Goal: Task Accomplishment & Management: Manage account settings

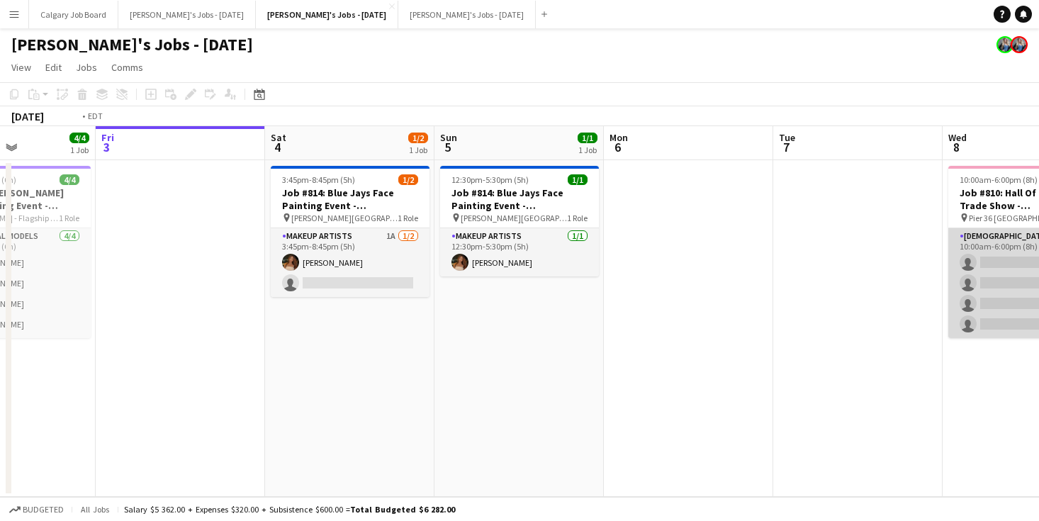
scroll to position [0, 575]
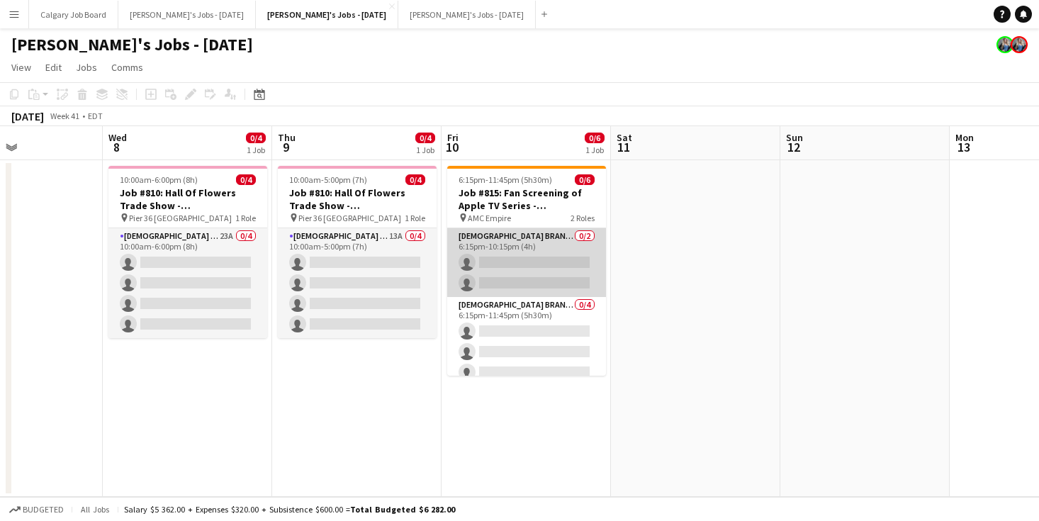
click at [491, 272] on app-card-role "Female Brand Ambassador - Shift 1 0/2 6:15pm-10:15pm (4h) single-neutral-action…" at bounding box center [526, 262] width 159 height 69
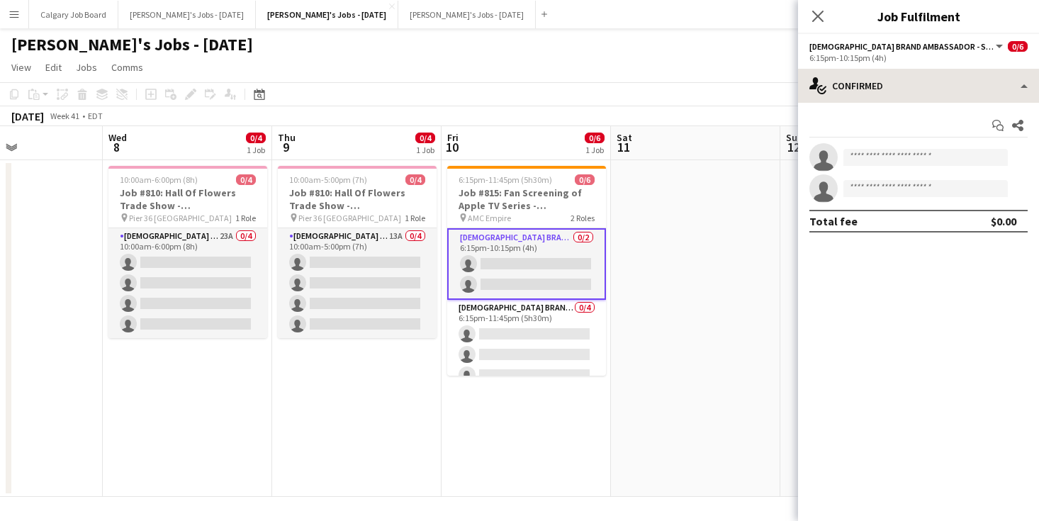
scroll to position [0, 575]
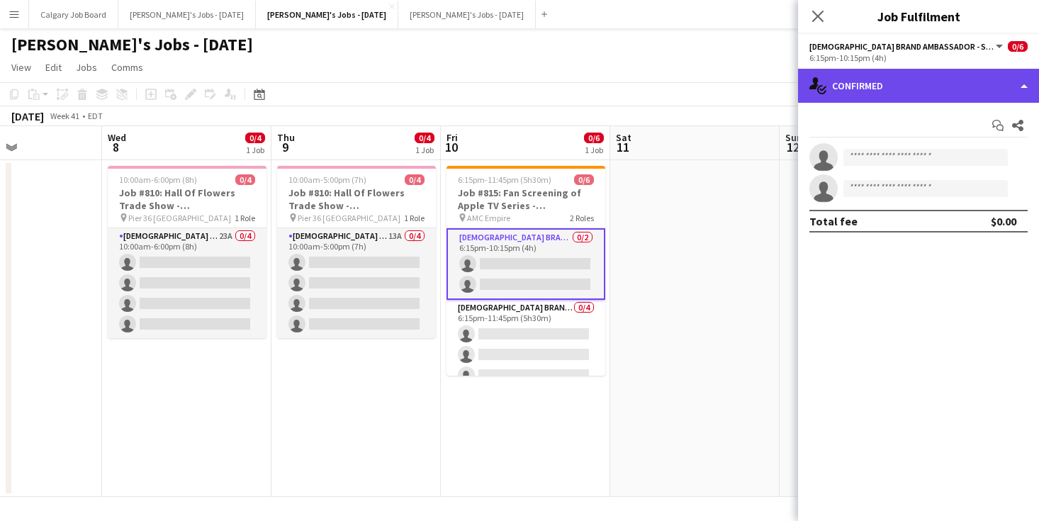
click at [850, 81] on div "single-neutral-actions-check-2 Confirmed" at bounding box center [918, 86] width 241 height 34
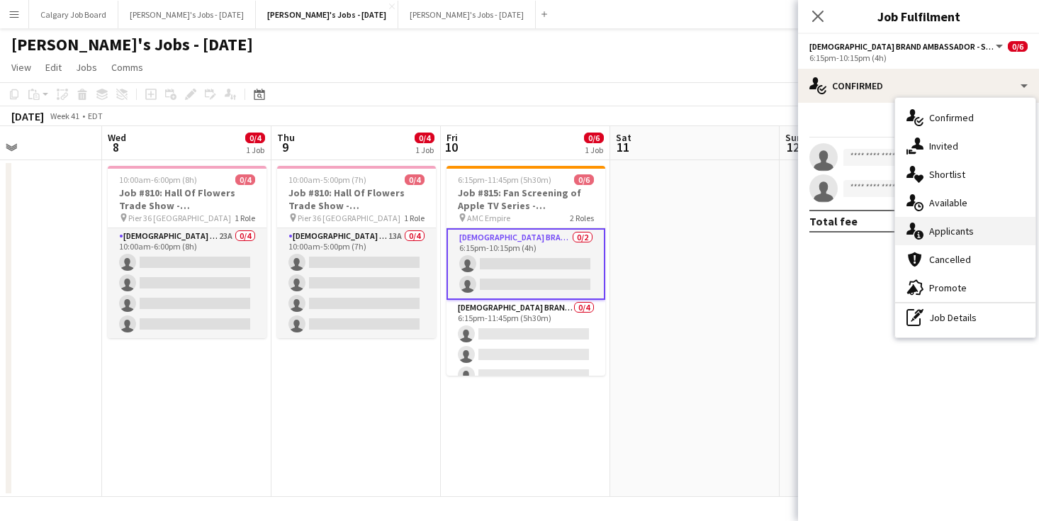
click at [952, 227] on span "Applicants" at bounding box center [951, 231] width 45 height 13
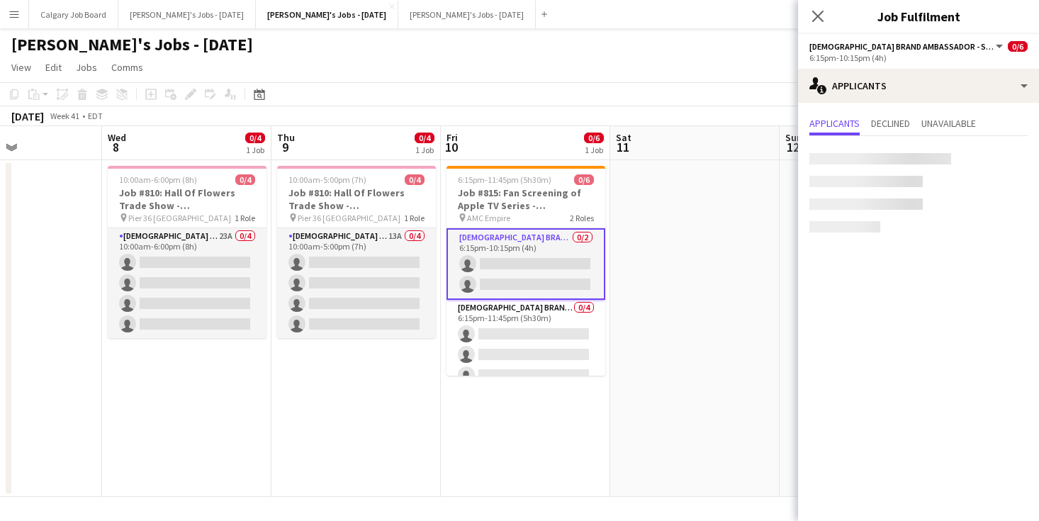
click at [686, 157] on app-board-header-date "Sat 11" at bounding box center [694, 143] width 169 height 34
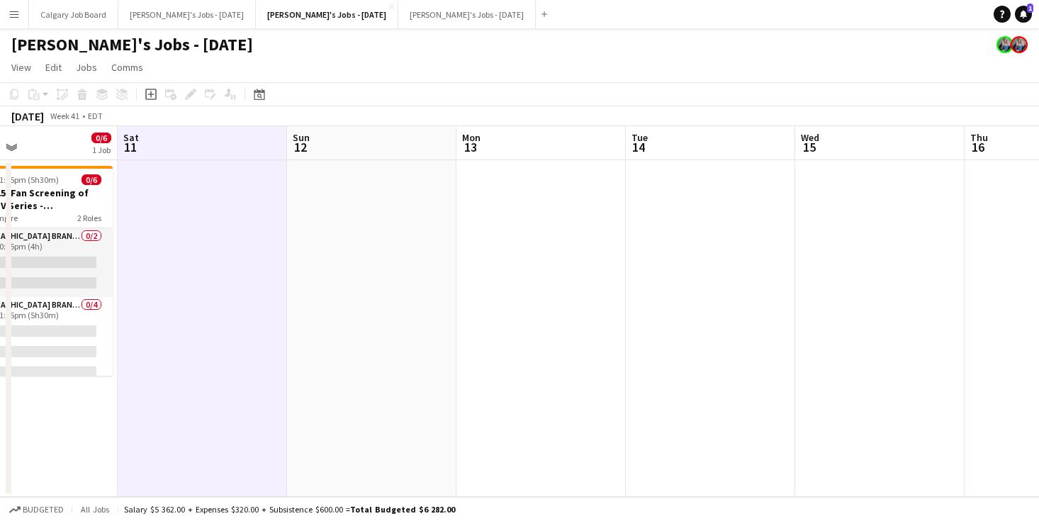
scroll to position [0, 0]
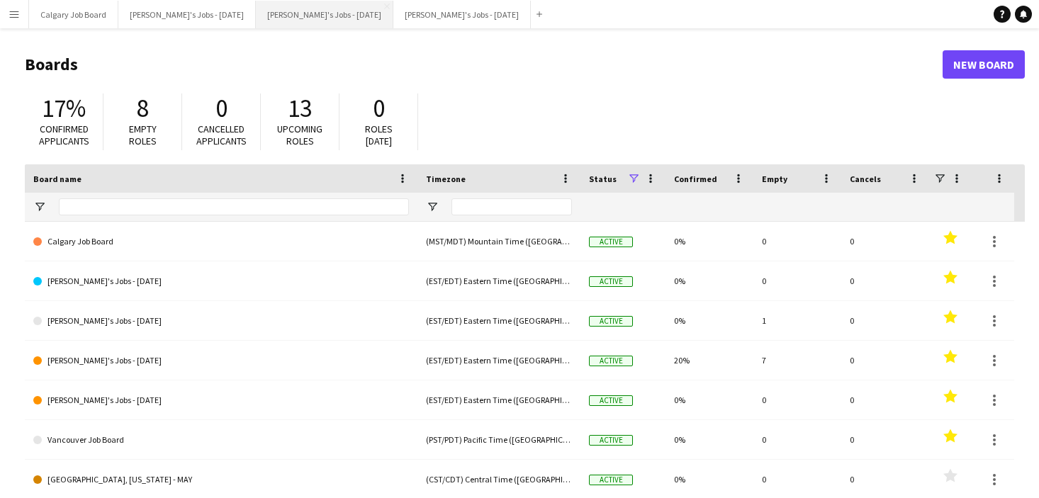
click at [329, 17] on button "[PERSON_NAME]'s Jobs - [DATE] Close" at bounding box center [324, 15] width 137 height 28
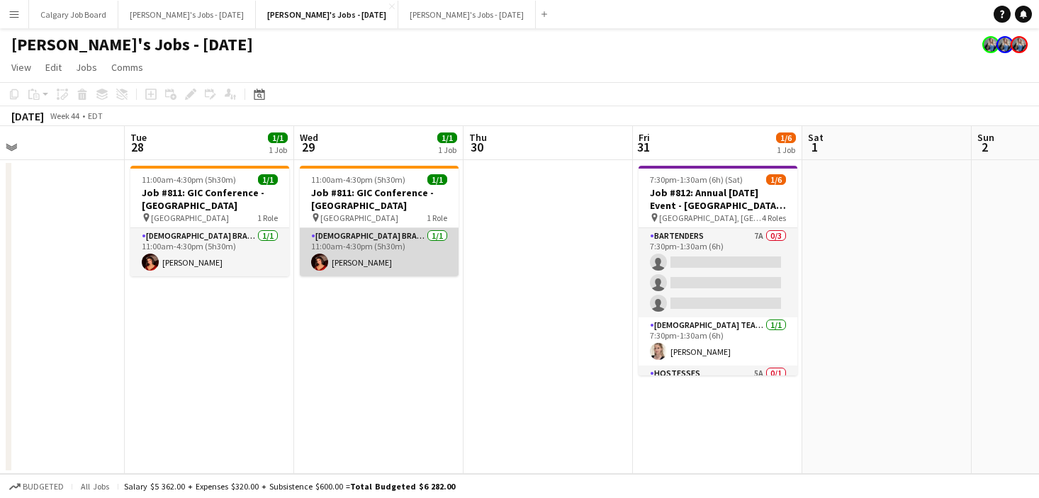
scroll to position [0, 478]
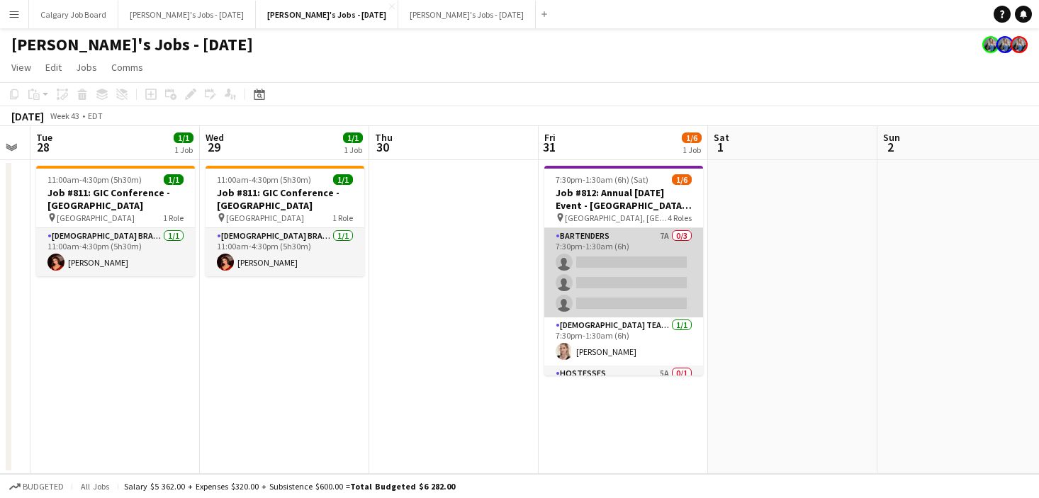
click at [632, 244] on app-card-role "Bartenders 7A 0/3 7:30pm-1:30am (6h) single-neutral-actions single-neutral-acti…" at bounding box center [623, 272] width 159 height 89
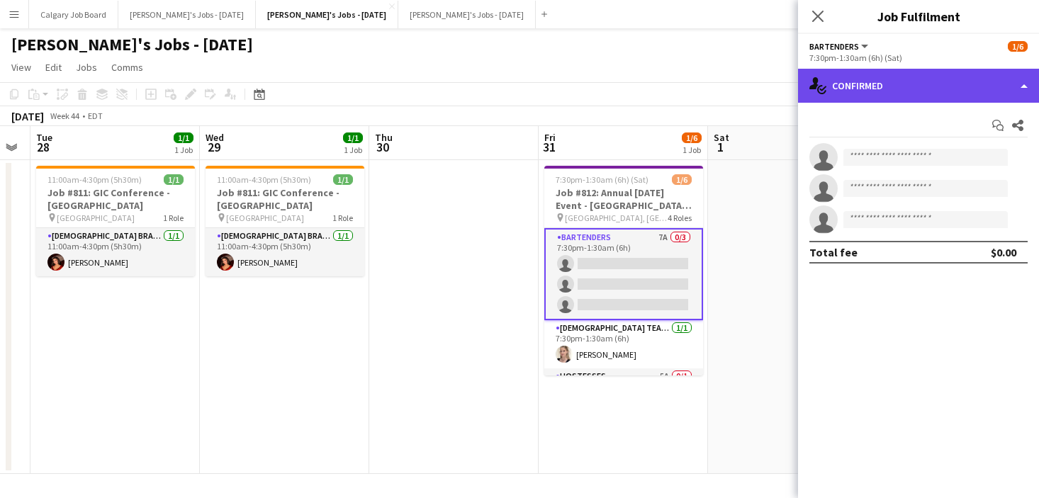
click at [917, 72] on div "single-neutral-actions-check-2 Confirmed" at bounding box center [918, 86] width 241 height 34
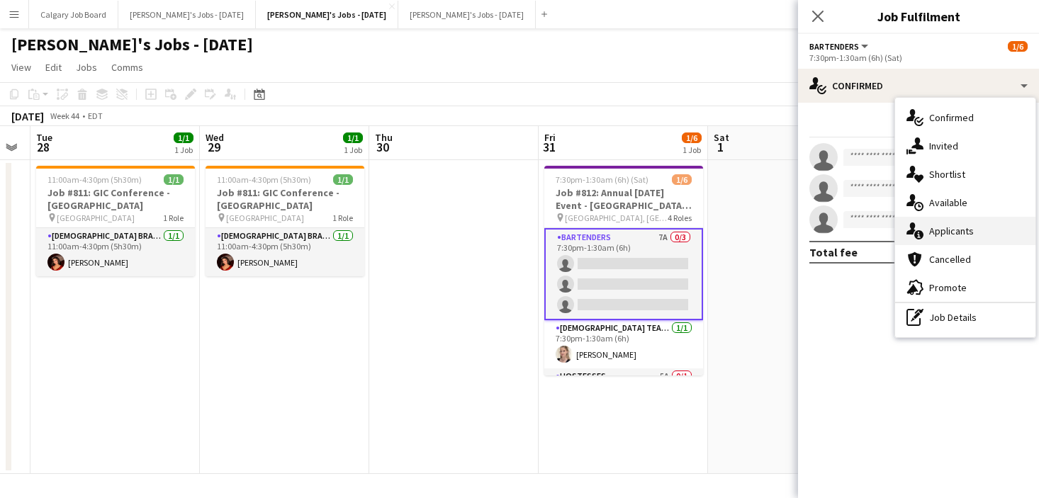
click at [958, 227] on span "Applicants" at bounding box center [951, 231] width 45 height 13
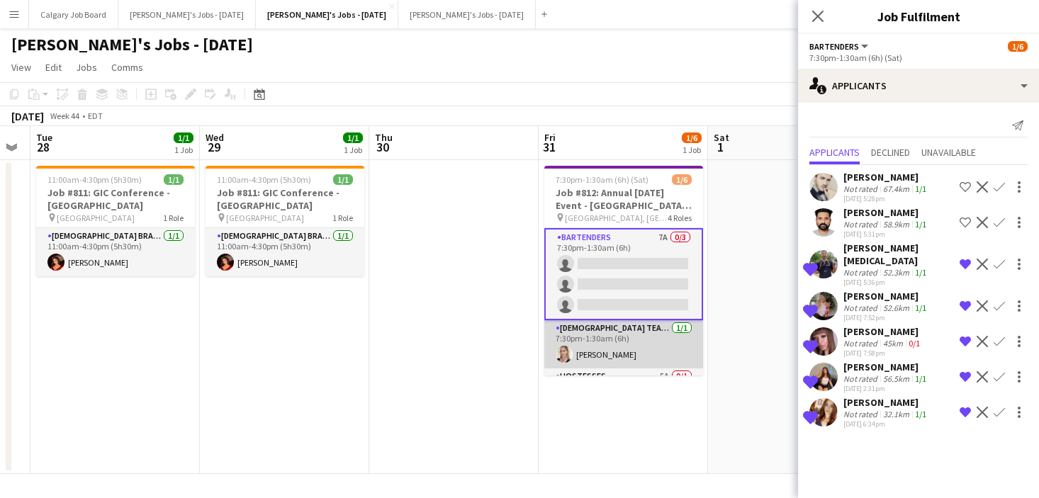
click at [655, 343] on app-card-role "Female Team Leader 1/1 7:30pm-1:30am (6h) Sarah Salomons" at bounding box center [623, 344] width 159 height 48
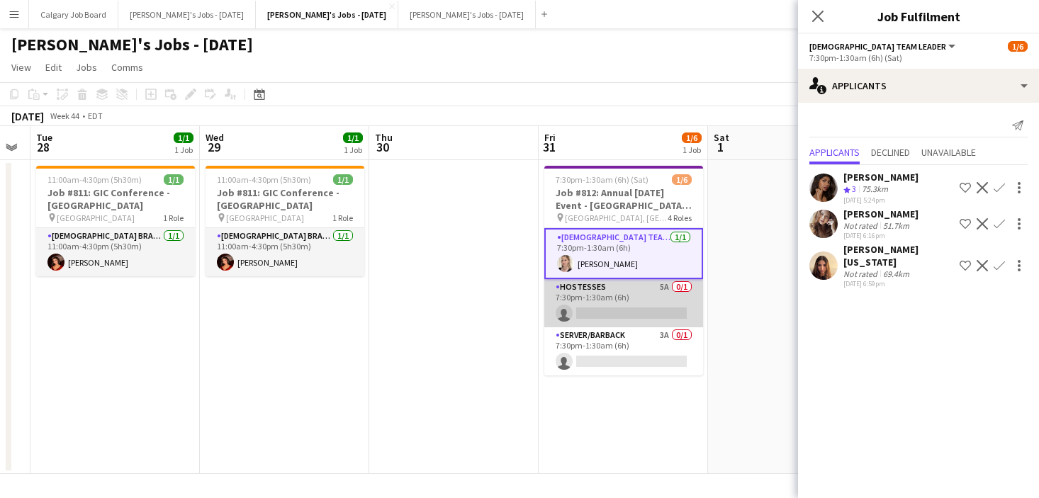
scroll to position [89, 0]
click at [651, 305] on app-card-role "Hostesses 5A 0/1 7:30pm-1:30am (6h) single-neutral-actions" at bounding box center [623, 303] width 159 height 48
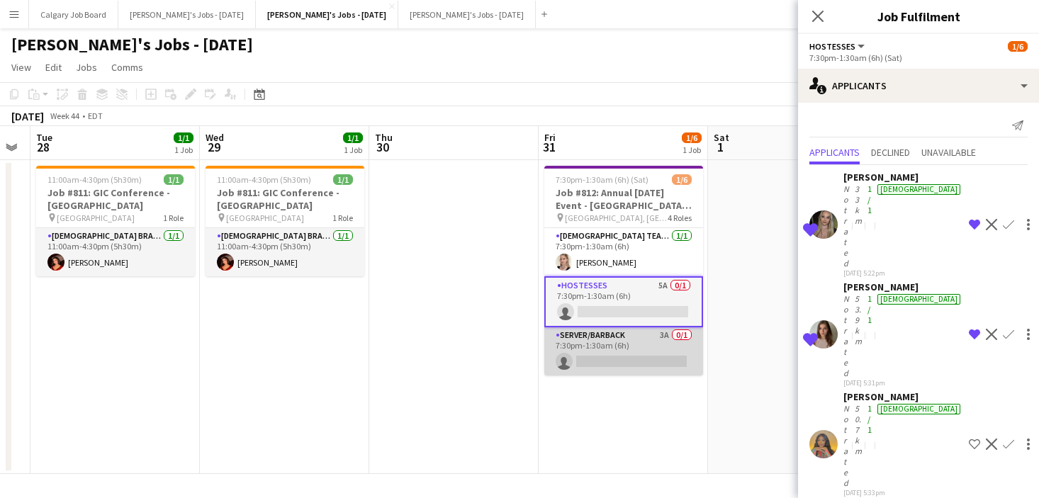
scroll to position [0, 0]
click at [648, 347] on app-card-role "Server/Barback 3A 0/1 7:30pm-1:30am (6h) single-neutral-actions" at bounding box center [623, 351] width 159 height 48
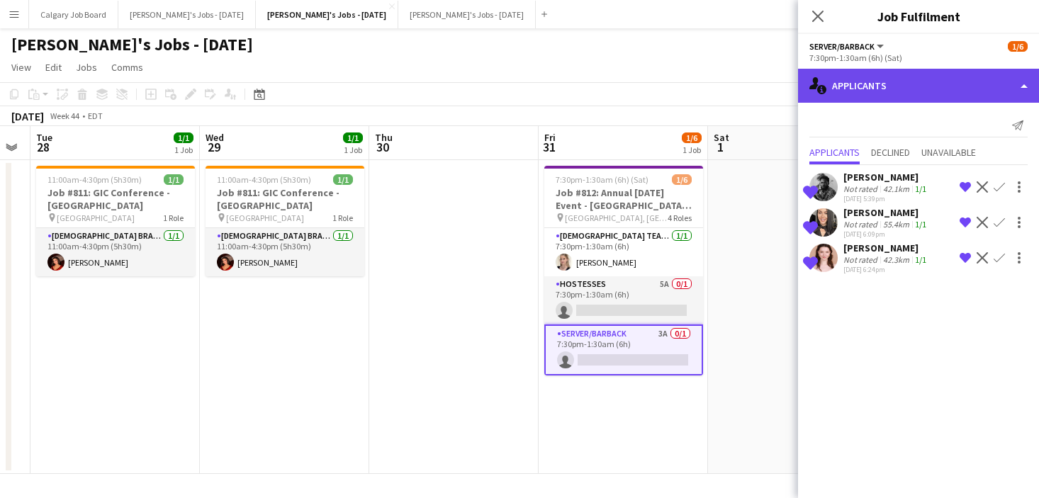
click at [898, 89] on div "single-neutral-actions-information Applicants" at bounding box center [918, 86] width 241 height 34
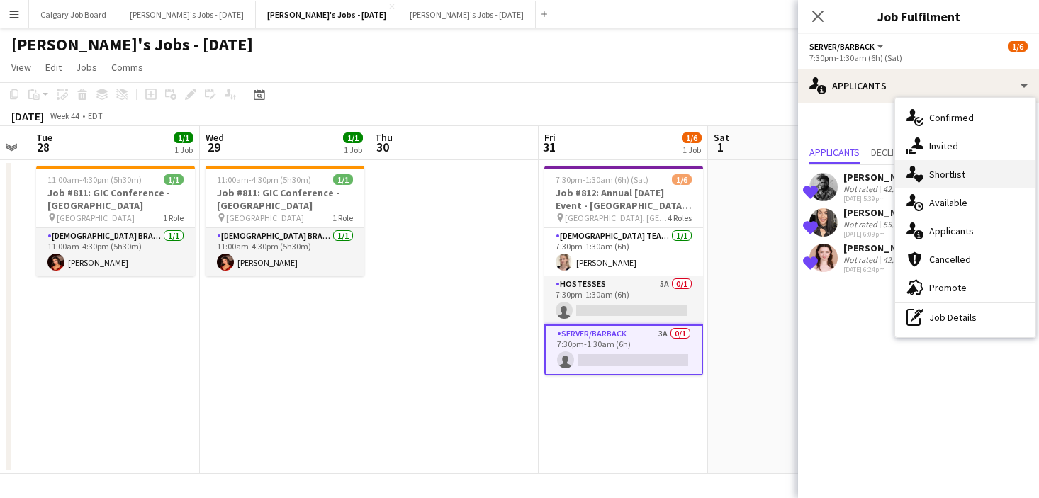
click at [955, 181] on div "single-neutral-actions-heart Shortlist" at bounding box center [965, 174] width 140 height 28
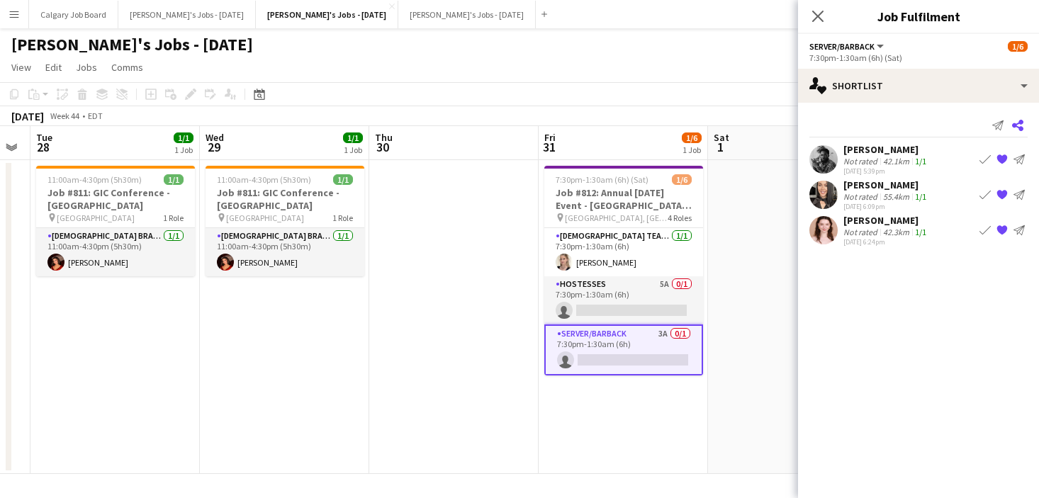
click at [1020, 123] on icon at bounding box center [1017, 125] width 11 height 11
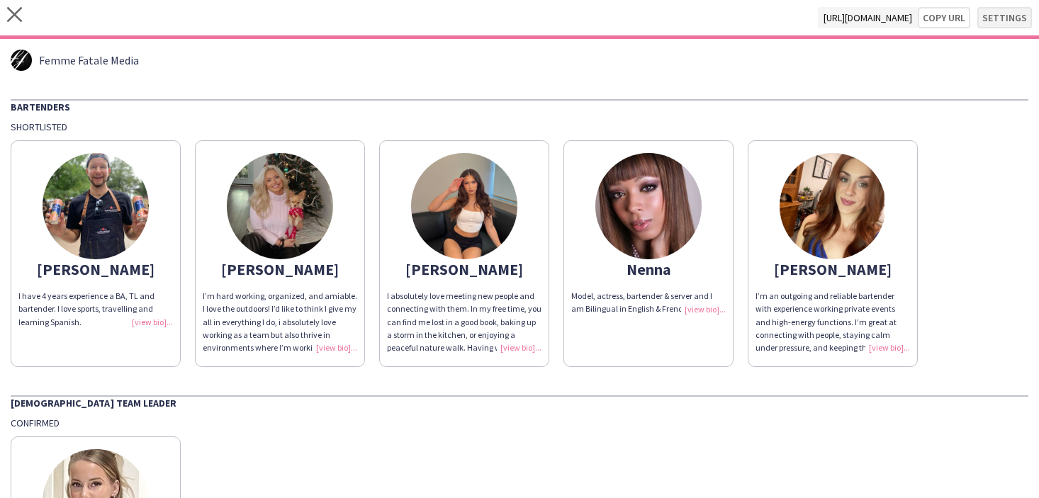
click at [997, 16] on button "Settings" at bounding box center [1004, 17] width 55 height 21
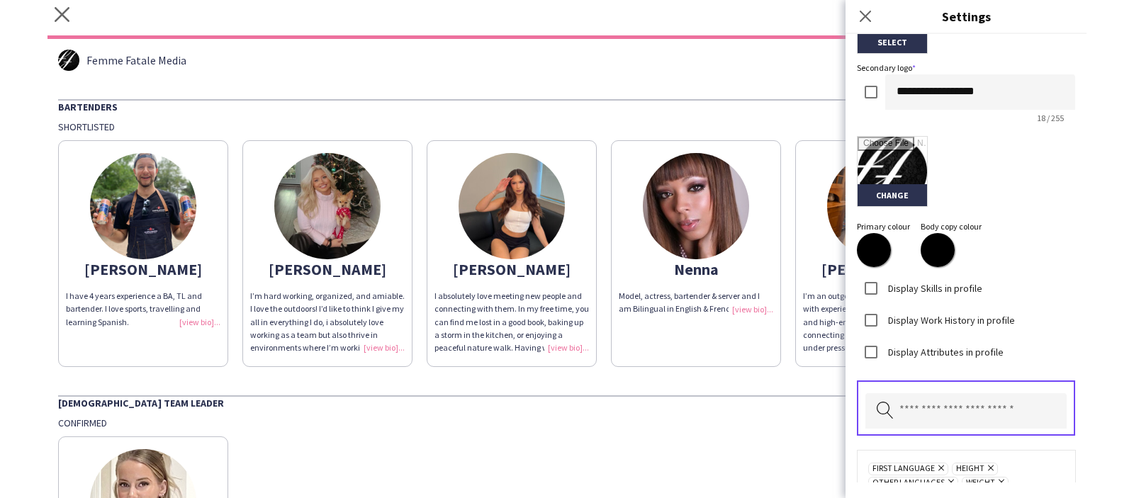
scroll to position [403, 0]
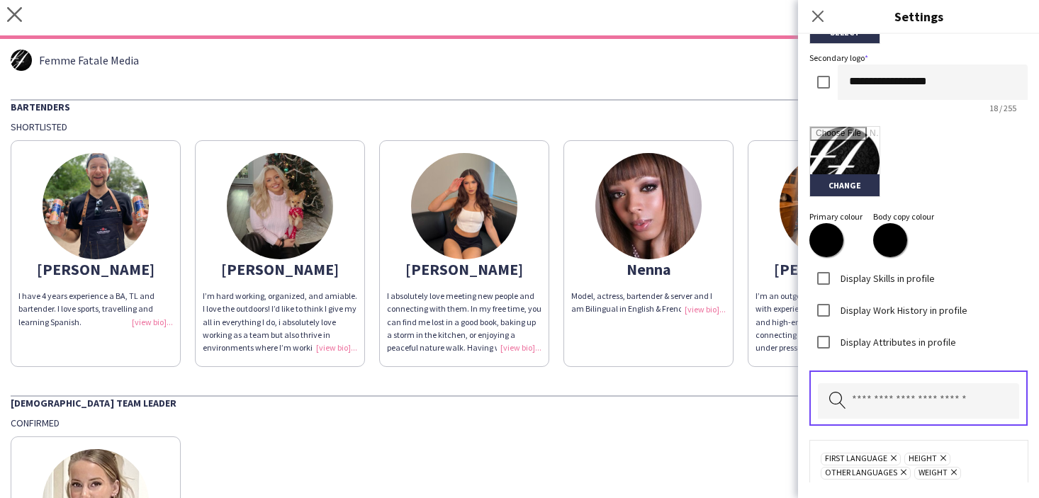
drag, startPoint x: 658, startPoint y: 81, endPoint x: 702, endPoint y: 69, distance: 44.9
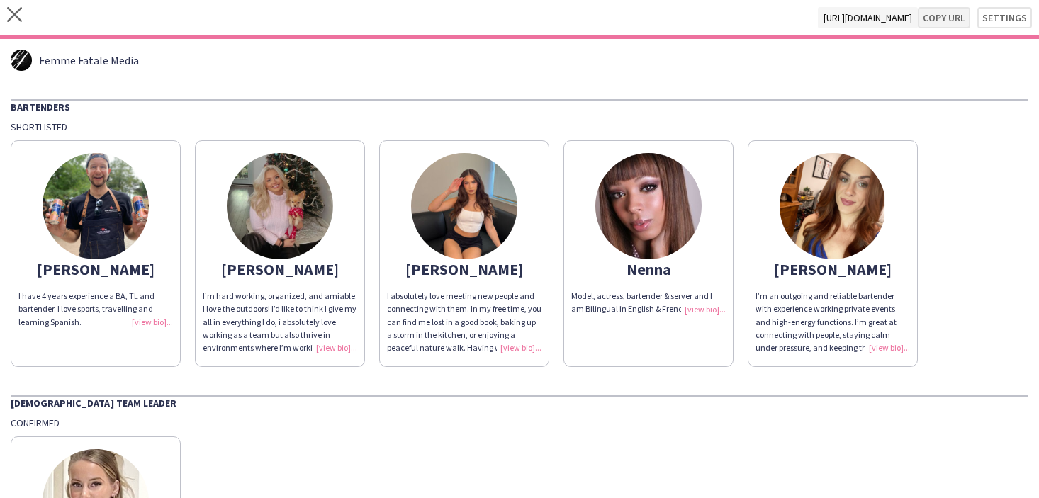
click at [947, 16] on button "Copy url" at bounding box center [944, 17] width 52 height 21
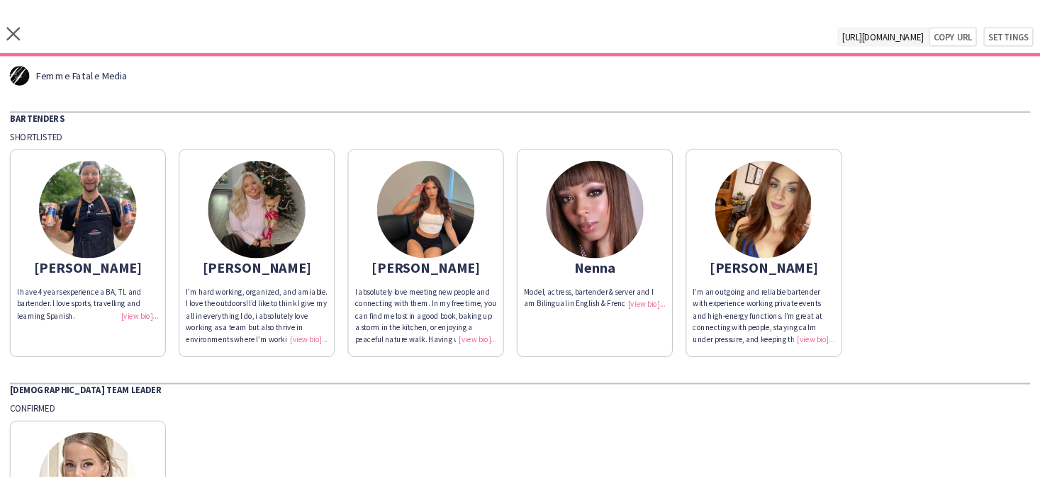
scroll to position [0, 0]
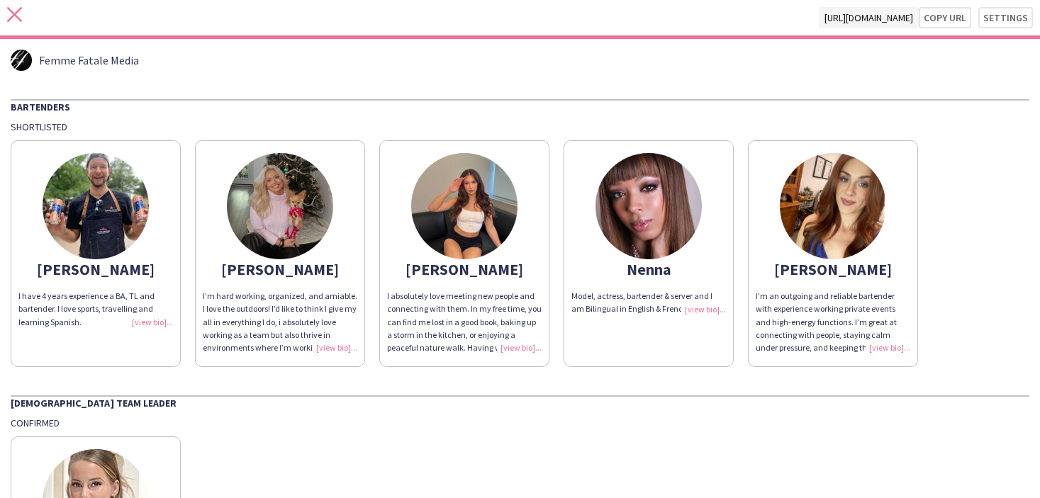
click at [18, 18] on icon "close" at bounding box center [14, 14] width 15 height 15
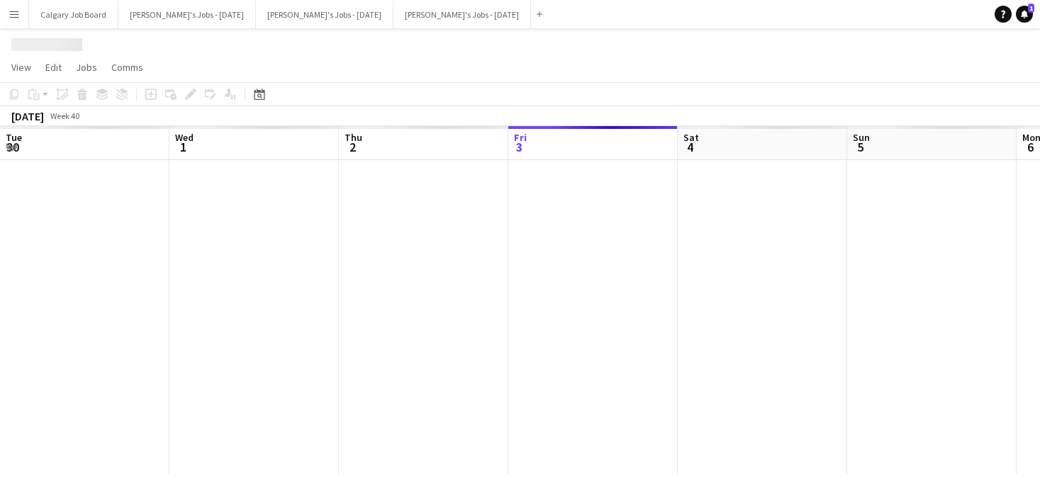
scroll to position [0, 339]
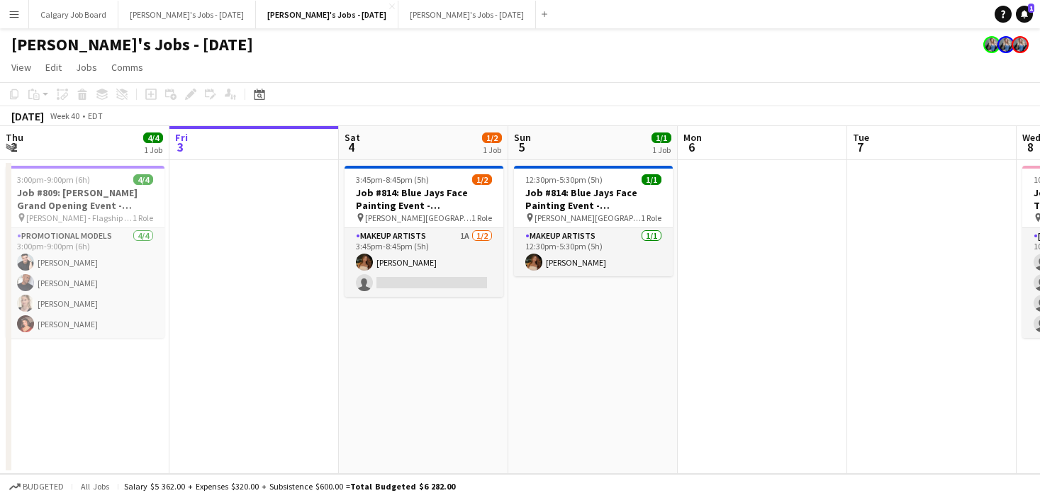
click at [14, 15] on app-icon "Menu" at bounding box center [14, 14] width 11 height 11
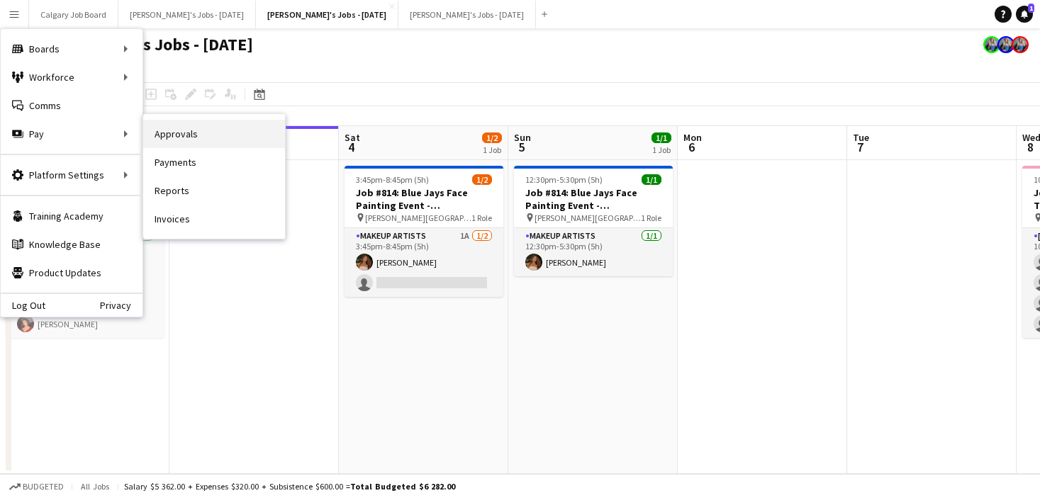
click at [174, 131] on link "Approvals" at bounding box center [214, 134] width 142 height 28
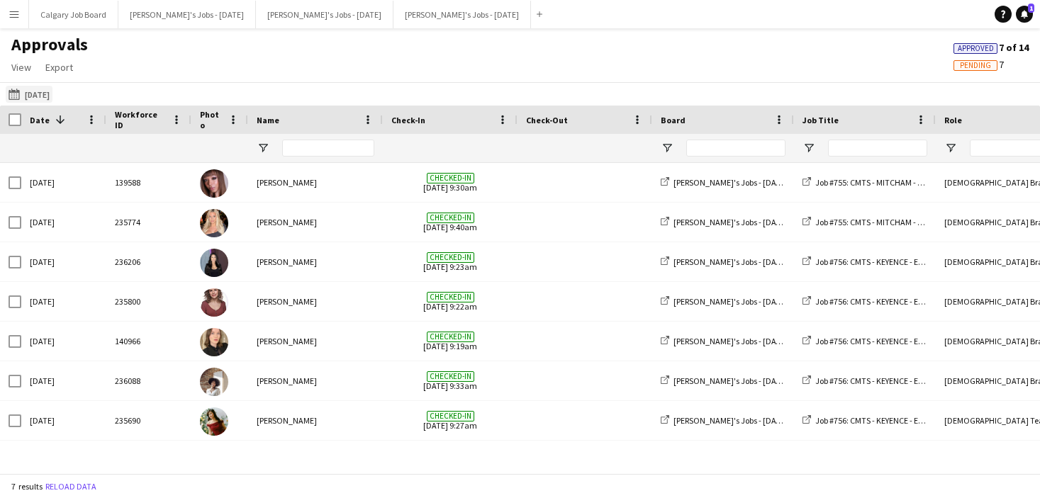
click at [52, 97] on button "30-09-2025 30-09-2025" at bounding box center [29, 94] width 47 height 17
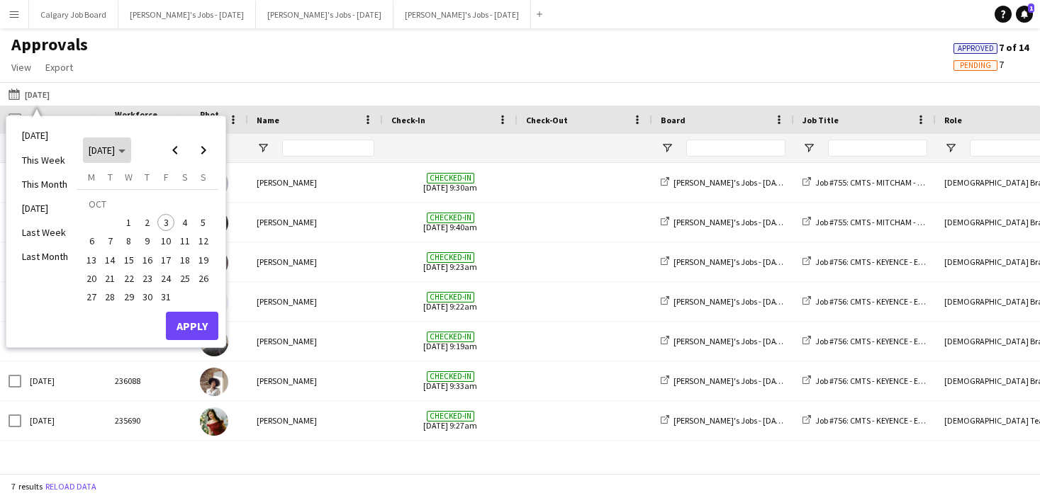
click at [125, 154] on span "[DATE]" at bounding box center [107, 150] width 37 height 13
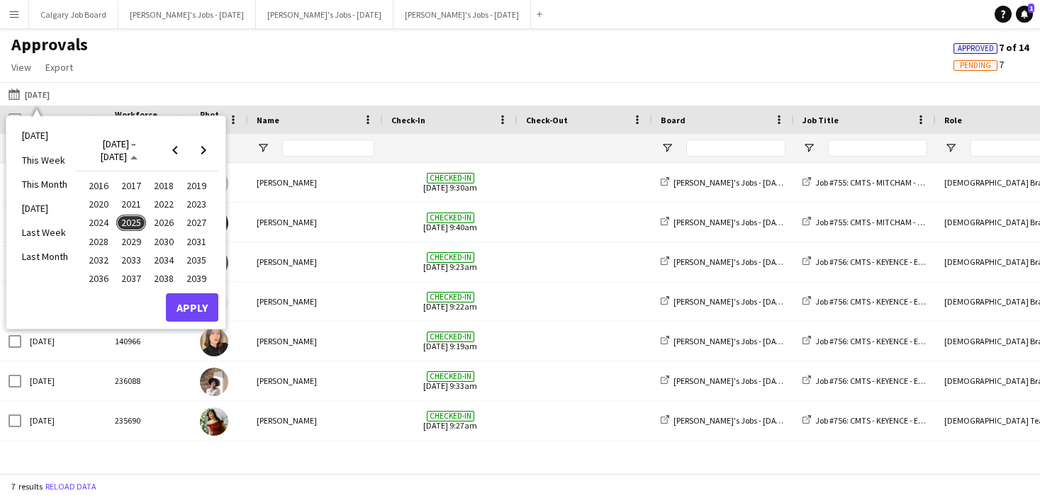
click at [111, 223] on span "2024" at bounding box center [98, 223] width 29 height 17
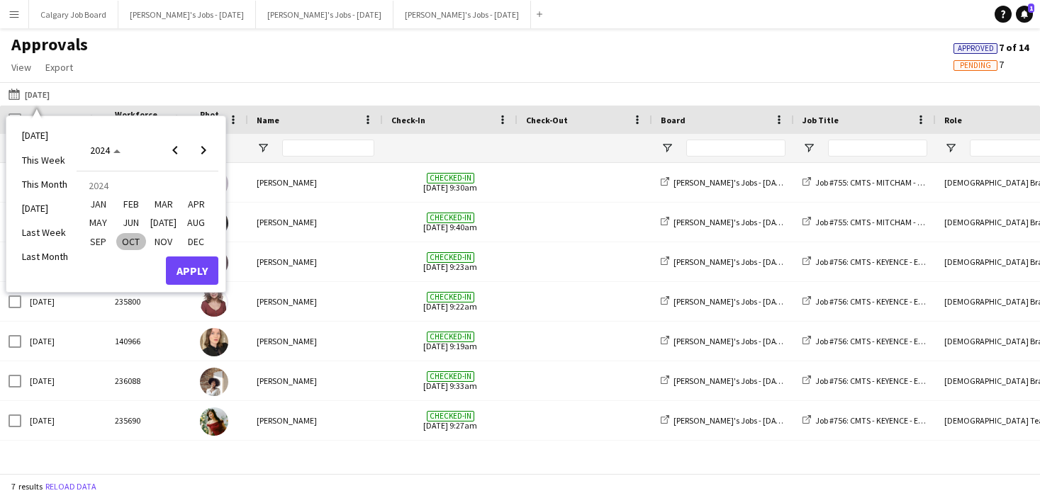
click at [188, 274] on button "Apply" at bounding box center [192, 271] width 52 height 28
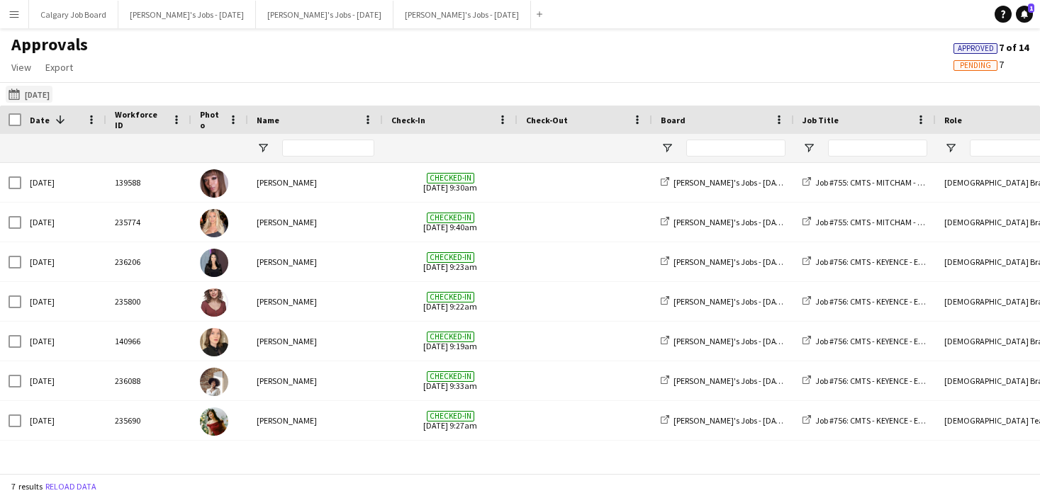
click at [52, 94] on button "30-09-2025 30-09-2025" at bounding box center [29, 94] width 47 height 17
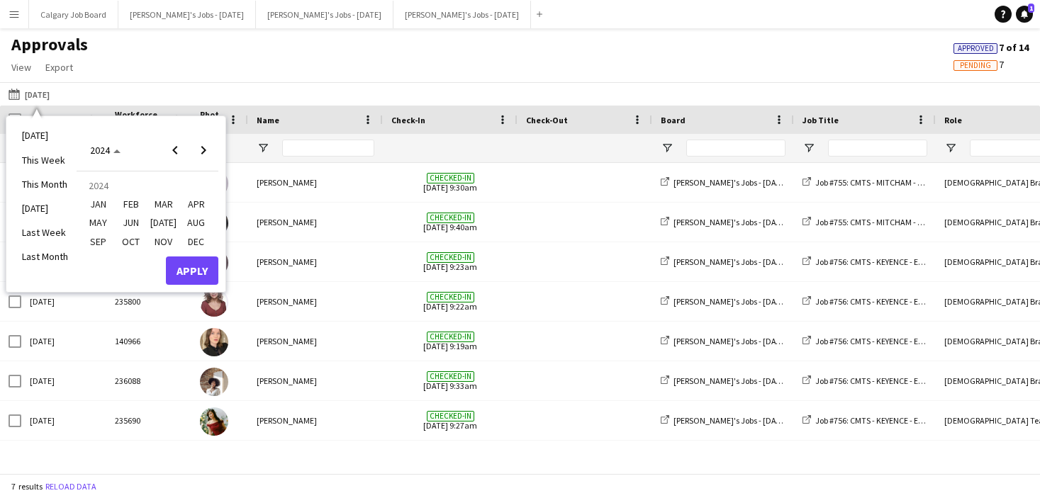
click at [133, 246] on span "OCT" at bounding box center [130, 241] width 29 height 17
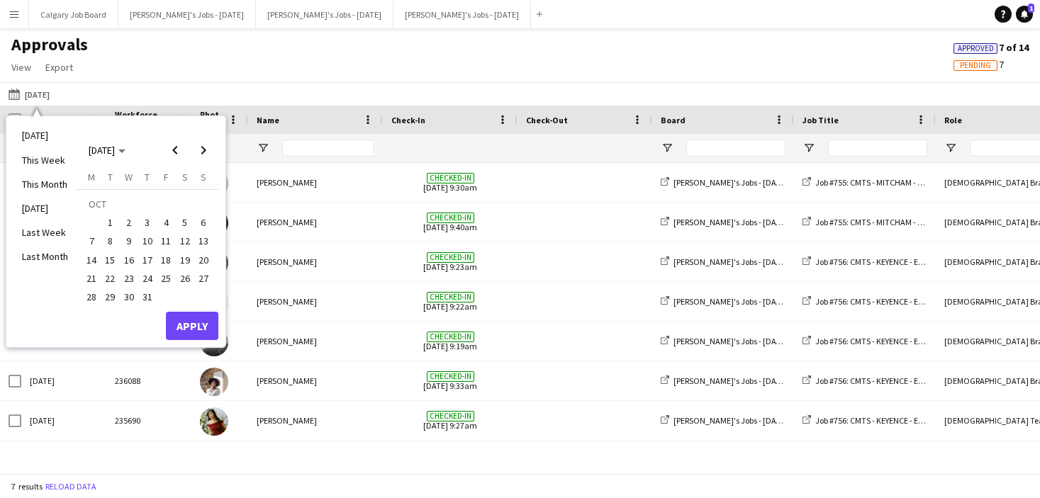
drag, startPoint x: 96, startPoint y: 278, endPoint x: 124, endPoint y: 288, distance: 29.4
click at [97, 278] on span "21" at bounding box center [91, 278] width 17 height 17
drag, startPoint x: 141, startPoint y: 296, endPoint x: 181, endPoint y: 321, distance: 46.8
click at [141, 296] on span "31" at bounding box center [147, 296] width 17 height 17
click at [196, 326] on button "Apply" at bounding box center [192, 326] width 52 height 28
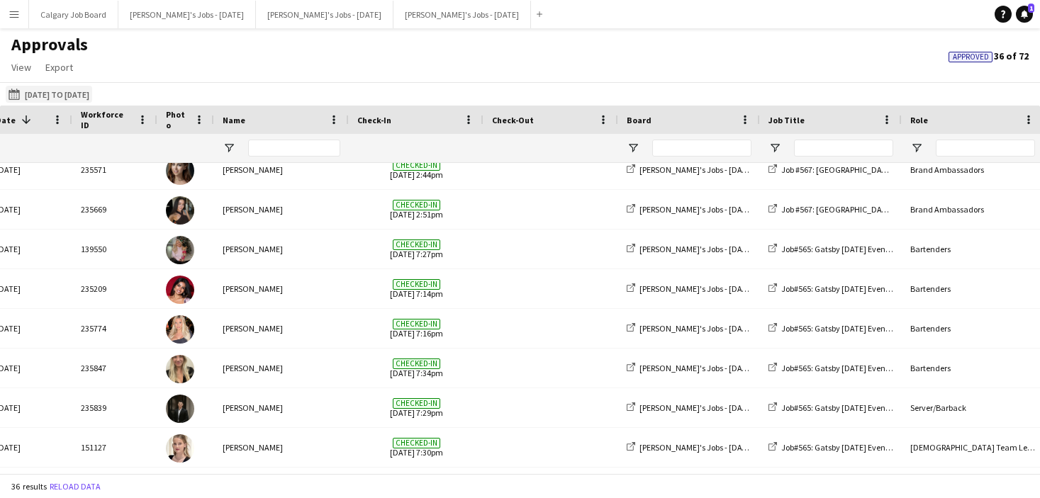
click at [52, 97] on button "30-09-2025 21-10-2024 to 31-10-2024" at bounding box center [49, 94] width 86 height 17
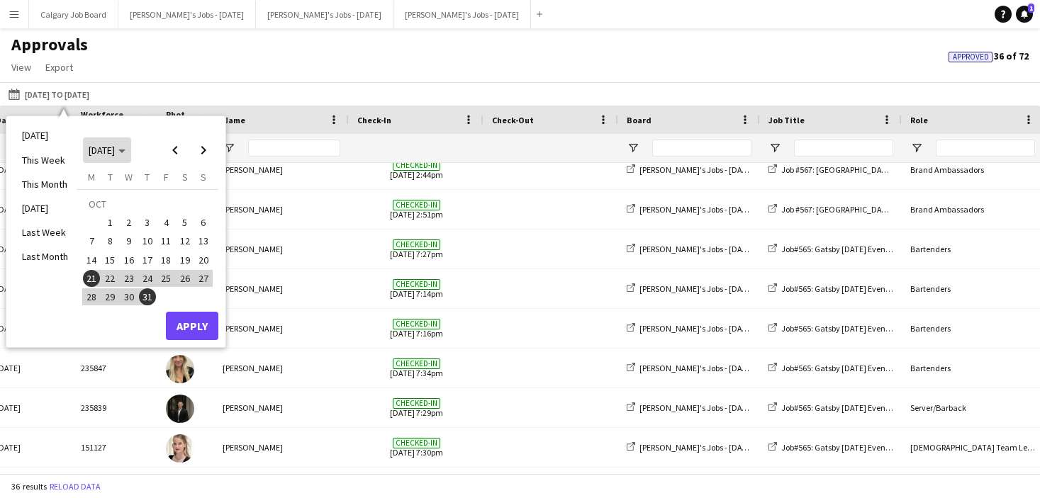
click at [125, 152] on icon "Choose month and year" at bounding box center [121, 152] width 7 height 4
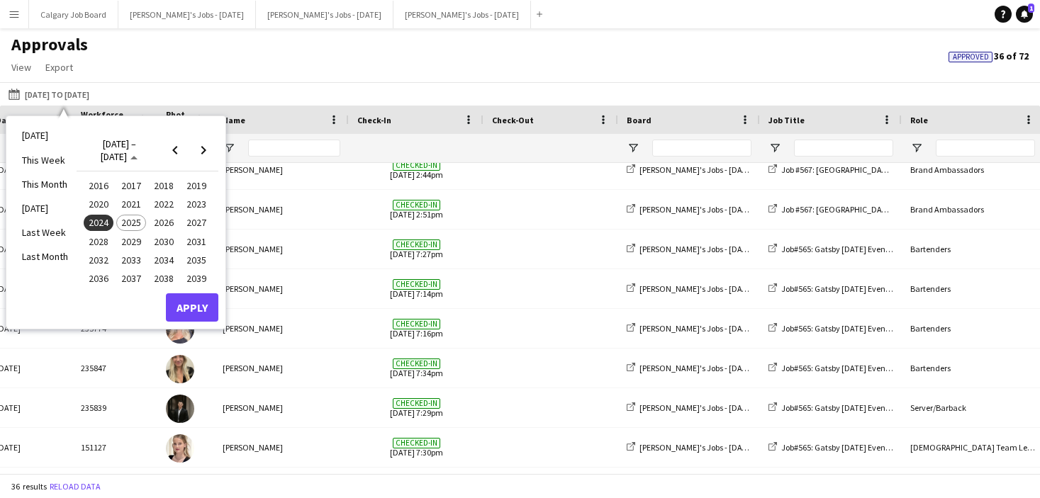
click at [193, 204] on span "2023" at bounding box center [195, 204] width 29 height 17
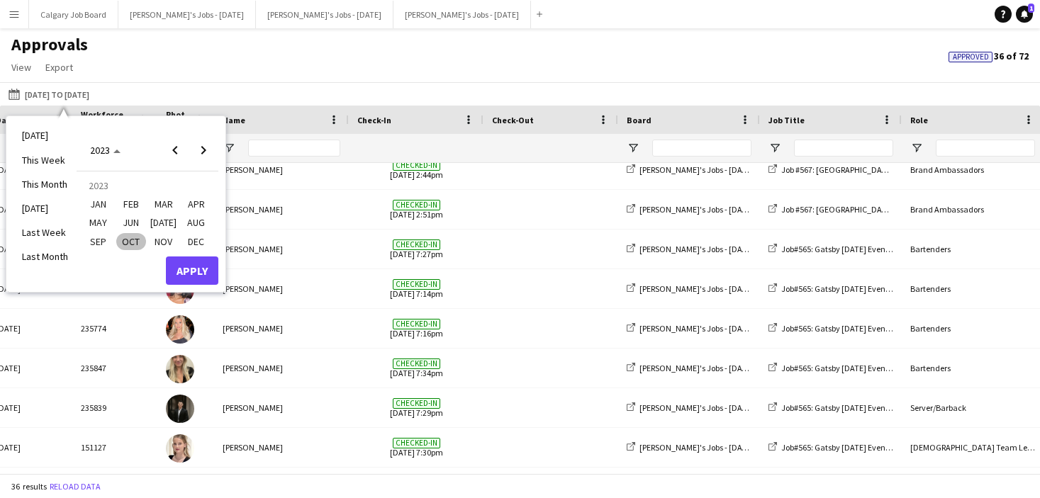
click at [136, 242] on span "OCT" at bounding box center [130, 241] width 29 height 17
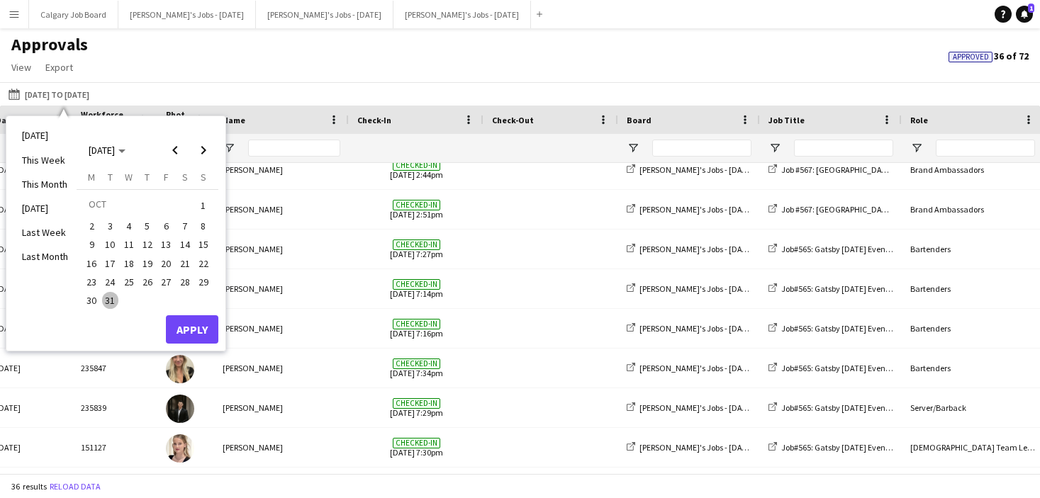
click at [167, 282] on span "27" at bounding box center [165, 282] width 17 height 17
click at [180, 316] on button "Apply" at bounding box center [192, 329] width 52 height 28
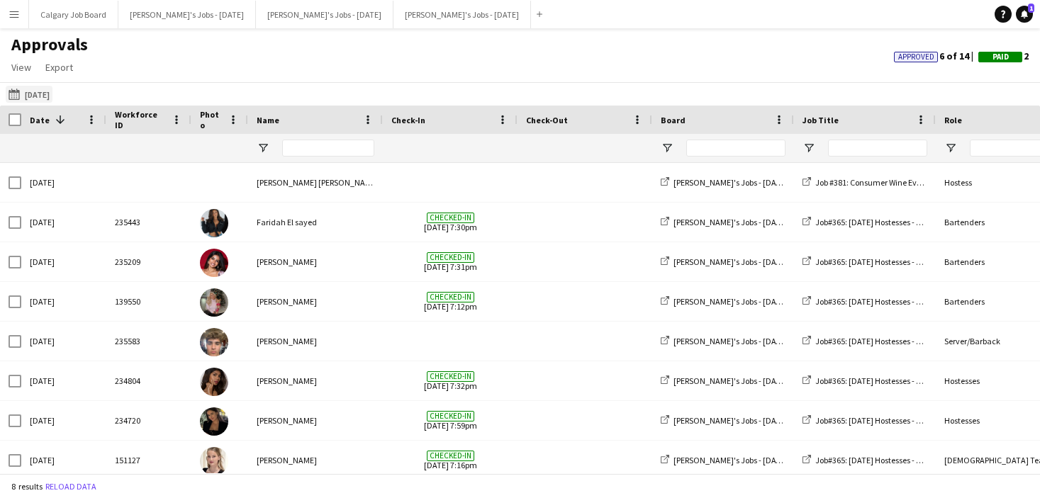
click at [40, 88] on button "30-09-2025 27-10-2023" at bounding box center [29, 94] width 47 height 17
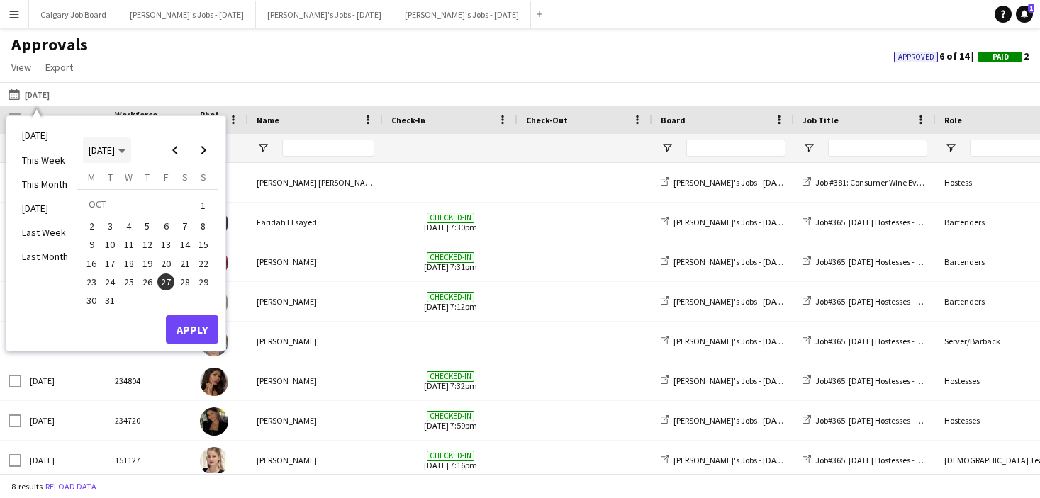
drag, startPoint x: 131, startPoint y: 147, endPoint x: 131, endPoint y: 161, distance: 13.5
click at [125, 147] on span "OCT 2023" at bounding box center [107, 150] width 37 height 13
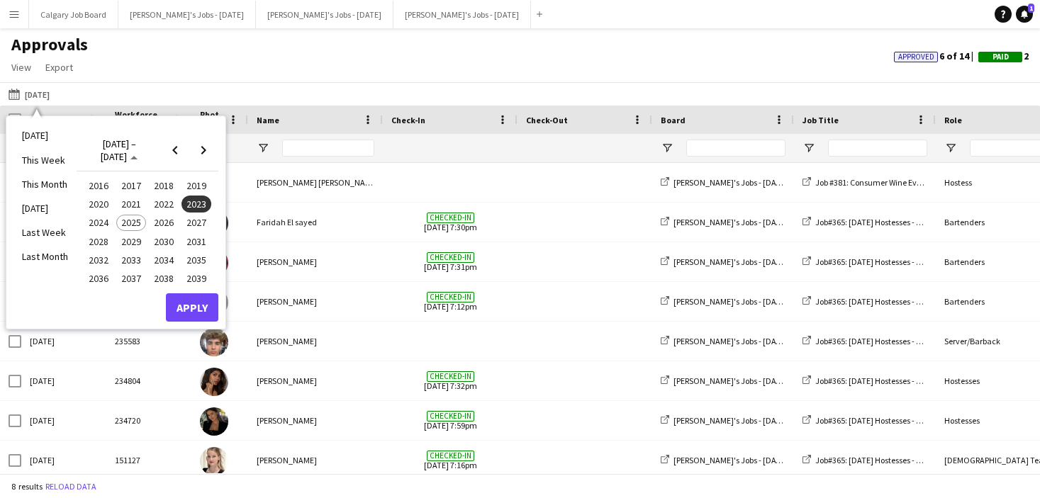
click at [152, 213] on button "2022" at bounding box center [163, 204] width 33 height 18
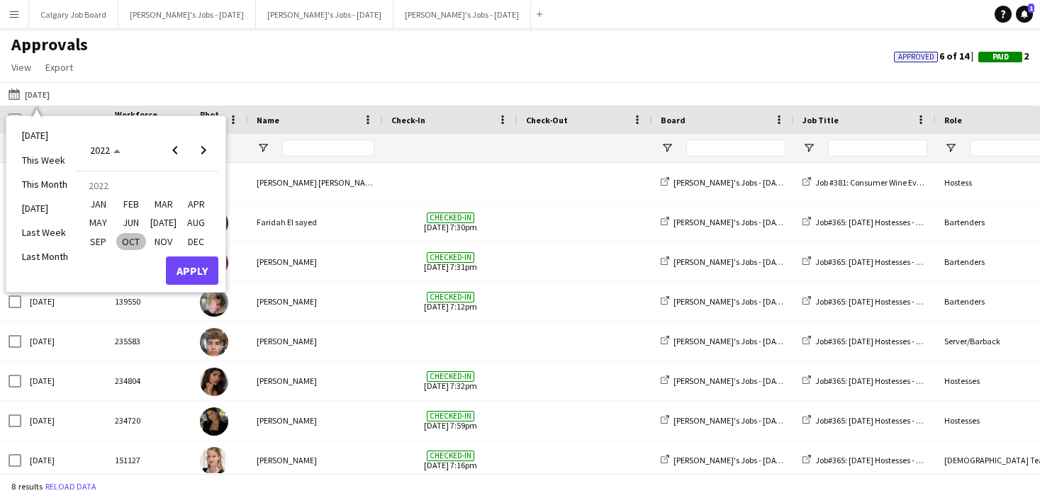
click at [129, 240] on span "OCT" at bounding box center [130, 241] width 29 height 17
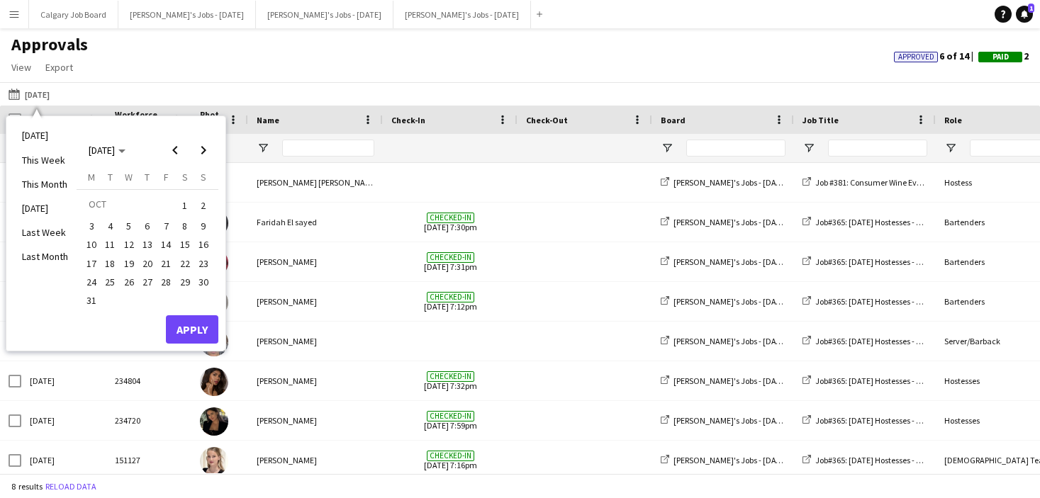
drag, startPoint x: 169, startPoint y: 276, endPoint x: 183, endPoint y: 298, distance: 25.6
click at [169, 277] on span "28" at bounding box center [165, 282] width 17 height 17
click at [193, 322] on button "Apply" at bounding box center [192, 329] width 52 height 28
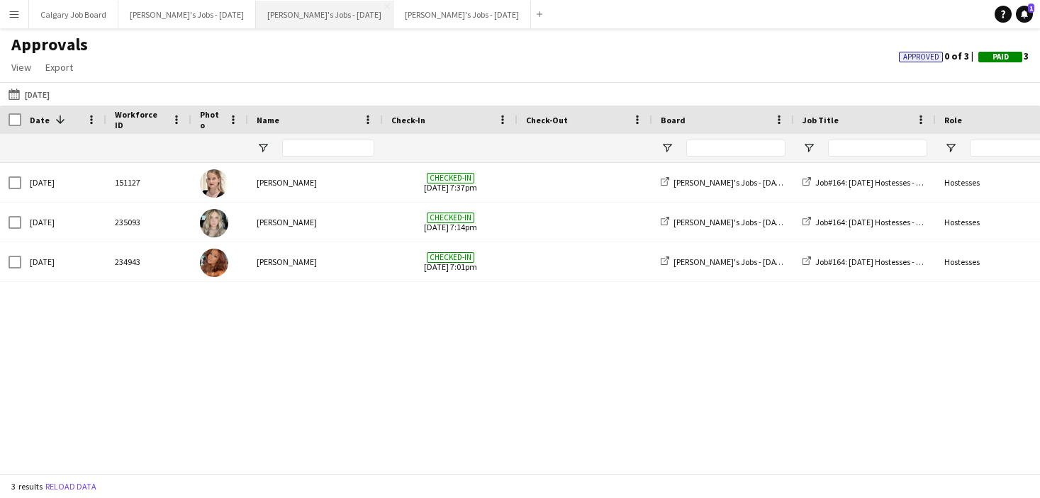
click at [309, 7] on button "[PERSON_NAME]'s Jobs - [DATE] Close" at bounding box center [324, 15] width 137 height 28
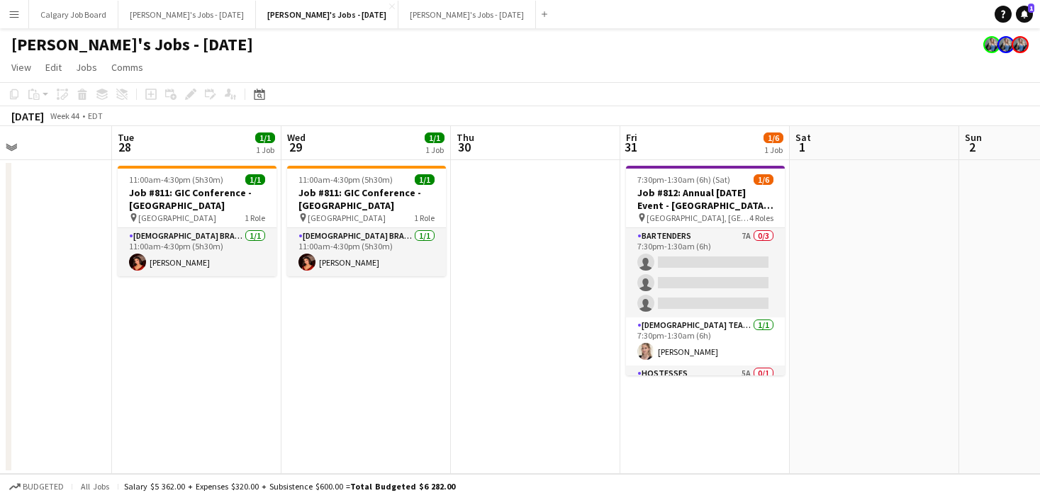
scroll to position [0, 457]
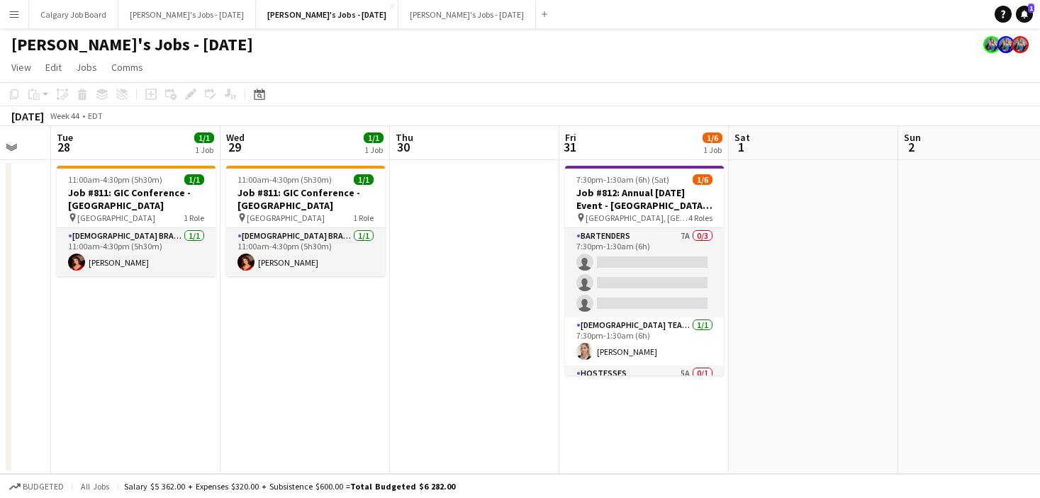
drag, startPoint x: 590, startPoint y: 237, endPoint x: 651, endPoint y: 196, distance: 72.9
click at [590, 237] on app-card-role "Bartenders 7A 0/3 7:30pm-1:30am (6h) single-neutral-actions single-neutral-acti…" at bounding box center [644, 272] width 159 height 89
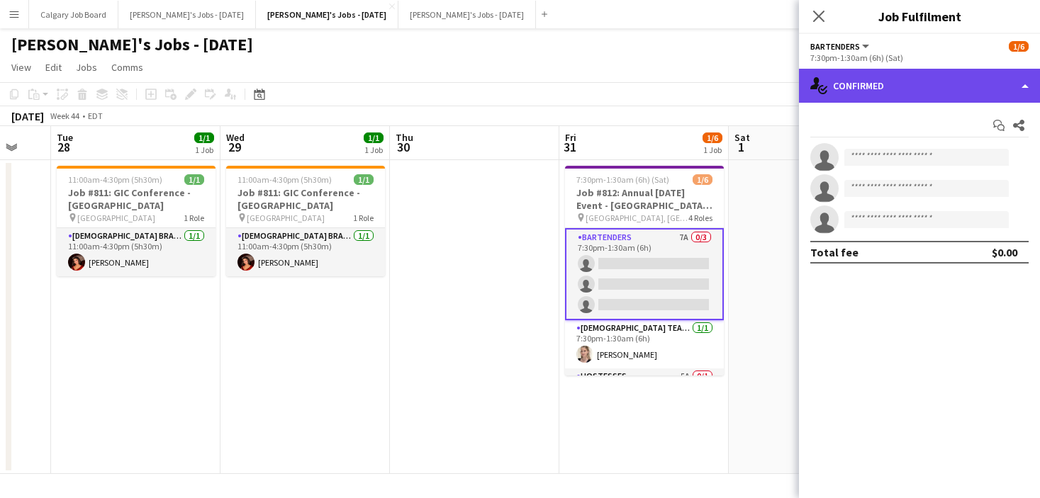
click at [929, 83] on div "single-neutral-actions-check-2 Confirmed" at bounding box center [919, 86] width 241 height 34
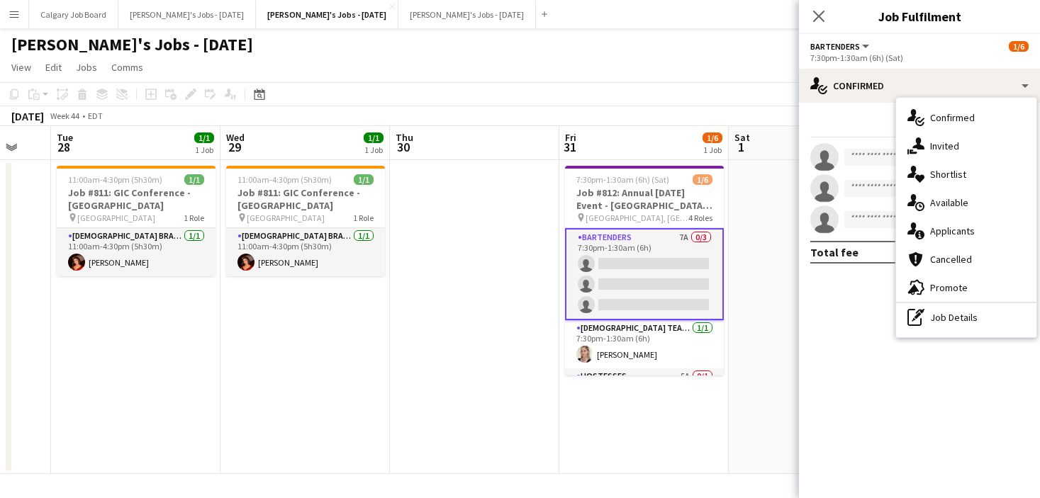
drag, startPoint x: 947, startPoint y: 222, endPoint x: 934, endPoint y: 221, distance: 12.8
click at [947, 222] on div "single-neutral-actions-information Applicants" at bounding box center [966, 231] width 140 height 28
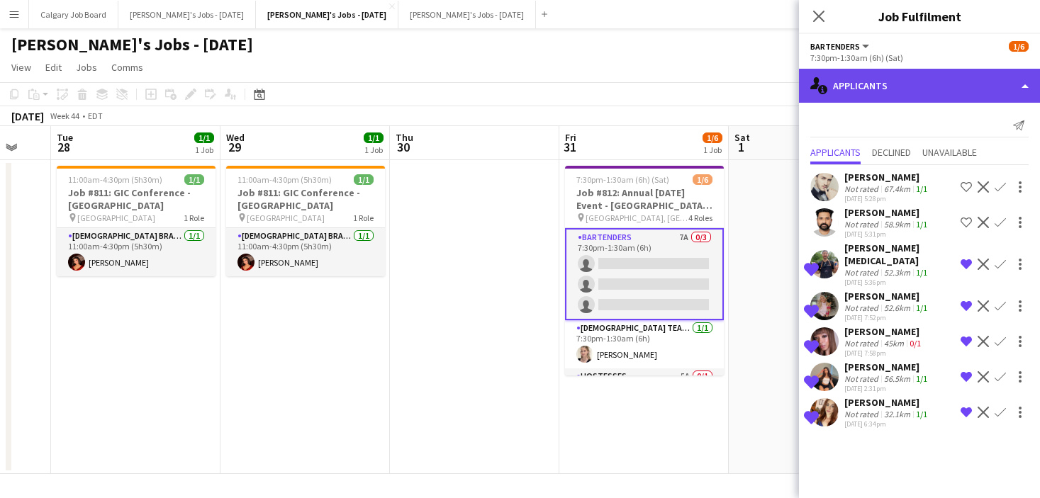
drag, startPoint x: 908, startPoint y: 80, endPoint x: 911, endPoint y: 90, distance: 10.3
click at [909, 80] on div "single-neutral-actions-information Applicants" at bounding box center [919, 86] width 241 height 34
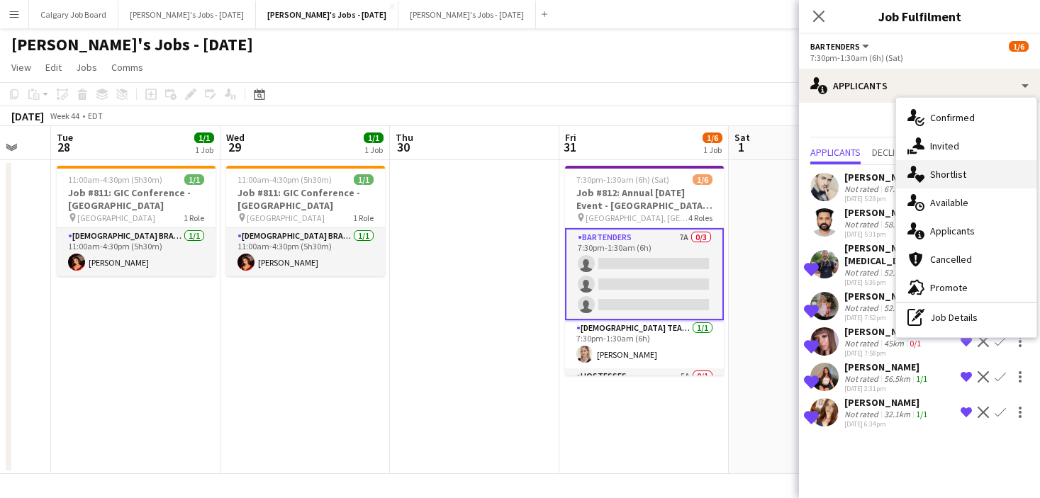
click at [940, 174] on span "Shortlist" at bounding box center [948, 174] width 36 height 13
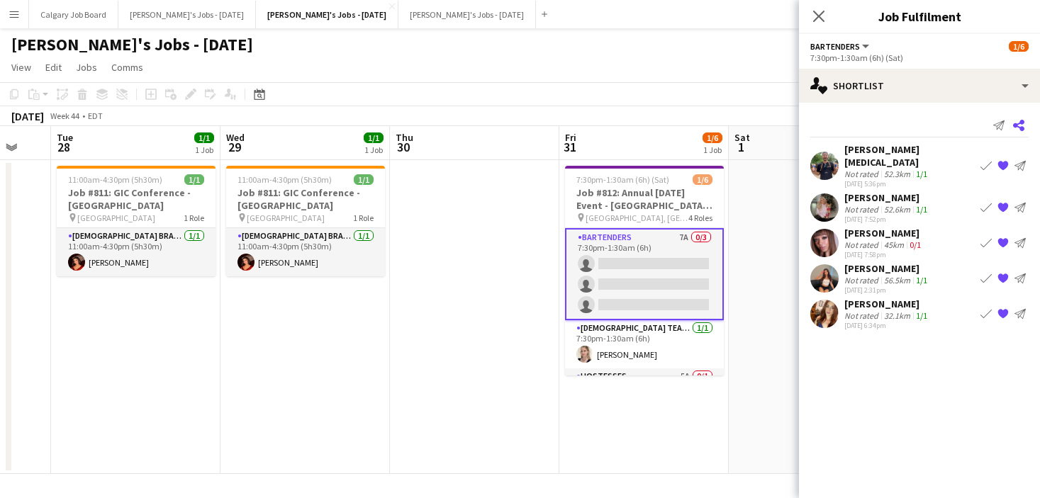
click at [1020, 127] on icon at bounding box center [1018, 125] width 11 height 11
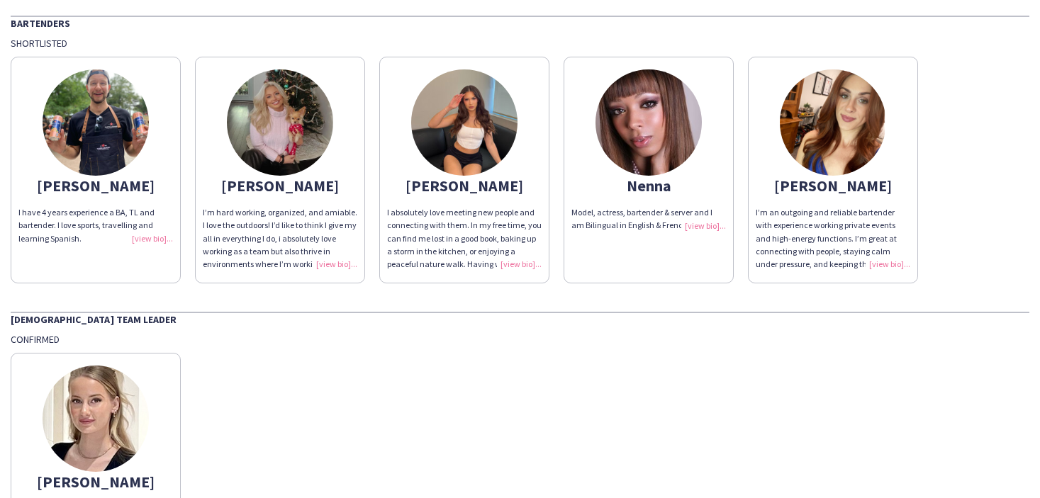
scroll to position [87, 0]
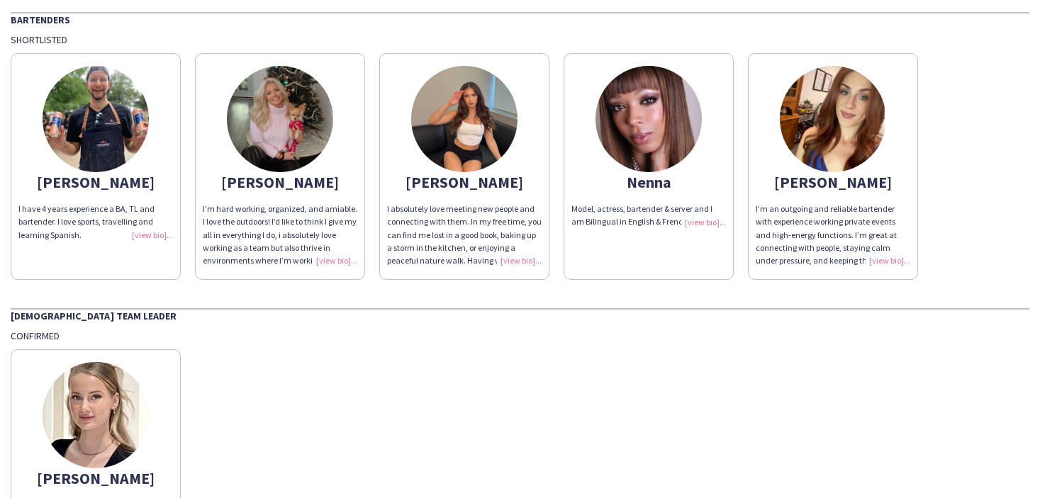
click at [884, 259] on div "I’m an outgoing and reliable bartender with experience working private events a…" at bounding box center [832, 235] width 154 height 64
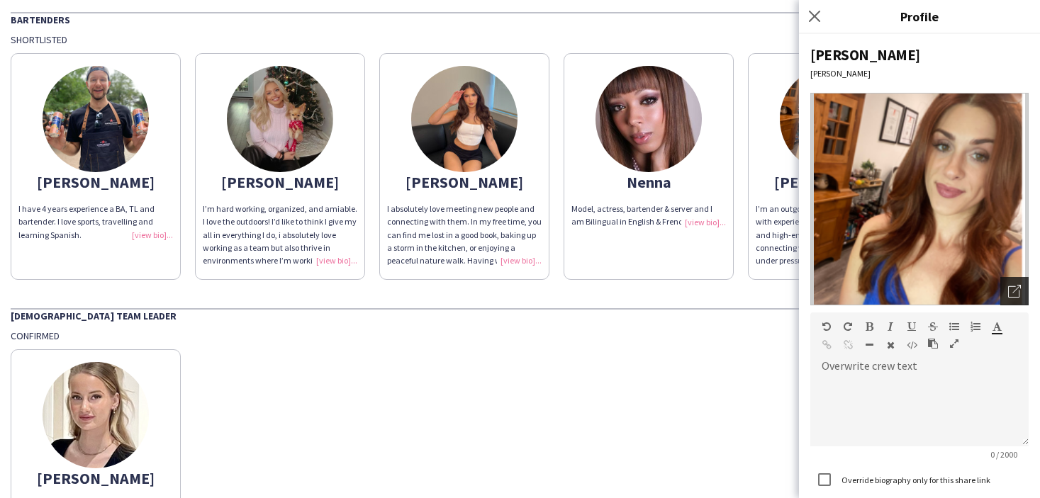
click at [1020, 283] on div "Open photos pop-in" at bounding box center [1014, 291] width 28 height 28
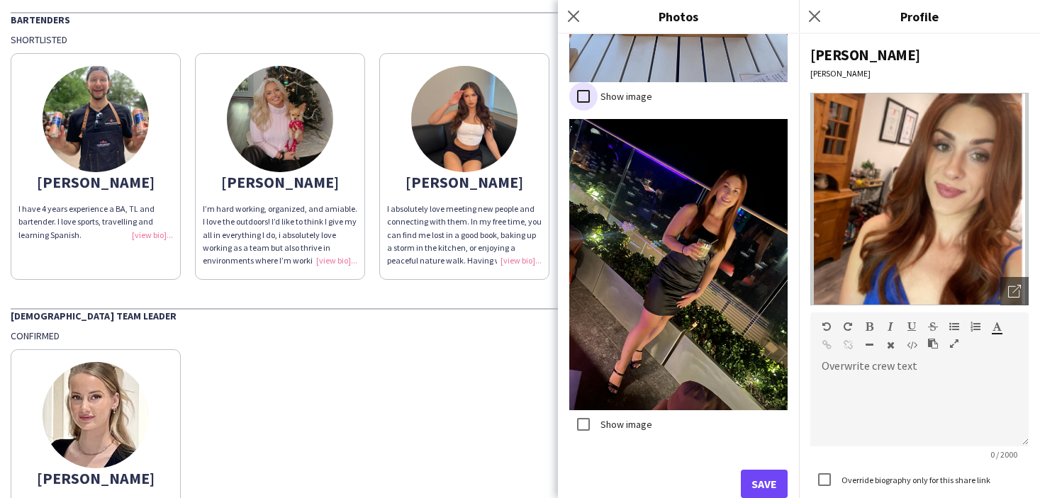
scroll to position [835, 0]
click at [772, 481] on button "Save" at bounding box center [764, 485] width 47 height 28
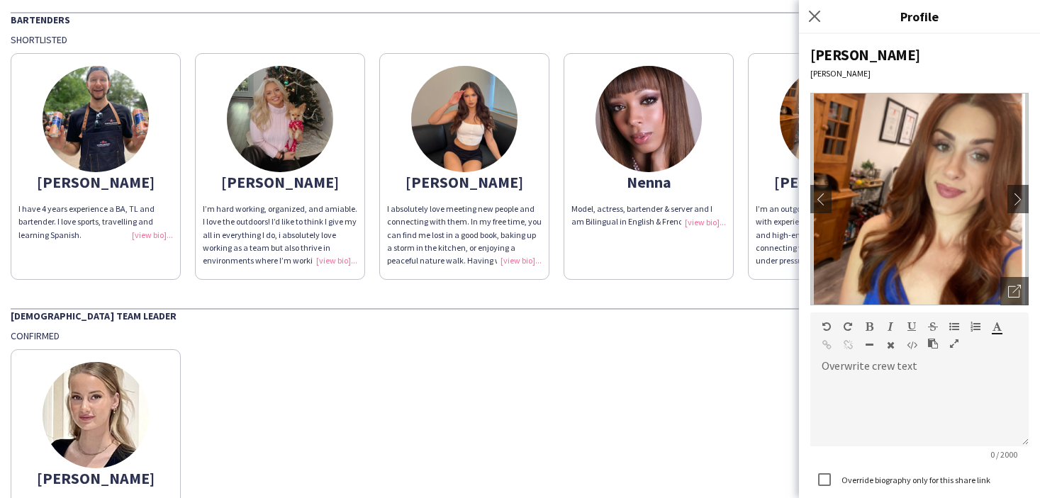
click at [466, 398] on div "Sarah I am outgoing and love having a good time while keeping it classy ;) Whet…" at bounding box center [520, 452] width 1018 height 221
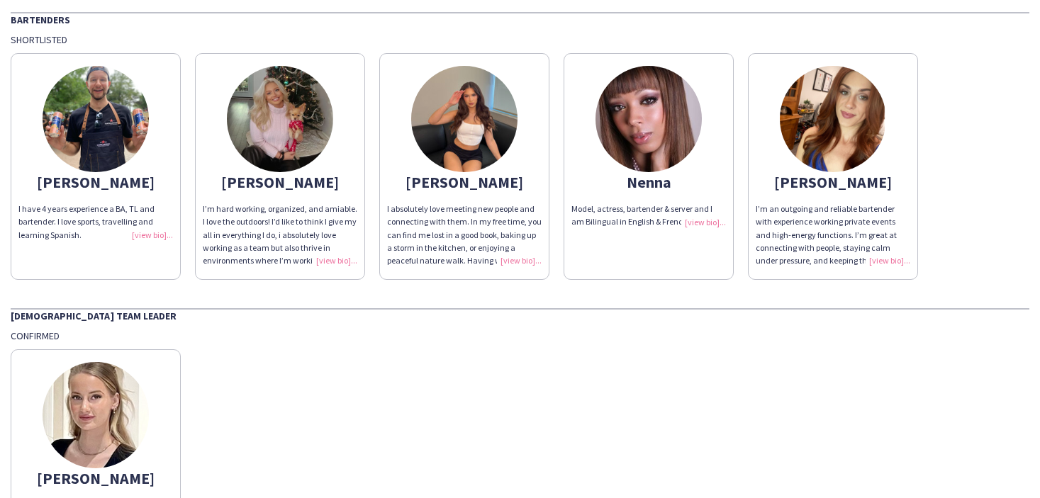
click at [722, 228] on app-share-pages-crew-card "Nenna Model, actress, bartender & server and I am Bilingual in English & French!" at bounding box center [648, 166] width 170 height 227
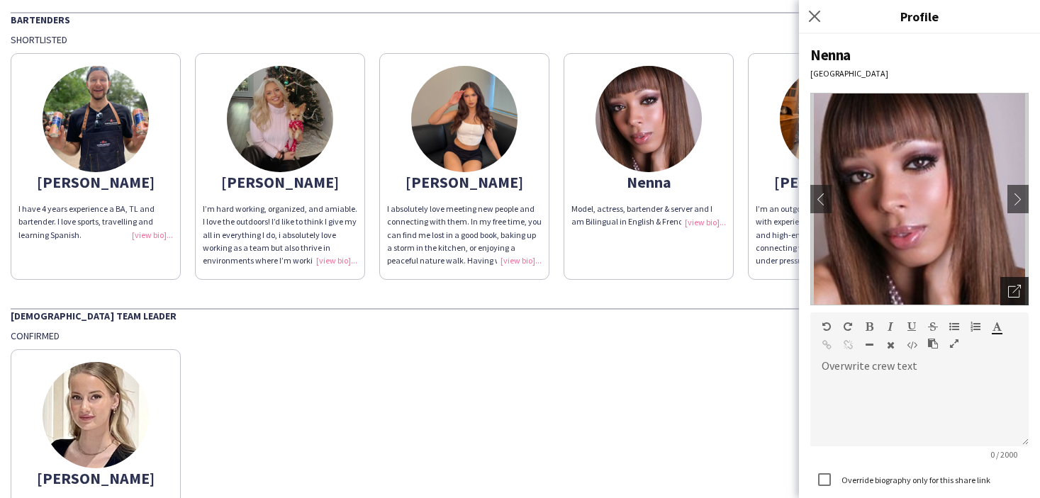
click at [1023, 295] on div "Open photos pop-in" at bounding box center [1014, 291] width 28 height 28
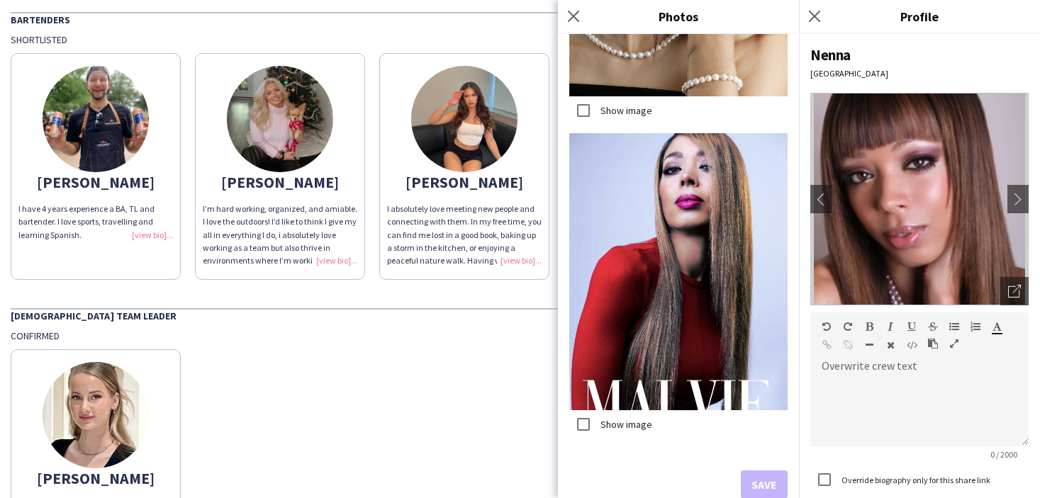
scroll to position [2149, 0]
click at [423, 340] on div "Confirmed" at bounding box center [520, 336] width 1018 height 13
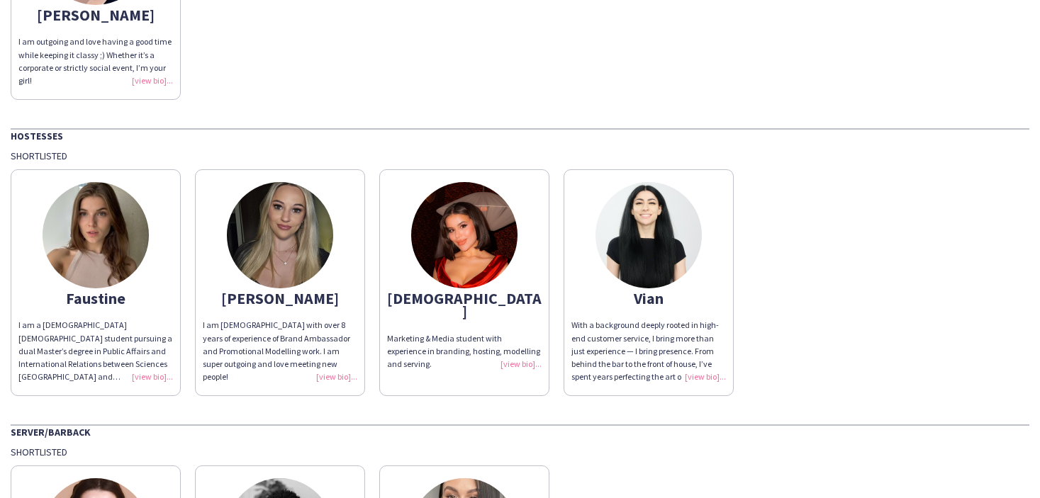
scroll to position [558, 0]
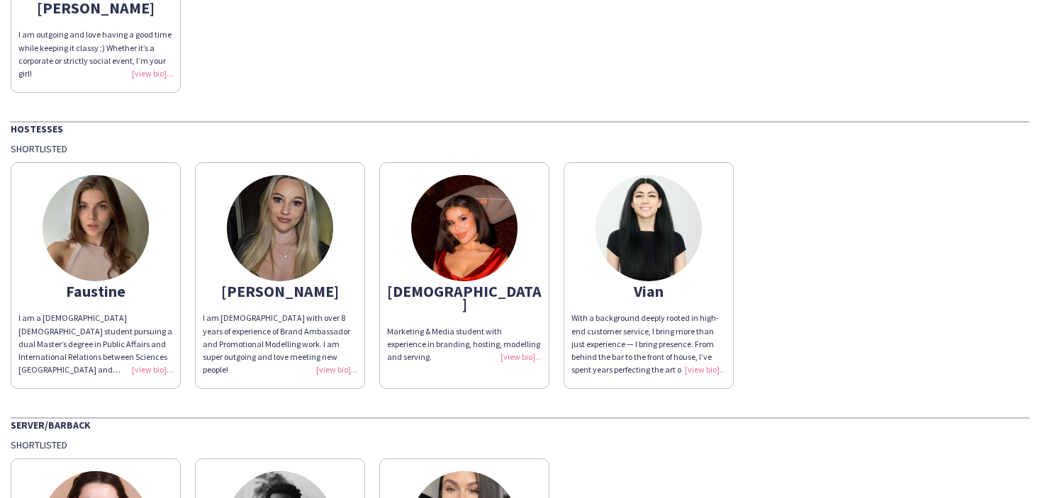
click at [152, 356] on div "I am a 22-year-old French student pursuing a dual Master’s degree in Public Aff…" at bounding box center [95, 344] width 154 height 64
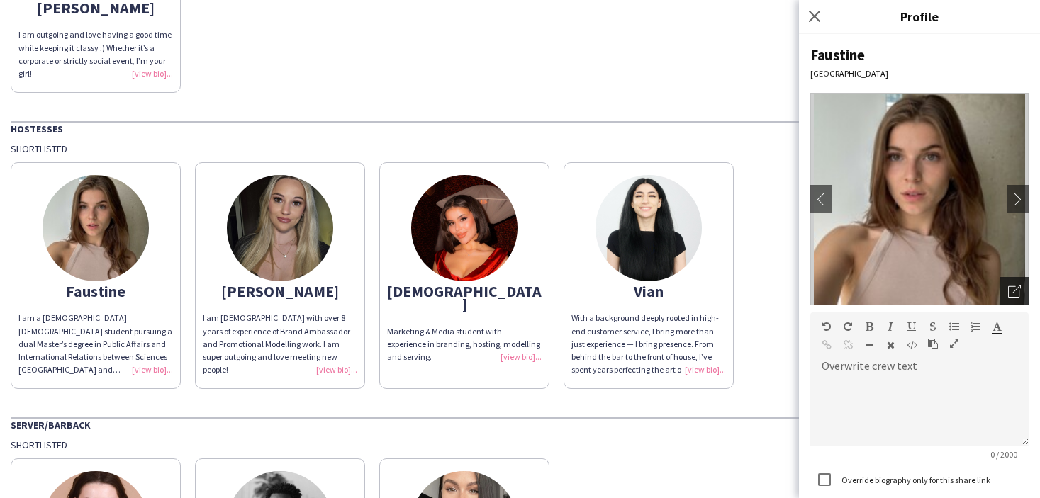
click at [1005, 292] on div "Open photos pop-in" at bounding box center [1014, 291] width 28 height 28
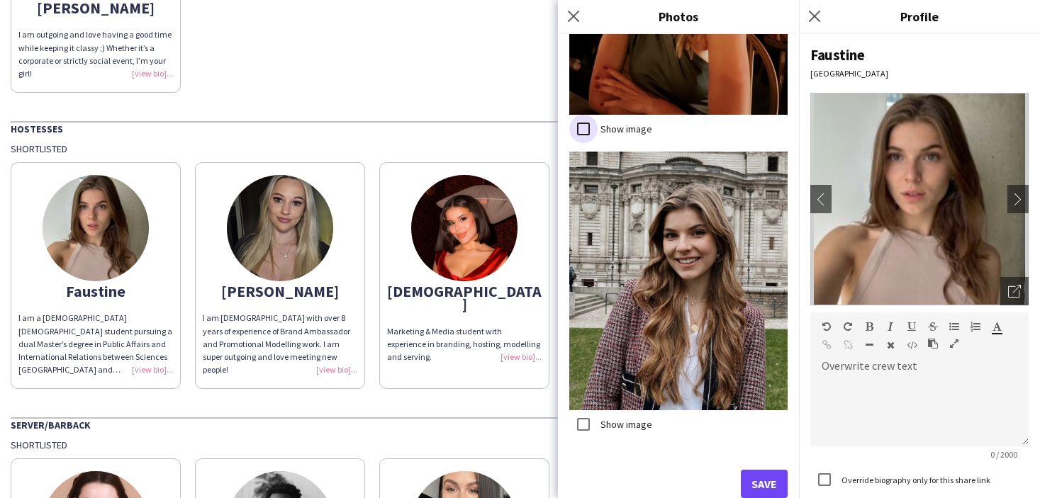
scroll to position [2473, 0]
click at [763, 483] on button "Save" at bounding box center [764, 485] width 47 height 28
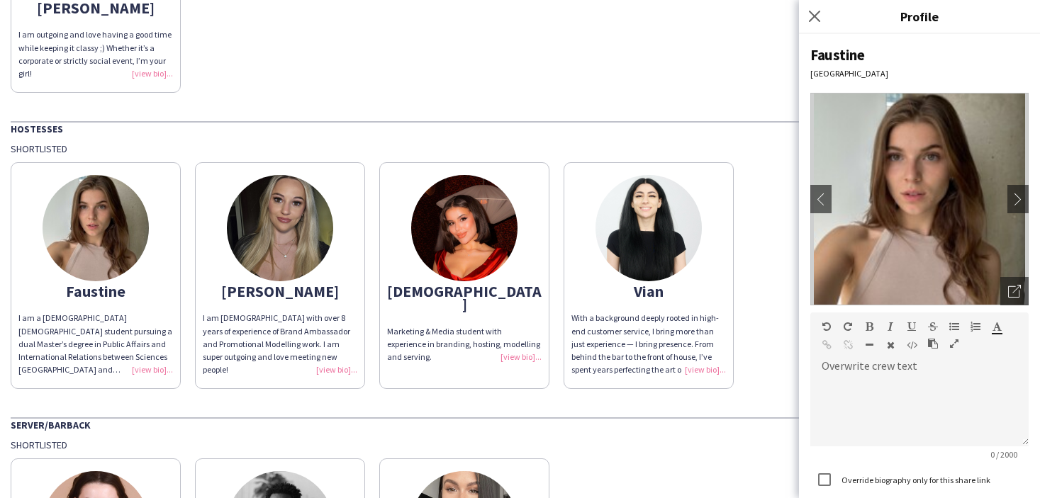
click at [350, 350] on div "I am 29 years old with over 8 years of experience of Brand Ambassador and Promo…" at bounding box center [280, 344] width 154 height 64
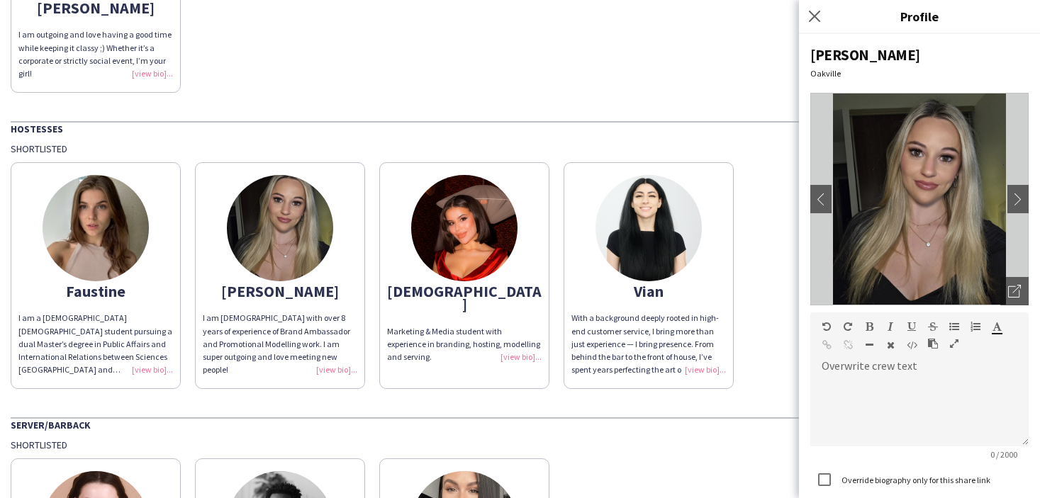
click at [534, 337] on div "Marketing & Media student with experience in branding, hosting, modelling and s…" at bounding box center [464, 344] width 154 height 39
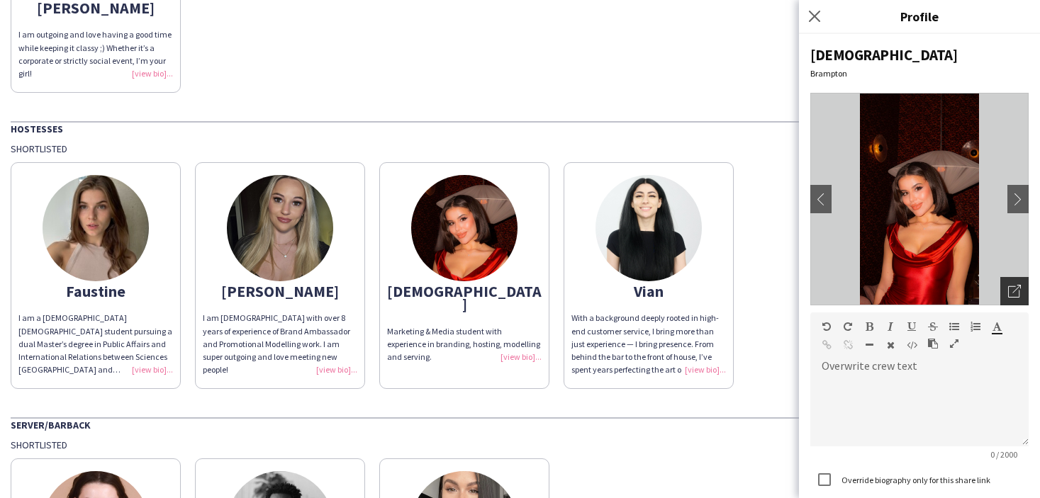
click at [1006, 288] on div "Open photos pop-in" at bounding box center [1014, 291] width 28 height 28
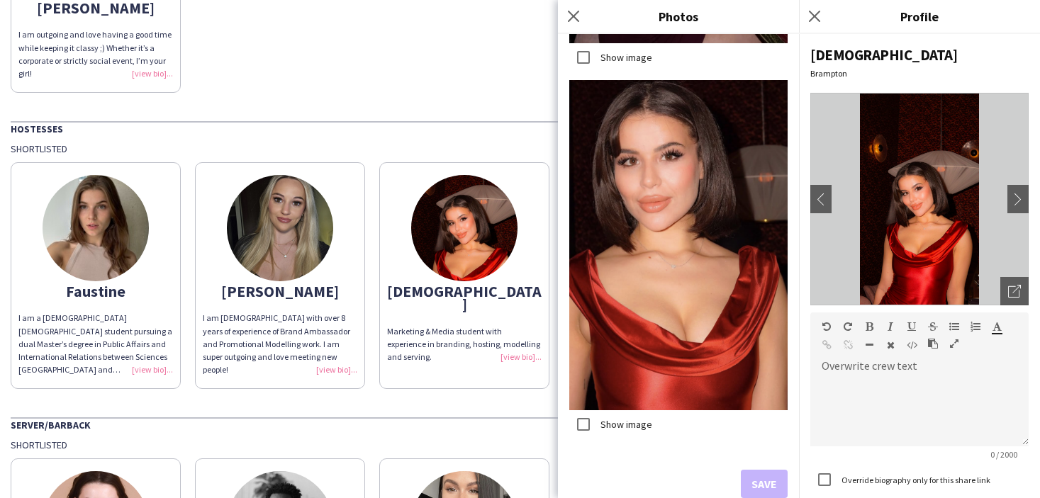
scroll to position [1727, 0]
click at [764, 482] on button "Save" at bounding box center [764, 485] width 47 height 28
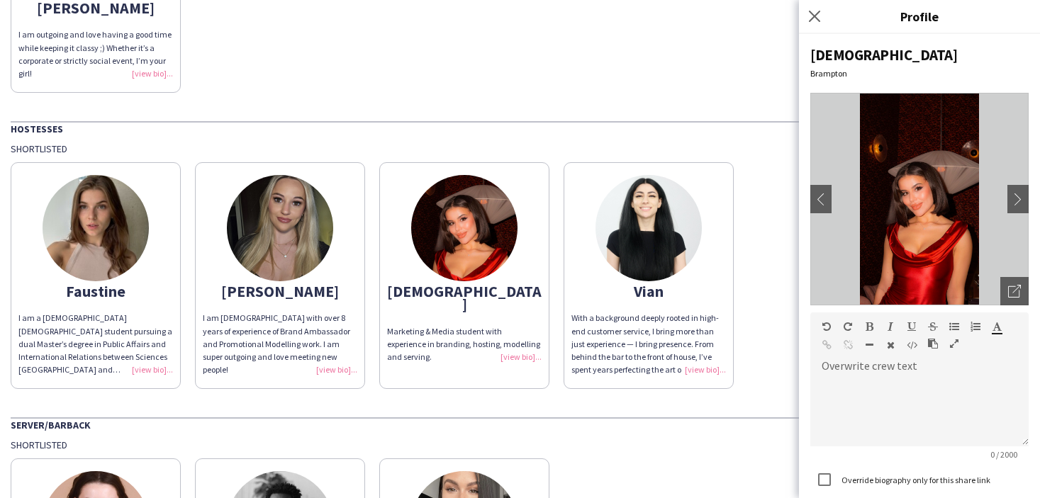
click at [690, 378] on app-share-pages-crew-card "Vian With a background deeply rooted in high-end customer service, I bring more…" at bounding box center [648, 275] width 170 height 227
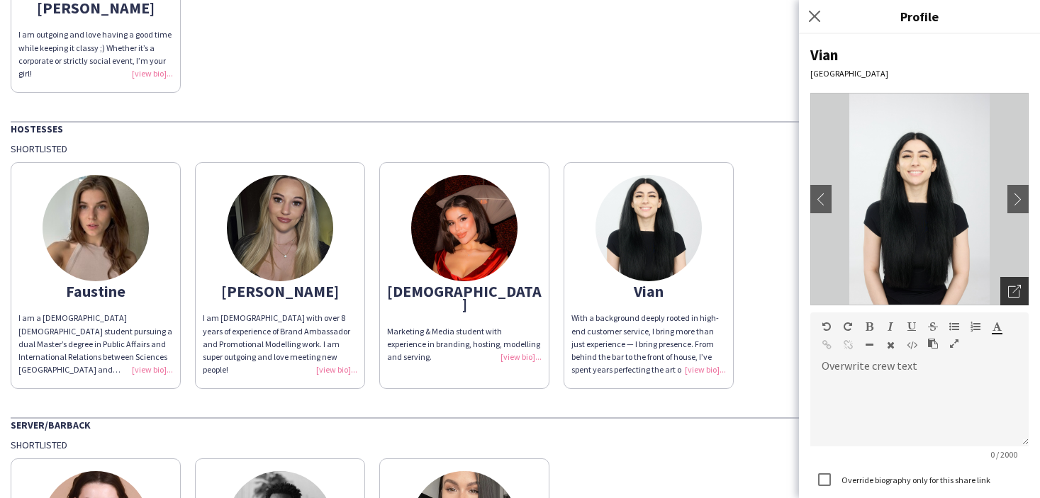
click at [1012, 287] on icon "Open photos pop-in" at bounding box center [1014, 291] width 13 height 13
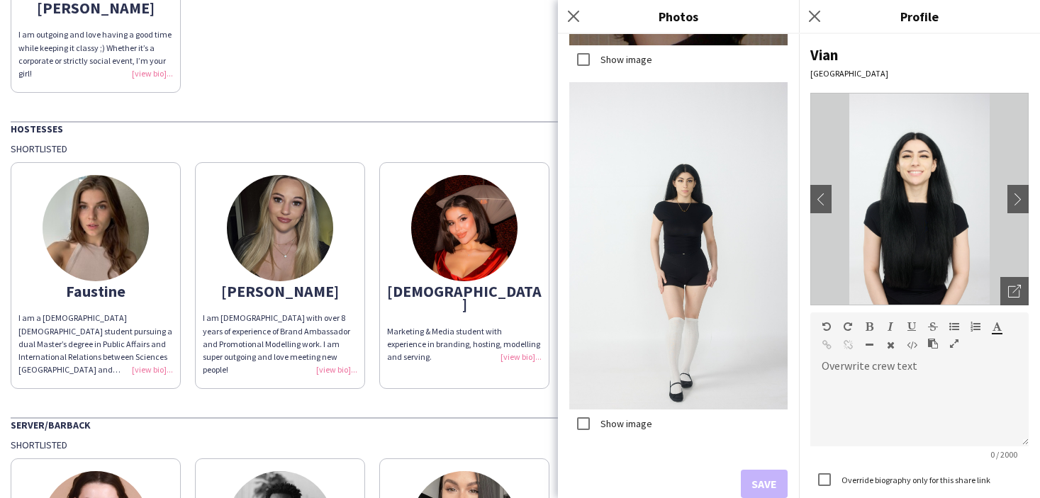
scroll to position [0, 0]
click at [522, 410] on div "Femme Fatale Media Bartenders Shortlisted Brent I have 4 years experience a BA,…" at bounding box center [520, 88] width 1040 height 1215
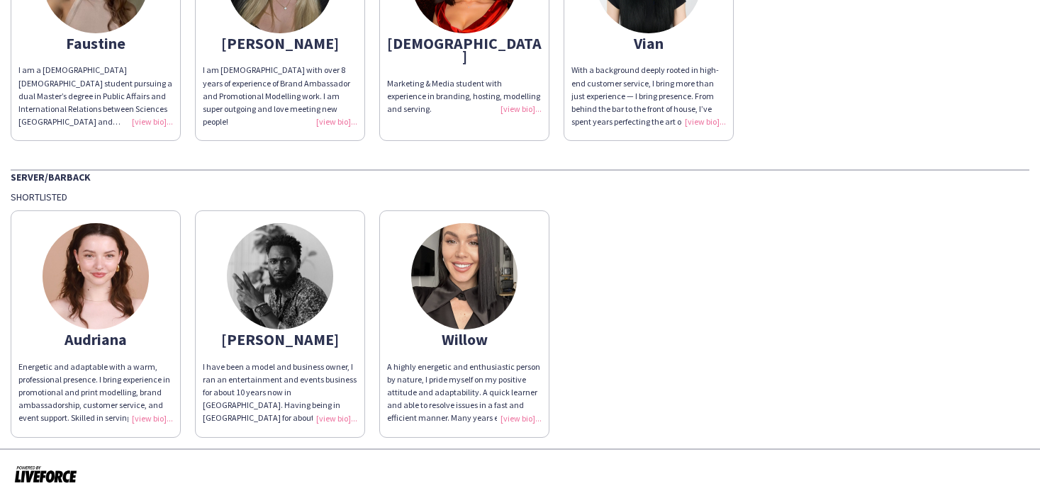
scroll to position [805, 0]
click at [162, 419] on div "Energetic and adaptable with a warm, professional presence. I bring experience …" at bounding box center [95, 393] width 154 height 64
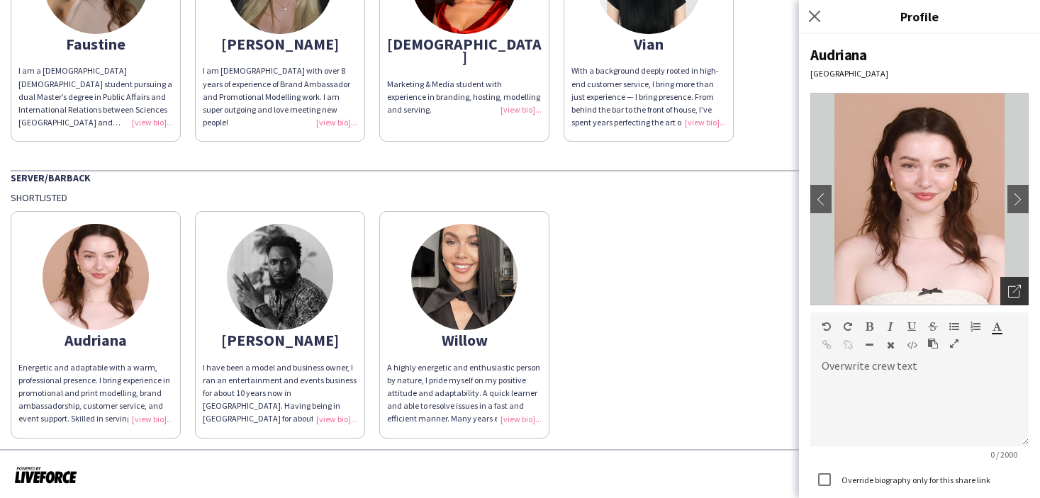
click at [1005, 291] on div "Open photos pop-in" at bounding box center [1014, 291] width 28 height 28
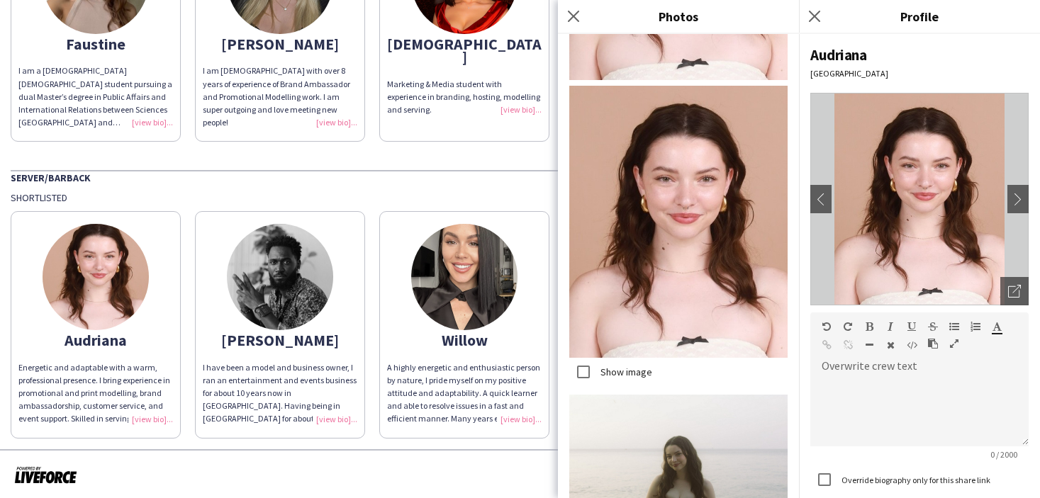
scroll to position [251, 0]
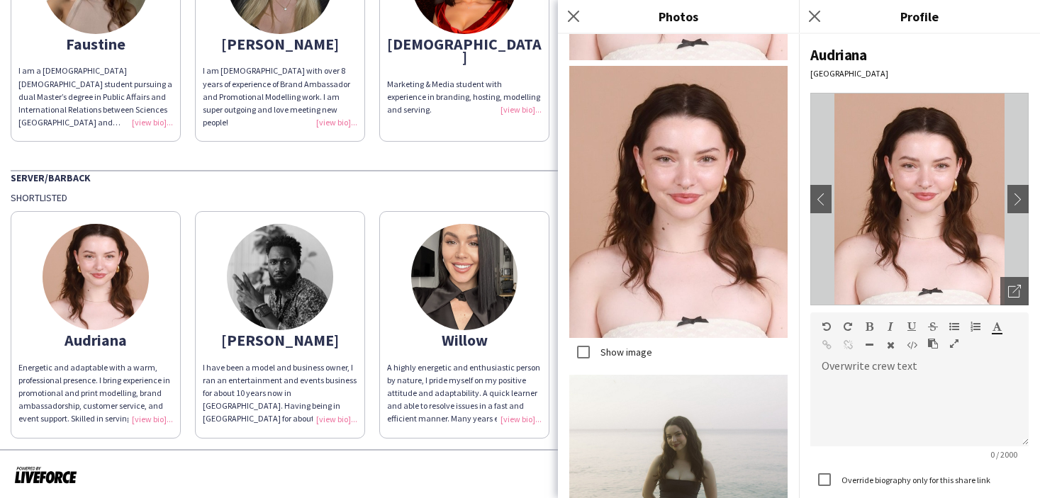
click at [349, 410] on div "I have been a model and business owner, I ran an entertainment and events busin…" at bounding box center [280, 393] width 154 height 64
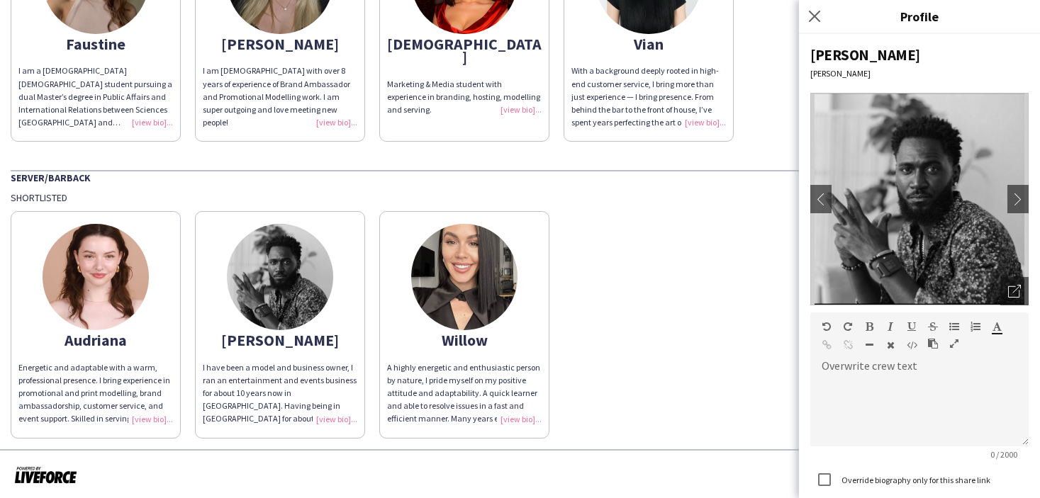
click at [512, 405] on div "A highly energetic and enthusiastic person by nature, I pride myself on my posi…" at bounding box center [464, 393] width 154 height 64
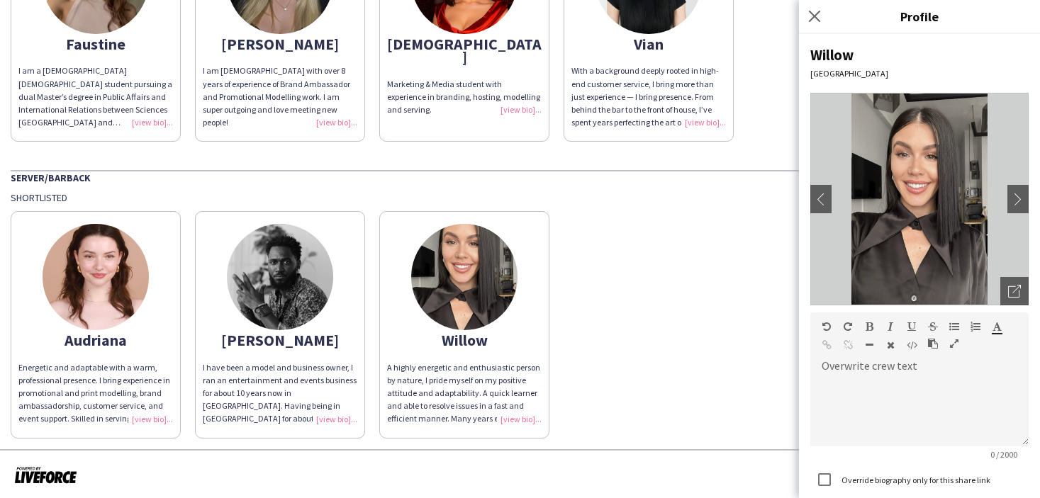
drag, startPoint x: 1009, startPoint y: 296, endPoint x: 949, endPoint y: 297, distance: 60.3
click at [1009, 296] on icon "Open photos pop-in" at bounding box center [1014, 291] width 13 height 13
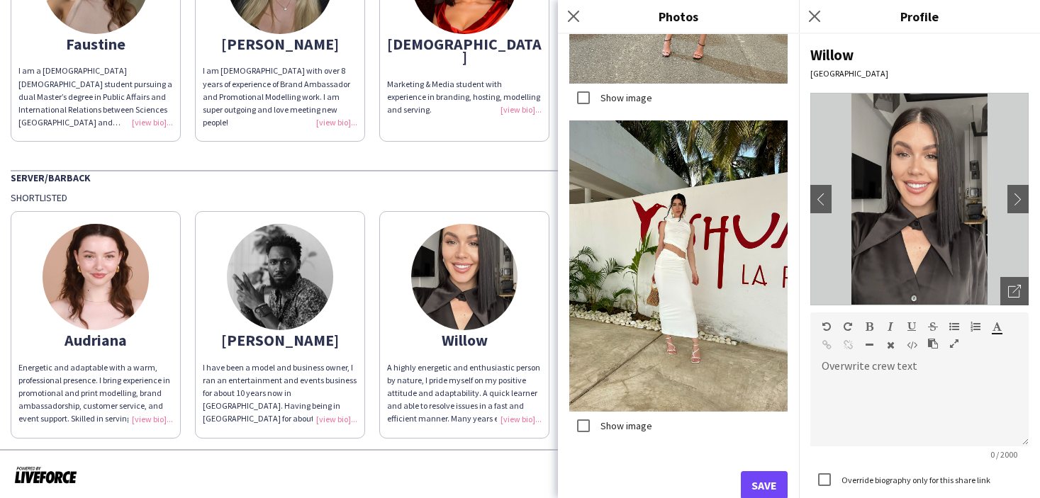
drag, startPoint x: 766, startPoint y: 481, endPoint x: 738, endPoint y: 464, distance: 32.5
click at [766, 481] on button "Save" at bounding box center [764, 485] width 47 height 28
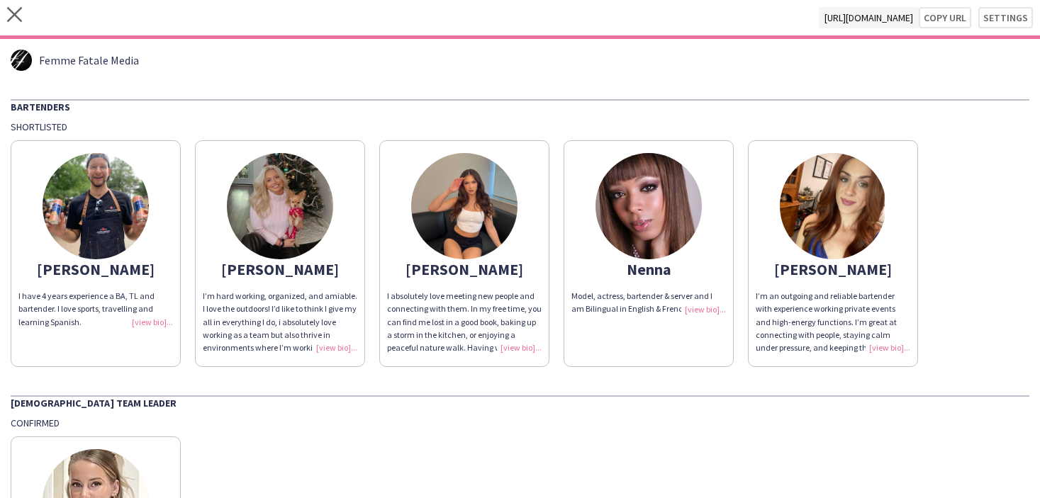
click at [348, 344] on div "I’m hard working, organized, and amiable. I love the outdoors! I’d like to thin…" at bounding box center [280, 322] width 154 height 64
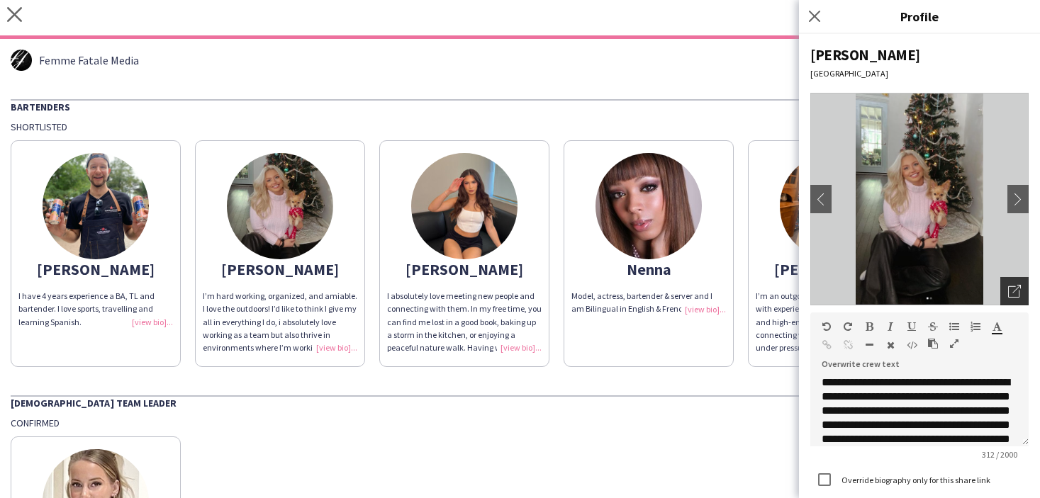
click at [1008, 290] on icon at bounding box center [1013, 291] width 11 height 11
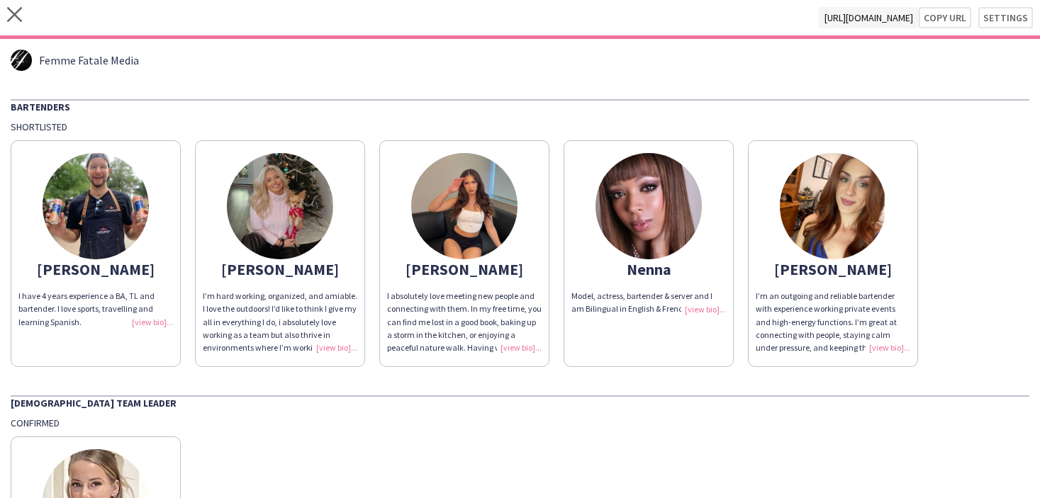
click at [155, 327] on div "I have 4 years experience a BA, TL and bartender. I love sports, travelling and…" at bounding box center [95, 309] width 154 height 39
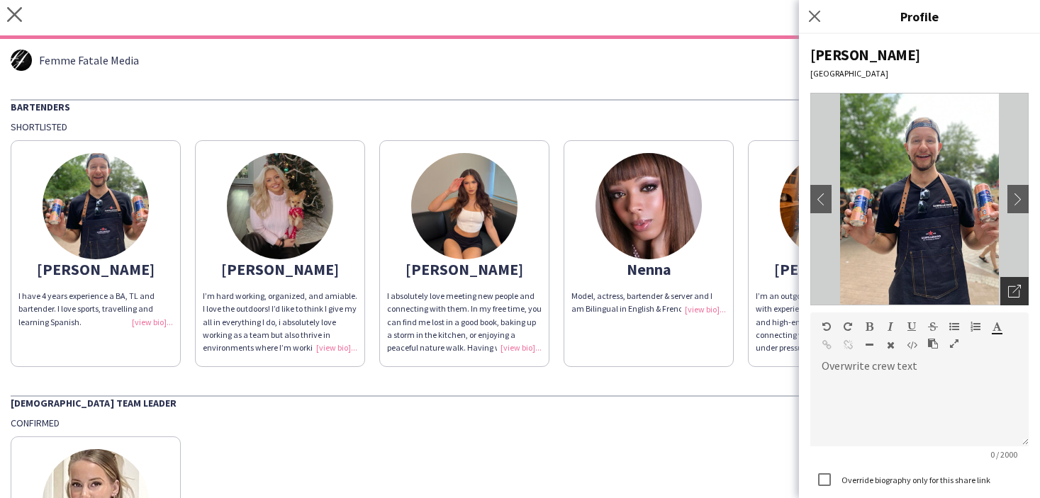
click at [1011, 288] on icon "Open photos pop-in" at bounding box center [1014, 291] width 13 height 13
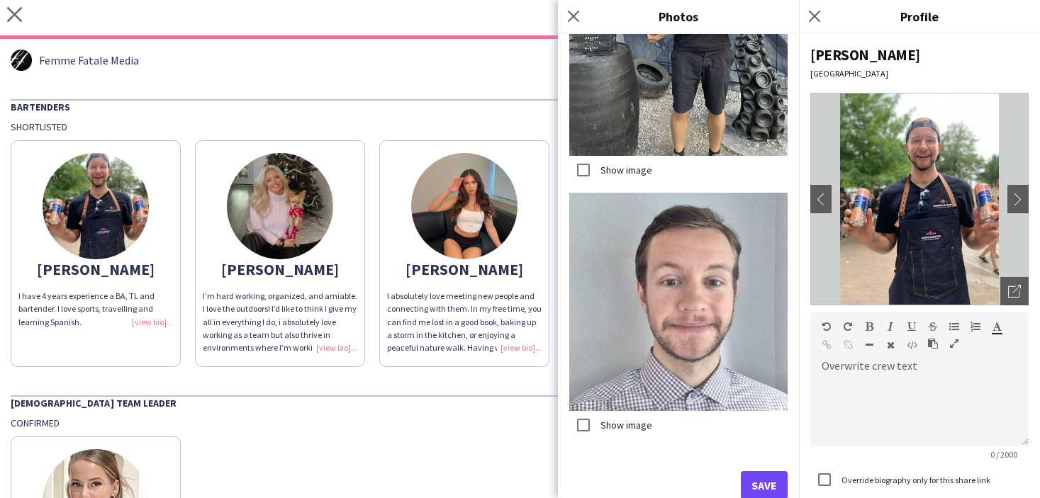
click at [765, 472] on button "Save" at bounding box center [764, 485] width 47 height 28
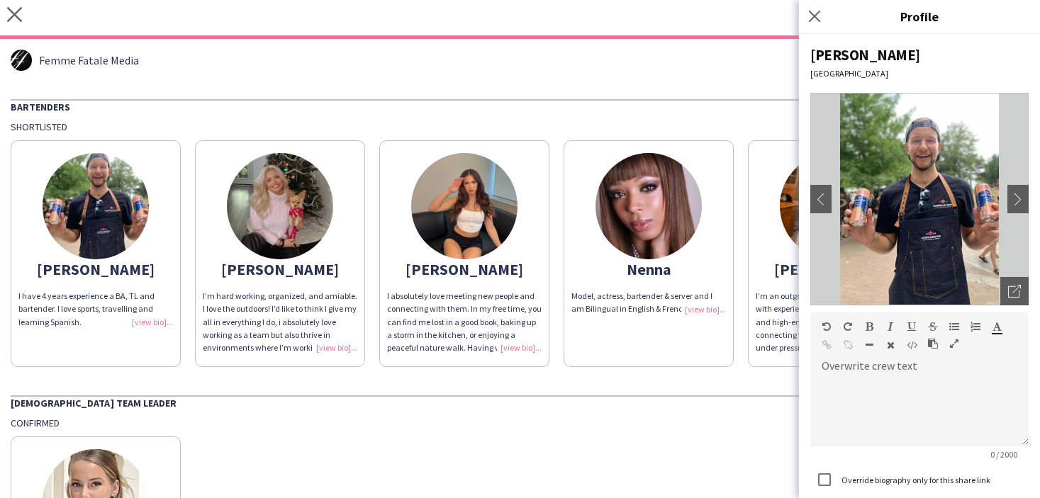
drag, startPoint x: 534, startPoint y: 454, endPoint x: 508, endPoint y: 366, distance: 90.8
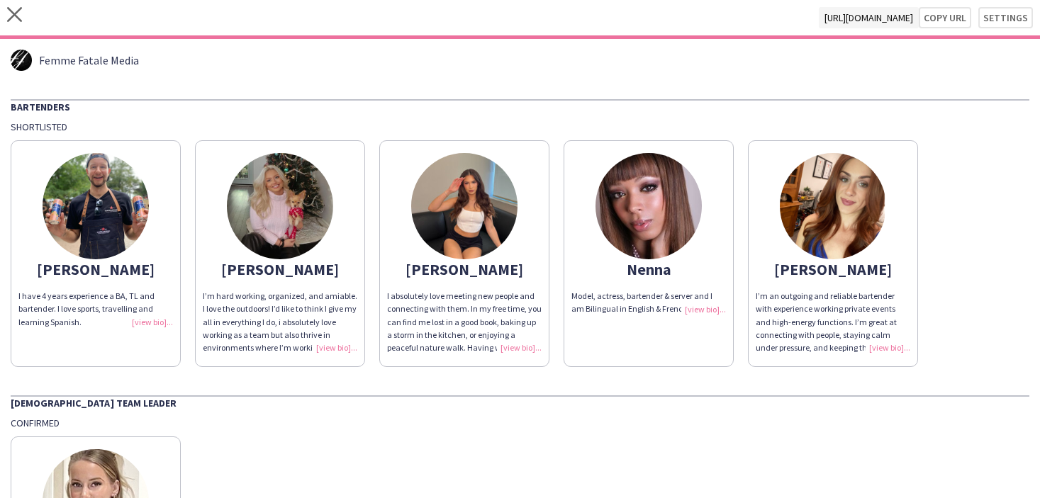
click at [515, 351] on div "I absolutely love meeting new people and connecting with them. In my free time,…" at bounding box center [464, 322] width 154 height 64
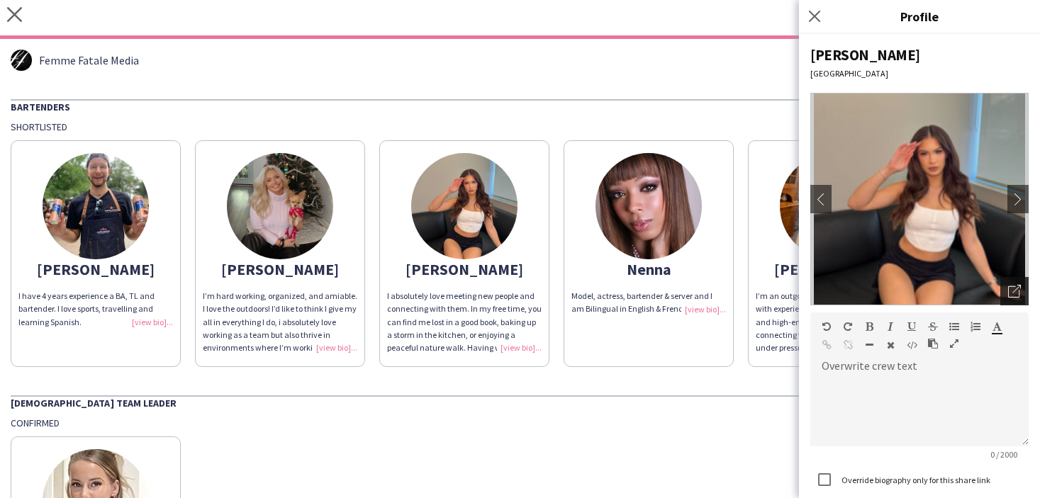
click at [1006, 292] on div "Open photos pop-in" at bounding box center [1014, 291] width 28 height 28
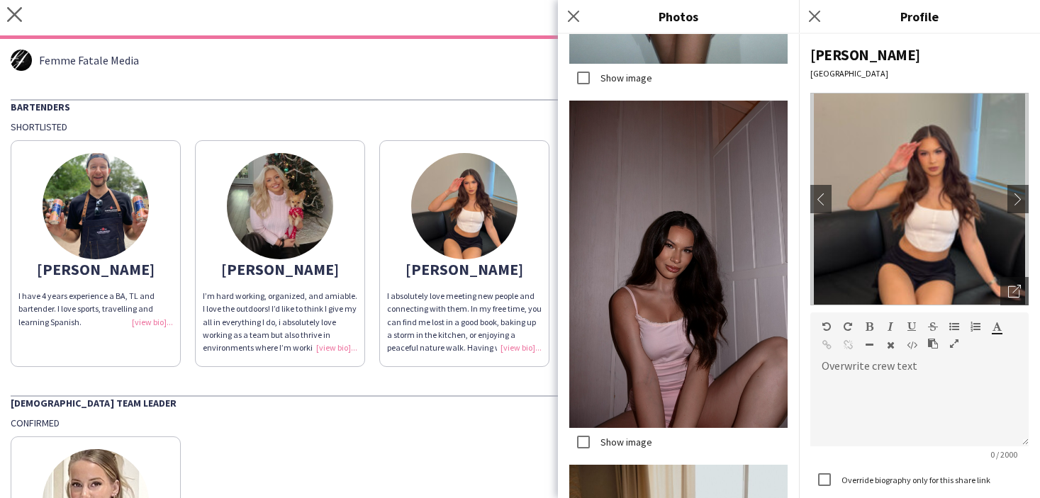
scroll to position [499, 0]
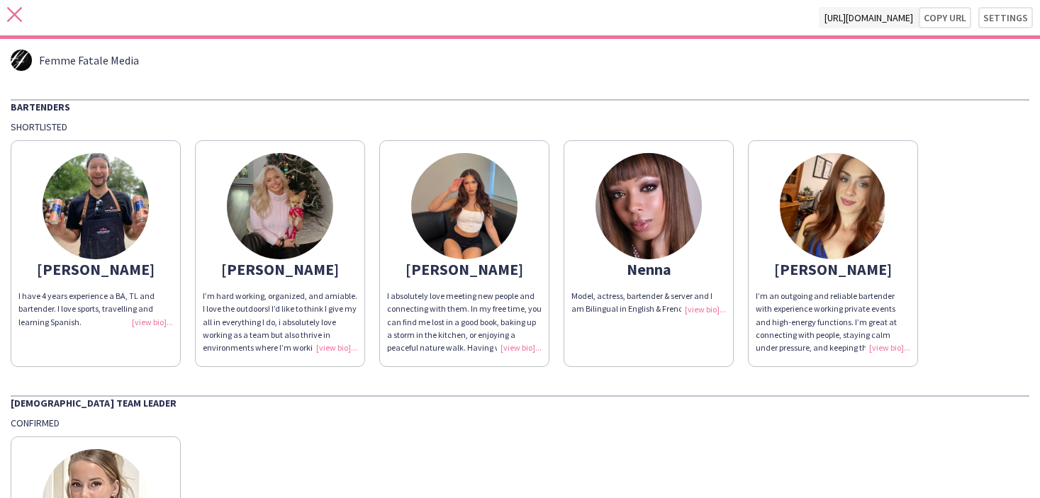
click at [13, 18] on icon "close" at bounding box center [14, 14] width 15 height 15
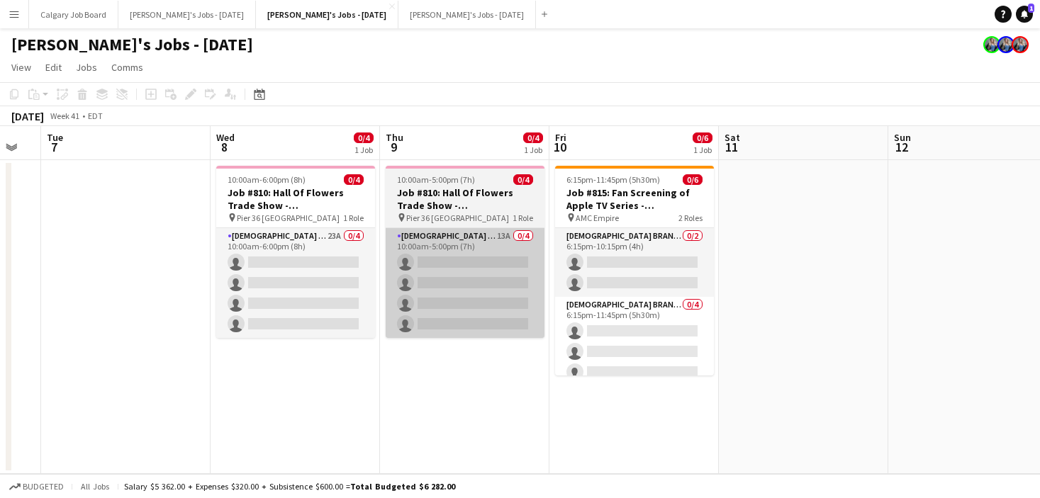
scroll to position [0, 536]
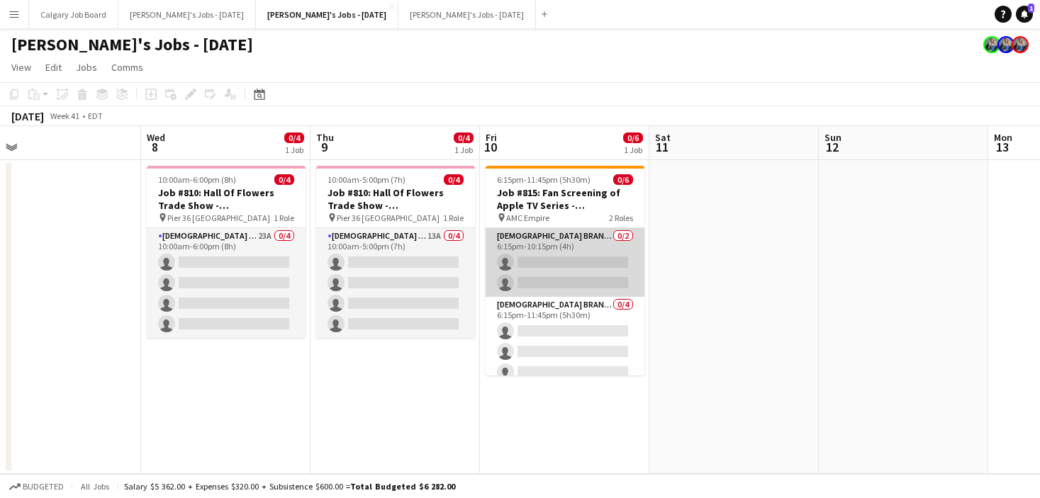
click at [515, 266] on app-card-role "Female Brand Ambassador - Shift 1 0/2 6:15pm-10:15pm (4h) single-neutral-action…" at bounding box center [564, 262] width 159 height 69
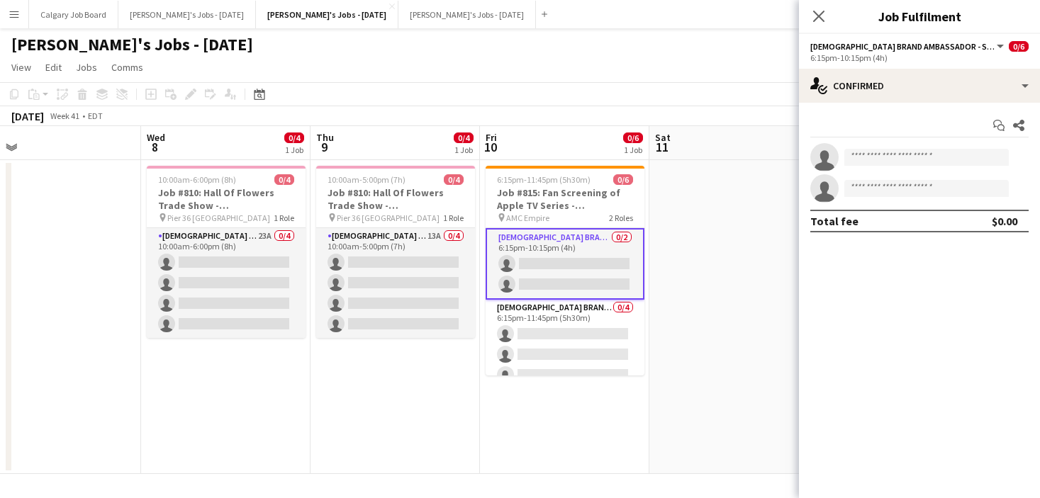
click at [664, 275] on app-date-cell at bounding box center [733, 317] width 169 height 314
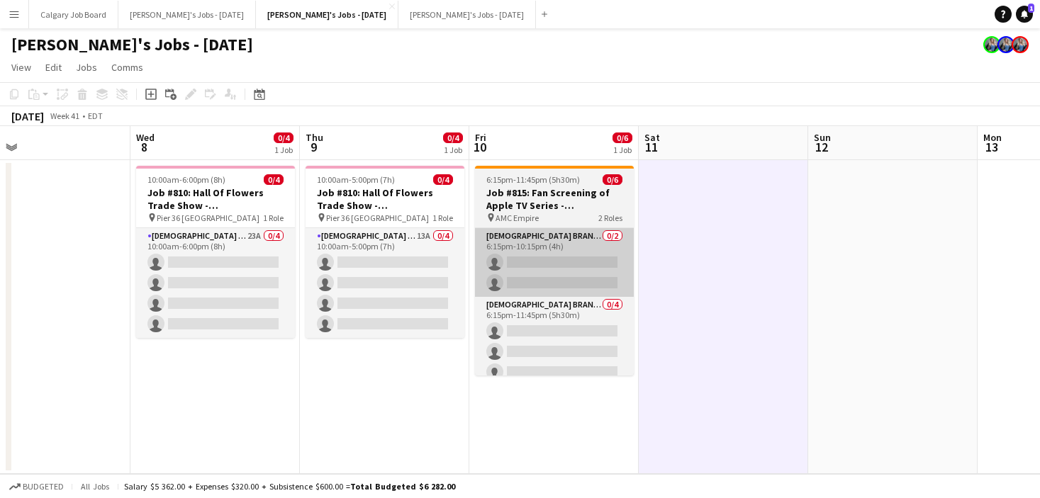
scroll to position [0, 551]
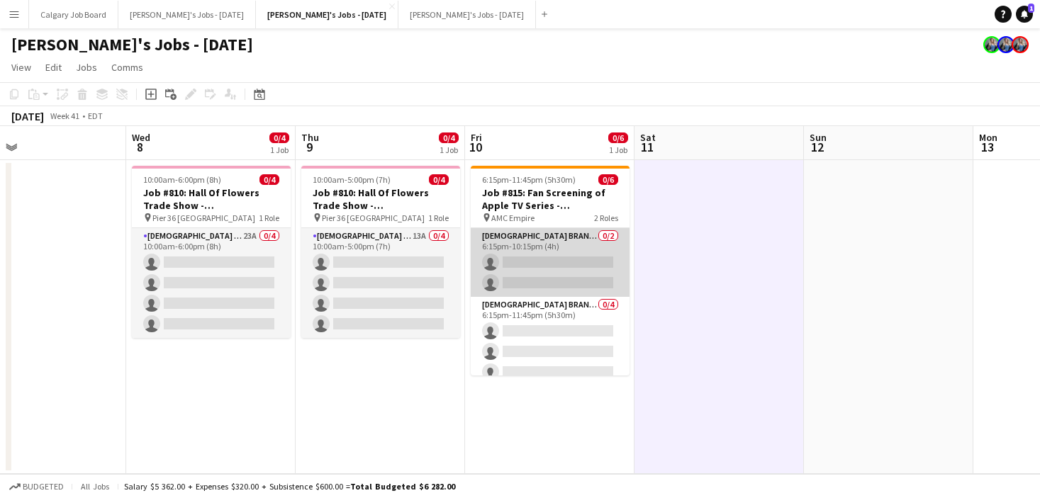
click at [558, 287] on app-card-role "Female Brand Ambassador - Shift 1 0/2 6:15pm-10:15pm (4h) single-neutral-action…" at bounding box center [550, 262] width 159 height 69
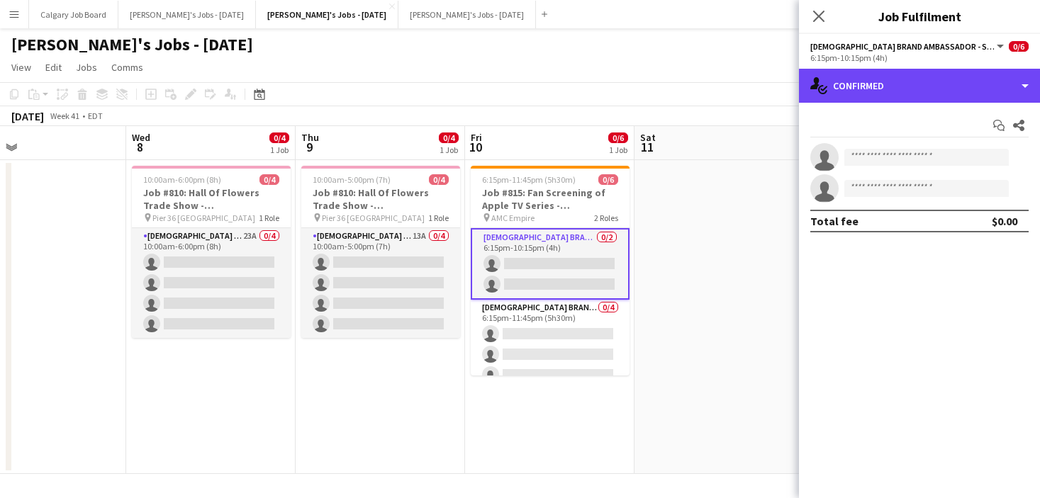
drag, startPoint x: 954, startPoint y: 84, endPoint x: 999, endPoint y: 263, distance: 184.9
click at [955, 84] on div "single-neutral-actions-check-2 Confirmed" at bounding box center [919, 86] width 241 height 34
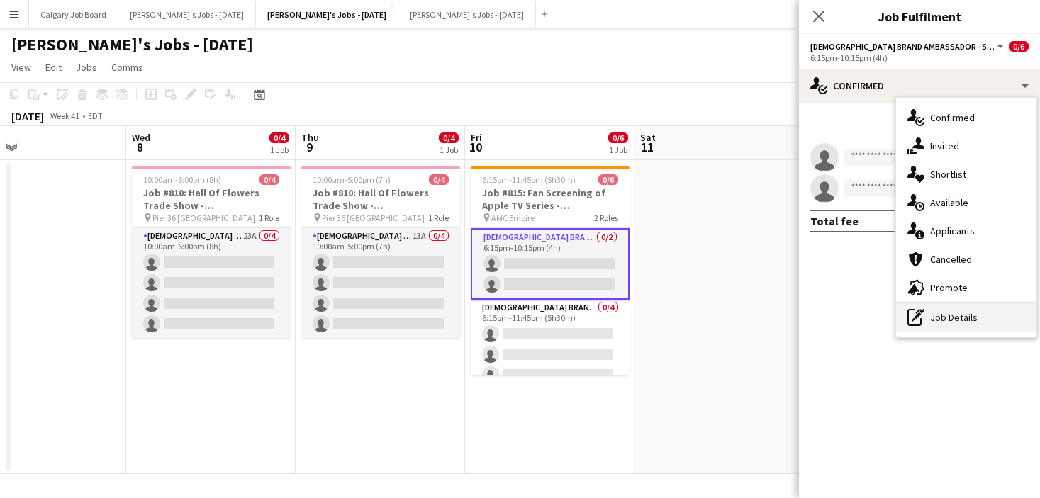
click at [989, 312] on div "pen-write Job Details" at bounding box center [966, 317] width 140 height 28
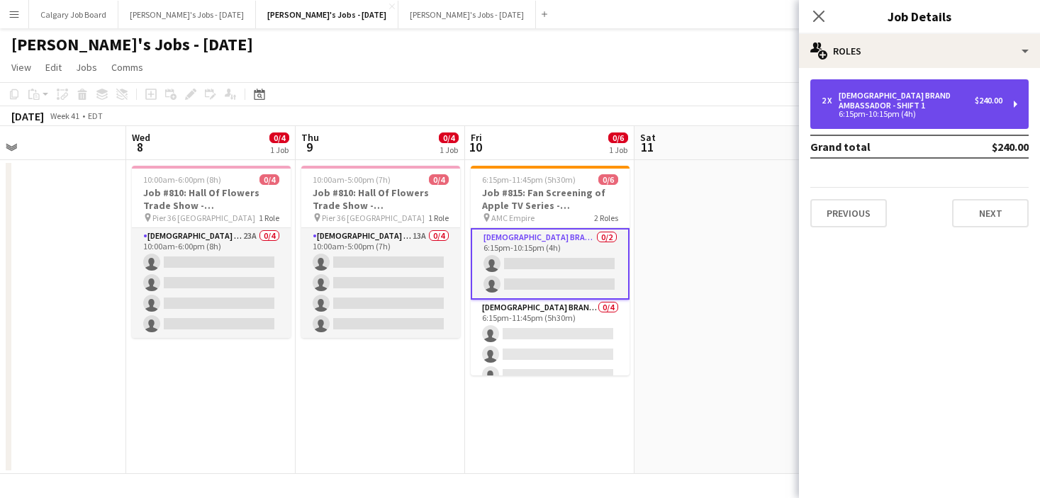
click at [889, 94] on div "Female Brand Ambassador - Shift 1" at bounding box center [906, 101] width 136 height 20
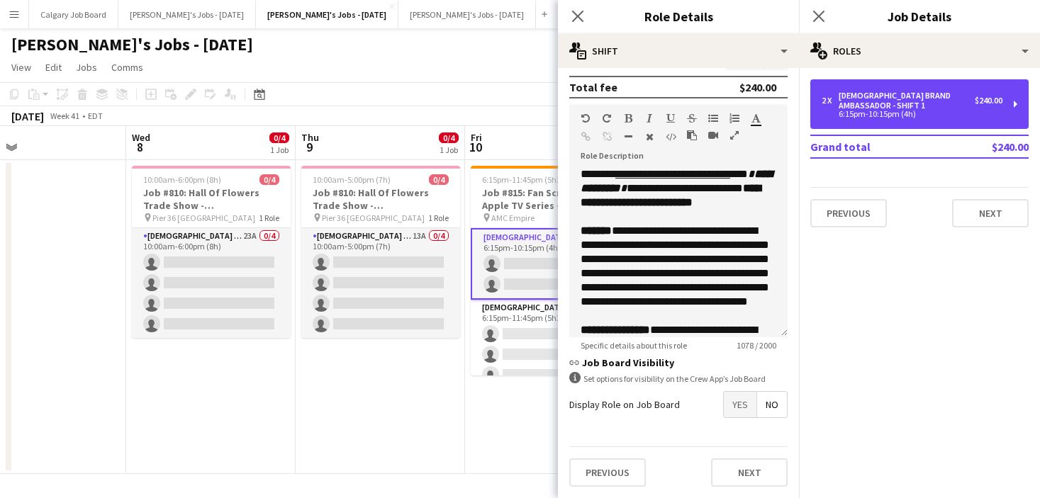
scroll to position [389, 0]
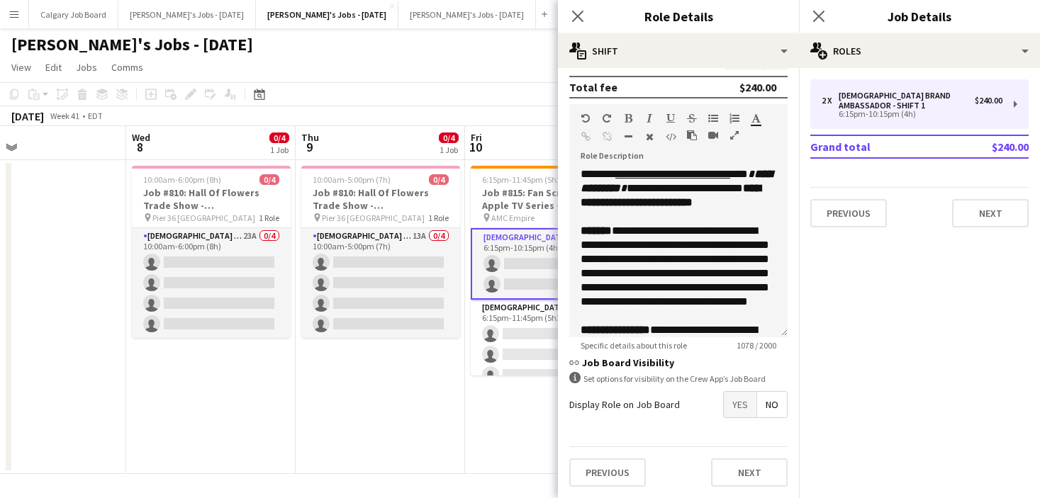
click at [743, 405] on span "Yes" at bounding box center [740, 405] width 33 height 26
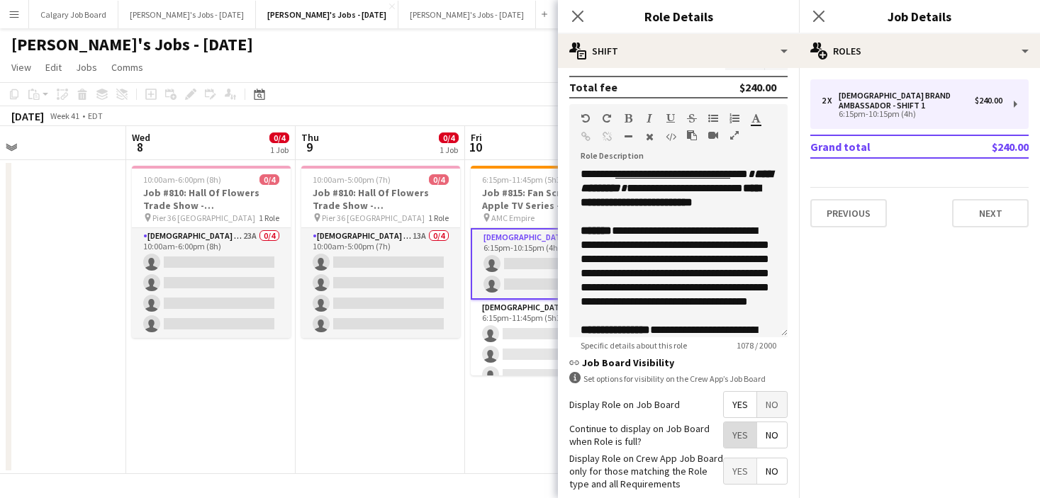
drag, startPoint x: 742, startPoint y: 424, endPoint x: 526, endPoint y: 420, distance: 216.2
click at [742, 424] on span "Yes" at bounding box center [740, 435] width 33 height 26
drag, startPoint x: 451, startPoint y: 417, endPoint x: 509, endPoint y: 381, distance: 68.8
click at [451, 417] on app-date-cell "10:00am-5:00pm (7h) 0/4 Job #810: Hall Of Flowers Trade Show - NYC pin Pier 36 …" at bounding box center [380, 317] width 169 height 314
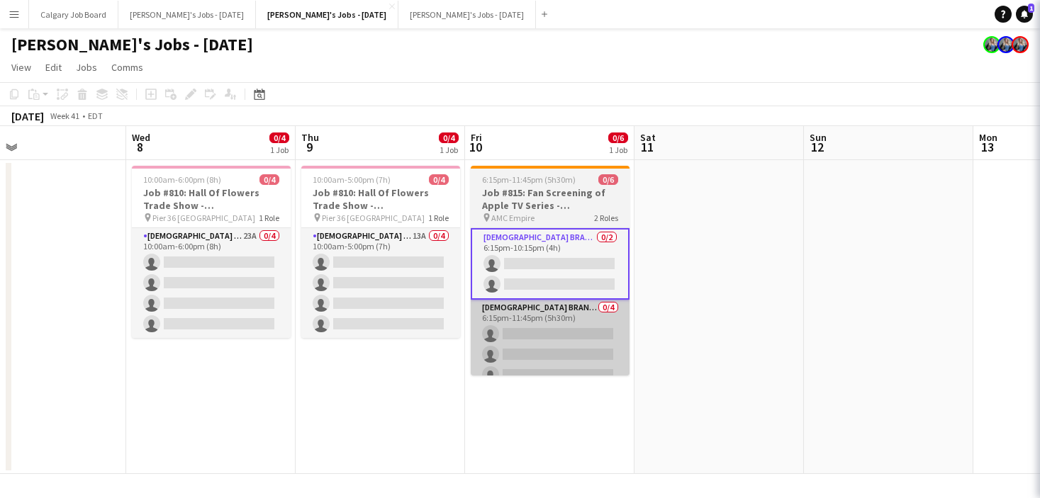
scroll to position [0, 551]
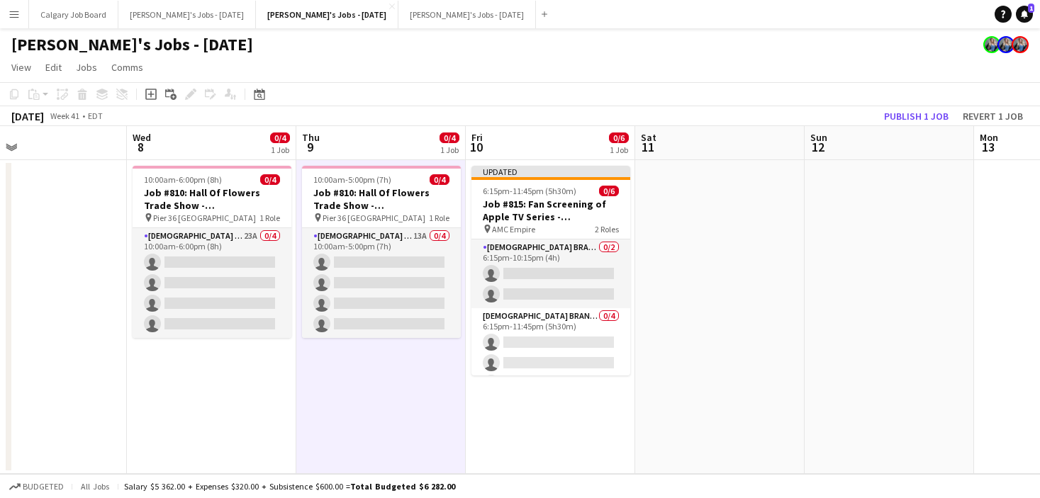
drag, startPoint x: 541, startPoint y: 354, endPoint x: 638, endPoint y: 313, distance: 105.4
click at [541, 354] on app-card-role "Female Brand Ambassador - Shift 2 0/4 6:15pm-11:45pm (5h30m) single-neutral-act…" at bounding box center [550, 363] width 159 height 110
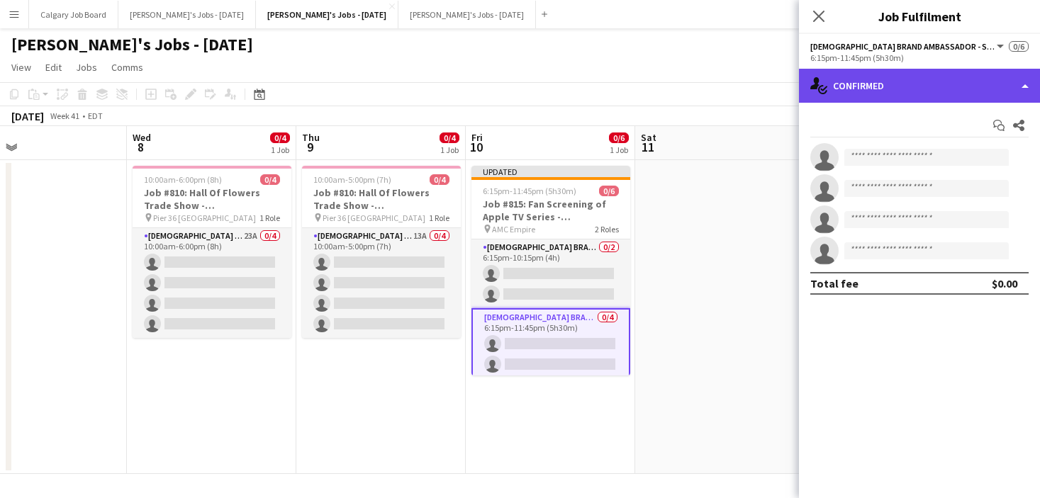
click at [878, 98] on div "single-neutral-actions-check-2 Confirmed" at bounding box center [919, 86] width 241 height 34
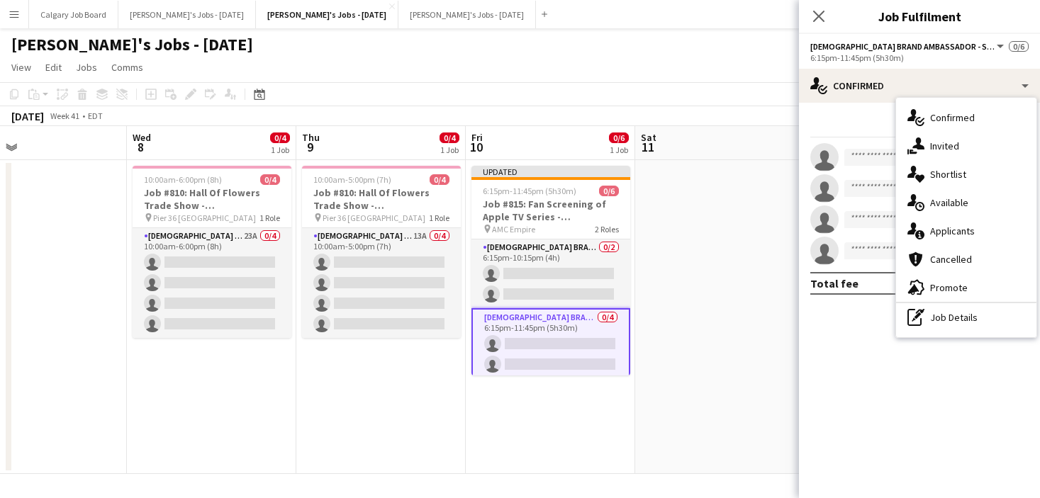
drag, startPoint x: 950, startPoint y: 311, endPoint x: 896, endPoint y: 150, distance: 169.9
click at [950, 310] on div "pen-write Job Details" at bounding box center [966, 317] width 140 height 28
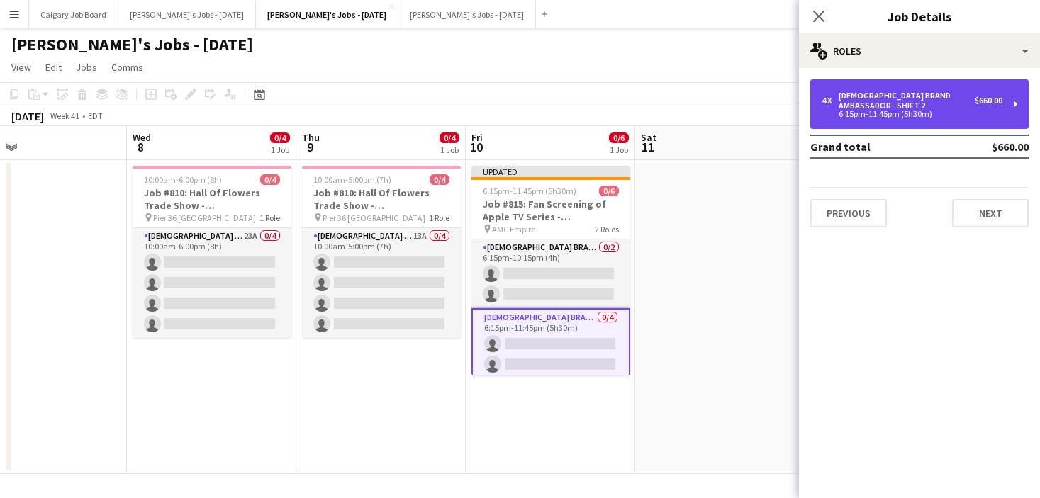
click at [876, 107] on div "Female Brand Ambassador - Shift 2" at bounding box center [906, 101] width 136 height 20
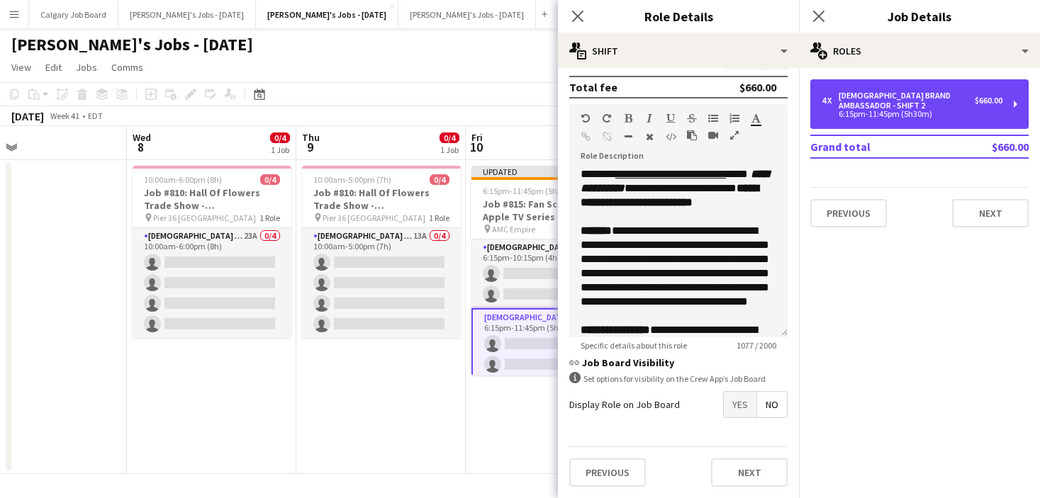
scroll to position [389, 0]
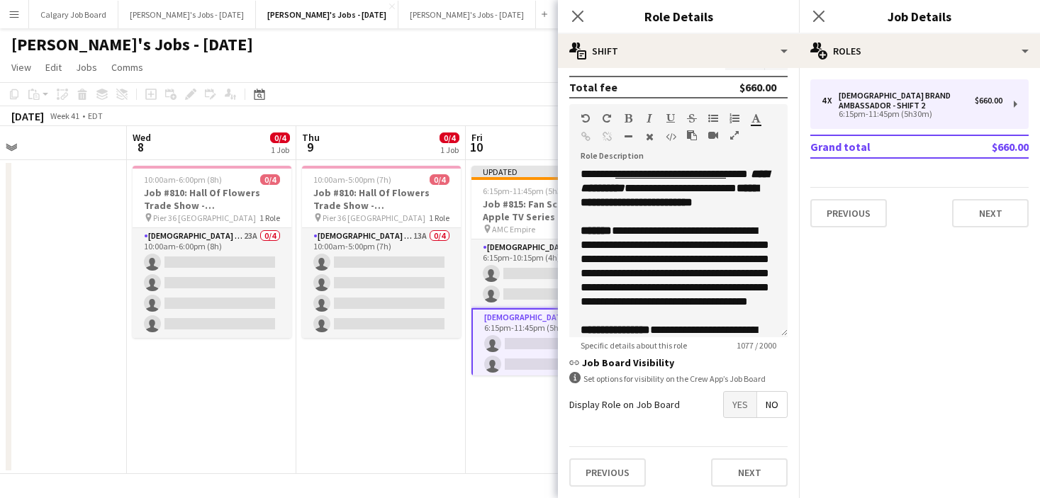
click at [737, 411] on span "Yes" at bounding box center [740, 405] width 33 height 26
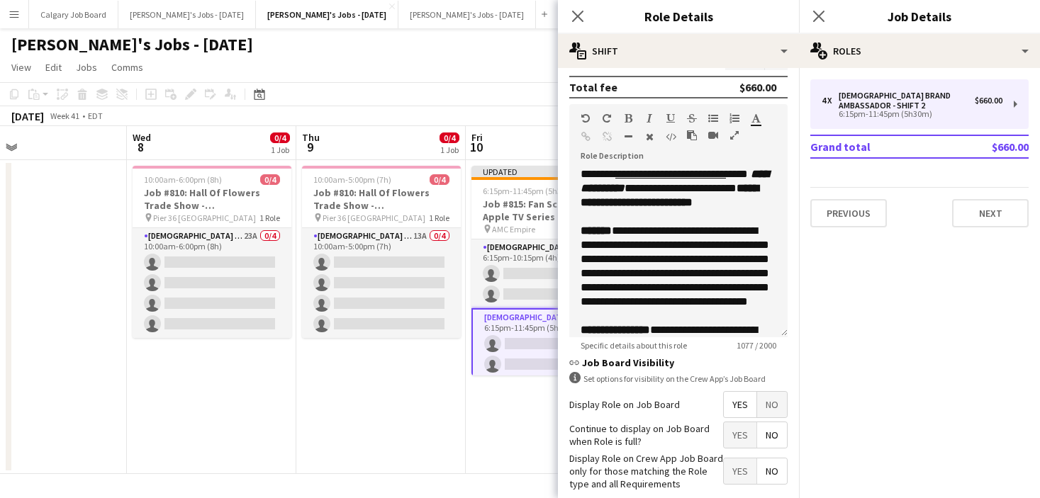
drag, startPoint x: 739, startPoint y: 434, endPoint x: 513, endPoint y: 432, distance: 226.1
click at [738, 434] on span "Yes" at bounding box center [740, 435] width 33 height 26
click at [509, 432] on app-date-cell "Updated 6:15pm-11:45pm (5h30m) 0/6 Job #815: Fan Screening of Apple TV Series -…" at bounding box center [550, 317] width 169 height 314
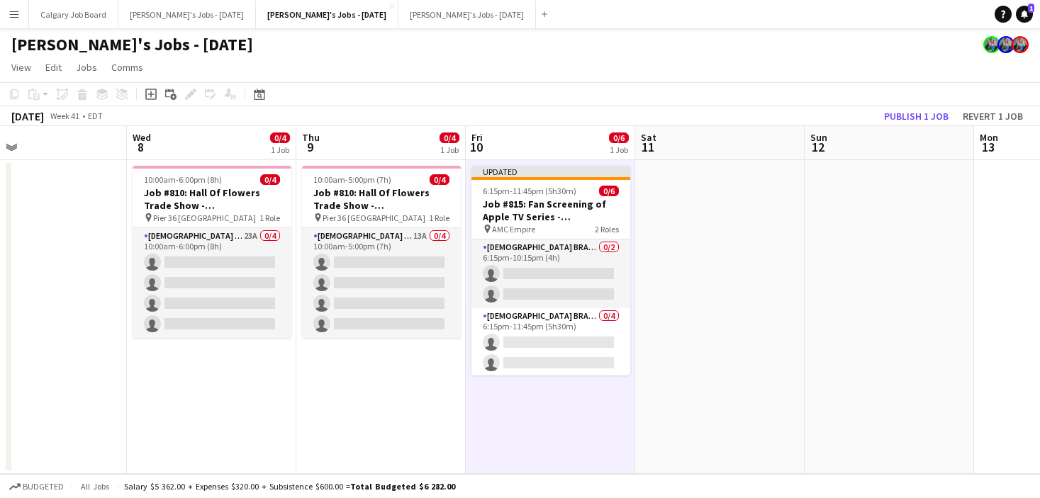
click at [902, 111] on button "Publish 1 job" at bounding box center [916, 116] width 76 height 18
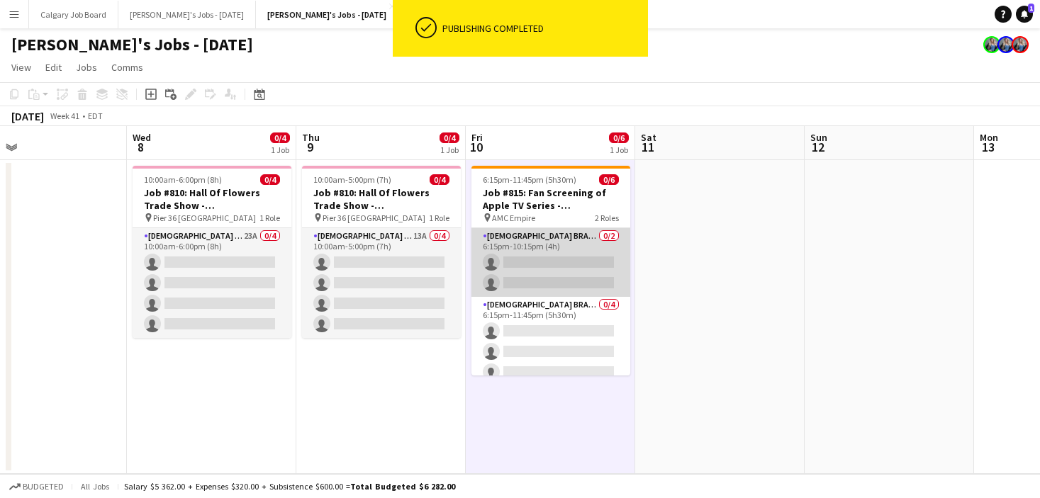
click at [558, 270] on app-card-role "Female Brand Ambassador - Shift 1 0/2 6:15pm-10:15pm (4h) single-neutral-action…" at bounding box center [550, 262] width 159 height 69
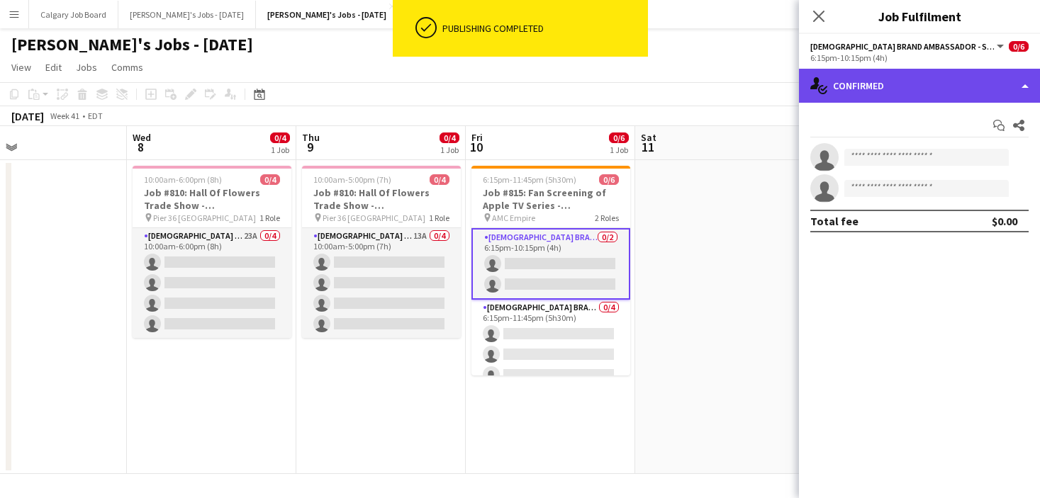
click at [916, 96] on div "single-neutral-actions-check-2 Confirmed" at bounding box center [919, 86] width 241 height 34
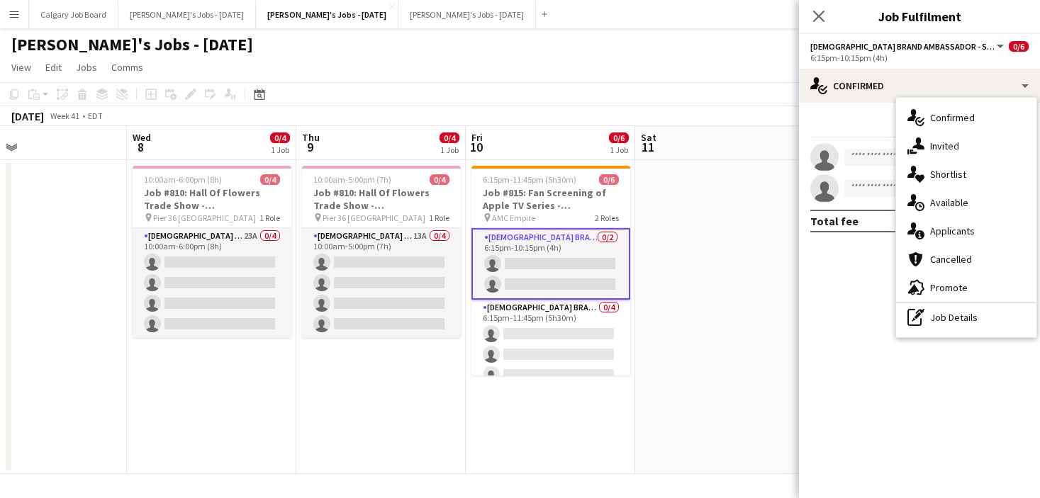
drag, startPoint x: 943, startPoint y: 314, endPoint x: 884, endPoint y: 133, distance: 190.9
click at [943, 314] on div "pen-write Job Details" at bounding box center [966, 317] width 140 height 28
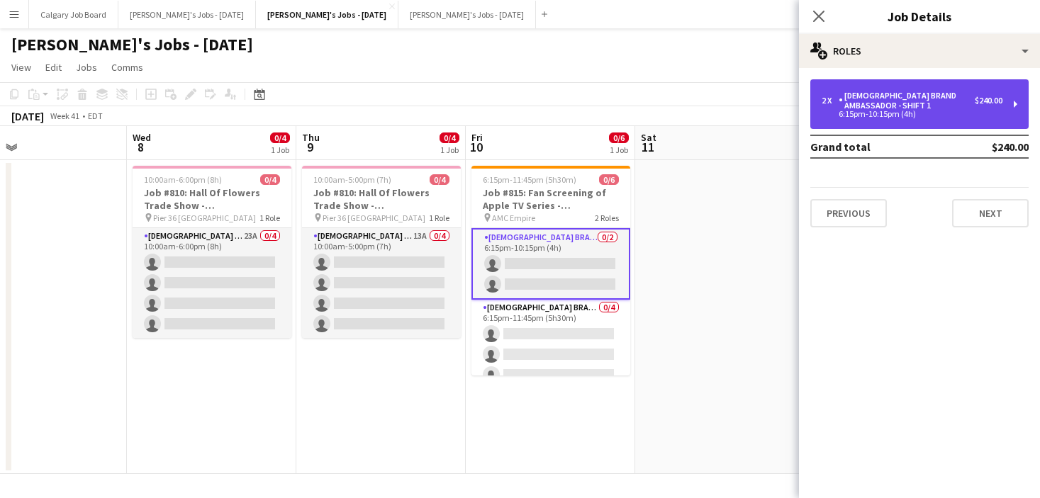
click at [880, 110] on div "[DEMOGRAPHIC_DATA] Brand Ambassador - Shift 1" at bounding box center [906, 101] width 136 height 20
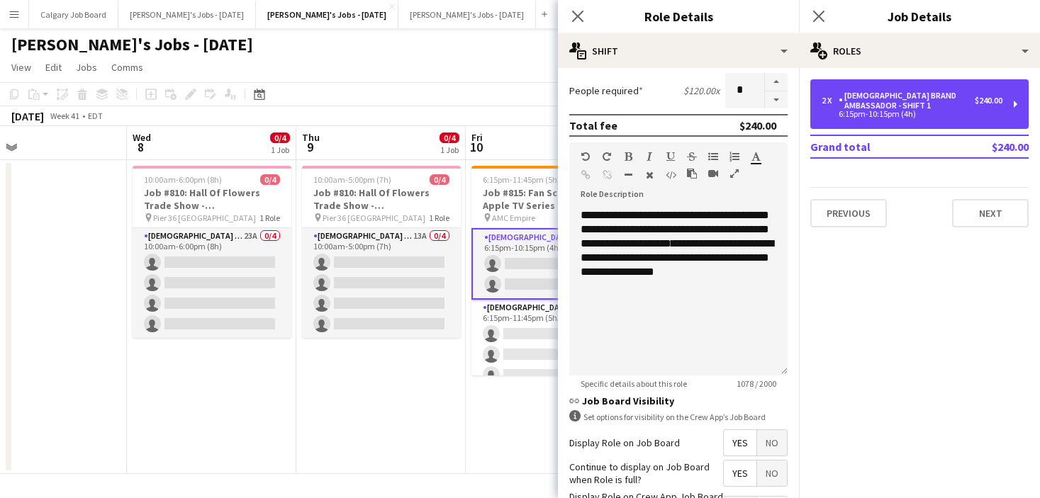
scroll to position [366, 0]
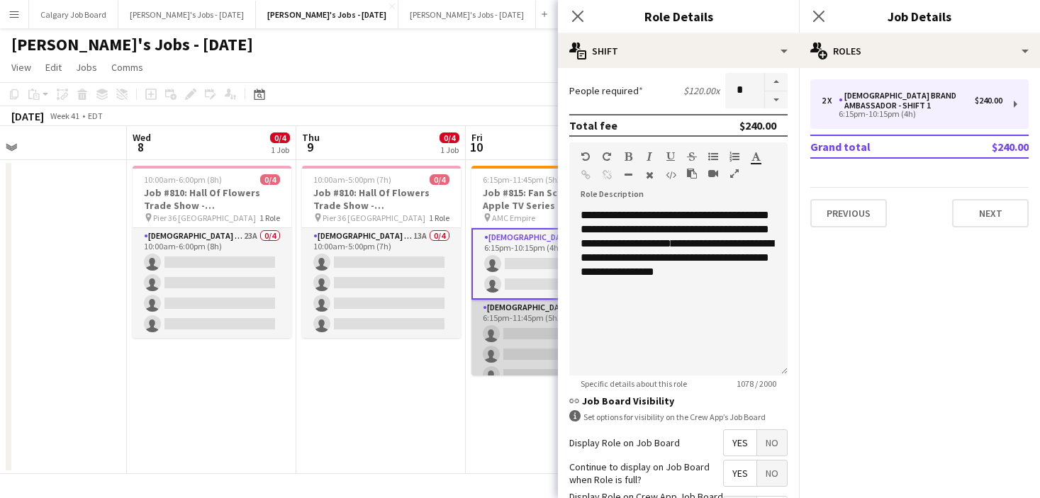
drag, startPoint x: 539, startPoint y: 336, endPoint x: 552, endPoint y: 324, distance: 17.5
click at [539, 336] on app-card-role "Female Brand Ambassador - Shift 2 0/4 6:15pm-11:45pm (5h30m) single-neutral-act…" at bounding box center [550, 355] width 159 height 110
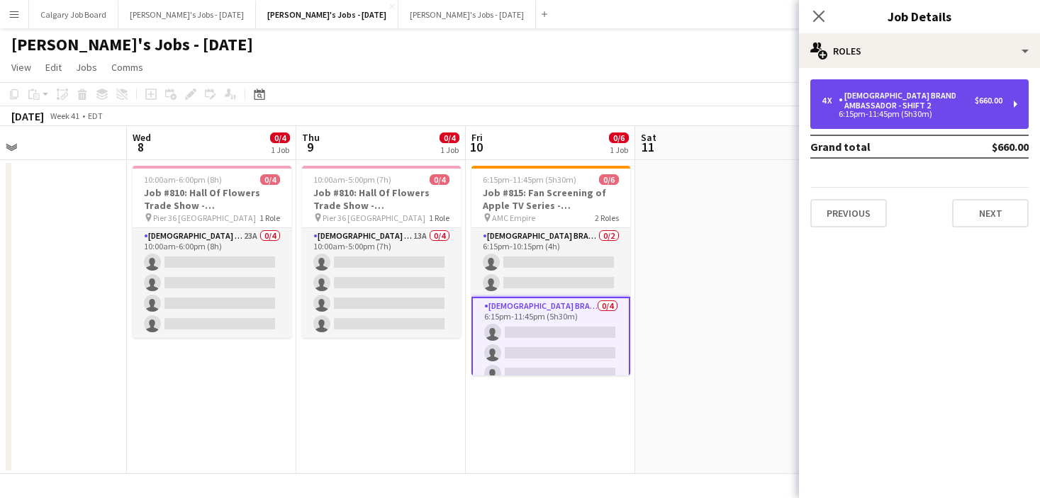
click at [882, 105] on div "[DEMOGRAPHIC_DATA] Brand Ambassador - Shift 2" at bounding box center [906, 101] width 136 height 20
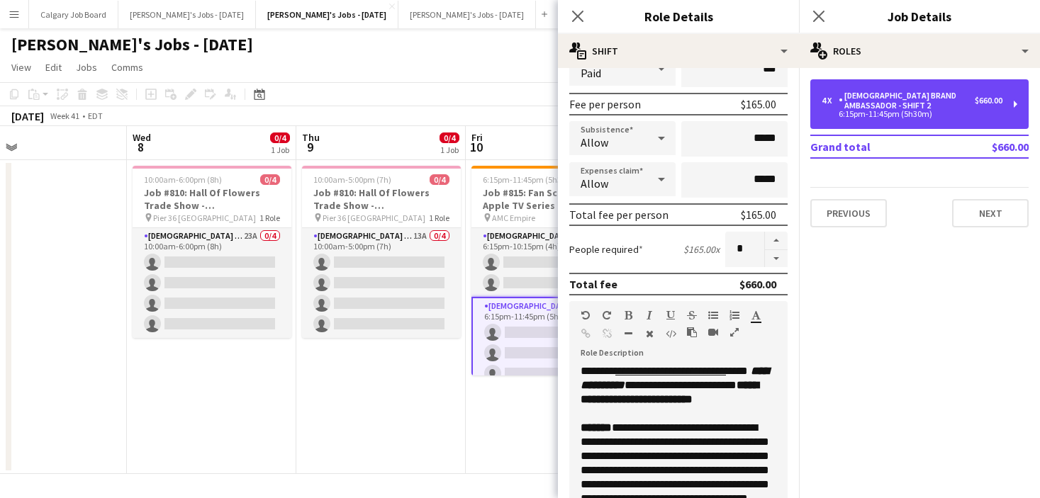
scroll to position [199, 0]
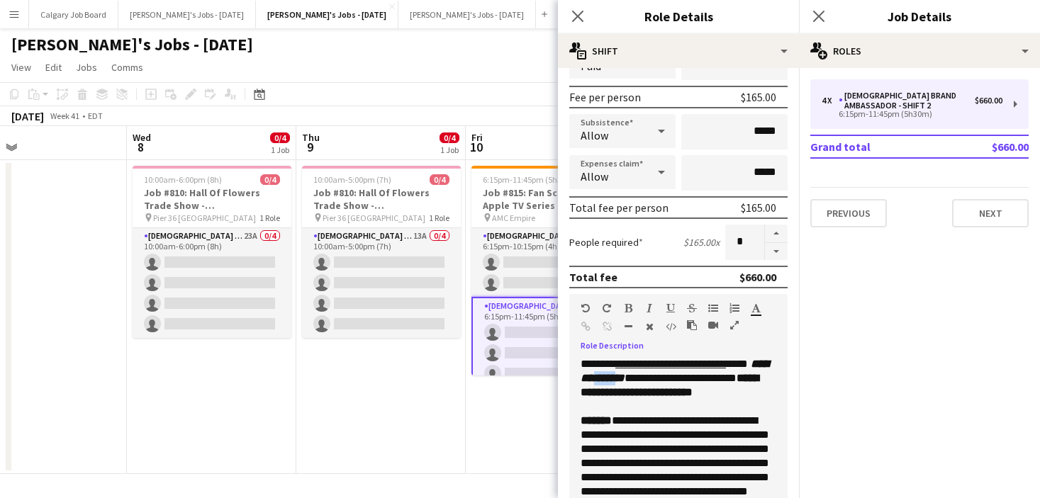
drag, startPoint x: 651, startPoint y: 382, endPoint x: 685, endPoint y: 381, distance: 34.0
click at [685, 381] on b "**********" at bounding box center [674, 371] width 188 height 25
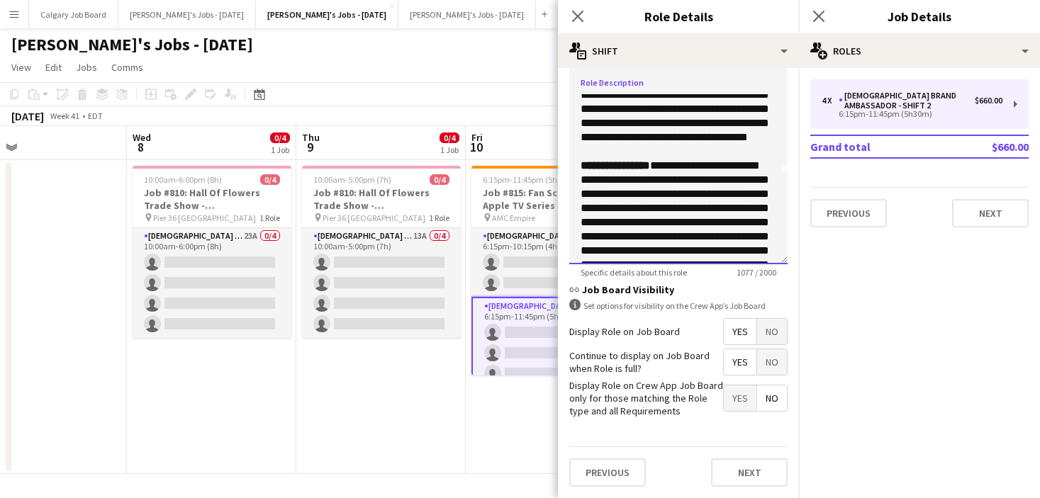
scroll to position [461, 0]
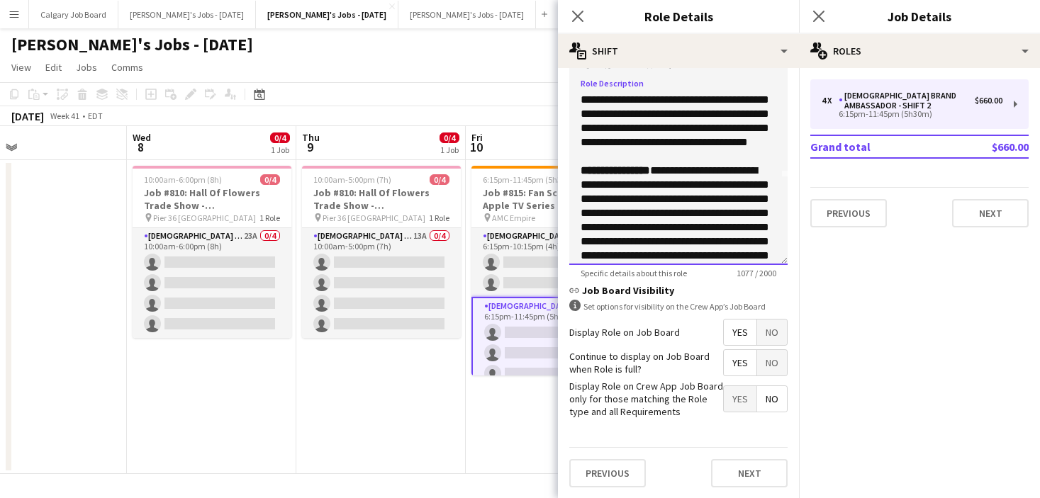
click at [702, 232] on span "**********" at bounding box center [674, 241] width 188 height 152
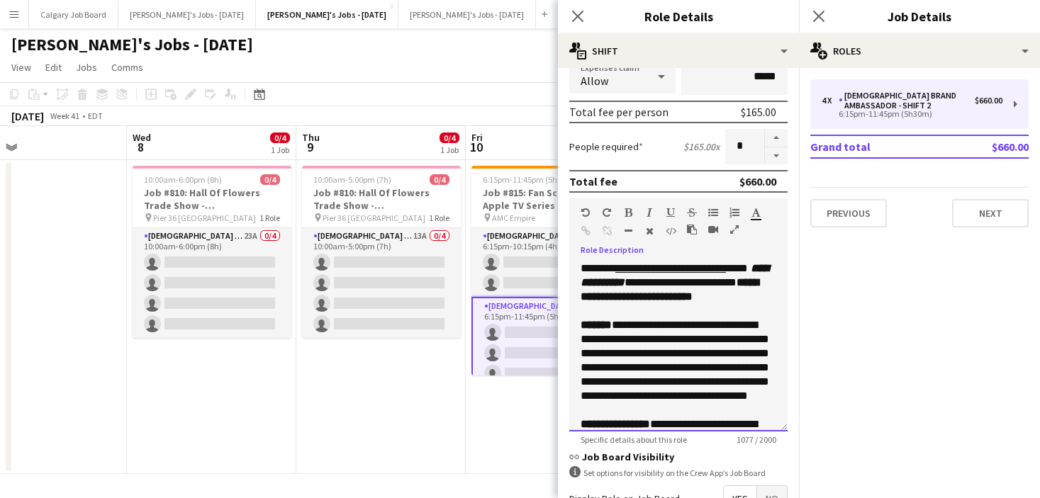
scroll to position [310, 0]
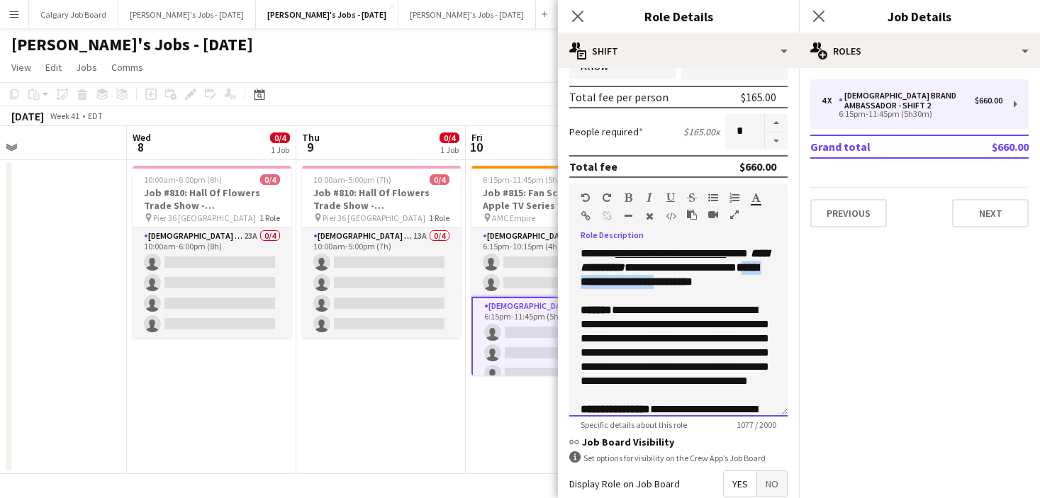
drag, startPoint x: 627, startPoint y: 281, endPoint x: 742, endPoint y: 244, distance: 120.6
click at [743, 284] on div "**********" at bounding box center [678, 332] width 218 height 170
click at [758, 201] on icon "button" at bounding box center [755, 198] width 9 height 10
click at [752, 198] on icon "button" at bounding box center [755, 198] width 9 height 10
click at [713, 322] on span "**********" at bounding box center [674, 345] width 188 height 81
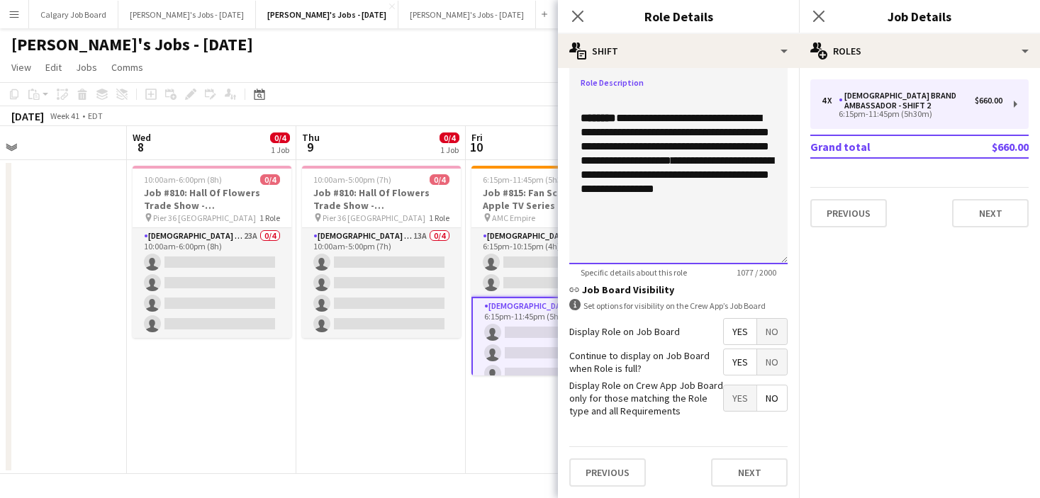
scroll to position [461, 0]
click at [395, 419] on app-date-cell "10:00am-5:00pm (7h) 0/4 Job #810: Hall Of Flowers Trade Show - NYC pin Pier 36 …" at bounding box center [380, 317] width 169 height 314
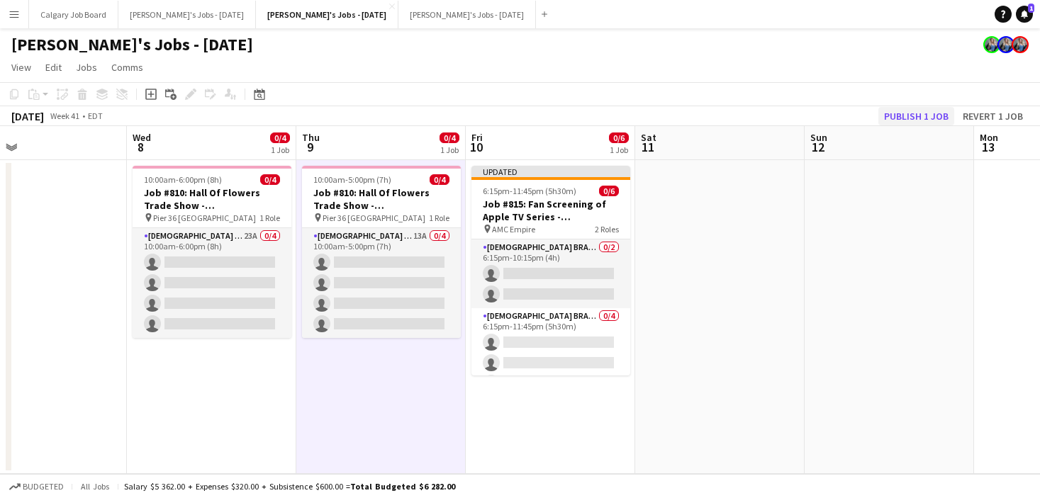
click at [900, 113] on button "Publish 1 job" at bounding box center [916, 116] width 76 height 18
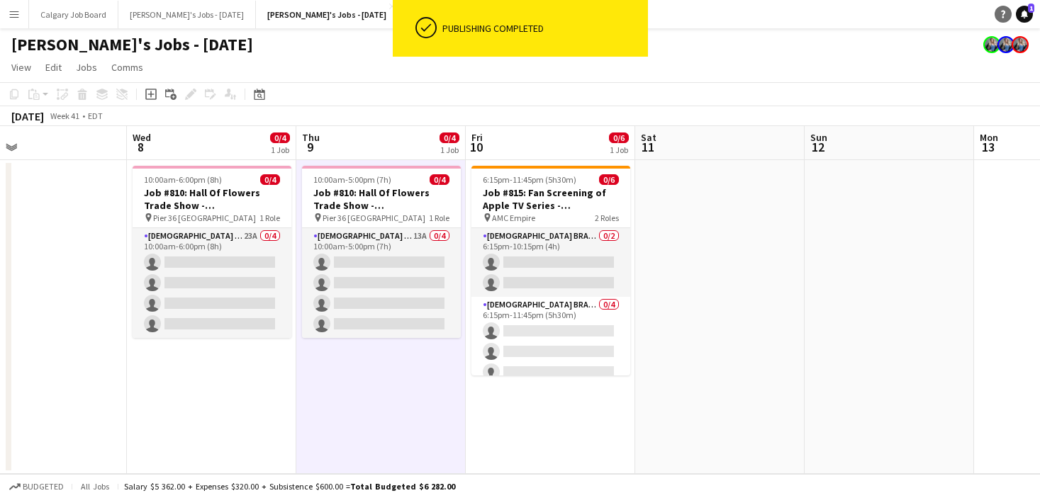
click at [1006, 14] on icon "Help" at bounding box center [1002, 14] width 9 height 9
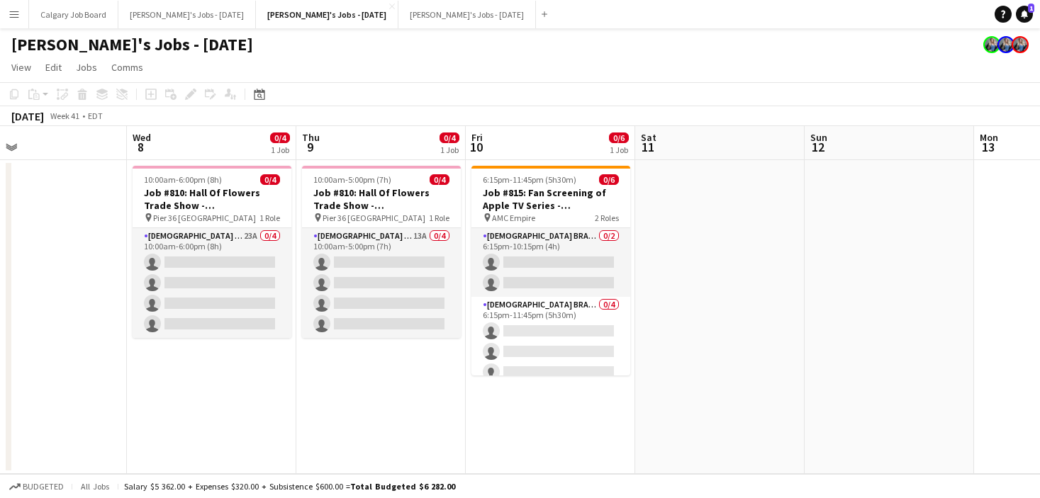
scroll to position [0, 0]
click at [290, 360] on app-date-cell "10:00am-6:00pm (8h) 0/4 Job #810: Hall Of Flowers Trade Show - NYC pin Pier 36 …" at bounding box center [211, 317] width 169 height 314
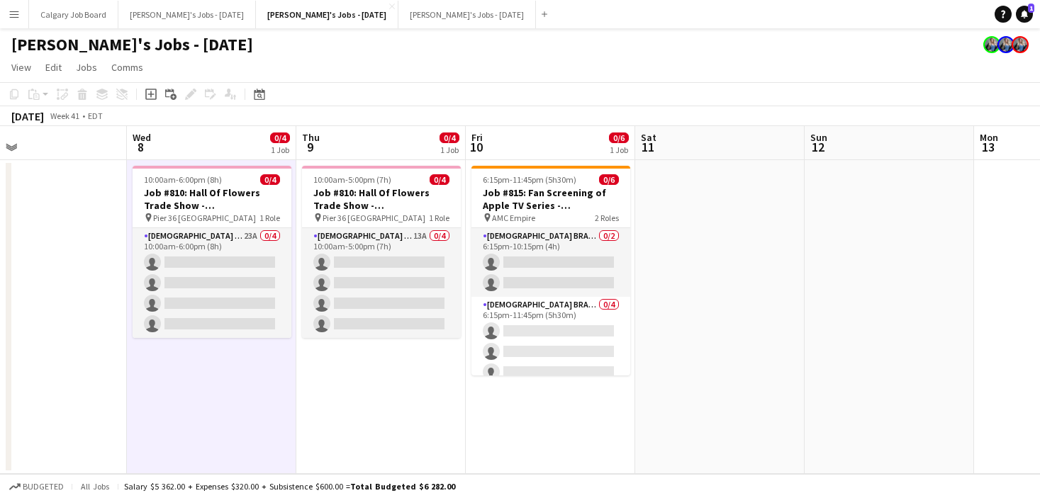
click at [445, 390] on app-date-cell "10:00am-5:00pm (7h) 0/4 Job #810: Hall Of Flowers Trade Show - NYC pin Pier 36 …" at bounding box center [380, 317] width 169 height 314
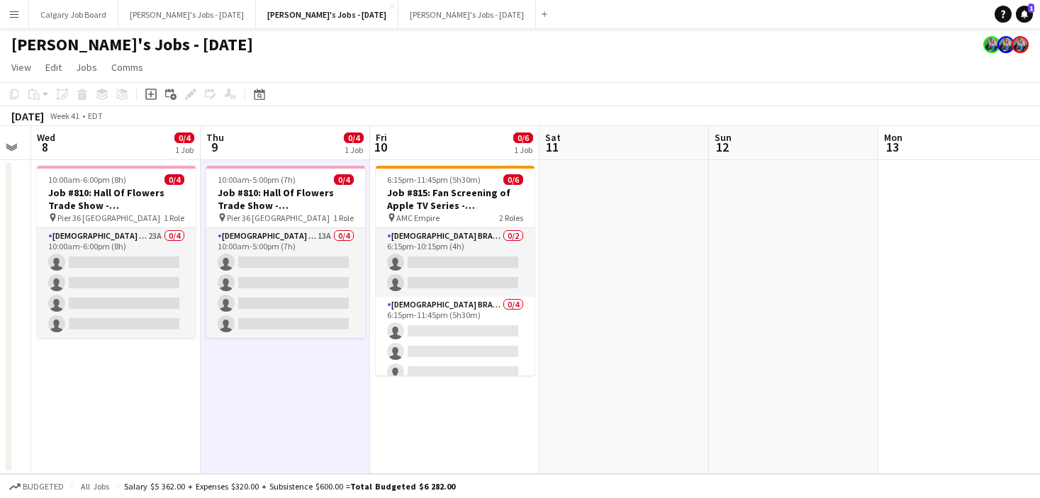
scroll to position [0, 648]
click at [1028, 7] on span "1" at bounding box center [1031, 8] width 6 height 9
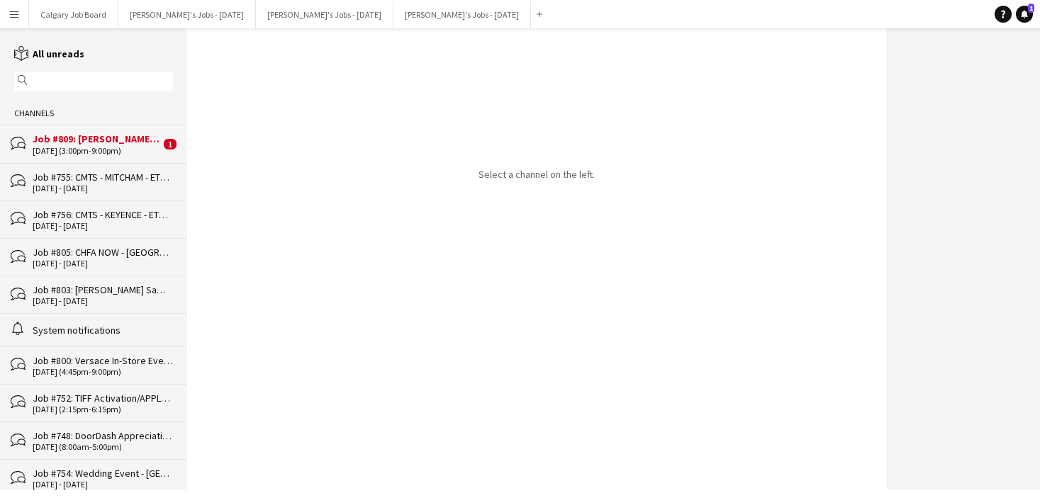
click at [112, 157] on div "bubbles Job #809: Raffi Jewellers Grand Opening Event - CAMBRIDGE 02-10-2025 (3…" at bounding box center [93, 144] width 187 height 38
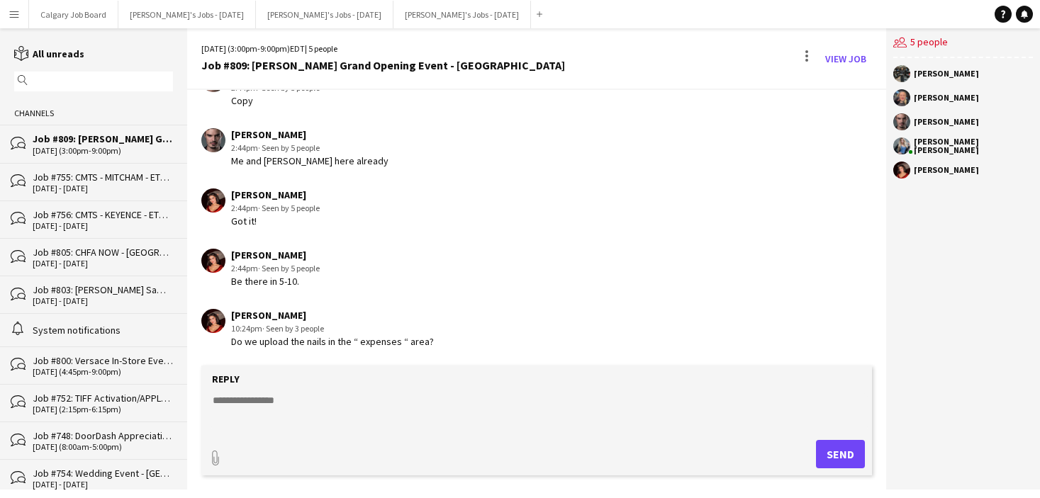
click at [308, 395] on form "Reply paperclip Send" at bounding box center [536, 421] width 670 height 110
click at [303, 401] on textarea at bounding box center [539, 411] width 656 height 37
type textarea "**********"
click at [825, 449] on button "Send" at bounding box center [840, 454] width 49 height 28
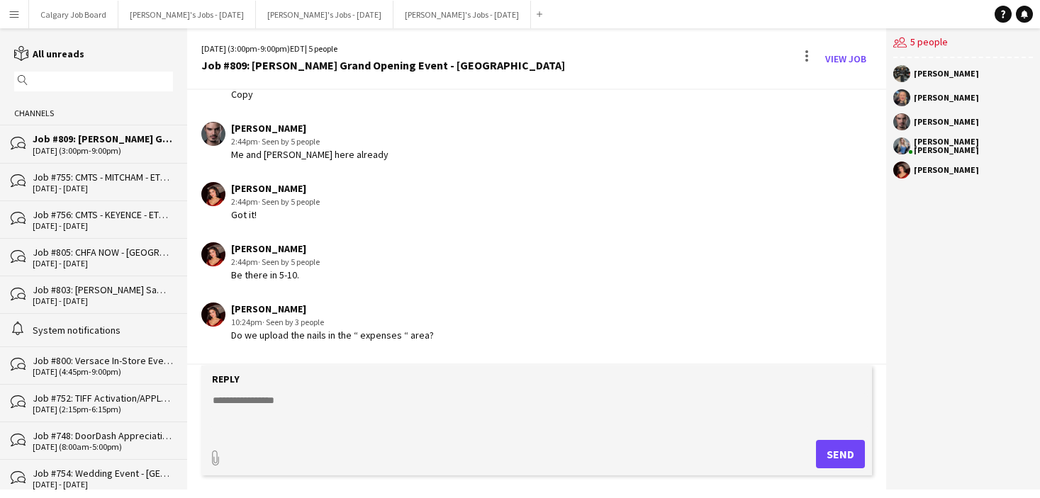
scroll to position [1960, 0]
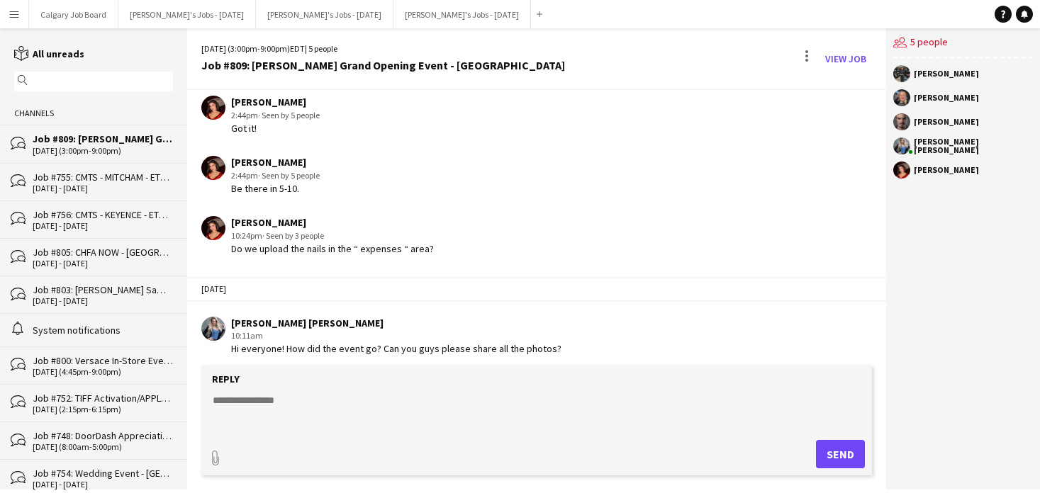
click at [474, 425] on textarea at bounding box center [539, 411] width 656 height 37
type textarea "**********"
click at [856, 443] on button "Send" at bounding box center [840, 454] width 49 height 28
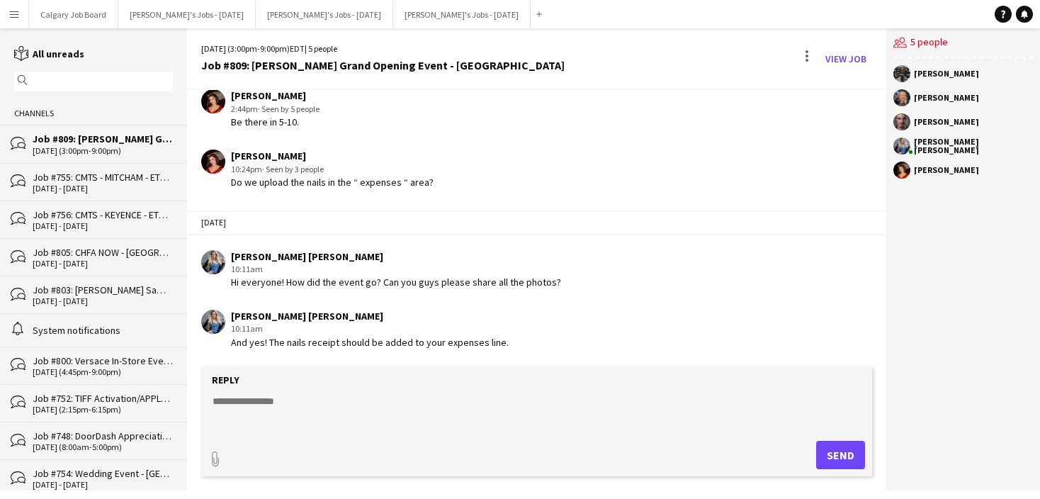
scroll to position [0, 0]
click at [317, 12] on button "[PERSON_NAME]'s Jobs - [DATE] Close" at bounding box center [324, 15] width 137 height 28
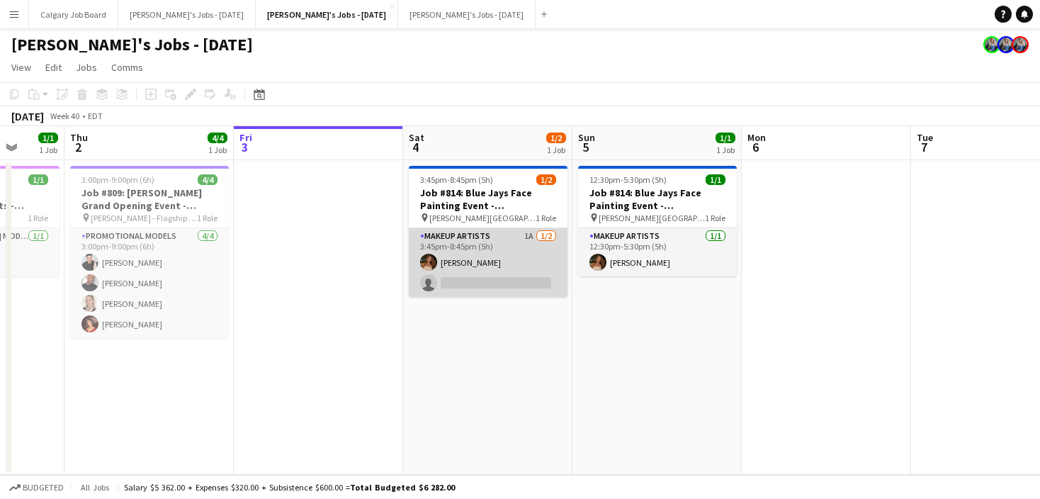
scroll to position [0, 440]
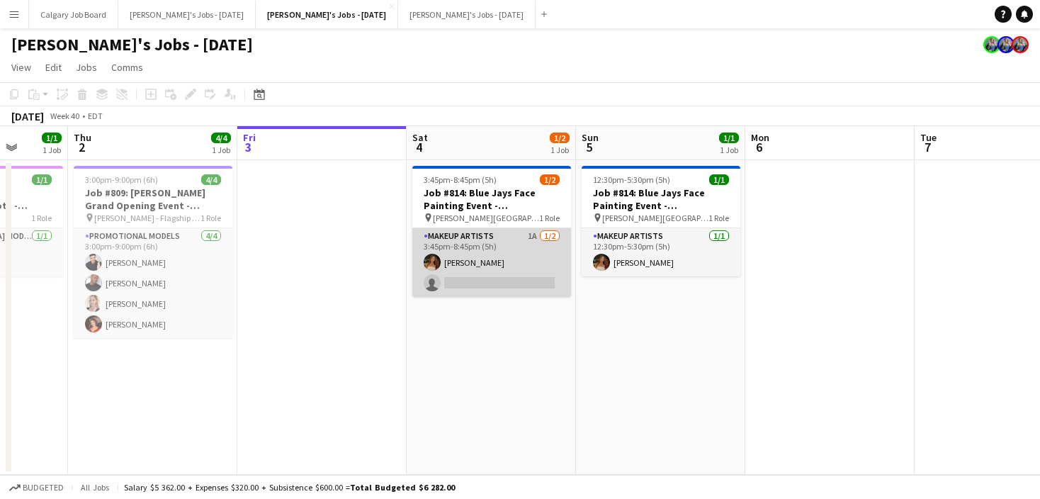
click at [483, 278] on app-card-role "Makeup Artists 1A 1/2 3:45pm-8:45pm (5h) Cat Liu single-neutral-actions" at bounding box center [491, 262] width 159 height 69
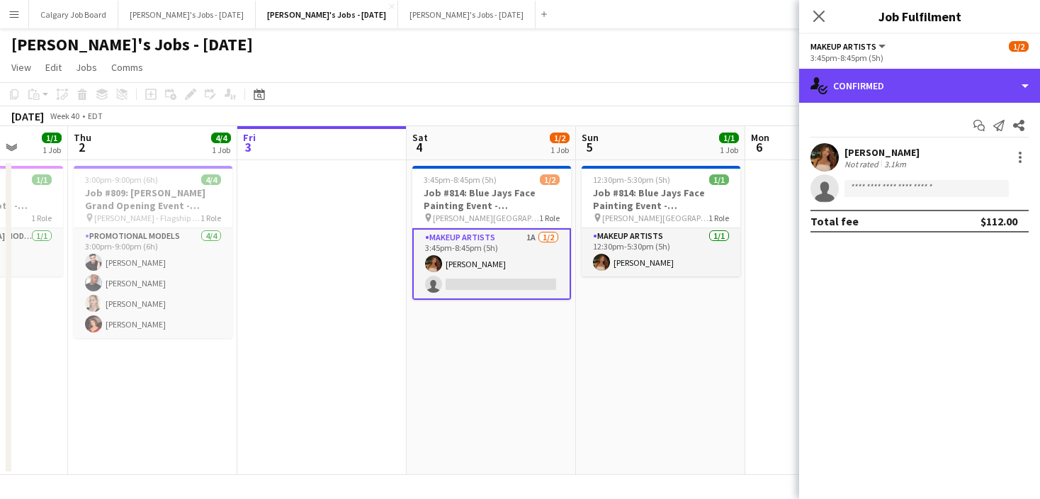
drag, startPoint x: 902, startPoint y: 78, endPoint x: 951, endPoint y: 159, distance: 95.0
click at [903, 78] on div "single-neutral-actions-check-2 Confirmed" at bounding box center [919, 86] width 241 height 34
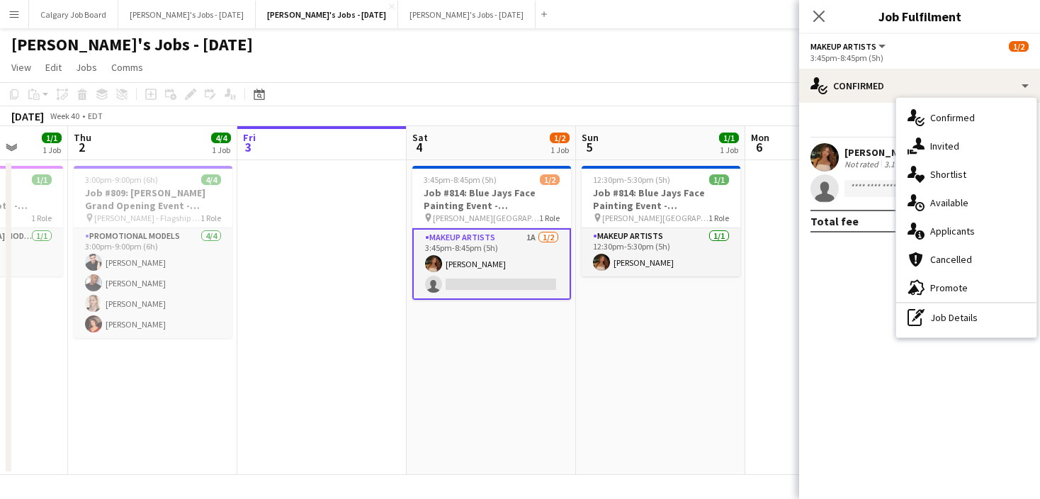
drag, startPoint x: 979, startPoint y: 317, endPoint x: 936, endPoint y: 160, distance: 162.5
click at [979, 317] on div "pen-write Job Details" at bounding box center [966, 317] width 140 height 28
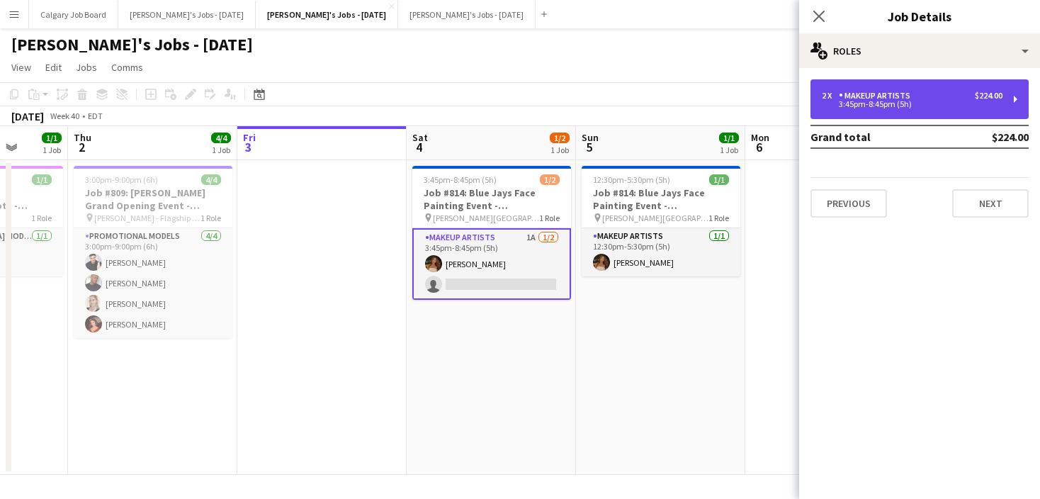
click at [913, 103] on div "3:45pm-8:45pm (5h)" at bounding box center [912, 104] width 181 height 7
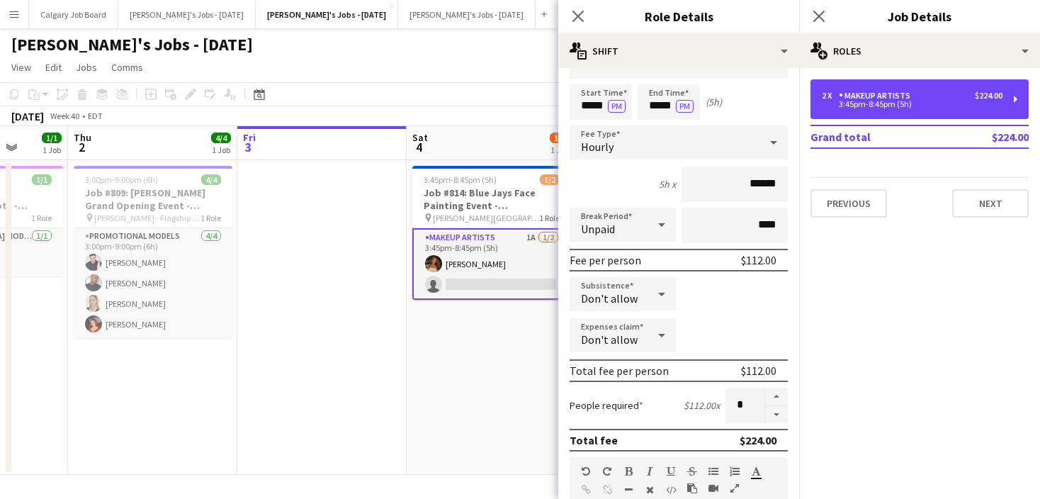
scroll to position [67, 0]
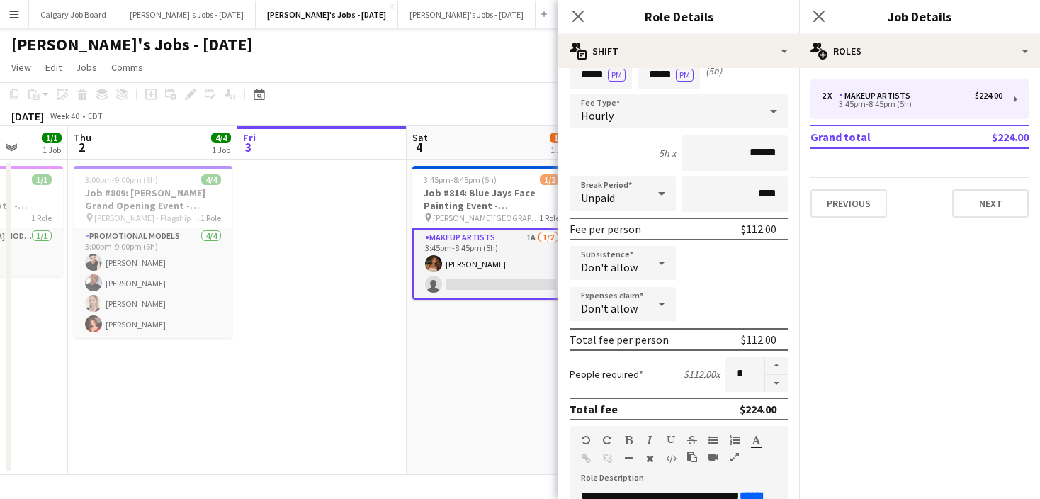
drag, startPoint x: 774, startPoint y: 393, endPoint x: 621, endPoint y: 401, distance: 153.3
click at [774, 393] on form "**********" at bounding box center [678, 452] width 241 height 881
click at [775, 382] on button "button" at bounding box center [776, 384] width 23 height 18
type input "*"
click at [410, 417] on app-date-cell "3:45pm-8:45pm (5h) 1/2 Job #814: Blue Jays Face Painting Event - TORONTO pin Ro…" at bounding box center [491, 317] width 169 height 315
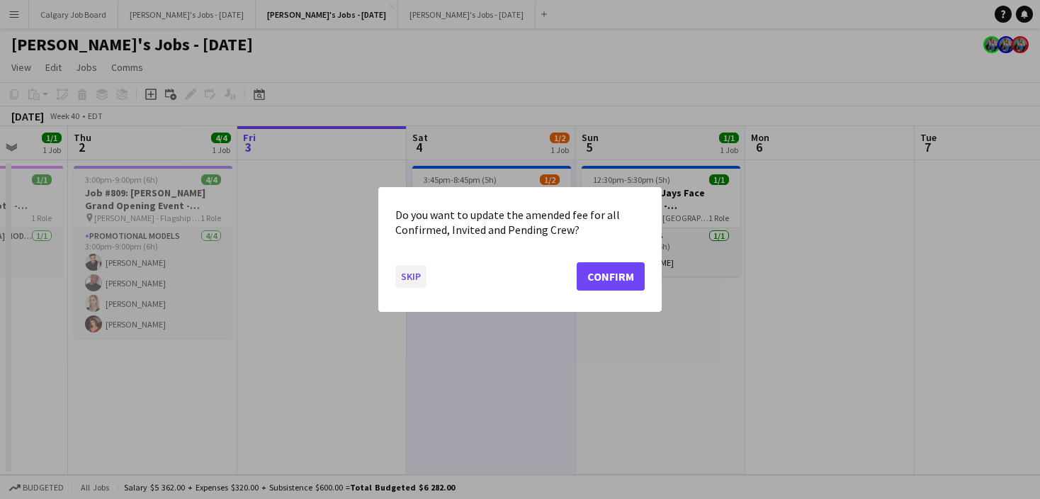
click at [416, 267] on button "Skip" at bounding box center [410, 276] width 31 height 23
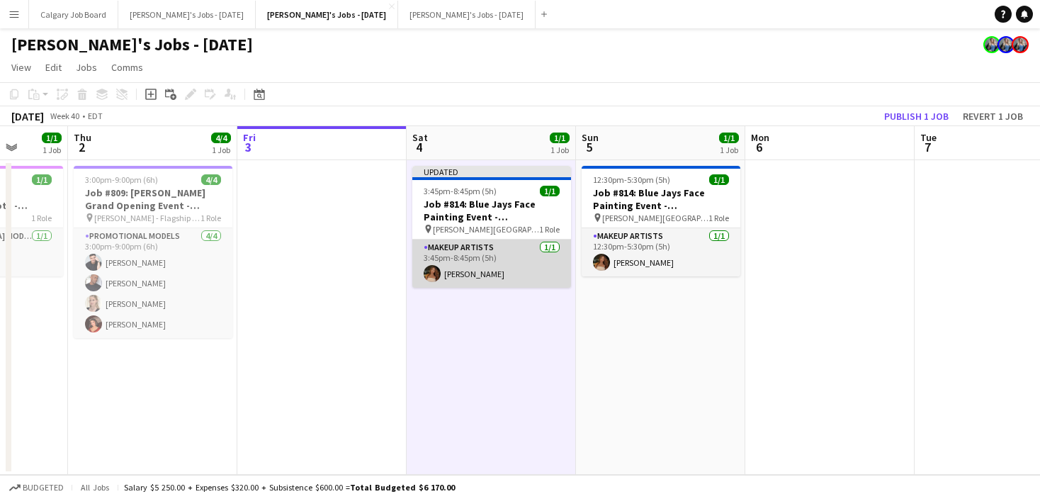
click at [469, 272] on app-card-role "Makeup Artists 1/1 3:45pm-8:45pm (5h) Cat Liu" at bounding box center [491, 264] width 159 height 48
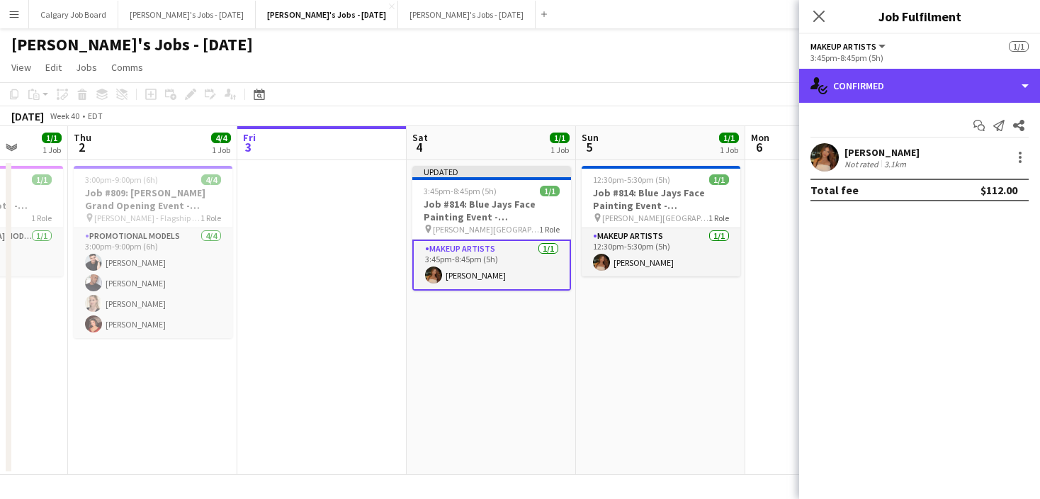
drag, startPoint x: 997, startPoint y: 90, endPoint x: 998, endPoint y: 150, distance: 60.2
click at [998, 91] on div "single-neutral-actions-check-2 Confirmed" at bounding box center [919, 86] width 241 height 34
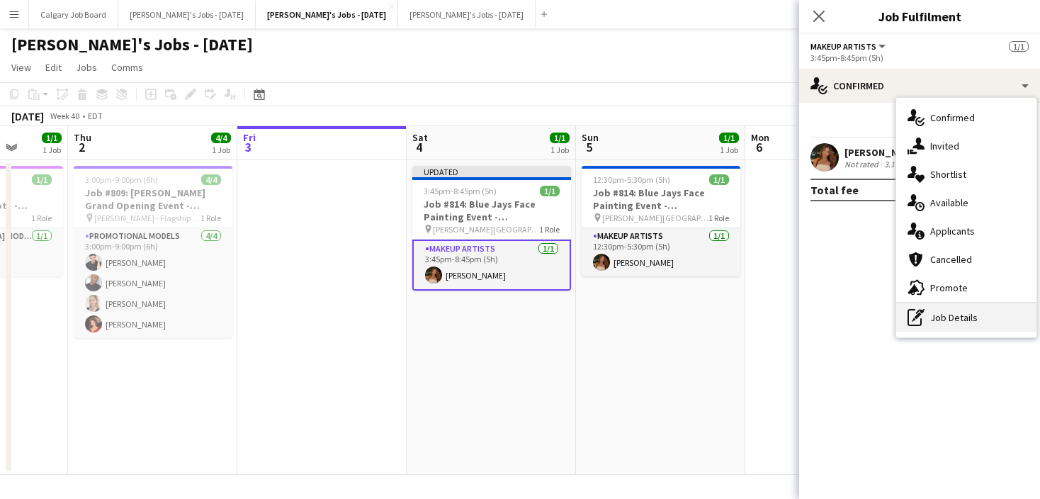
click at [992, 303] on div "pen-write Job Details" at bounding box center [966, 317] width 140 height 28
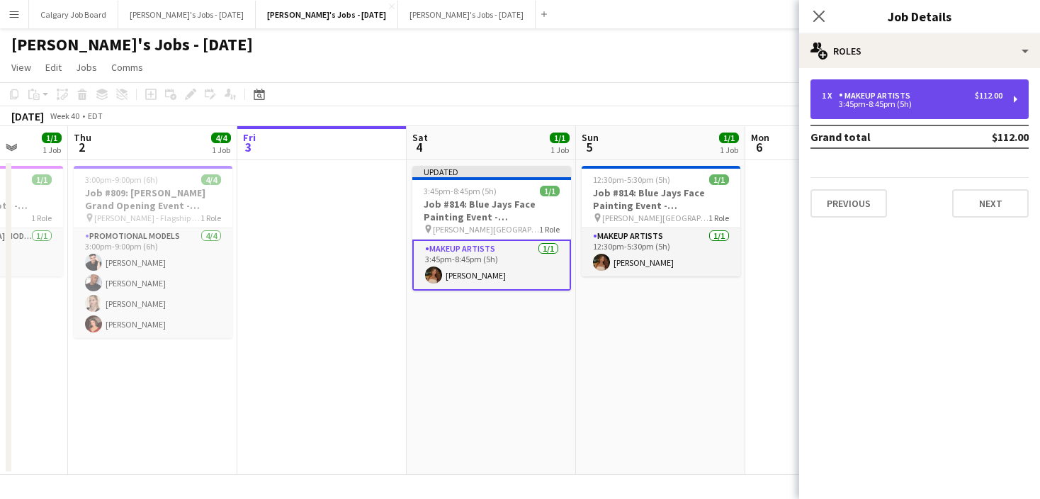
click at [913, 105] on div "3:45pm-8:45pm (5h)" at bounding box center [912, 104] width 181 height 7
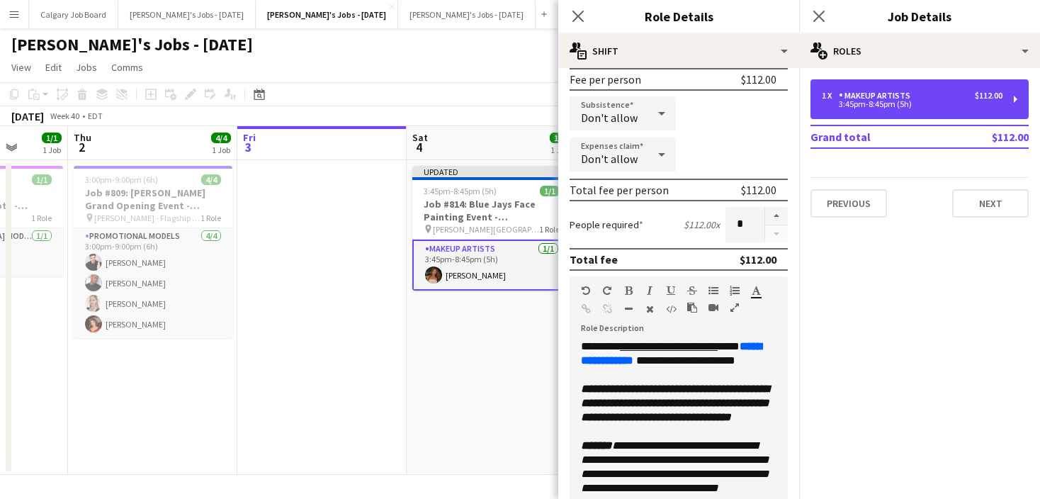
scroll to position [227, 0]
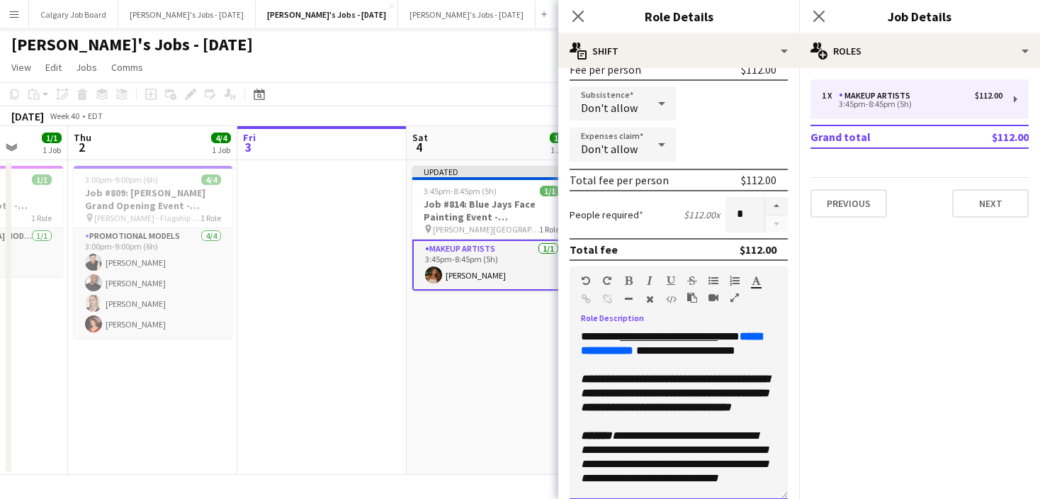
drag, startPoint x: 627, startPoint y: 335, endPoint x: 636, endPoint y: 336, distance: 8.5
click at [627, 335] on div "**********" at bounding box center [679, 415] width 218 height 170
click at [730, 337] on div "**********" at bounding box center [679, 415] width 218 height 170
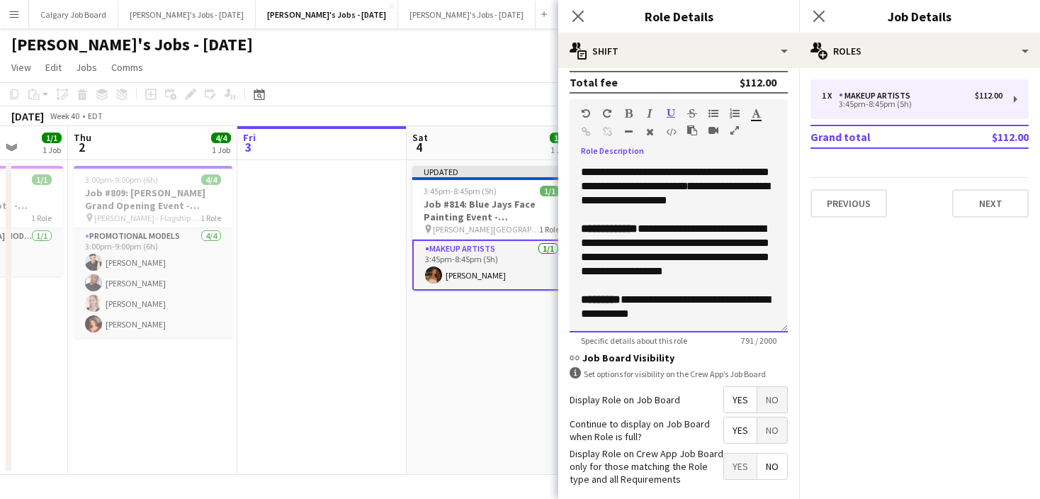
scroll to position [416, 0]
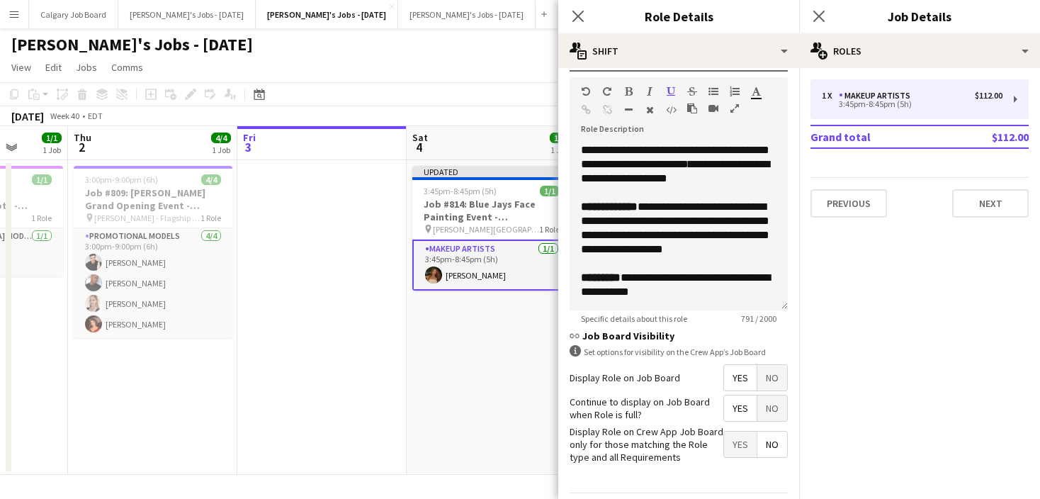
click at [512, 373] on app-date-cell "Updated 3:45pm-8:45pm (5h) 1/1 Job #814: Blue Jays Face Painting Event - TORONT…" at bounding box center [491, 317] width 169 height 315
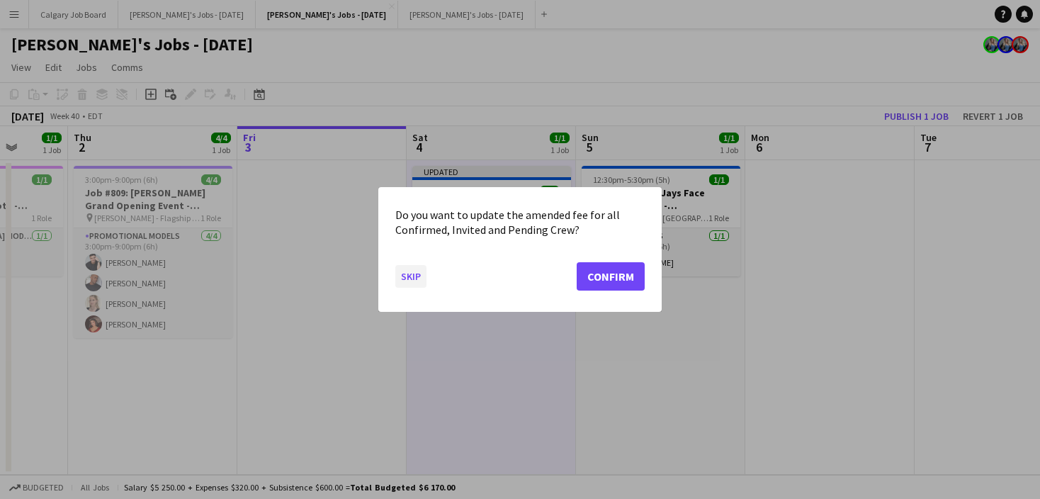
click at [399, 276] on button "Skip" at bounding box center [410, 276] width 31 height 23
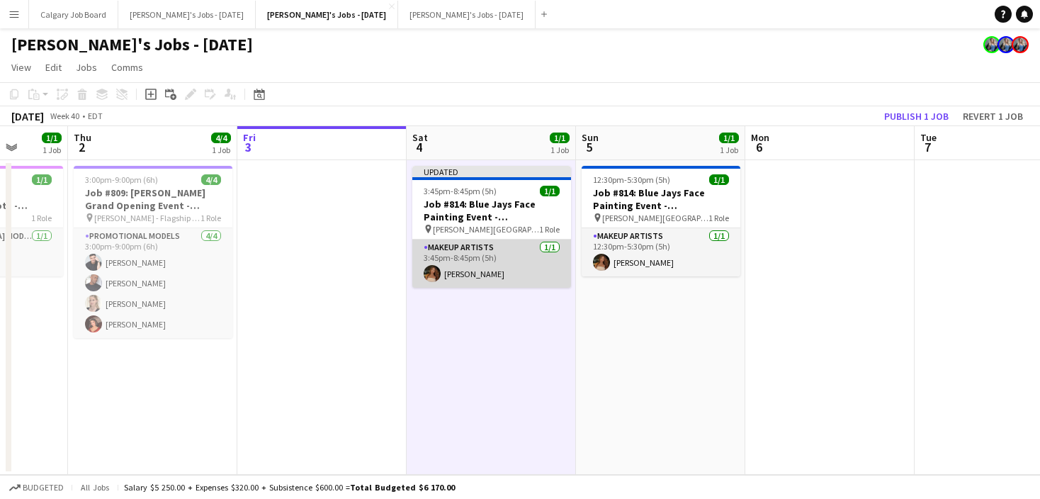
click at [452, 274] on app-card-role "Makeup Artists 1/1 3:45pm-8:45pm (5h) Cat Liu" at bounding box center [491, 264] width 159 height 48
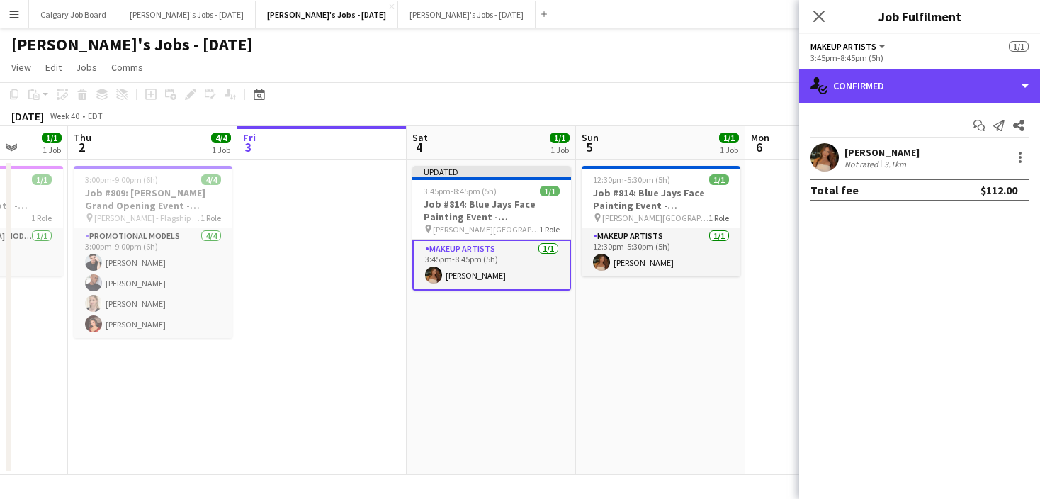
drag, startPoint x: 935, startPoint y: 84, endPoint x: 937, endPoint y: 224, distance: 139.6
click at [936, 86] on div "single-neutral-actions-check-2 Confirmed" at bounding box center [919, 86] width 241 height 34
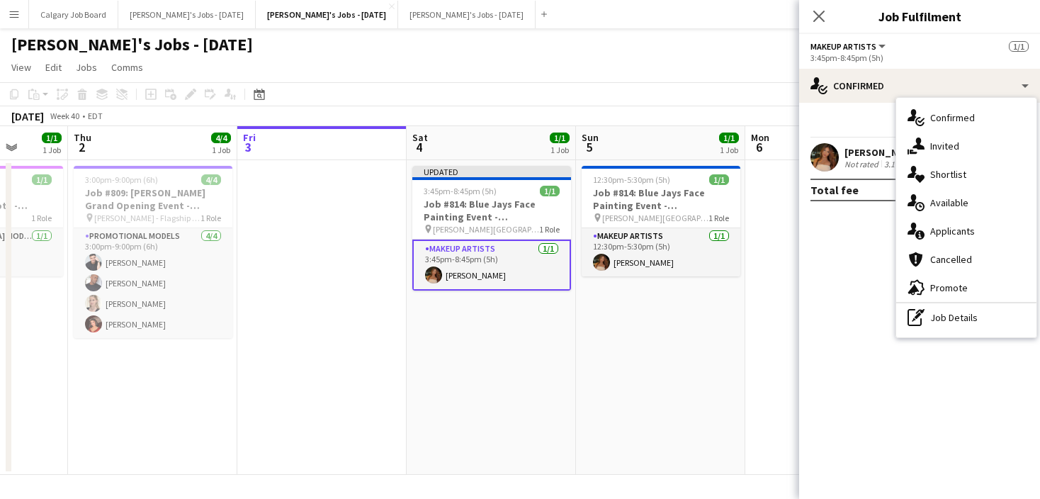
click at [938, 320] on div "pen-write Job Details" at bounding box center [966, 317] width 140 height 28
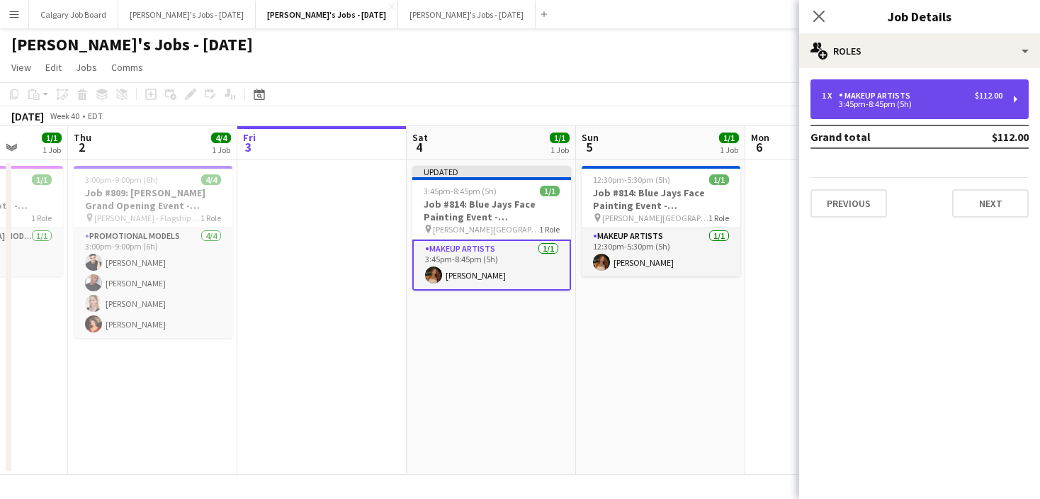
click at [884, 104] on div "3:45pm-8:45pm (5h)" at bounding box center [912, 104] width 181 height 7
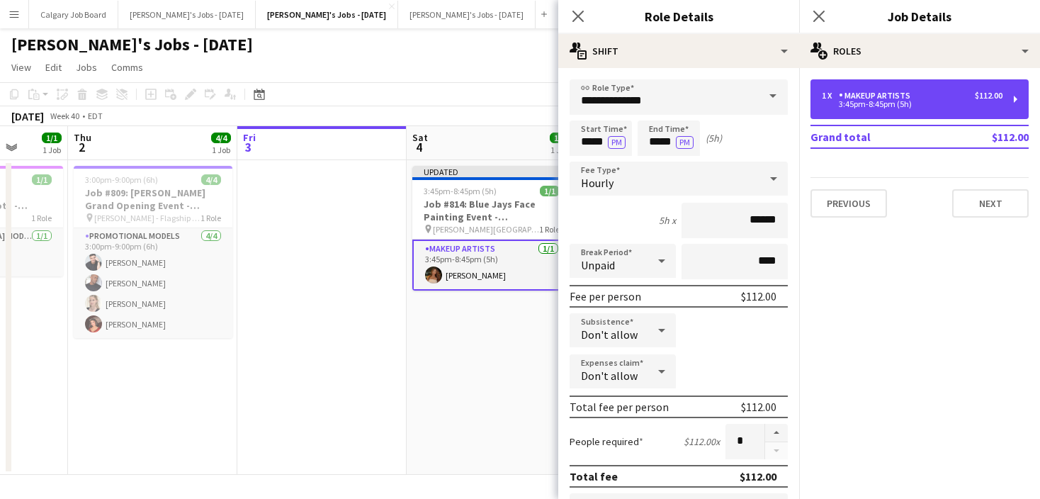
scroll to position [0, 0]
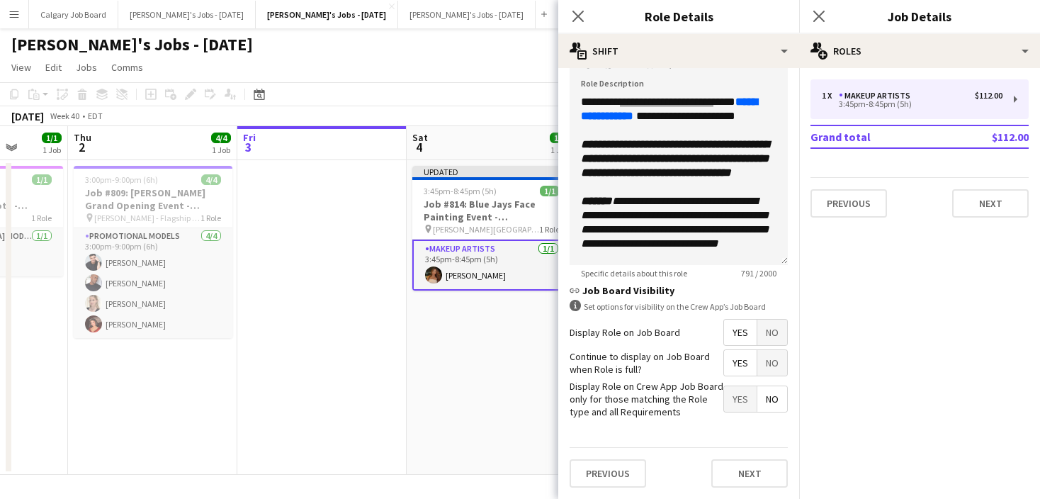
drag, startPoint x: 440, startPoint y: 380, endPoint x: 595, endPoint y: 288, distance: 180.5
click at [441, 380] on app-date-cell "Updated 3:45pm-8:45pm (5h) 1/1 Job #814: Blue Jays Face Painting Event - TORONT…" at bounding box center [491, 317] width 169 height 315
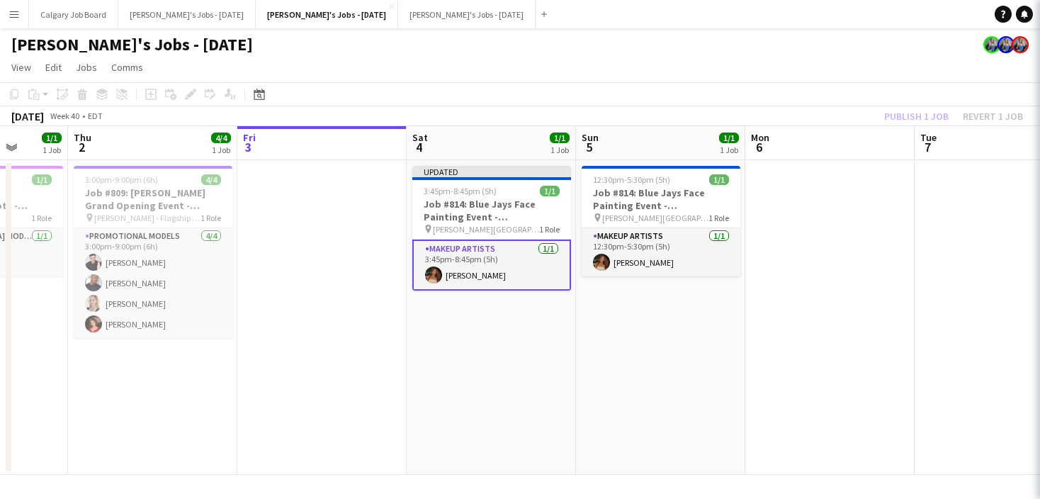
scroll to position [0, 439]
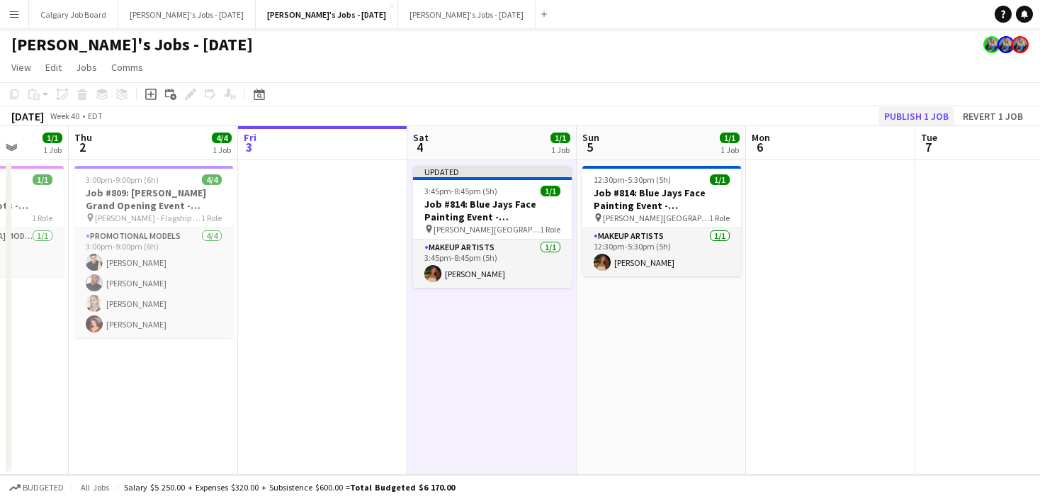
click at [884, 116] on button "Publish 1 job" at bounding box center [917, 116] width 76 height 18
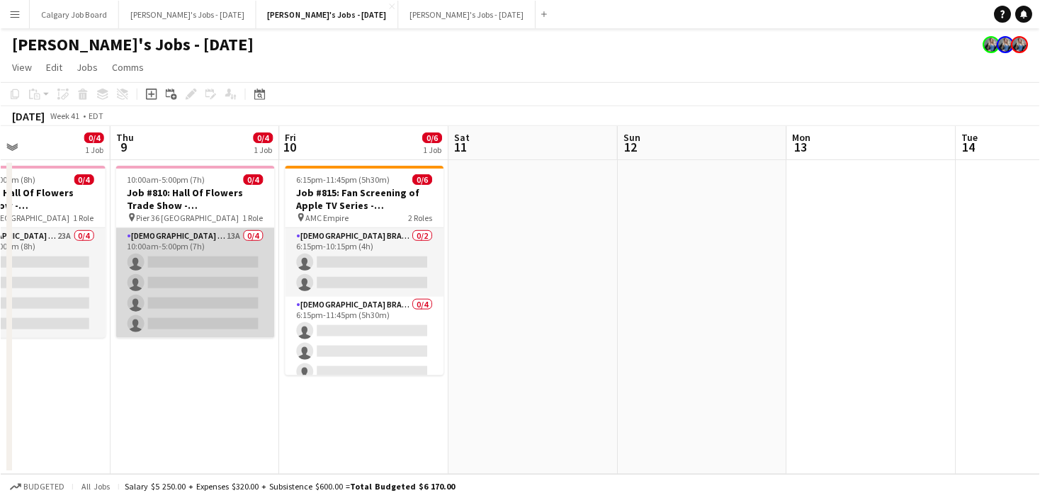
scroll to position [0, 574]
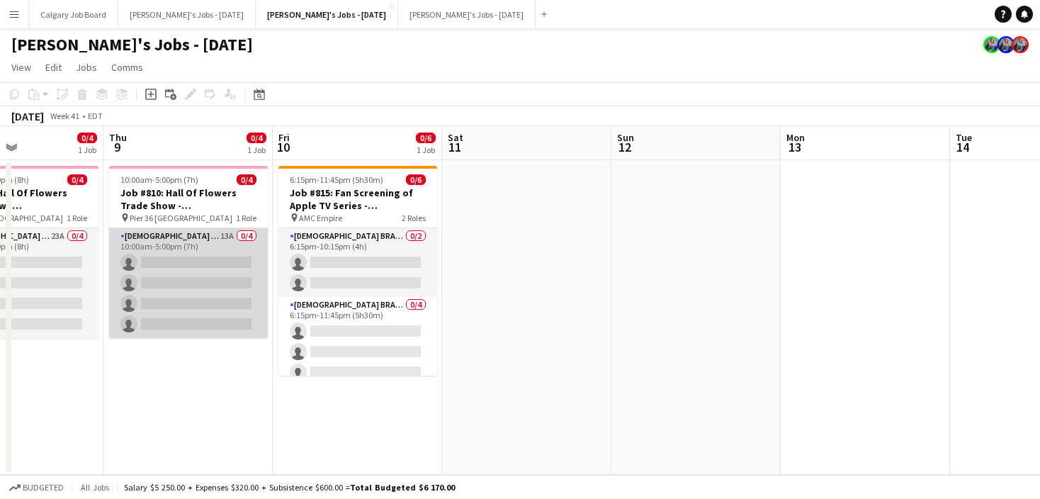
click at [322, 249] on app-card-role "Female Brand Ambassador - Shift 1 0/2 6:15pm-10:15pm (4h) single-neutral-action…" at bounding box center [357, 262] width 159 height 69
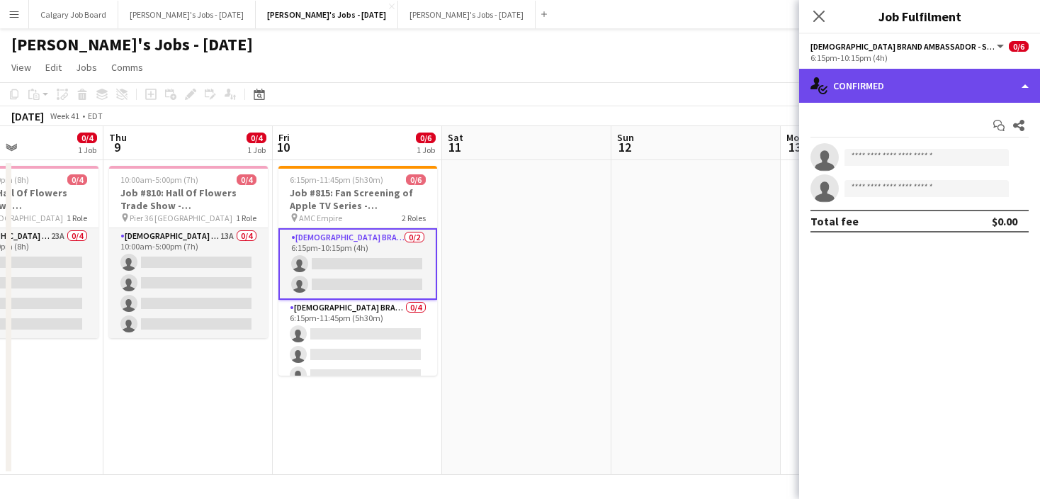
click at [877, 95] on div "single-neutral-actions-check-2 Confirmed" at bounding box center [919, 86] width 241 height 34
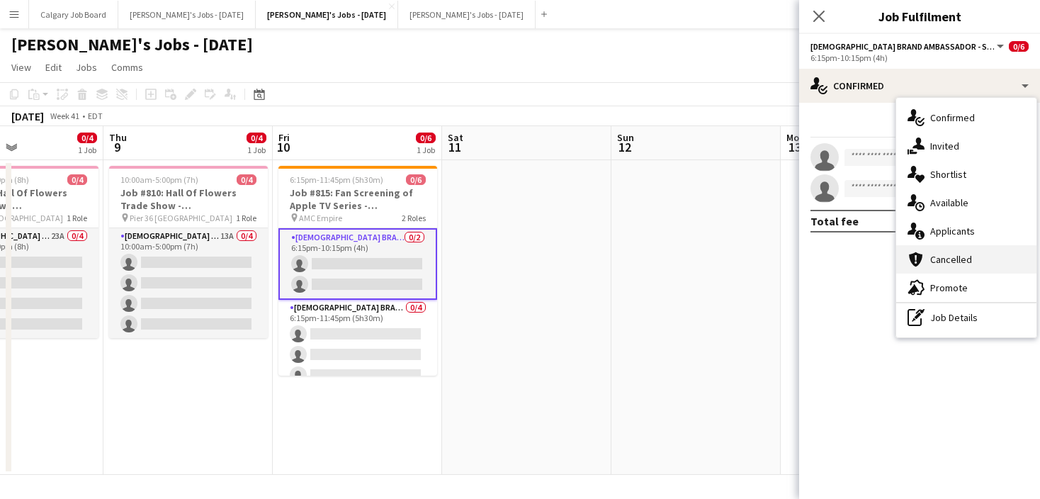
click at [955, 271] on div "cancellation Cancelled" at bounding box center [966, 259] width 140 height 28
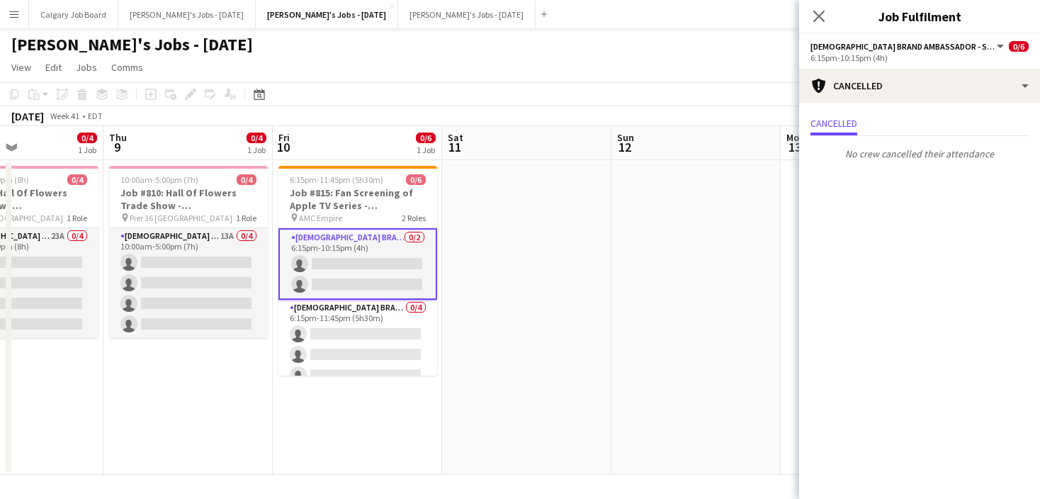
click at [766, 213] on app-date-cell at bounding box center [696, 317] width 169 height 315
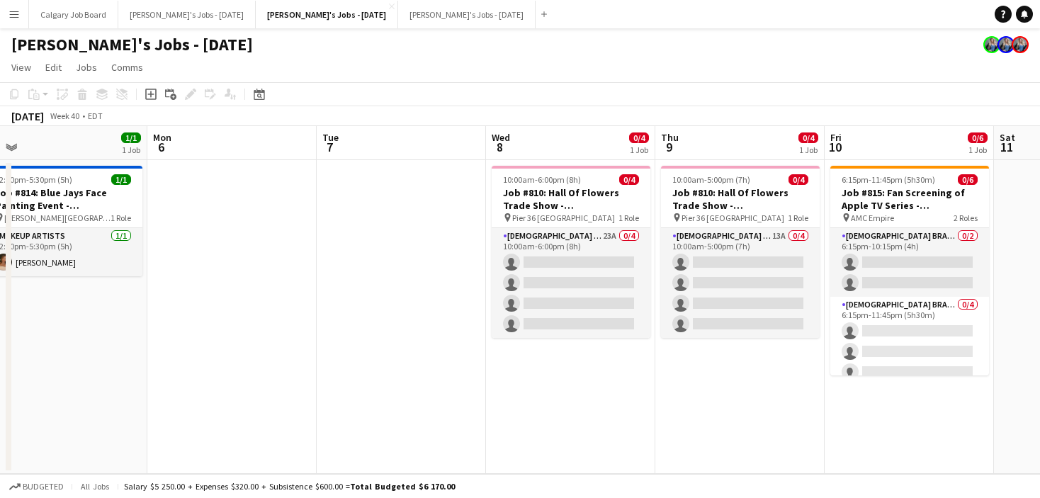
scroll to position [0, 400]
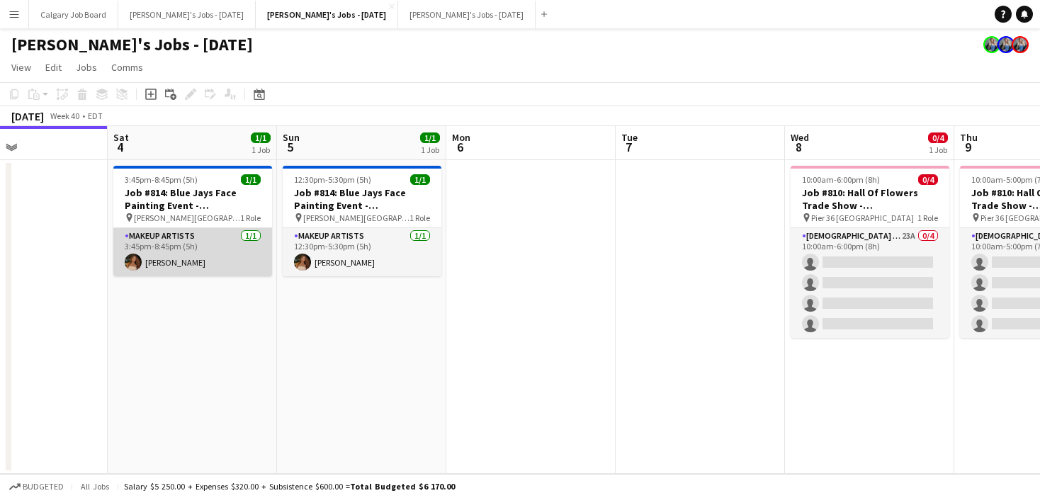
click at [197, 257] on app-card-role "Makeup Artists 1/1 3:45pm-8:45pm (5h) Cat Liu" at bounding box center [192, 252] width 159 height 48
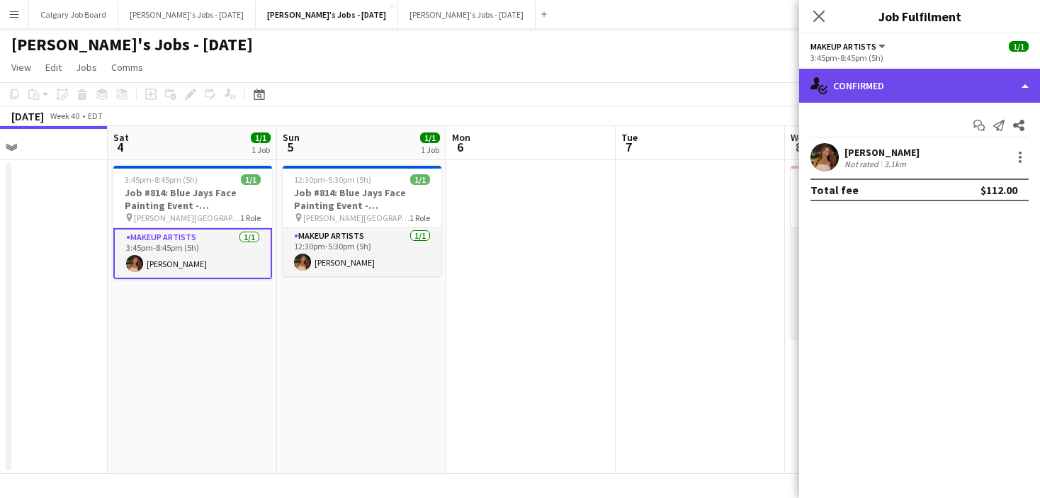
click at [918, 95] on div "single-neutral-actions-check-2 Confirmed" at bounding box center [919, 86] width 241 height 34
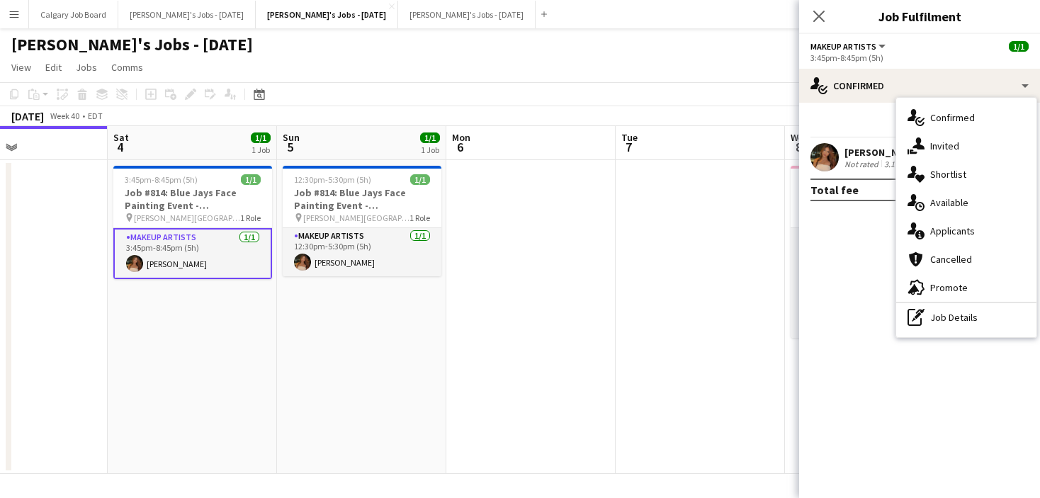
click at [954, 315] on div "pen-write Job Details" at bounding box center [966, 317] width 140 height 28
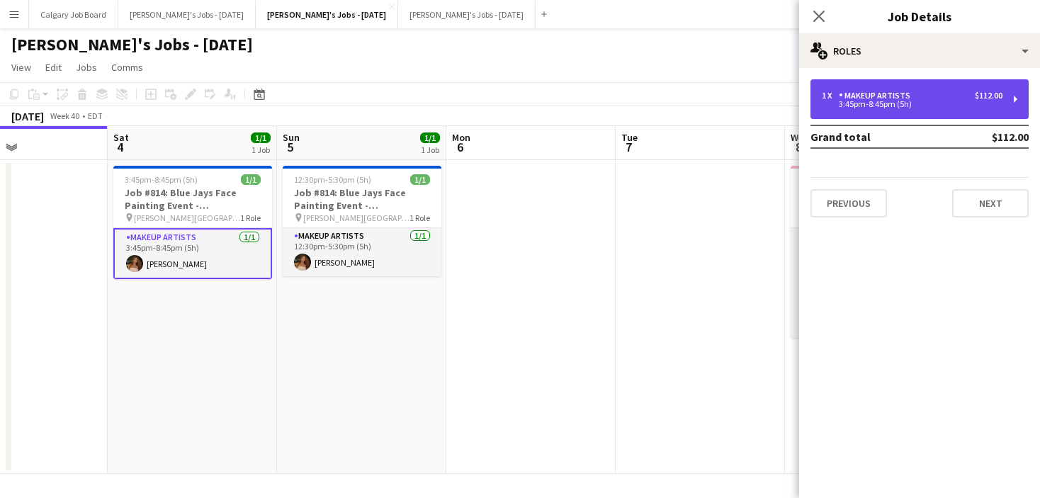
drag, startPoint x: 903, startPoint y: 91, endPoint x: 856, endPoint y: 107, distance: 49.5
click at [903, 91] on div "Makeup Artists" at bounding box center [877, 96] width 77 height 10
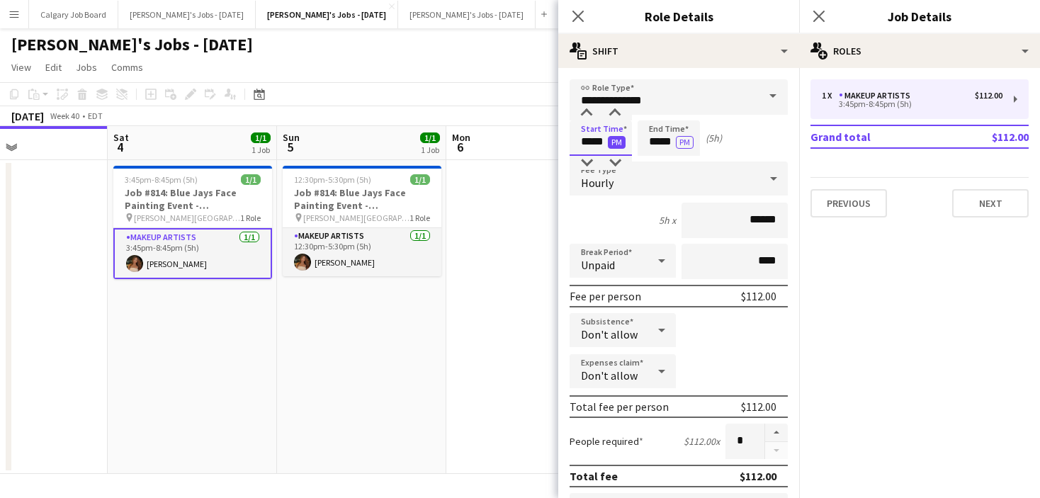
drag, startPoint x: 580, startPoint y: 140, endPoint x: 618, endPoint y: 140, distance: 37.6
click at [619, 140] on app-time-picker "***** PM" at bounding box center [601, 141] width 62 height 11
type input "*****"
drag, startPoint x: 643, startPoint y: 139, endPoint x: 682, endPoint y: 138, distance: 38.3
click at [682, 138] on app-time-picker "***** PM" at bounding box center [669, 141] width 62 height 11
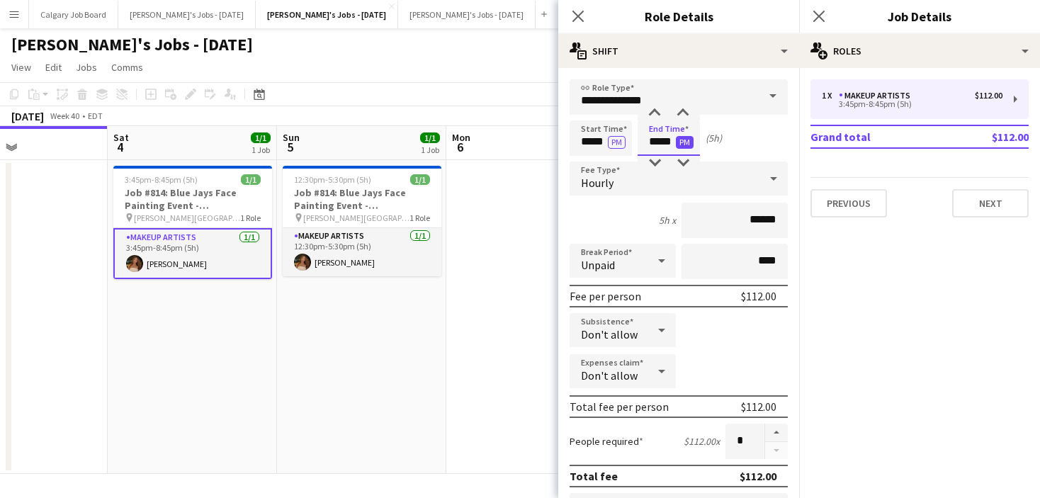
type input "*****"
click at [531, 152] on app-board-header-date "Mon 6" at bounding box center [530, 143] width 169 height 34
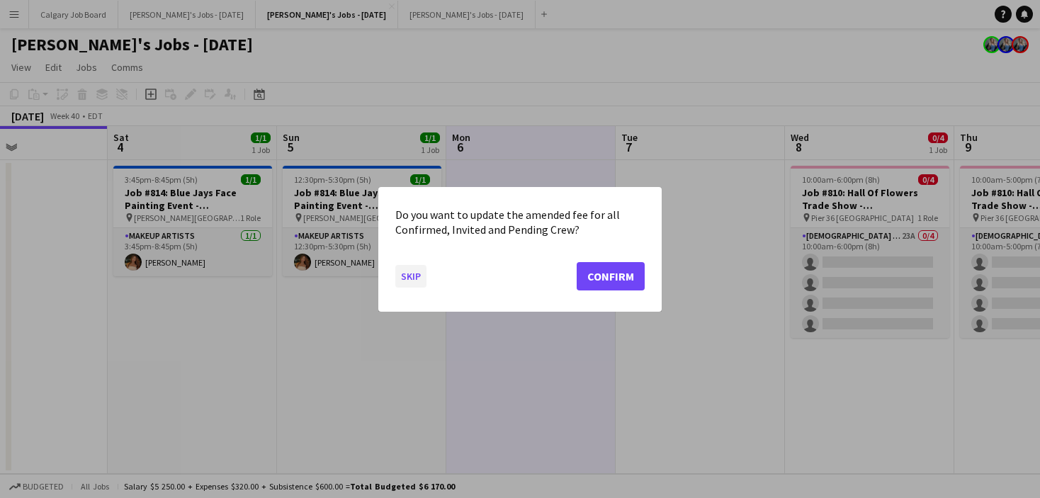
click at [405, 274] on button "Skip" at bounding box center [410, 275] width 31 height 23
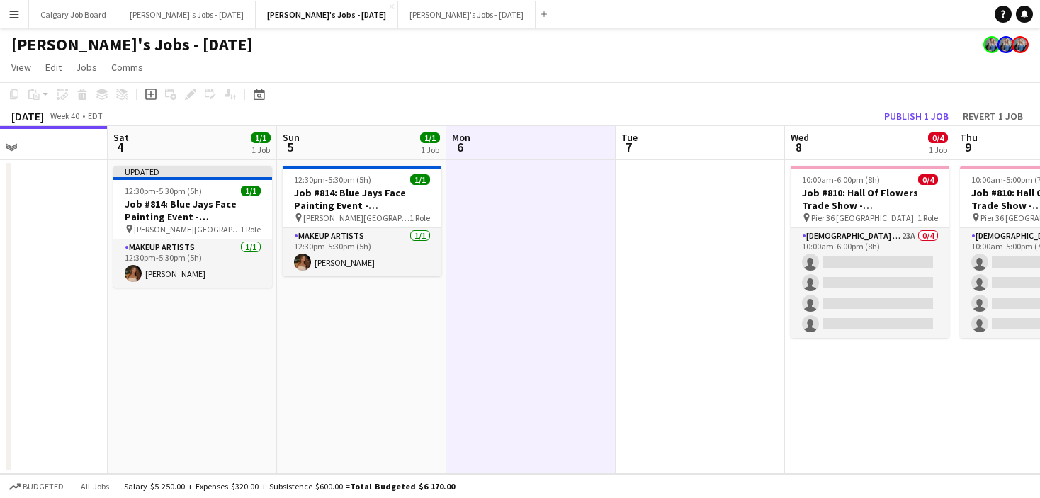
click at [936, 114] on button "Publish 1 job" at bounding box center [917, 116] width 76 height 18
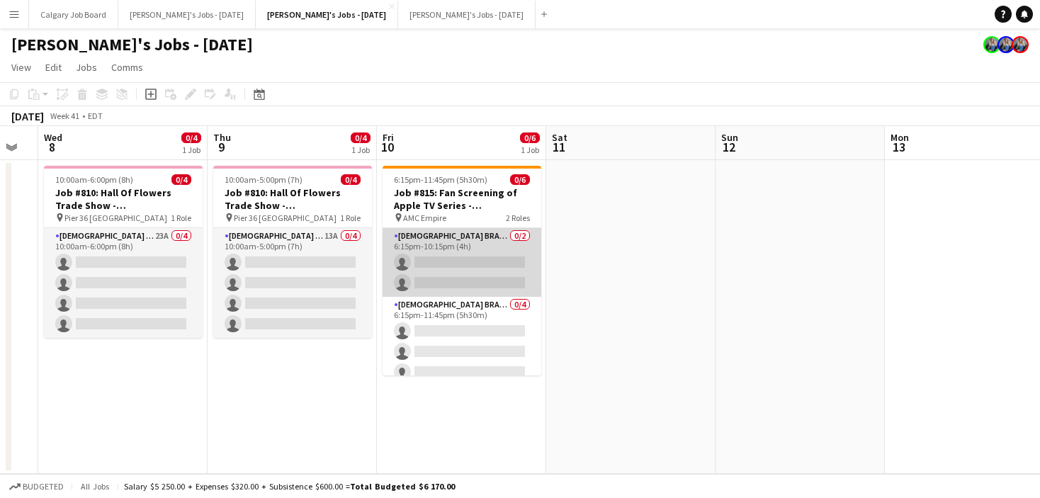
scroll to position [0, 458]
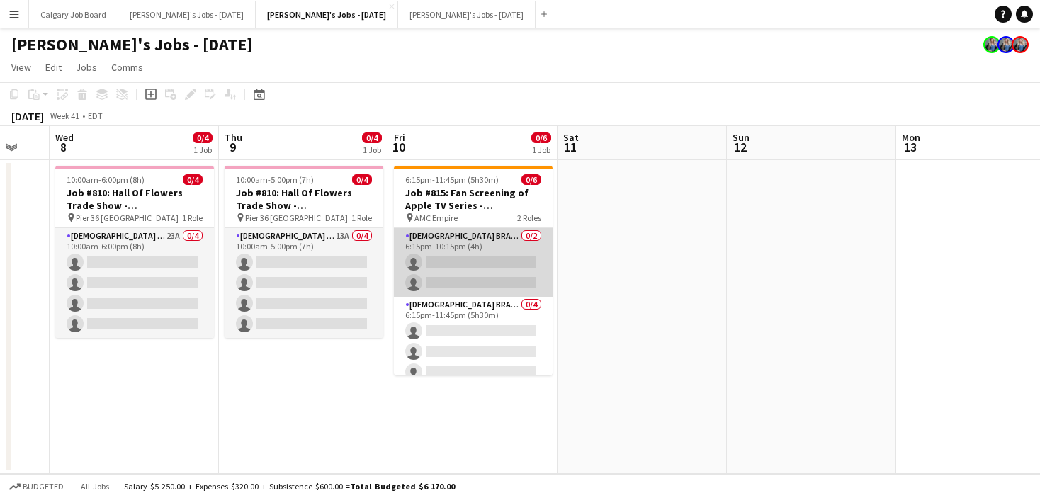
click at [476, 254] on app-card-role "Female Brand Ambassador - Shift 1 0/2 6:15pm-10:15pm (4h) single-neutral-action…" at bounding box center [473, 262] width 159 height 69
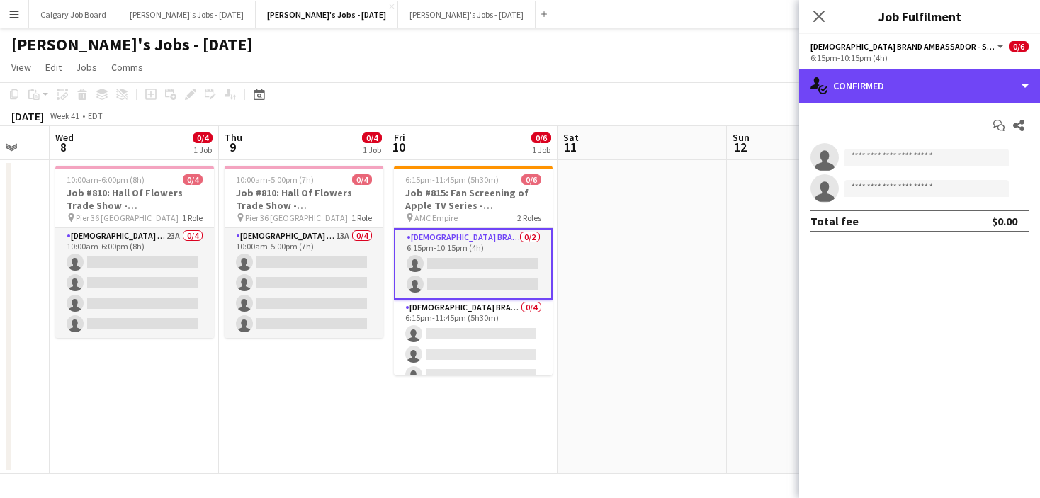
drag, startPoint x: 940, startPoint y: 90, endPoint x: 949, endPoint y: 131, distance: 42.1
click at [940, 90] on div "single-neutral-actions-check-2 Confirmed" at bounding box center [919, 86] width 241 height 34
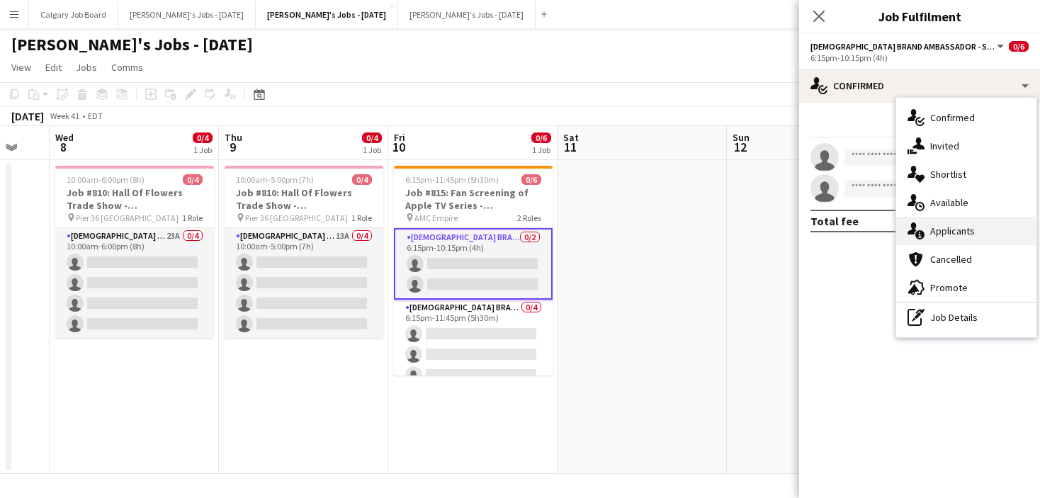
click at [959, 229] on span "Applicants" at bounding box center [952, 231] width 45 height 13
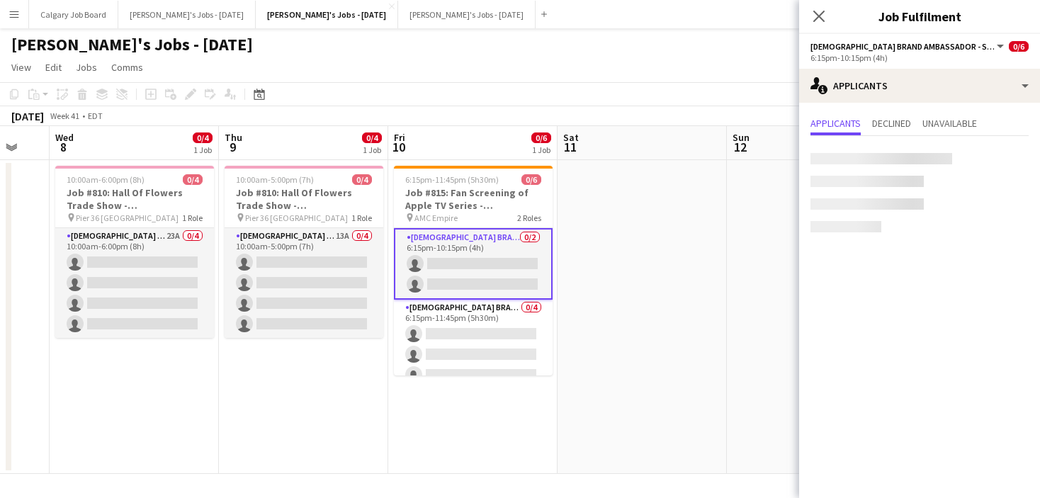
scroll to position [0, 0]
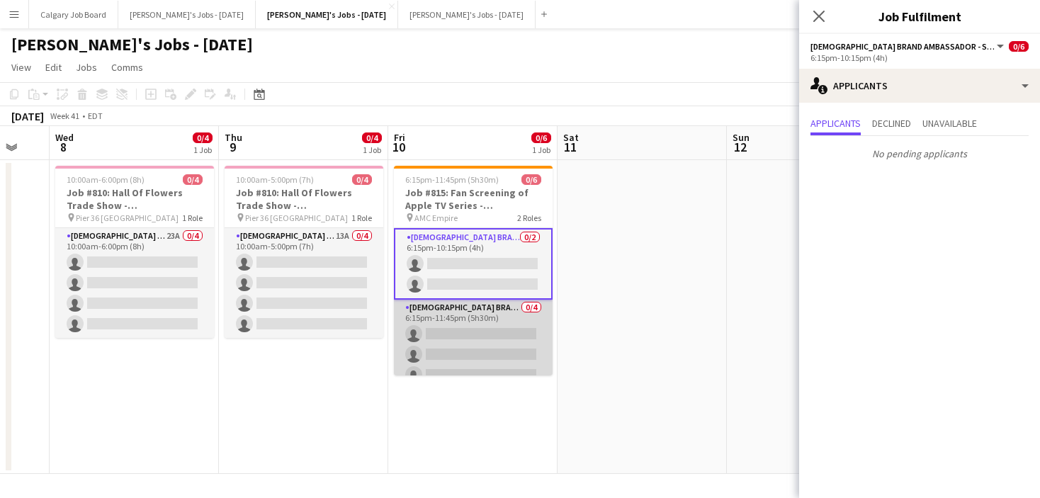
click at [517, 343] on app-card-role "Female Brand Ambassador - Shift 2 0/4 6:15pm-11:45pm (5h30m) single-neutral-act…" at bounding box center [473, 355] width 159 height 110
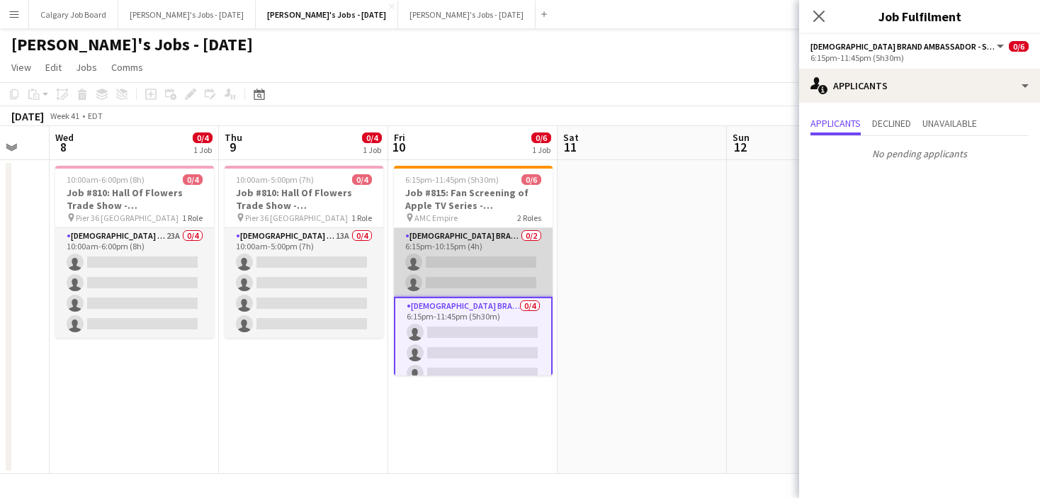
click at [520, 257] on app-card-role "Female Brand Ambassador - Shift 1 0/2 6:15pm-10:15pm (4h) single-neutral-action…" at bounding box center [473, 262] width 159 height 69
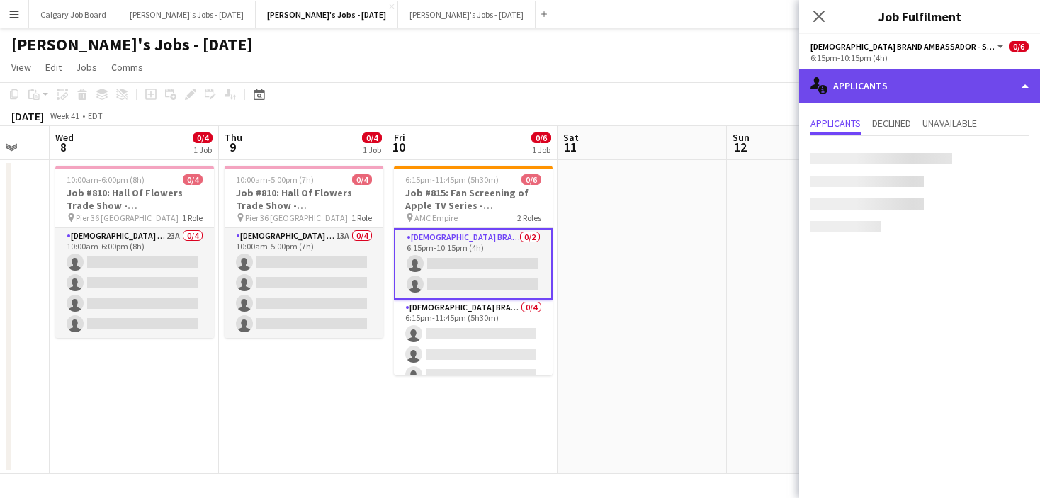
click at [842, 90] on div "single-neutral-actions-information Applicants" at bounding box center [919, 86] width 241 height 34
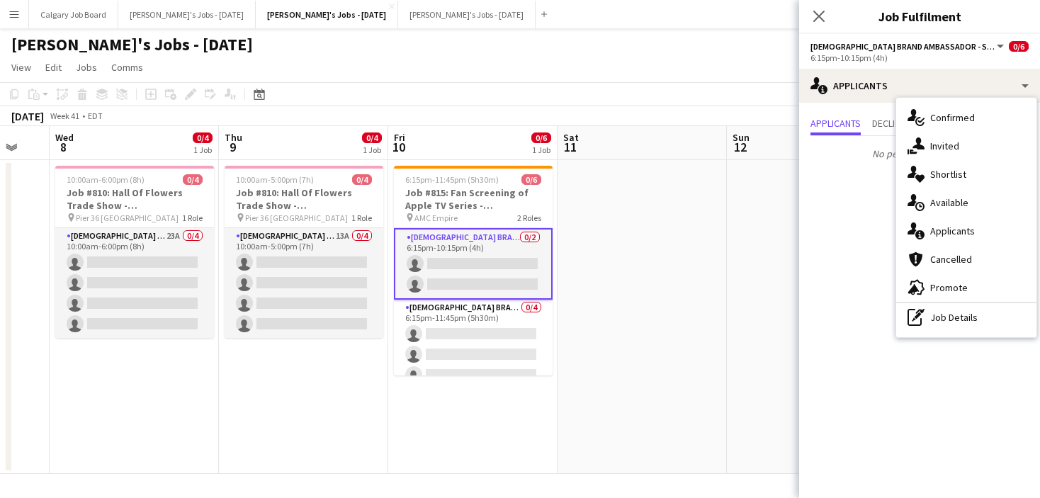
drag, startPoint x: 928, startPoint y: 316, endPoint x: 919, endPoint y: 196, distance: 120.8
click at [928, 315] on div "pen-write Job Details" at bounding box center [966, 317] width 140 height 28
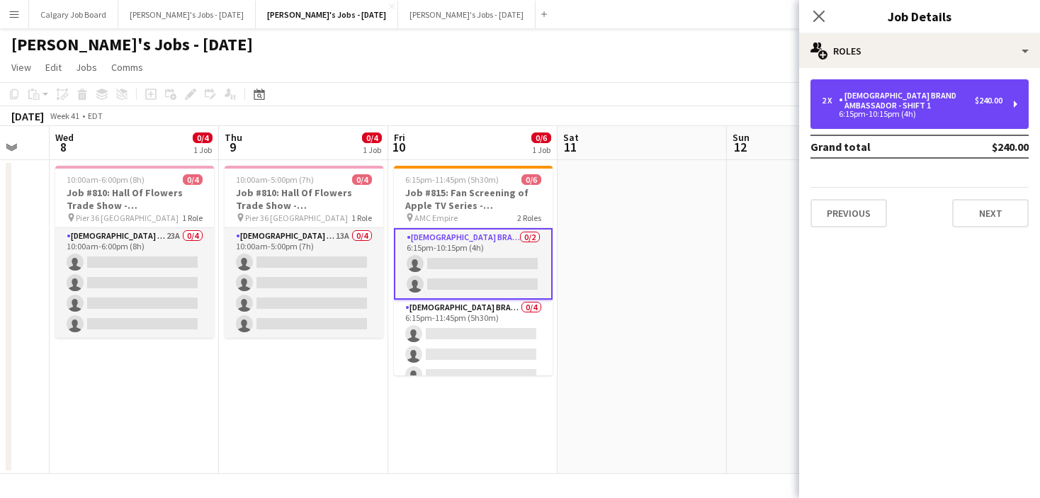
drag, startPoint x: 900, startPoint y: 112, endPoint x: 842, endPoint y: 142, distance: 65.6
click at [899, 112] on div "6:15pm-10:15pm (4h)" at bounding box center [912, 114] width 181 height 7
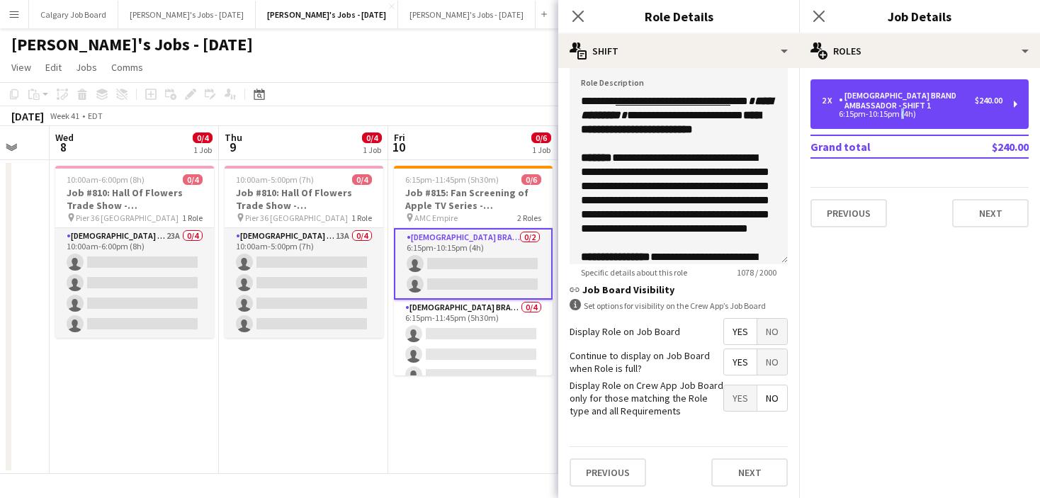
scroll to position [461, 0]
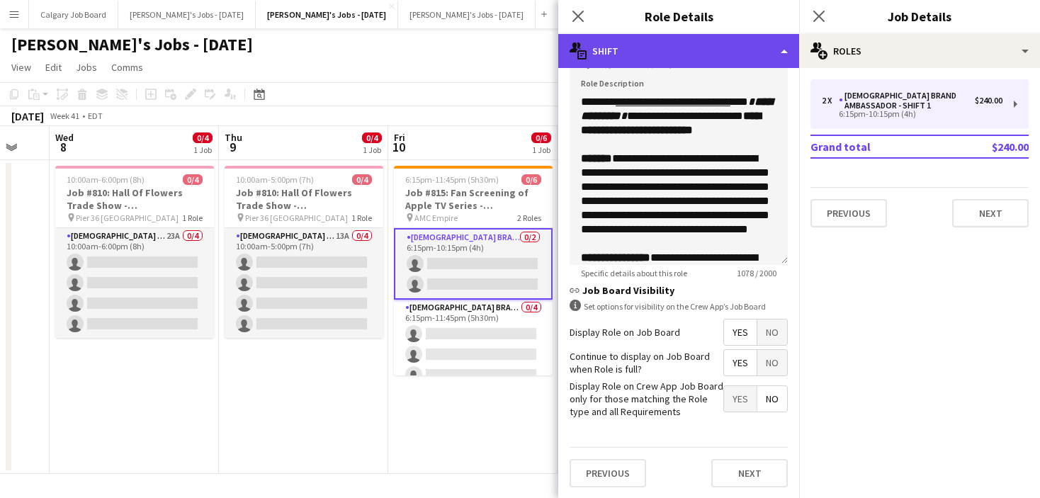
click at [660, 58] on div "multiple-actions-text Shift" at bounding box center [678, 51] width 241 height 34
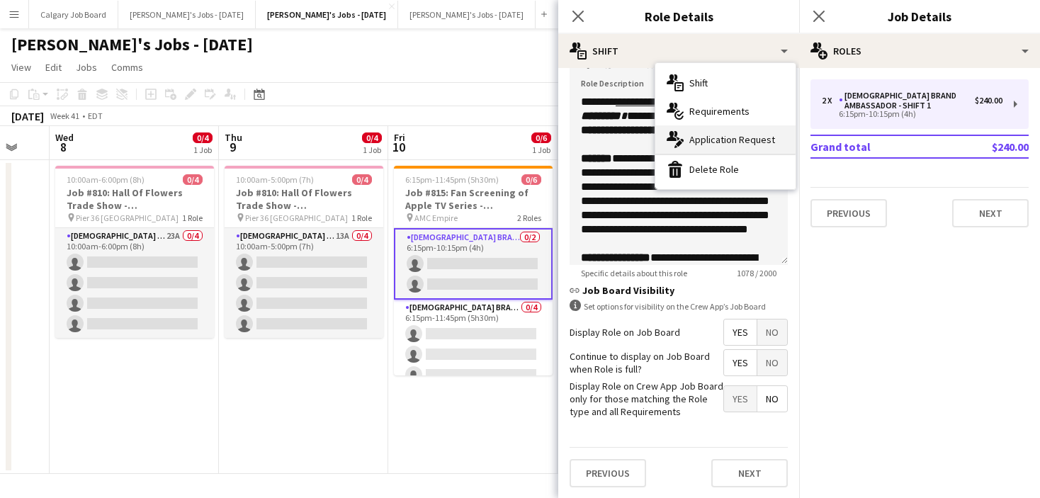
click at [694, 130] on div "multiple-actions-edit-1 Application Request" at bounding box center [725, 139] width 140 height 28
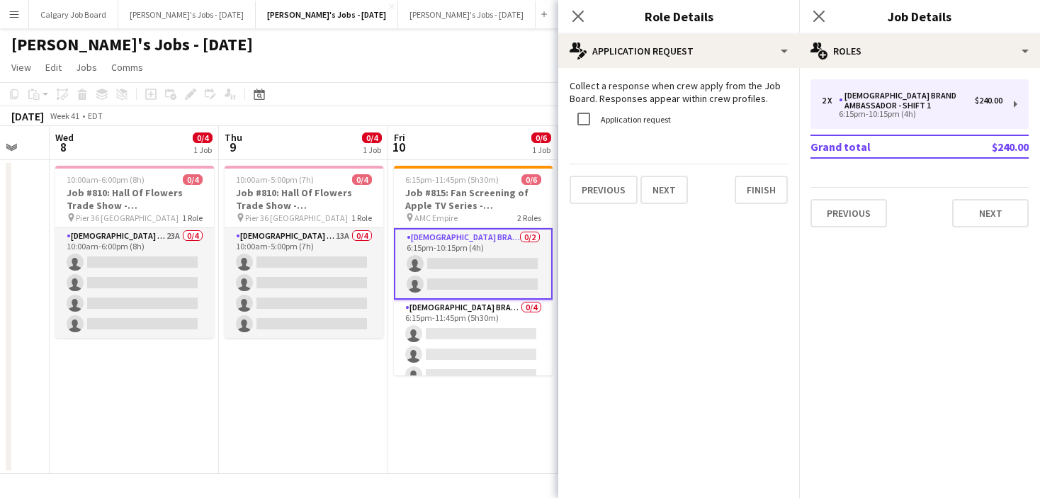
click at [482, 98] on app-toolbar "Copy Paste Paste Command V Paste with crew Command Shift V Paste linked Job Del…" at bounding box center [520, 94] width 1040 height 24
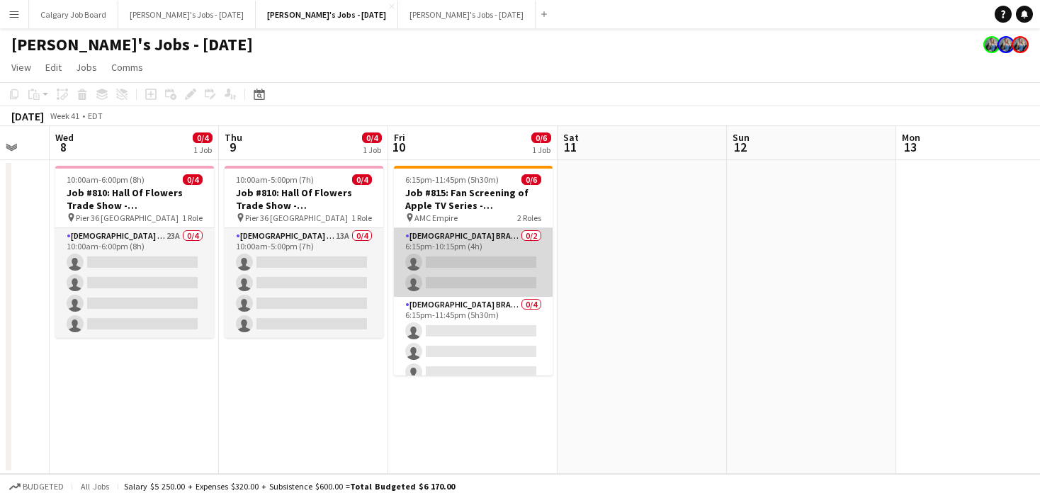
click at [495, 291] on app-card-role "Female Brand Ambassador - Shift 1 0/2 6:15pm-10:15pm (4h) single-neutral-action…" at bounding box center [473, 262] width 159 height 69
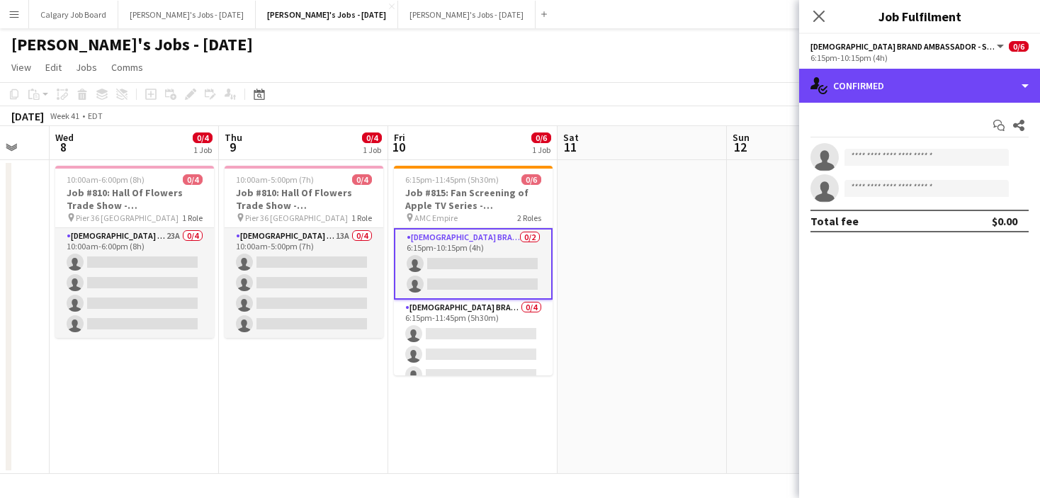
drag, startPoint x: 848, startPoint y: 81, endPoint x: 913, endPoint y: 285, distance: 214.3
click at [848, 81] on div "single-neutral-actions-check-2 Confirmed" at bounding box center [919, 86] width 241 height 34
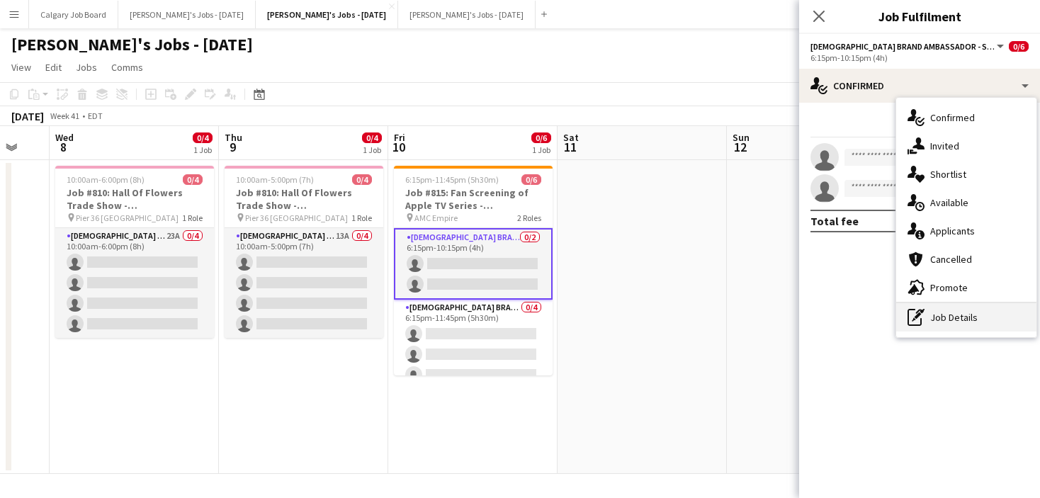
click at [930, 323] on div "pen-write Job Details" at bounding box center [966, 317] width 140 height 28
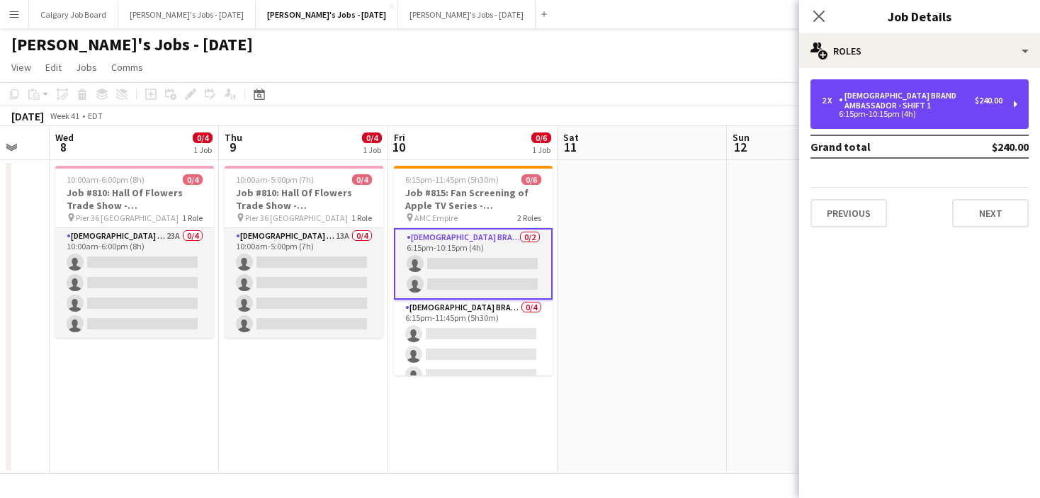
drag, startPoint x: 904, startPoint y: 104, endPoint x: 801, endPoint y: 101, distance: 103.5
click at [904, 104] on div "[DEMOGRAPHIC_DATA] Brand Ambassador - Shift 1" at bounding box center [907, 101] width 136 height 20
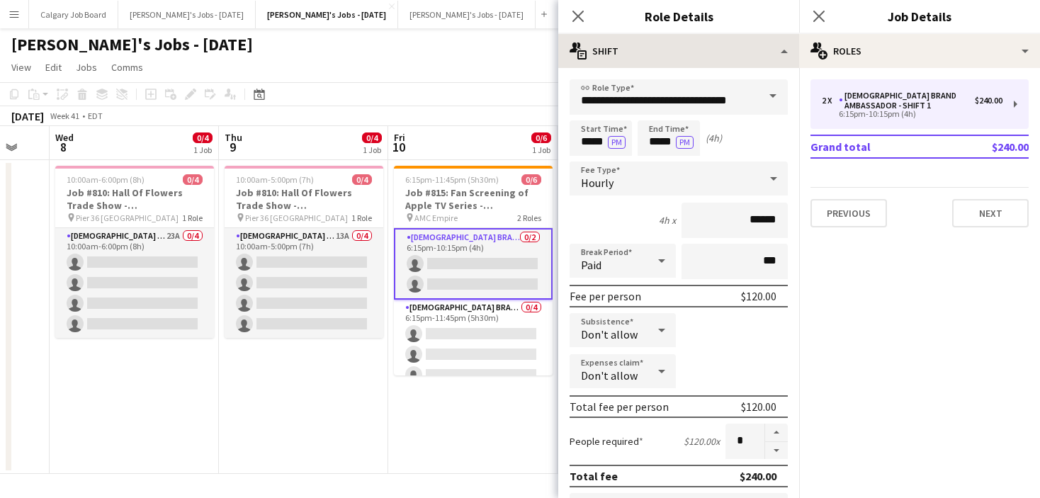
drag, startPoint x: 665, startPoint y: 73, endPoint x: 668, endPoint y: 66, distance: 7.4
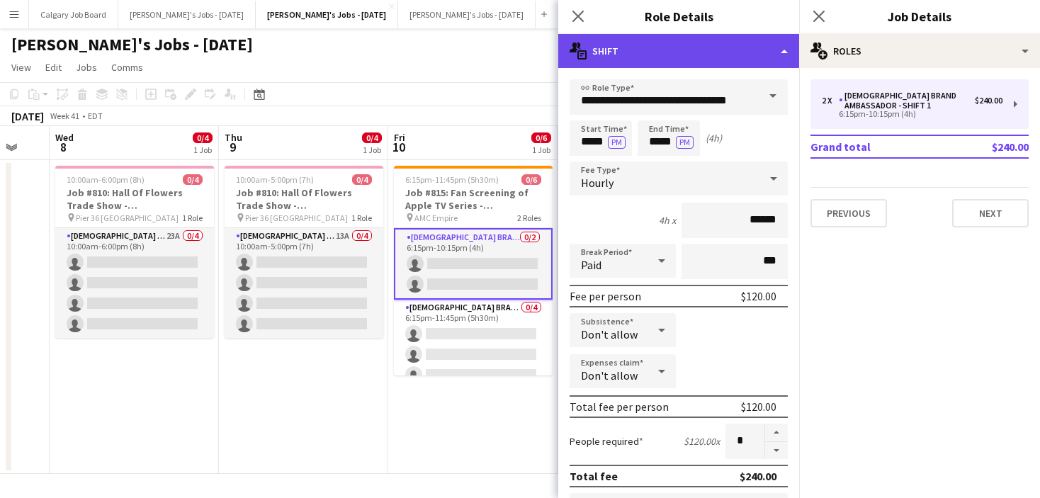
click at [668, 62] on div "multiple-actions-text Shift" at bounding box center [678, 51] width 241 height 34
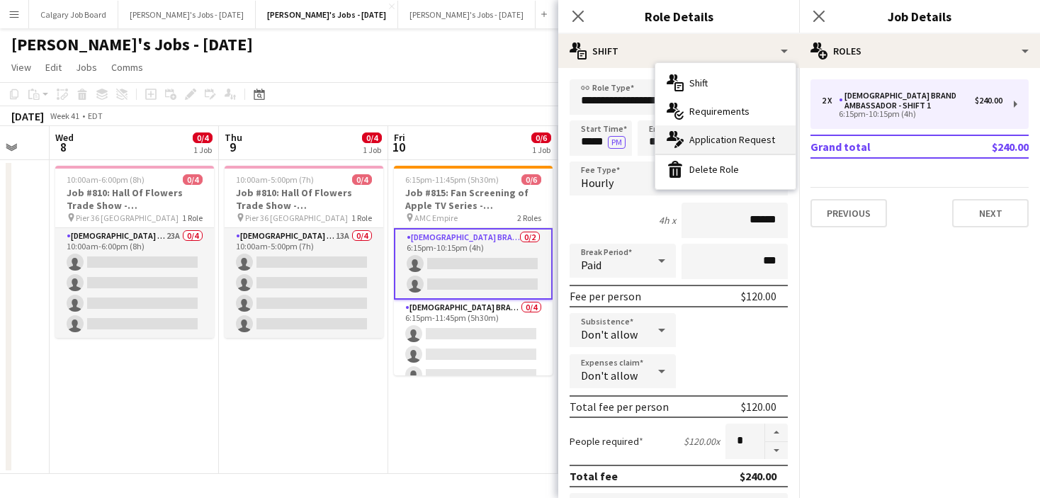
click at [696, 131] on div "multiple-actions-edit-1 Application Request" at bounding box center [725, 139] width 140 height 28
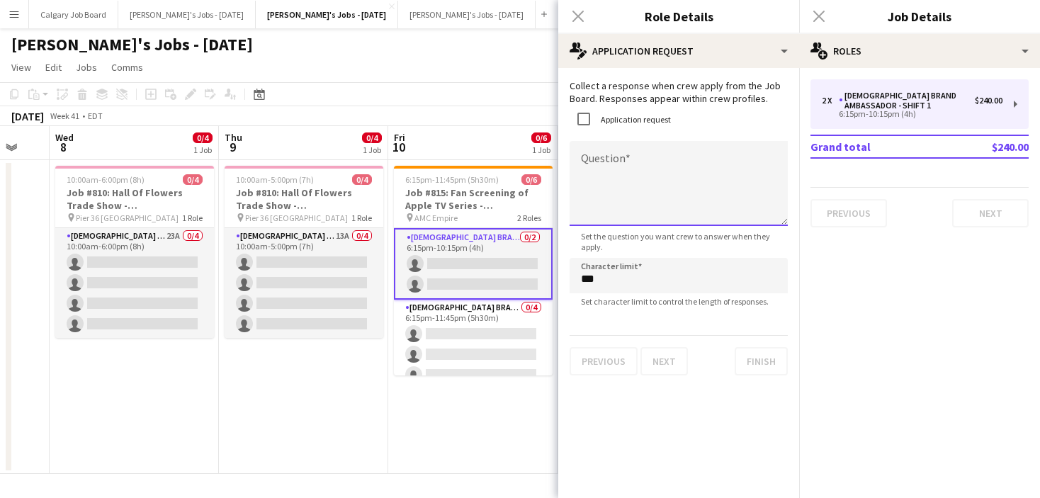
click at [626, 162] on textarea "Question" at bounding box center [679, 183] width 218 height 85
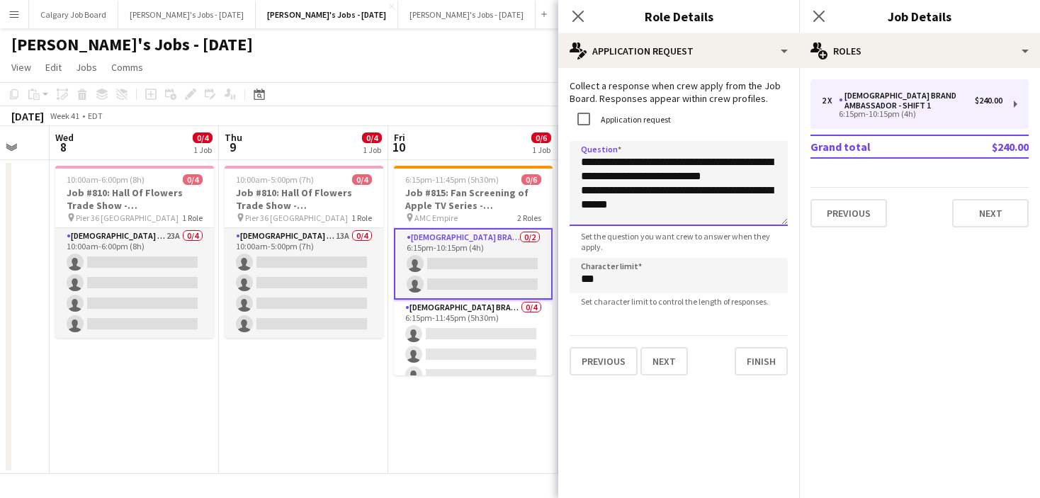
drag, startPoint x: 659, startPoint y: 192, endPoint x: 682, endPoint y: 191, distance: 22.7
click at [682, 191] on textarea "**********" at bounding box center [679, 183] width 218 height 85
click at [616, 191] on textarea "**********" at bounding box center [679, 183] width 218 height 85
drag, startPoint x: 611, startPoint y: 163, endPoint x: 718, endPoint y: 210, distance: 117.1
click at [718, 210] on textarea "**********" at bounding box center [679, 183] width 218 height 85
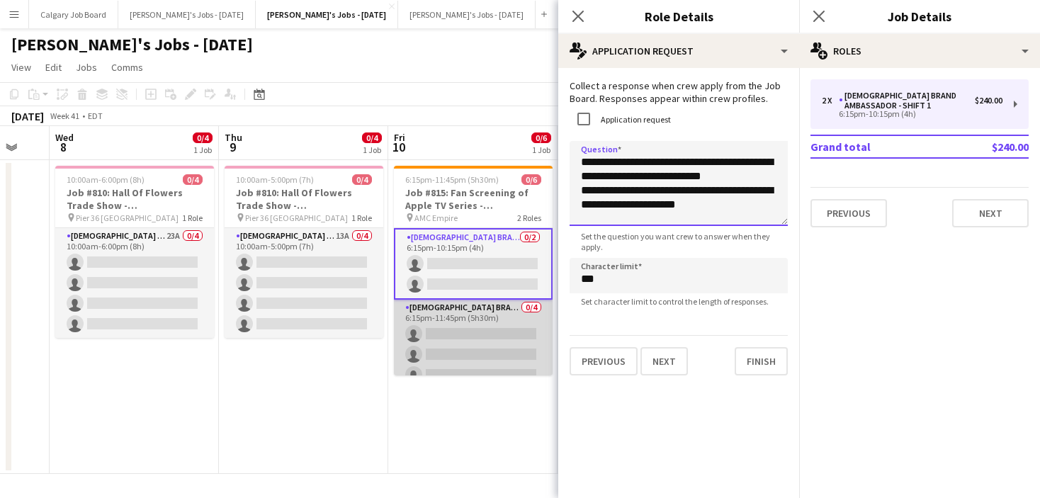
type textarea "**********"
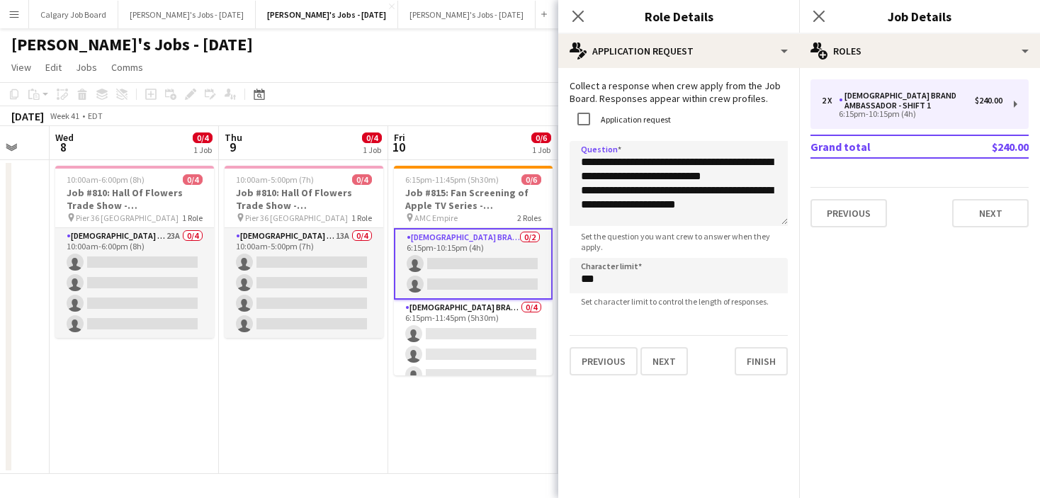
drag, startPoint x: 472, startPoint y: 326, endPoint x: 587, endPoint y: 270, distance: 127.7
click at [473, 325] on app-card-role "Female Brand Ambassador - Shift 2 0/4 6:15pm-11:45pm (5h30m) single-neutral-act…" at bounding box center [473, 355] width 159 height 110
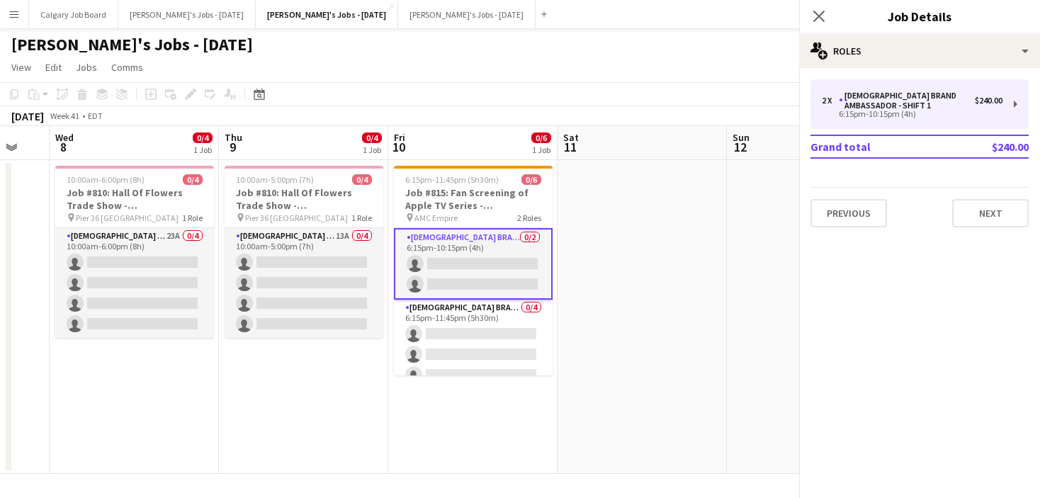
scroll to position [0, 457]
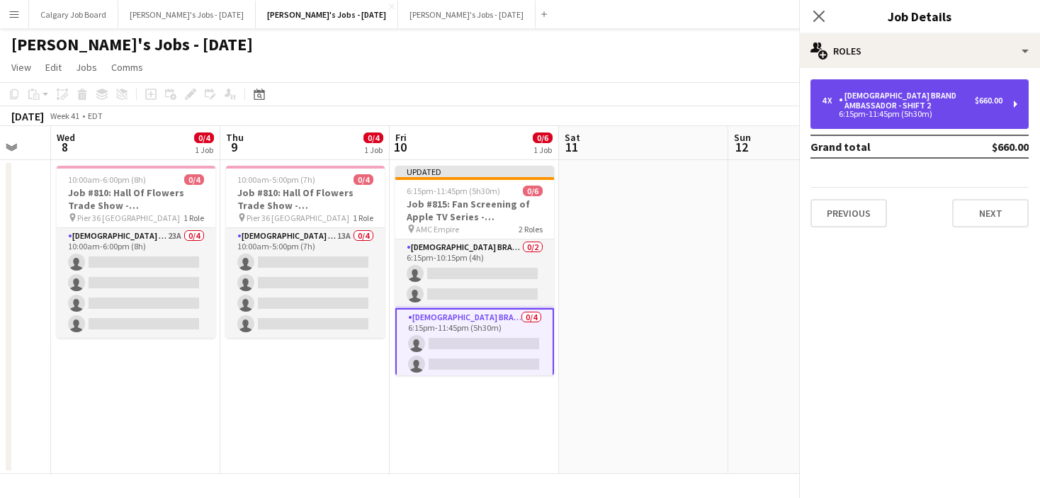
click at [947, 104] on div "[DEMOGRAPHIC_DATA] Brand Ambassador - Shift 2" at bounding box center [907, 101] width 136 height 20
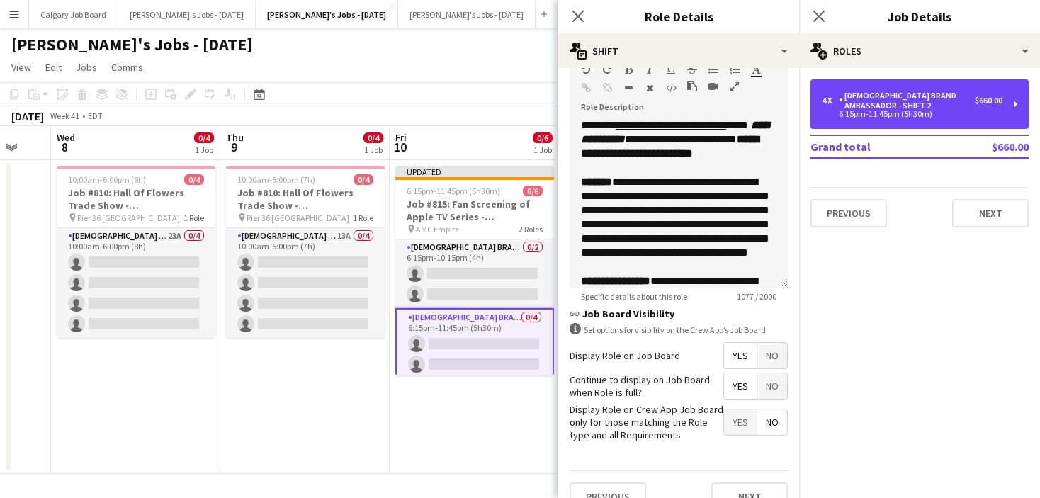
scroll to position [0, 0]
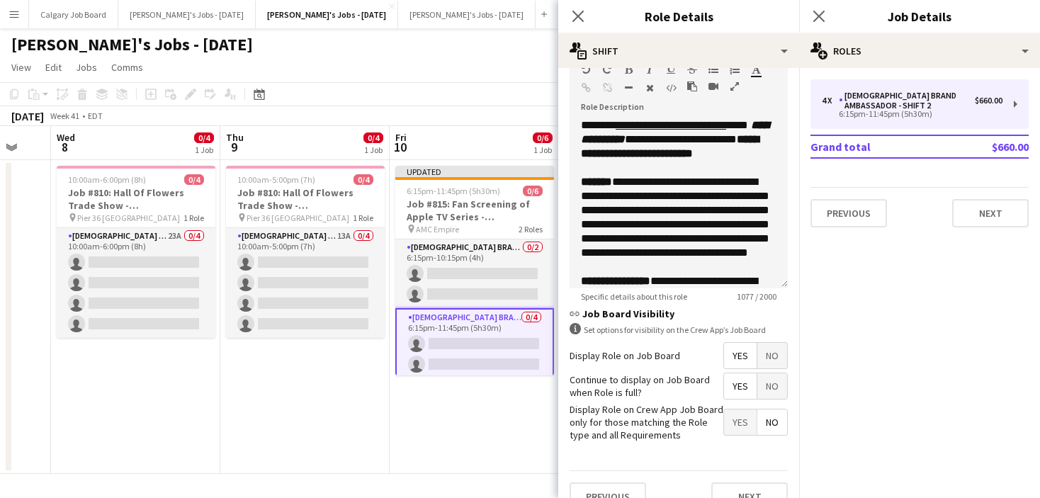
click at [707, 13] on h3 "Role Details" at bounding box center [678, 16] width 241 height 18
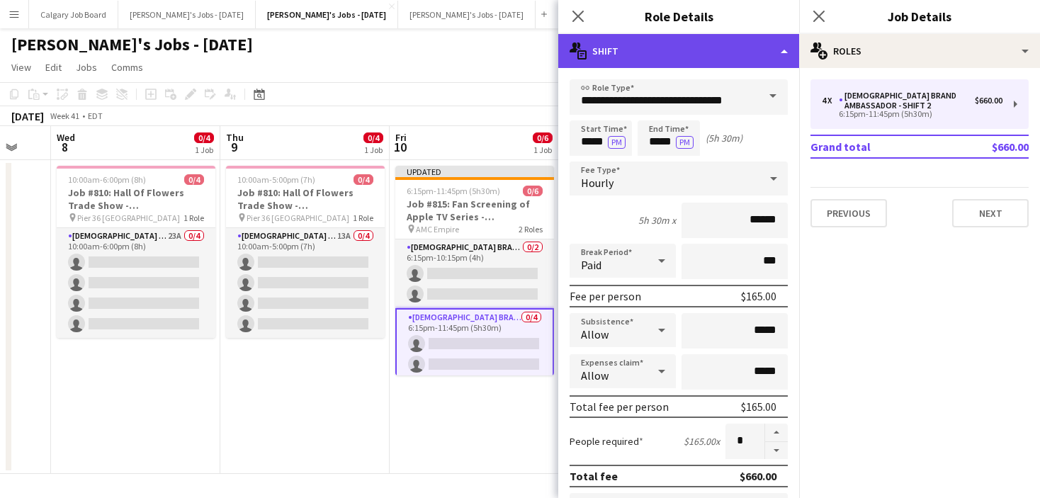
click at [680, 45] on div "multiple-actions-text Shift" at bounding box center [678, 51] width 241 height 34
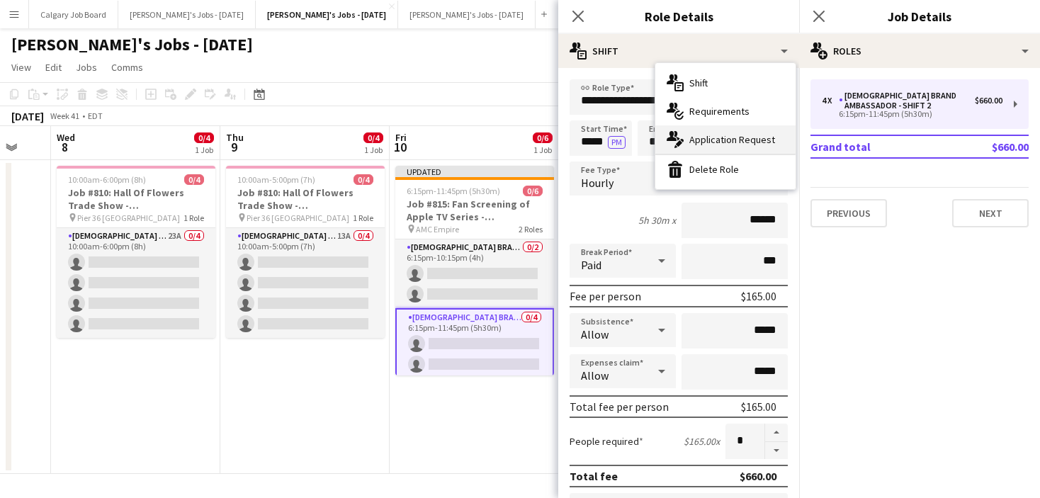
click at [690, 137] on span "Application Request" at bounding box center [733, 139] width 86 height 13
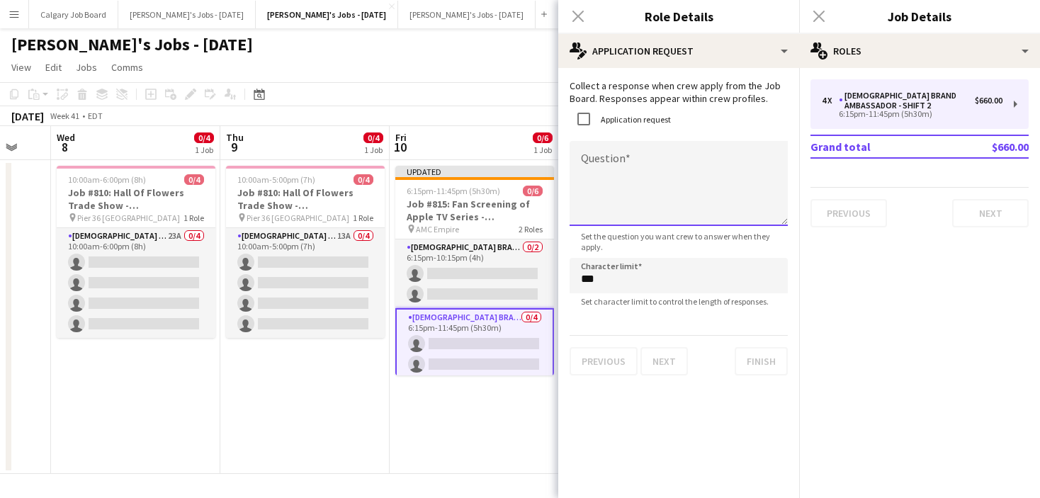
click at [641, 154] on textarea "Question" at bounding box center [679, 183] width 218 height 85
paste textarea "**********"
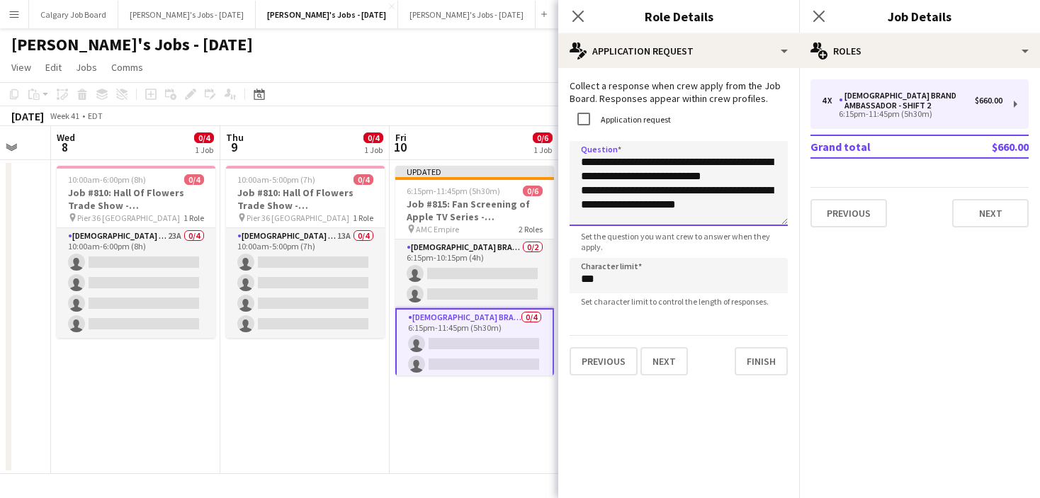
type textarea "**********"
click at [434, 99] on app-toolbar "Copy Paste Paste Command V Paste with crew Command Shift V Paste linked Job Del…" at bounding box center [520, 94] width 1040 height 24
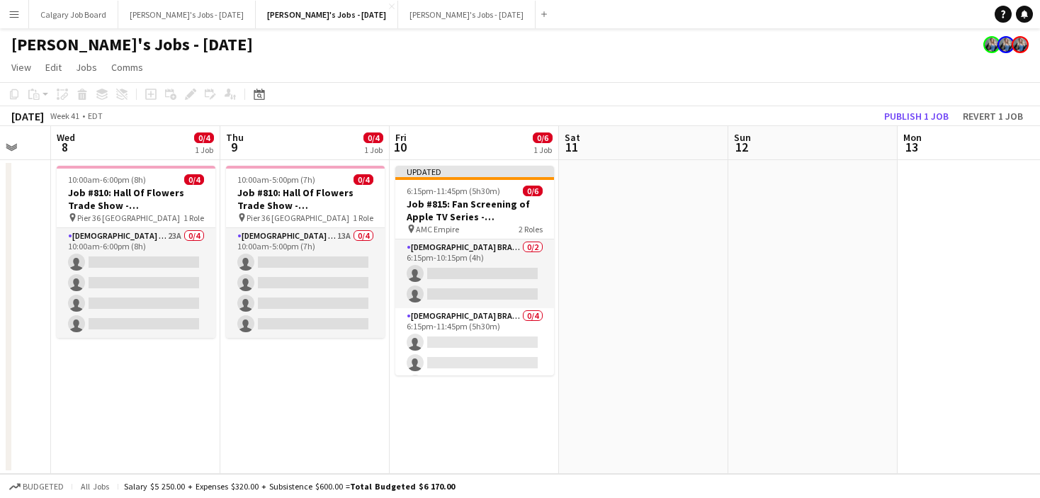
click at [925, 120] on button "Publish 1 job" at bounding box center [917, 116] width 76 height 18
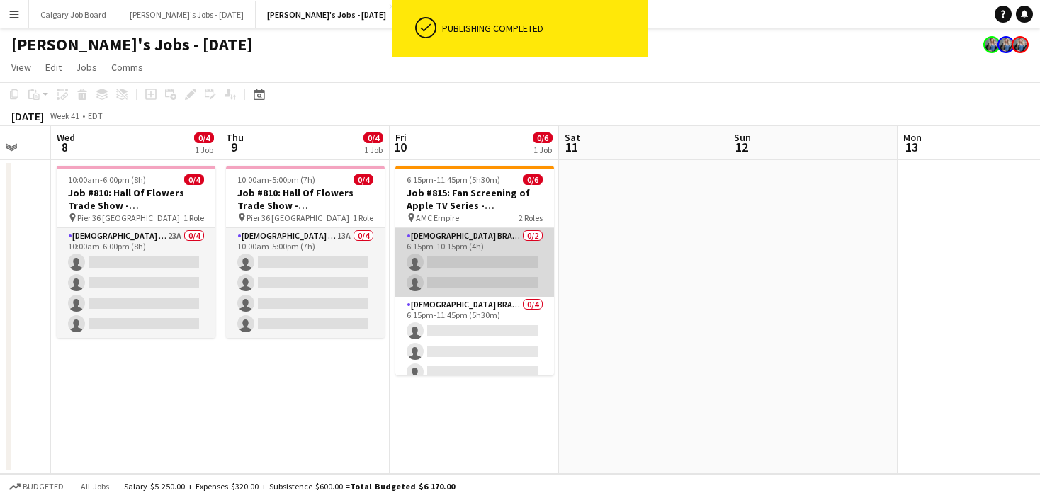
drag, startPoint x: 449, startPoint y: 267, endPoint x: 461, endPoint y: 265, distance: 12.9
click at [449, 267] on app-card-role "Female Brand Ambassador - Shift 1 0/2 6:15pm-10:15pm (4h) single-neutral-action…" at bounding box center [474, 262] width 159 height 69
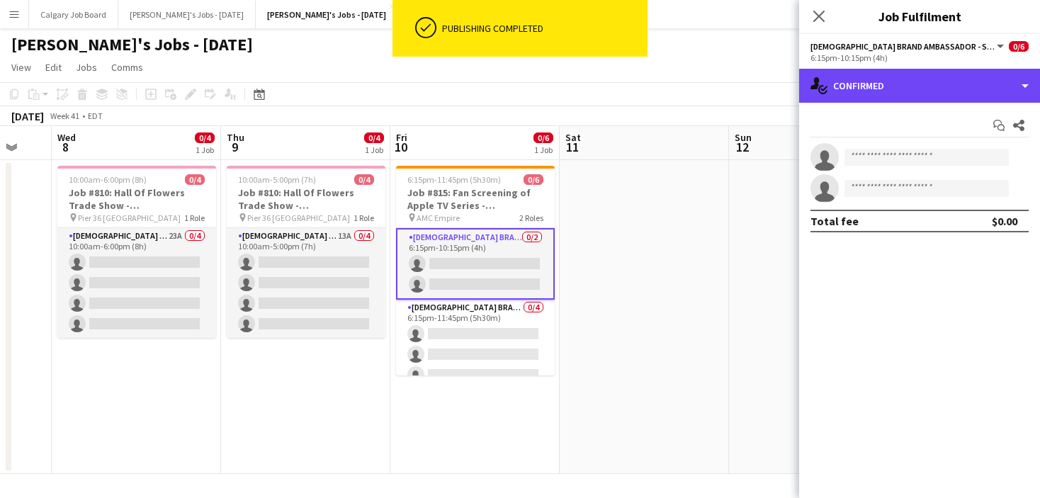
click at [911, 93] on div "single-neutral-actions-check-2 Confirmed" at bounding box center [919, 86] width 241 height 34
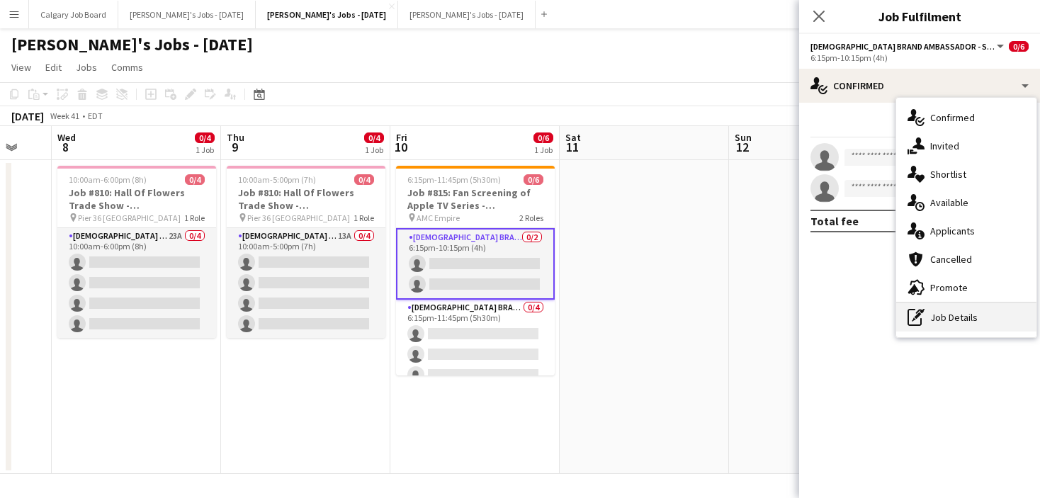
click at [952, 311] on div "pen-write Job Details" at bounding box center [966, 317] width 140 height 28
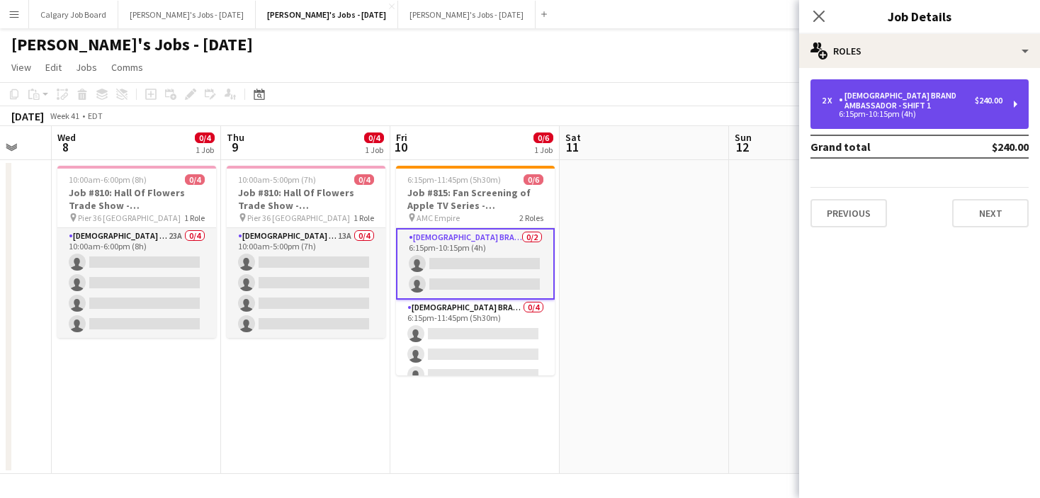
click at [904, 89] on div "2 x Female Brand Ambassador - Shift 1 $240.00 6:15pm-10:15pm (4h)" at bounding box center [920, 104] width 218 height 50
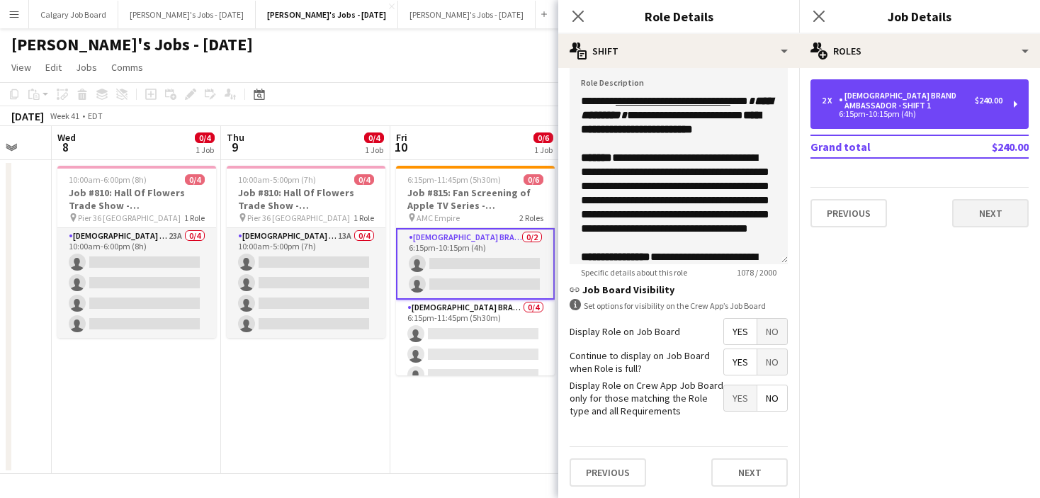
scroll to position [461, 0]
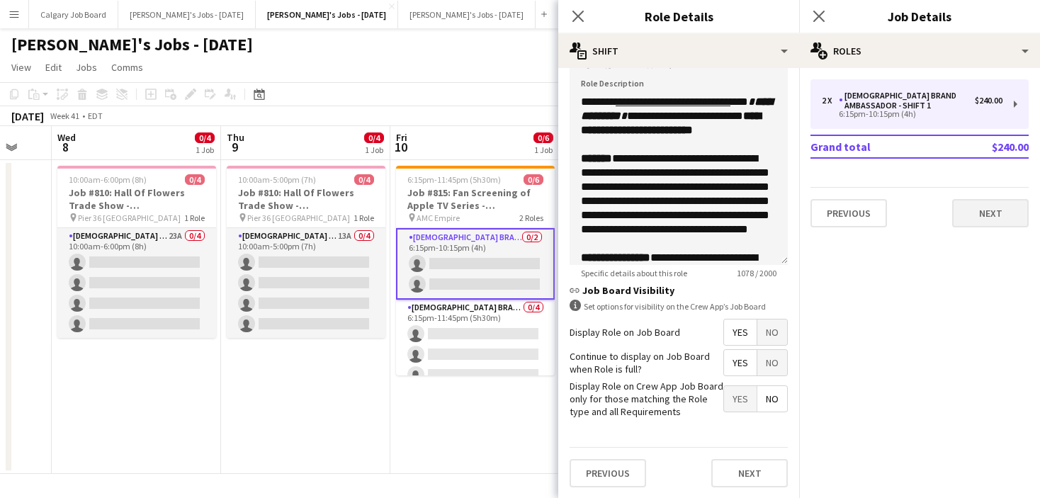
click at [1007, 205] on button "Next" at bounding box center [990, 213] width 77 height 28
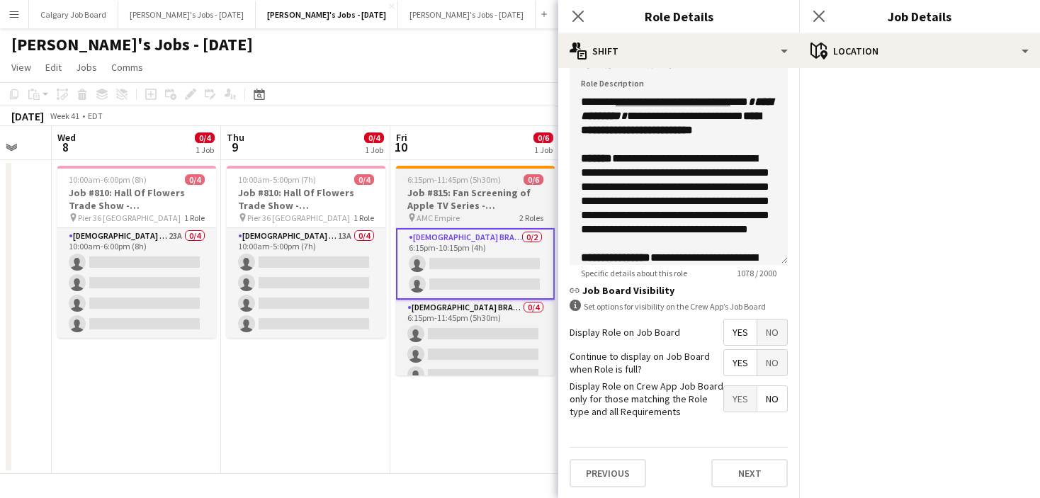
click at [462, 181] on span "6:15pm-11:45pm (5h30m)" at bounding box center [454, 179] width 94 height 11
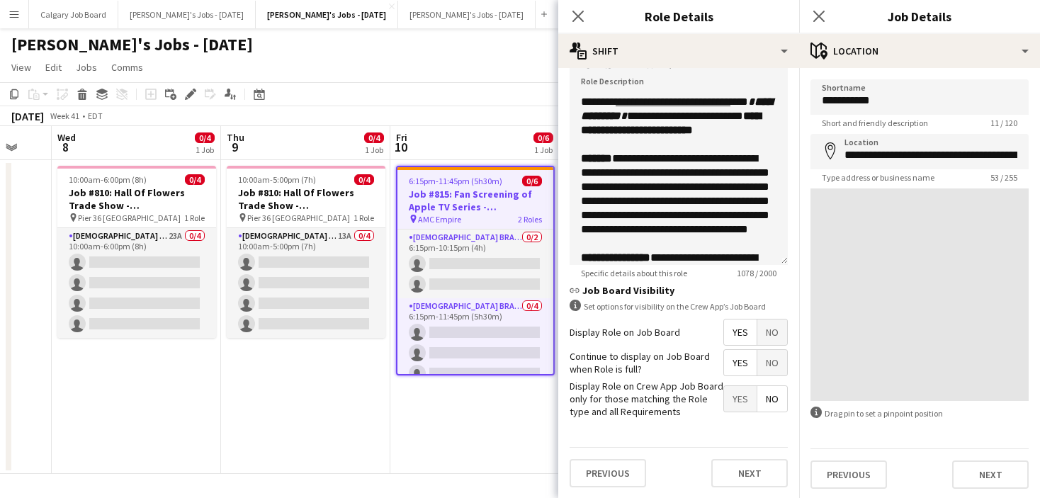
scroll to position [0, 456]
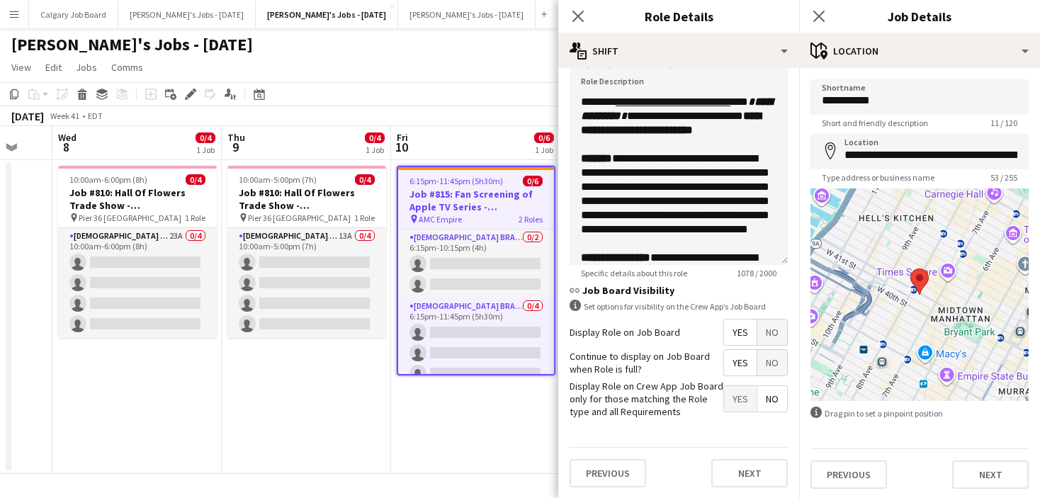
click at [985, 480] on button "Next" at bounding box center [990, 475] width 77 height 28
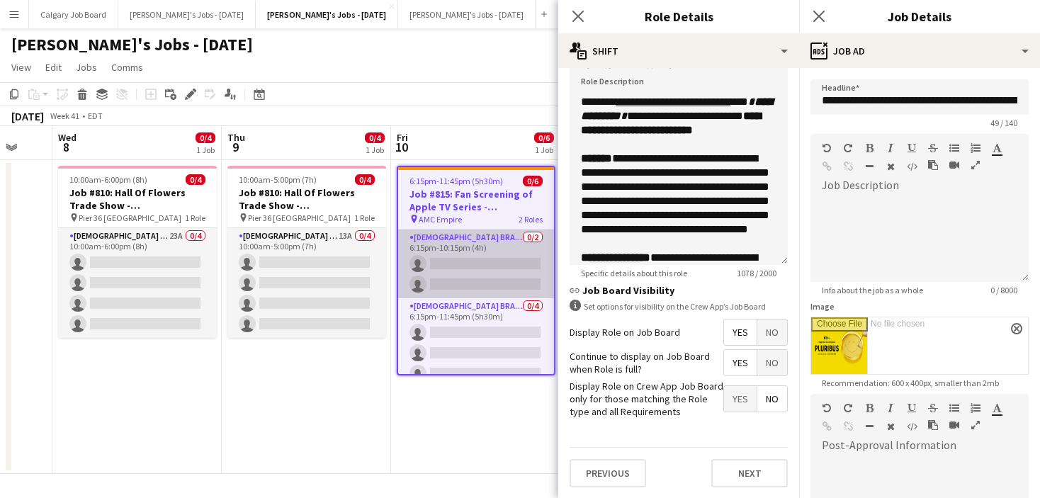
drag, startPoint x: 481, startPoint y: 111, endPoint x: 493, endPoint y: 255, distance: 145.1
click at [481, 111] on div "October 2025 Week 41 • EDT" at bounding box center [520, 116] width 1040 height 20
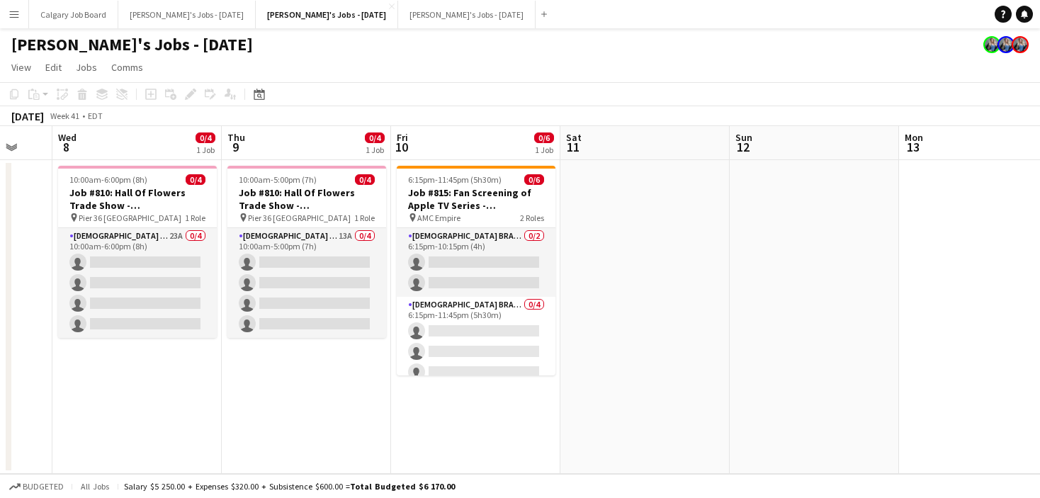
drag, startPoint x: 437, startPoint y: 346, endPoint x: 687, endPoint y: 209, distance: 285.1
click at [441, 343] on app-card-role "Female Brand Ambassador - Shift 2 0/4 6:15pm-11:45pm (5h30m) single-neutral-act…" at bounding box center [476, 352] width 159 height 110
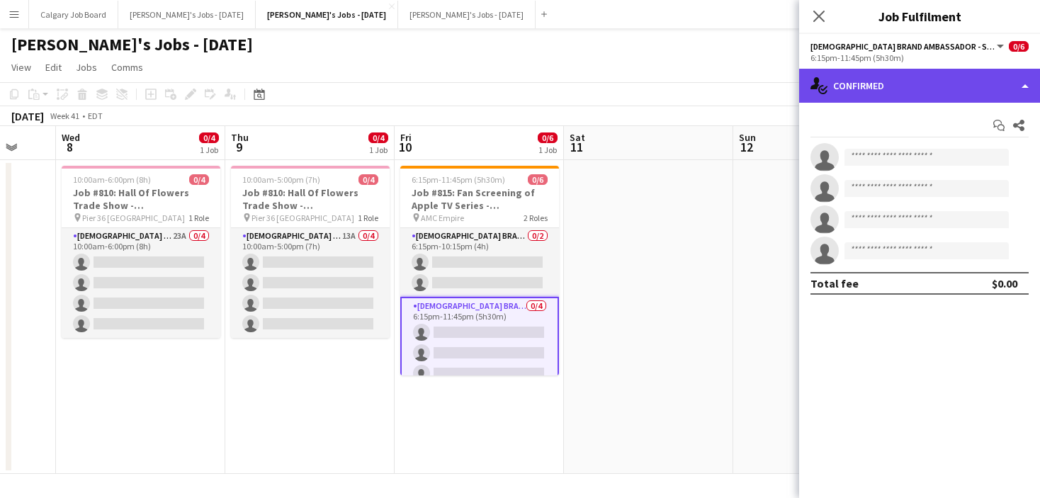
click at [917, 89] on div "single-neutral-actions-check-2 Confirmed" at bounding box center [919, 86] width 241 height 34
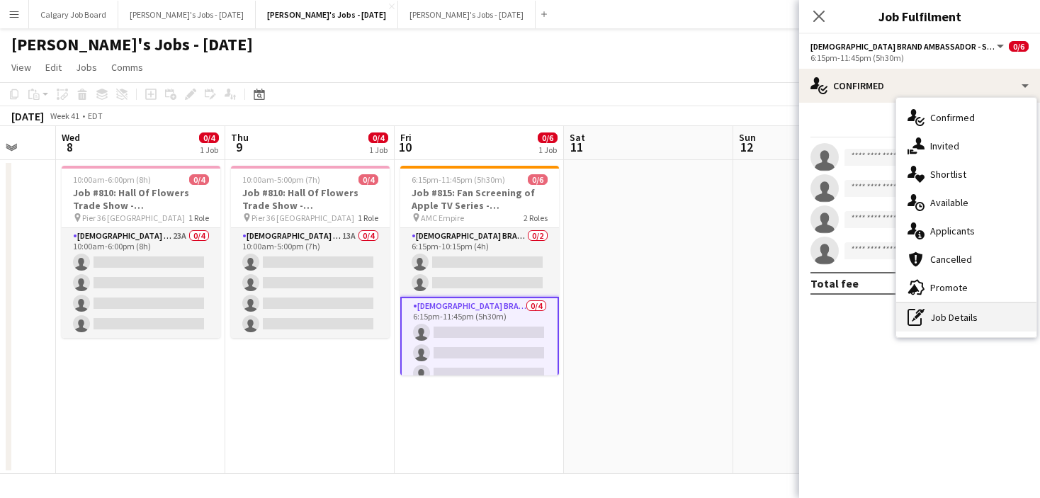
click at [971, 308] on div "pen-write Job Details" at bounding box center [966, 317] width 140 height 28
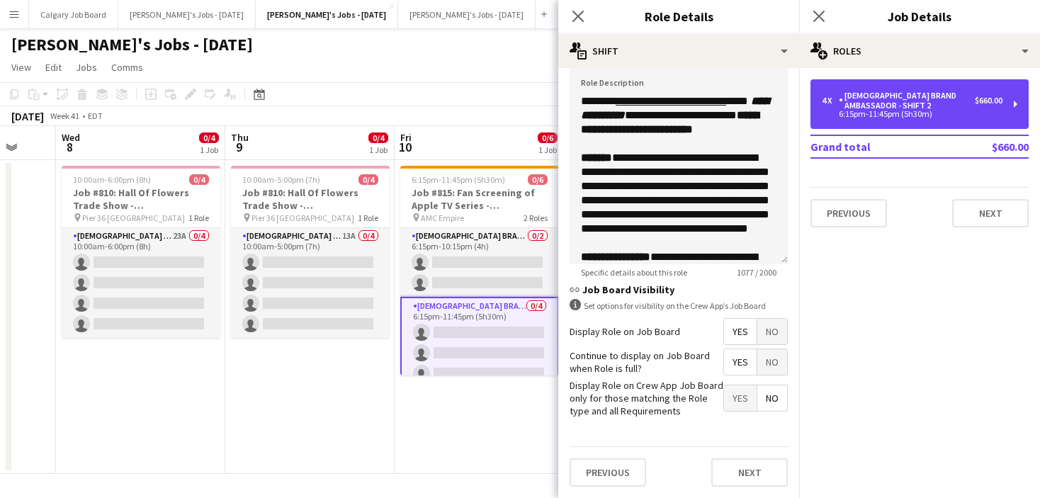
scroll to position [461, 0]
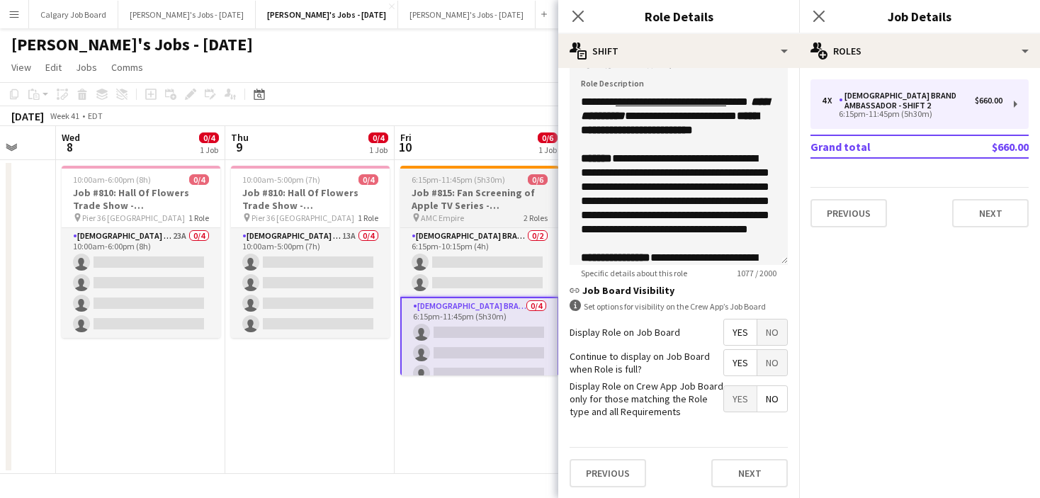
drag, startPoint x: 478, startPoint y: 399, endPoint x: 449, endPoint y: 315, distance: 88.3
click at [478, 398] on app-date-cell "6:15pm-11:45pm (5h30m) 0/6 Job #815: Fan Screening of Apple TV Series - NYC pin…" at bounding box center [479, 317] width 169 height 314
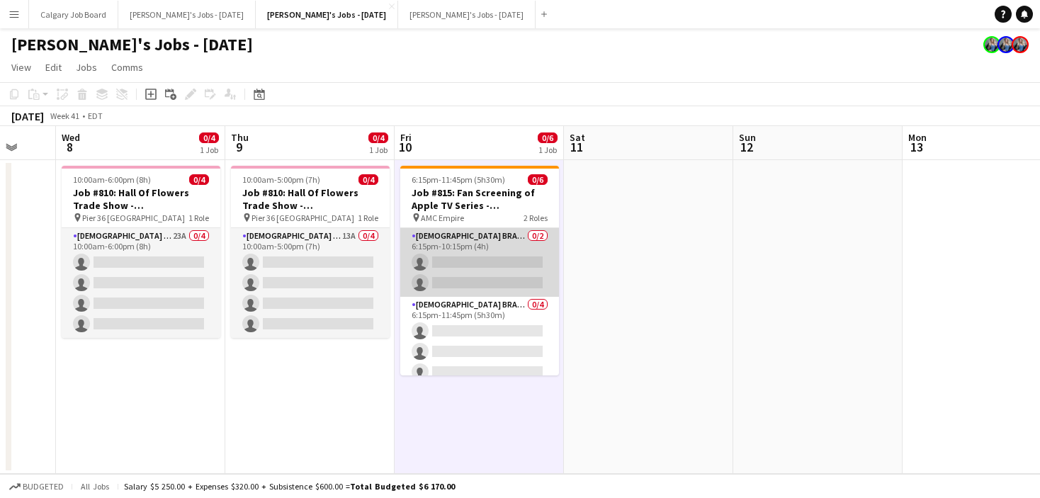
click at [437, 262] on app-card-role "Female Brand Ambassador - Shift 1 0/2 6:15pm-10:15pm (4h) single-neutral-action…" at bounding box center [479, 262] width 159 height 69
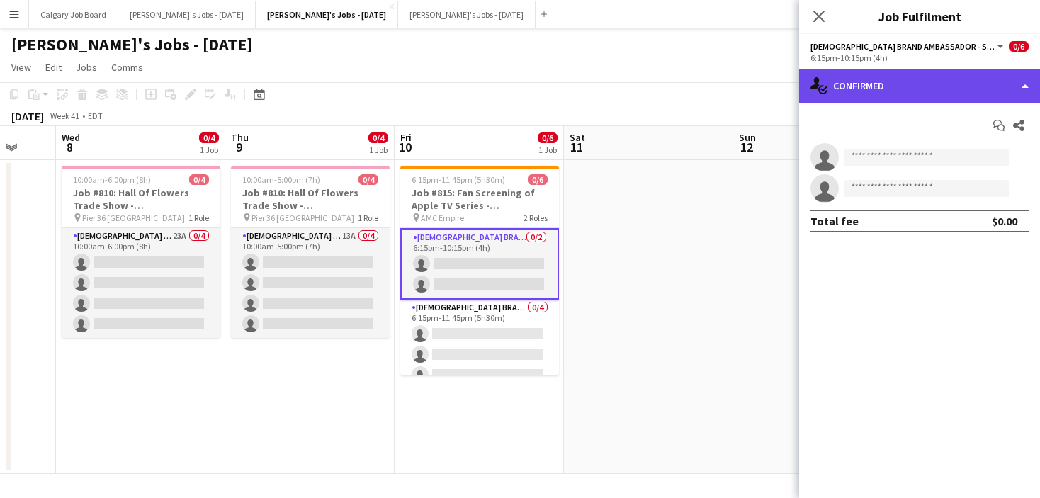
click at [906, 98] on div "single-neutral-actions-check-2 Confirmed" at bounding box center [919, 86] width 241 height 34
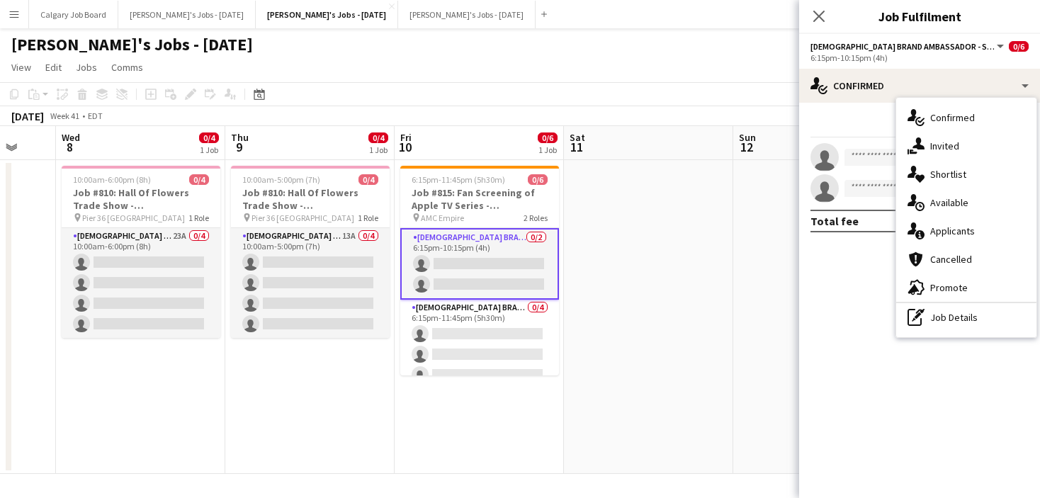
click at [957, 291] on span "Promote" at bounding box center [949, 287] width 38 height 13
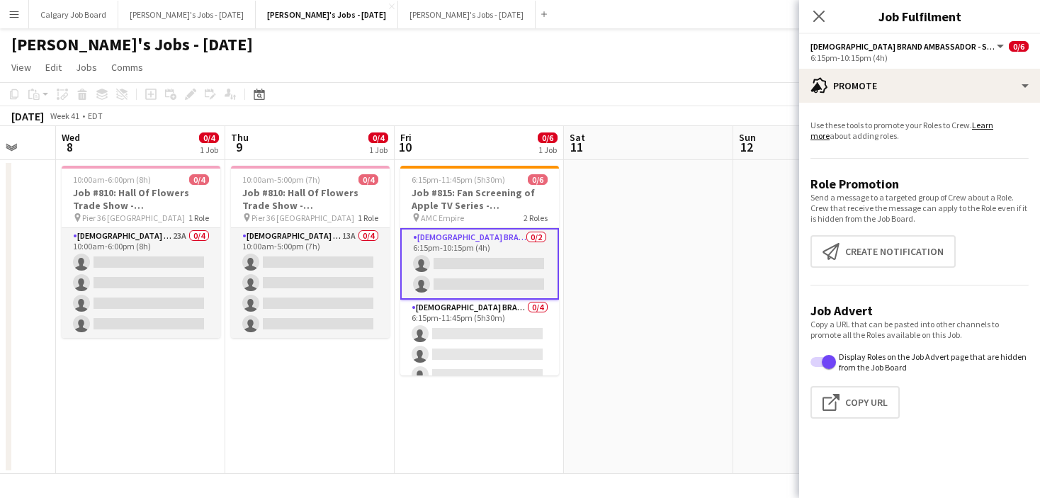
click at [604, 362] on app-date-cell at bounding box center [648, 317] width 169 height 314
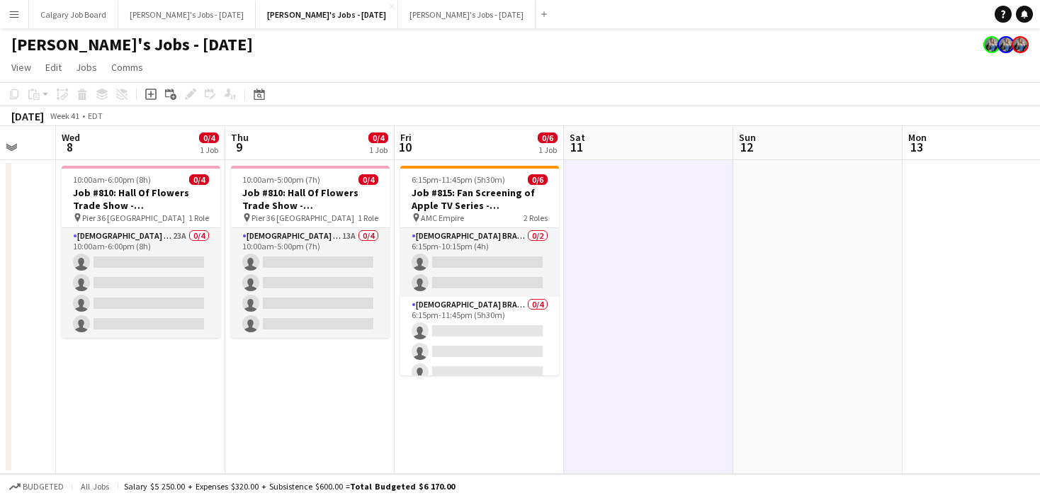
drag, startPoint x: 514, startPoint y: 359, endPoint x: 714, endPoint y: 258, distance: 224.1
click at [514, 359] on app-card-role "Female Brand Ambassador - Shift 2 0/4 6:15pm-11:45pm (5h30m) single-neutral-act…" at bounding box center [479, 352] width 159 height 110
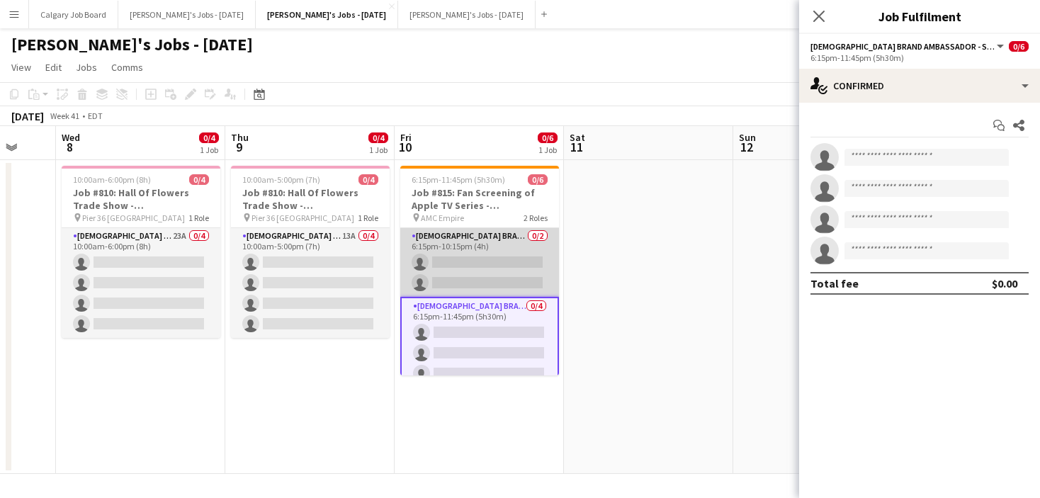
click at [528, 247] on app-card-role "Female Brand Ambassador - Shift 1 0/2 6:15pm-10:15pm (4h) single-neutral-action…" at bounding box center [479, 262] width 159 height 69
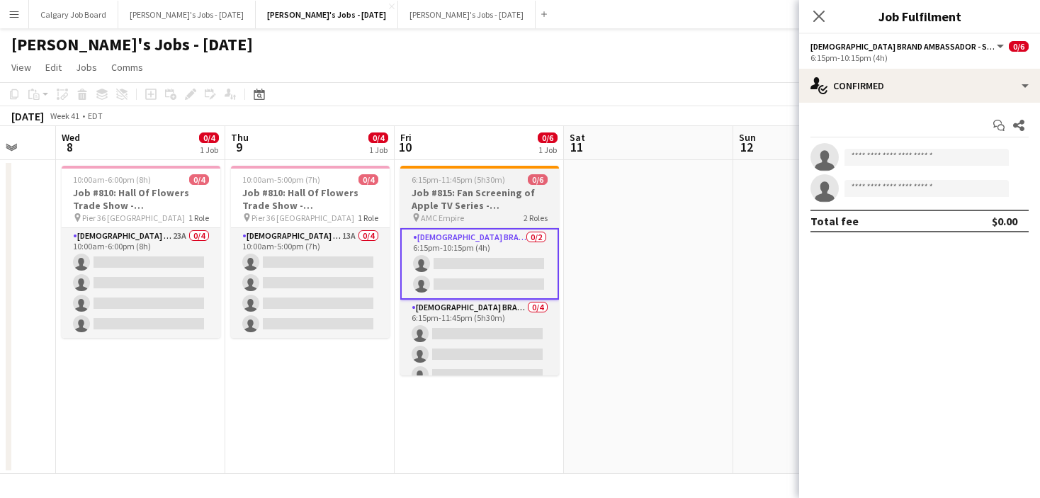
click at [513, 188] on h3 "Job #815: Fan Screening of Apple TV Series - [GEOGRAPHIC_DATA]" at bounding box center [479, 199] width 159 height 26
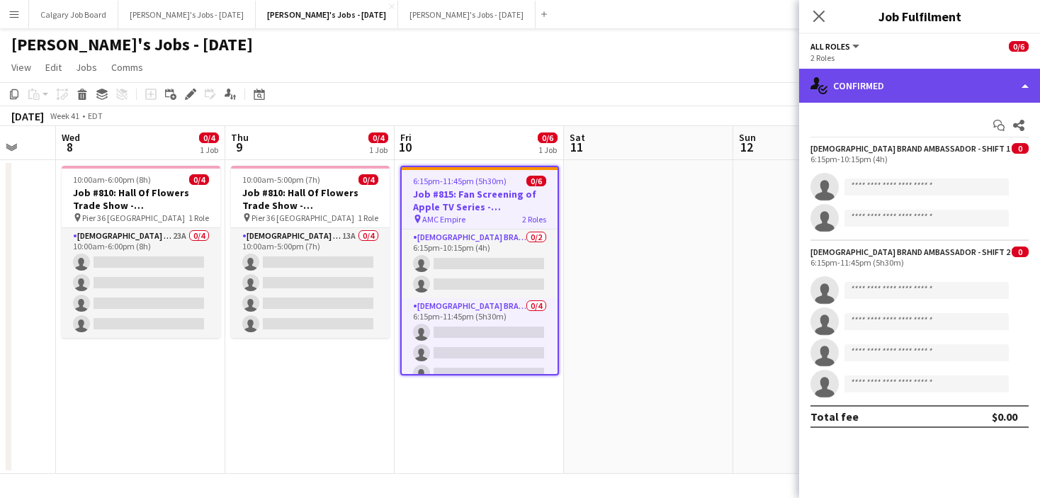
click at [850, 89] on div "single-neutral-actions-check-2 Confirmed" at bounding box center [919, 86] width 241 height 34
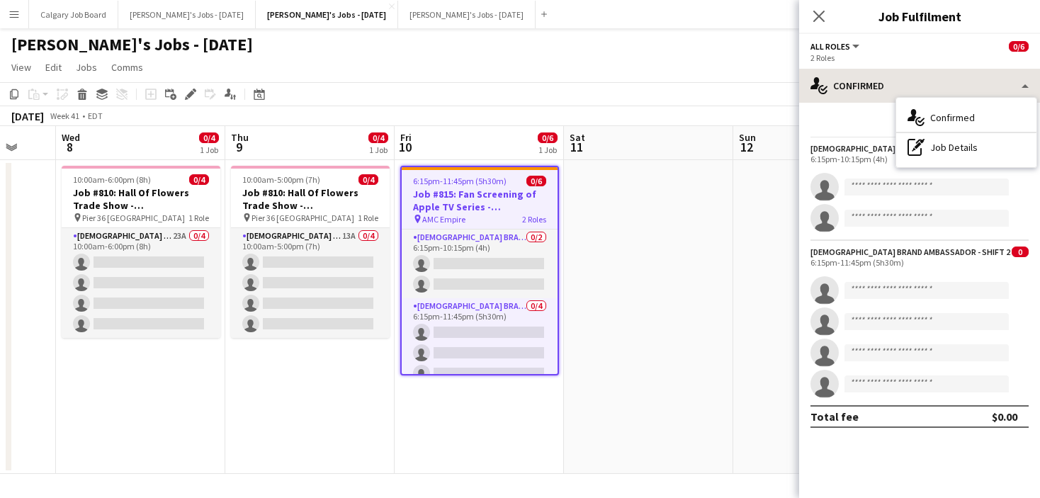
drag, startPoint x: 853, startPoint y: 122, endPoint x: 865, endPoint y: 94, distance: 30.4
click at [853, 122] on div "Start chat Share" at bounding box center [920, 125] width 218 height 23
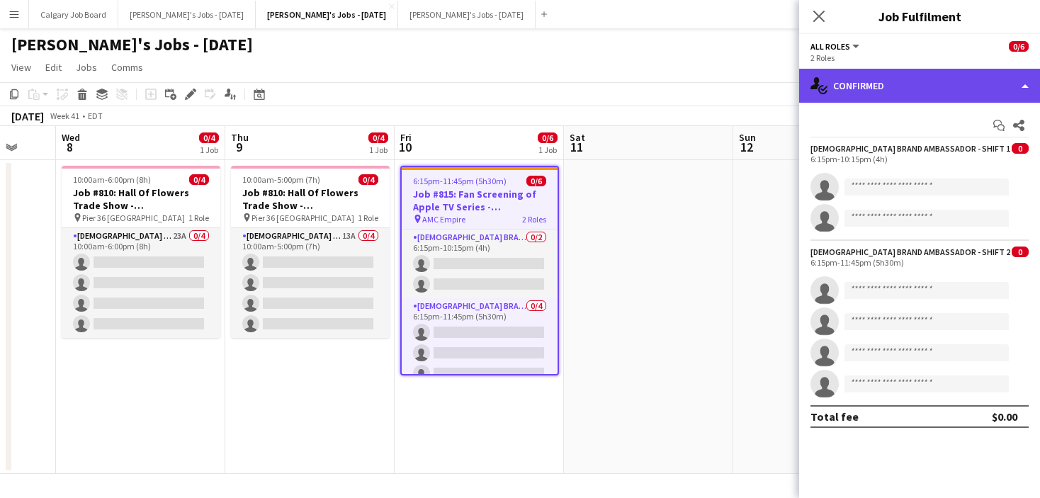
click at [871, 86] on div "single-neutral-actions-check-2 Confirmed" at bounding box center [919, 86] width 241 height 34
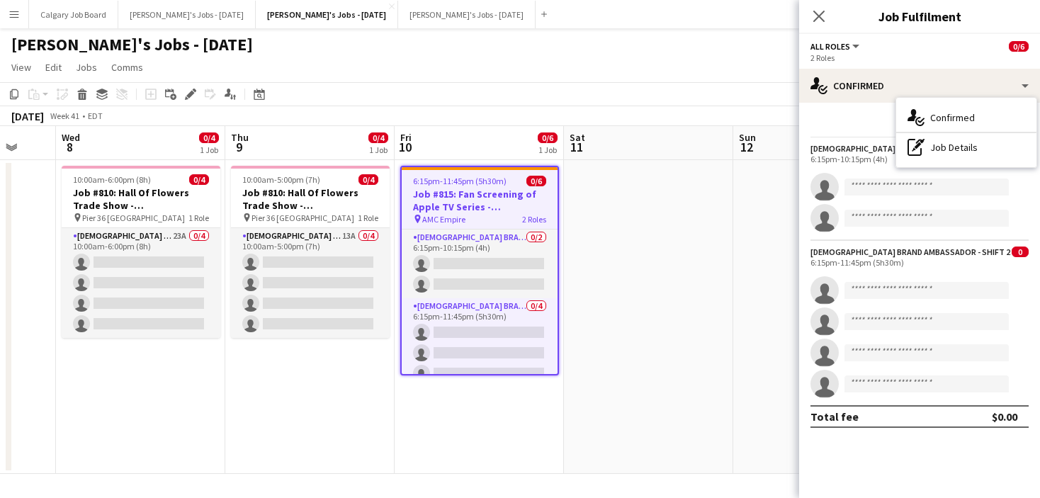
drag, startPoint x: 715, startPoint y: 180, endPoint x: 617, endPoint y: 250, distance: 120.4
click at [713, 183] on app-date-cell at bounding box center [648, 317] width 169 height 314
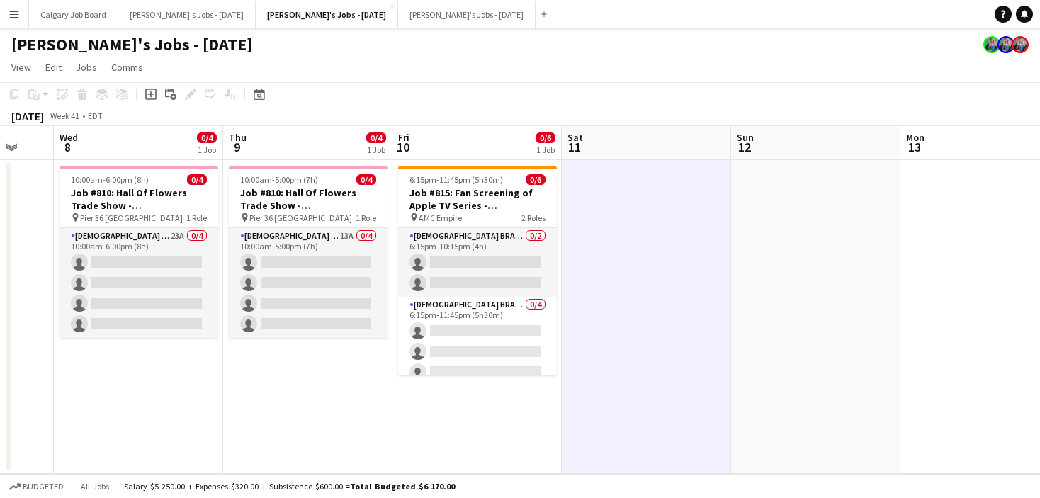
drag, startPoint x: 524, startPoint y: 277, endPoint x: 732, endPoint y: 191, distance: 224.6
click at [526, 276] on app-card-role "Female Brand Ambassador - Shift 1 0/2 6:15pm-10:15pm (4h) single-neutral-action…" at bounding box center [477, 262] width 159 height 69
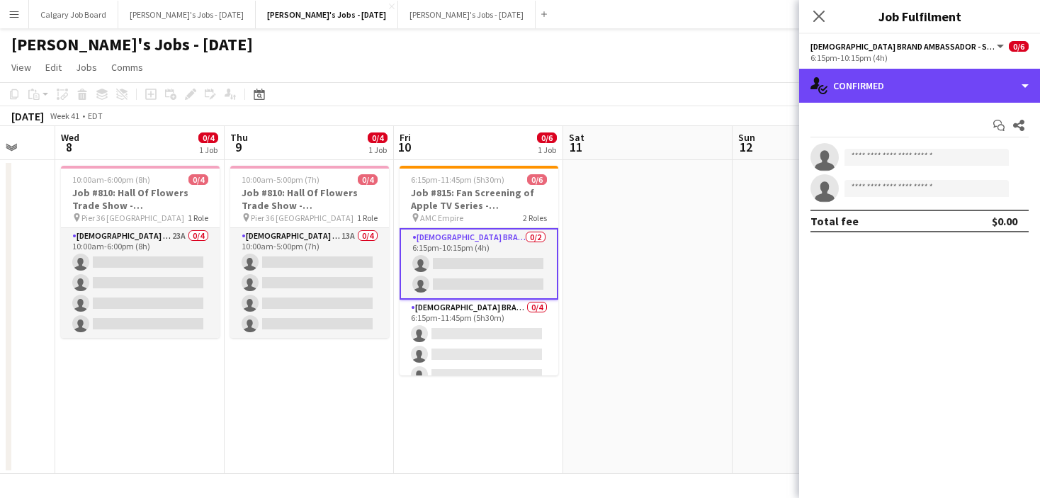
drag, startPoint x: 947, startPoint y: 91, endPoint x: 959, endPoint y: 294, distance: 203.0
click at [947, 91] on div "single-neutral-actions-check-2 Confirmed" at bounding box center [919, 86] width 241 height 34
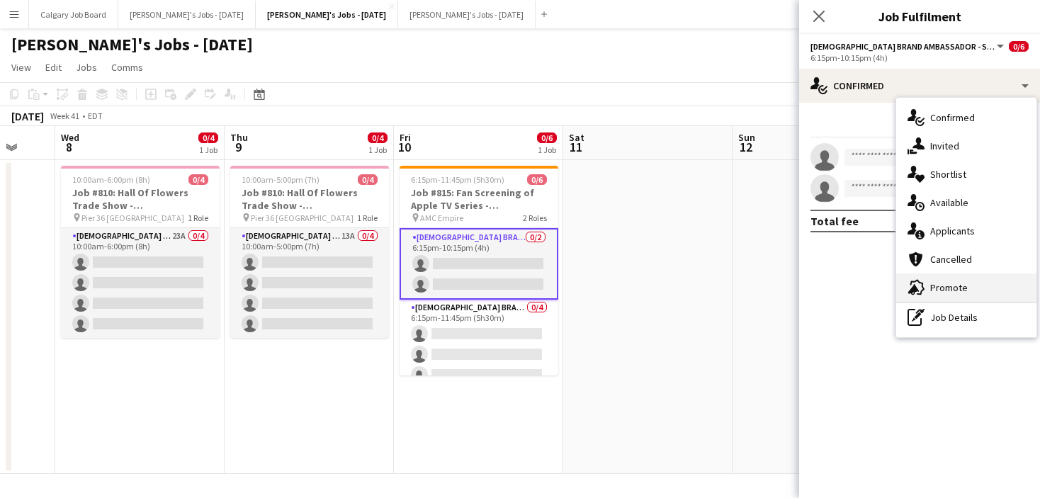
click at [960, 301] on div "advertising-megaphone Promote" at bounding box center [966, 288] width 140 height 28
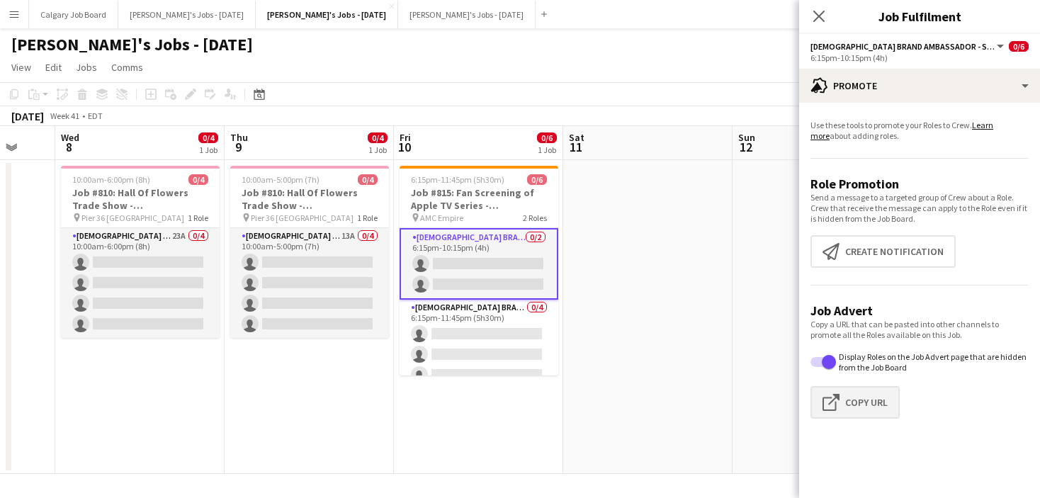
click at [870, 410] on button "Click to copy URL Copy Url" at bounding box center [855, 402] width 89 height 33
type textarea "**********"
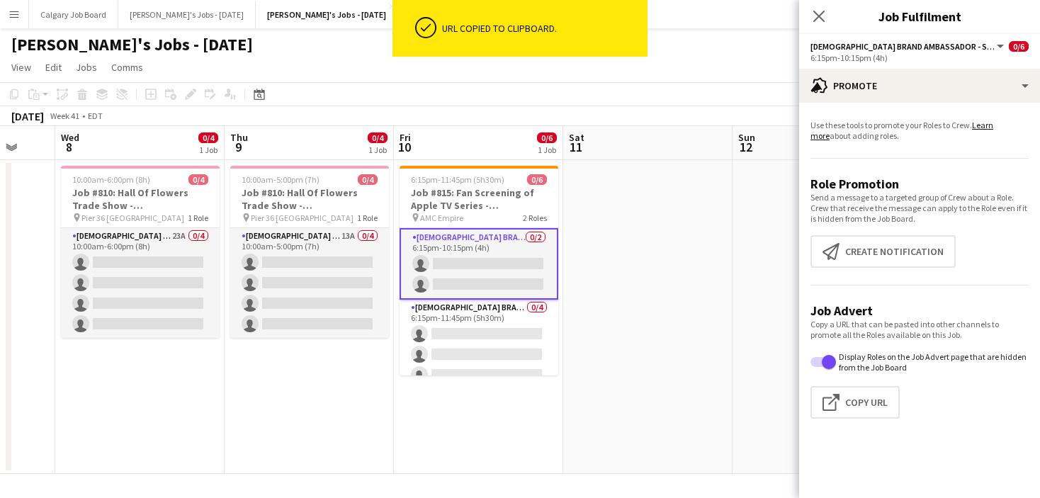
click at [629, 296] on app-date-cell at bounding box center [647, 317] width 169 height 314
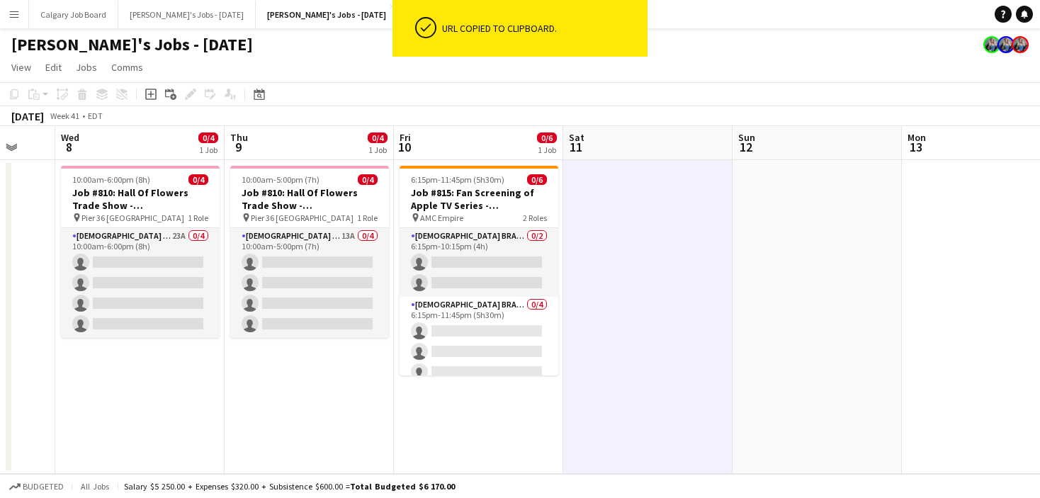
click at [17, 18] on app-icon "Menu" at bounding box center [14, 14] width 11 height 11
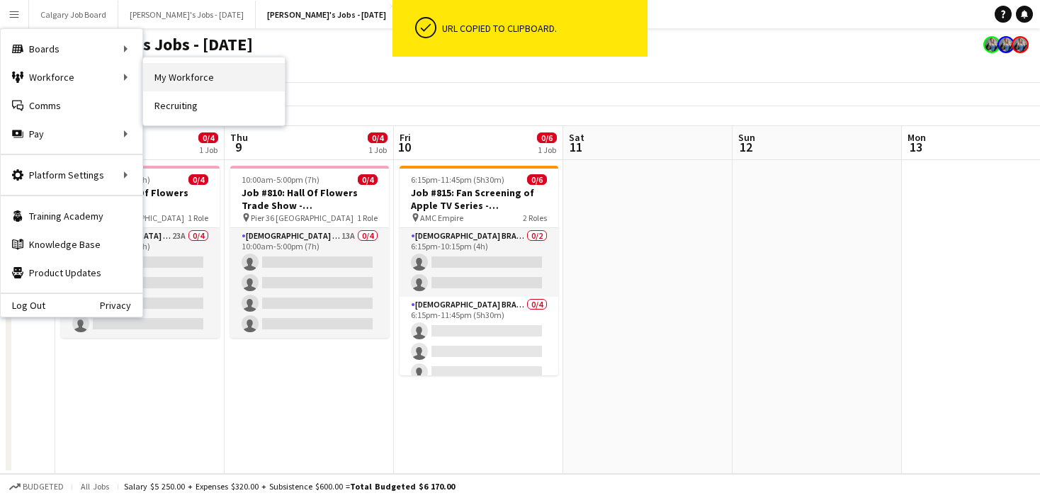
click at [206, 73] on link "My Workforce" at bounding box center [214, 77] width 142 height 28
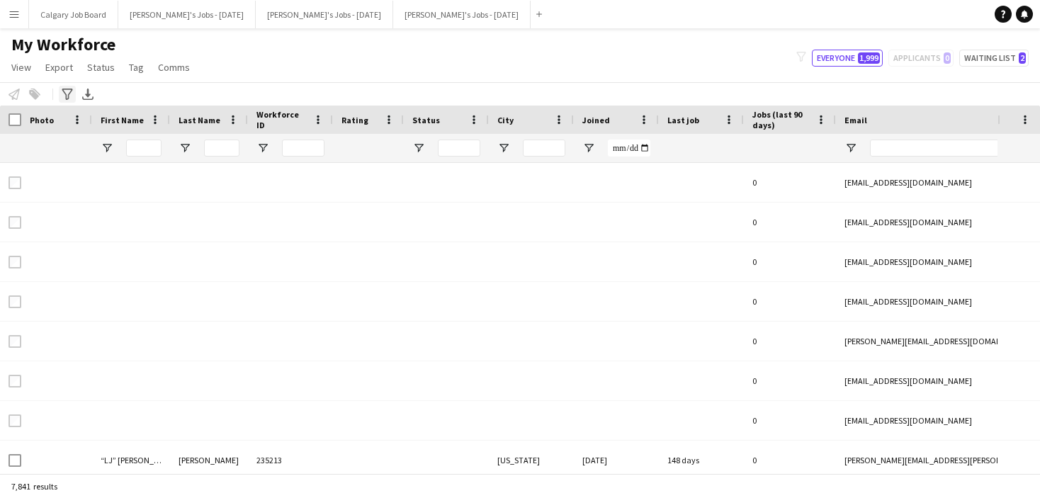
type input "******"
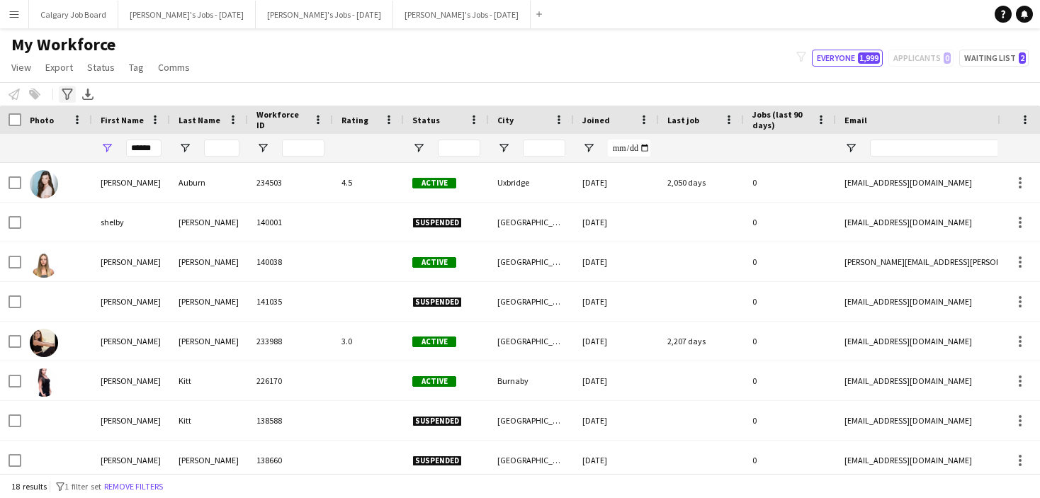
click at [68, 97] on icon at bounding box center [67, 94] width 11 height 11
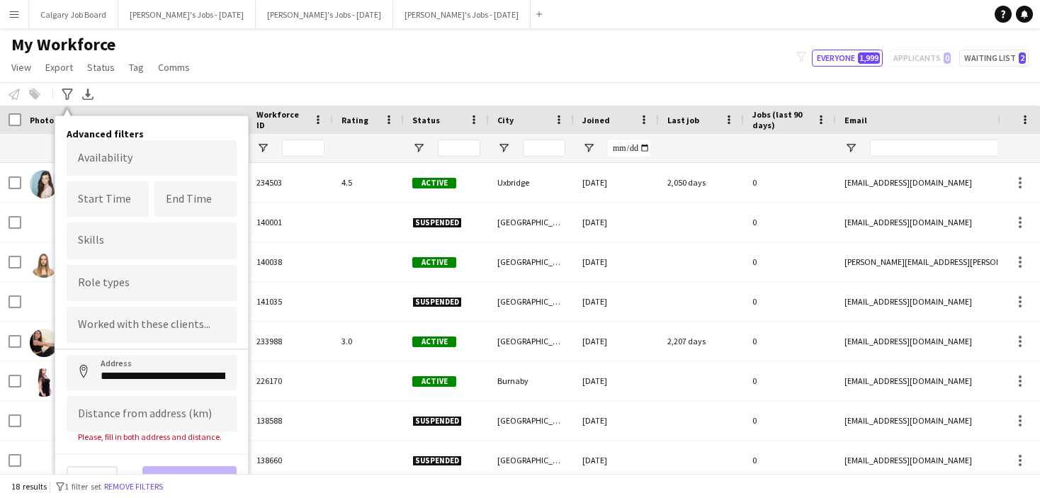
type input "**********"
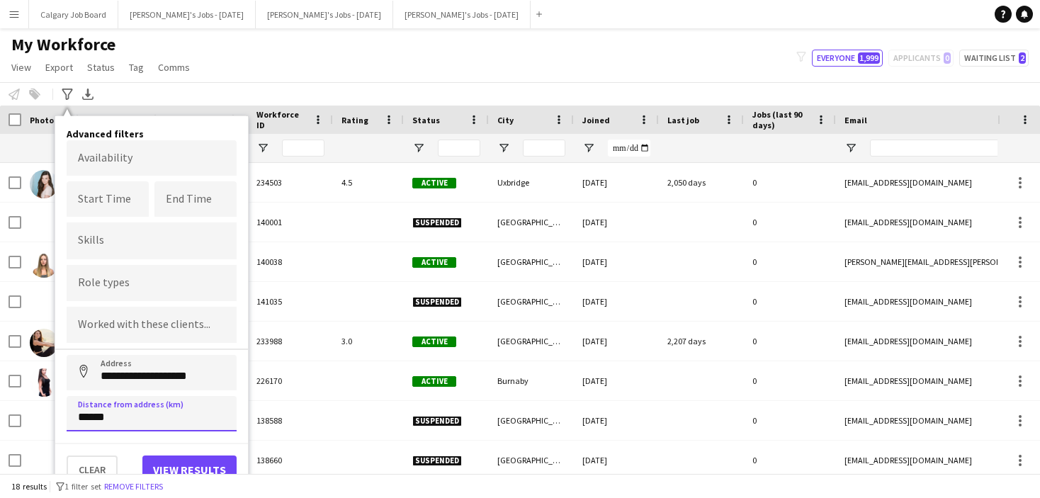
type input "******"
click at [176, 460] on button "View results" at bounding box center [189, 470] width 94 height 28
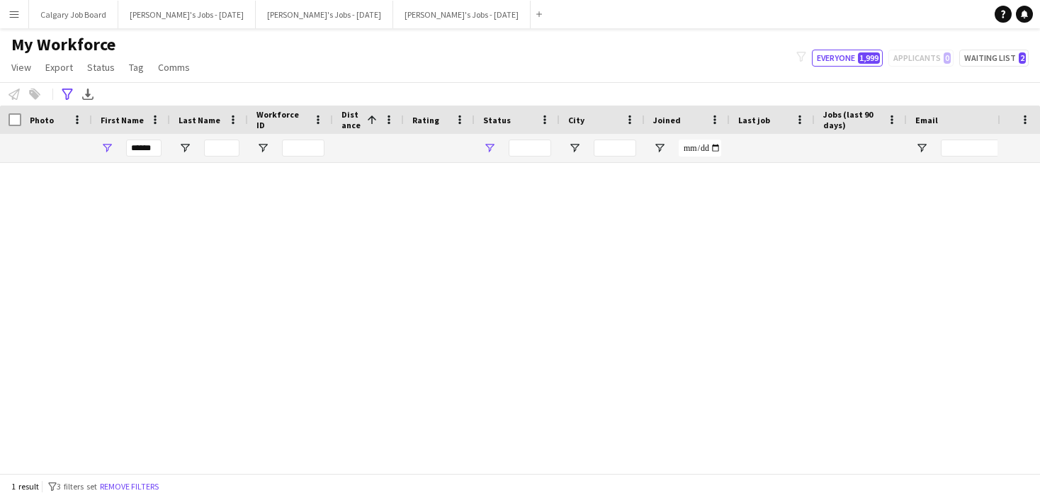
type input "**********"
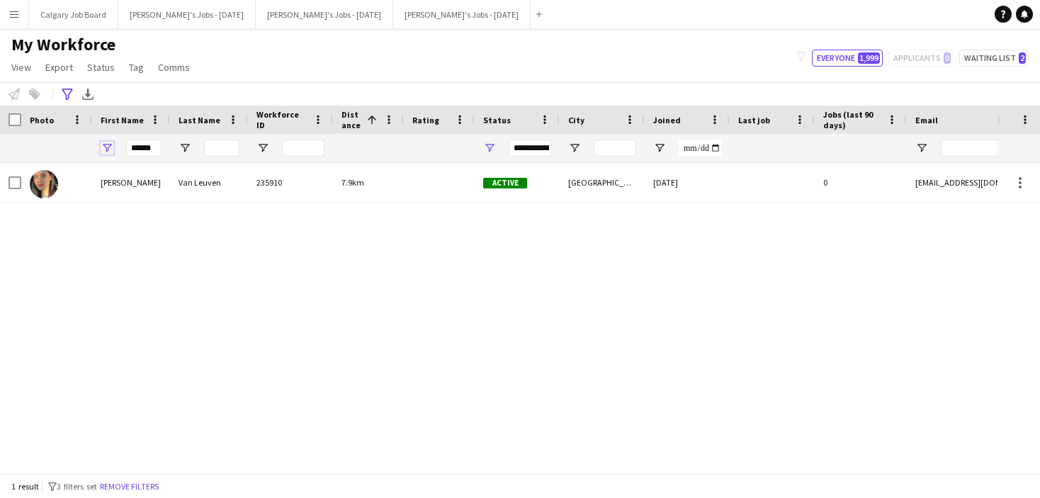
click at [112, 150] on span "Open Filter Menu" at bounding box center [107, 148] width 13 height 13
click at [228, 91] on div "**********" at bounding box center [520, 93] width 1040 height 23
drag, startPoint x: 130, startPoint y: 147, endPoint x: 156, endPoint y: 150, distance: 25.6
click at [156, 150] on div "******" at bounding box center [131, 148] width 78 height 28
drag, startPoint x: 156, startPoint y: 150, endPoint x: 125, endPoint y: 149, distance: 30.5
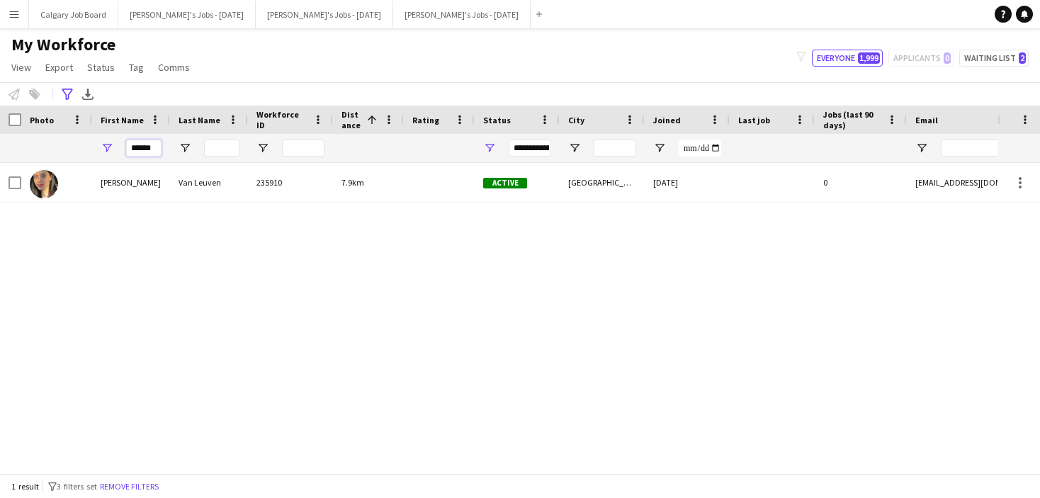
click at [125, 149] on div "******" at bounding box center [131, 148] width 78 height 28
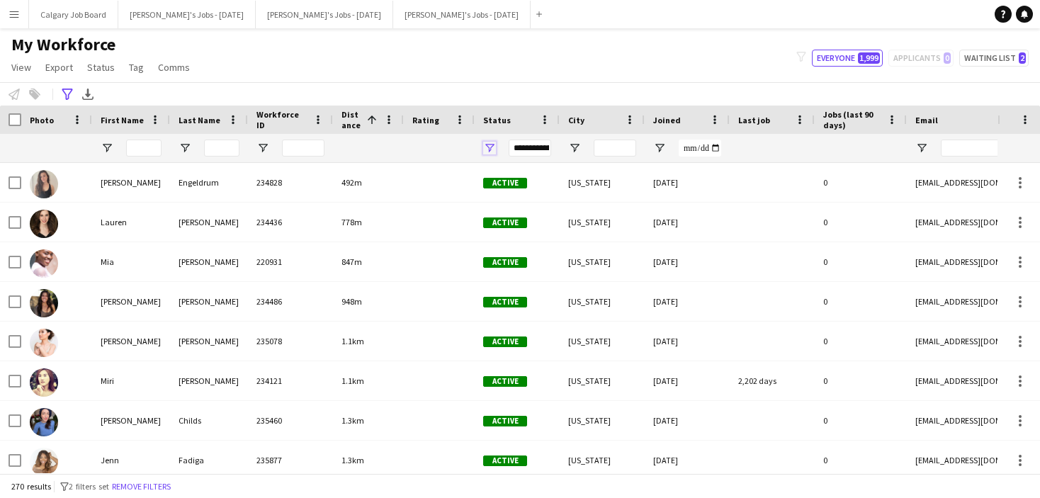
click at [493, 149] on span "Open Filter Menu" at bounding box center [489, 148] width 13 height 13
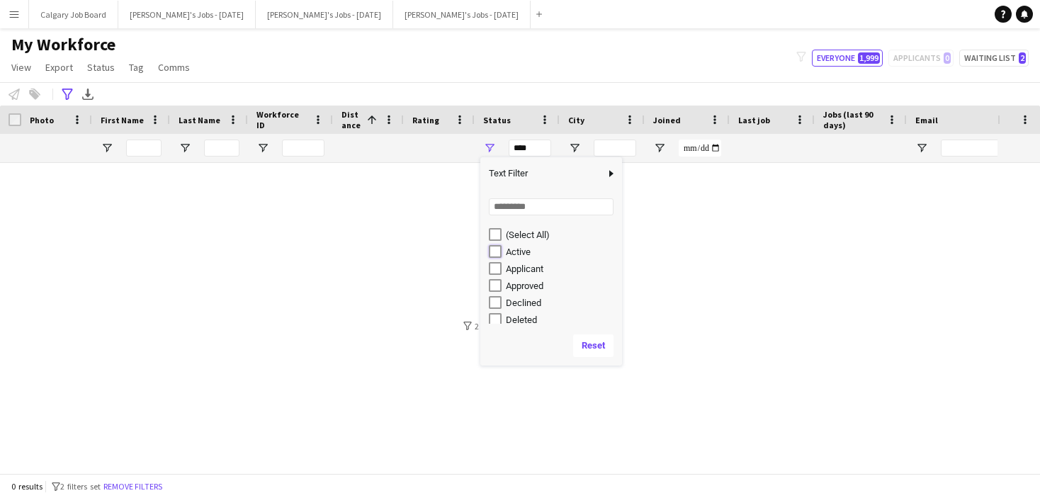
type input "**********"
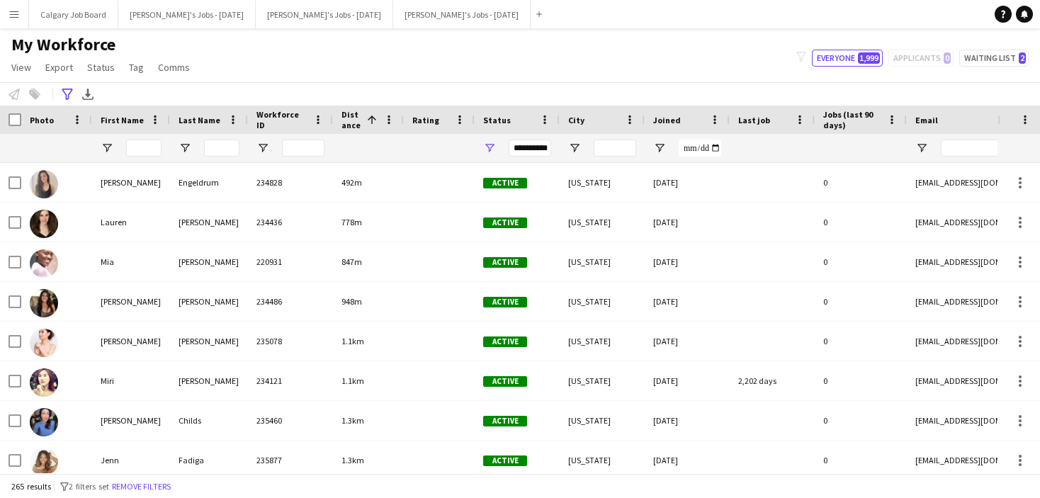
click at [485, 79] on div "My Workforce View Views Default view Active New view Update view Delete view Ed…" at bounding box center [520, 58] width 1040 height 48
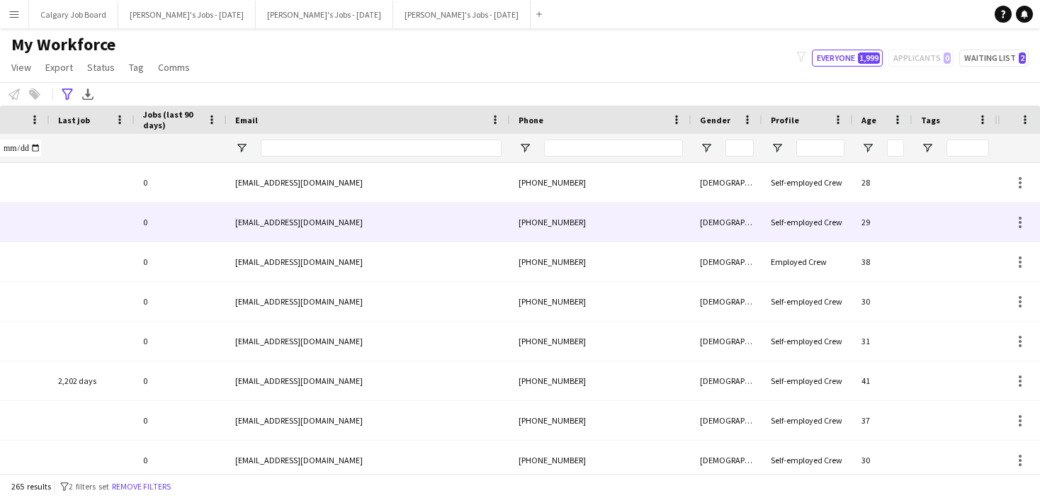
scroll to position [0, 680]
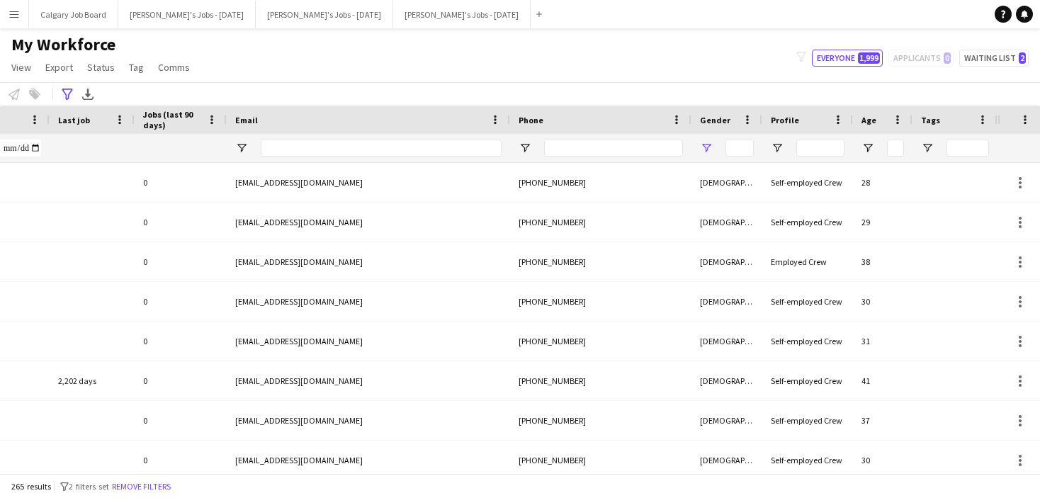
click at [707, 144] on div at bounding box center [727, 148] width 71 height 28
drag, startPoint x: 708, startPoint y: 150, endPoint x: 710, endPoint y: 157, distance: 7.4
click at [708, 150] on span "Open Filter Menu" at bounding box center [706, 148] width 13 height 13
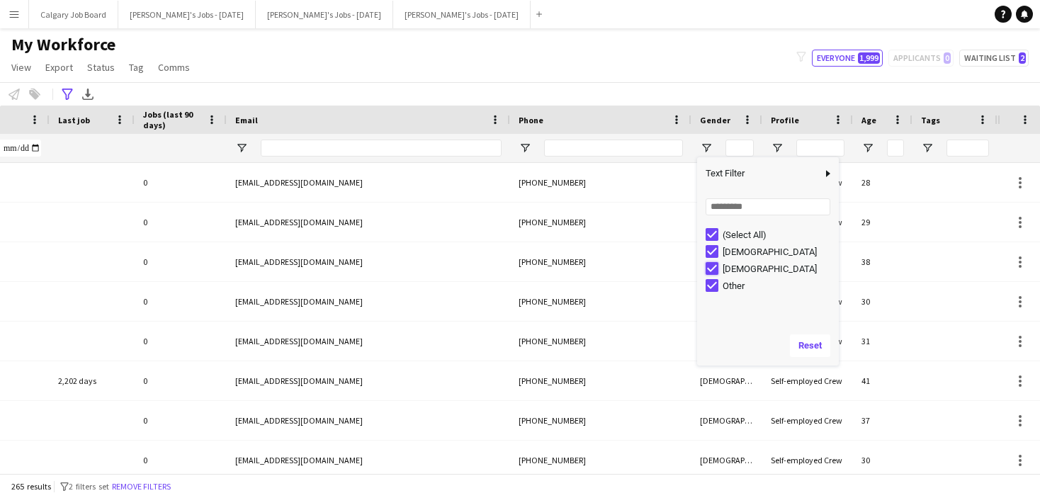
type input "**********"
click at [641, 54] on div "My Workforce View Views Default view Active New view Update view Delete view Ed…" at bounding box center [520, 58] width 1040 height 48
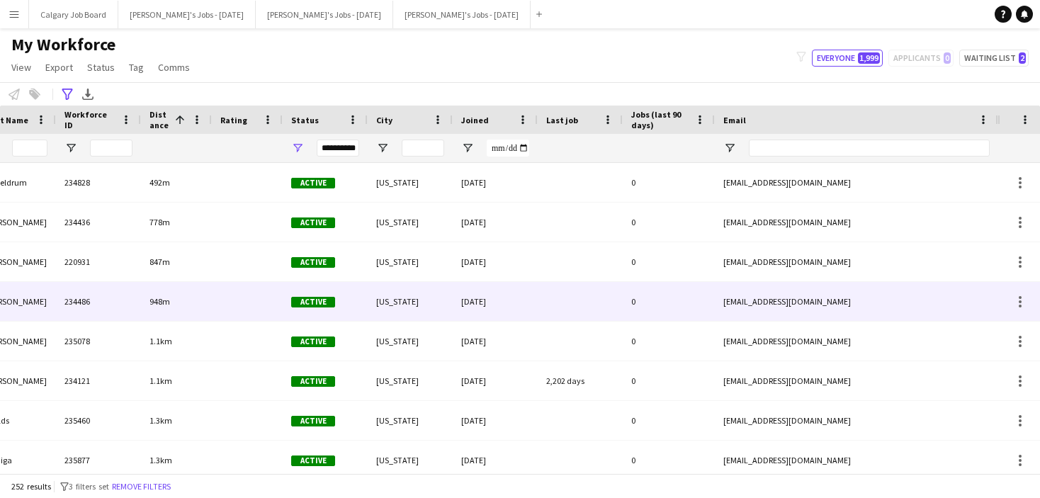
scroll to position [0, 2]
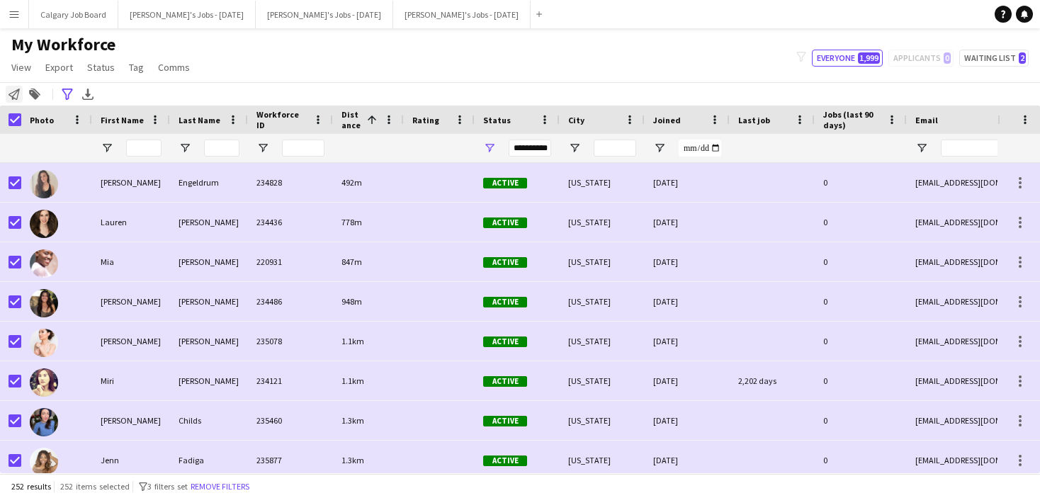
click at [13, 95] on icon "Notify workforce" at bounding box center [14, 94] width 11 height 11
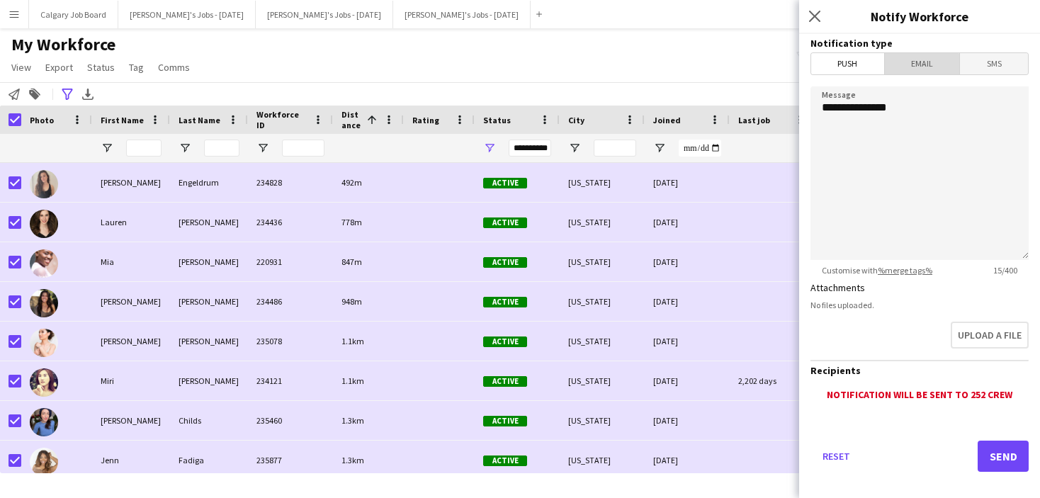
click at [914, 71] on span "Email" at bounding box center [922, 63] width 75 height 21
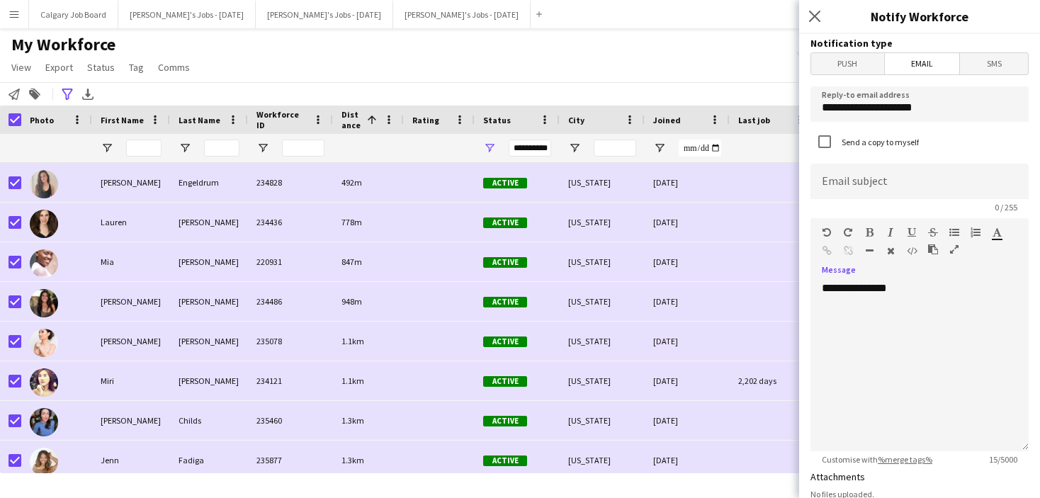
click at [917, 286] on div "**********" at bounding box center [920, 366] width 218 height 170
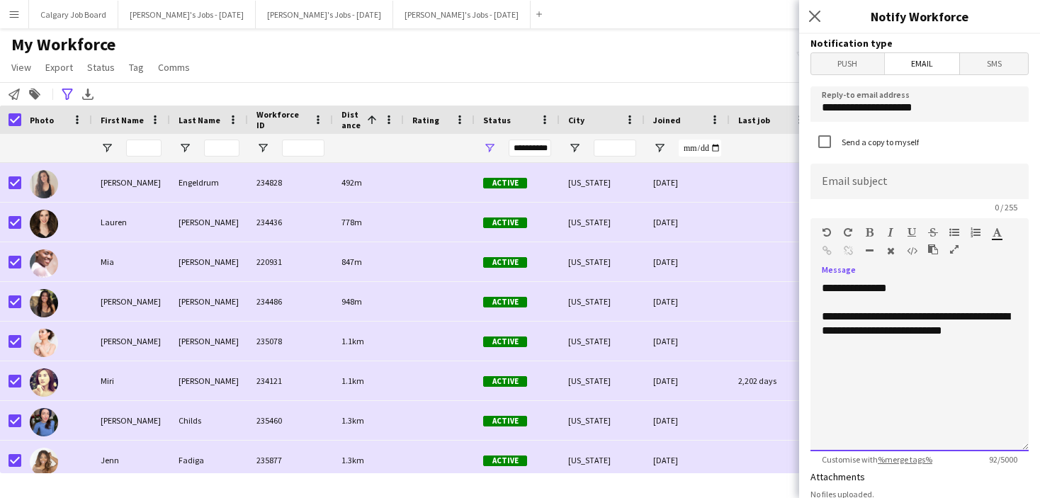
click at [964, 334] on div "**********" at bounding box center [920, 331] width 196 height 43
click at [1002, 332] on div "**********" at bounding box center [920, 331] width 196 height 43
click at [936, 352] on div "**********" at bounding box center [920, 366] width 218 height 170
drag, startPoint x: 890, startPoint y: 372, endPoint x: 820, endPoint y: 372, distance: 70.2
click at [820, 372] on div "**********" at bounding box center [920, 366] width 218 height 170
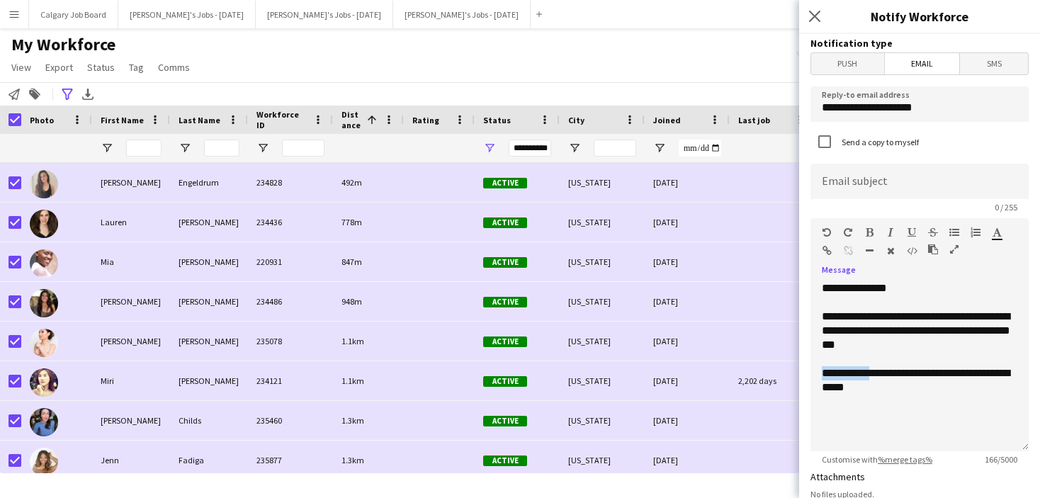
click at [866, 234] on icon "button" at bounding box center [870, 232] width 8 height 10
drag, startPoint x: 887, startPoint y: 334, endPoint x: 898, endPoint y: 328, distance: 12.7
click at [887, 334] on div "**********" at bounding box center [920, 331] width 196 height 43
drag, startPoint x: 921, startPoint y: 317, endPoint x: 891, endPoint y: 279, distance: 48.5
click at [887, 331] on div "**********" at bounding box center [920, 331] width 196 height 43
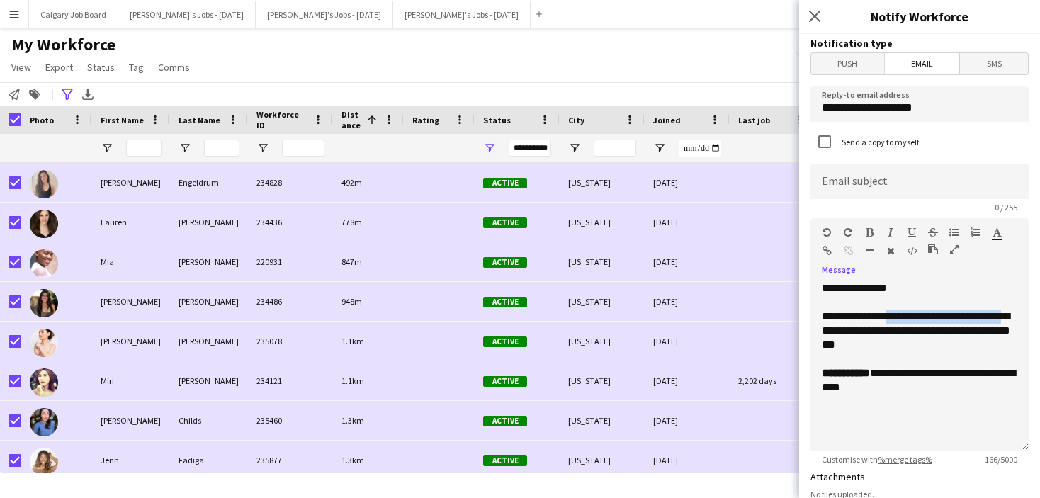
click at [909, 232] on icon "button" at bounding box center [912, 232] width 9 height 10
drag, startPoint x: 917, startPoint y: 317, endPoint x: 918, endPoint y: 327, distance: 9.9
click at [918, 318] on u "**********" at bounding box center [942, 316] width 111 height 11
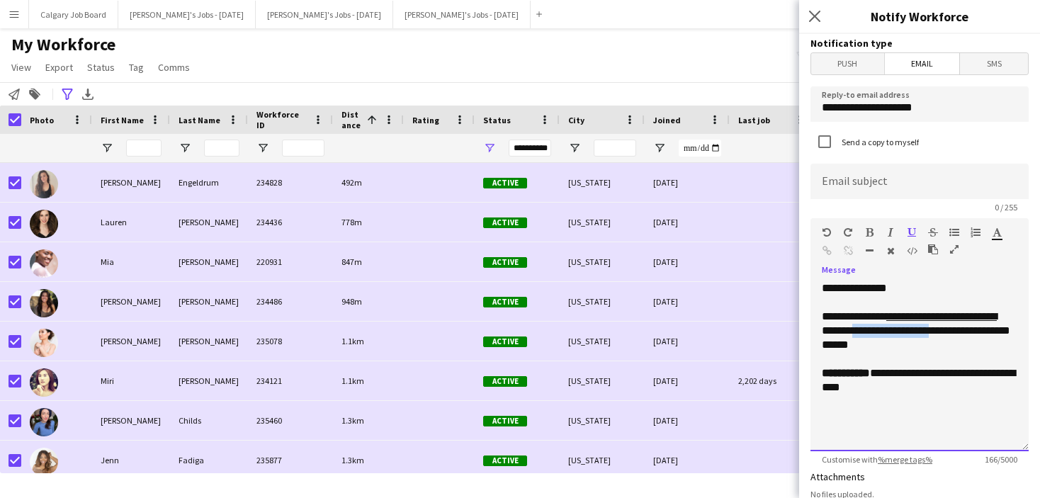
drag, startPoint x: 918, startPoint y: 330, endPoint x: 1013, endPoint y: 327, distance: 95.0
click at [1013, 329] on div "**********" at bounding box center [920, 331] width 196 height 43
drag, startPoint x: 1002, startPoint y: 338, endPoint x: 945, endPoint y: 338, distance: 57.4
click at [998, 339] on div "**********" at bounding box center [920, 331] width 196 height 43
drag, startPoint x: 917, startPoint y: 332, endPoint x: 896, endPoint y: 327, distance: 21.0
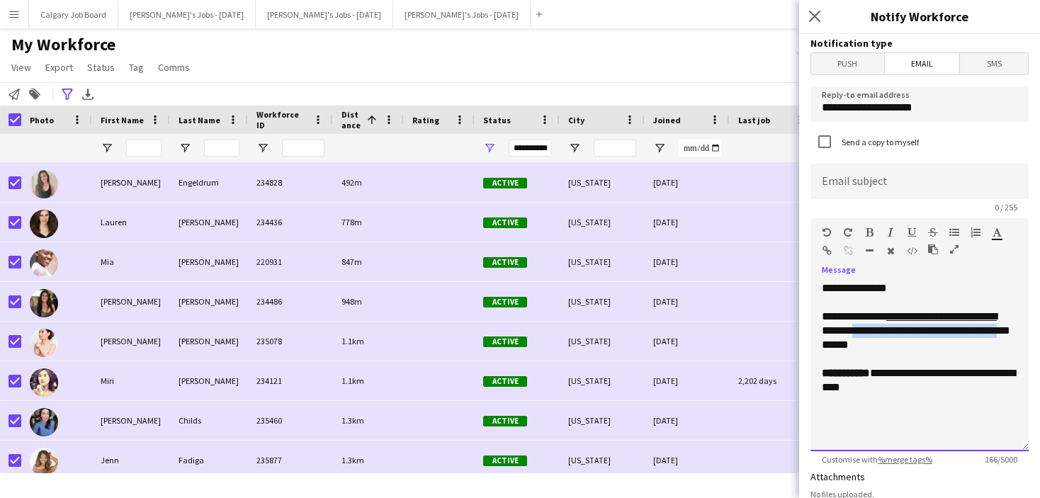
click at [899, 347] on div "**********" at bounding box center [920, 331] width 196 height 43
drag, startPoint x: 872, startPoint y: 232, endPoint x: 933, endPoint y: 230, distance: 60.3
click at [873, 232] on icon "button" at bounding box center [870, 232] width 8 height 10
click at [994, 235] on icon "button" at bounding box center [997, 232] width 9 height 10
click at [979, 298] on div at bounding box center [920, 303] width 196 height 14
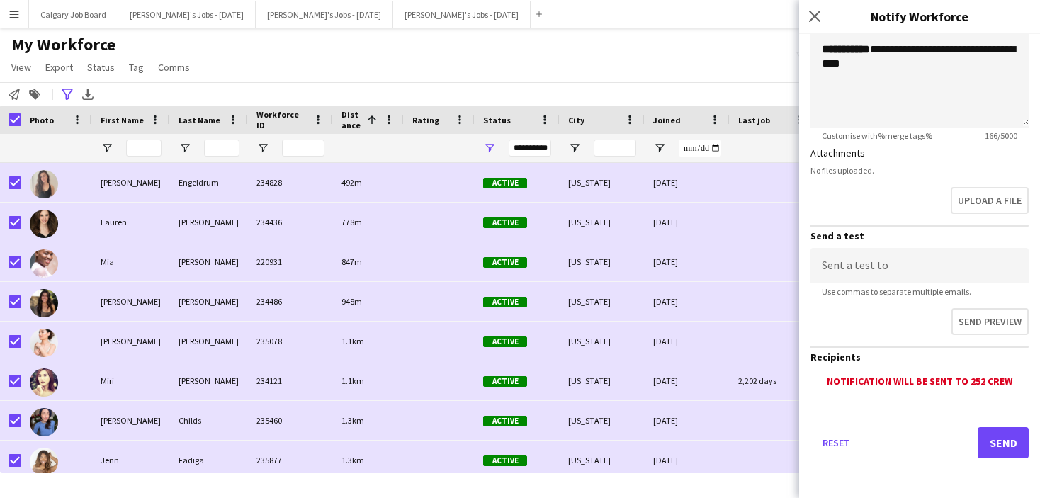
scroll to position [324, 0]
type input "**********"
click at [996, 446] on button "Send" at bounding box center [1003, 442] width 51 height 31
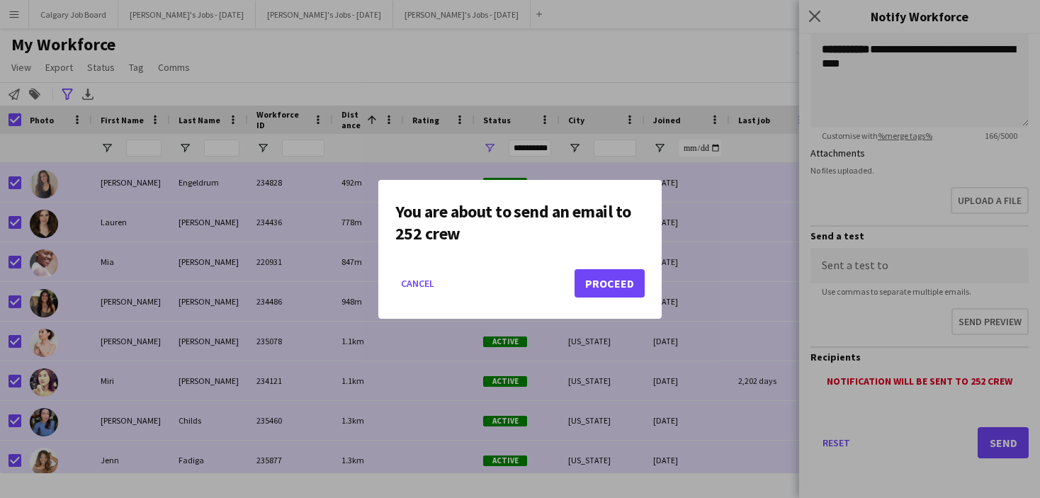
click at [631, 290] on button "Proceed" at bounding box center [610, 283] width 70 height 28
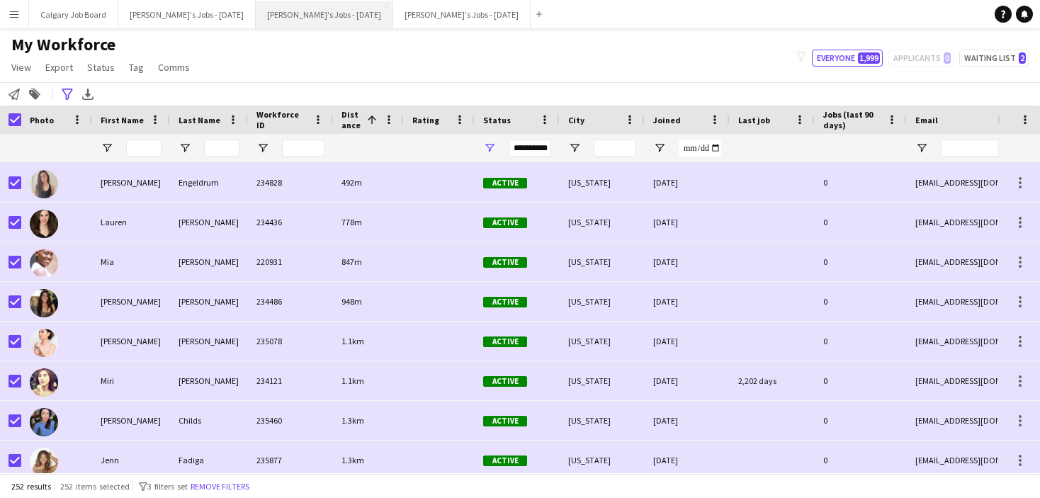
click at [342, 21] on button "[PERSON_NAME]'s Jobs - [DATE] Close" at bounding box center [324, 15] width 137 height 28
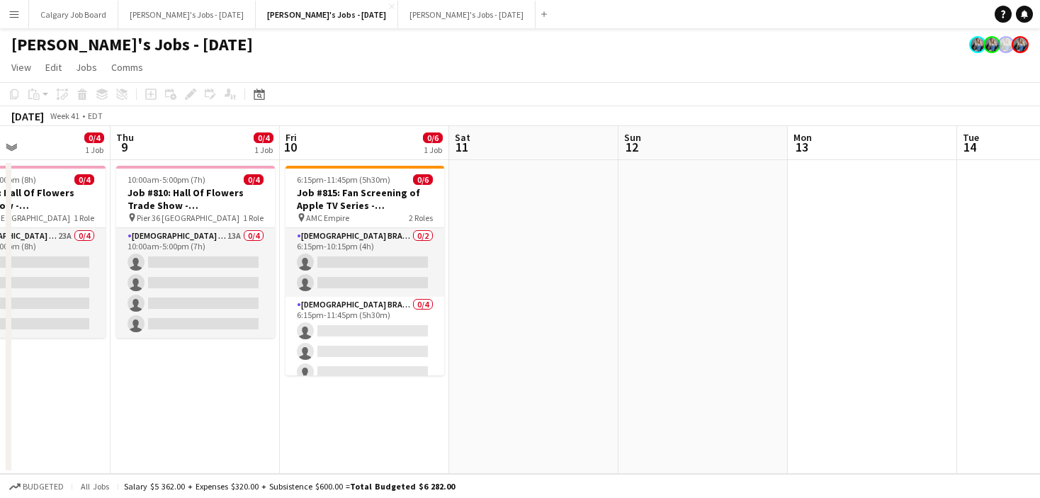
scroll to position [0, 392]
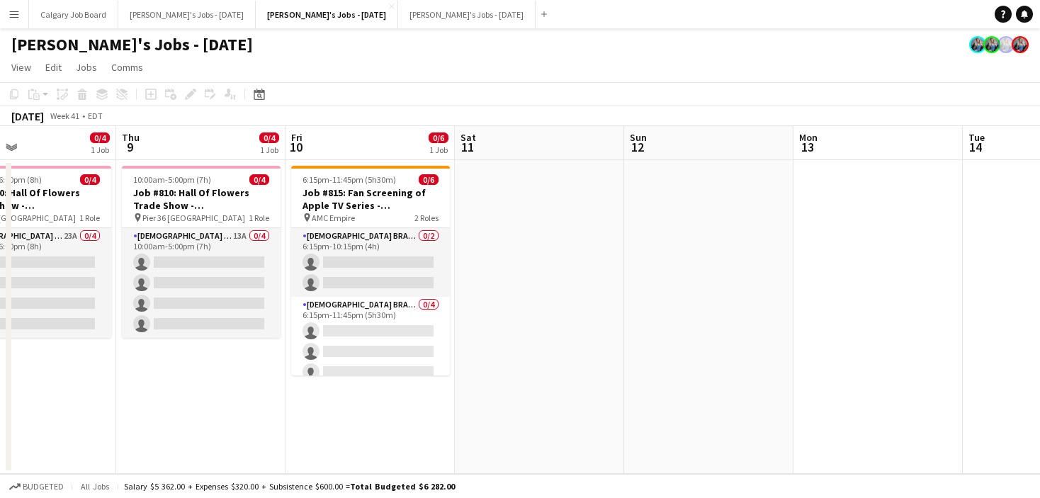
click at [283, 287] on app-date-cell "10:00am-5:00pm (7h) 0/4 Job #810: Hall Of Flowers Trade Show - [GEOGRAPHIC_DATA…" at bounding box center [200, 317] width 169 height 314
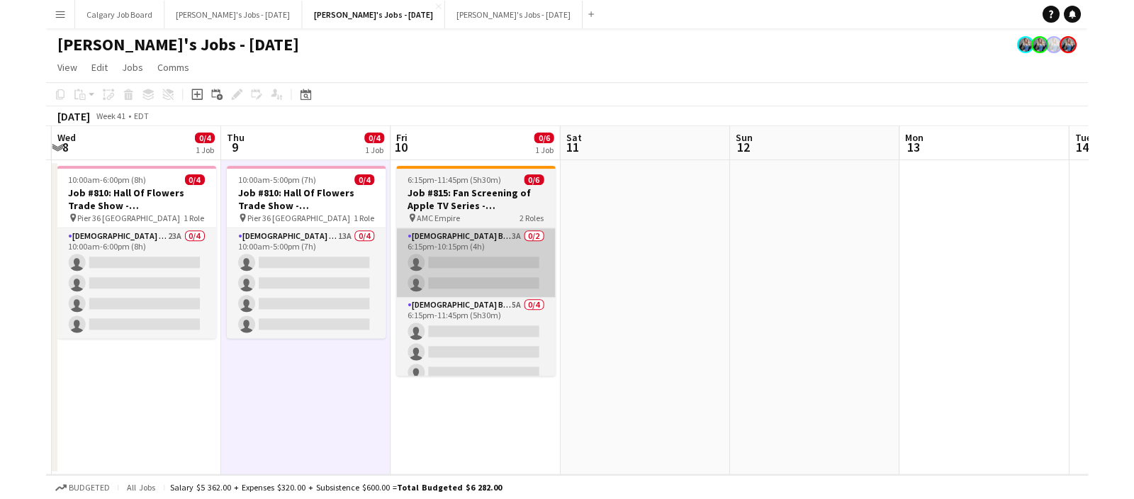
scroll to position [0, 0]
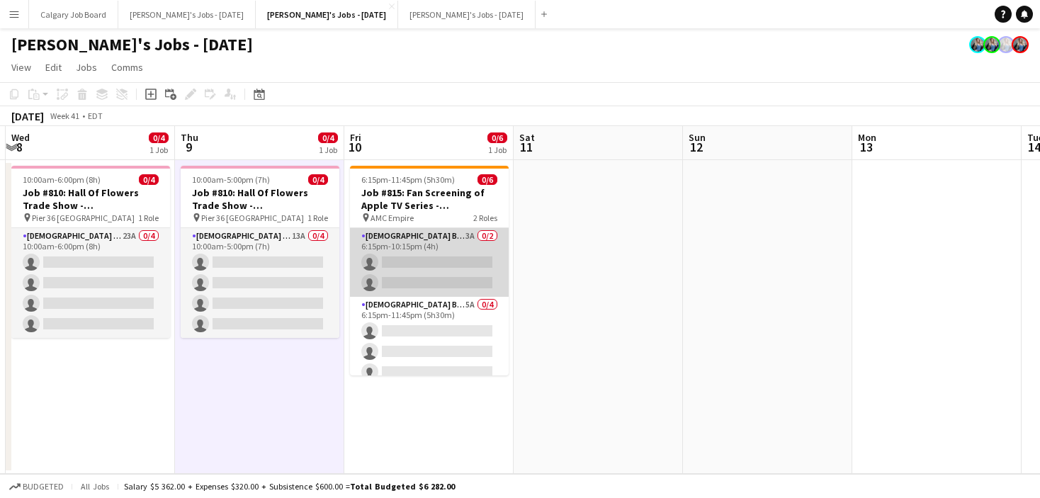
click at [434, 248] on app-card-role "Female Brand Ambassador - Shift 1 3A 0/2 6:15pm-10:15pm (4h) single-neutral-act…" at bounding box center [429, 262] width 159 height 69
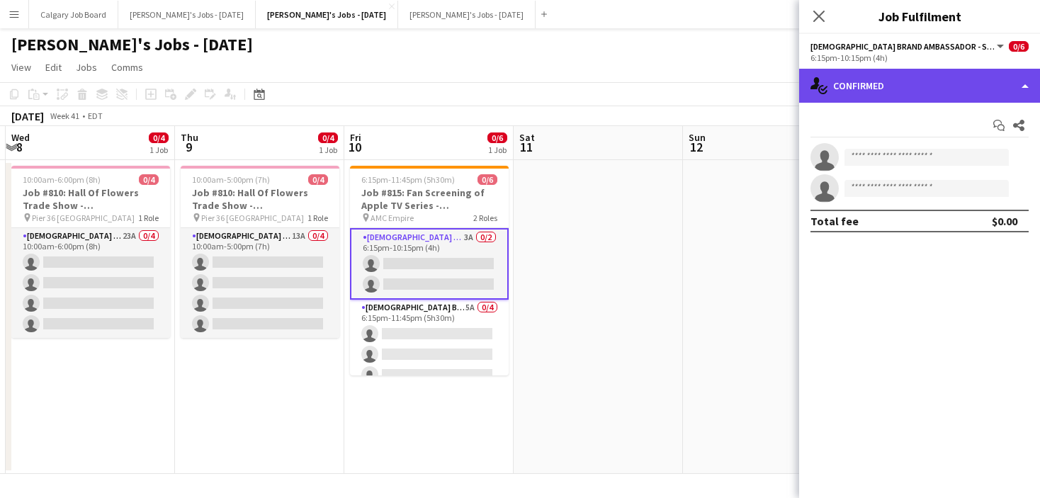
click at [879, 91] on div "single-neutral-actions-check-2 Confirmed" at bounding box center [919, 86] width 241 height 34
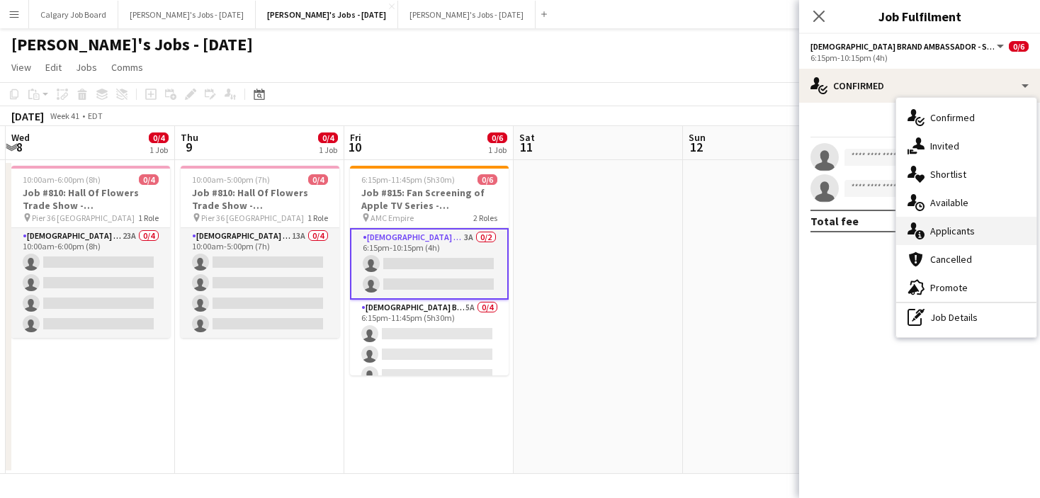
click at [949, 229] on span "Applicants" at bounding box center [952, 231] width 45 height 13
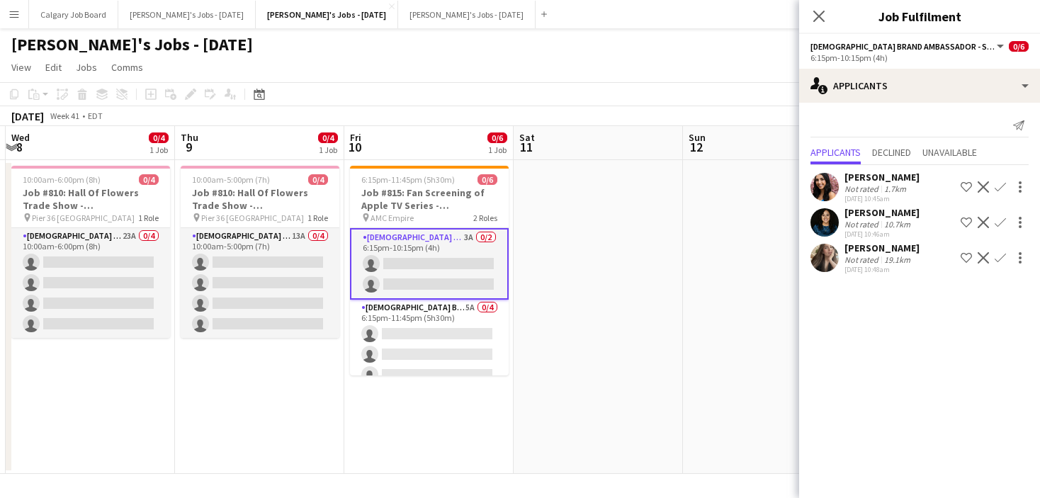
click at [966, 184] on app-icon "Shortlist crew" at bounding box center [966, 186] width 11 height 11
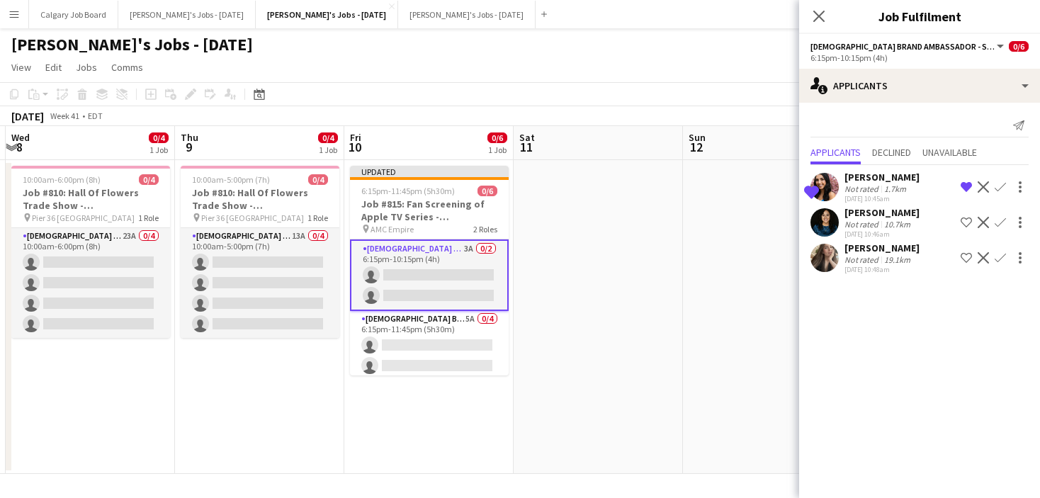
click at [930, 224] on div "Pauriany Segarra Not rated 10.7km 03-10-2025 10:46am Shortlist crew Decline Con…" at bounding box center [919, 222] width 241 height 33
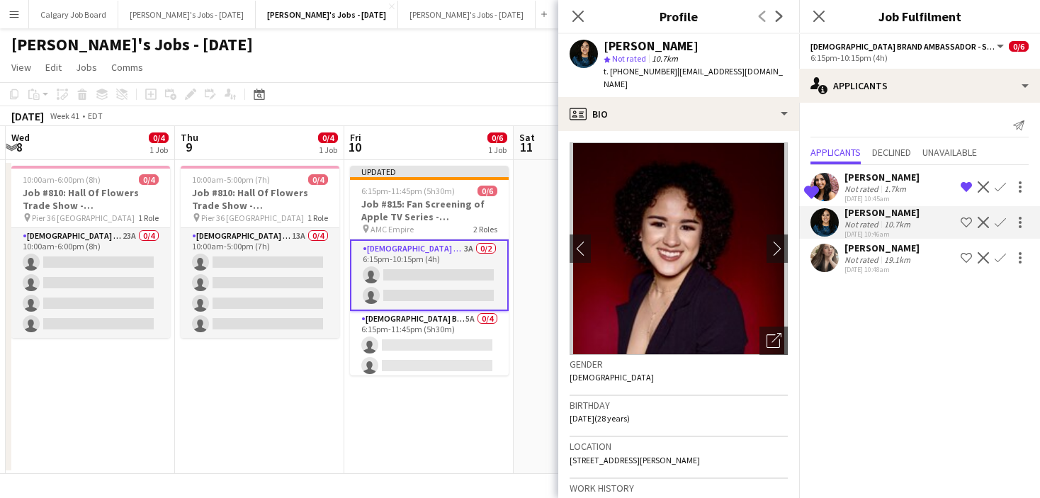
click at [964, 220] on app-icon "Shortlist crew" at bounding box center [966, 222] width 11 height 11
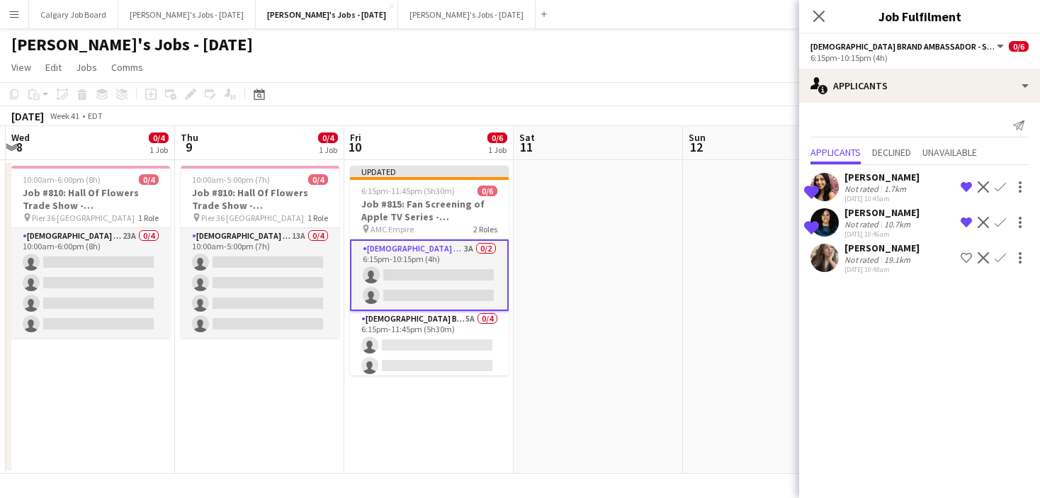
click at [961, 259] on app-icon "Shortlist crew" at bounding box center [966, 257] width 11 height 11
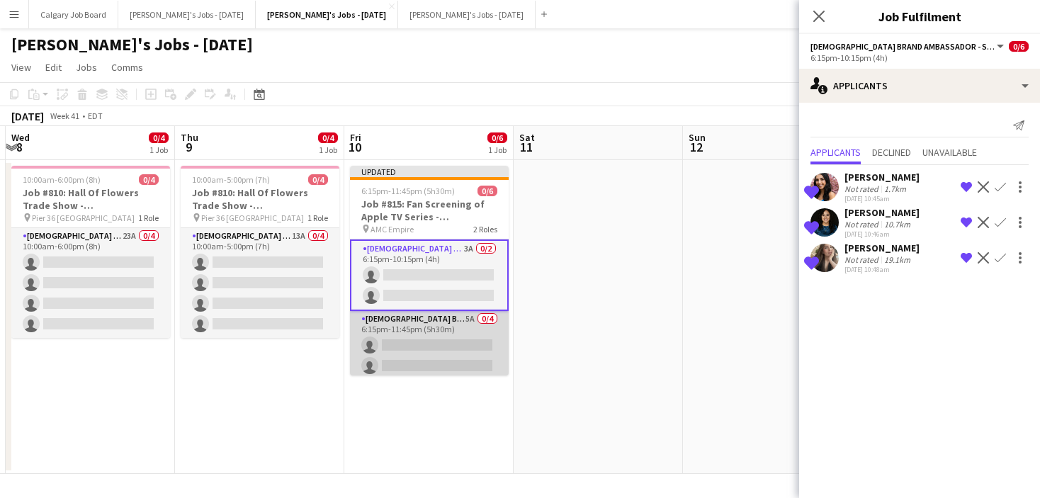
click at [483, 332] on app-card-role "Female Brand Ambassador - Shift 2 5A 0/4 6:15pm-11:45pm (5h30m) single-neutral-…" at bounding box center [429, 366] width 159 height 110
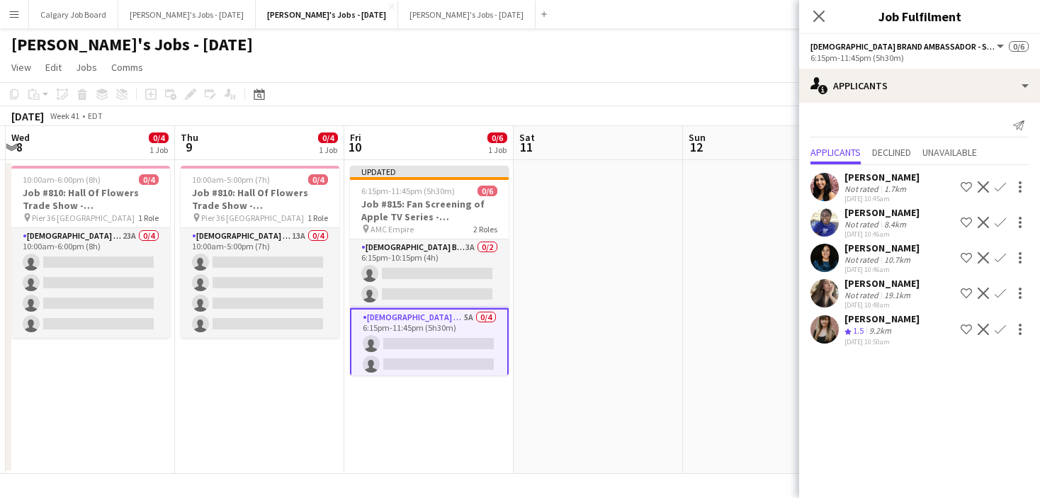
click at [960, 185] on button "Shortlist crew" at bounding box center [966, 187] width 17 height 17
click at [965, 252] on app-icon "Shortlist crew" at bounding box center [966, 257] width 11 height 11
click at [966, 294] on app-icon "Shortlist crew" at bounding box center [966, 293] width 11 height 11
click at [903, 223] on div "8.4km" at bounding box center [896, 224] width 28 height 11
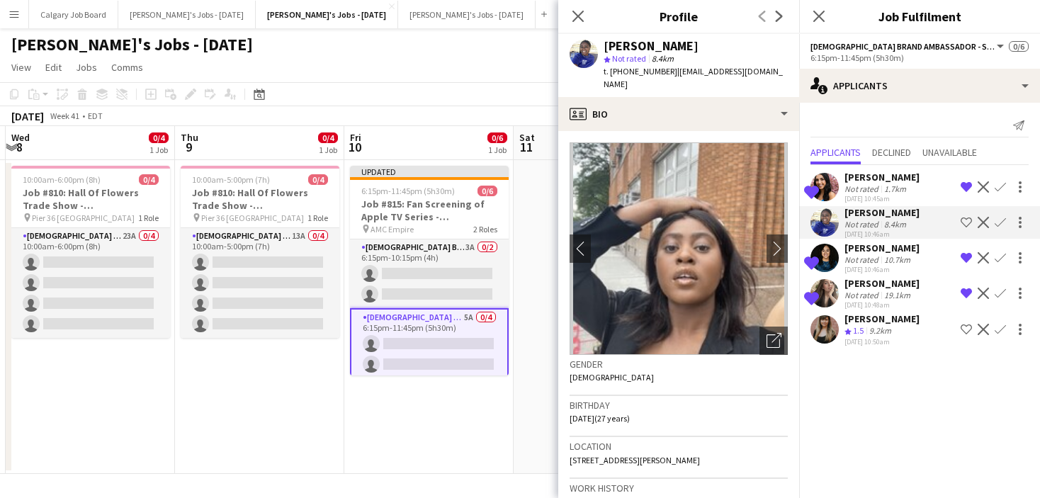
drag, startPoint x: 491, startPoint y: 84, endPoint x: 507, endPoint y: 84, distance: 15.6
click at [491, 84] on app-toolbar "Copy Paste Paste Command V Paste with crew Command Shift V Paste linked Job [GE…" at bounding box center [520, 94] width 1040 height 24
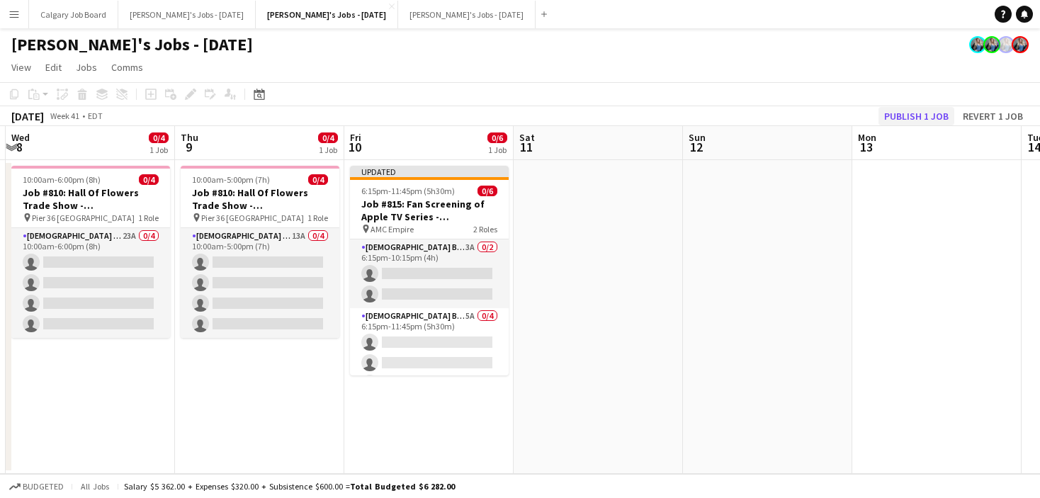
click at [926, 123] on button "Publish 1 job" at bounding box center [917, 116] width 76 height 18
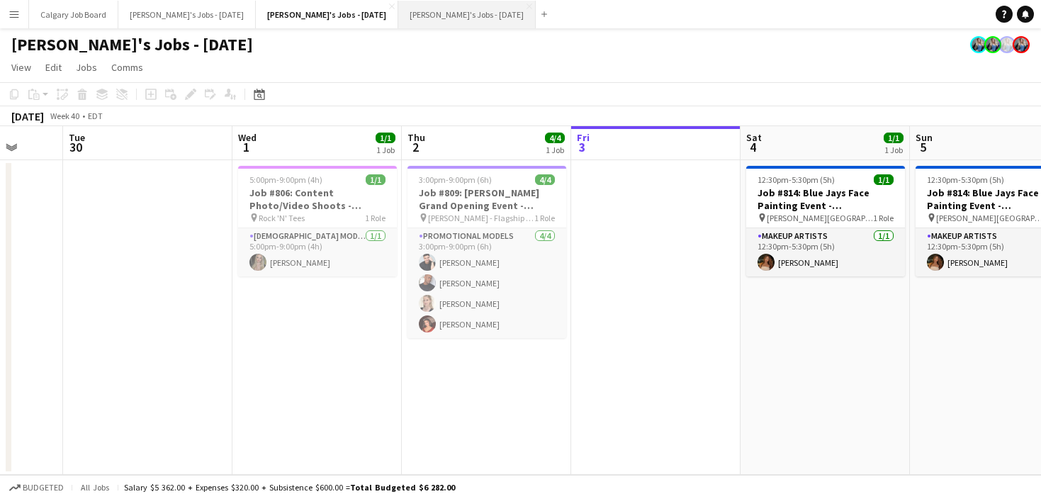
click at [424, 12] on button "[PERSON_NAME]'s Jobs - [DATE] Close" at bounding box center [466, 15] width 137 height 28
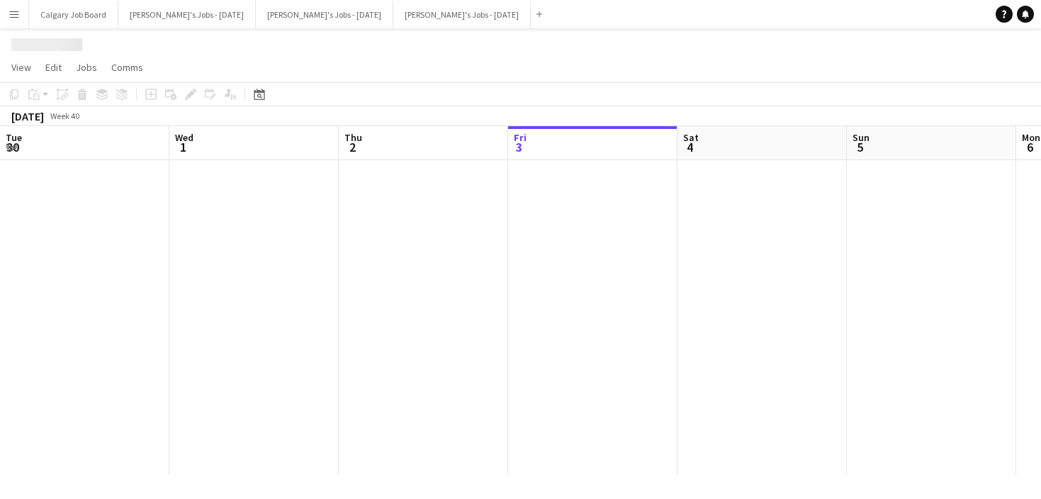
scroll to position [0, 339]
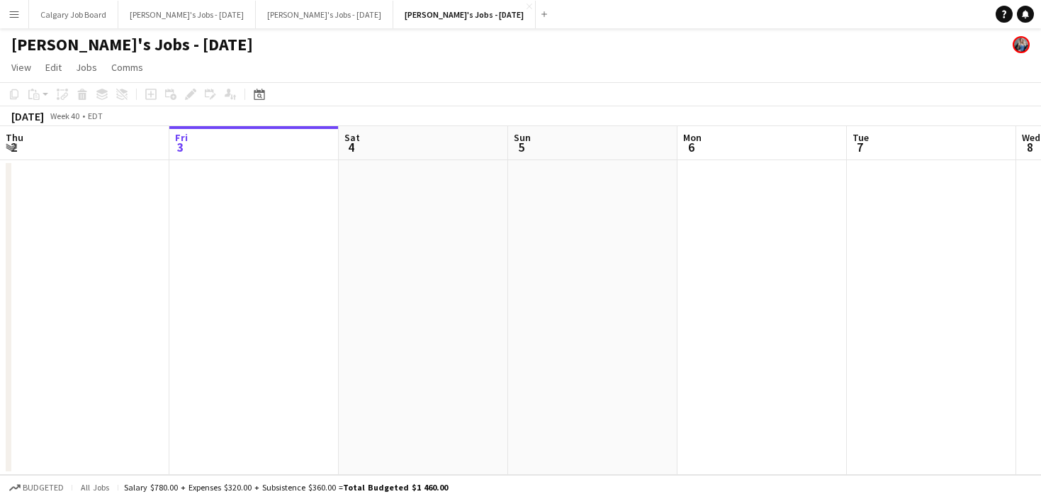
click at [25, 18] on button "Menu" at bounding box center [14, 14] width 28 height 28
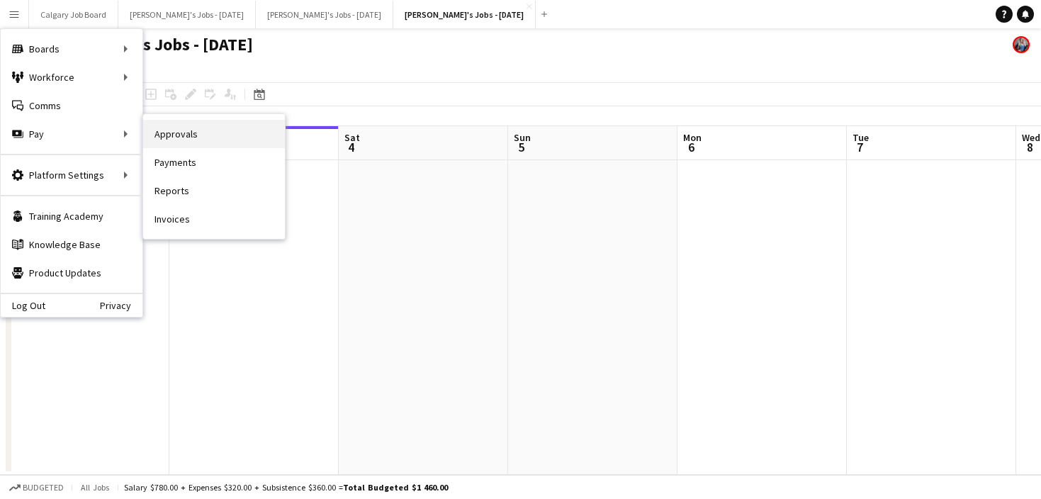
click at [213, 130] on link "Approvals" at bounding box center [214, 134] width 142 height 28
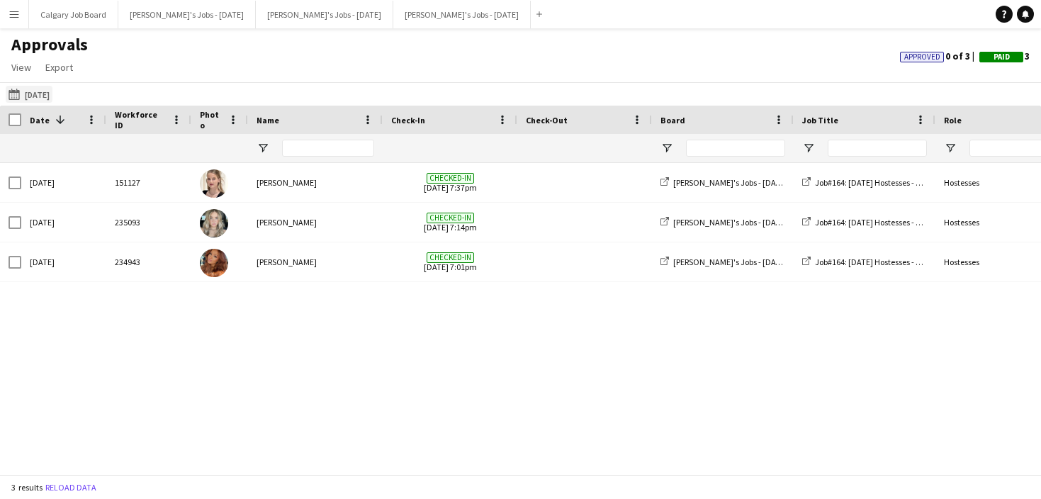
click at [31, 99] on button "28-10-2022 28-10-2022" at bounding box center [29, 94] width 47 height 17
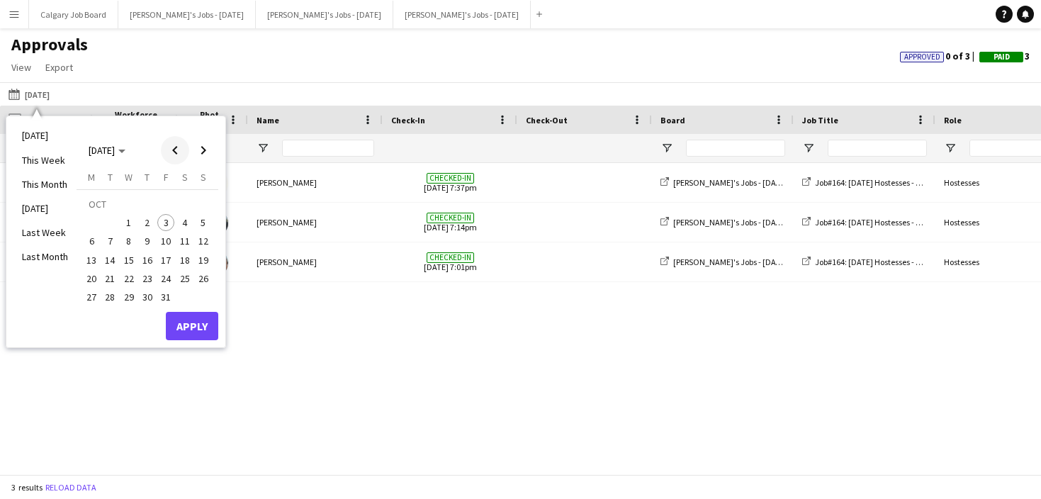
click at [179, 152] on span "Previous month" at bounding box center [175, 150] width 28 height 28
click at [204, 150] on span "Next month" at bounding box center [203, 150] width 28 height 28
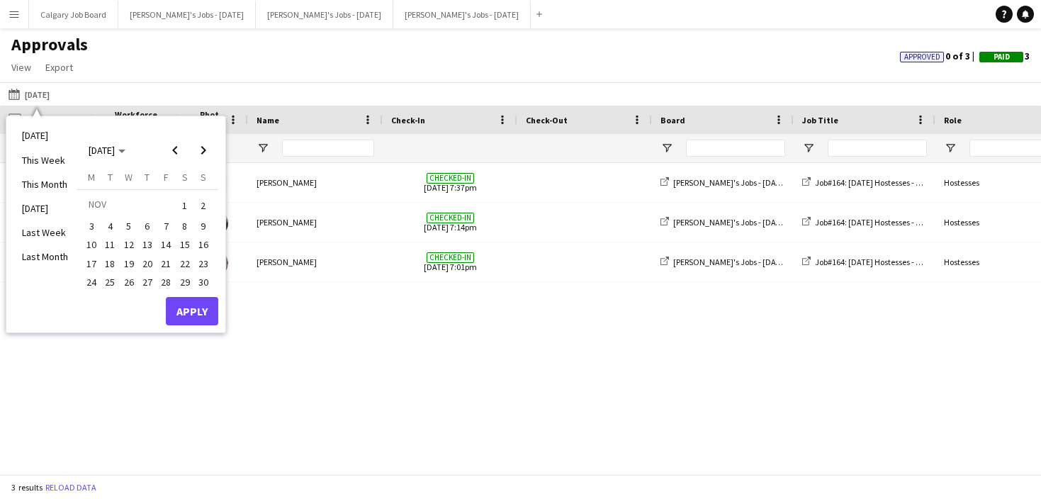
click at [153, 225] on span "6" at bounding box center [147, 226] width 17 height 17
click at [125, 152] on icon "Choose month and year" at bounding box center [121, 152] width 7 height 4
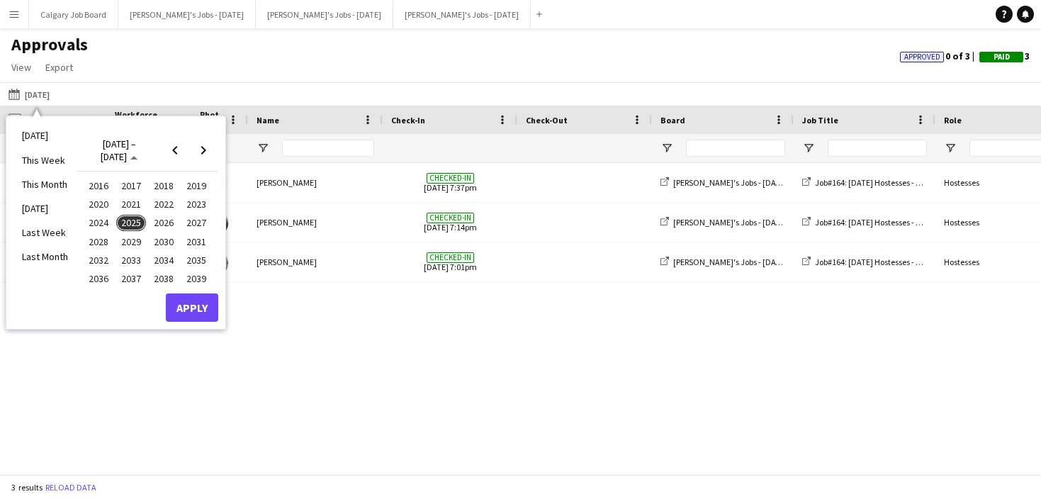
drag, startPoint x: 95, startPoint y: 225, endPoint x: 157, endPoint y: 269, distance: 76.3
click at [96, 225] on span "2024" at bounding box center [98, 223] width 29 height 17
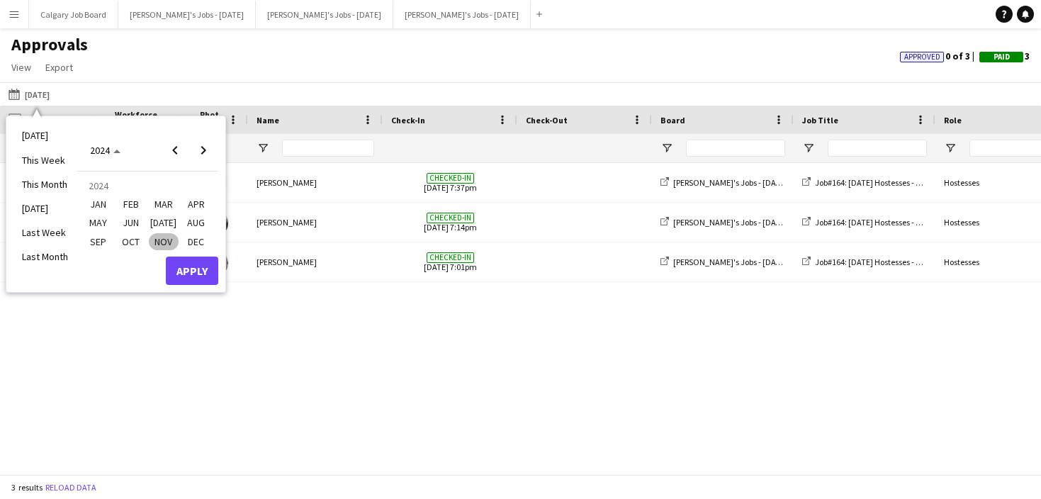
click at [197, 249] on span "DEC" at bounding box center [195, 241] width 29 height 17
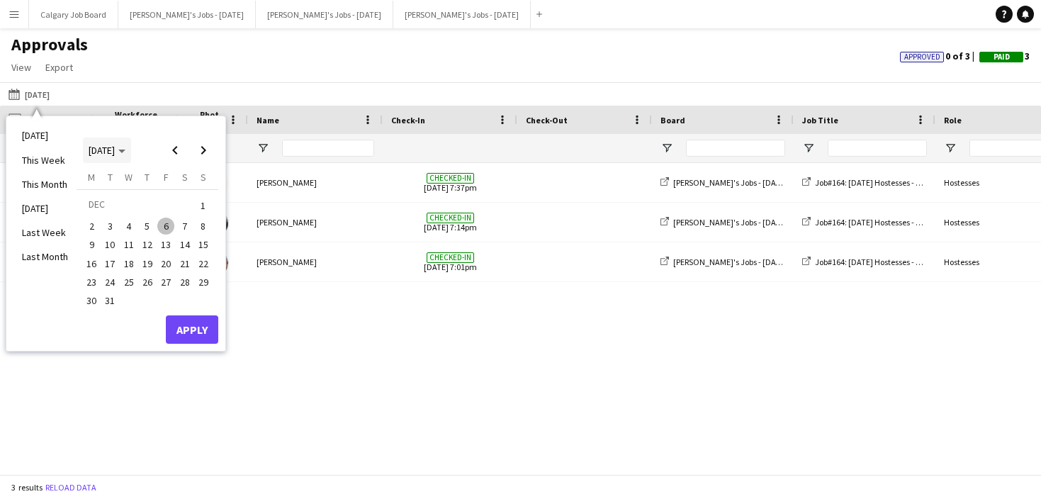
click at [130, 157] on span "Choose month and year" at bounding box center [107, 150] width 48 height 34
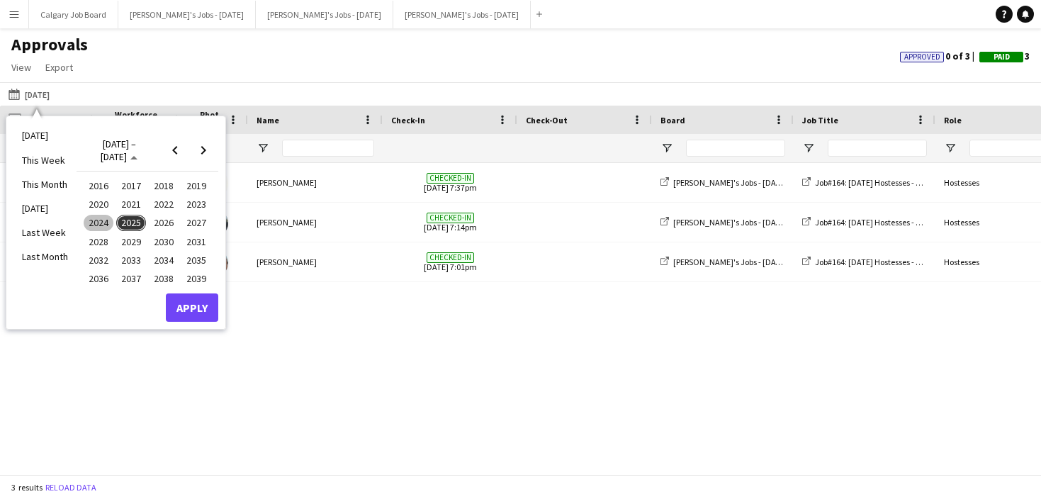
click at [113, 222] on span "2024" at bounding box center [98, 223] width 29 height 17
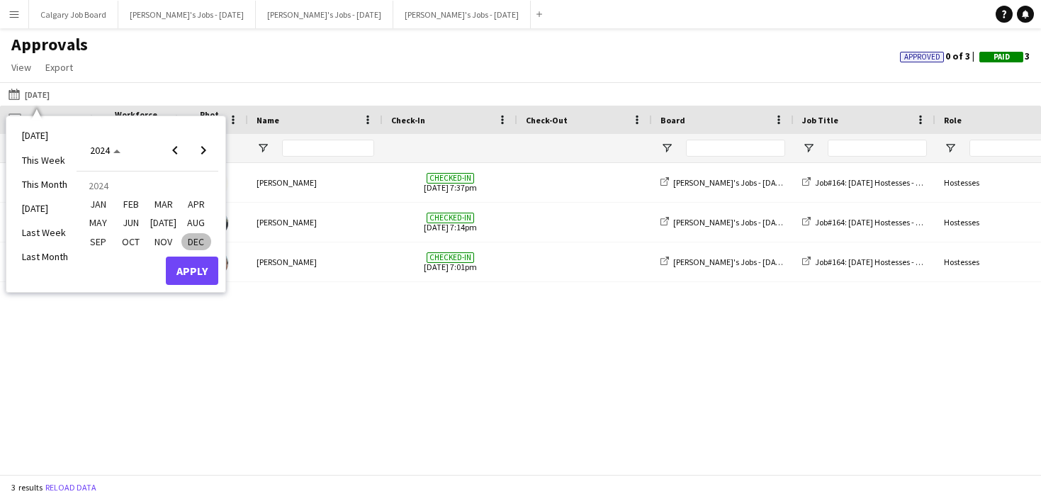
click at [168, 239] on span "NOV" at bounding box center [163, 241] width 29 height 17
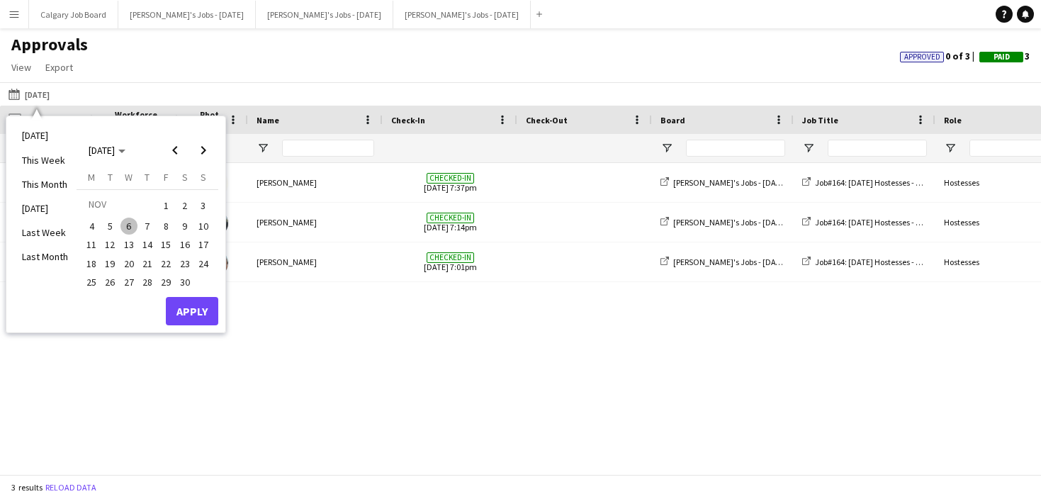
click at [142, 223] on span "7" at bounding box center [147, 226] width 17 height 17
click at [133, 230] on button "6" at bounding box center [129, 226] width 18 height 18
click at [150, 231] on button "7" at bounding box center [147, 226] width 18 height 18
click at [190, 300] on button "Apply" at bounding box center [192, 311] width 52 height 28
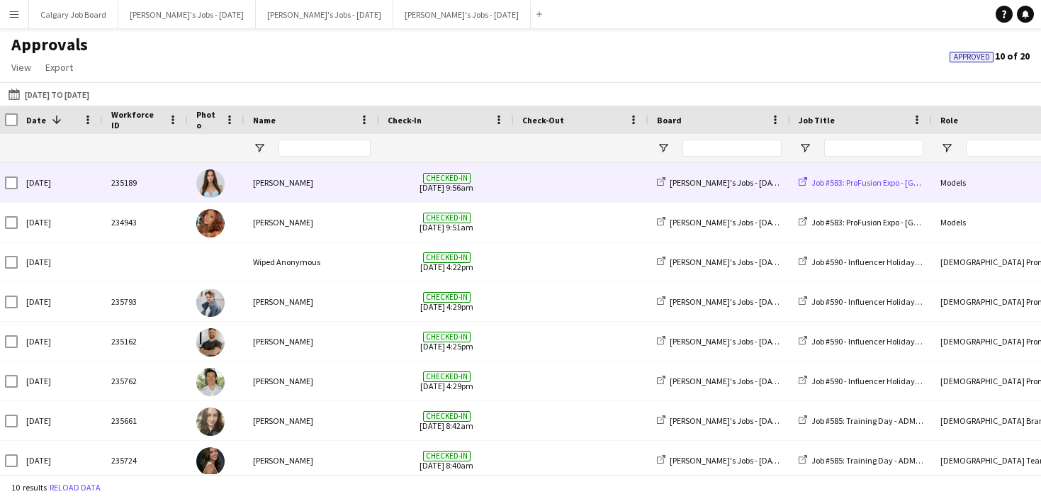
click at [843, 184] on span "Job #583: ProFusion Expo - TORONTO" at bounding box center [896, 182] width 171 height 11
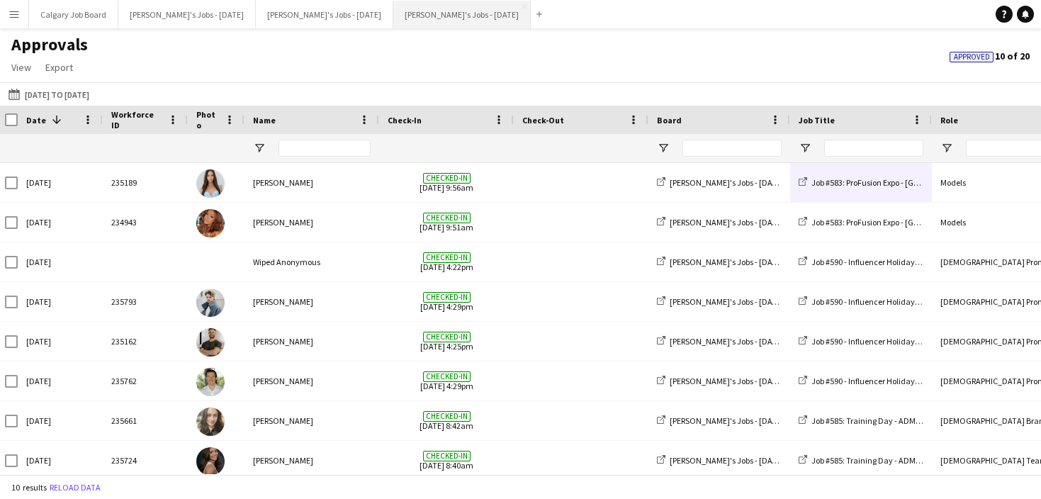
click at [427, 18] on button "[PERSON_NAME]'s Jobs - [DATE] Close" at bounding box center [461, 15] width 137 height 28
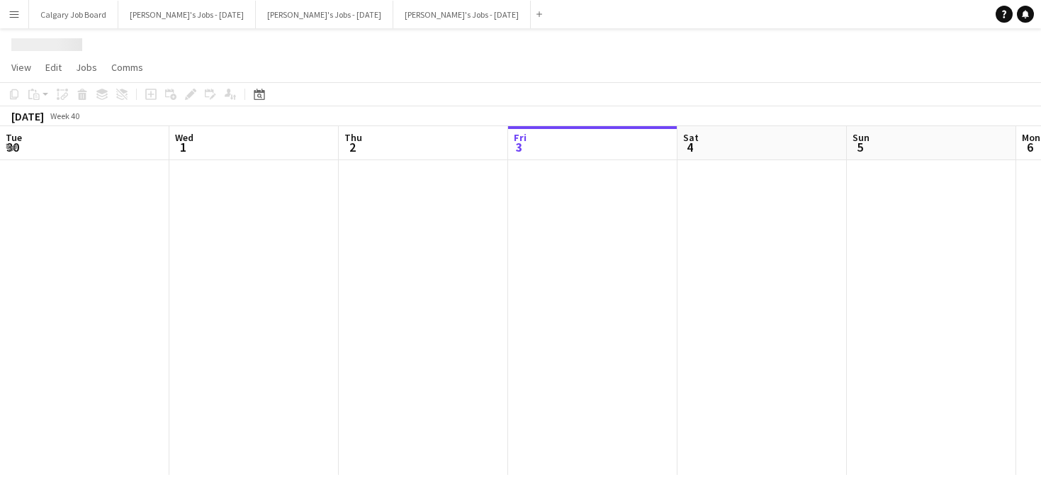
scroll to position [0, 339]
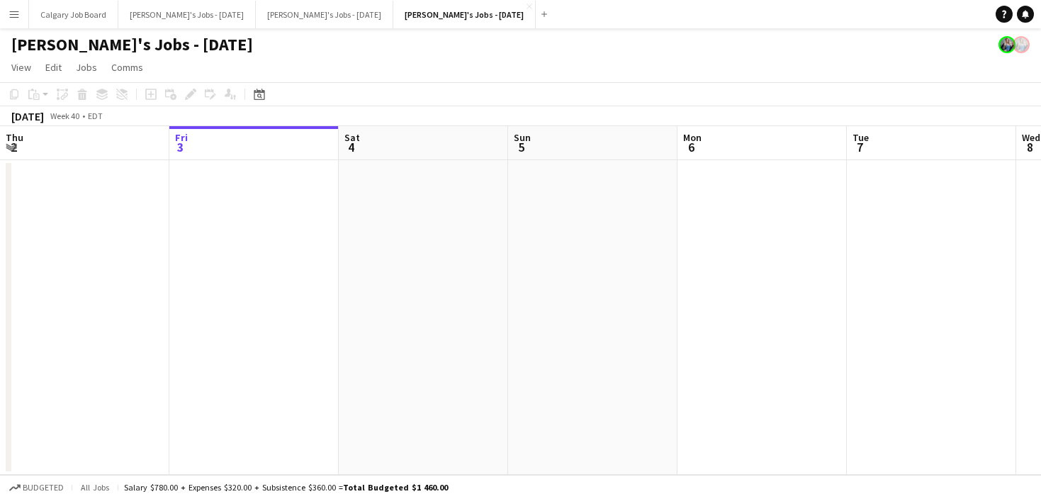
click at [541, 184] on app-date-cell at bounding box center [592, 317] width 169 height 315
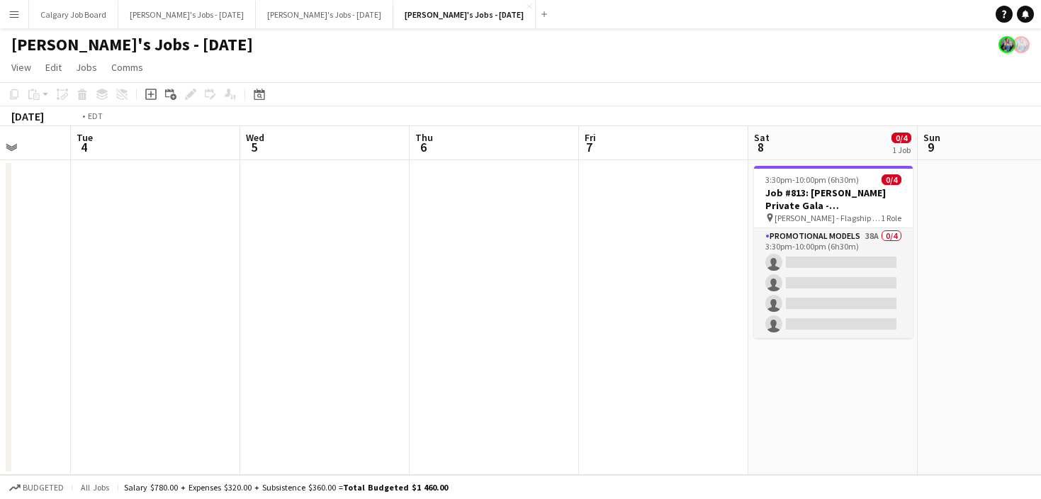
scroll to position [0, 466]
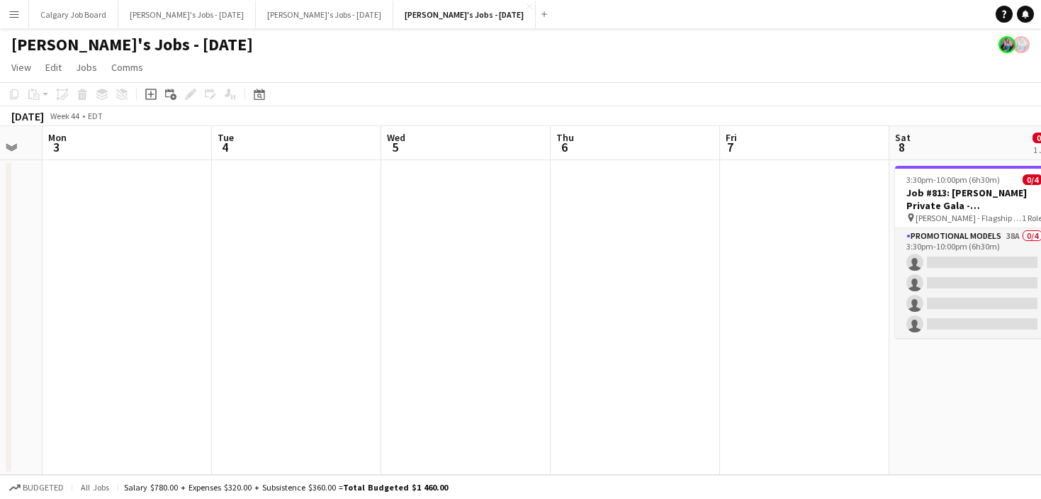
click at [456, 198] on app-date-cell at bounding box center [465, 317] width 169 height 315
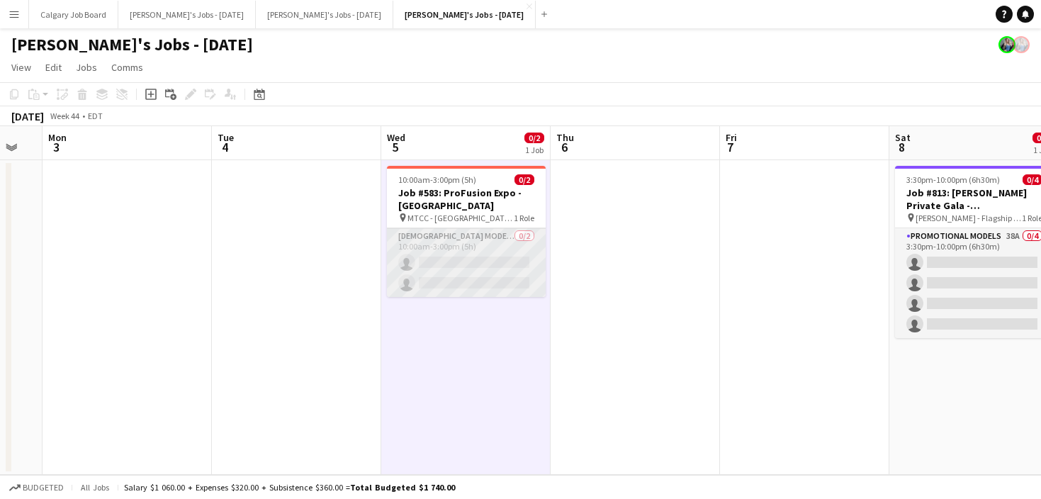
click at [466, 242] on app-card-role "Female Models 0/2 10:00am-3:00pm (5h) single-neutral-actions single-neutral-act…" at bounding box center [466, 262] width 159 height 69
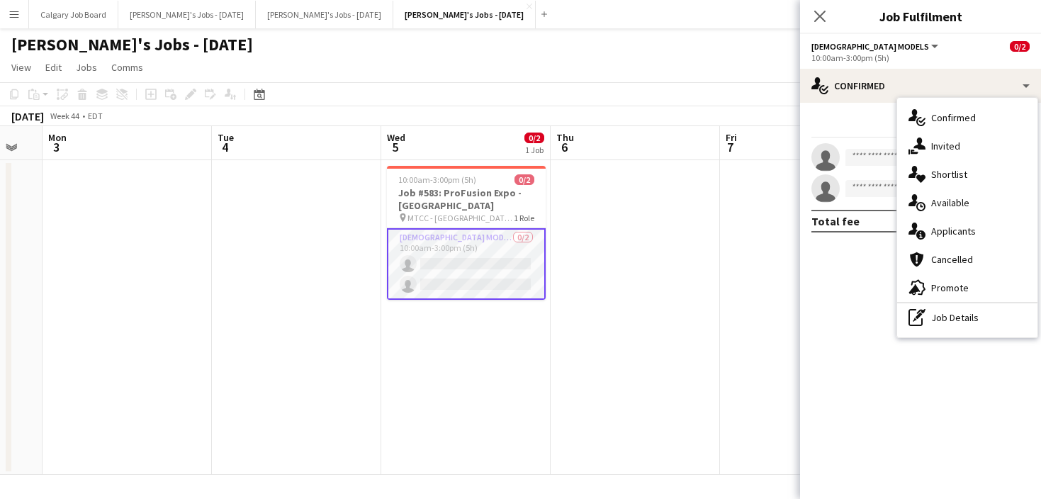
drag, startPoint x: 977, startPoint y: 313, endPoint x: 843, endPoint y: 293, distance: 134.8
click at [972, 313] on div "pen-write Job Details" at bounding box center [967, 317] width 140 height 28
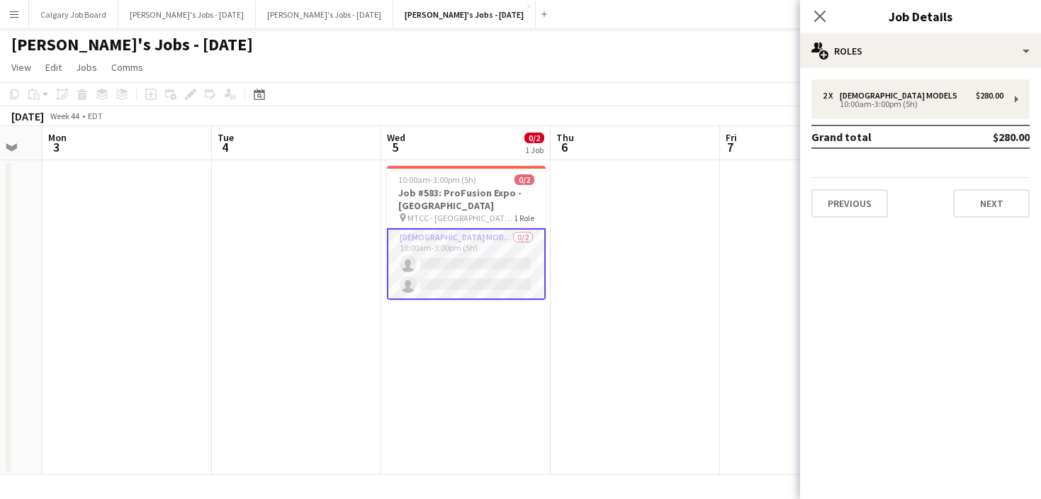
drag, startPoint x: 345, startPoint y: 71, endPoint x: 253, endPoint y: 56, distance: 93.3
click at [345, 71] on app-page-menu "View Day view expanded Day view collapsed Month view Date picker Jump to [DATE]…" at bounding box center [520, 68] width 1041 height 27
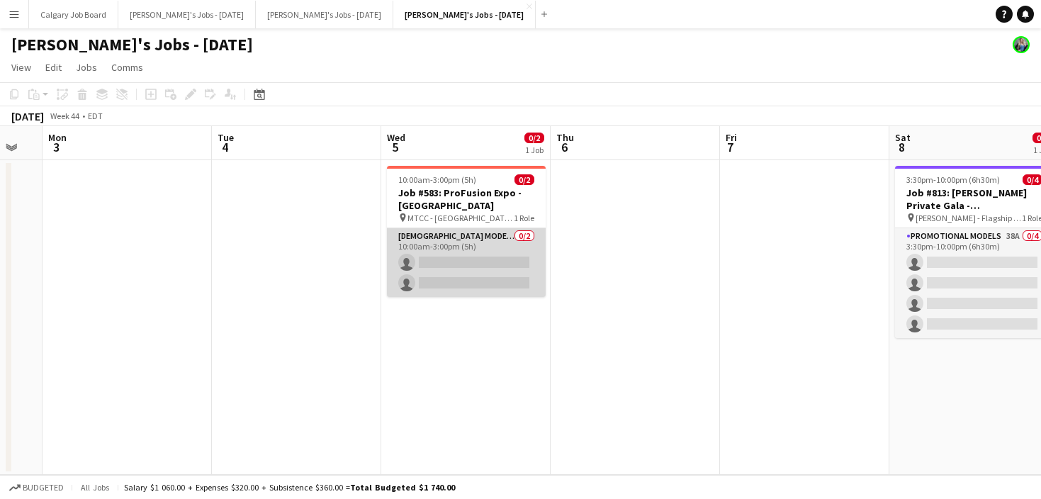
click at [472, 261] on app-card-role "Female Models 0/2 10:00am-3:00pm (5h) single-neutral-actions single-neutral-act…" at bounding box center [466, 262] width 159 height 69
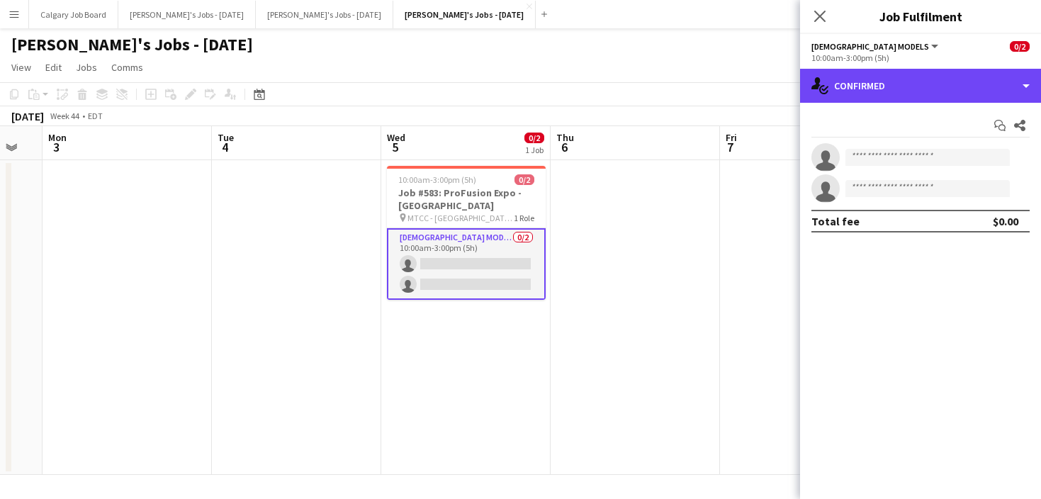
drag, startPoint x: 990, startPoint y: 91, endPoint x: 997, endPoint y: 118, distance: 27.2
click at [990, 92] on div "single-neutral-actions-check-2 Confirmed" at bounding box center [920, 86] width 241 height 34
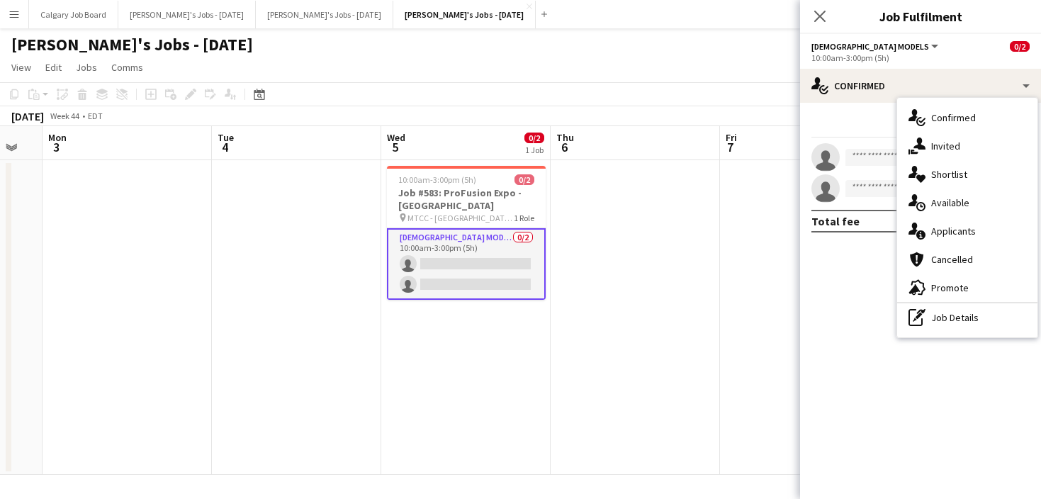
drag, startPoint x: 984, startPoint y: 310, endPoint x: 982, endPoint y: 293, distance: 16.4
click at [984, 307] on div "pen-write Job Details" at bounding box center [967, 317] width 140 height 28
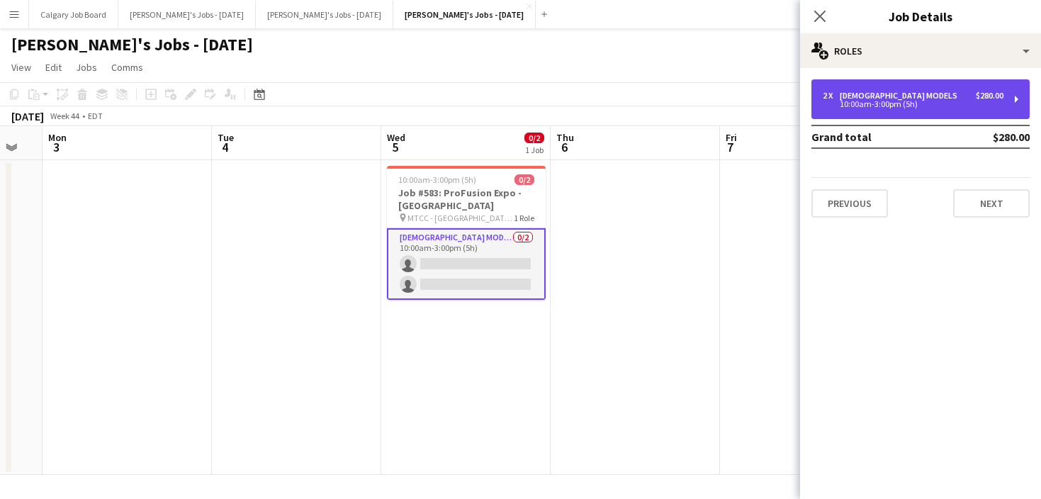
click at [924, 108] on div "2 x Female Models $280.00 10:00am-3:00pm (5h)" at bounding box center [920, 99] width 218 height 40
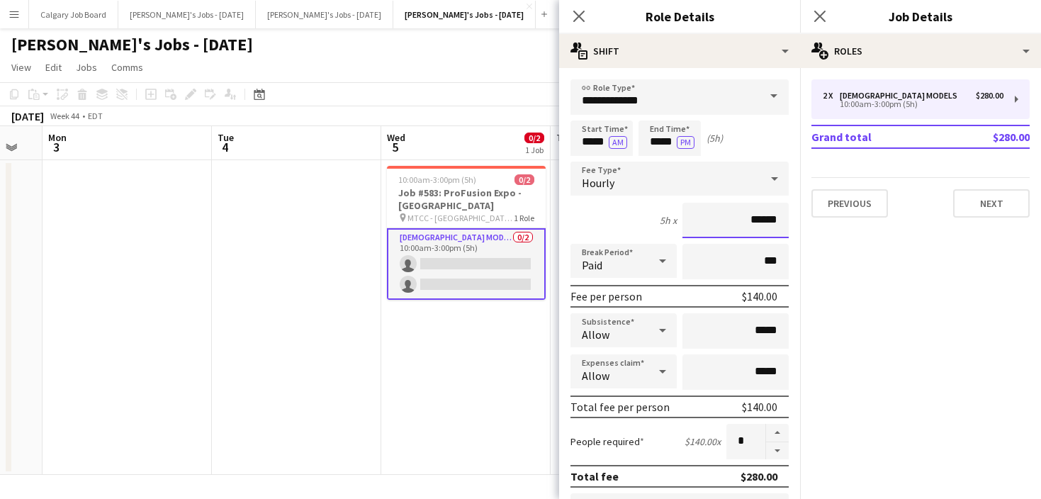
click at [763, 218] on input "******" at bounding box center [735, 220] width 106 height 35
type input "******"
drag, startPoint x: 578, startPoint y: 108, endPoint x: 544, endPoint y: 108, distance: 33.3
click at [578, 108] on input "**********" at bounding box center [679, 96] width 218 height 35
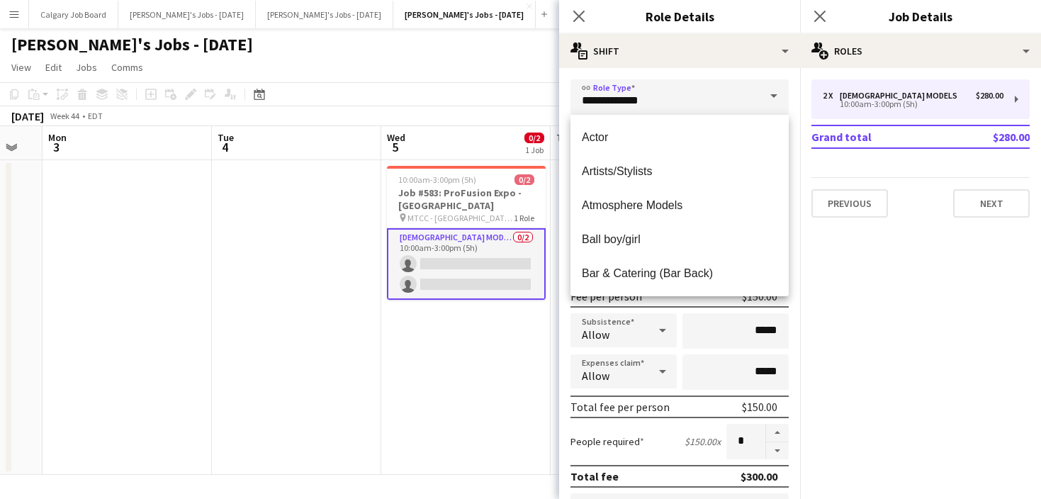
click at [506, 102] on app-toolbar "Copy Paste Paste Command V Paste with crew Command Shift V Paste linked Job Del…" at bounding box center [520, 94] width 1041 height 24
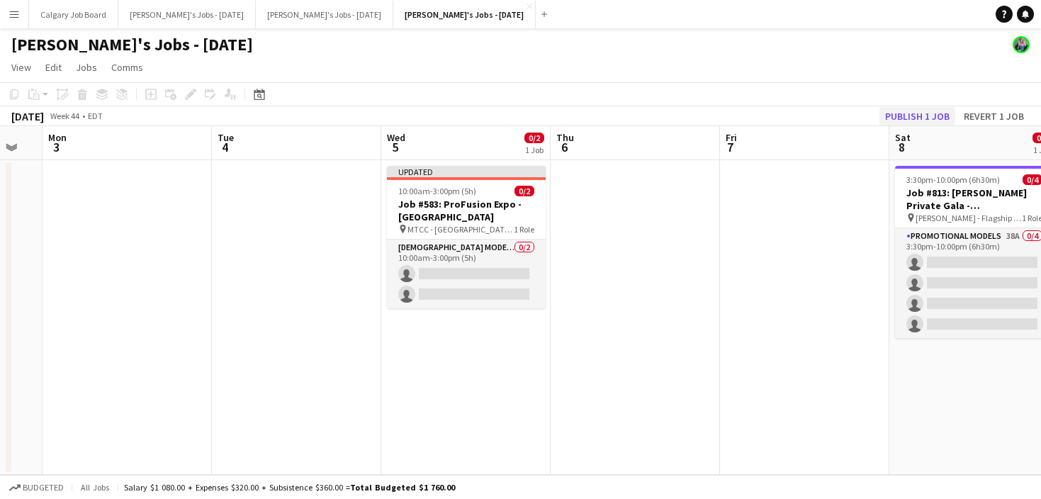
click at [933, 108] on button "Publish 1 job" at bounding box center [917, 116] width 76 height 18
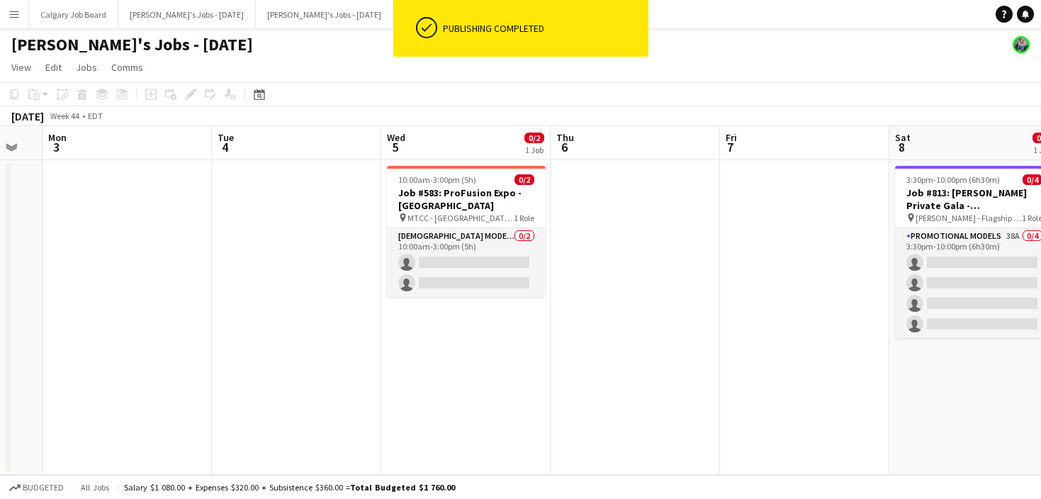
drag, startPoint x: 442, startPoint y: 264, endPoint x: 648, endPoint y: 221, distance: 210.6
click at [442, 264] on app-card-role "Female Models 0/2 10:00am-3:00pm (5h) single-neutral-actions single-neutral-act…" at bounding box center [466, 262] width 159 height 69
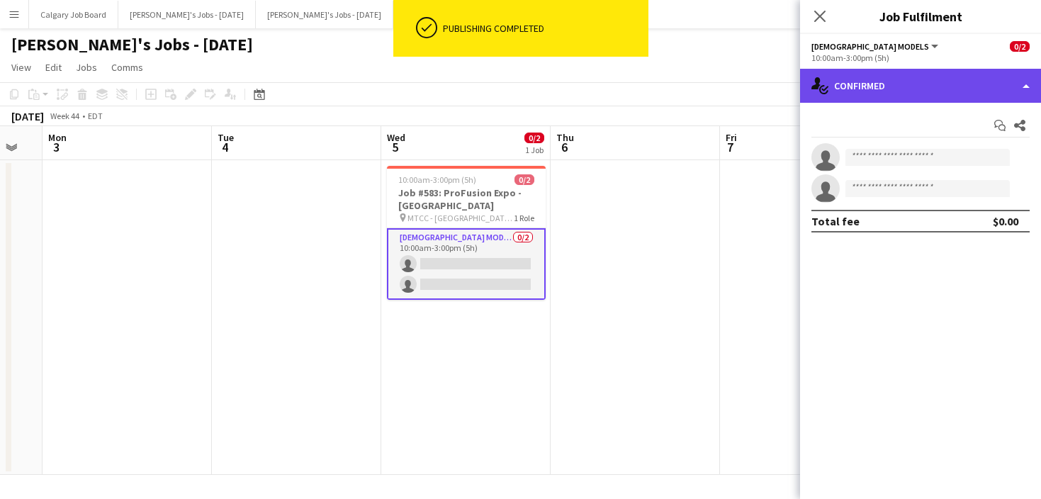
click at [980, 77] on div "single-neutral-actions-check-2 Confirmed" at bounding box center [920, 86] width 241 height 34
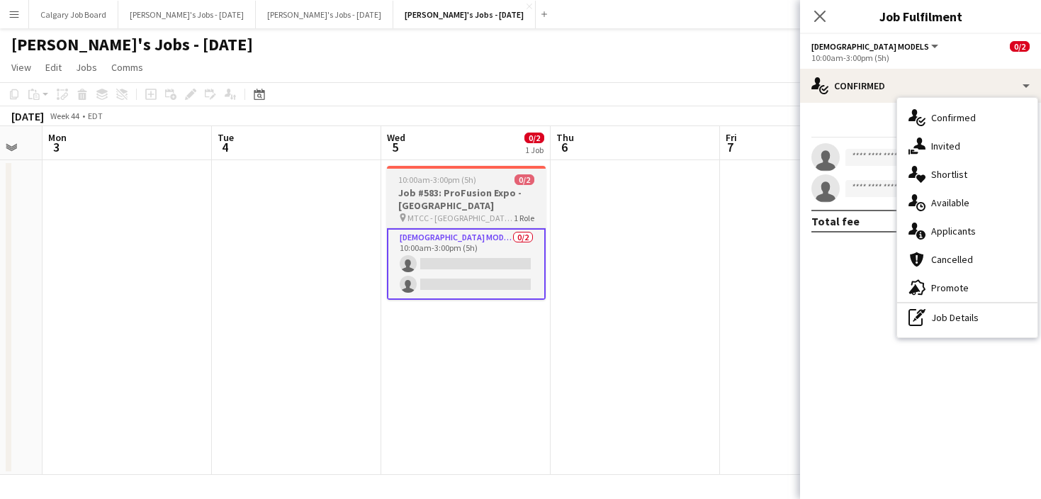
click at [468, 188] on h3 "Job #583: ProFusion Expo - TORONTO" at bounding box center [466, 199] width 159 height 26
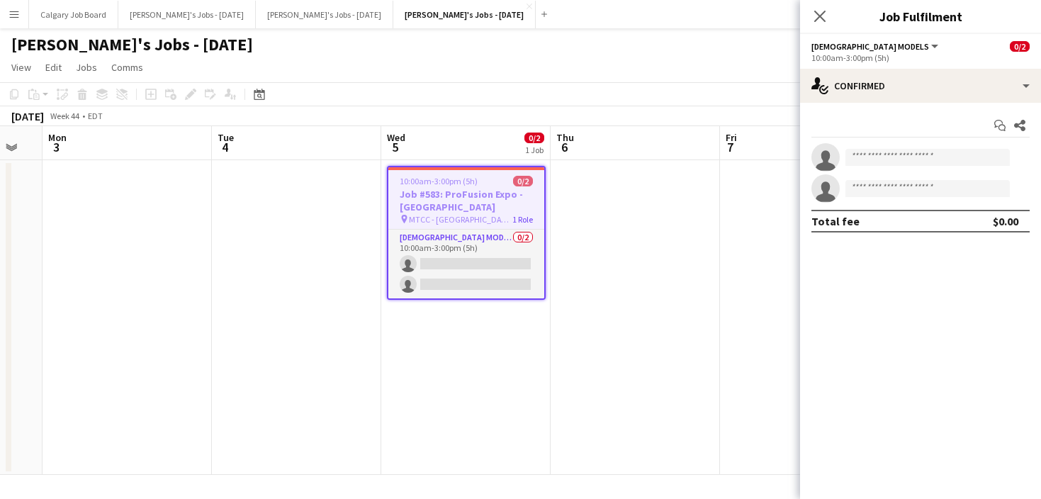
scroll to position [0, 464]
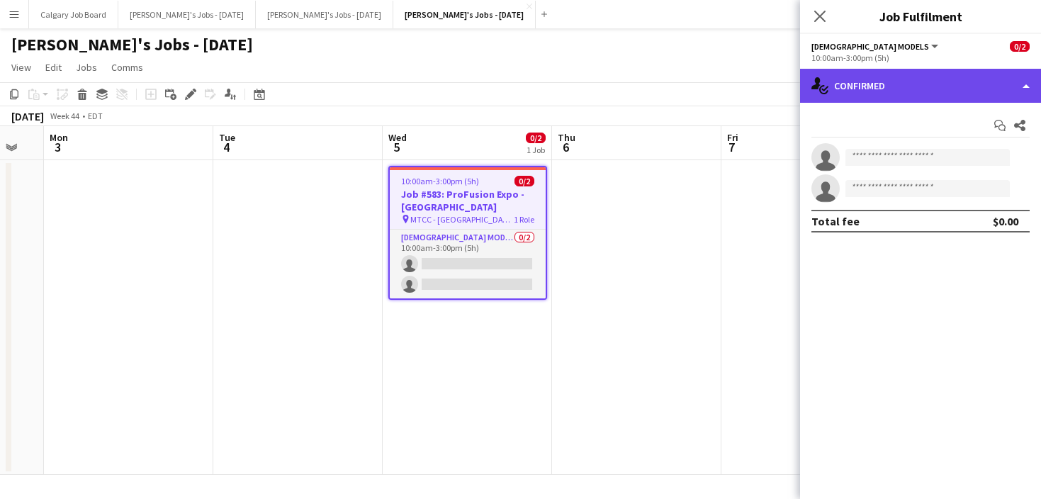
click at [942, 88] on div "single-neutral-actions-check-2 Confirmed" at bounding box center [920, 86] width 241 height 34
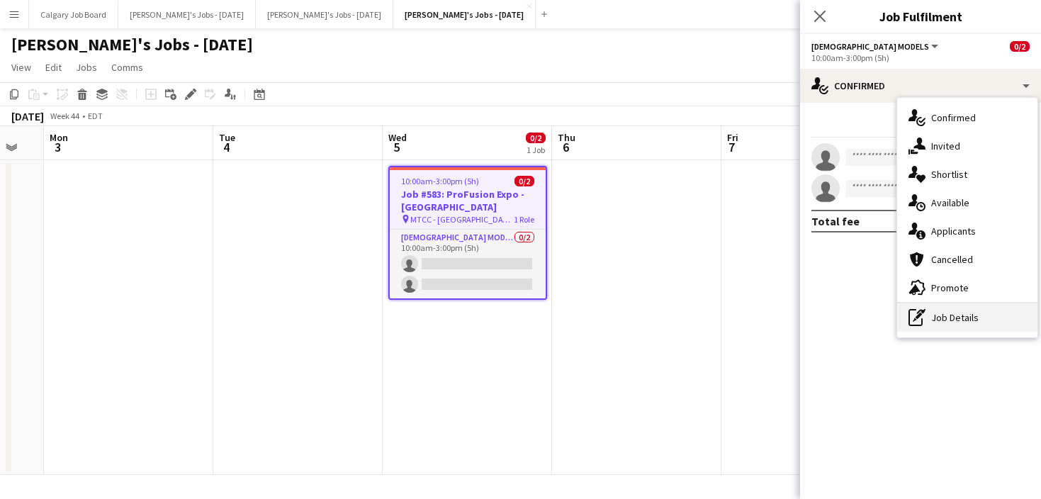
click at [962, 308] on div "pen-write Job Details" at bounding box center [967, 317] width 140 height 28
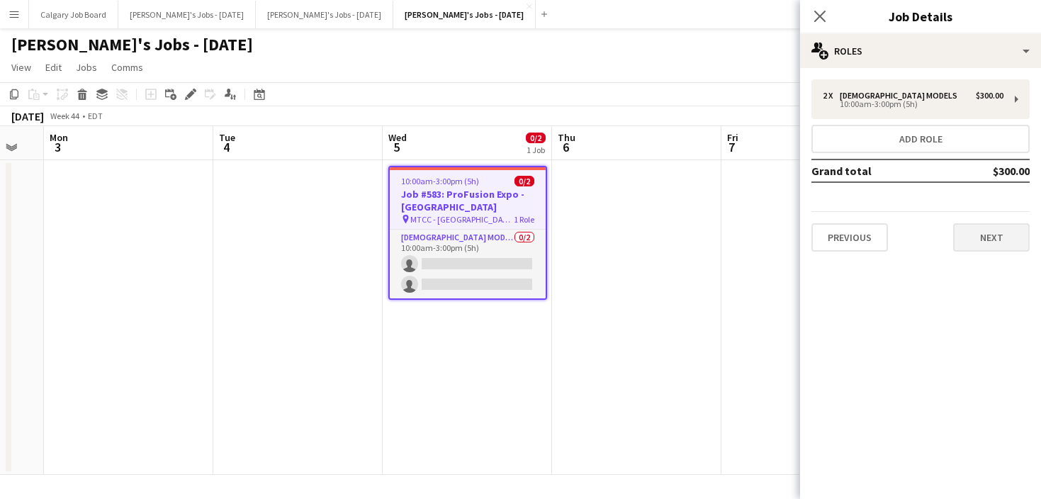
click at [980, 240] on button "Next" at bounding box center [991, 237] width 77 height 28
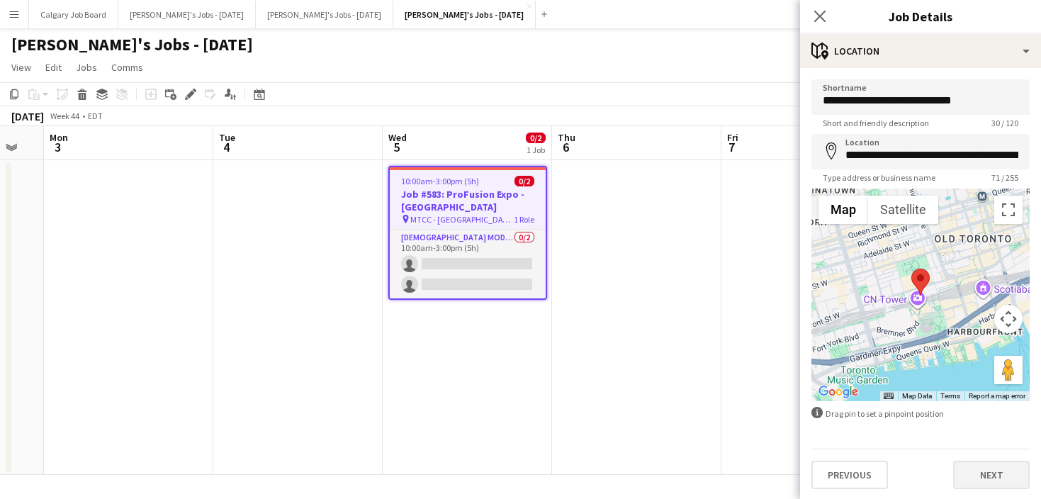
click at [986, 470] on button "Next" at bounding box center [991, 475] width 77 height 28
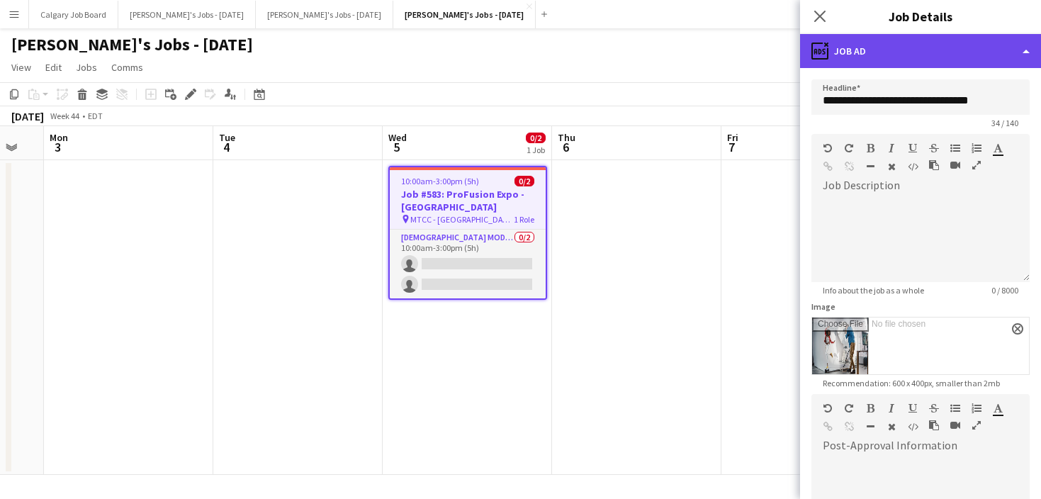
click at [957, 50] on div "ads-window Job Ad" at bounding box center [920, 51] width 241 height 34
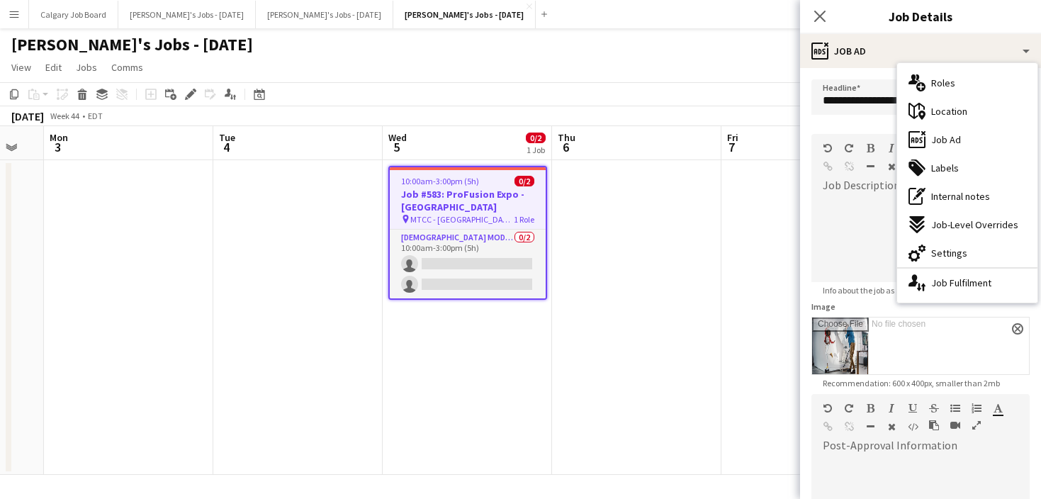
drag, startPoint x: 977, startPoint y: 247, endPoint x: 938, endPoint y: 176, distance: 81.5
click at [977, 247] on div "cog-double-3 Settings" at bounding box center [967, 253] width 140 height 28
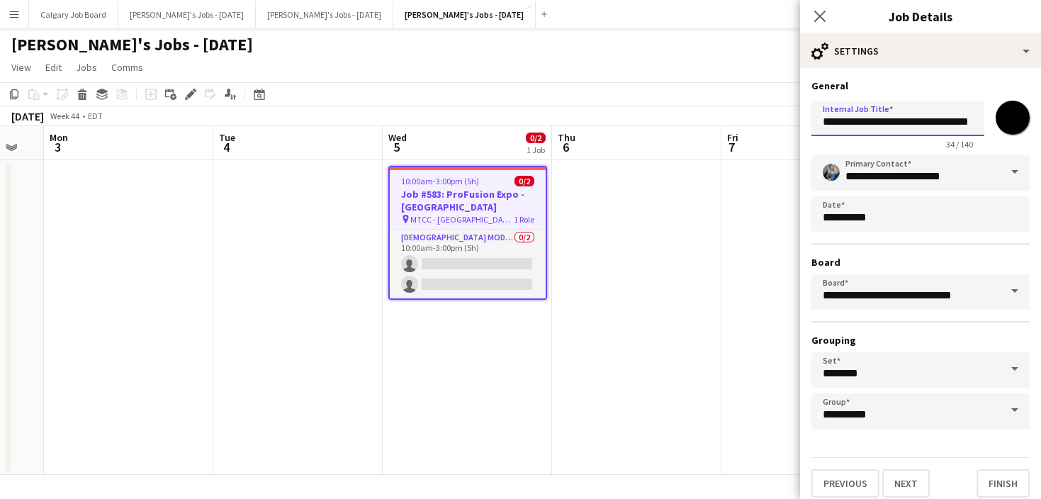
click at [908, 121] on input "**********" at bounding box center [897, 118] width 173 height 35
click at [866, 121] on input "**********" at bounding box center [897, 118] width 173 height 35
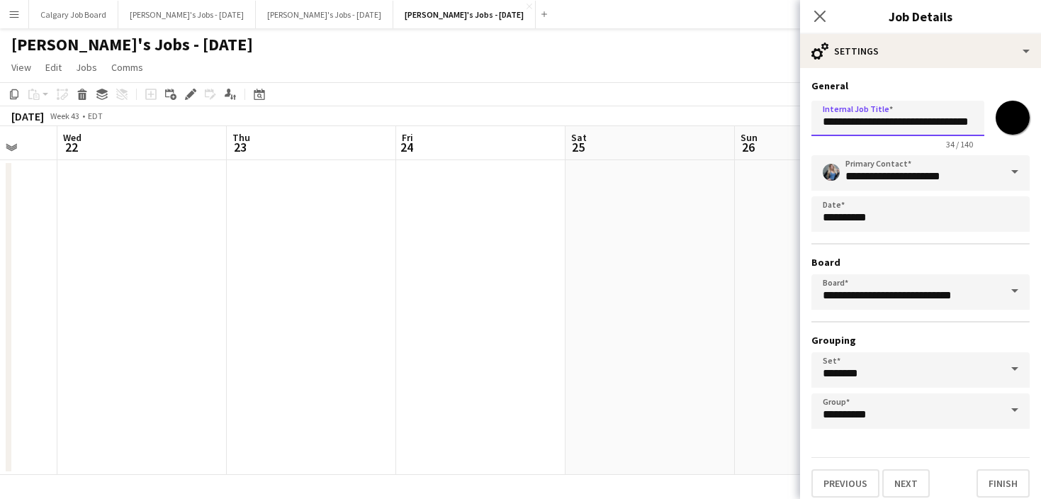
scroll to position [0, 400]
click at [903, 123] on input "**********" at bounding box center [897, 118] width 173 height 35
click at [955, 120] on input "**********" at bounding box center [897, 118] width 173 height 35
type input "**********"
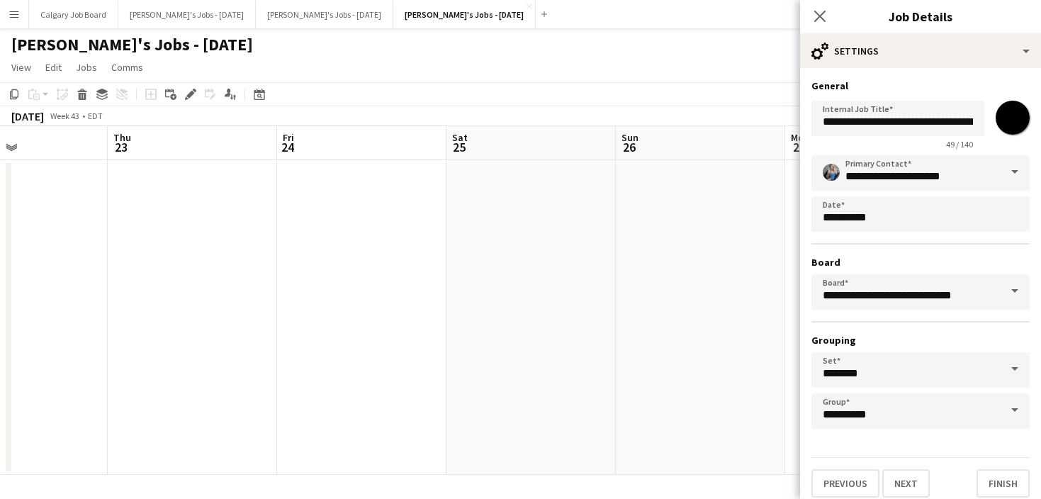
click at [612, 179] on app-date-cell at bounding box center [530, 317] width 169 height 315
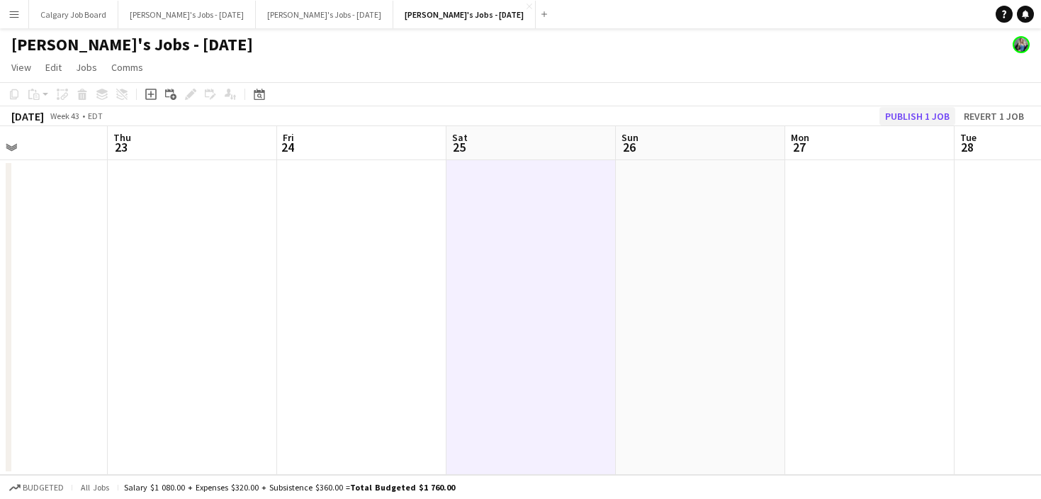
click at [921, 118] on button "Publish 1 job" at bounding box center [917, 116] width 76 height 18
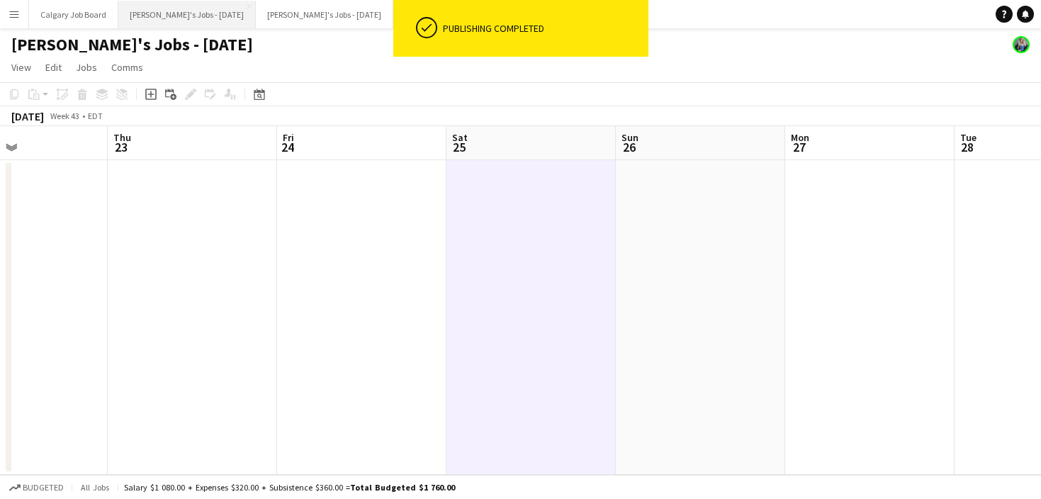
click at [208, 13] on button "Kirsten's Jobs - September 2025 Close" at bounding box center [186, 15] width 137 height 28
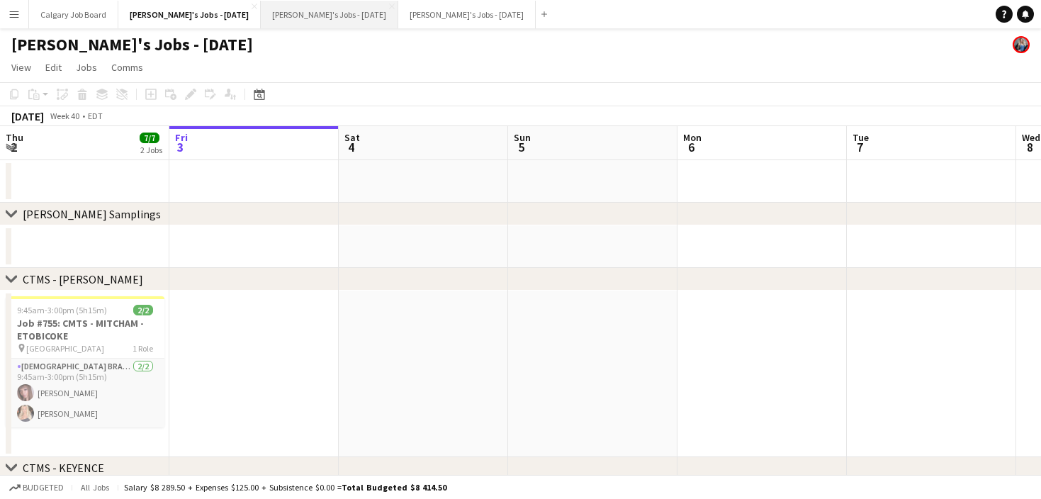
click at [325, 27] on button "Kirsten's Jobs - October 2025 Close" at bounding box center [329, 15] width 137 height 28
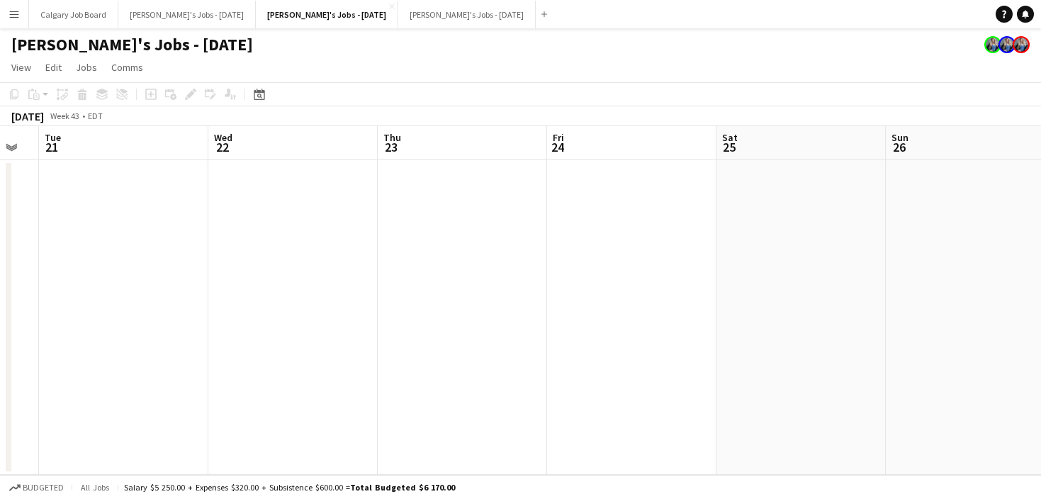
scroll to position [0, 290]
click at [469, 23] on button "[PERSON_NAME]'s Jobs - [DATE] Close" at bounding box center [466, 15] width 137 height 28
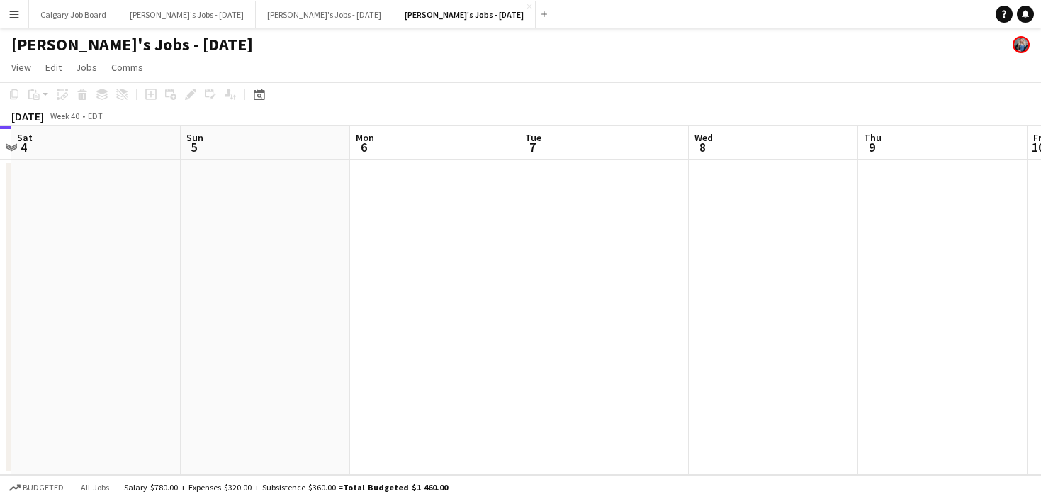
scroll to position [0, 659]
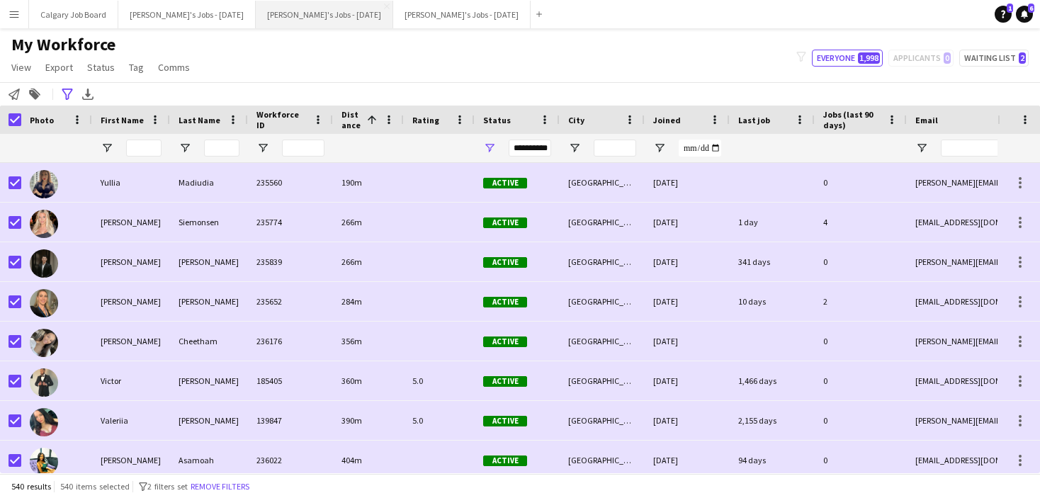
click at [355, 23] on button "[PERSON_NAME]'s Jobs - [DATE] Close" at bounding box center [324, 15] width 137 height 28
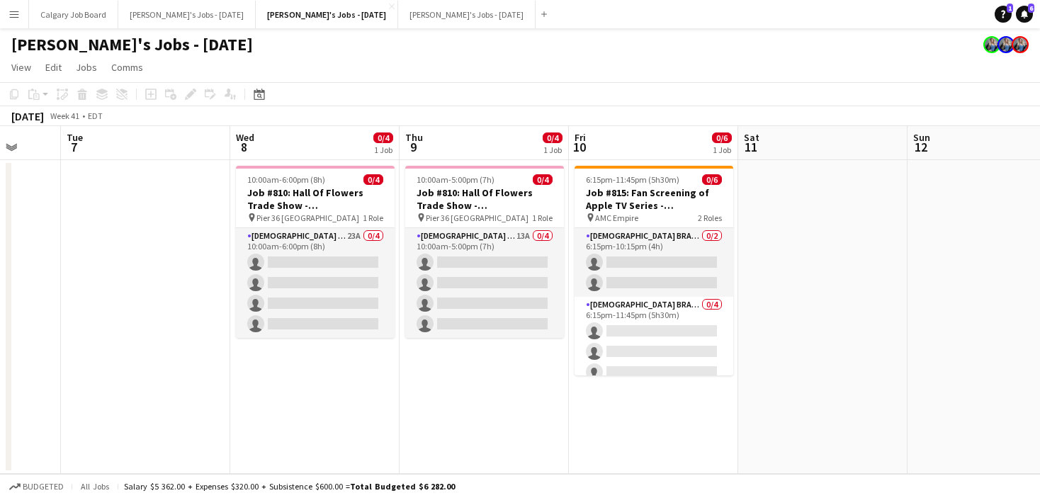
drag, startPoint x: 631, startPoint y: 353, endPoint x: 897, endPoint y: 207, distance: 303.8
click at [631, 353] on app-card-role "[DEMOGRAPHIC_DATA] Brand Ambassador - Shift 2 0/4 6:15pm-11:45pm (5h30m) single…" at bounding box center [654, 352] width 159 height 110
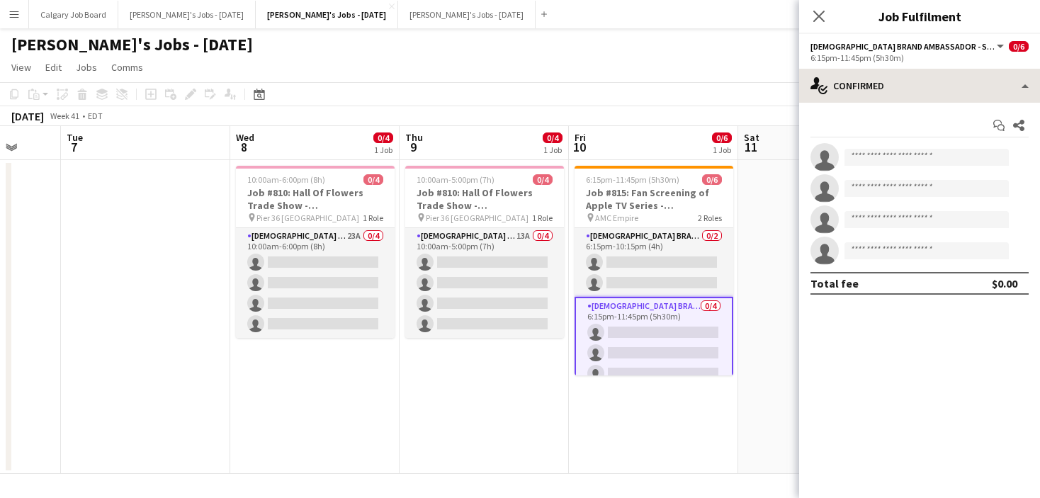
scroll to position [0, 446]
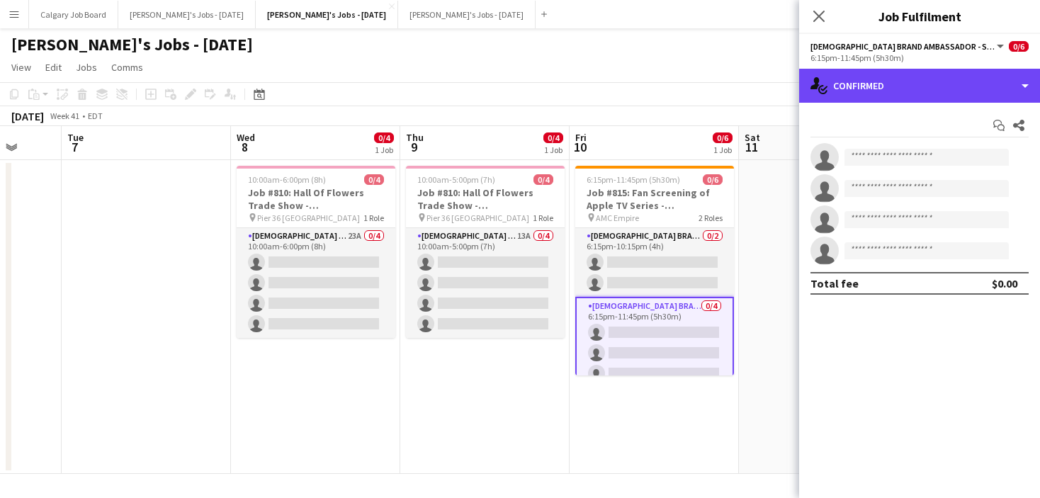
drag, startPoint x: 994, startPoint y: 89, endPoint x: 994, endPoint y: 194, distance: 105.6
click at [994, 89] on div "single-neutral-actions-check-2 Confirmed" at bounding box center [919, 86] width 241 height 34
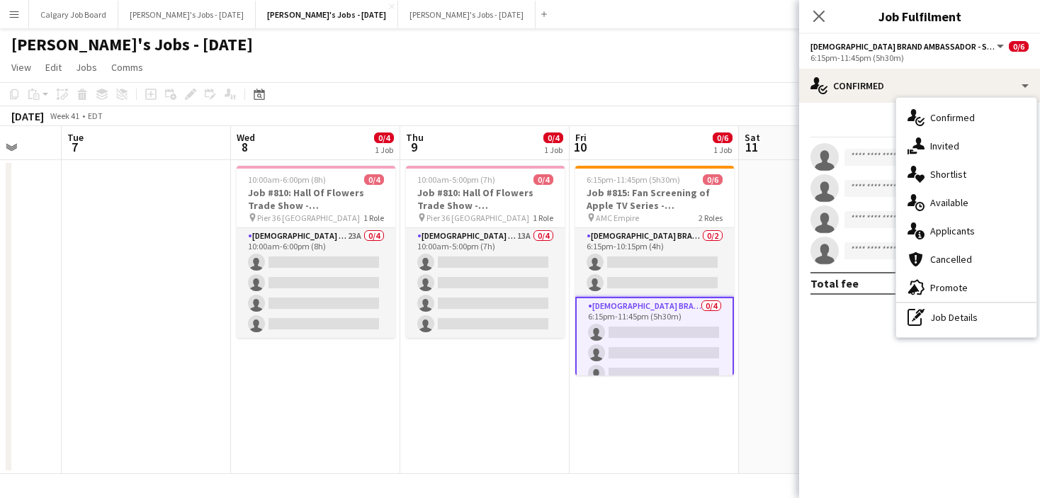
drag, startPoint x: 978, startPoint y: 312, endPoint x: 952, endPoint y: 150, distance: 163.6
click at [978, 309] on div "pen-write Job Details" at bounding box center [966, 317] width 140 height 28
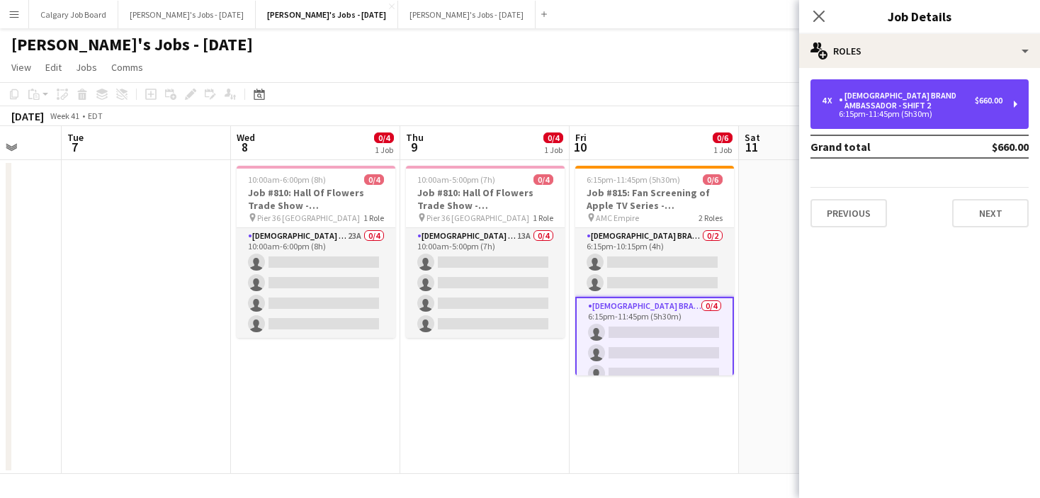
drag, startPoint x: 906, startPoint y: 102, endPoint x: 885, endPoint y: 153, distance: 55.0
click at [906, 103] on div "[DEMOGRAPHIC_DATA] Brand Ambassador - Shift 2" at bounding box center [907, 101] width 136 height 20
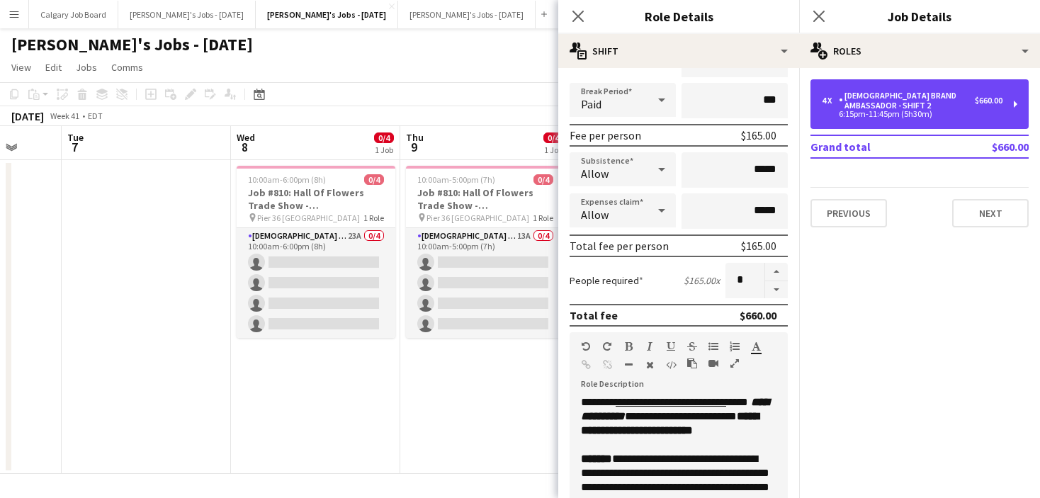
scroll to position [191, 0]
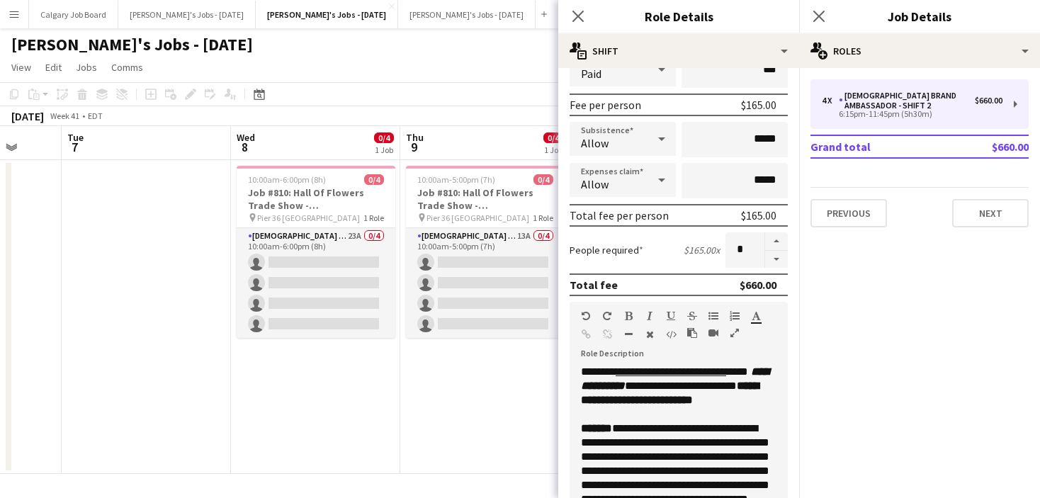
click at [628, 373] on u "**********" at bounding box center [671, 371] width 111 height 11
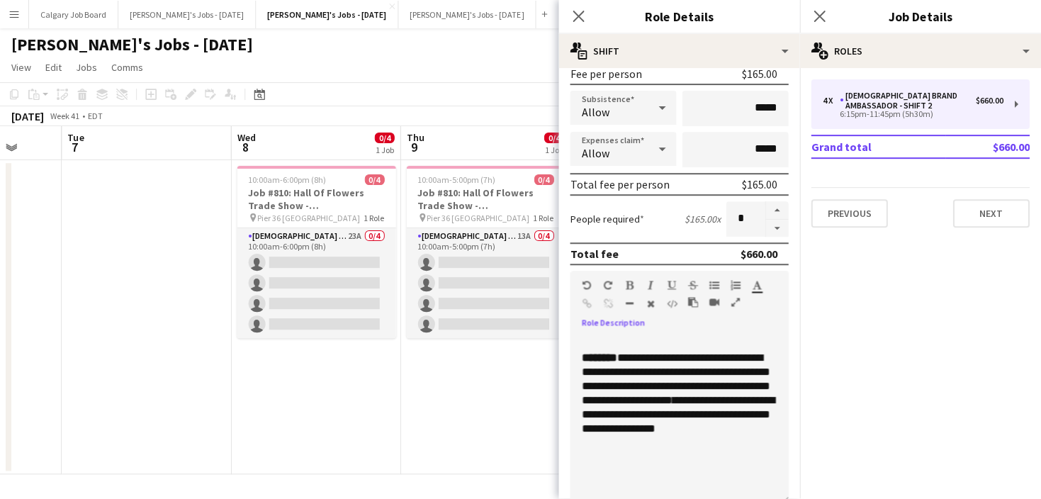
scroll to position [351, 0]
click at [479, 401] on app-date-cell "10:00am-5:00pm (7h) 0/4 Job #810: Hall Of Flowers Trade Show - NYC pin Pier 36 …" at bounding box center [484, 317] width 169 height 314
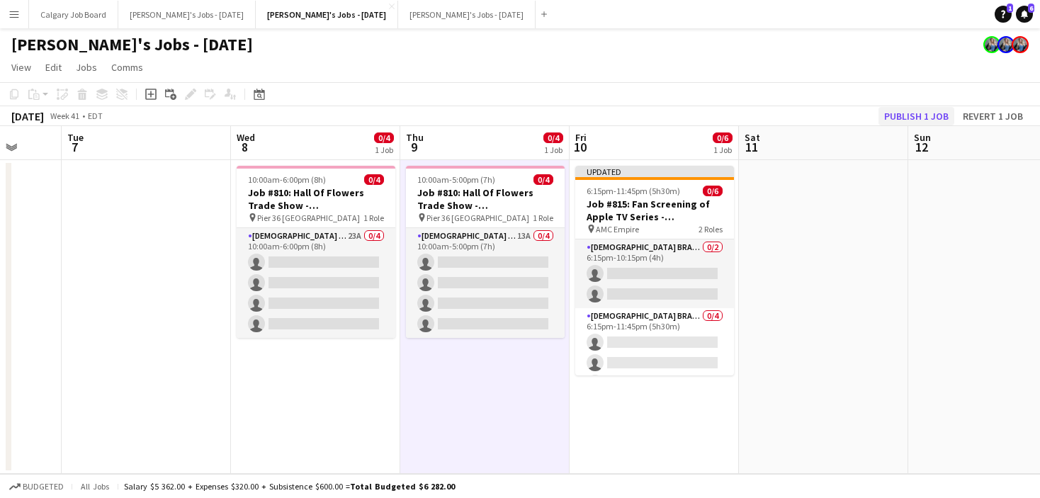
click at [927, 112] on button "Publish 1 job" at bounding box center [917, 116] width 76 height 18
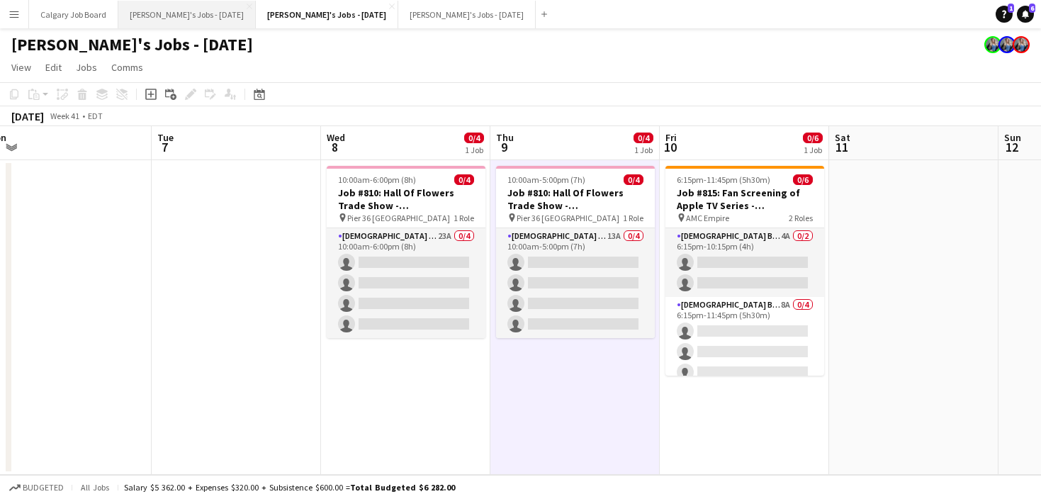
scroll to position [0, 351]
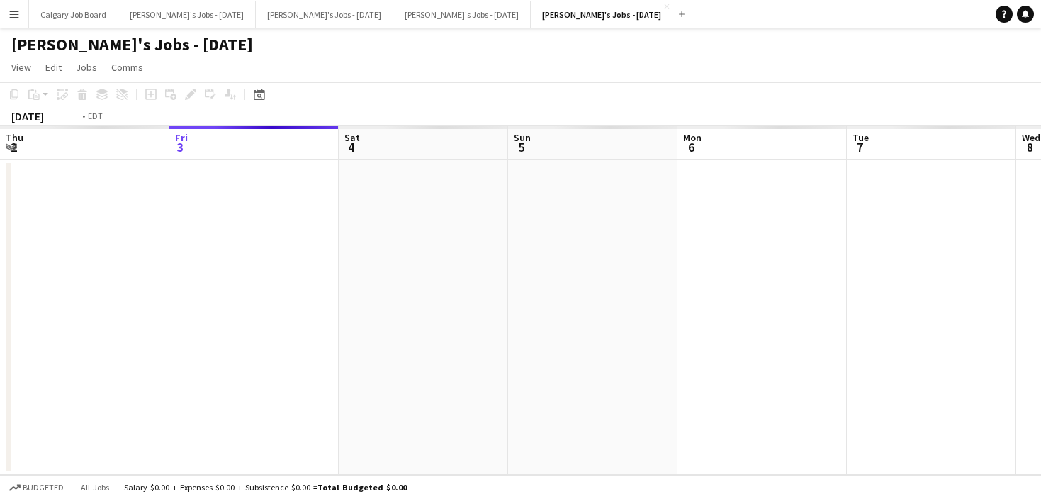
scroll to position [0, 487]
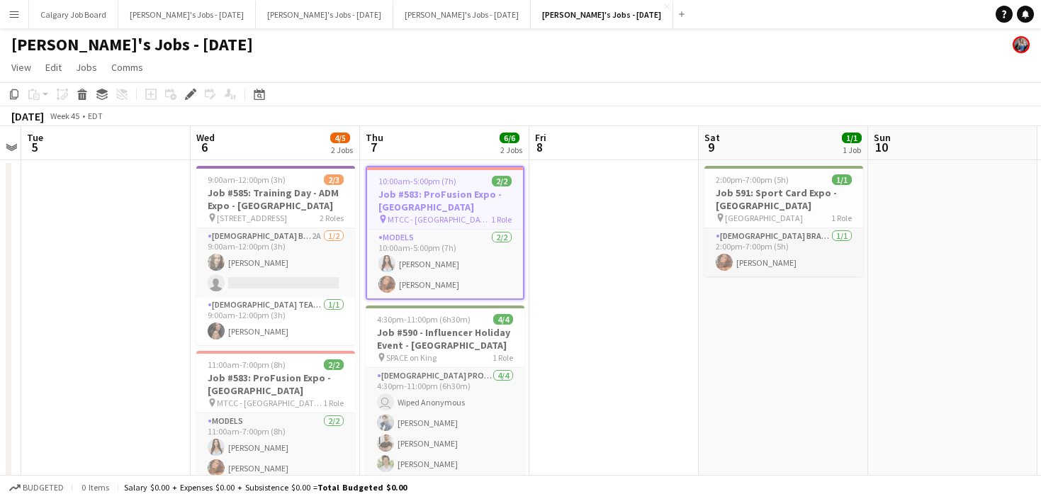
click at [430, 201] on h3 "Job #583: ProFusion Expo - [GEOGRAPHIC_DATA]" at bounding box center [445, 201] width 156 height 26
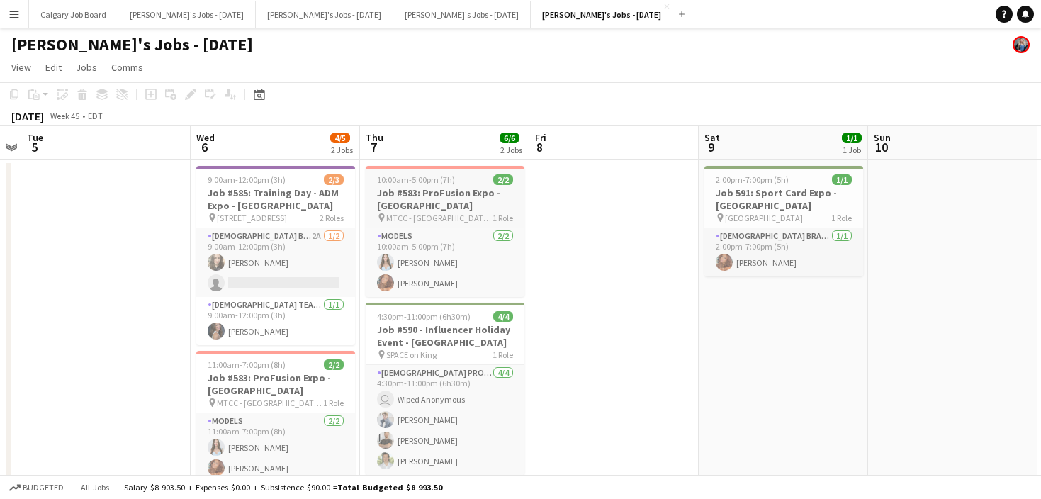
click at [429, 198] on h3 "Job #583: ProFusion Expo - [GEOGRAPHIC_DATA]" at bounding box center [445, 199] width 159 height 26
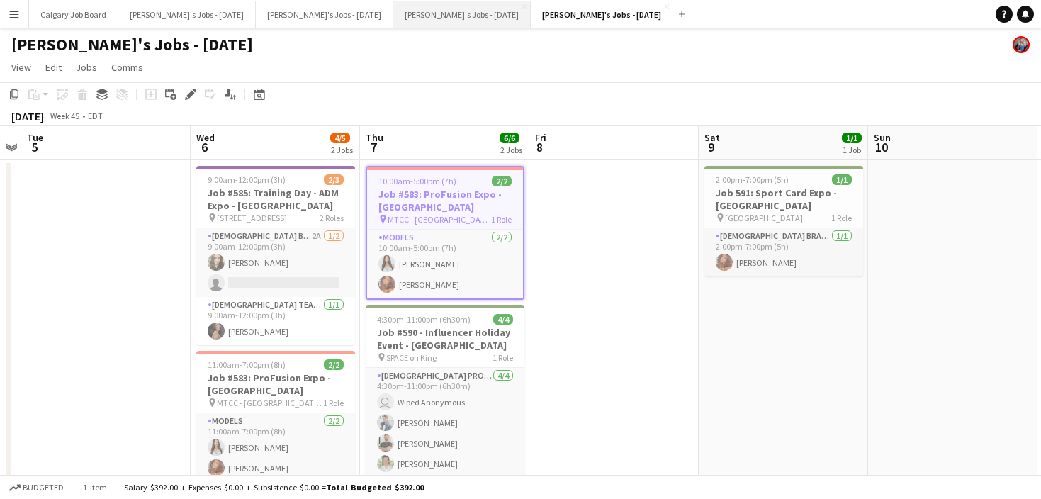
click at [424, 20] on button "[PERSON_NAME]'s Jobs - [DATE] Close" at bounding box center [461, 15] width 137 height 28
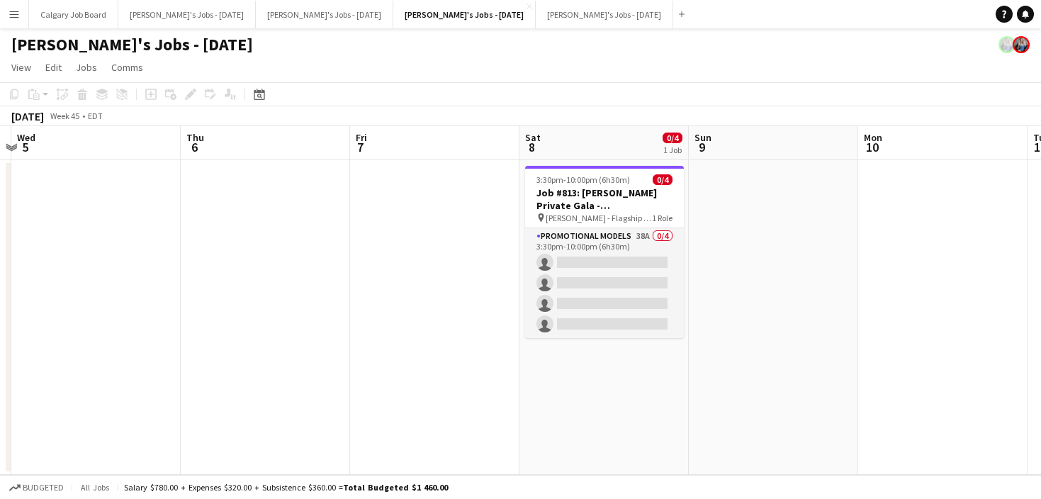
scroll to position [0, 361]
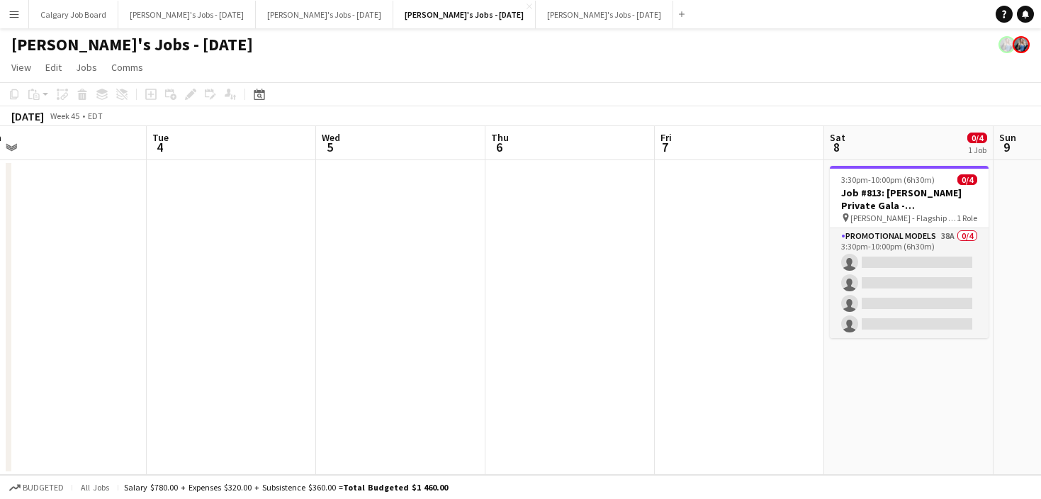
click at [471, 217] on app-date-cell at bounding box center [400, 317] width 169 height 315
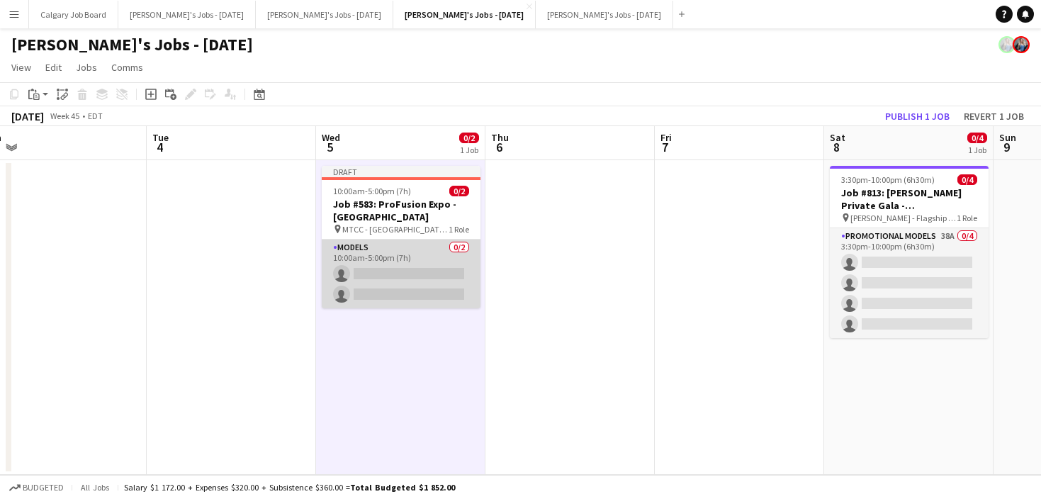
click at [418, 274] on app-card-role "Models 0/2 10:00am-5:00pm (7h) single-neutral-actions single-neutral-actions" at bounding box center [401, 274] width 159 height 69
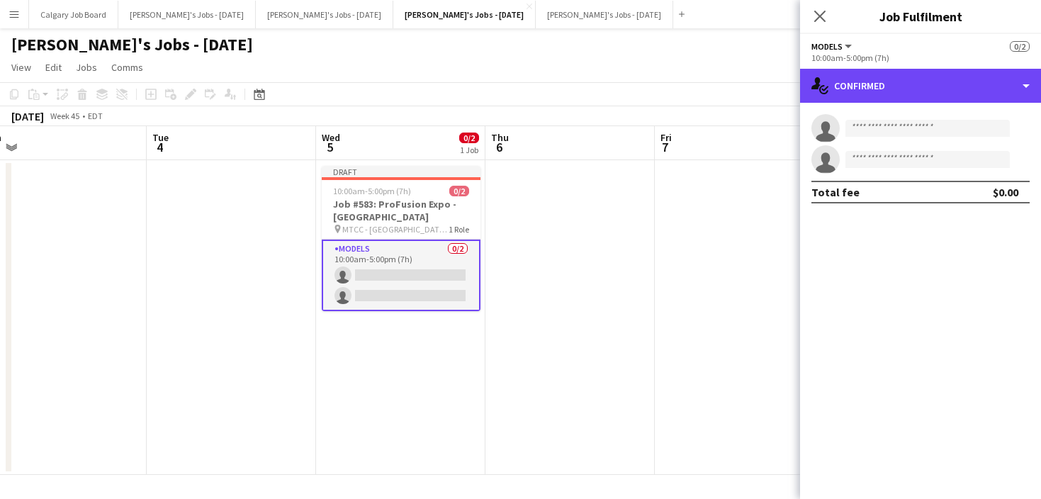
drag, startPoint x: 884, startPoint y: 89, endPoint x: 962, endPoint y: 225, distance: 156.5
click at [887, 90] on div "single-neutral-actions-check-2 Confirmed" at bounding box center [920, 86] width 241 height 34
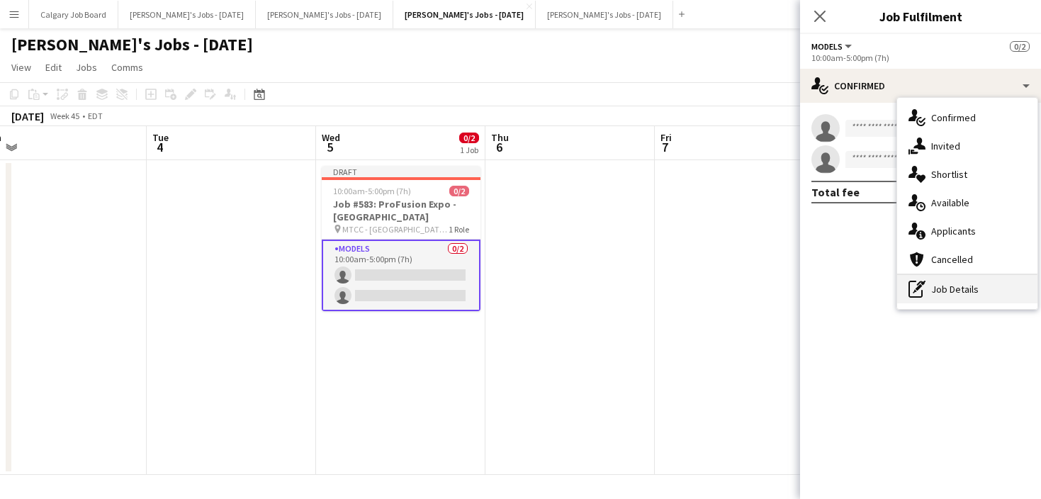
click at [981, 278] on div "pen-write Job Details" at bounding box center [967, 289] width 140 height 28
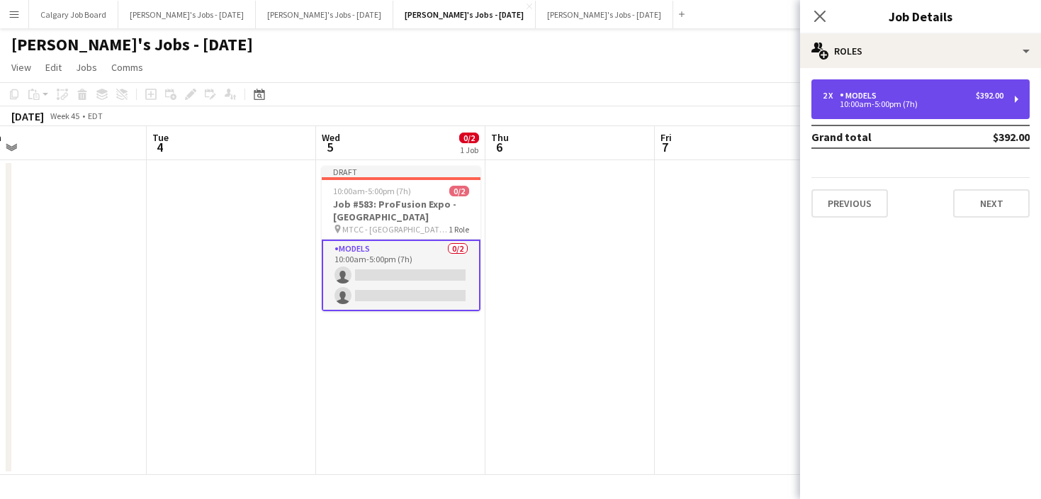
click at [916, 103] on div "10:00am-5:00pm (7h)" at bounding box center [913, 104] width 181 height 7
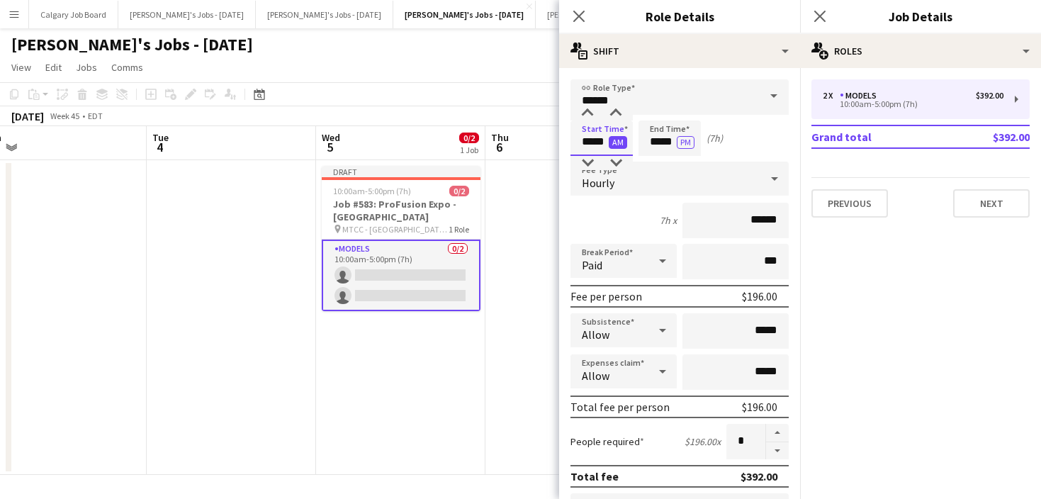
drag, startPoint x: 580, startPoint y: 140, endPoint x: 615, endPoint y: 140, distance: 34.7
click at [615, 140] on app-time-picker "***** AM" at bounding box center [601, 141] width 62 height 11
click at [662, 143] on input "*****" at bounding box center [669, 137] width 62 height 35
type input "*****"
click at [730, 144] on div "Start Time ***** AM End Time ***** PM (5h)" at bounding box center [679, 137] width 218 height 35
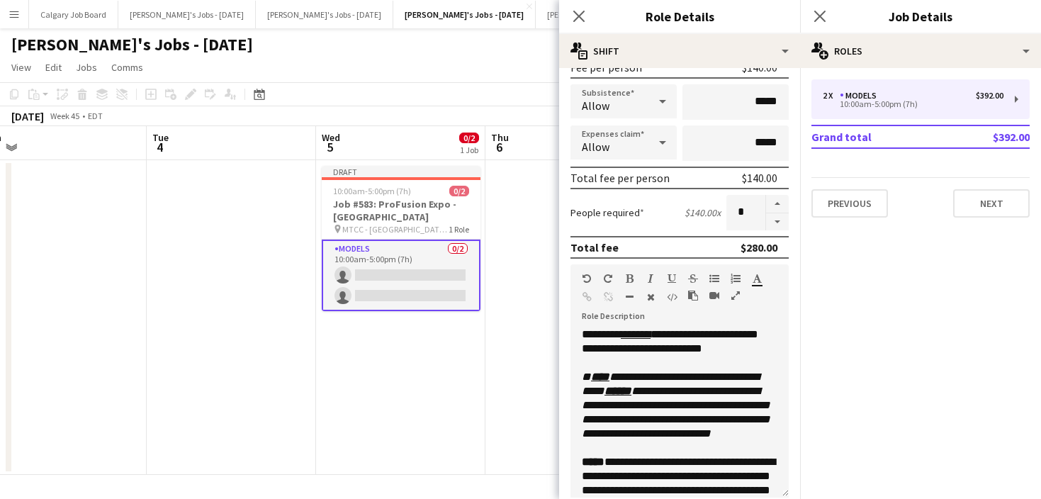
scroll to position [233, 0]
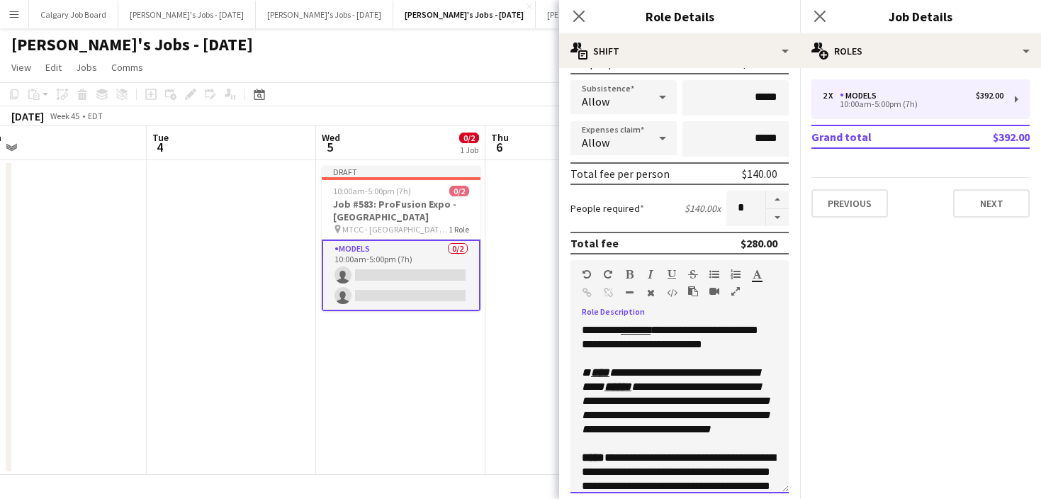
click at [632, 332] on u "******" at bounding box center [636, 330] width 30 height 11
drag, startPoint x: 631, startPoint y: 333, endPoint x: 634, endPoint y: 310, distance: 22.8
click at [624, 331] on div "**********" at bounding box center [679, 408] width 218 height 170
click at [670, 275] on icon "button" at bounding box center [672, 274] width 9 height 10
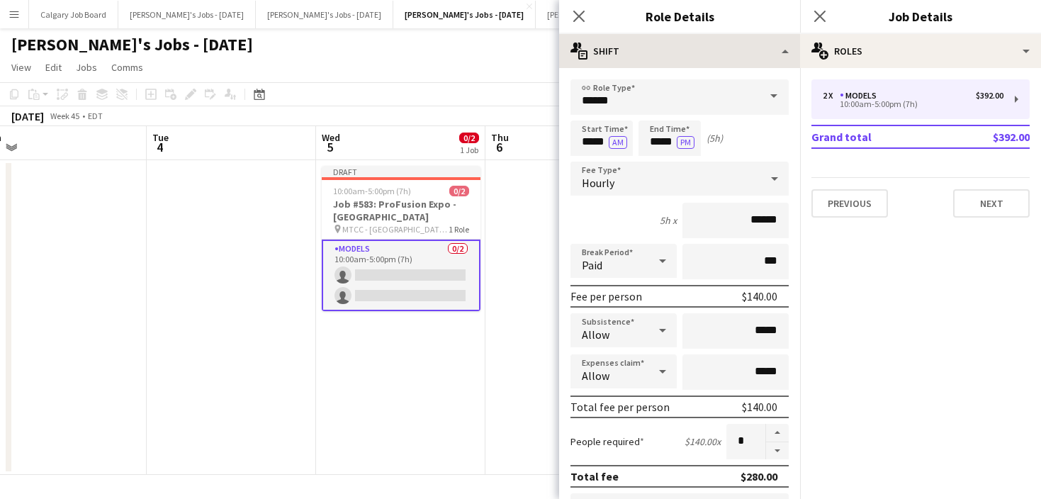
scroll to position [0, 0]
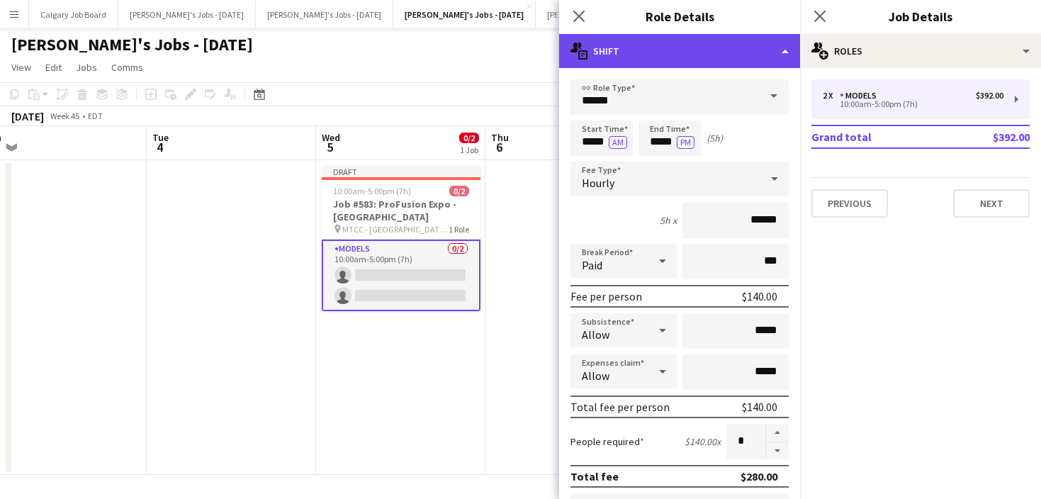
click at [648, 50] on div "multiple-actions-text Shift" at bounding box center [679, 51] width 241 height 34
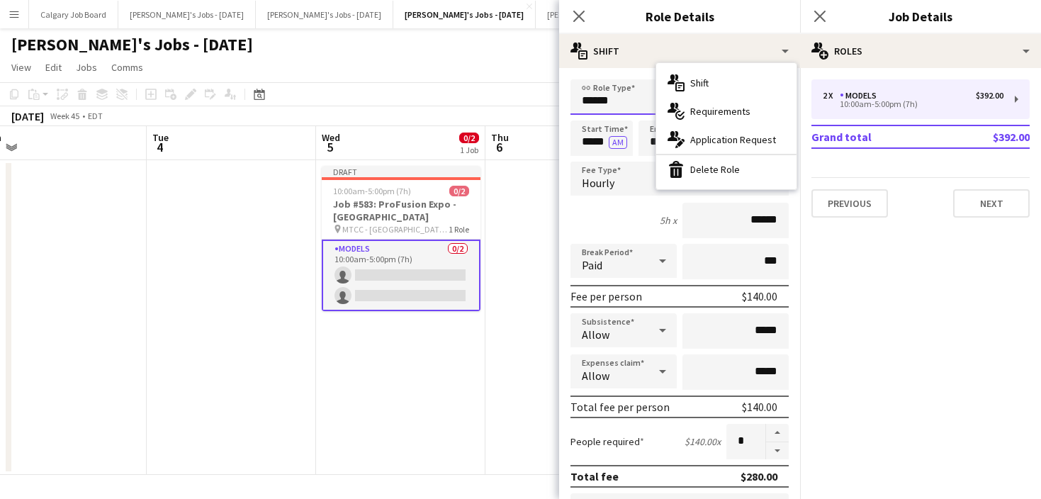
click at [631, 105] on input "******" at bounding box center [679, 96] width 218 height 35
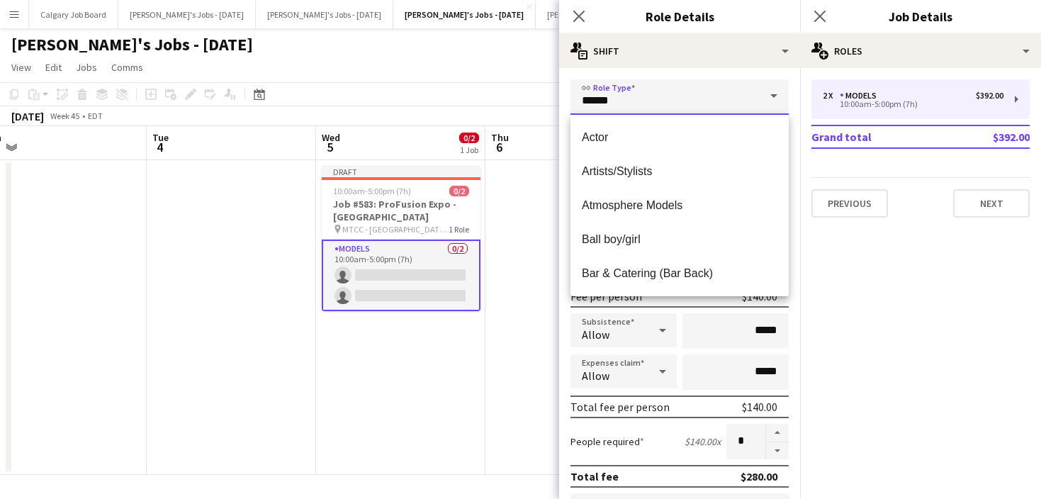
drag, startPoint x: 625, startPoint y: 105, endPoint x: 570, endPoint y: 103, distance: 55.3
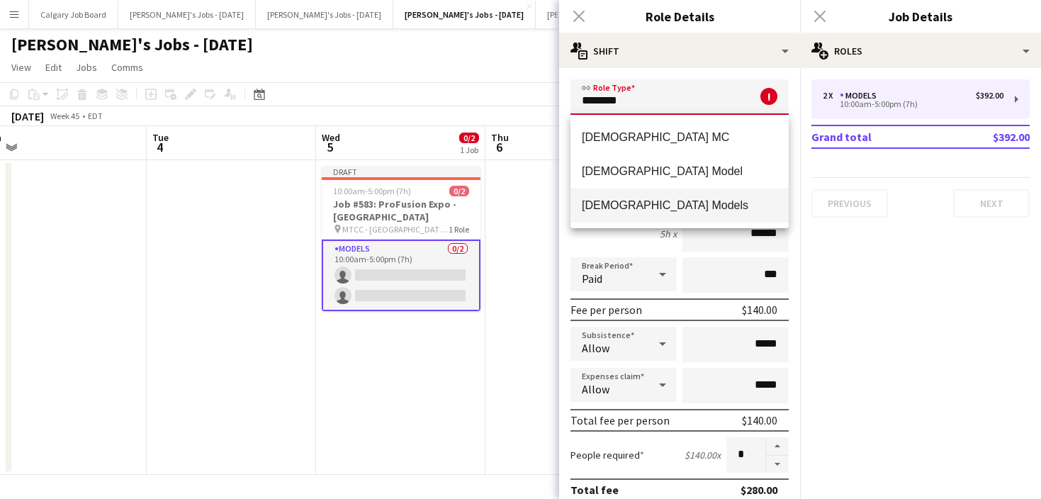
click at [616, 198] on span "[DEMOGRAPHIC_DATA] Models" at bounding box center [680, 204] width 196 height 13
type input "**********"
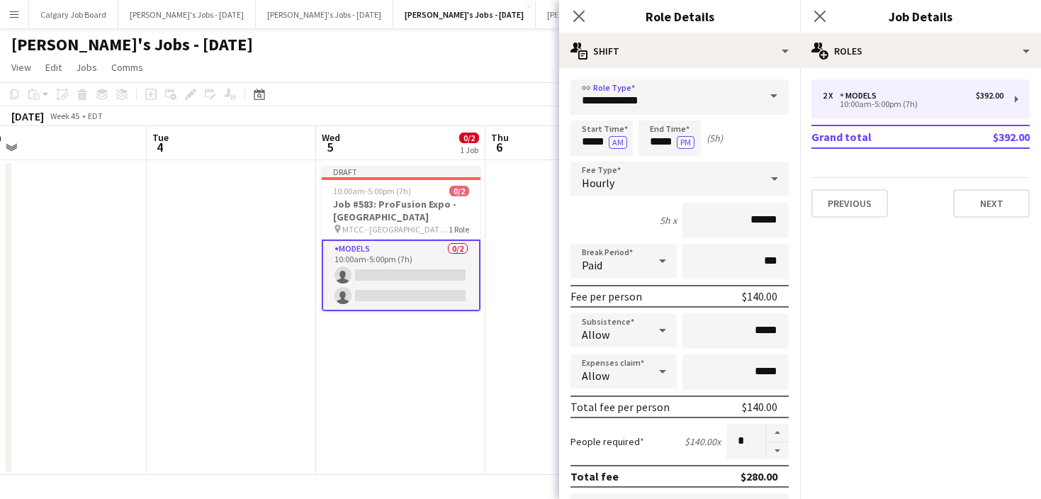
click at [746, 139] on div "Start Time ***** AM End Time ***** PM (5h)" at bounding box center [679, 137] width 218 height 35
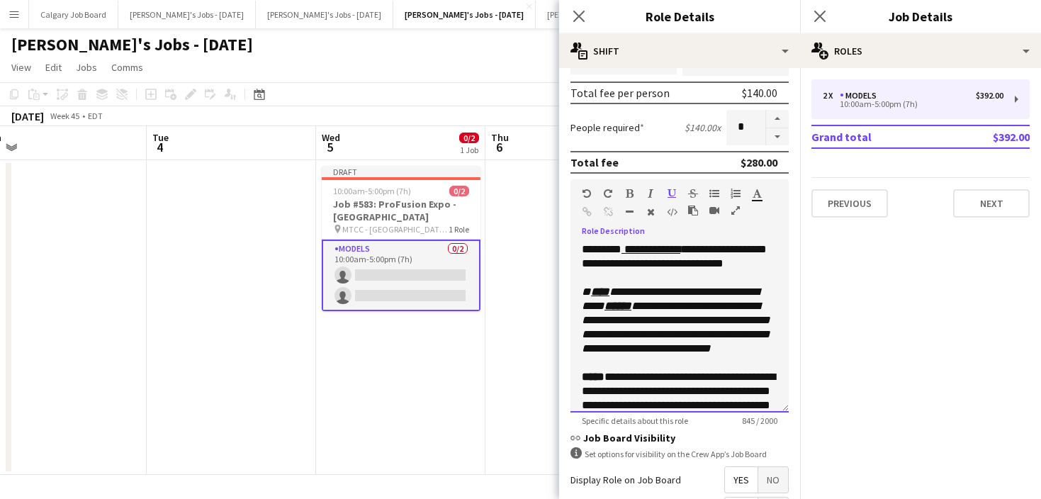
click at [694, 285] on div at bounding box center [680, 278] width 196 height 14
drag, startPoint x: 719, startPoint y: 266, endPoint x: 741, endPoint y: 266, distance: 22.7
click at [741, 266] on div "**********" at bounding box center [679, 327] width 218 height 170
click at [693, 285] on div at bounding box center [680, 278] width 196 height 14
drag, startPoint x: 634, startPoint y: 280, endPoint x: 609, endPoint y: 279, distance: 24.1
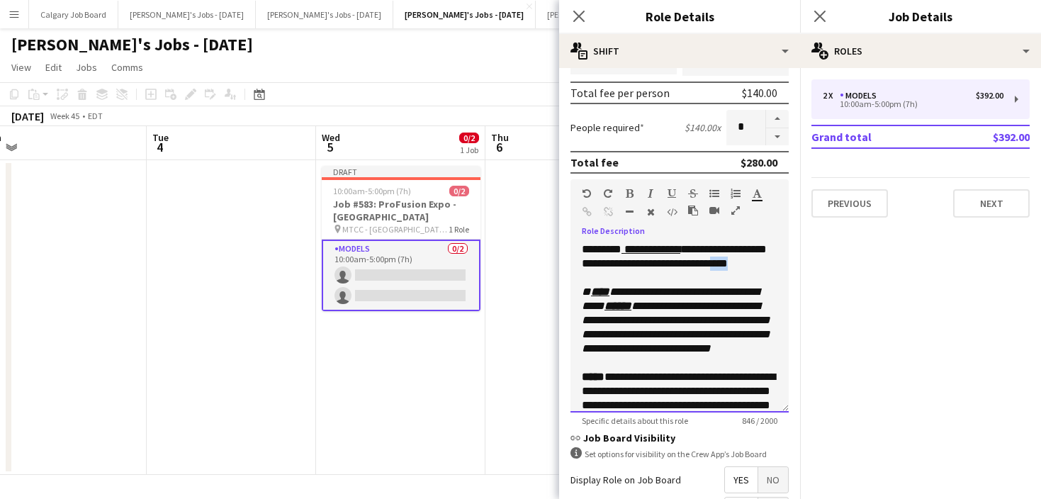
click at [609, 279] on div "**********" at bounding box center [679, 327] width 218 height 170
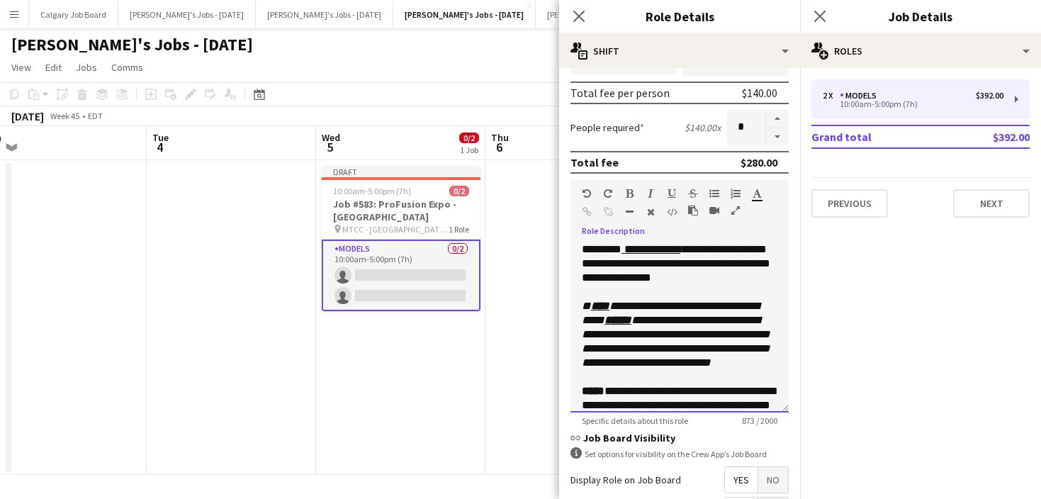
click at [658, 308] on icon "**********" at bounding box center [676, 333] width 188 height 67
drag, startPoint x: 583, startPoint y: 264, endPoint x: 657, endPoint y: 264, distance: 73.7
click at [657, 264] on div "**********" at bounding box center [679, 327] width 218 height 170
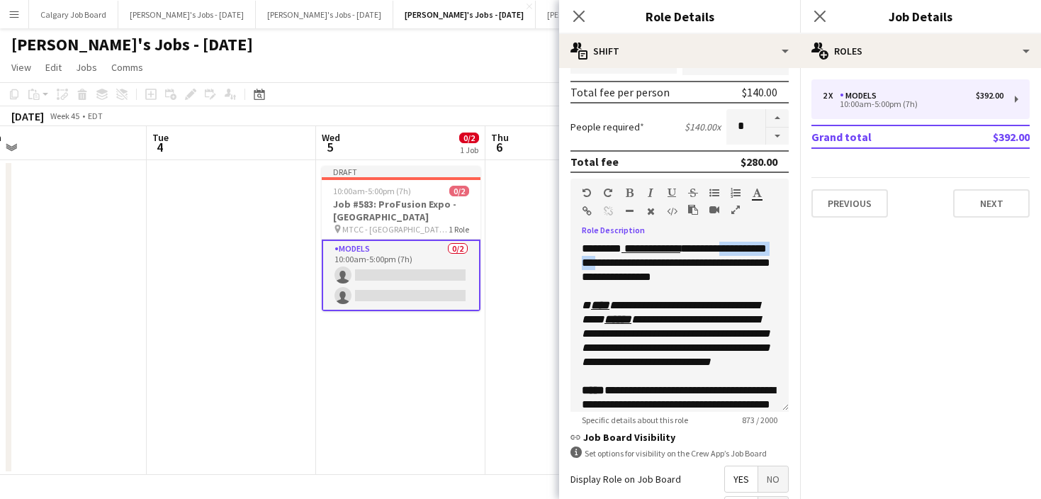
click at [629, 190] on icon "button" at bounding box center [630, 193] width 8 height 10
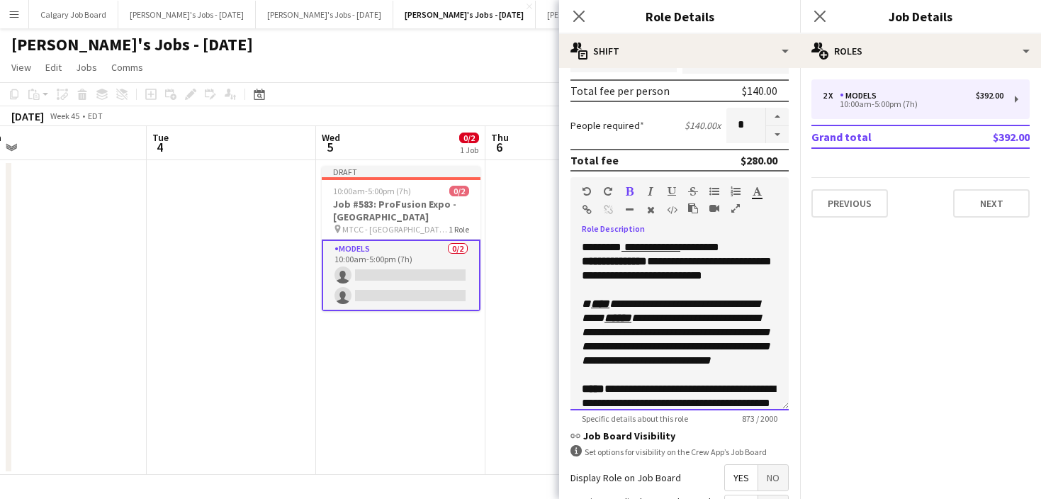
click at [693, 305] on icon "**********" at bounding box center [676, 331] width 188 height 67
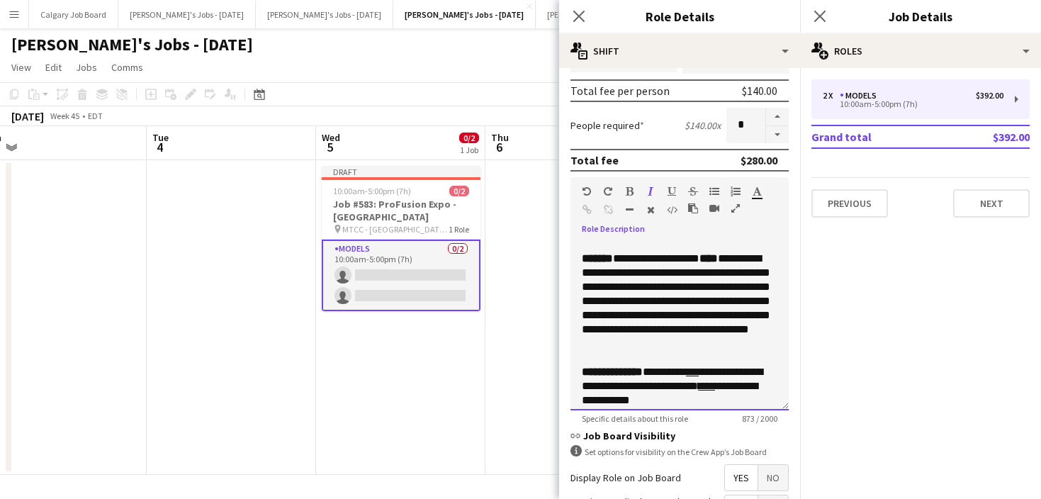
scroll to position [227, 0]
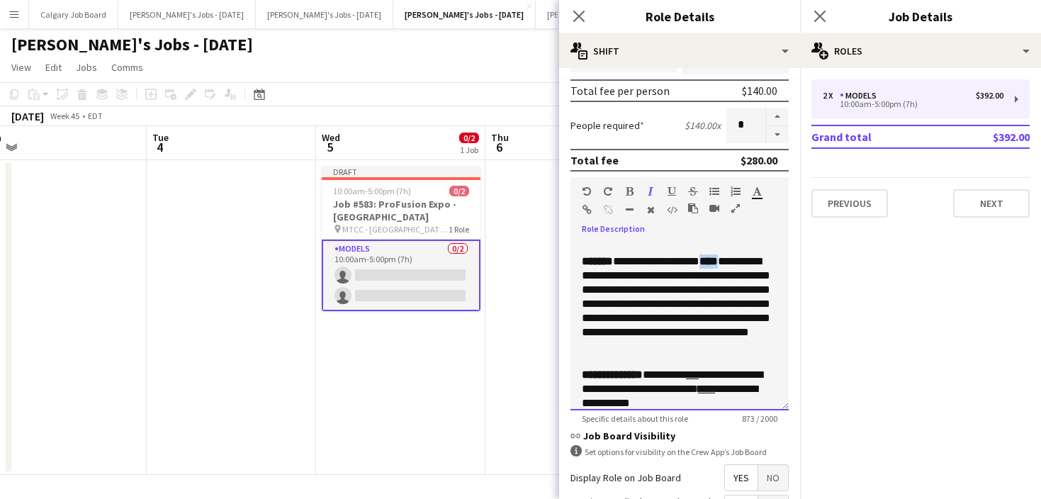
drag, startPoint x: 707, startPoint y: 276, endPoint x: 731, endPoint y: 276, distance: 23.4
click at [731, 276] on div "**********" at bounding box center [680, 303] width 196 height 99
click at [742, 310] on div "**********" at bounding box center [680, 303] width 196 height 99
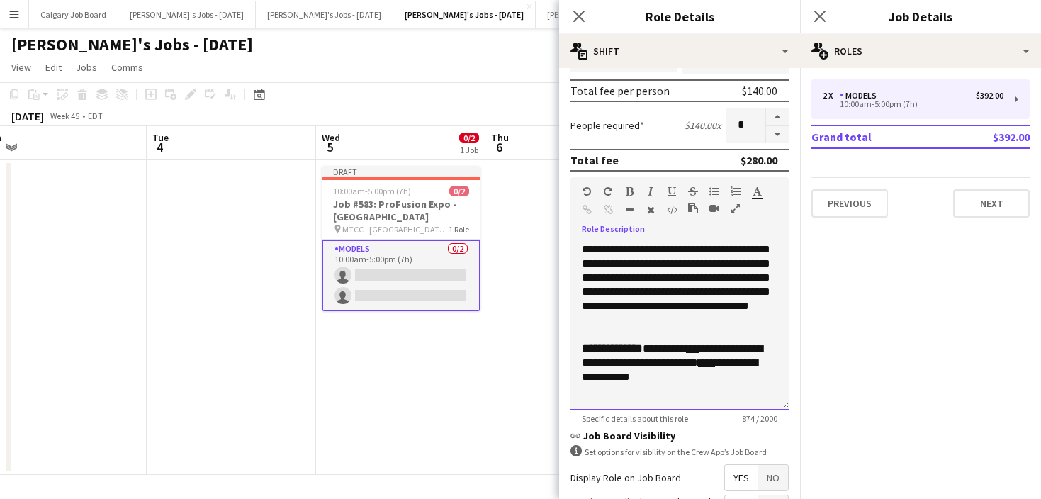
scroll to position [247, 0]
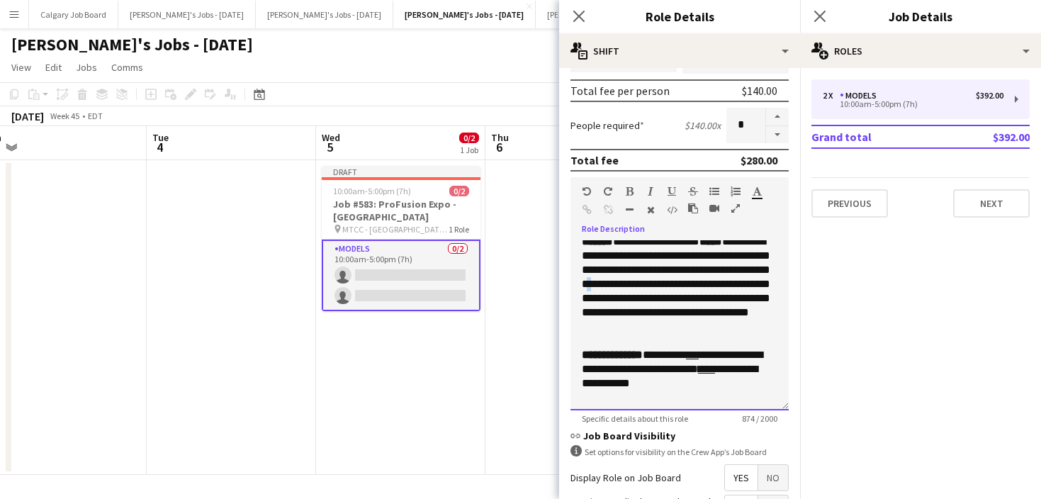
click at [683, 294] on div "**********" at bounding box center [680, 284] width 196 height 99
click at [726, 300] on div "**********" at bounding box center [680, 284] width 196 height 99
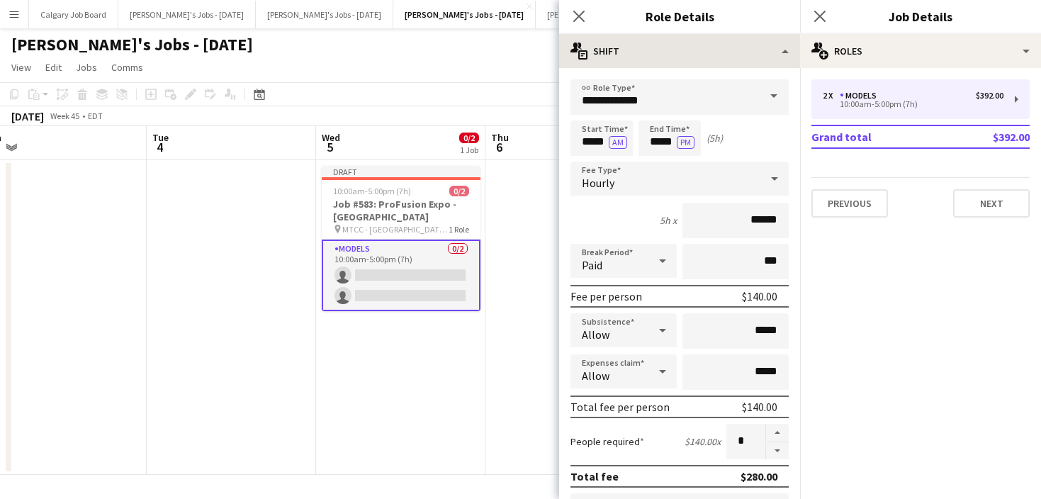
scroll to position [0, 0]
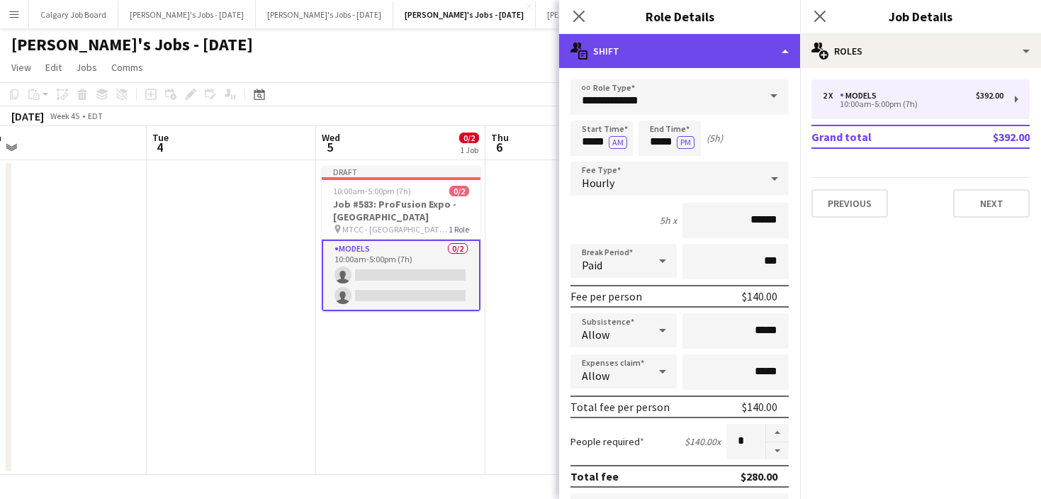
click at [660, 48] on div "multiple-actions-text Shift" at bounding box center [679, 51] width 241 height 34
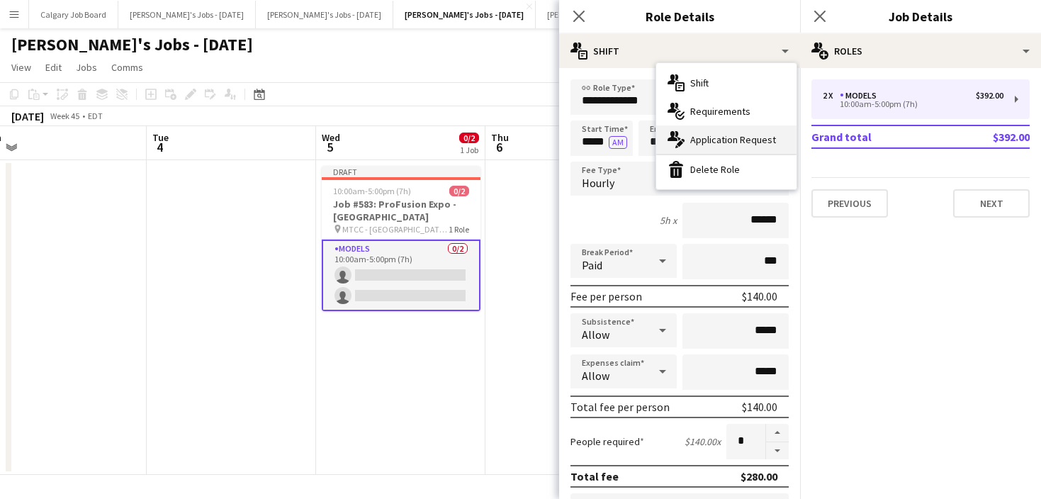
click at [705, 132] on div "multiple-actions-edit-1 Application Request" at bounding box center [726, 139] width 140 height 28
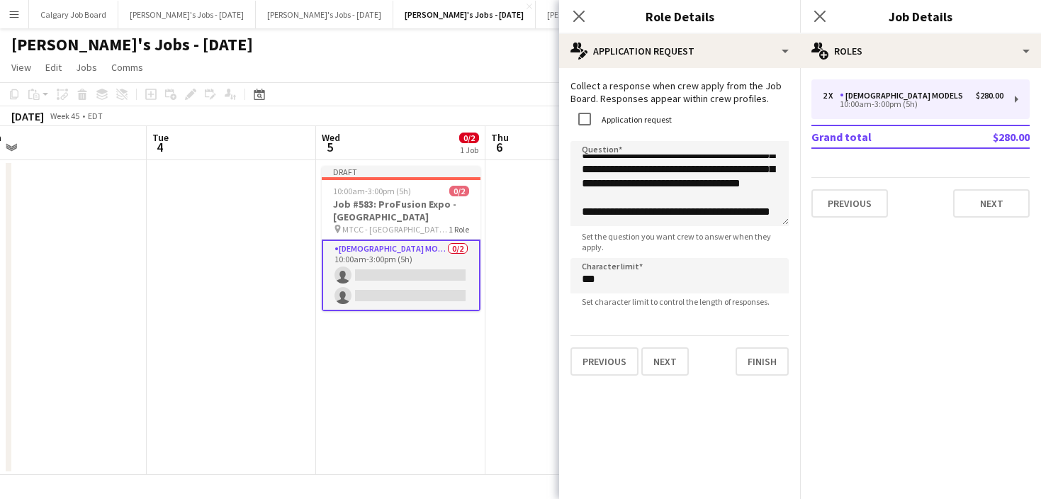
scroll to position [50, 0]
click at [763, 198] on textarea "**********" at bounding box center [679, 183] width 218 height 85
drag, startPoint x: 596, startPoint y: 213, endPoint x: 604, endPoint y: 213, distance: 7.8
click at [598, 213] on textarea "**********" at bounding box center [679, 183] width 218 height 85
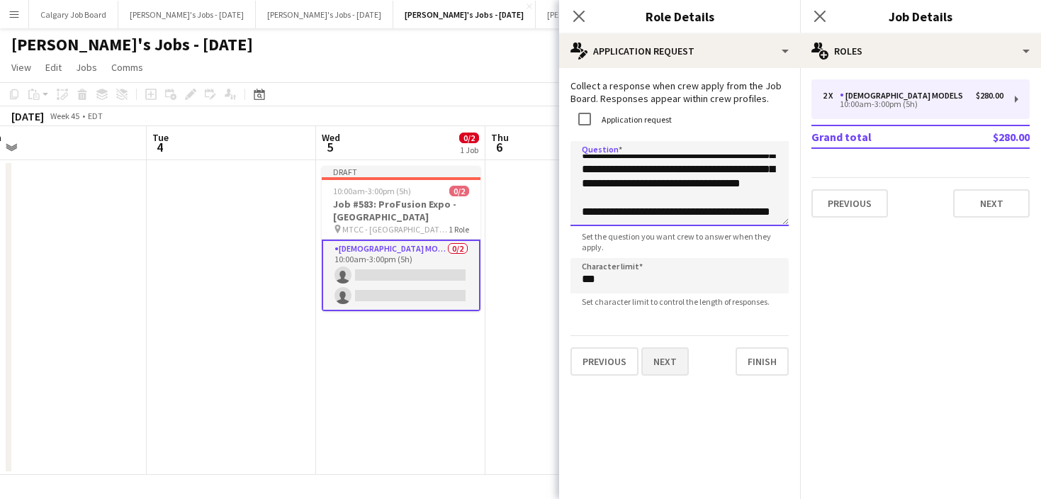
type textarea "**********"
click at [658, 362] on button "Next" at bounding box center [664, 361] width 47 height 28
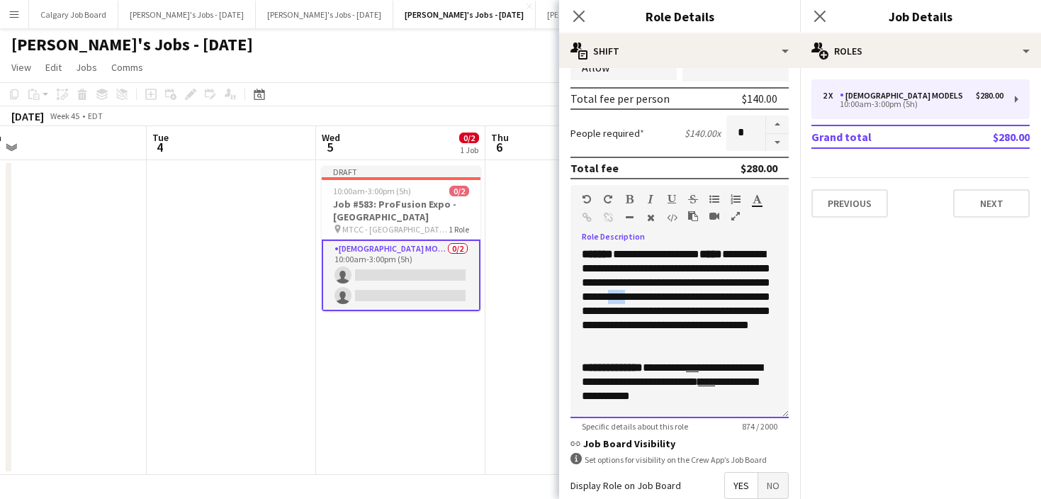
scroll to position [243, 0]
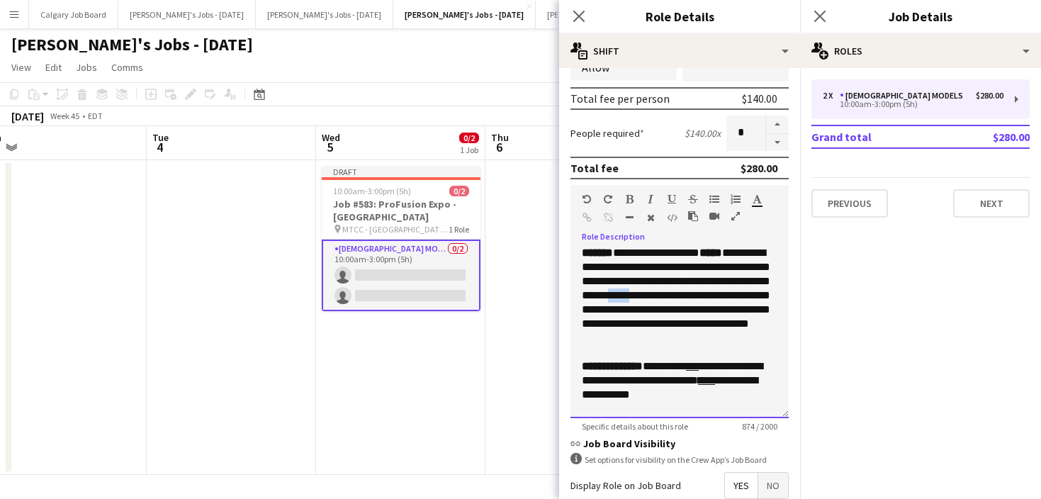
drag, startPoint x: 706, startPoint y: 308, endPoint x: 722, endPoint y: 308, distance: 16.3
click at [722, 308] on div "**********" at bounding box center [680, 295] width 196 height 99
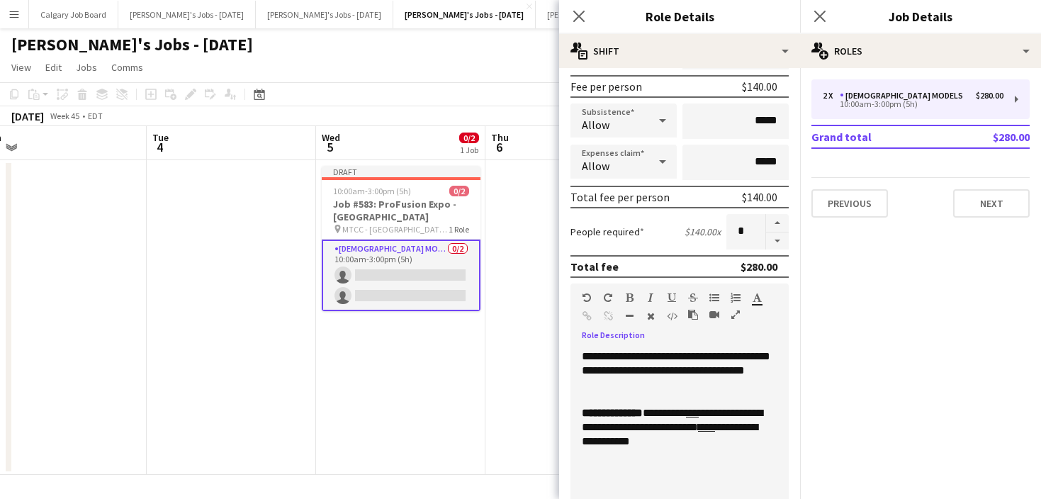
scroll to position [309, 0]
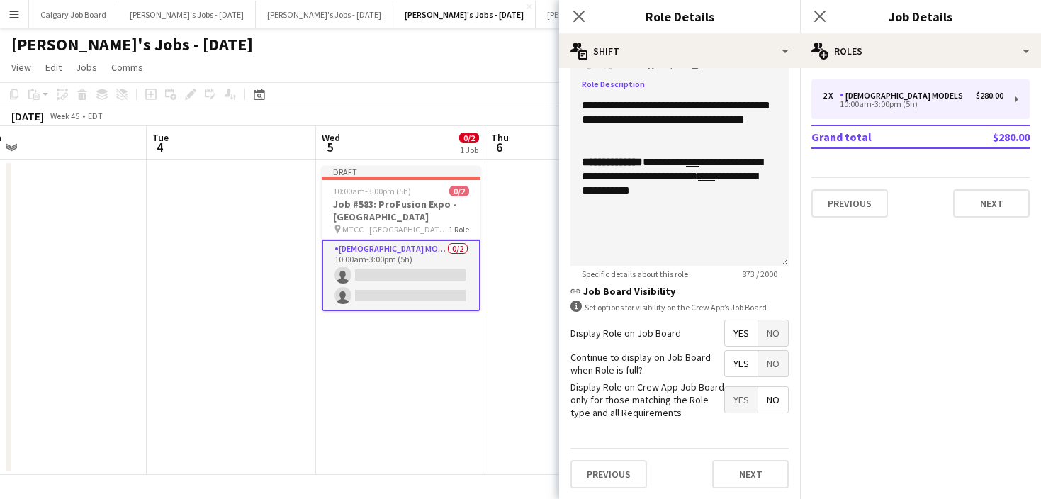
click at [772, 342] on span "No" at bounding box center [773, 333] width 30 height 26
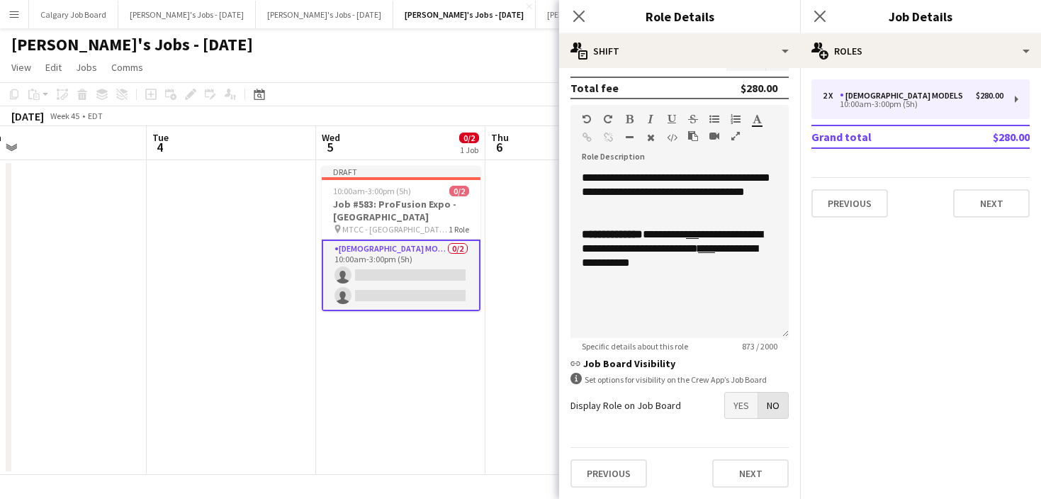
scroll to position [0, 0]
drag, startPoint x: 777, startPoint y: 405, endPoint x: 746, endPoint y: 368, distance: 48.8
click at [778, 405] on span "No" at bounding box center [773, 406] width 30 height 26
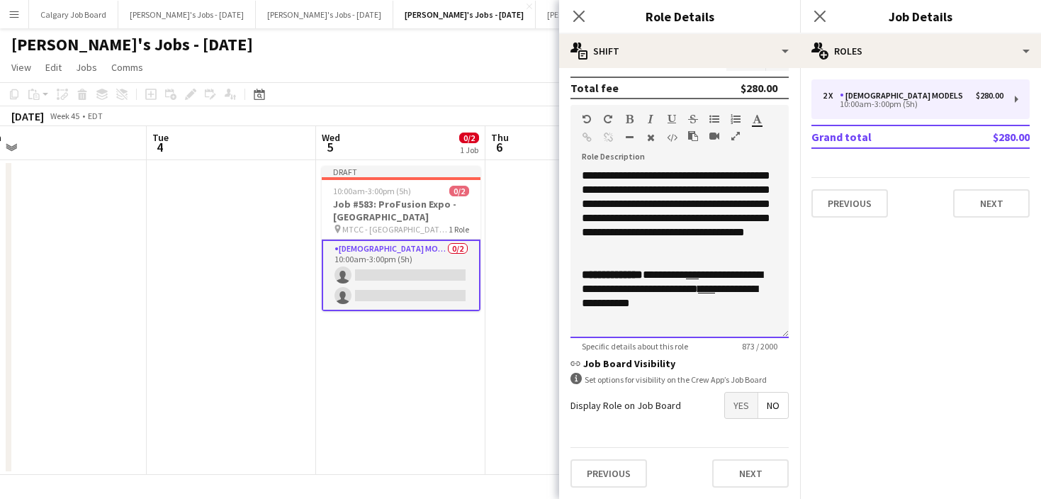
click at [767, 254] on div "**********" at bounding box center [680, 203] width 196 height 99
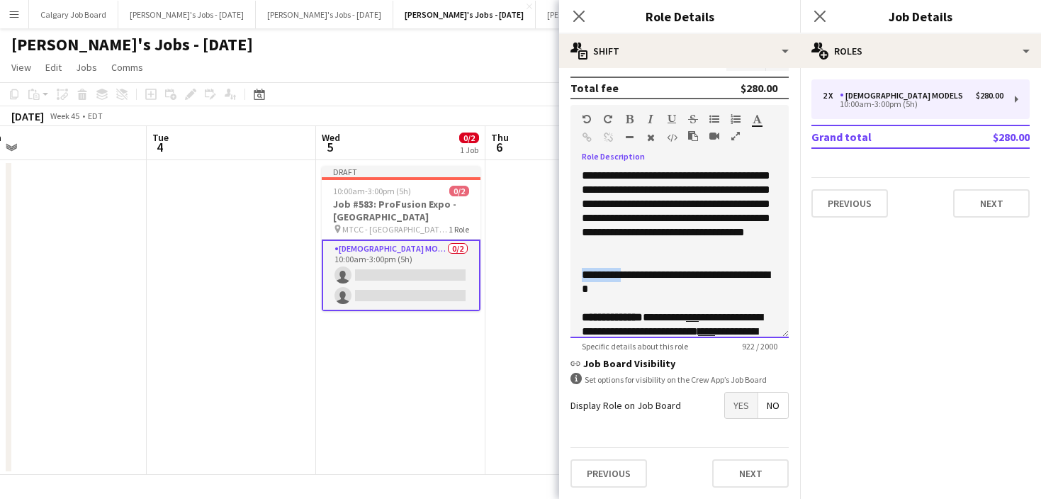
drag, startPoint x: 580, startPoint y: 288, endPoint x: 639, endPoint y: 274, distance: 60.7
click at [641, 286] on div "**********" at bounding box center [679, 253] width 218 height 170
click at [628, 119] on icon "button" at bounding box center [630, 119] width 8 height 10
click at [695, 268] on div at bounding box center [680, 261] width 196 height 14
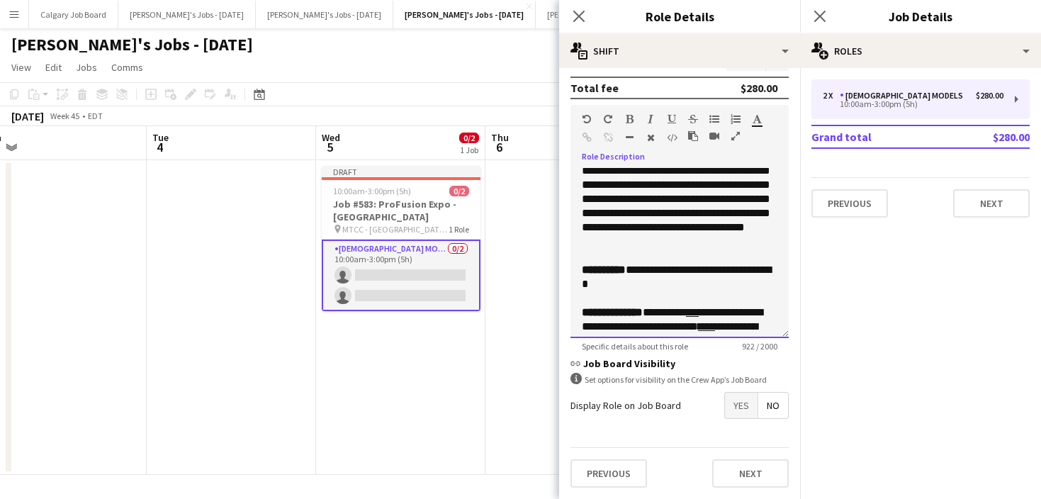
scroll to position [260, 0]
click at [703, 291] on div "**********" at bounding box center [680, 276] width 196 height 28
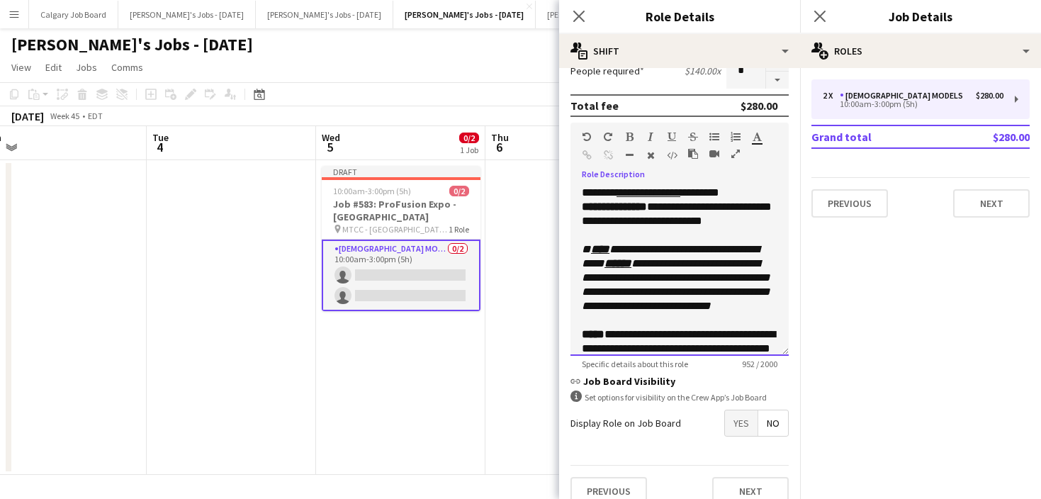
scroll to position [361, 0]
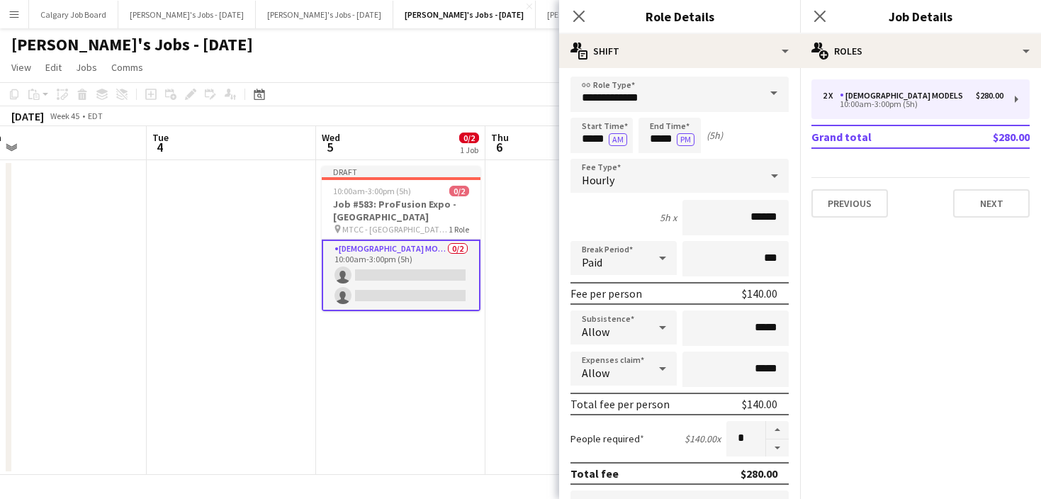
click at [474, 94] on app-toolbar "Copy Paste Paste Command V Paste with crew Command Shift V Paste linked Job [GE…" at bounding box center [520, 94] width 1041 height 24
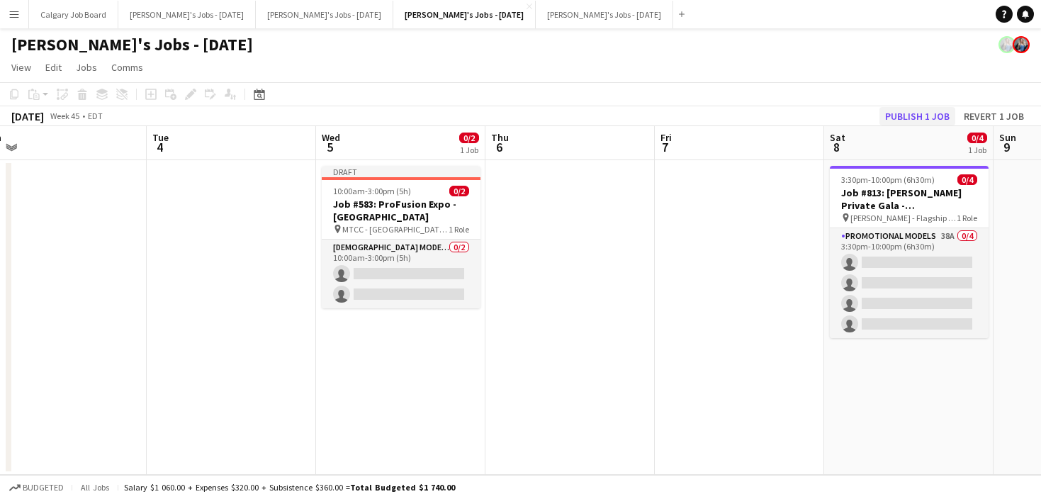
click at [925, 124] on button "Publish 1 job" at bounding box center [917, 116] width 76 height 18
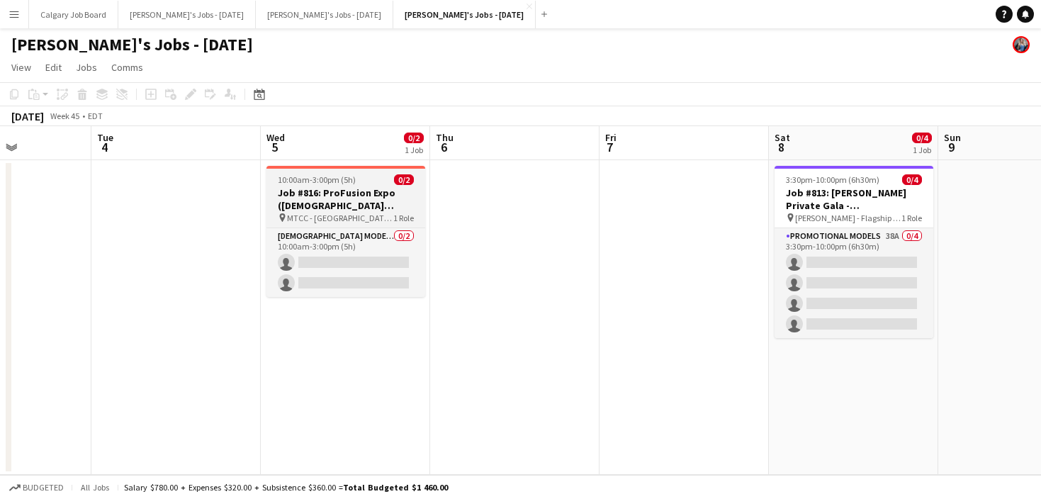
scroll to position [0, 556]
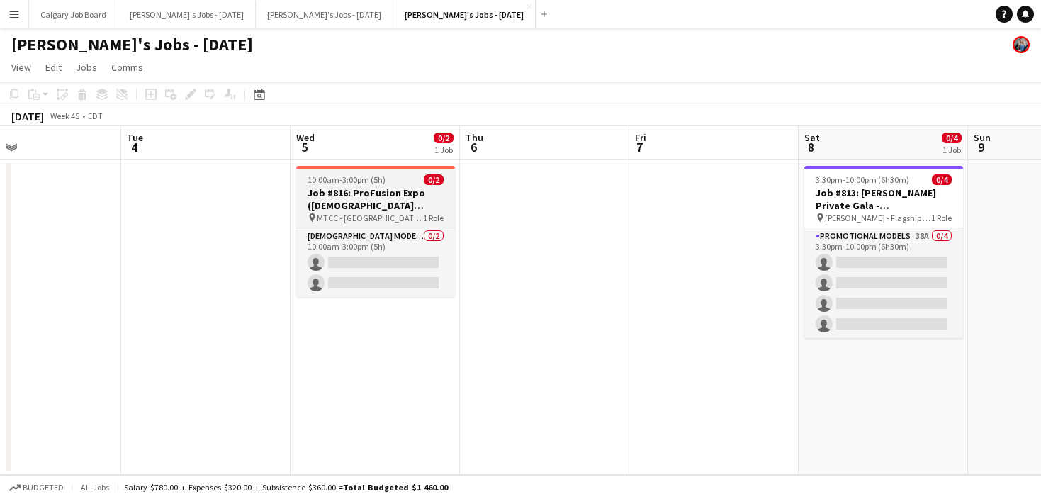
click at [381, 204] on h3 "Job #816: ProFusion Expo ([DEMOGRAPHIC_DATA] Client) - [GEOGRAPHIC_DATA]" at bounding box center [375, 199] width 159 height 26
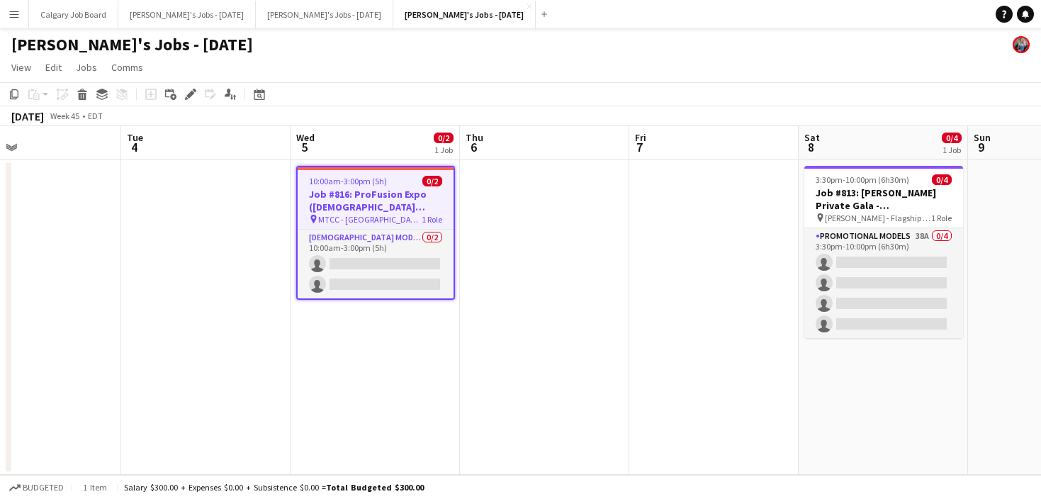
scroll to position [0, 0]
click at [468, 231] on app-date-cell at bounding box center [544, 317] width 169 height 315
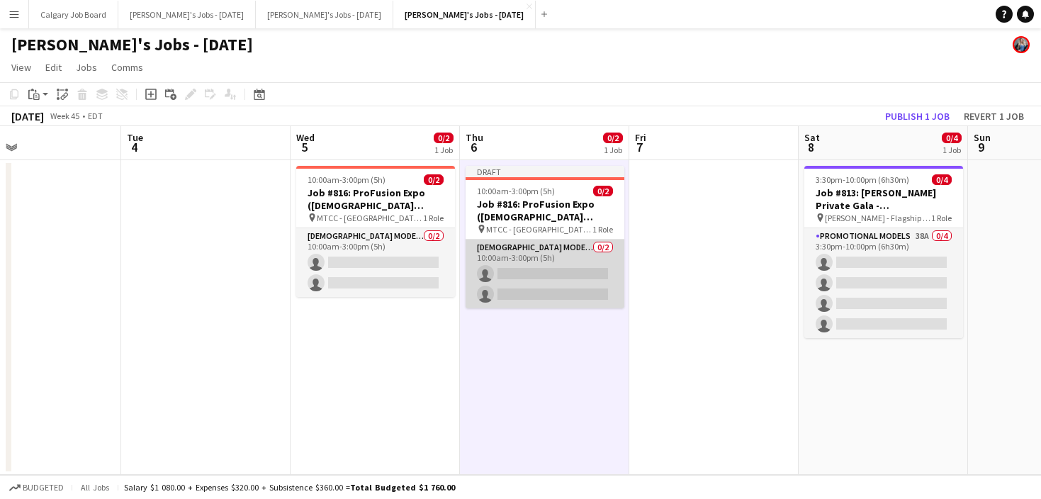
click at [490, 266] on app-card-role "[DEMOGRAPHIC_DATA] Models 0/2 10:00am-3:00pm (5h) single-neutral-actions single…" at bounding box center [545, 274] width 159 height 69
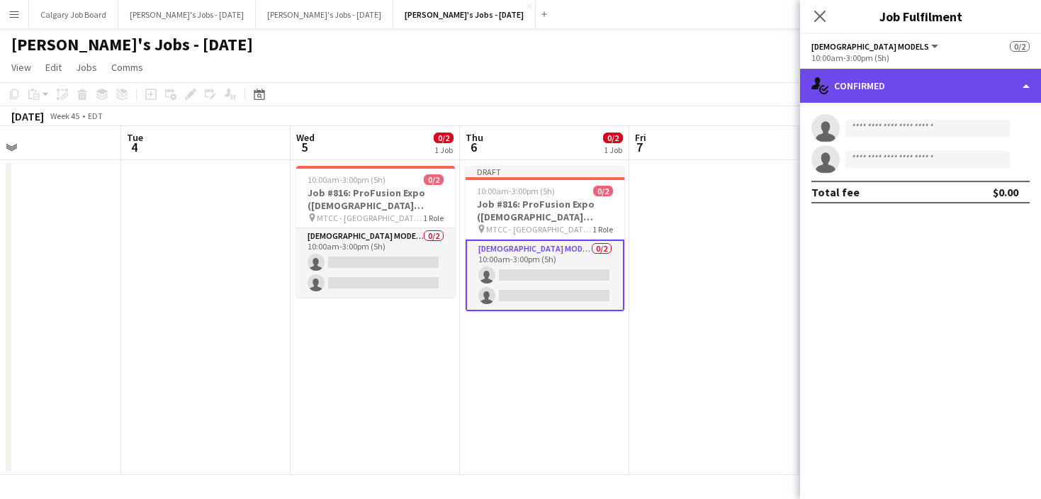
click at [981, 89] on div "single-neutral-actions-check-2 Confirmed" at bounding box center [920, 86] width 241 height 34
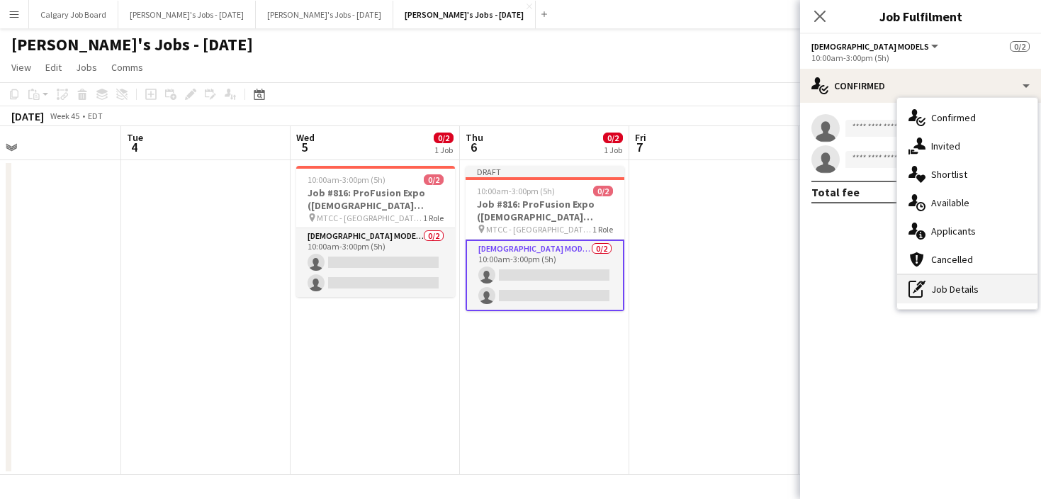
click at [991, 295] on div "pen-write Job Details" at bounding box center [967, 289] width 140 height 28
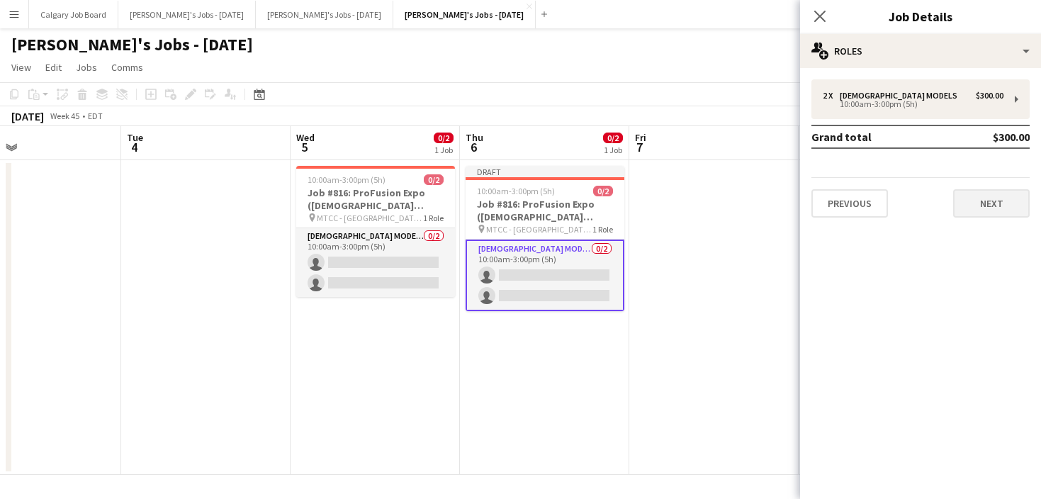
click at [976, 204] on button "Next" at bounding box center [991, 203] width 77 height 28
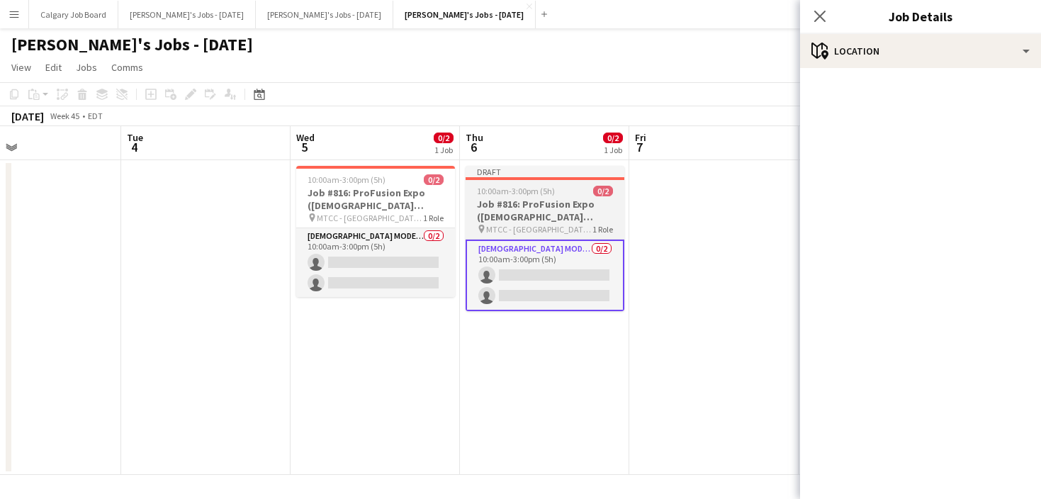
click at [575, 196] on app-job-card "Draft 10:00am-3:00pm (5h) 0/2 Job #816: ProFusion Expo (GODOX Client) - [GEOGRA…" at bounding box center [545, 238] width 159 height 145
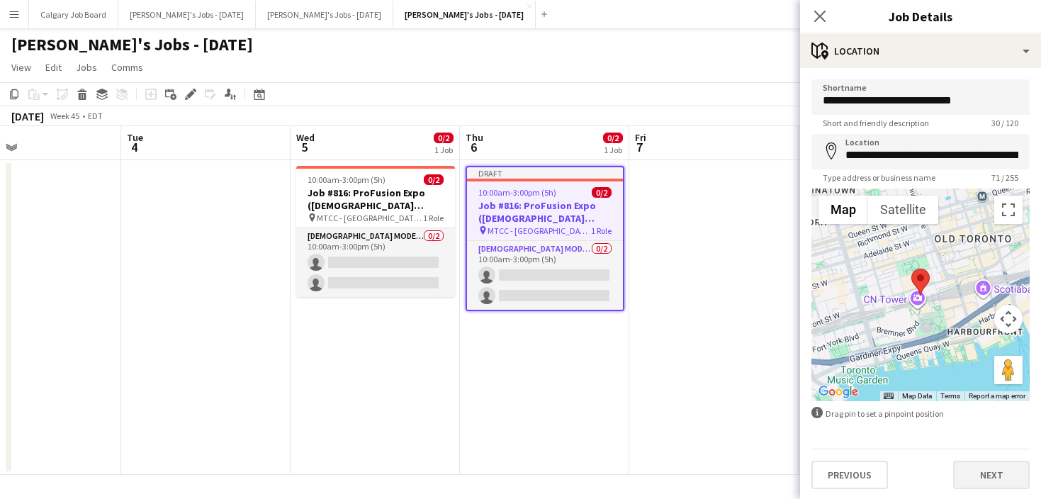
click at [984, 461] on button "Next" at bounding box center [991, 475] width 77 height 28
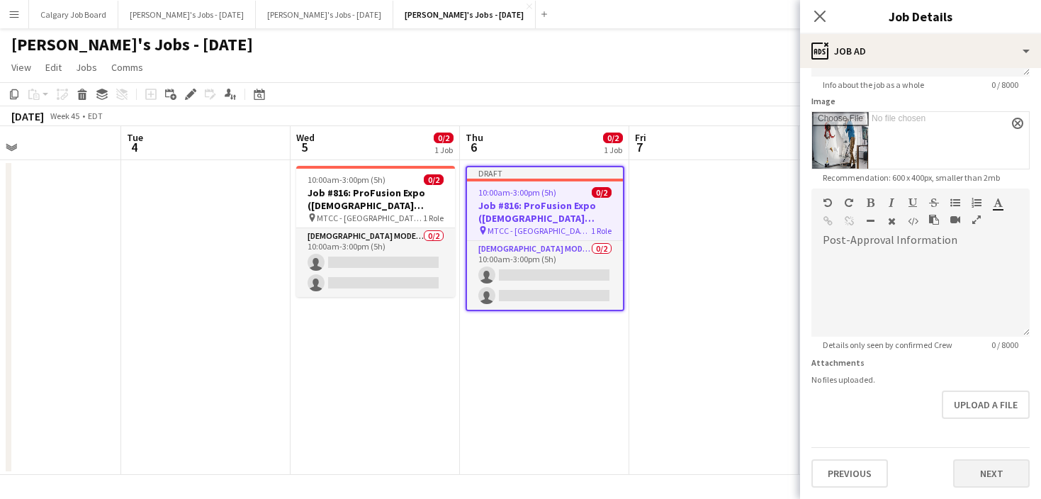
scroll to position [206, 0]
click at [980, 476] on button "Next" at bounding box center [991, 473] width 77 height 28
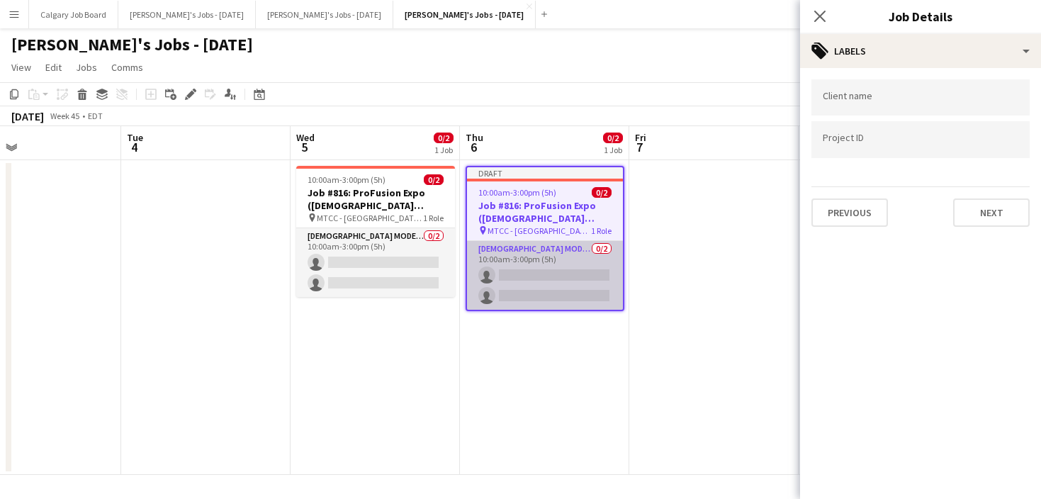
drag, startPoint x: 617, startPoint y: 253, endPoint x: 605, endPoint y: 266, distance: 18.1
click at [617, 253] on app-card-role "[DEMOGRAPHIC_DATA] Models 0/2 10:00am-3:00pm (5h) single-neutral-actions single…" at bounding box center [545, 275] width 156 height 69
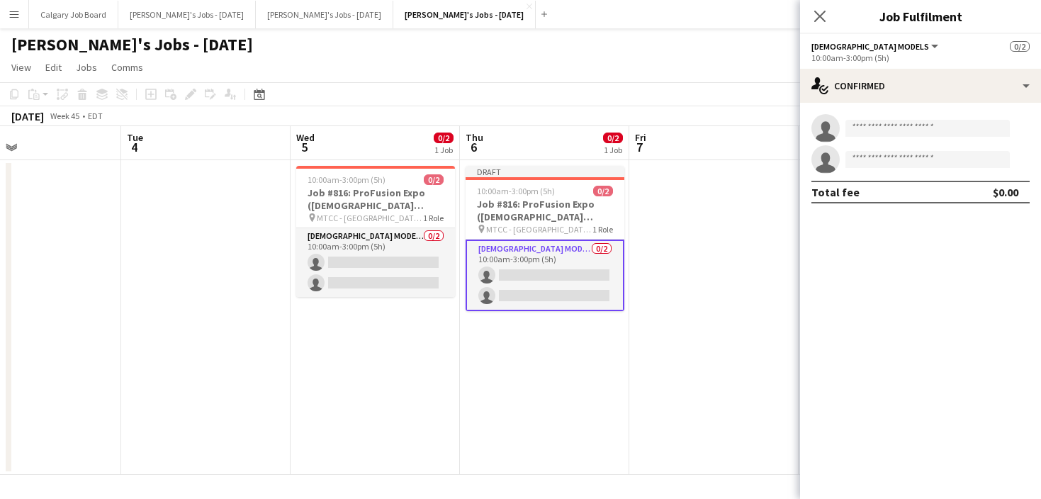
click at [590, 279] on app-card-role "[DEMOGRAPHIC_DATA] Models 0/2 10:00am-3:00pm (5h) single-neutral-actions single…" at bounding box center [545, 276] width 159 height 72
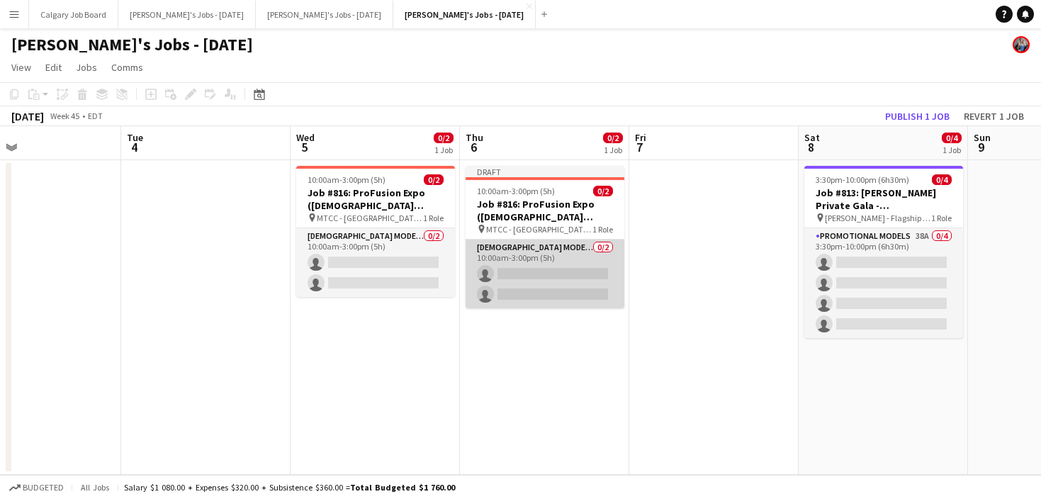
click at [587, 268] on app-card-role "[DEMOGRAPHIC_DATA] Models 0/2 10:00am-3:00pm (5h) single-neutral-actions single…" at bounding box center [545, 274] width 159 height 69
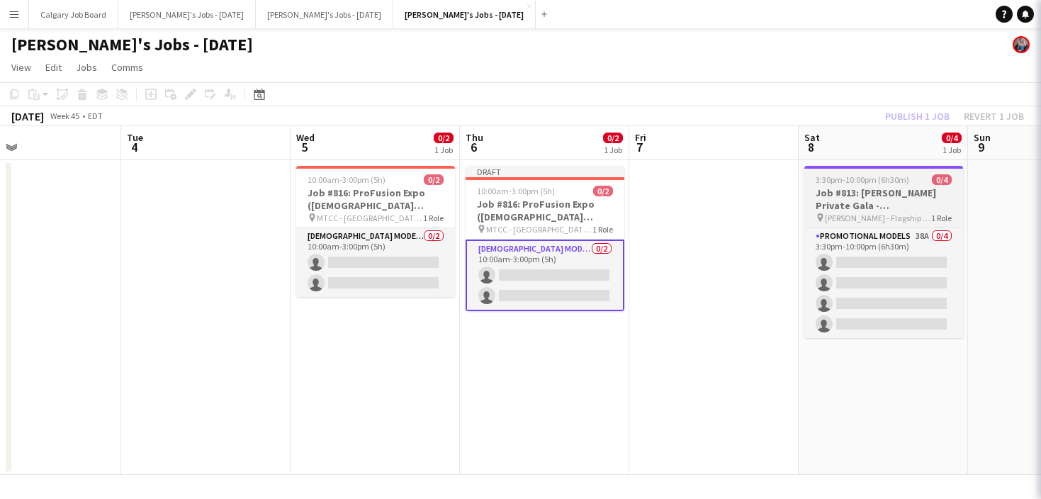
scroll to position [0, 555]
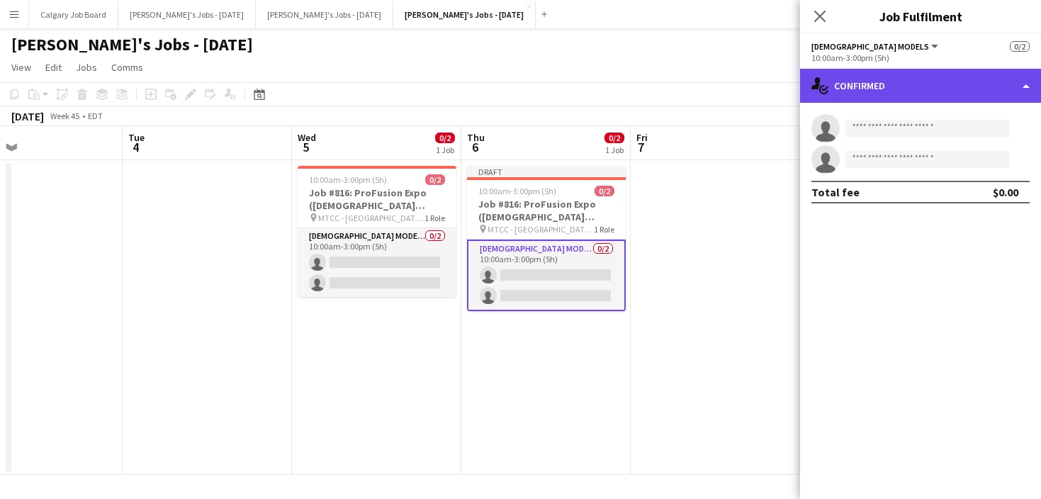
click at [899, 88] on div "single-neutral-actions-check-2 Confirmed" at bounding box center [920, 86] width 241 height 34
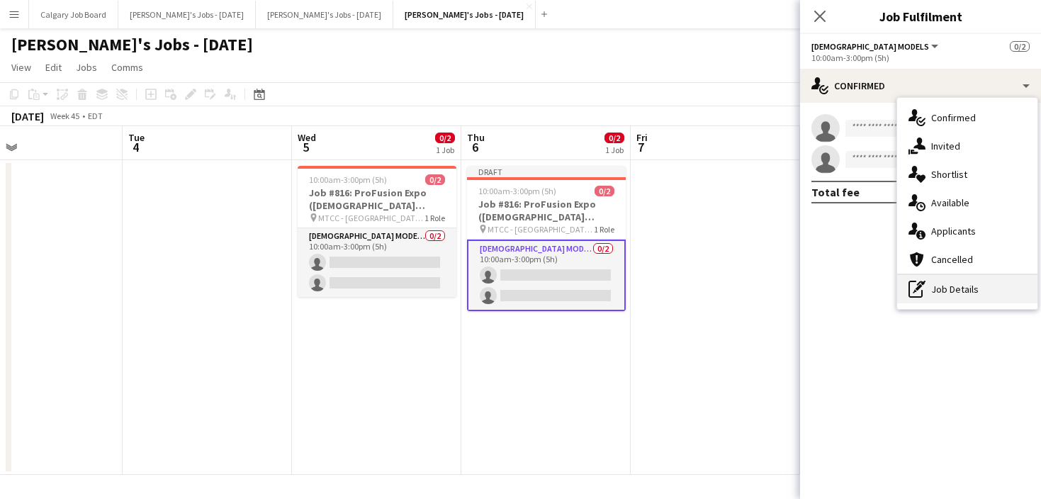
click at [940, 300] on div "pen-write Job Details" at bounding box center [967, 289] width 140 height 28
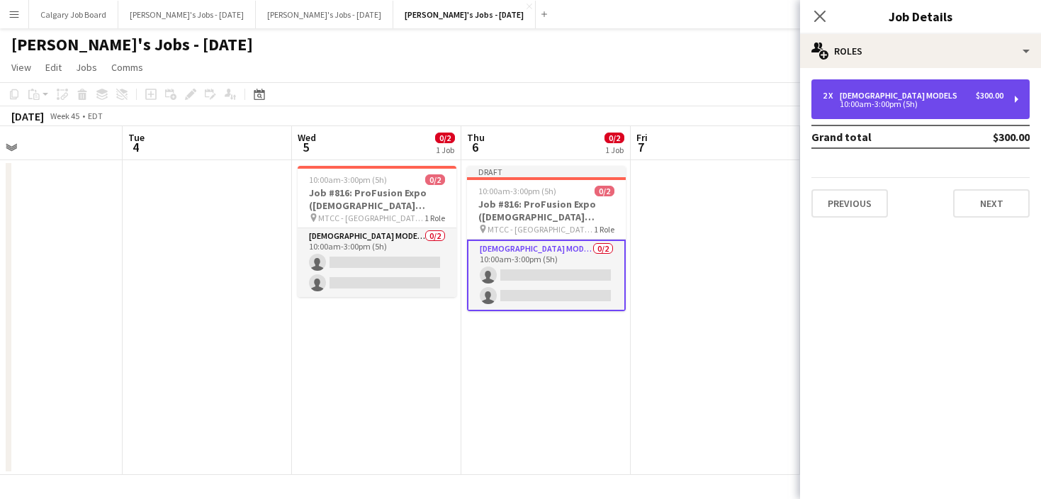
click at [869, 101] on div "10:00am-3:00pm (5h)" at bounding box center [913, 104] width 181 height 7
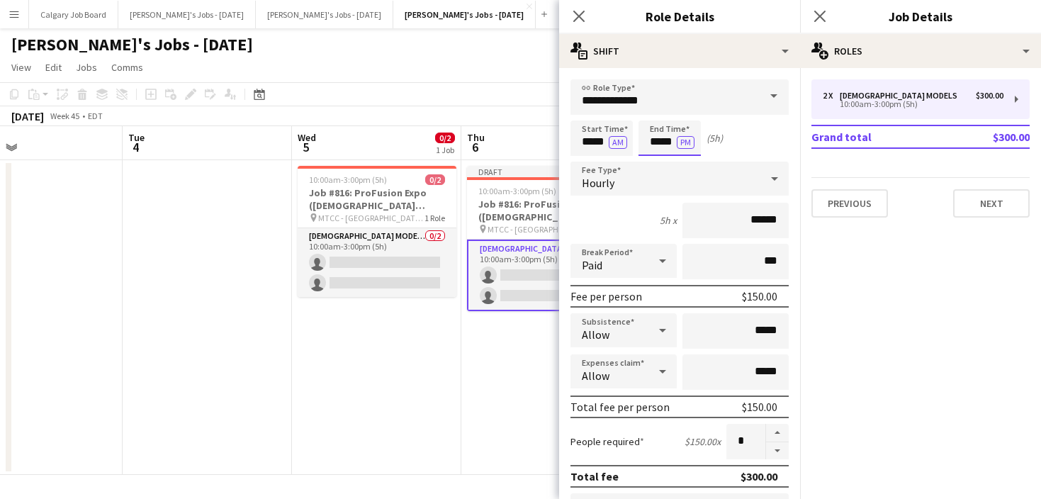
click at [661, 142] on input "*****" at bounding box center [669, 137] width 62 height 35
type input "*****"
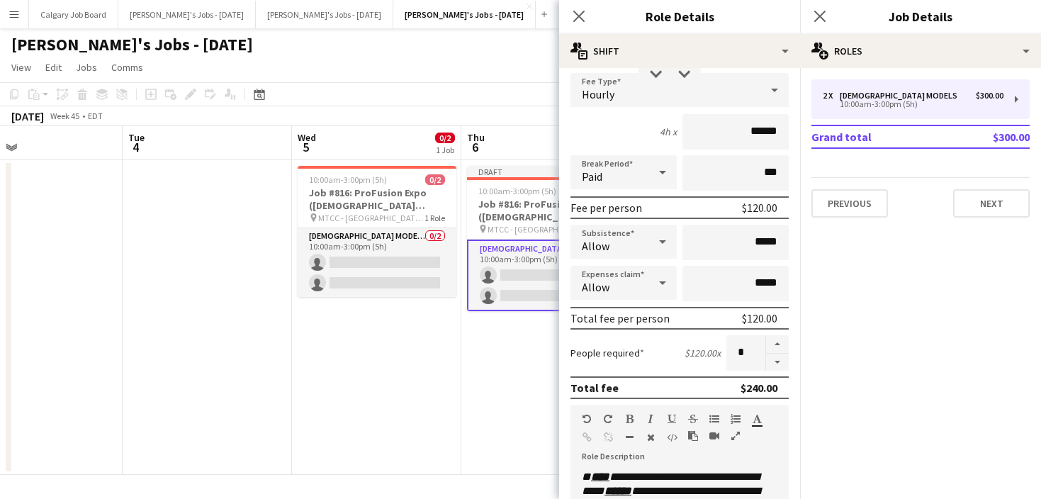
scroll to position [84, 0]
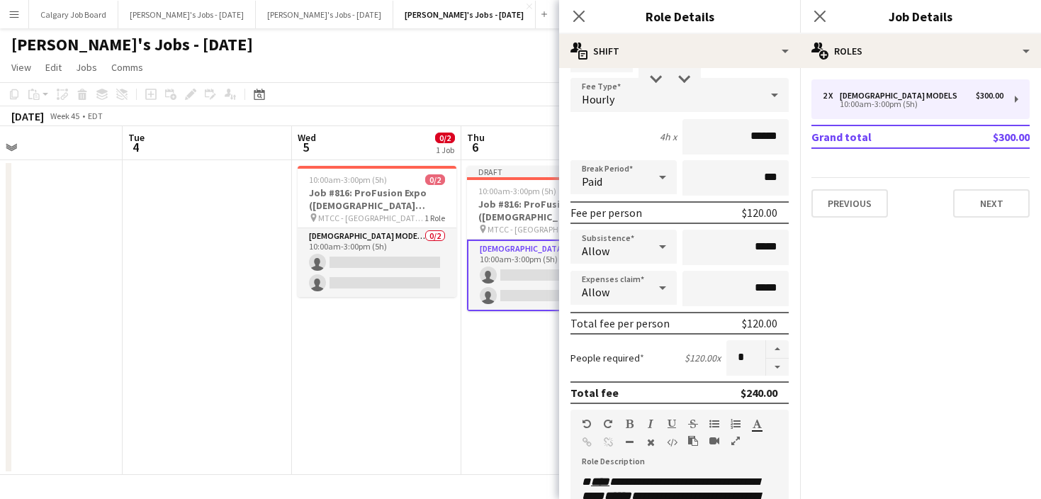
click at [636, 288] on div "Allow" at bounding box center [609, 288] width 78 height 34
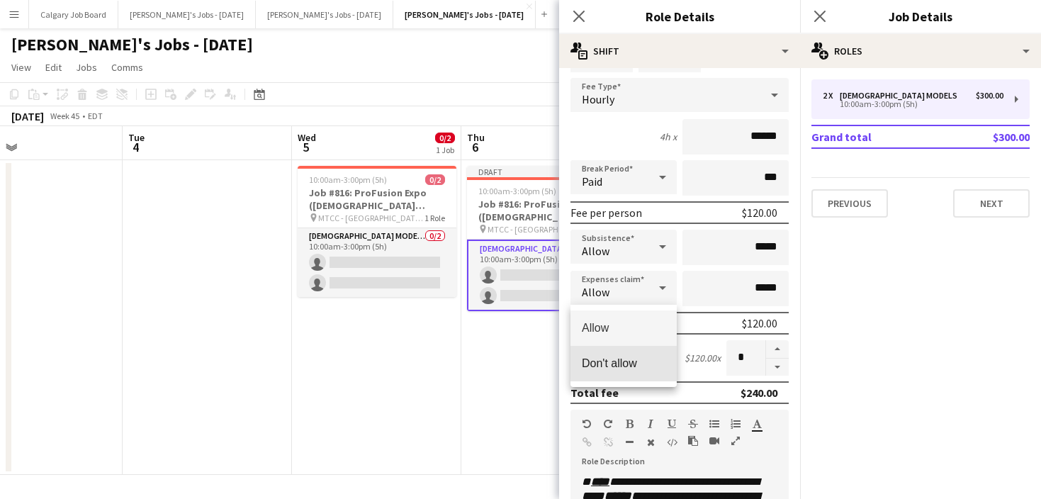
drag, startPoint x: 628, startPoint y: 357, endPoint x: 625, endPoint y: 296, distance: 61.0
click at [628, 357] on span "Don't allow" at bounding box center [624, 362] width 84 height 13
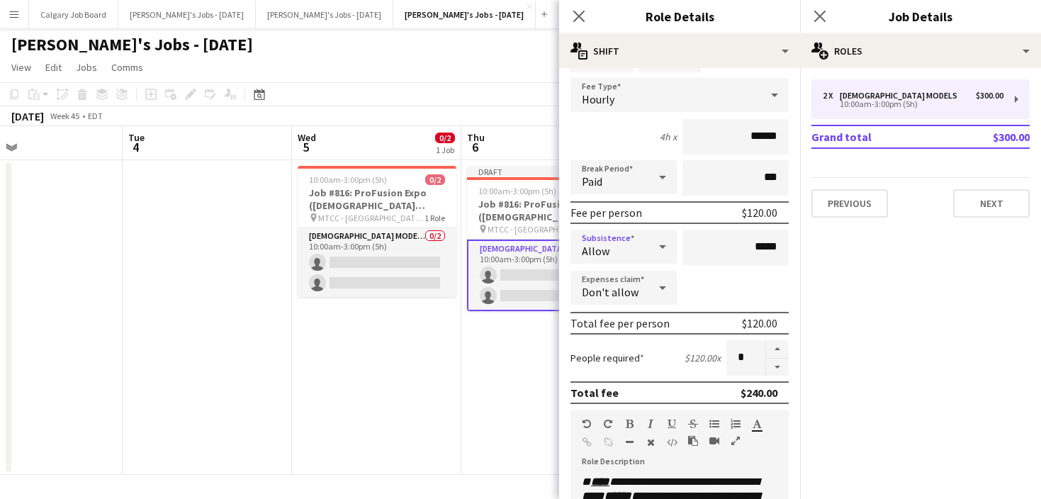
click at [633, 245] on div "Allow" at bounding box center [609, 247] width 78 height 34
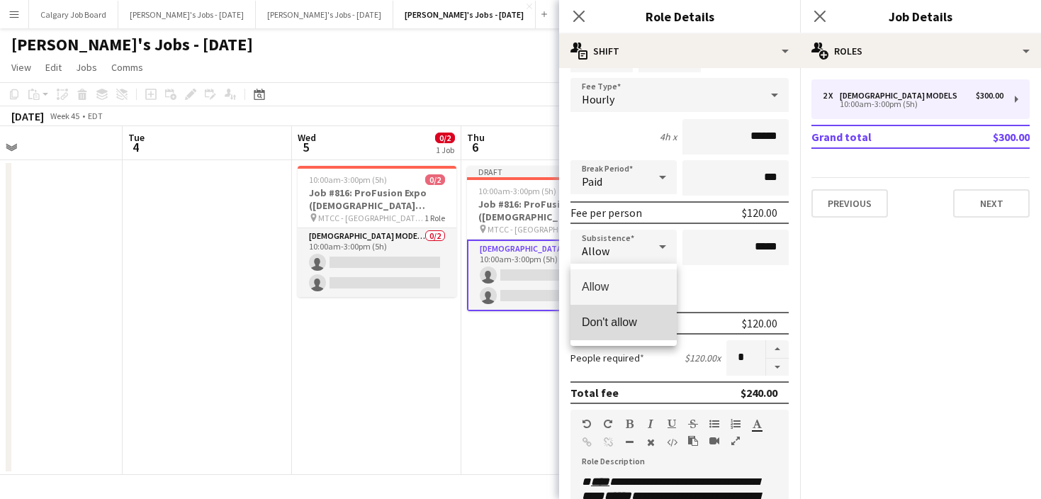
click at [634, 322] on span "Don't allow" at bounding box center [624, 321] width 84 height 13
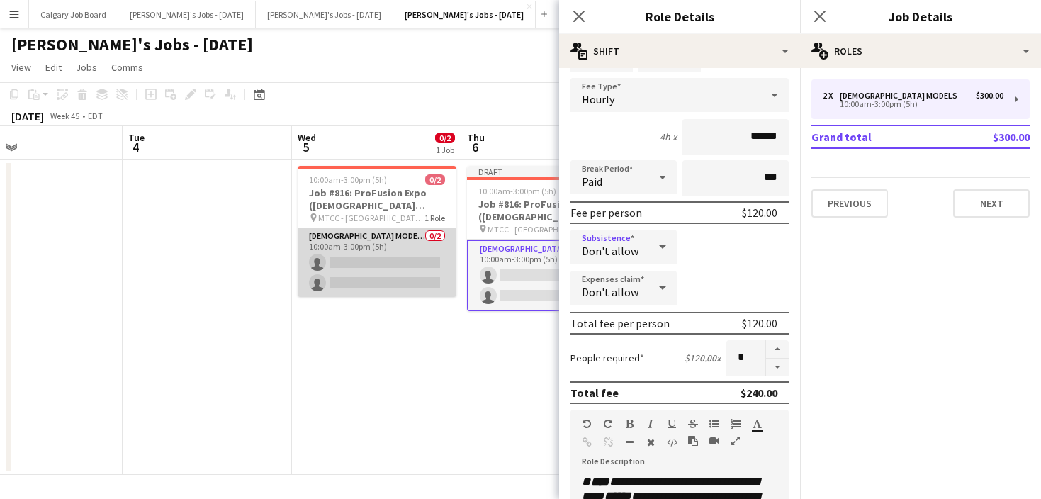
drag, startPoint x: 411, startPoint y: 258, endPoint x: 433, endPoint y: 251, distance: 23.1
click at [412, 258] on app-card-role "[DEMOGRAPHIC_DATA] Models 0/2 10:00am-3:00pm (5h) single-neutral-actions single…" at bounding box center [377, 262] width 159 height 69
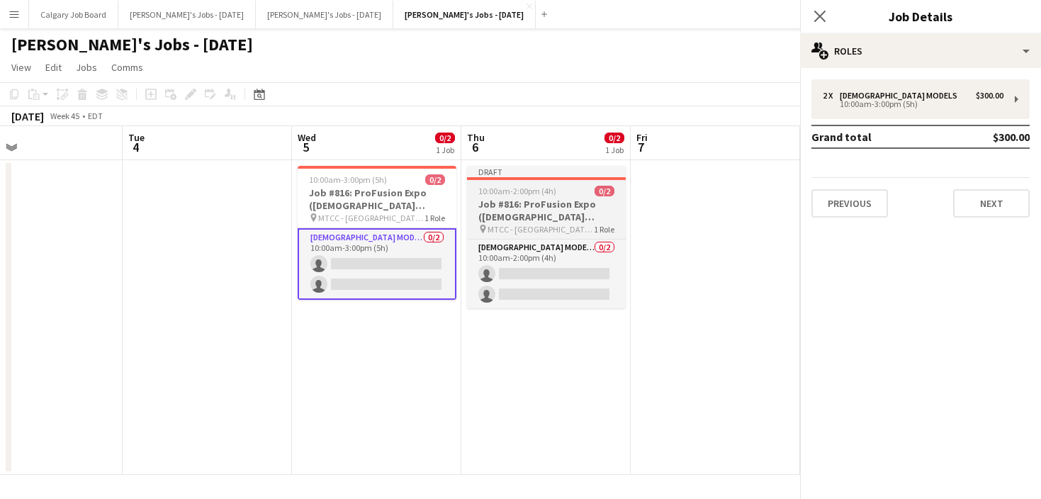
scroll to position [0, 554]
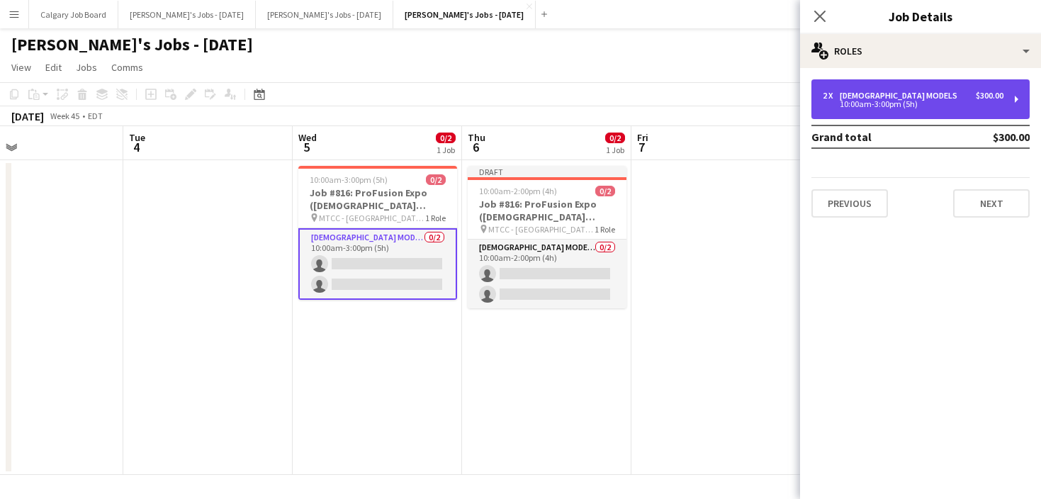
click at [941, 101] on div "10:00am-3:00pm (5h)" at bounding box center [913, 104] width 181 height 7
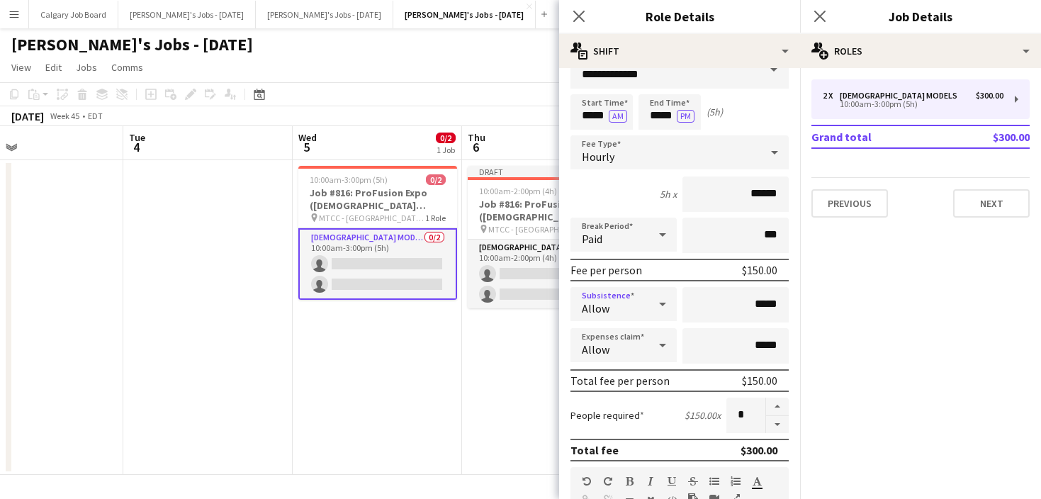
click at [653, 300] on div at bounding box center [662, 304] width 28 height 28
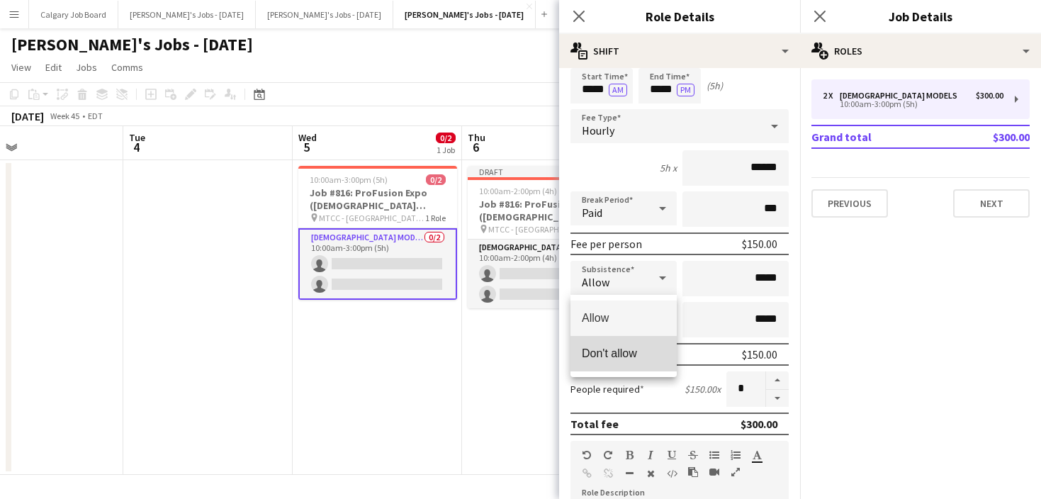
scroll to position [0, 0]
click at [642, 359] on span "Don't allow" at bounding box center [624, 353] width 84 height 13
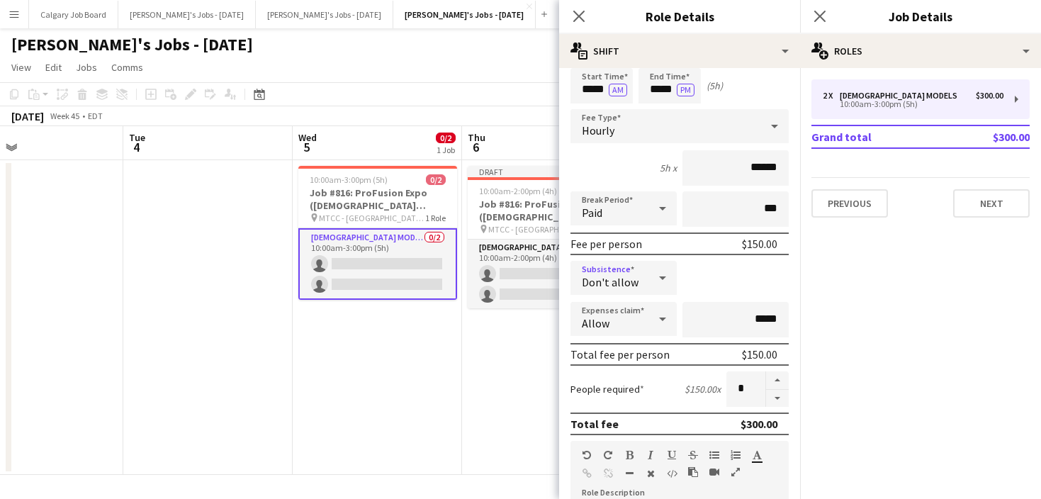
click at [637, 322] on div "Allow" at bounding box center [609, 319] width 78 height 34
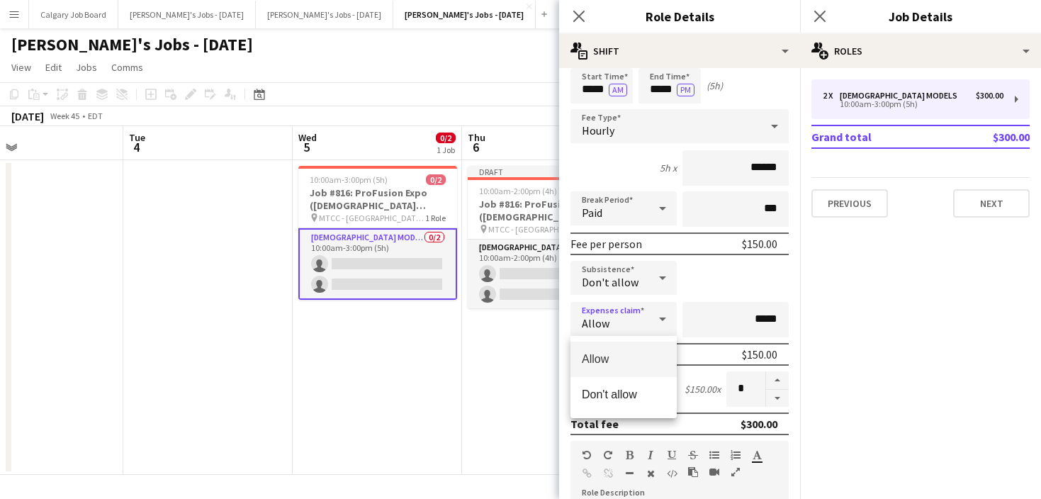
drag, startPoint x: 627, startPoint y: 396, endPoint x: 504, endPoint y: 371, distance: 125.8
click at [627, 396] on span "Don't allow" at bounding box center [624, 394] width 84 height 13
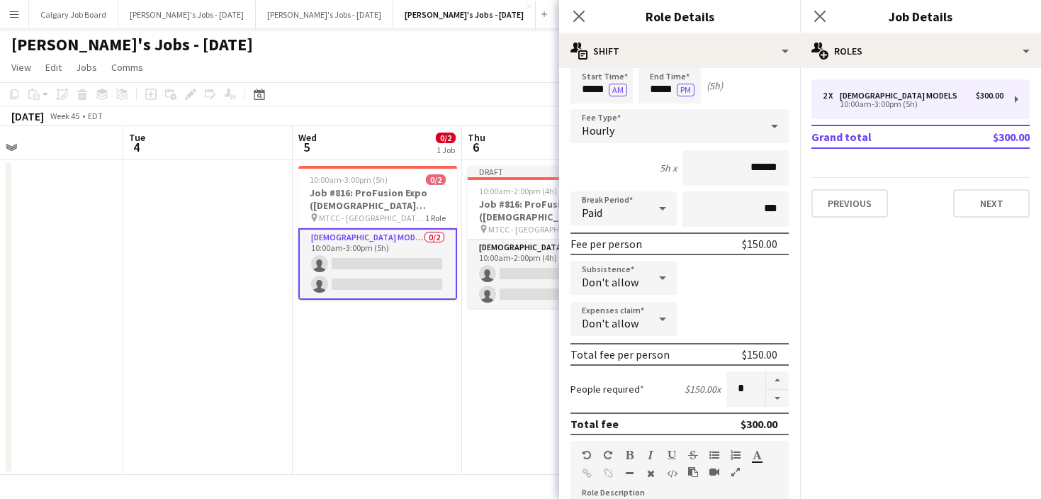
drag, startPoint x: 460, startPoint y: 367, endPoint x: 490, endPoint y: 347, distance: 35.8
click at [461, 366] on app-date-cell "10:00am-3:00pm (5h) 0/2 Job #816: ProFusion Expo (GODOX Client) - [GEOGRAPHIC_D…" at bounding box center [377, 317] width 169 height 315
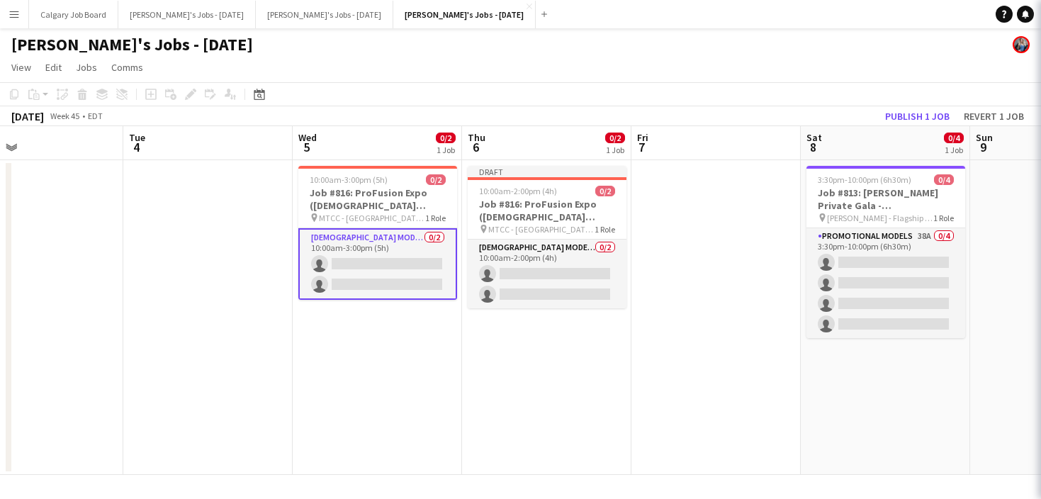
scroll to position [0, 553]
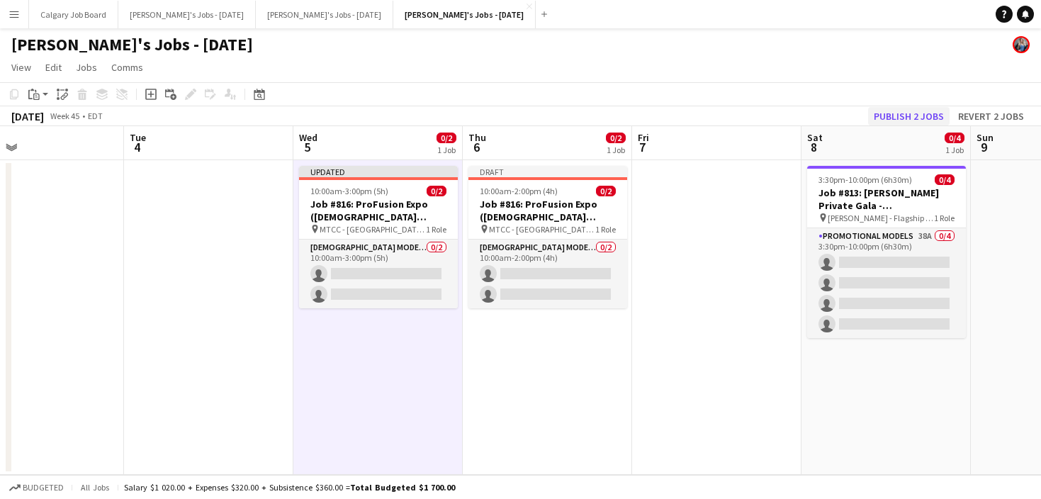
click at [888, 111] on button "Publish 2 jobs" at bounding box center [908, 116] width 81 height 18
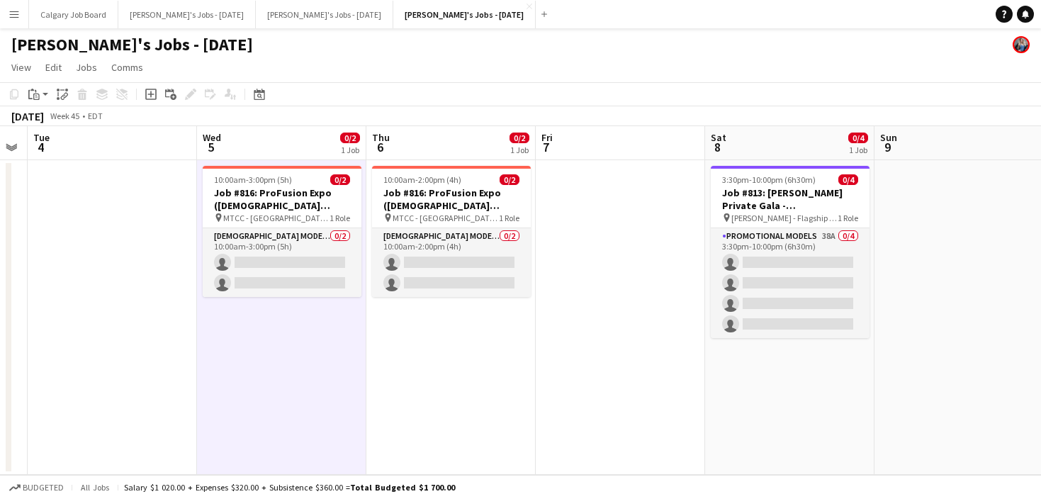
scroll to position [0, 639]
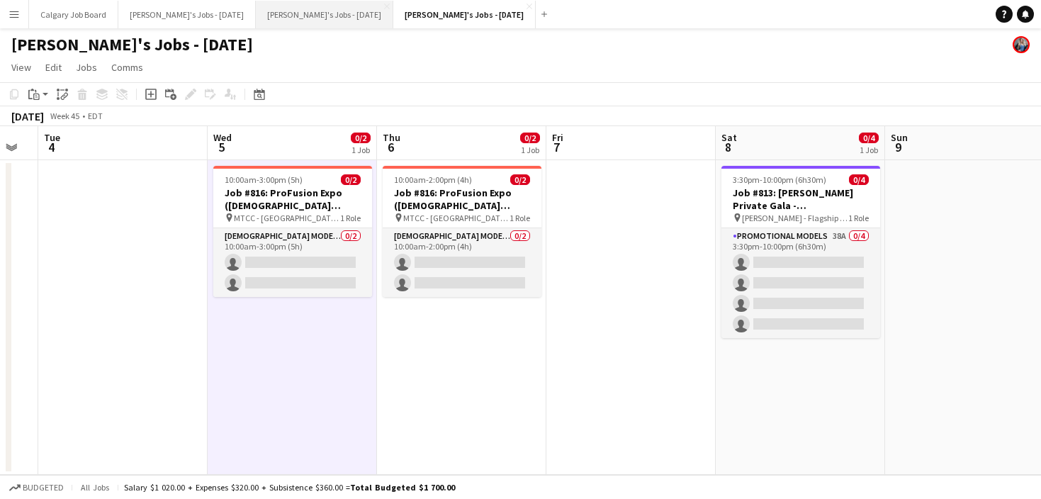
click at [316, 9] on button "[PERSON_NAME]'s Jobs - [DATE] Close" at bounding box center [324, 15] width 137 height 28
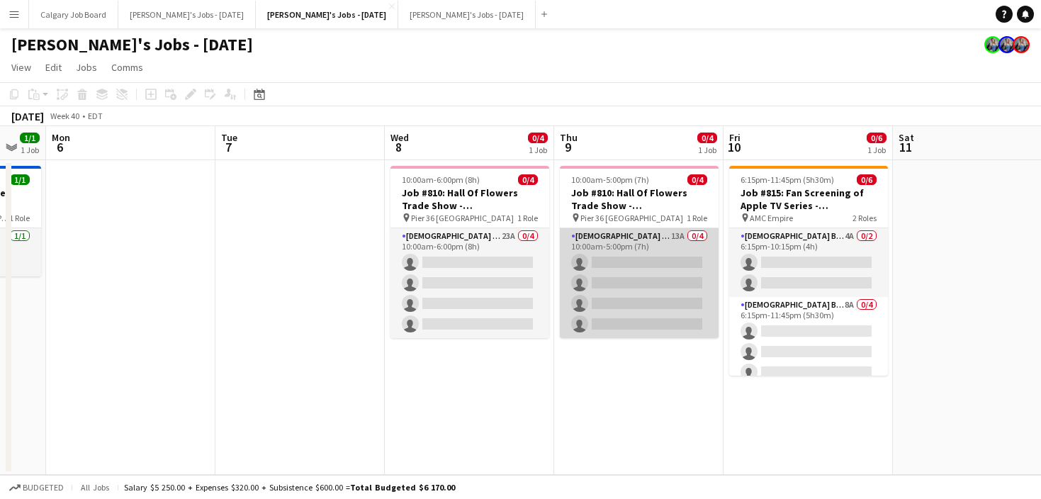
scroll to position [0, 609]
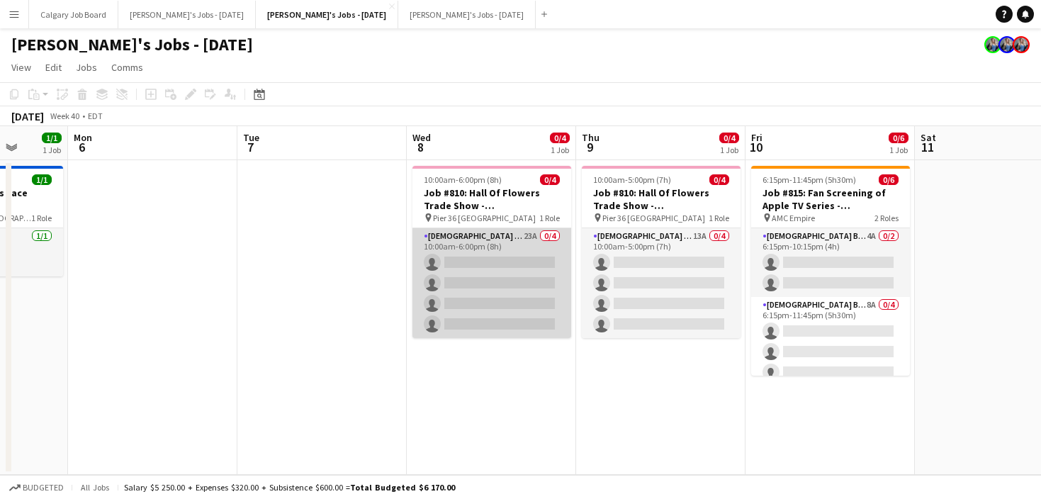
click at [553, 284] on app-card-role "[DEMOGRAPHIC_DATA] Brand Ambassadors 23A 0/4 10:00am-6:00pm (8h) single-neutral…" at bounding box center [491, 283] width 159 height 110
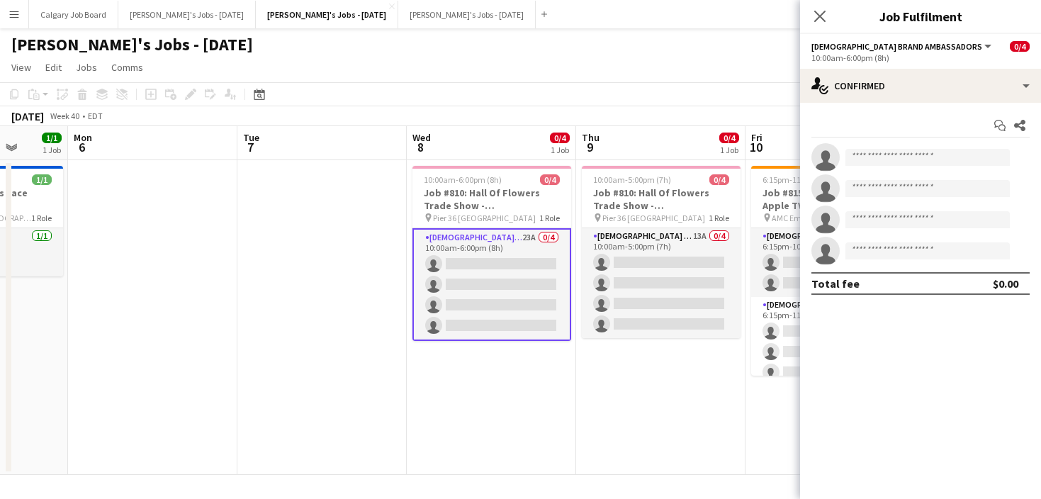
click at [710, 123] on div "[DATE] Week 40 • EDT" at bounding box center [520, 116] width 1041 height 20
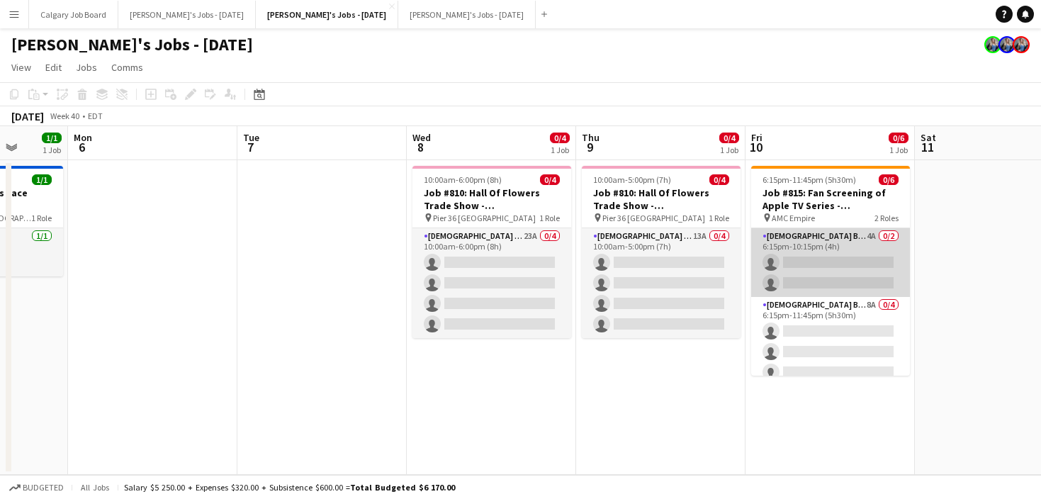
click at [793, 259] on app-card-role "[DEMOGRAPHIC_DATA] Brand Ambassador - Shift 1 4A 0/2 6:15pm-10:15pm (4h) single…" at bounding box center [830, 262] width 159 height 69
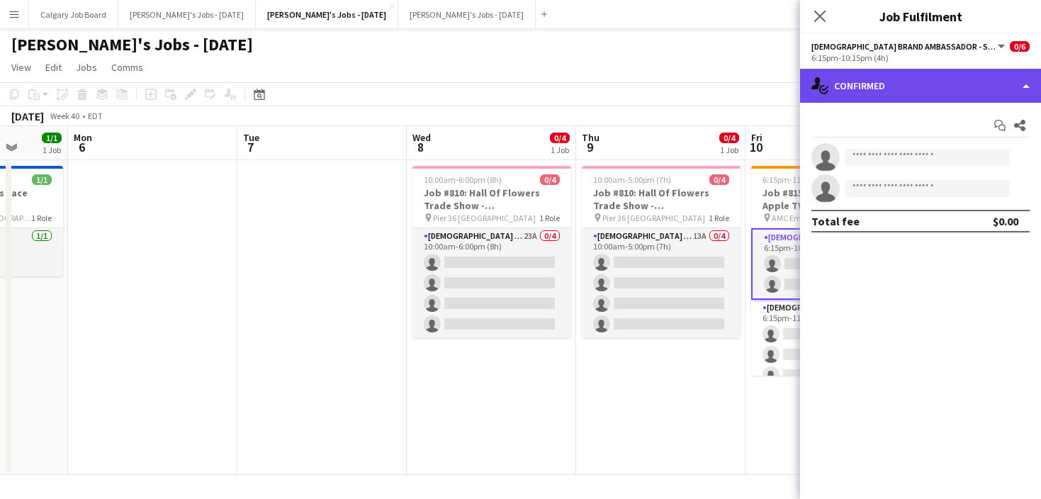
click at [928, 91] on div "single-neutral-actions-check-2 Confirmed" at bounding box center [920, 86] width 241 height 34
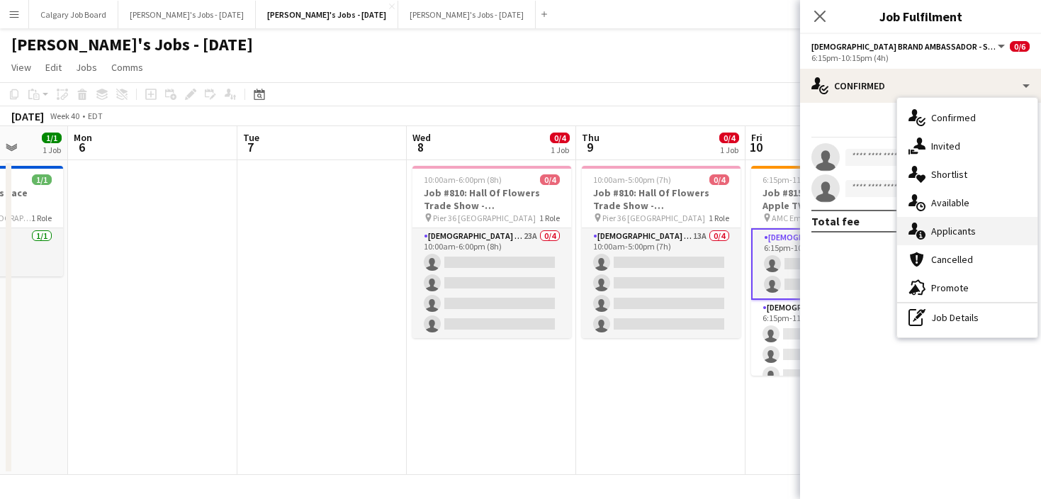
click at [971, 232] on span "Applicants" at bounding box center [953, 231] width 45 height 13
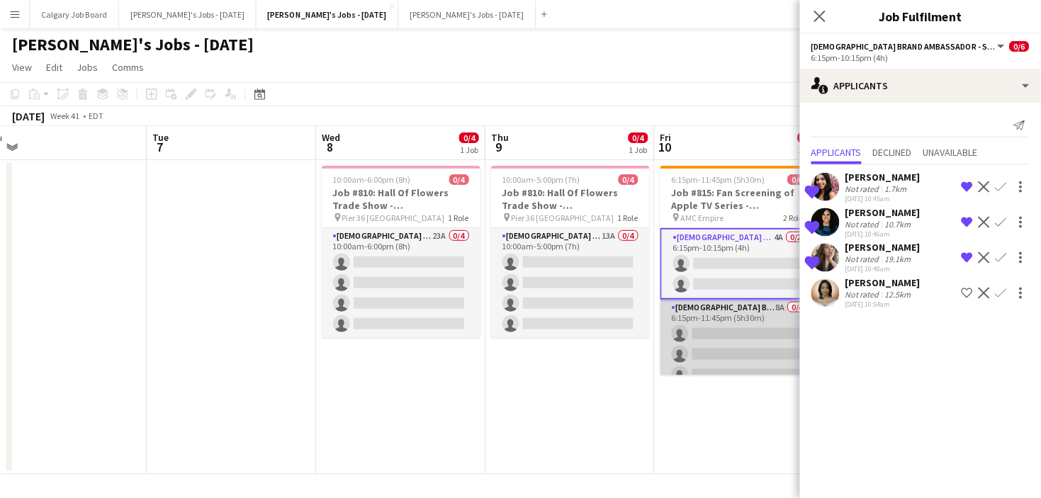
scroll to position [0, 701]
click at [738, 347] on app-card-role "[DEMOGRAPHIC_DATA] Brand Ambassador - Shift 2 8A 0/4 6:15pm-11:45pm (5h30m) sin…" at bounding box center [739, 355] width 159 height 110
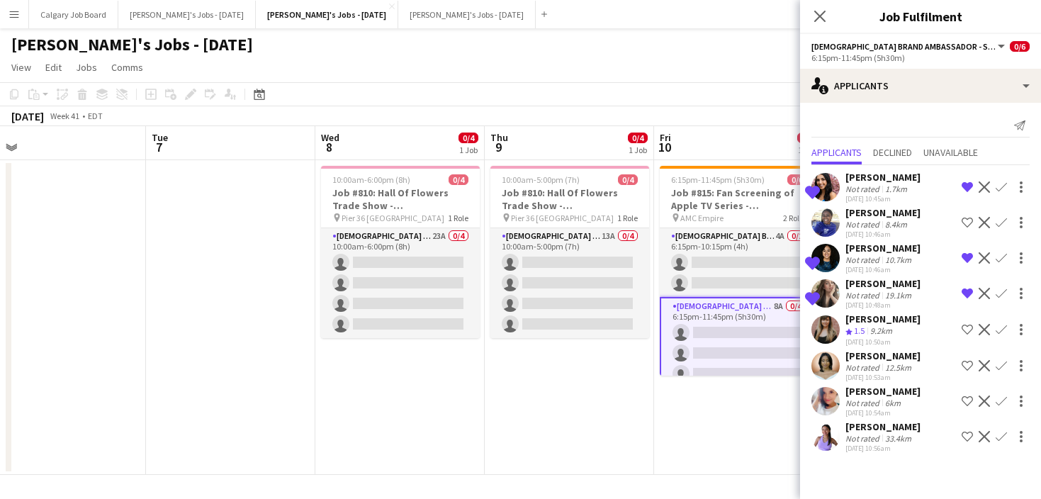
click at [961, 394] on button "Shortlist crew" at bounding box center [967, 401] width 17 height 17
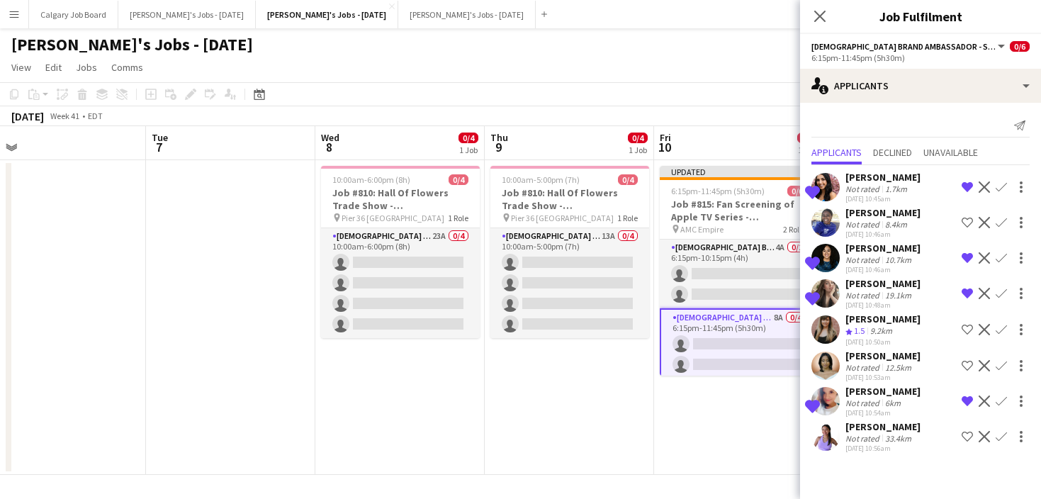
click at [963, 435] on app-icon "Shortlist crew" at bounding box center [967, 436] width 11 height 11
click at [966, 364] on app-icon "Shortlist crew" at bounding box center [967, 365] width 11 height 11
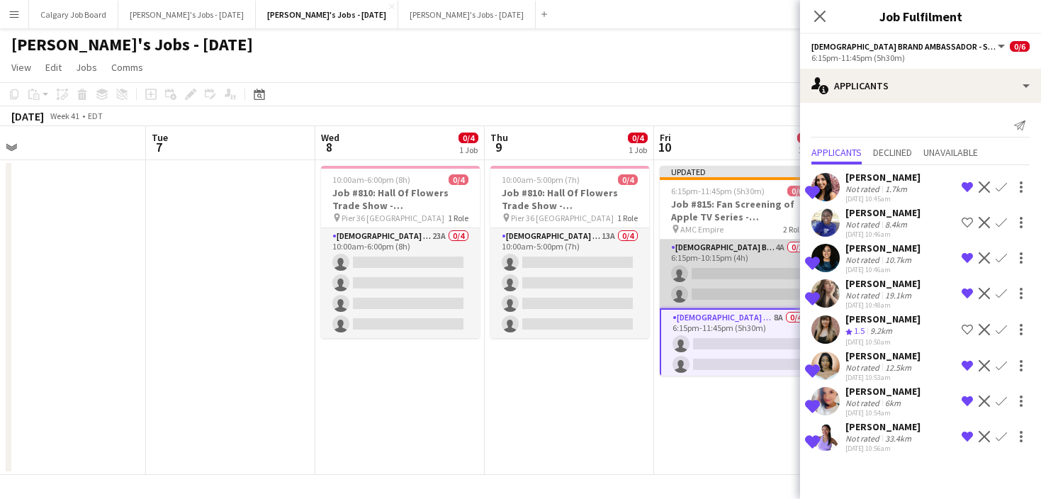
click at [699, 281] on app-card-role "[DEMOGRAPHIC_DATA] Brand Ambassador - Shift 1 4A 0/2 6:15pm-10:15pm (4h) single…" at bounding box center [739, 274] width 159 height 69
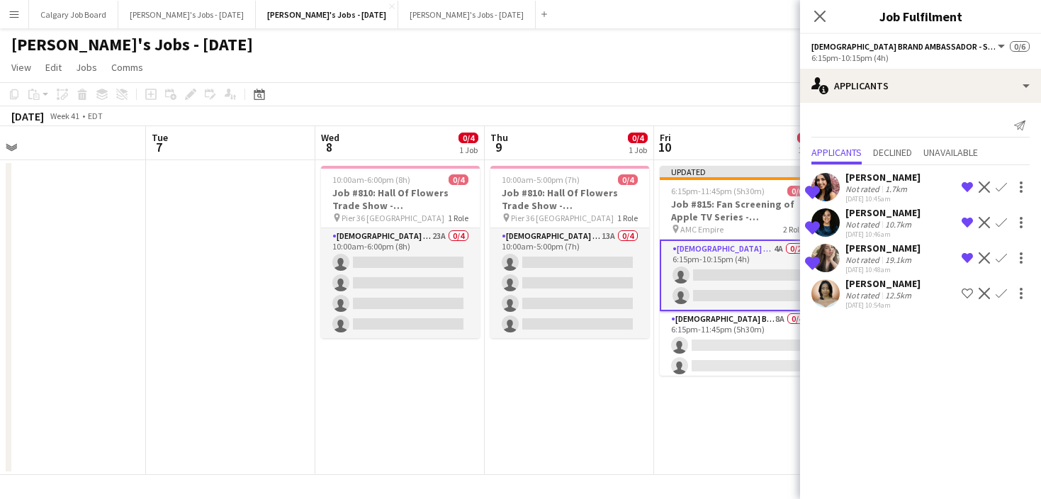
click at [964, 293] on app-icon "Shortlist crew" at bounding box center [967, 293] width 11 height 11
click at [683, 84] on app-toolbar "Copy Paste Paste Command V Paste with crew Command Shift V Paste linked Job [GE…" at bounding box center [520, 94] width 1041 height 24
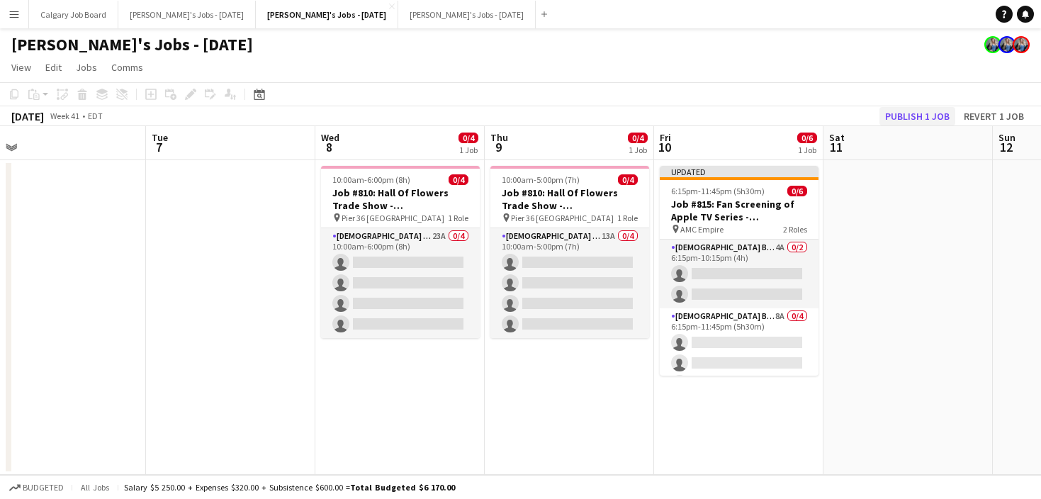
click at [942, 114] on button "Publish 1 job" at bounding box center [917, 116] width 76 height 18
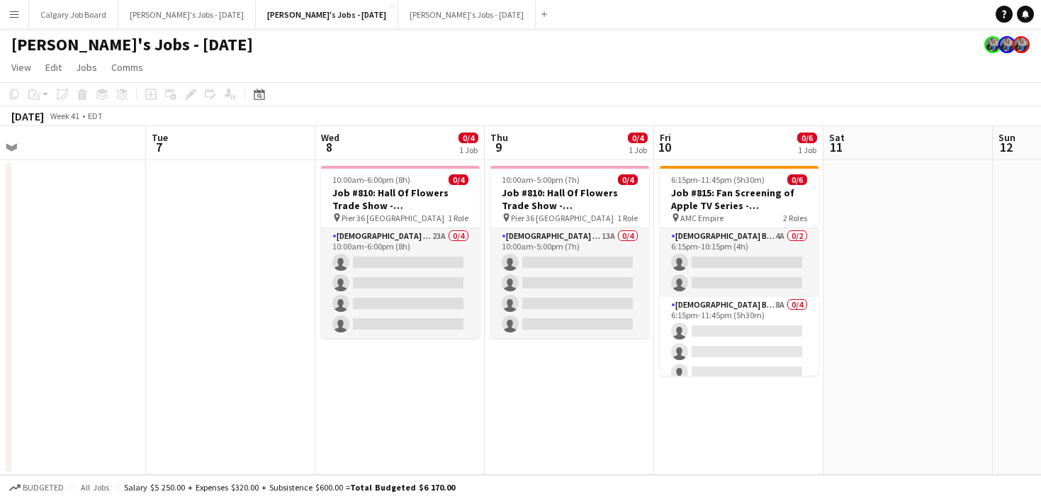
click at [21, 15] on button "Menu" at bounding box center [14, 14] width 28 height 28
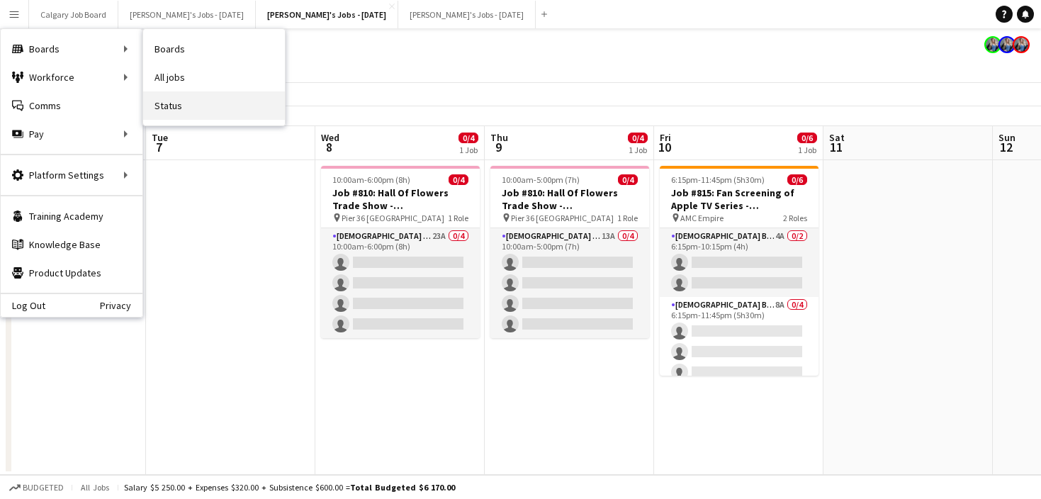
click at [204, 102] on link "Status" at bounding box center [214, 105] width 142 height 28
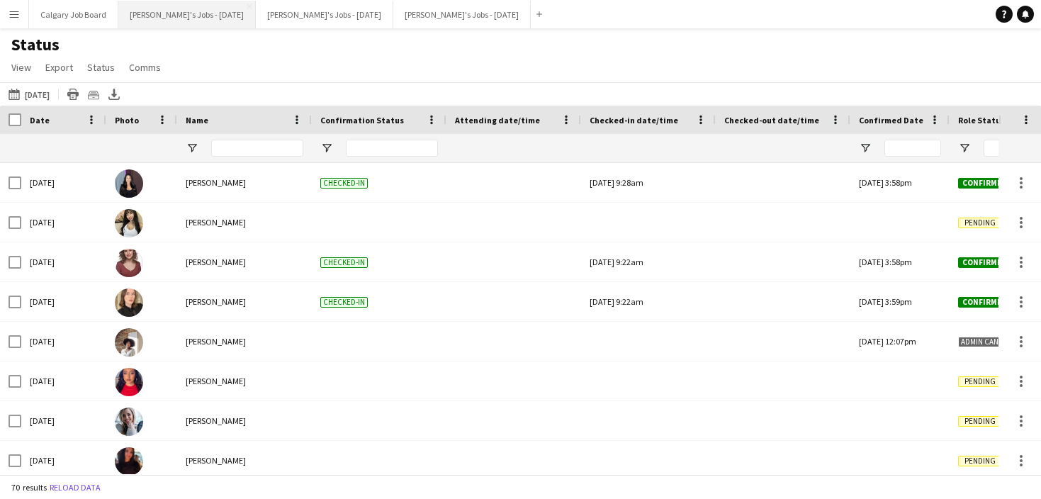
type input "**********"
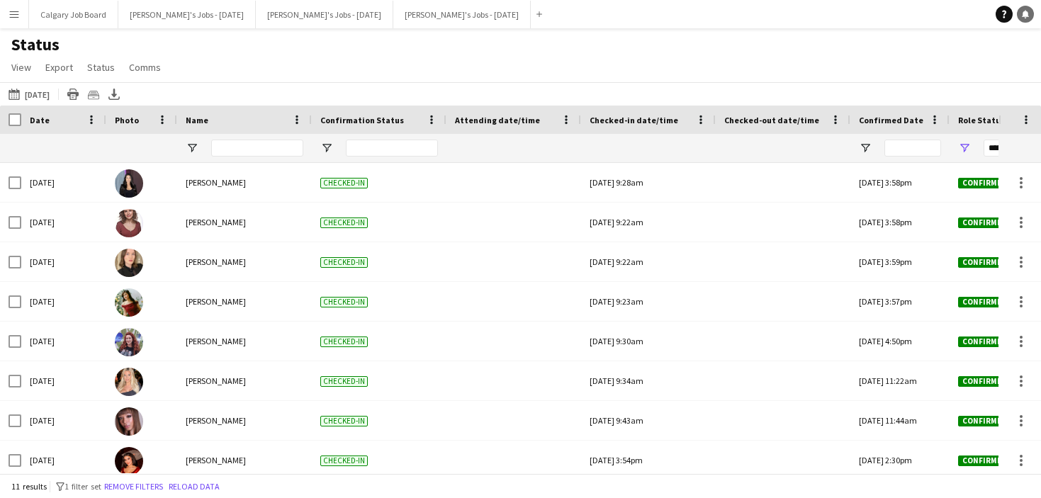
click at [1025, 15] on icon at bounding box center [1025, 13] width 7 height 7
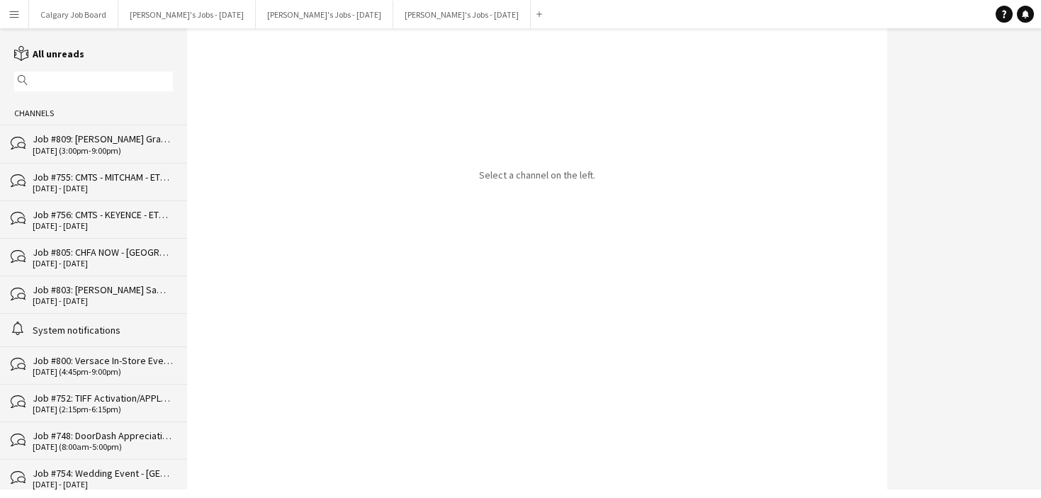
click at [118, 150] on div "02-10-2025 (3:00pm-9:00pm)" at bounding box center [103, 151] width 140 height 10
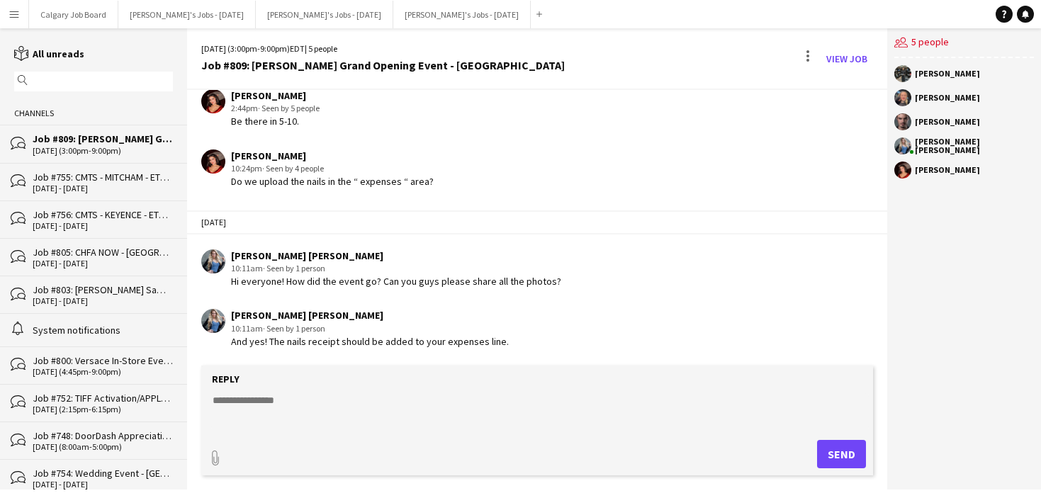
click at [137, 177] on div "Job #755: CMTS - MITCHAM - ETOBICOKE" at bounding box center [103, 177] width 140 height 13
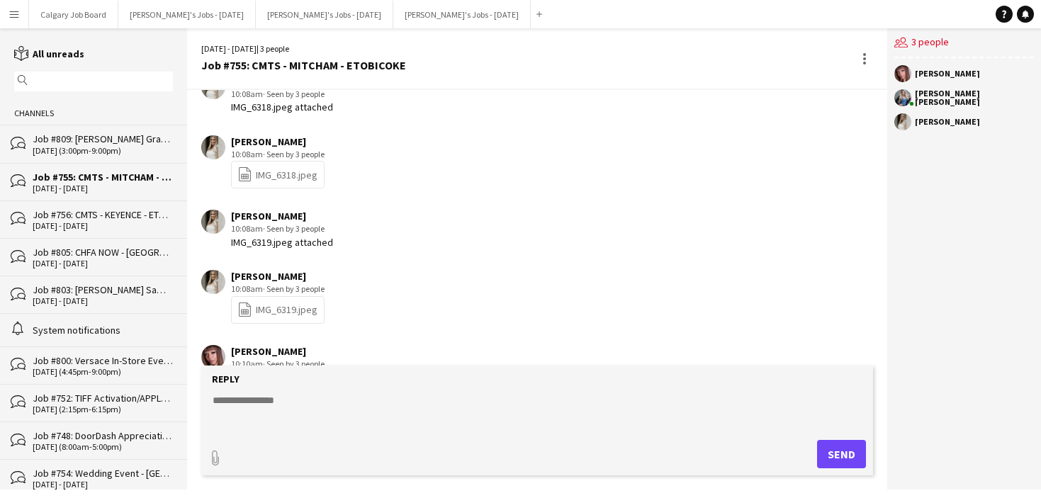
scroll to position [1, 0]
click at [446, 14] on button "[PERSON_NAME]'s Jobs - [DATE] Close" at bounding box center [461, 15] width 137 height 28
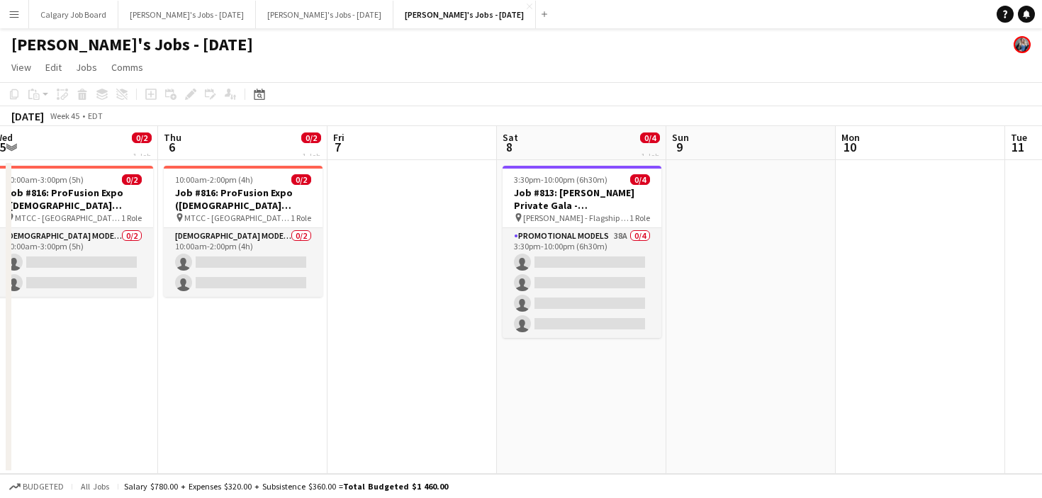
scroll to position [0, 506]
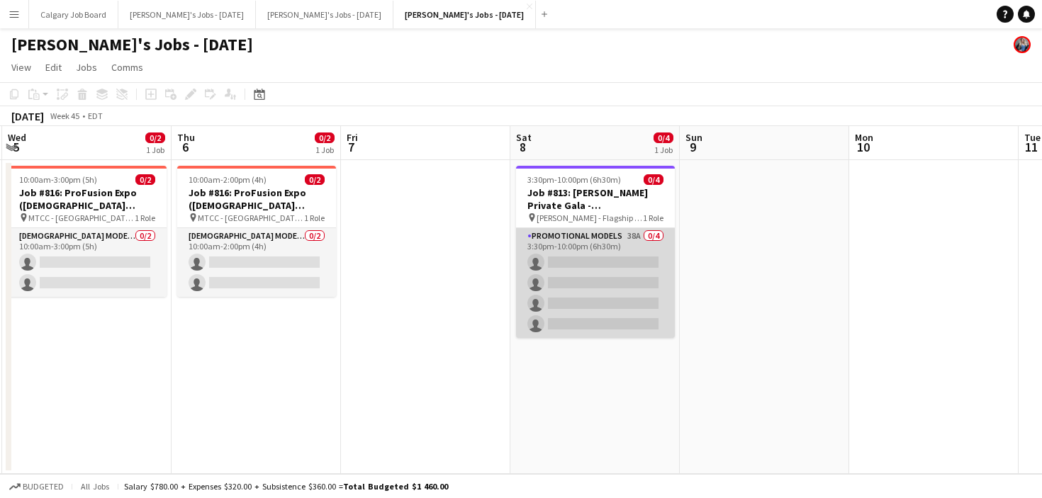
click at [612, 263] on app-card-role "Promotional Models 38A 0/4 3:30pm-10:00pm (6h30m) single-neutral-actions single…" at bounding box center [595, 283] width 159 height 110
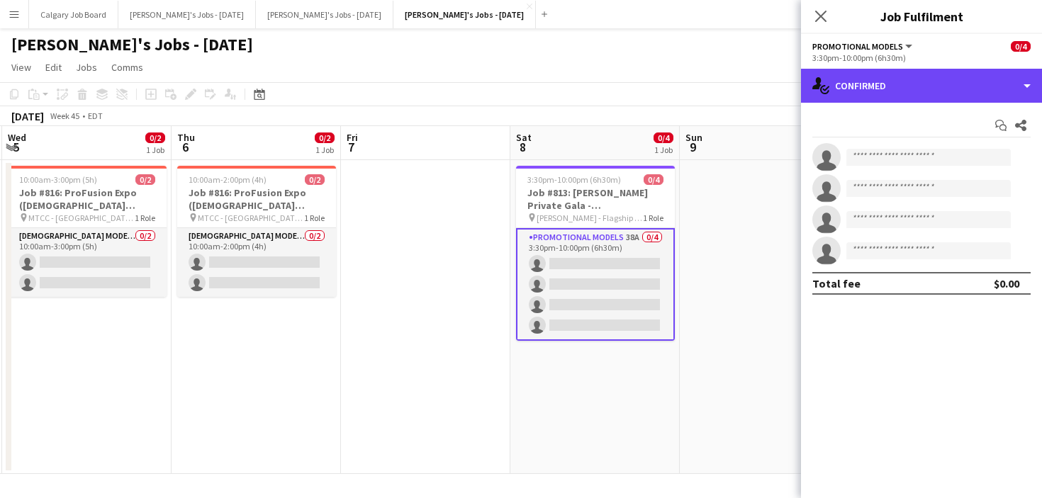
drag, startPoint x: 909, startPoint y: 91, endPoint x: 912, endPoint y: 109, distance: 18.6
click at [909, 91] on div "single-neutral-actions-check-2 Confirmed" at bounding box center [921, 86] width 241 height 34
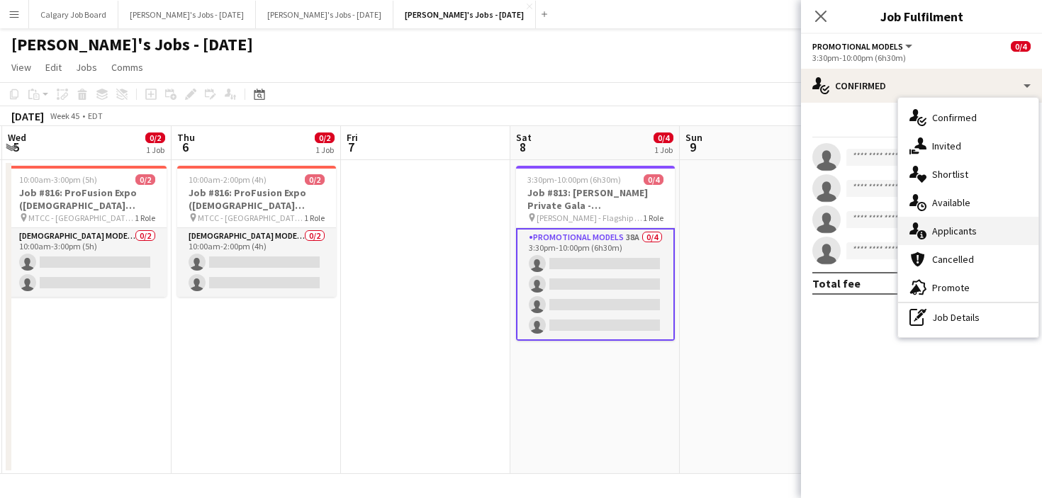
click at [930, 236] on div "single-neutral-actions-information Applicants" at bounding box center [968, 231] width 140 height 28
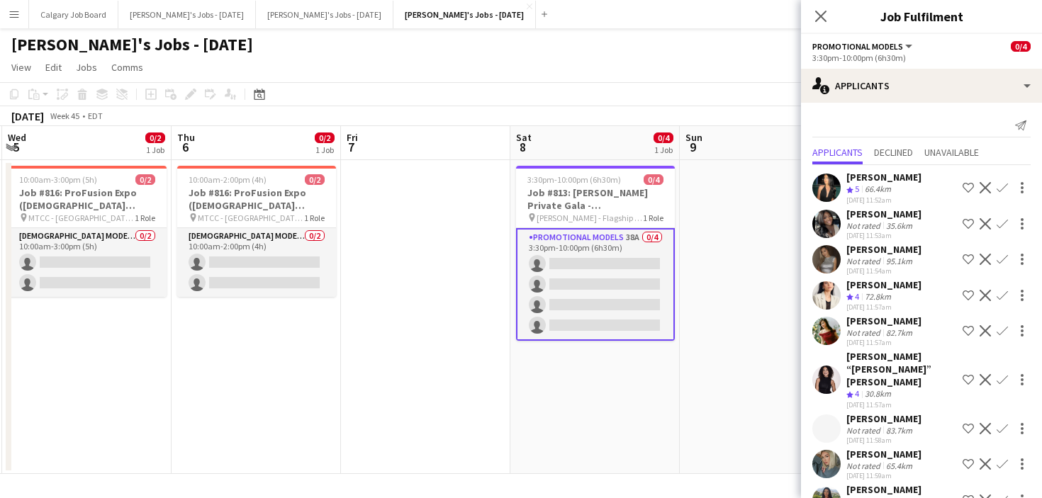
scroll to position [0, 0]
click at [964, 187] on app-icon "Shortlist crew" at bounding box center [967, 187] width 11 height 11
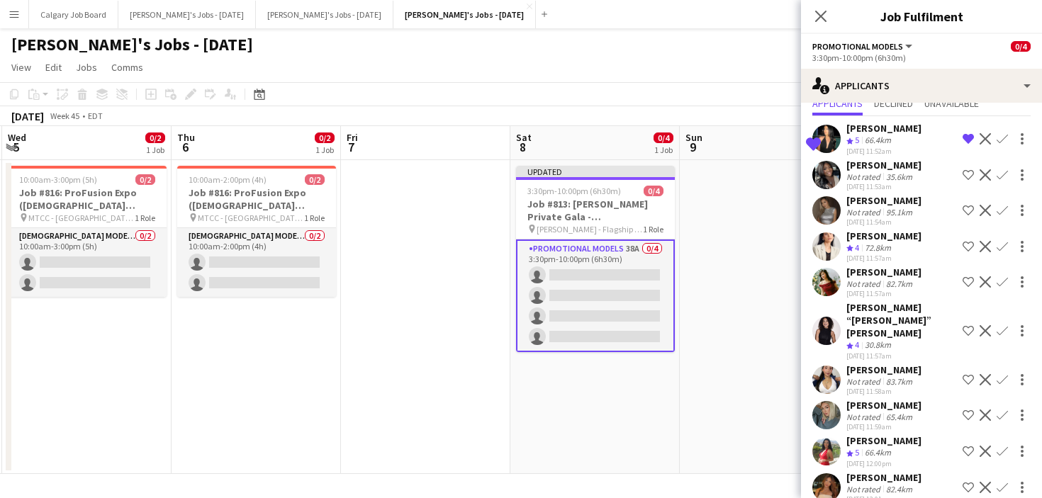
scroll to position [55, 0]
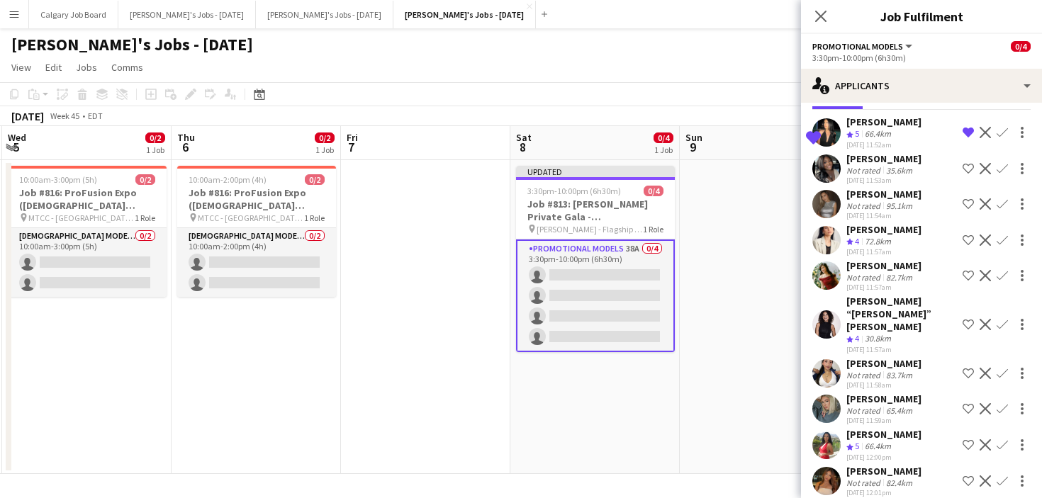
click at [966, 206] on app-icon "Shortlist crew" at bounding box center [967, 203] width 11 height 11
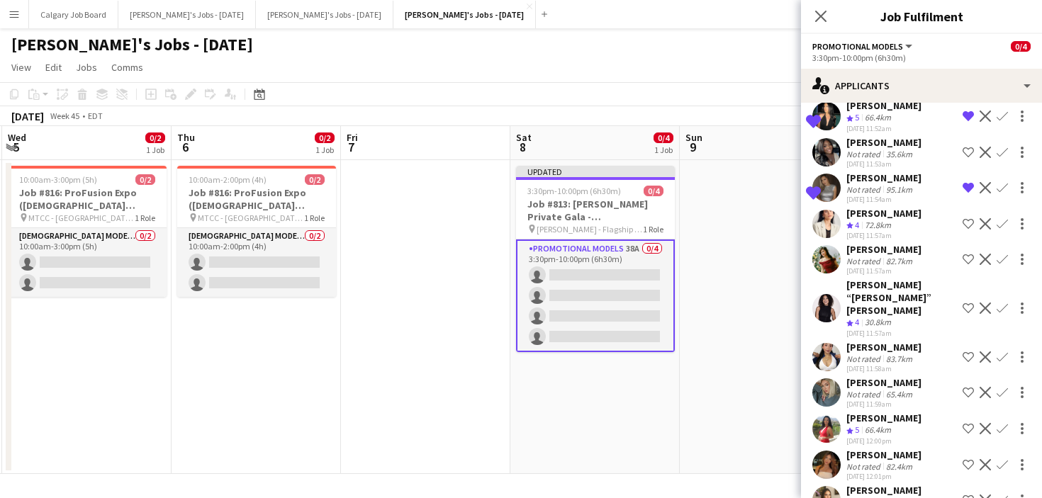
scroll to position [71, 0]
click at [968, 225] on app-icon "Shortlist crew" at bounding box center [967, 224] width 11 height 11
click at [967, 223] on app-icon "Remove crew from shortlist" at bounding box center [967, 224] width 11 height 11
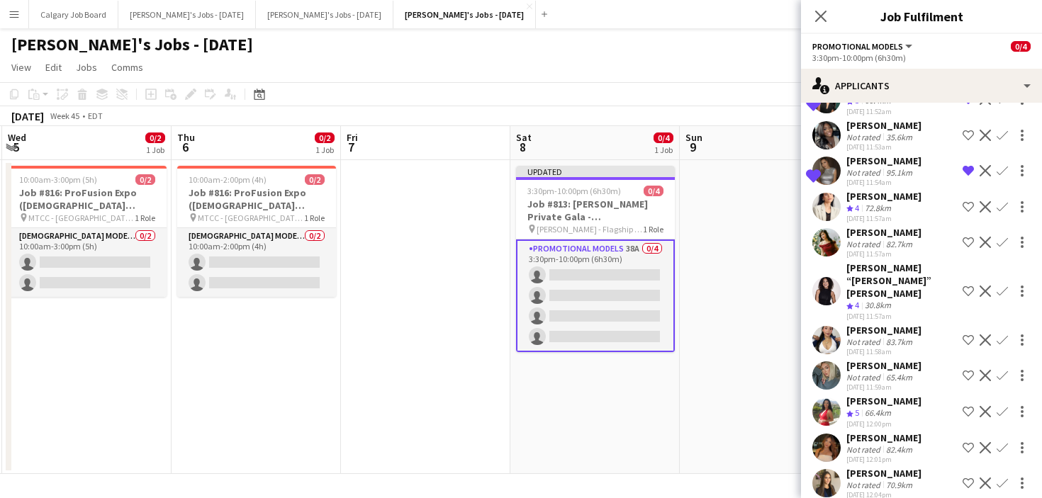
click at [969, 242] on app-icon "Shortlist crew" at bounding box center [967, 242] width 11 height 11
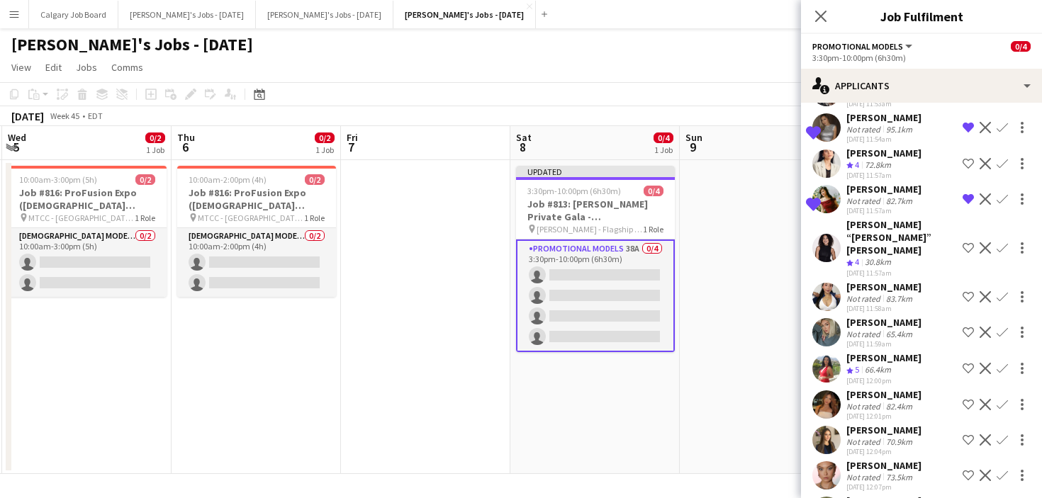
click at [968, 243] on app-icon "Shortlist crew" at bounding box center [967, 247] width 11 height 11
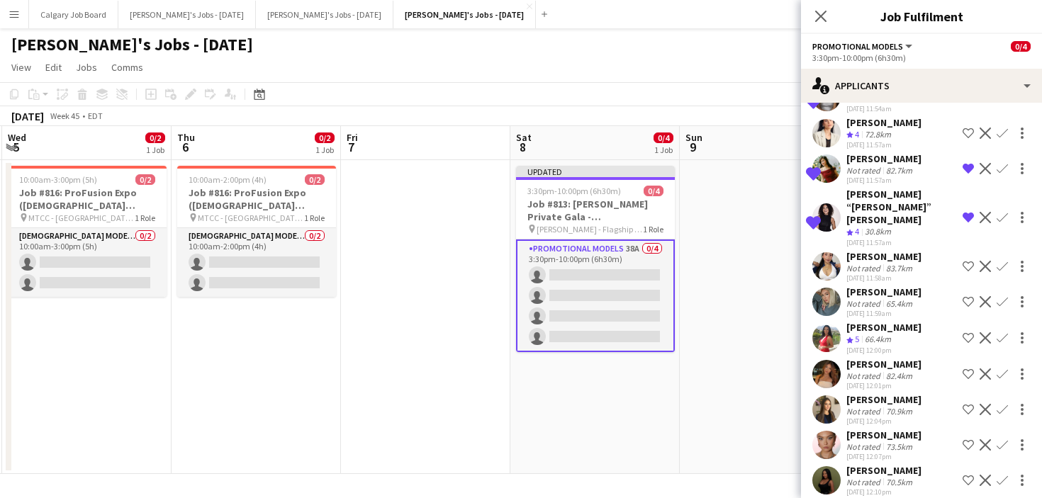
scroll to position [166, 0]
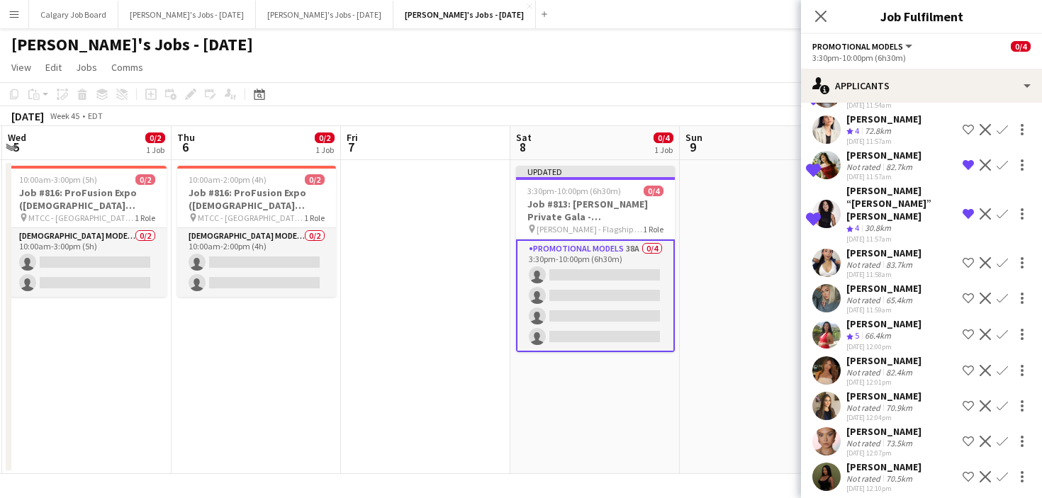
click at [967, 257] on app-icon "Shortlist crew" at bounding box center [967, 262] width 11 height 11
click at [967, 293] on app-icon "Shortlist crew" at bounding box center [967, 298] width 11 height 11
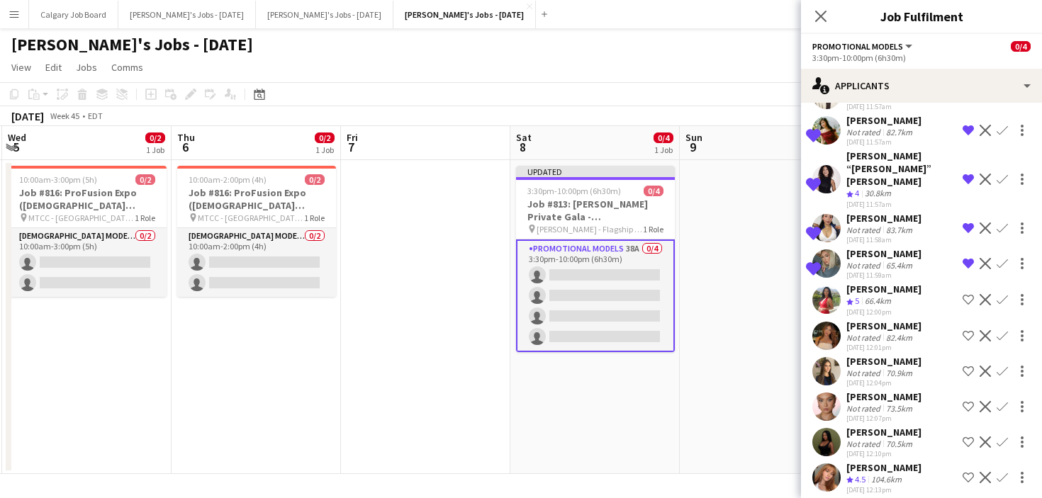
click at [966, 294] on app-icon "Shortlist crew" at bounding box center [967, 299] width 11 height 11
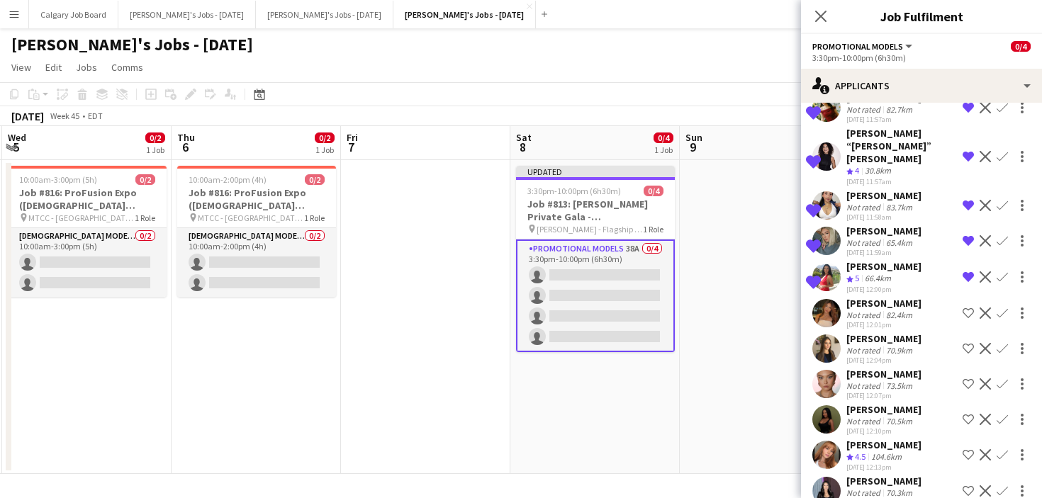
scroll to position [230, 0]
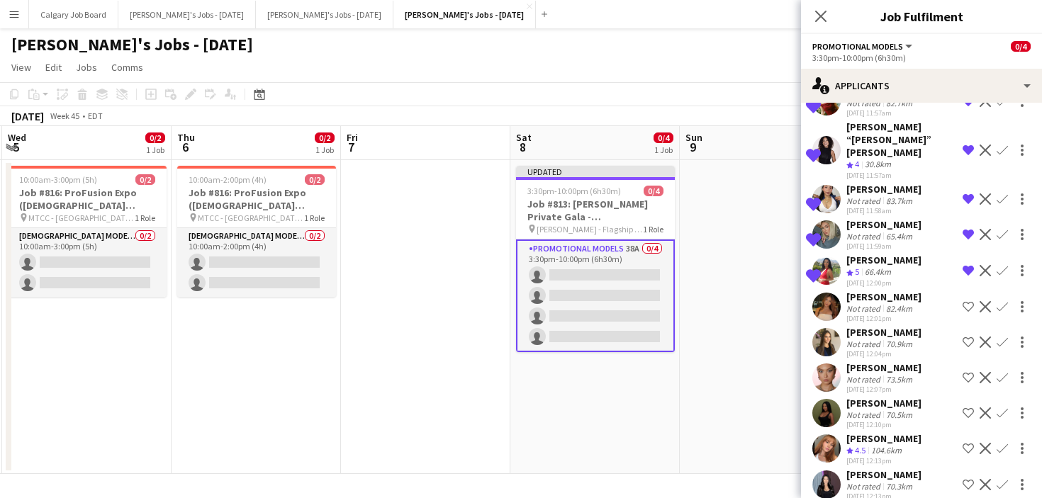
click at [964, 301] on app-icon "Shortlist crew" at bounding box center [967, 306] width 11 height 11
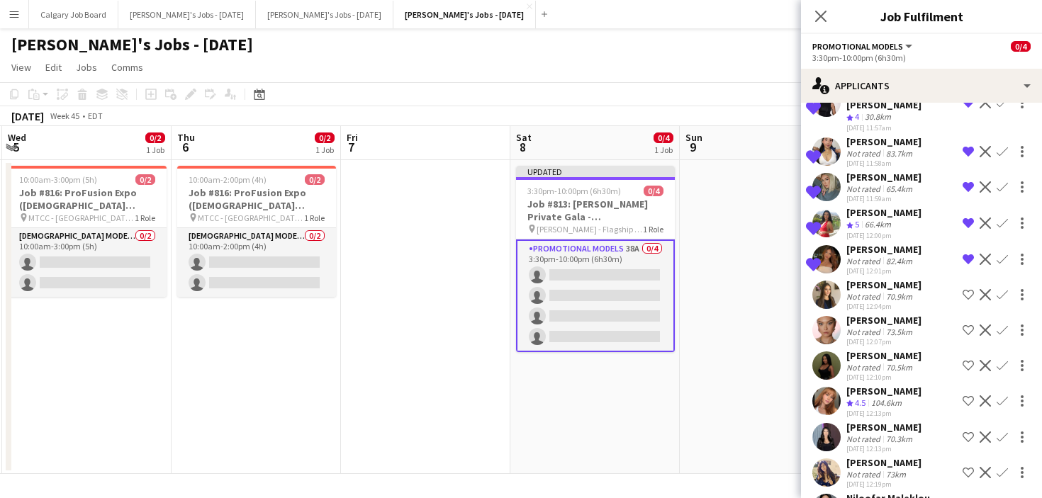
scroll to position [286, 0]
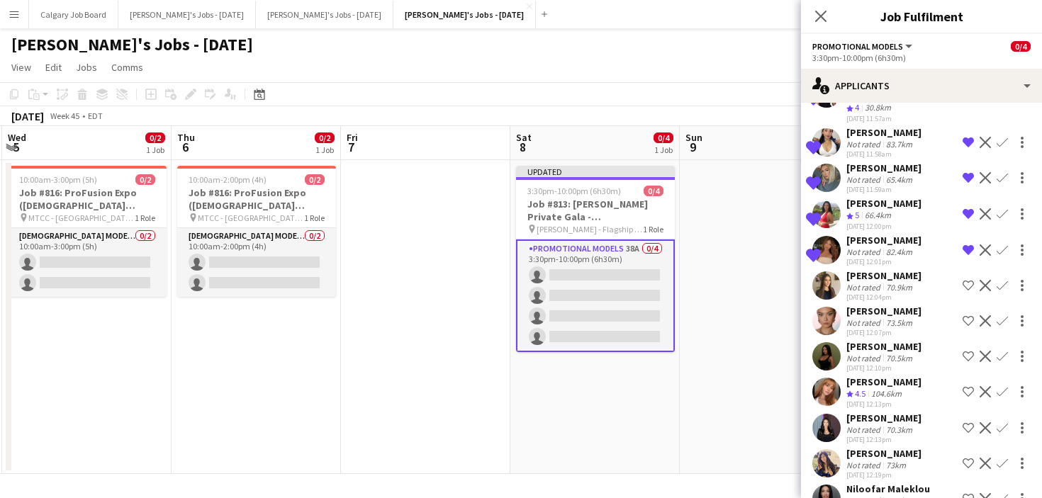
click at [971, 280] on app-icon "Shortlist crew" at bounding box center [967, 285] width 11 height 11
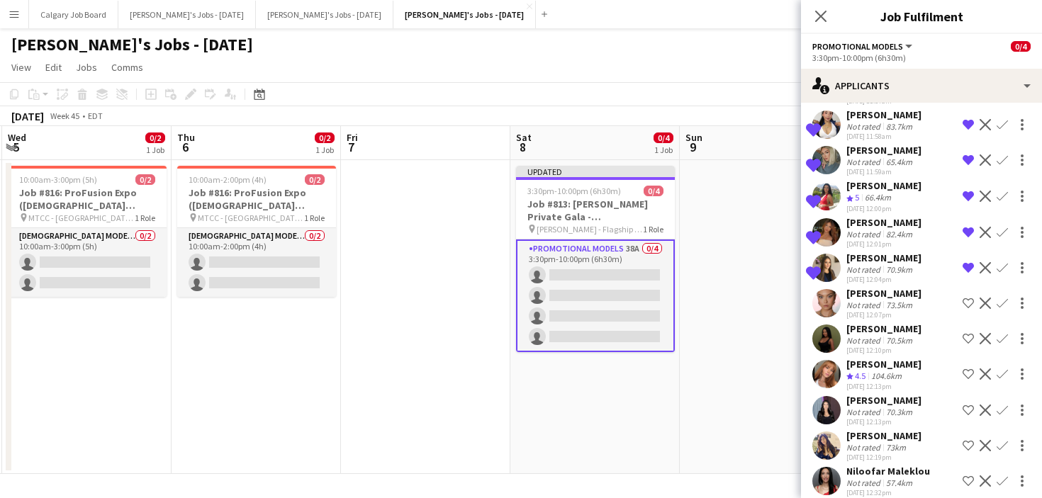
scroll to position [308, 0]
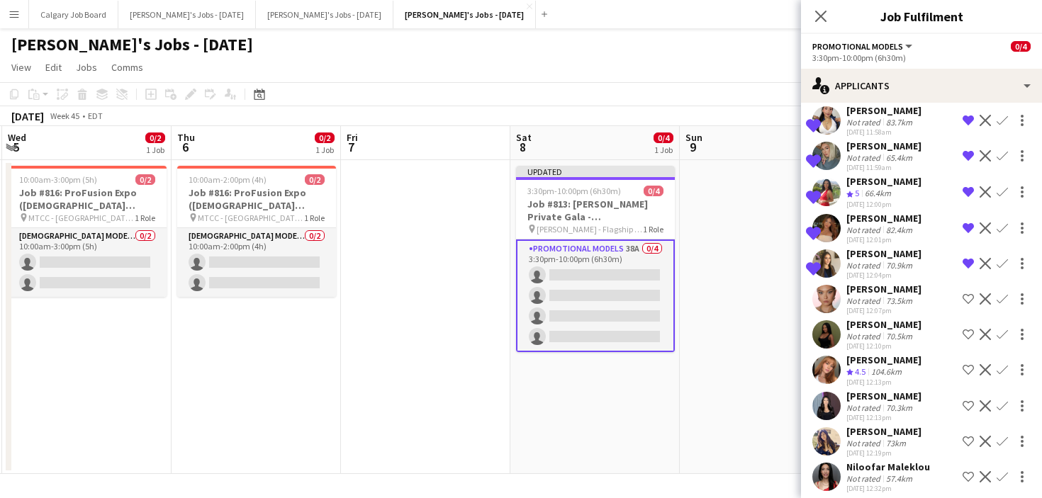
click at [930, 287] on div "Irina Skripkina Not rated 73.5km 01-10-2025 12:07pm Shortlist crew Decline Conf…" at bounding box center [921, 299] width 241 height 33
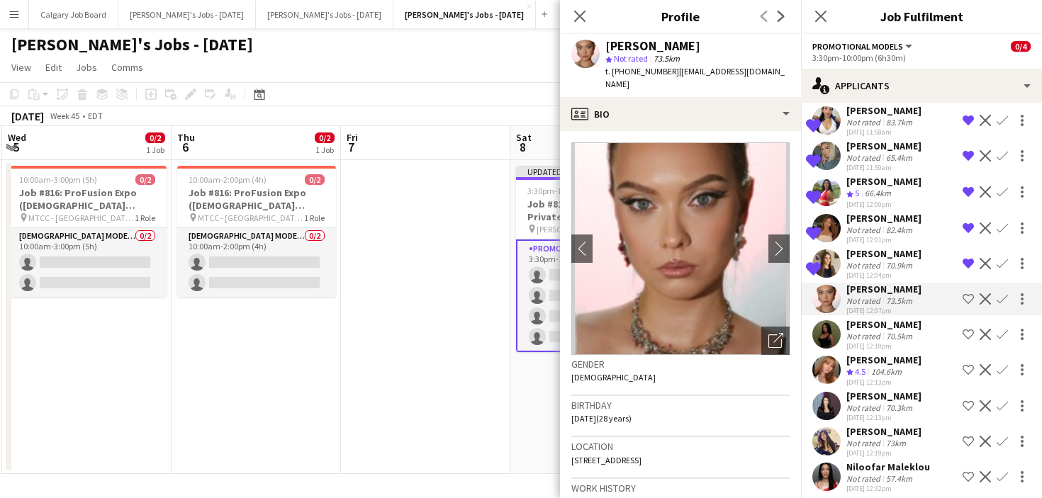
click at [967, 293] on app-icon "Shortlist crew" at bounding box center [967, 298] width 11 height 11
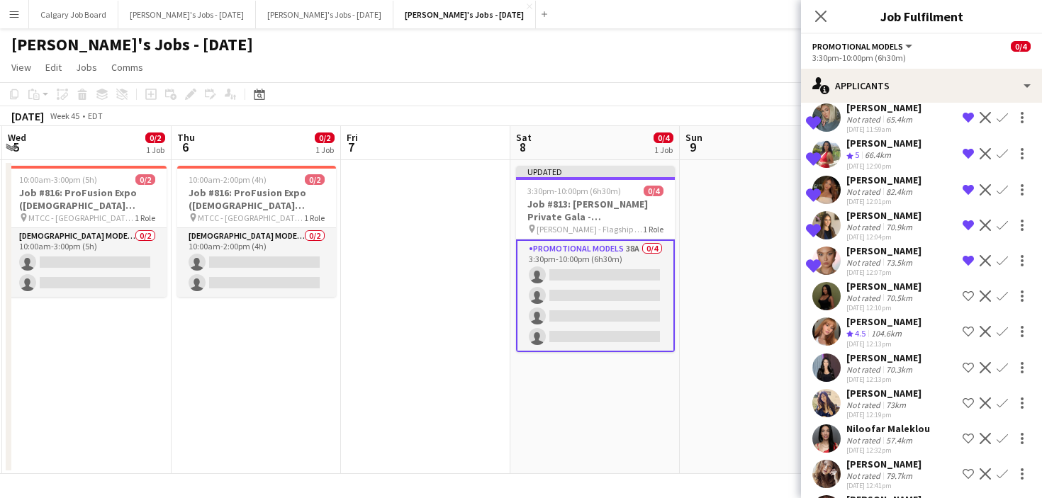
scroll to position [0, 1]
click at [964, 291] on app-icon "Shortlist crew" at bounding box center [967, 296] width 11 height 11
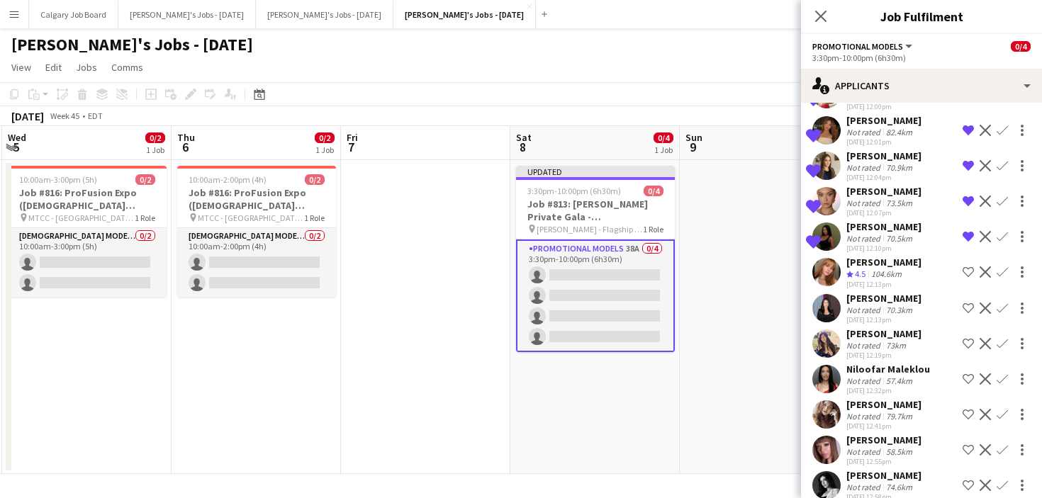
scroll to position [407, 0]
click at [964, 301] on app-icon "Shortlist crew" at bounding box center [967, 306] width 11 height 11
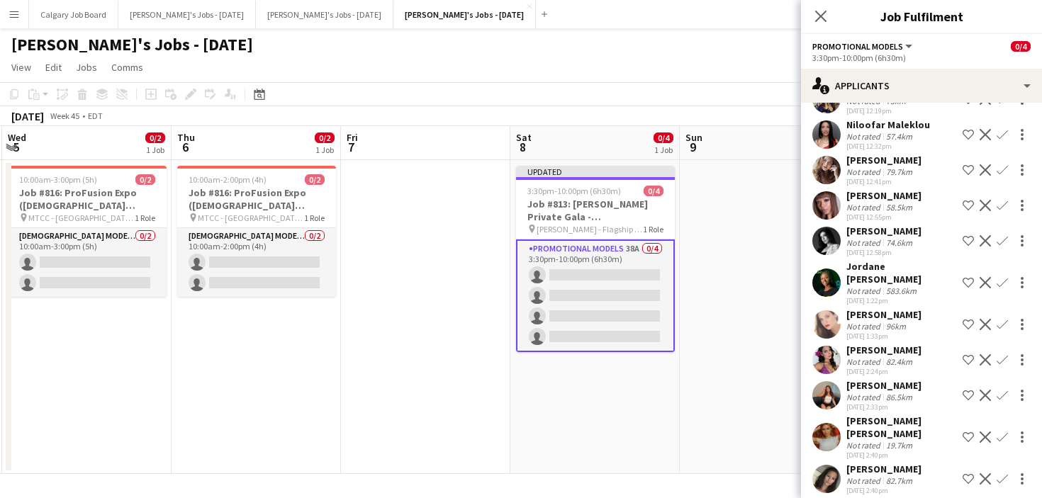
scroll to position [650, 0]
drag, startPoint x: 966, startPoint y: 300, endPoint x: 966, endPoint y: 313, distance: 13.5
click at [966, 320] on app-icon "Shortlist crew" at bounding box center [967, 325] width 11 height 11
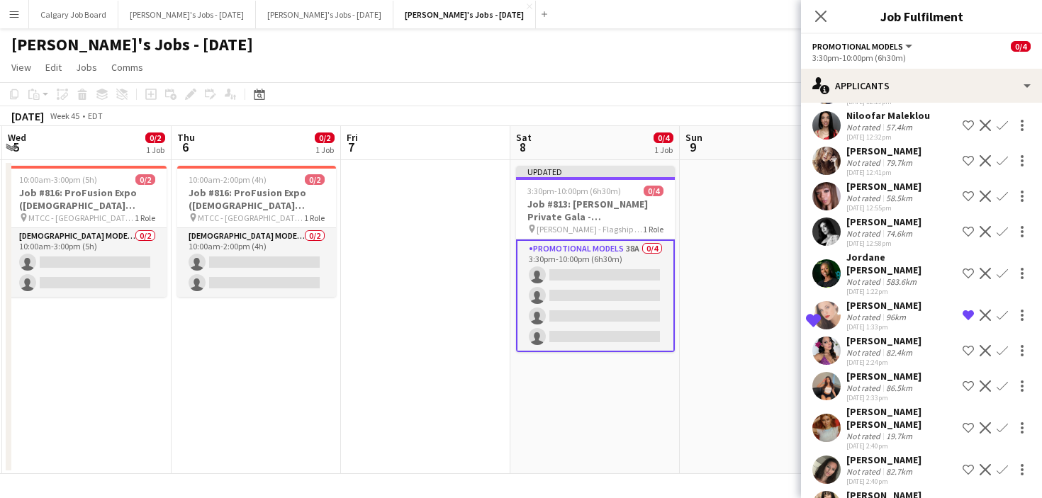
click at [963, 310] on app-icon "Remove crew from shortlist" at bounding box center [967, 315] width 11 height 11
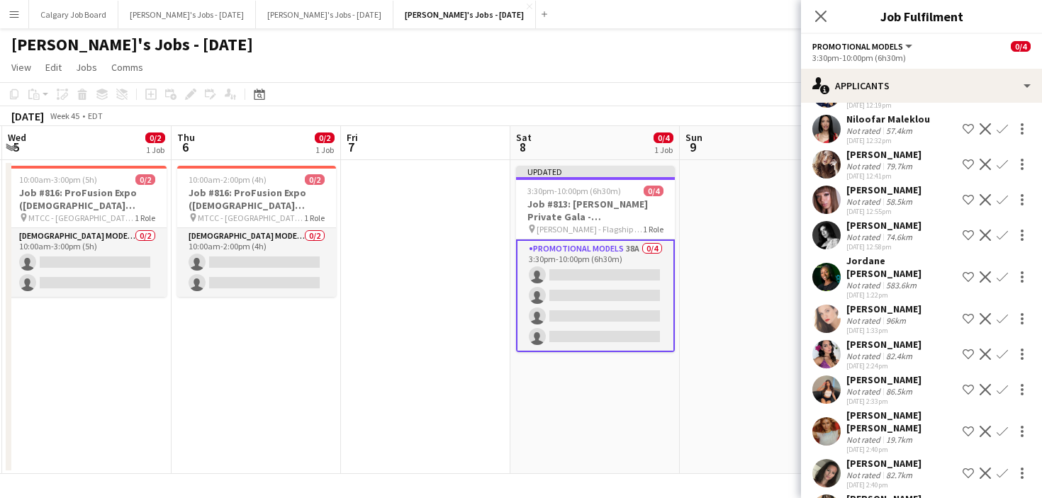
click at [962, 346] on button "Shortlist crew" at bounding box center [968, 354] width 17 height 17
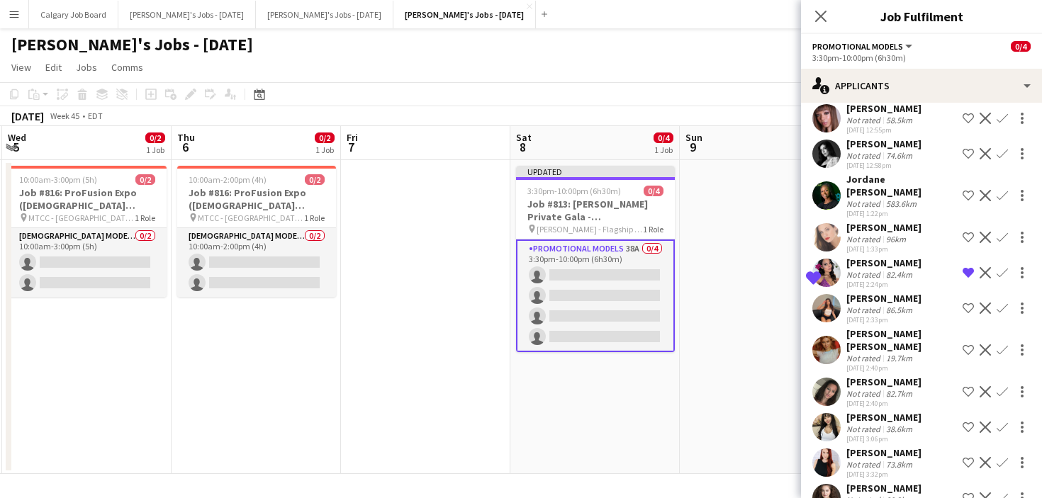
scroll to position [762, 0]
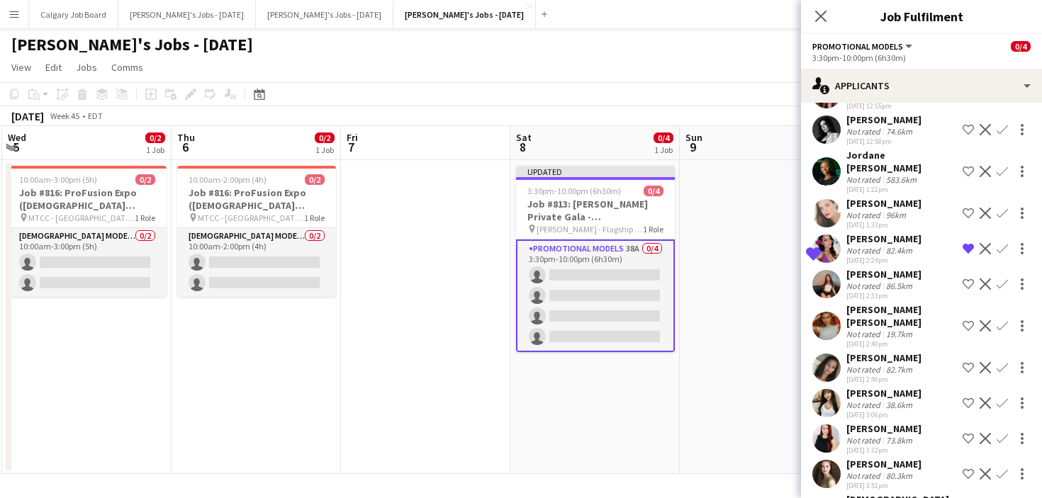
click at [966, 278] on app-icon "Shortlist crew" at bounding box center [967, 283] width 11 height 11
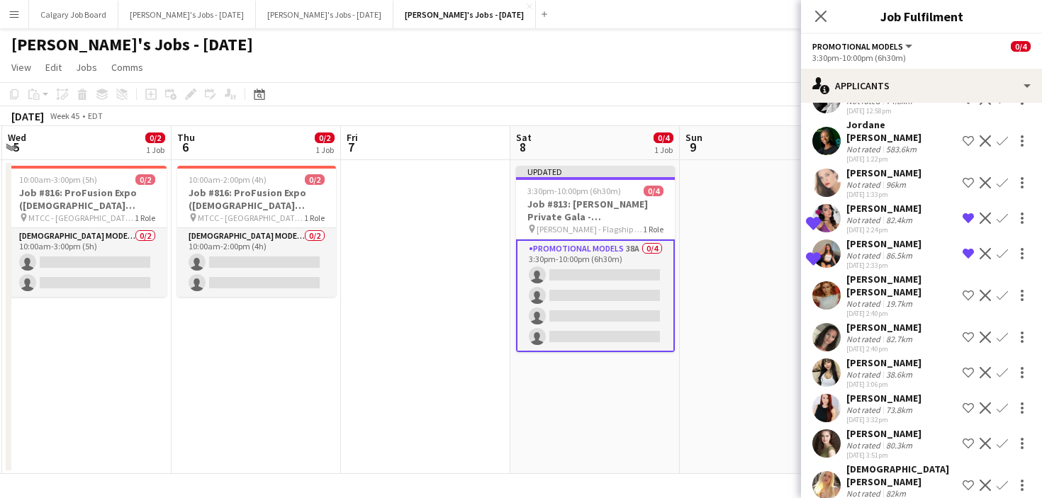
scroll to position [795, 0]
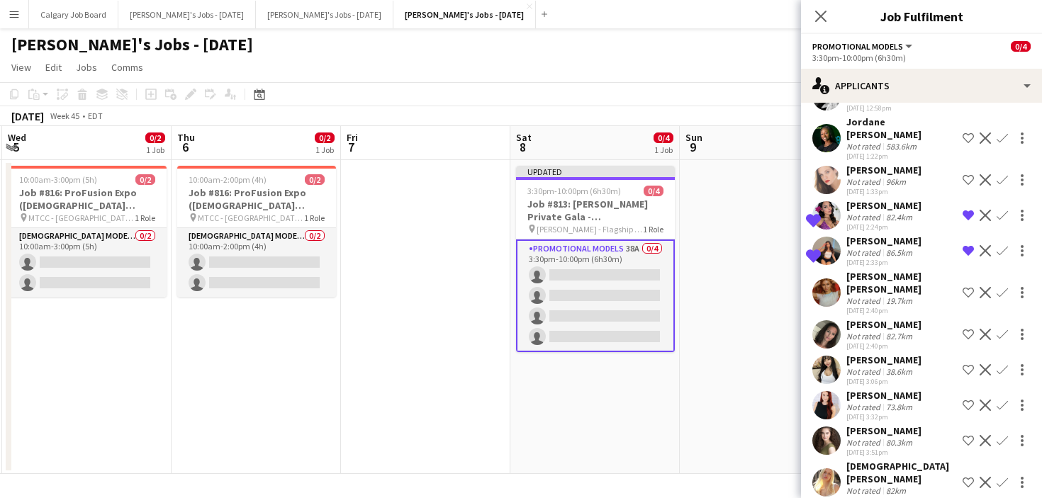
click at [919, 331] on div "Not rated 82.7km" at bounding box center [883, 336] width 75 height 11
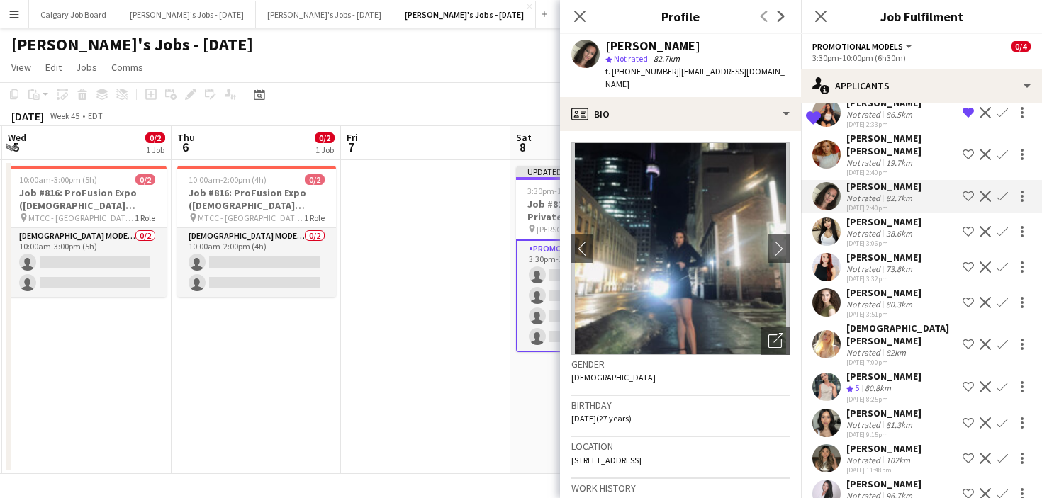
scroll to position [940, 0]
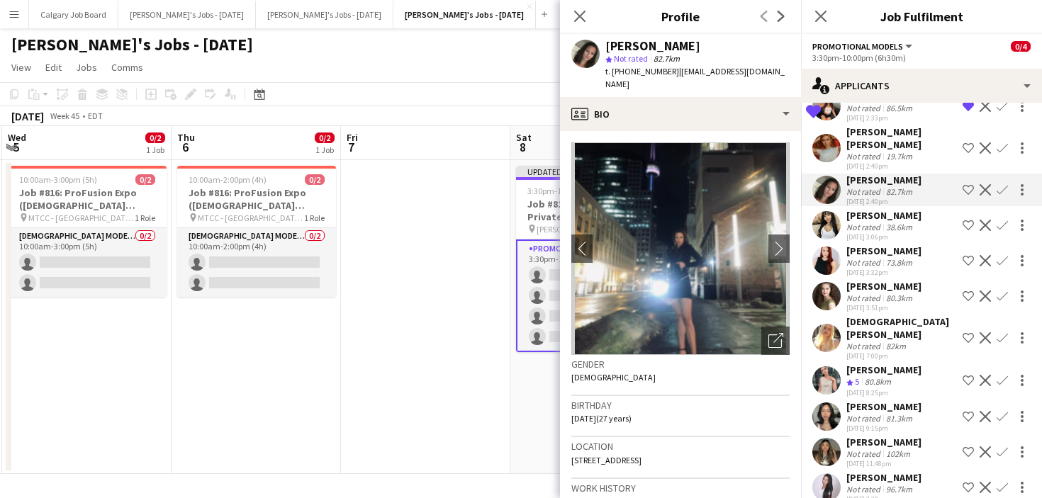
click at [965, 375] on app-icon "Shortlist crew" at bounding box center [967, 380] width 11 height 11
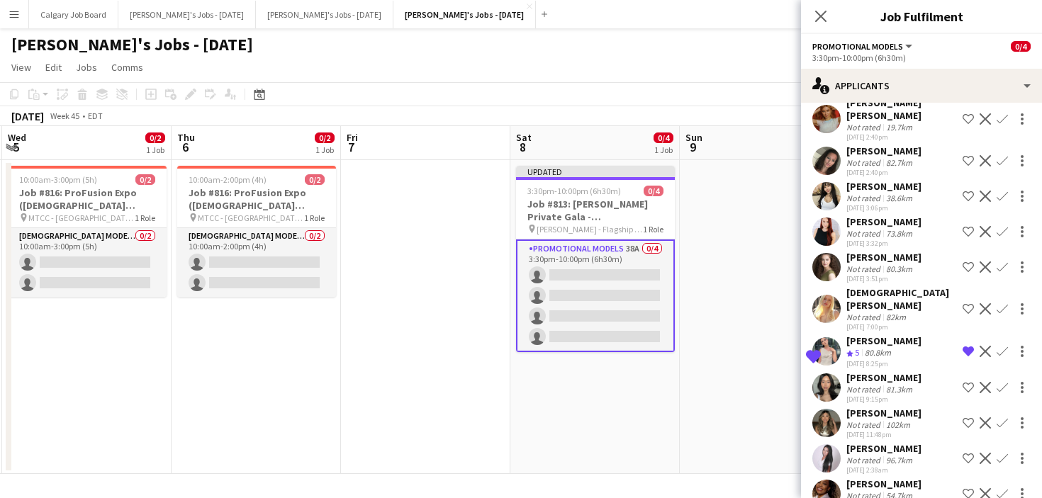
scroll to position [969, 0]
click at [965, 381] on app-icon "Shortlist crew" at bounding box center [967, 386] width 11 height 11
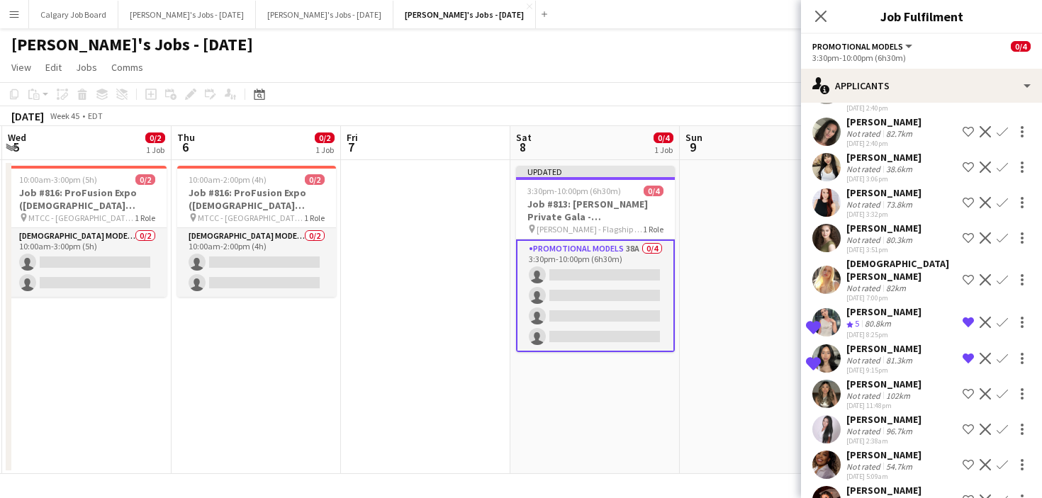
scroll to position [992, 0]
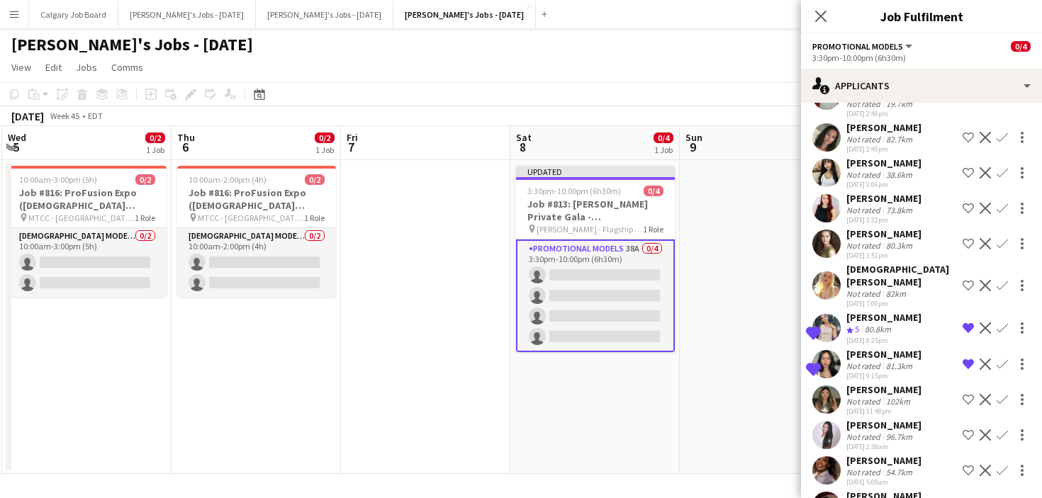
click at [966, 394] on app-icon "Shortlist crew" at bounding box center [967, 399] width 11 height 11
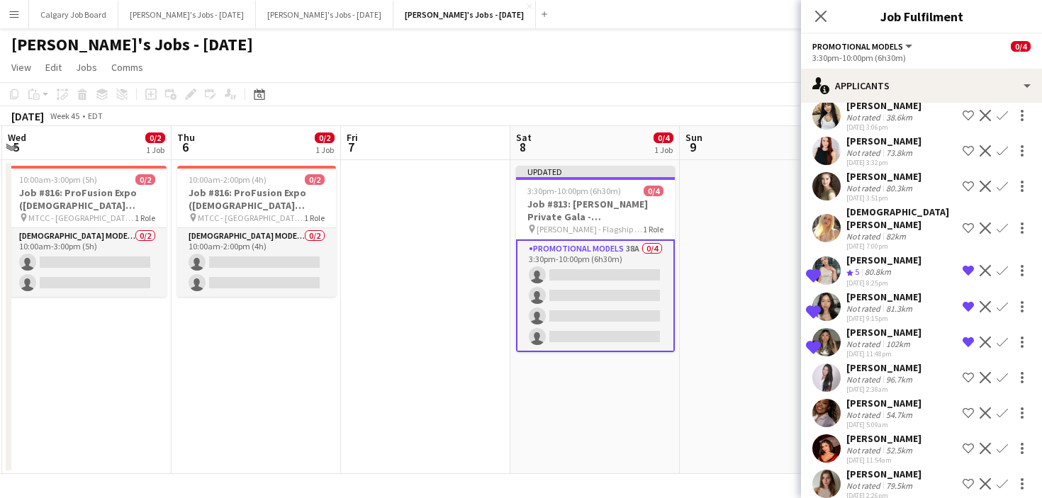
scroll to position [0, 0]
click at [966, 443] on app-icon "Shortlist crew" at bounding box center [967, 448] width 11 height 11
drag, startPoint x: 963, startPoint y: 434, endPoint x: 964, endPoint y: 448, distance: 14.2
click at [963, 478] on app-icon "Shortlist crew" at bounding box center [967, 483] width 11 height 11
click at [770, 367] on app-date-cell at bounding box center [764, 317] width 169 height 314
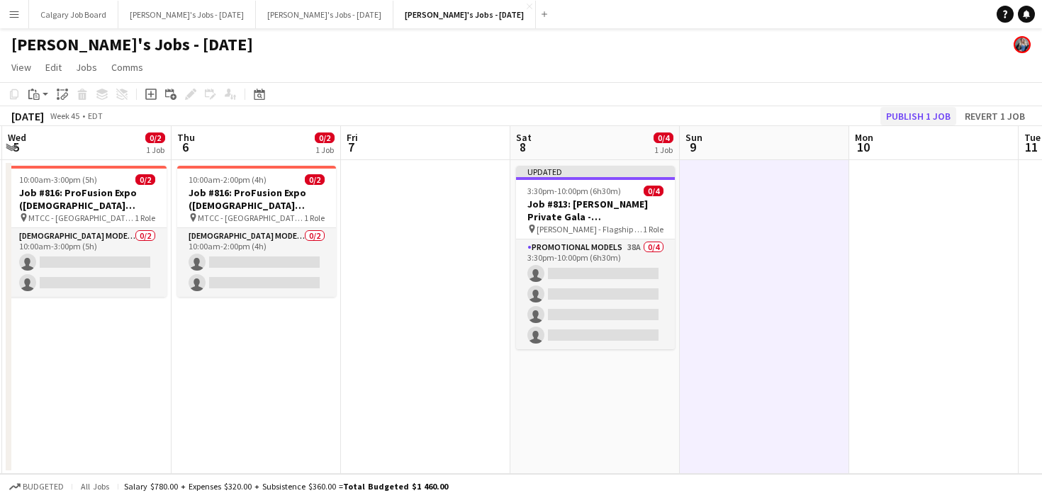
click at [909, 116] on button "Publish 1 job" at bounding box center [918, 116] width 76 height 18
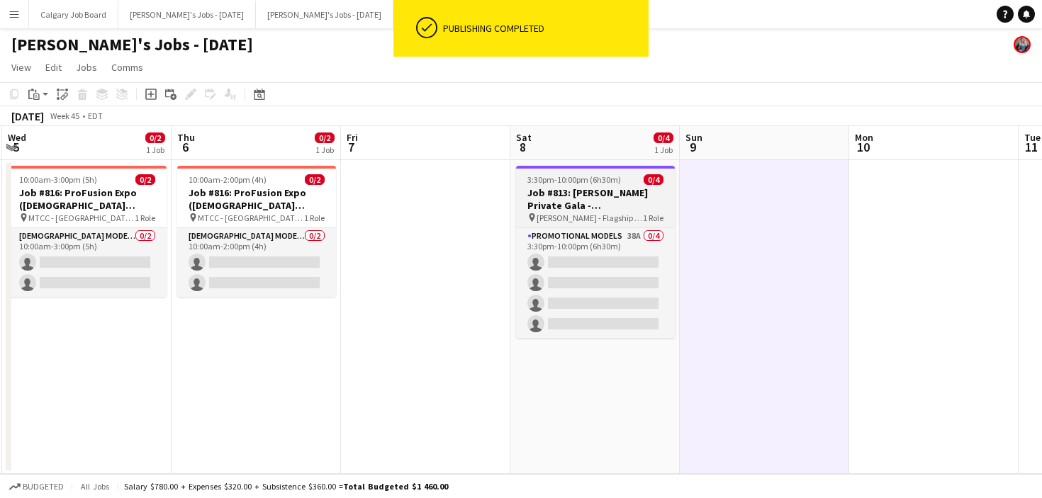
click at [566, 270] on app-card-role "Promotional Models 38A 0/4 3:30pm-10:00pm (6h30m) single-neutral-actions single…" at bounding box center [595, 283] width 159 height 110
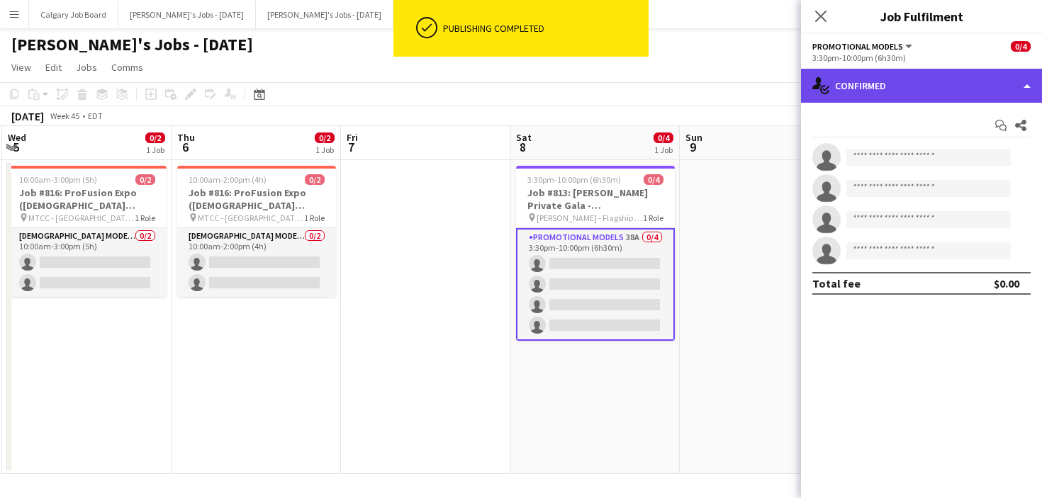
click at [902, 85] on div "single-neutral-actions-check-2 Confirmed" at bounding box center [921, 86] width 241 height 34
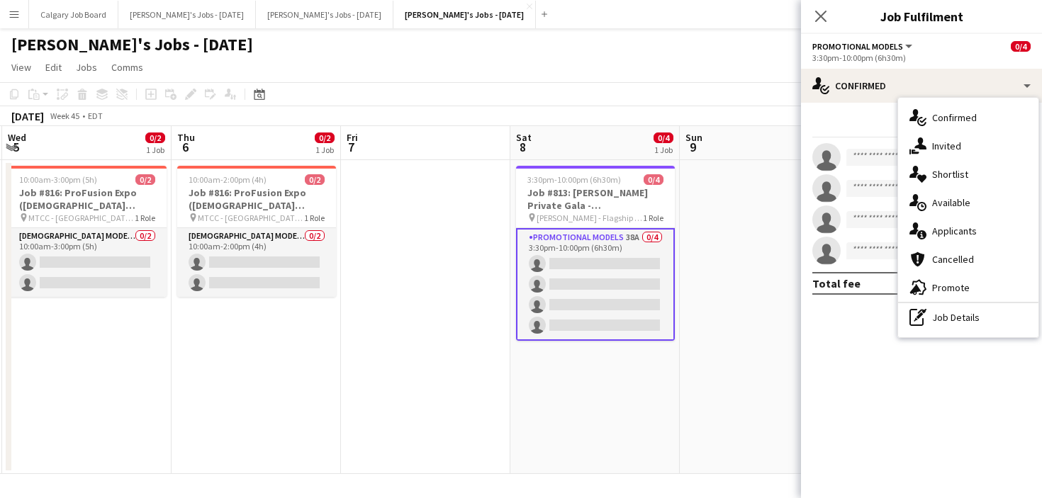
click at [952, 174] on span "Shortlist" at bounding box center [950, 174] width 36 height 13
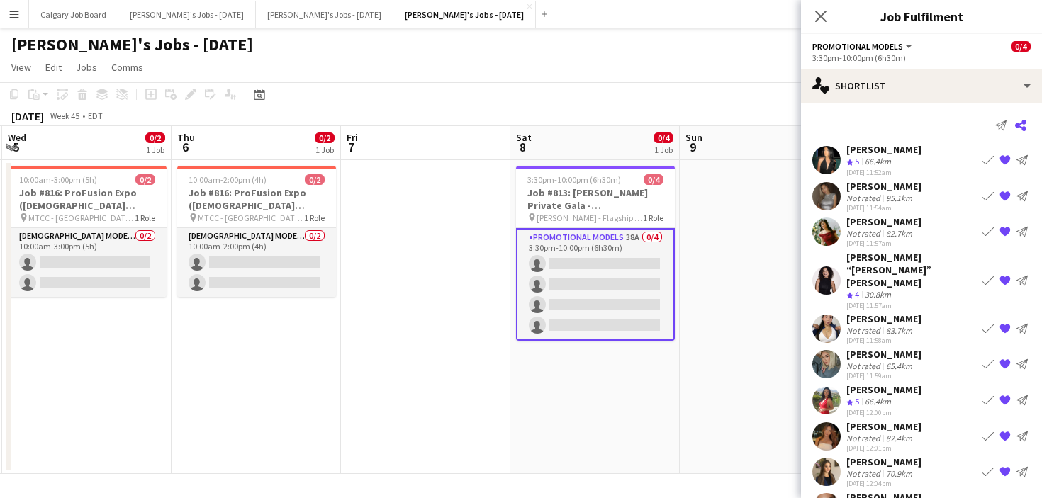
click at [1020, 122] on icon "Share" at bounding box center [1020, 125] width 11 height 11
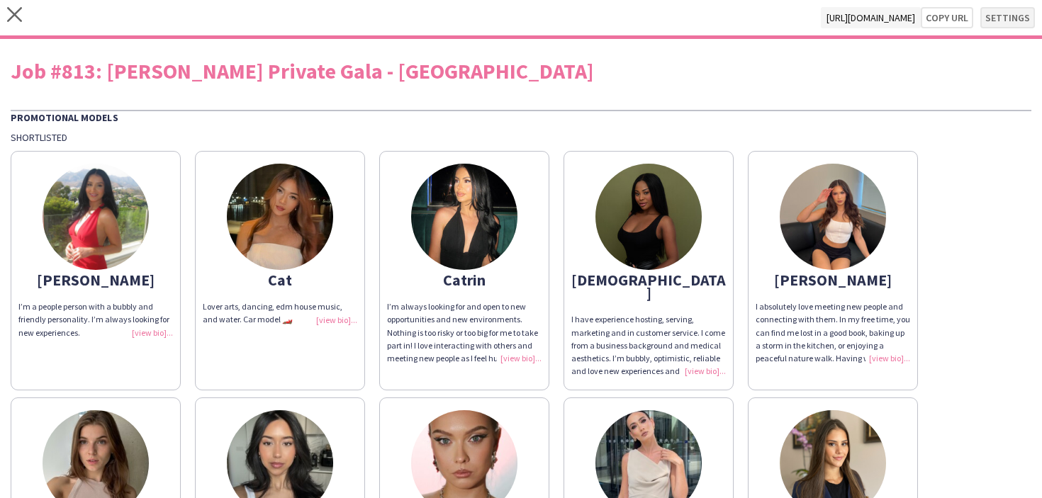
click at [1011, 14] on button "Settings" at bounding box center [1007, 17] width 55 height 21
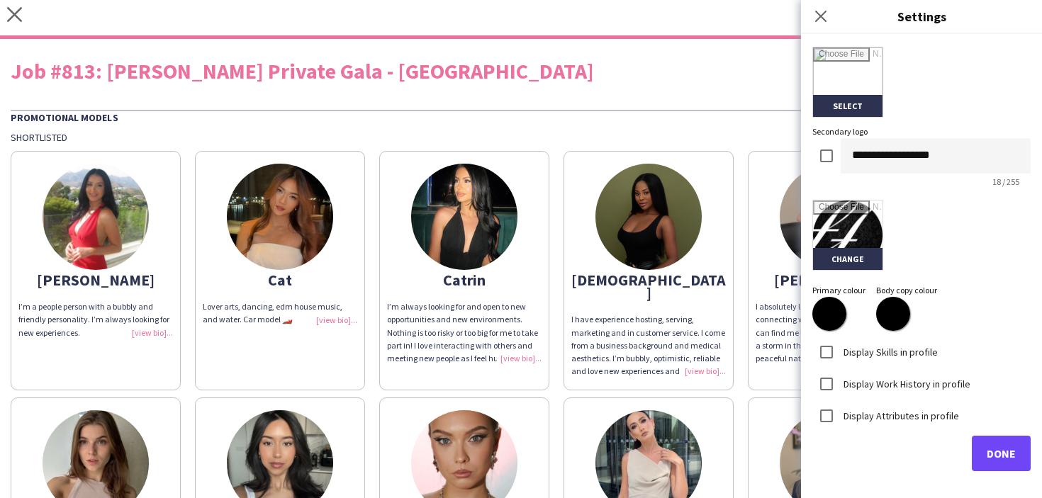
scroll to position [328, 0]
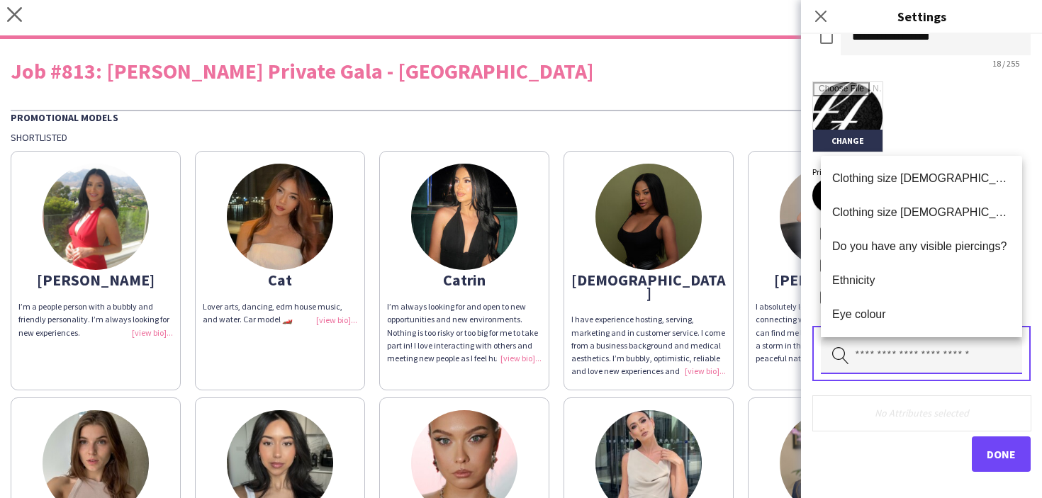
click at [882, 351] on input "text" at bounding box center [921, 356] width 201 height 35
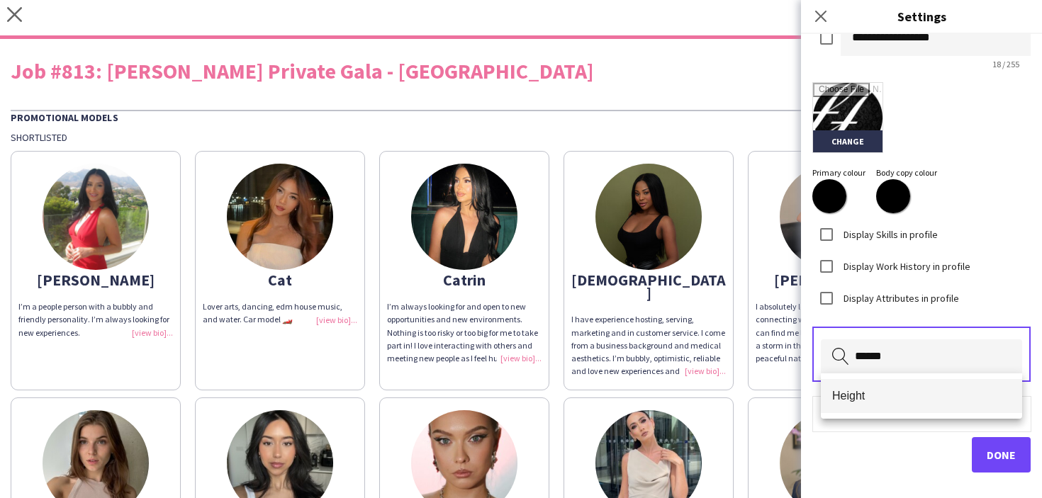
type input "******"
click at [870, 392] on span "Height" at bounding box center [921, 395] width 179 height 13
type input "******"
click at [928, 398] on span "Weight" at bounding box center [921, 395] width 179 height 13
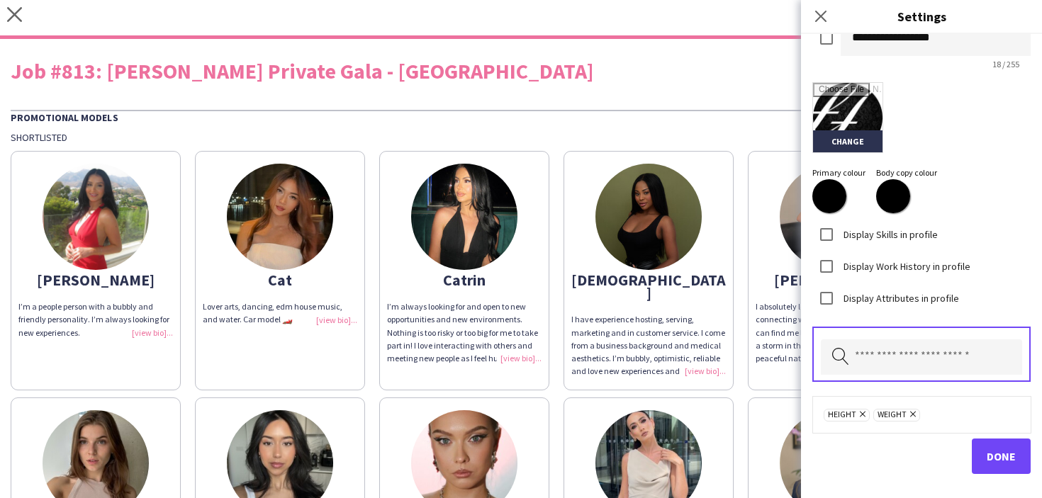
click at [956, 407] on div "Height Remove Weight Remove" at bounding box center [921, 414] width 196 height 14
click at [947, 350] on input "text" at bounding box center [921, 356] width 201 height 35
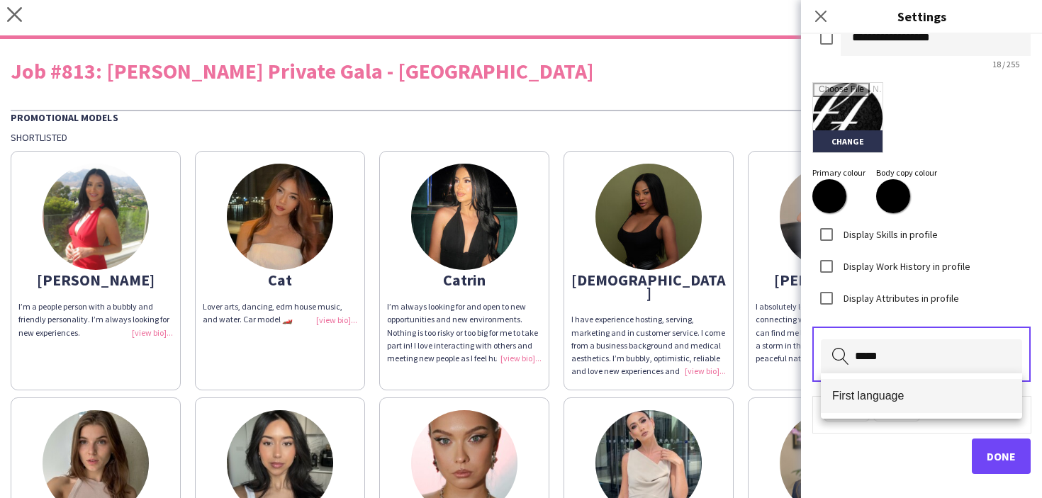
type input "*****"
click at [935, 398] on span "First language" at bounding box center [921, 395] width 179 height 13
type input "*****"
click at [930, 412] on mat-option "Other languages" at bounding box center [921, 396] width 201 height 34
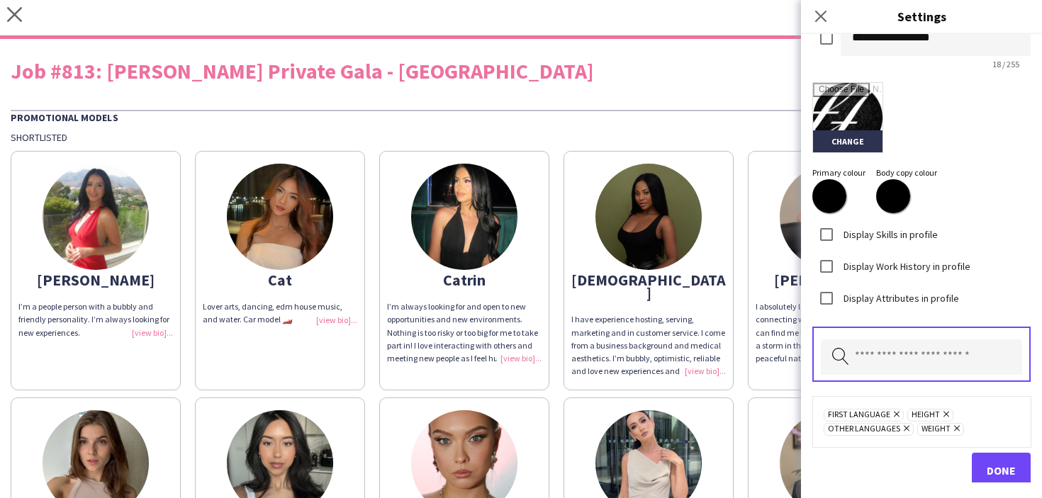
click at [989, 463] on span "Done" at bounding box center [1000, 470] width 29 height 14
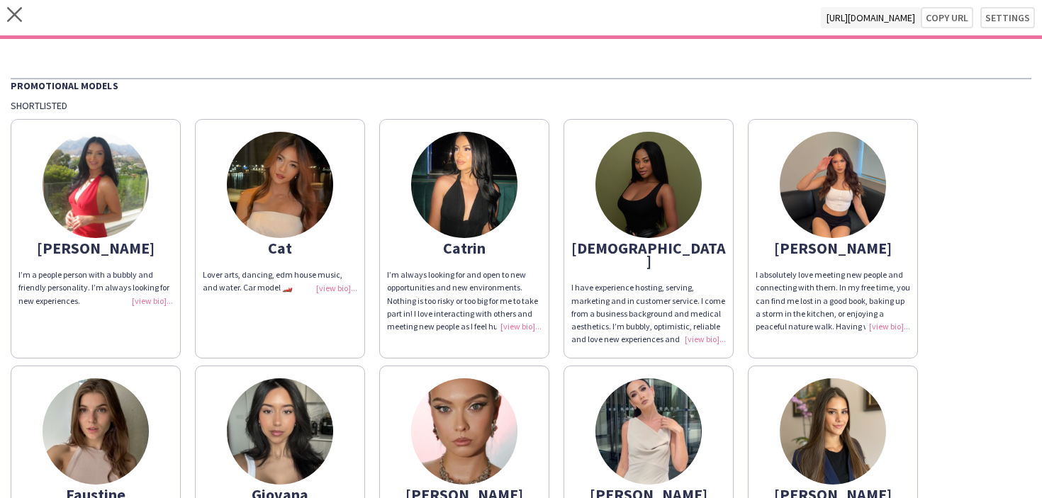
scroll to position [0, 0]
click at [20, 17] on icon "close" at bounding box center [14, 14] width 15 height 15
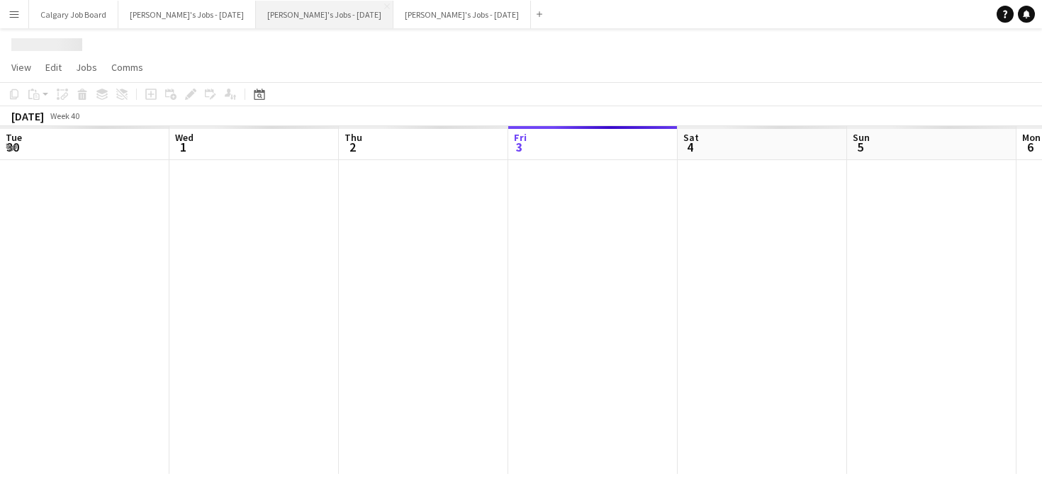
scroll to position [0, 339]
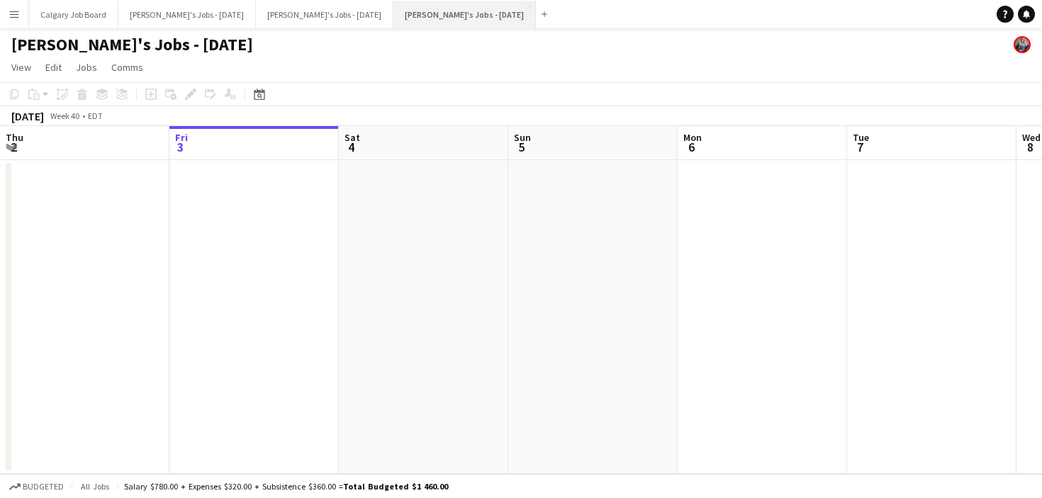
click at [430, 18] on button "Kirsten's Jobs - November 2025 Close" at bounding box center [464, 15] width 142 height 28
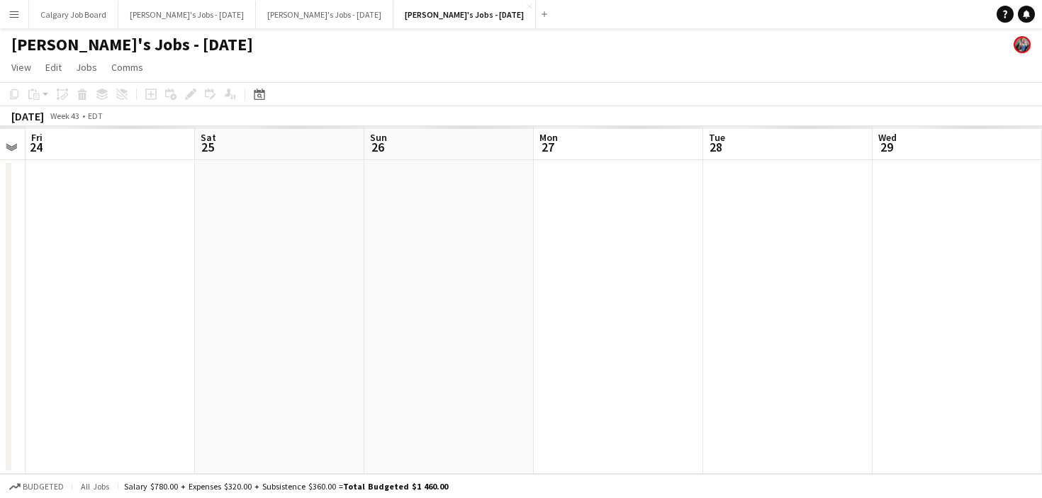
scroll to position [0, 471]
click at [157, 52] on h1 "[PERSON_NAME]'s Jobs - [DATE]" at bounding box center [132, 44] width 242 height 21
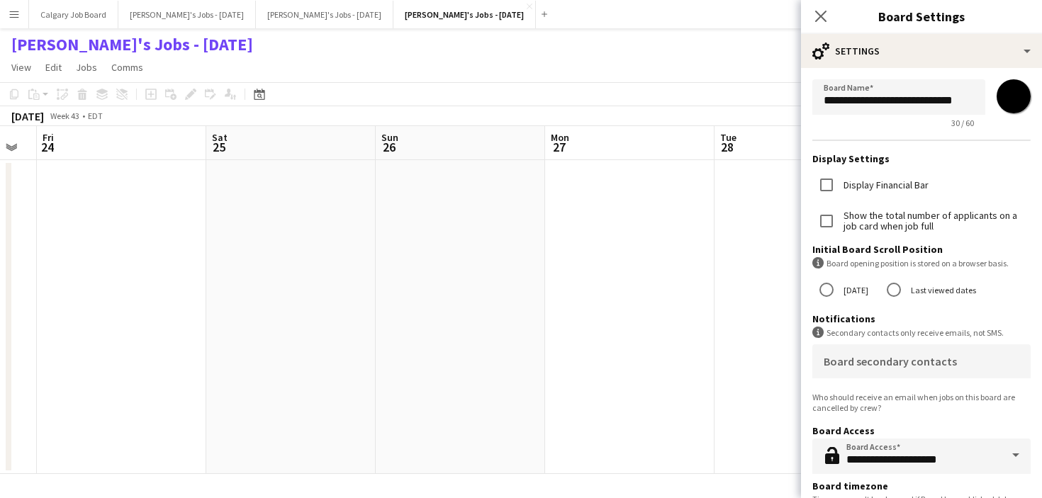
click at [724, 301] on app-date-cell at bounding box center [798, 317] width 169 height 314
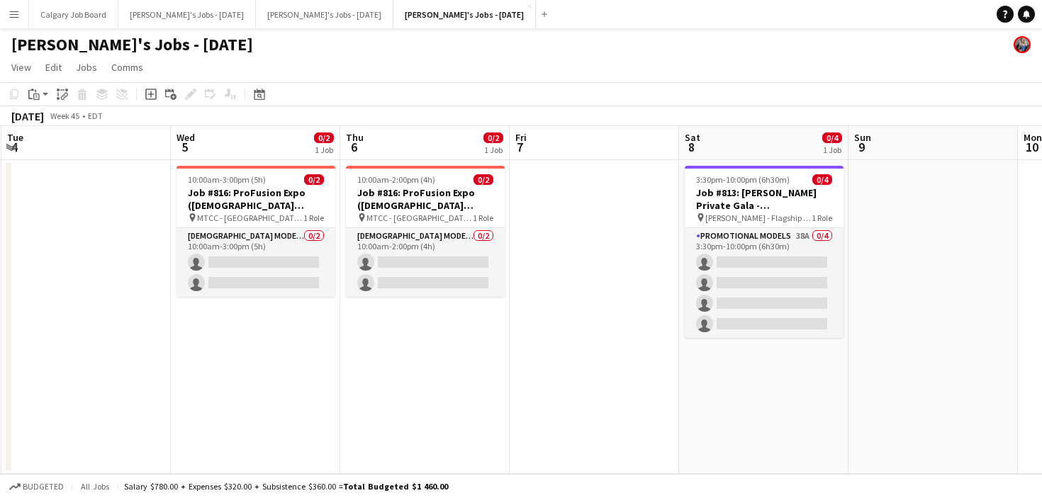
scroll to position [0, 498]
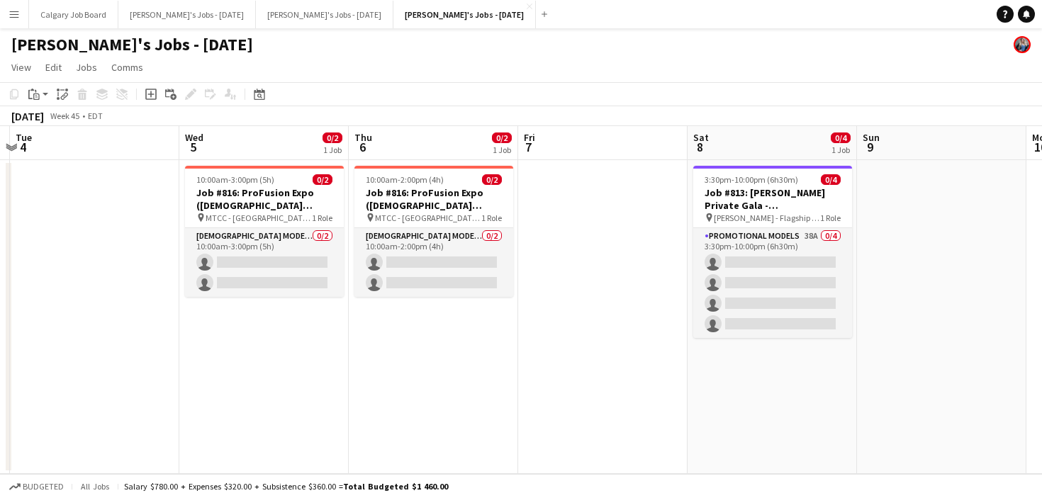
drag, startPoint x: 261, startPoint y: 261, endPoint x: 621, endPoint y: 198, distance: 366.2
click at [261, 261] on app-card-role "Female Models 0/2 10:00am-3:00pm (5h) single-neutral-actions single-neutral-act…" at bounding box center [264, 262] width 159 height 69
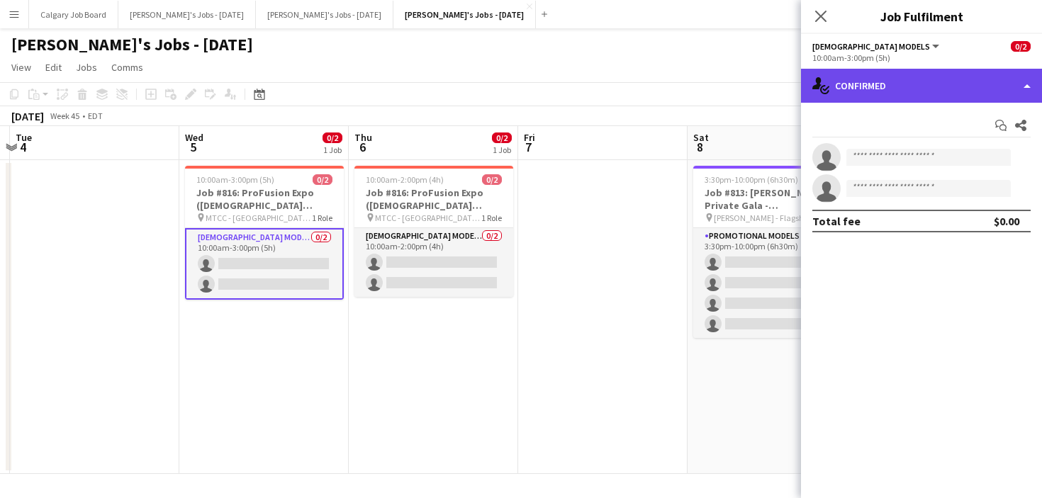
click at [855, 91] on div "single-neutral-actions-check-2 Confirmed" at bounding box center [921, 86] width 241 height 34
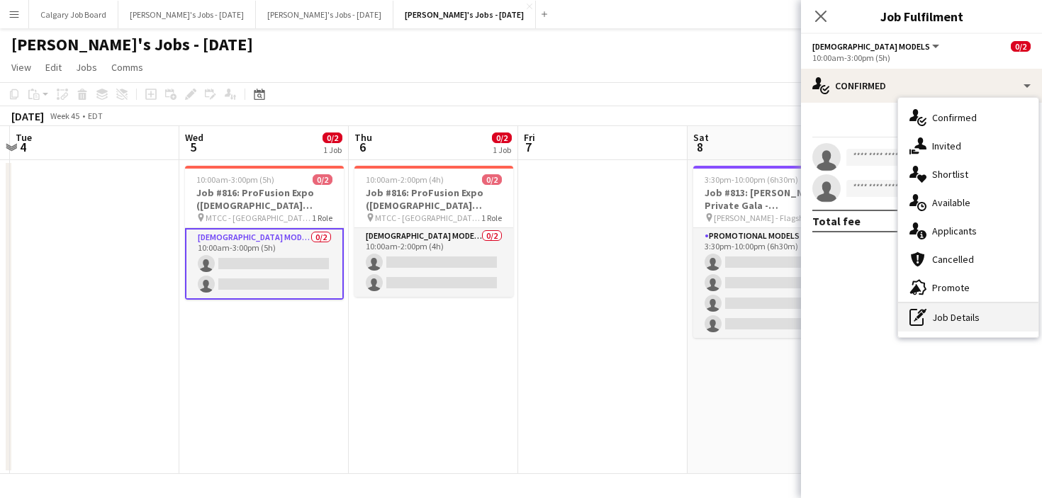
click at [956, 322] on div "pen-write Job Details" at bounding box center [968, 317] width 140 height 28
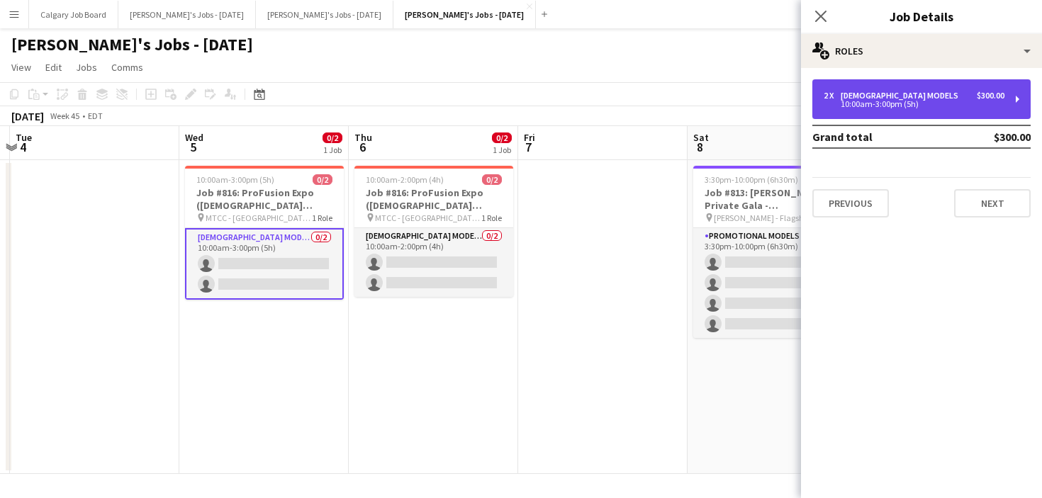
click at [902, 101] on div "10:00am-3:00pm (5h)" at bounding box center [913, 104] width 181 height 7
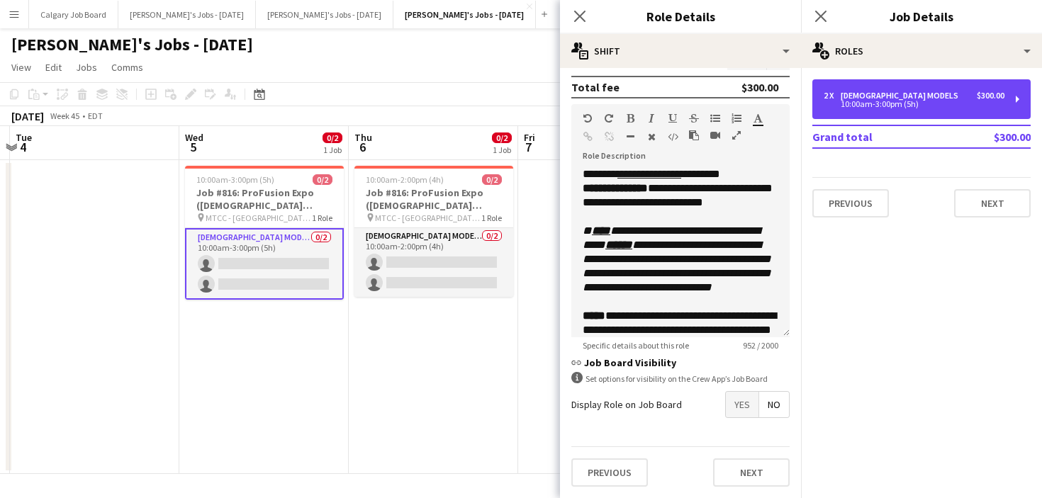
scroll to position [389, 0]
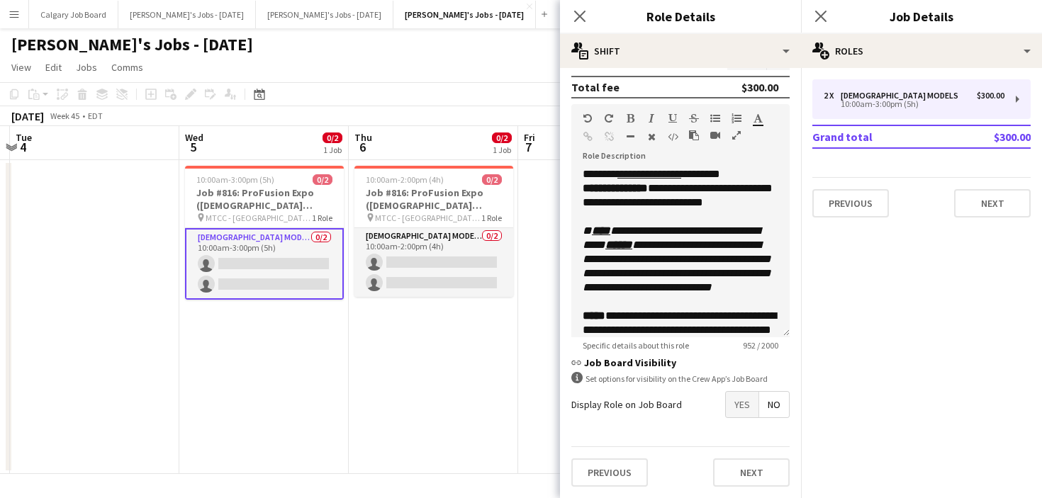
click at [755, 399] on span "Yes" at bounding box center [742, 405] width 33 height 26
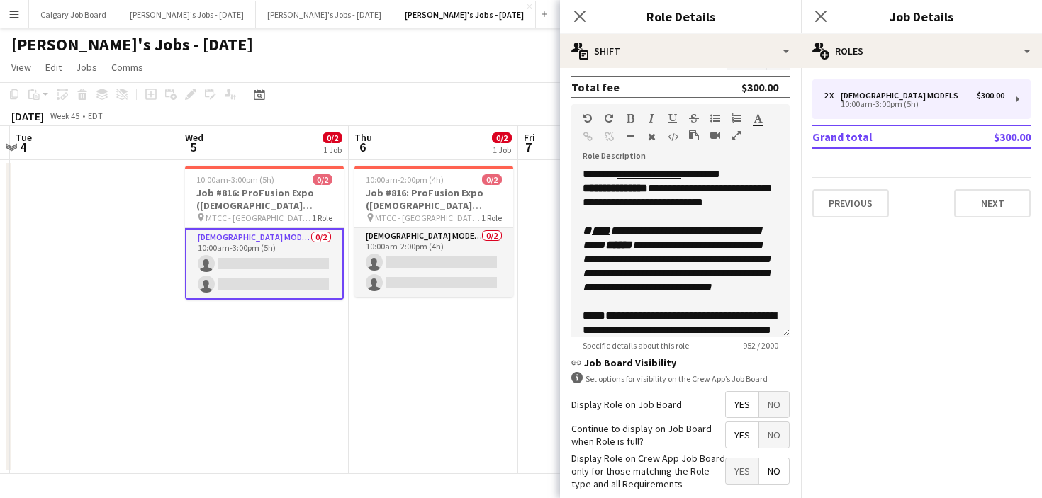
click at [744, 433] on span "Yes" at bounding box center [742, 435] width 33 height 26
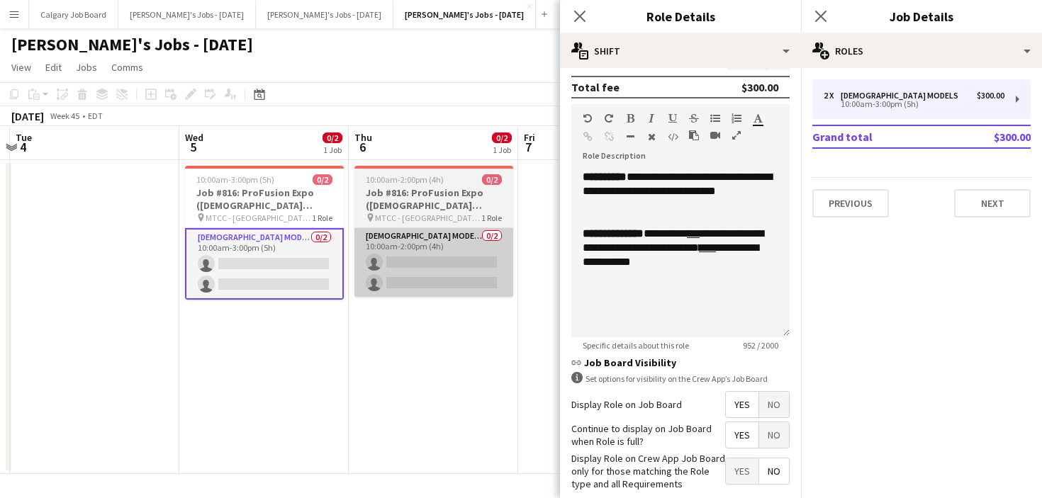
scroll to position [366, 0]
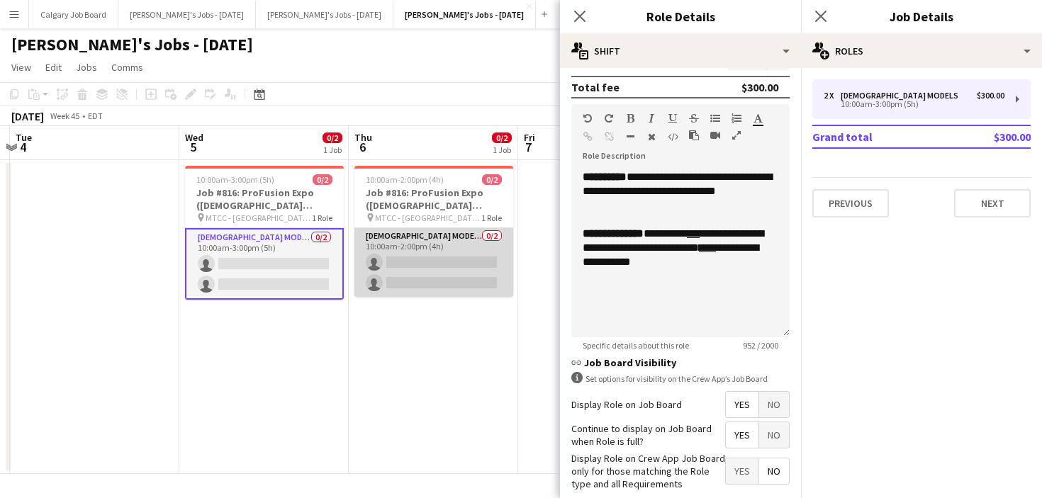
click at [444, 277] on app-card-role "Female Models 0/2 10:00am-2:00pm (4h) single-neutral-actions single-neutral-act…" at bounding box center [433, 262] width 159 height 69
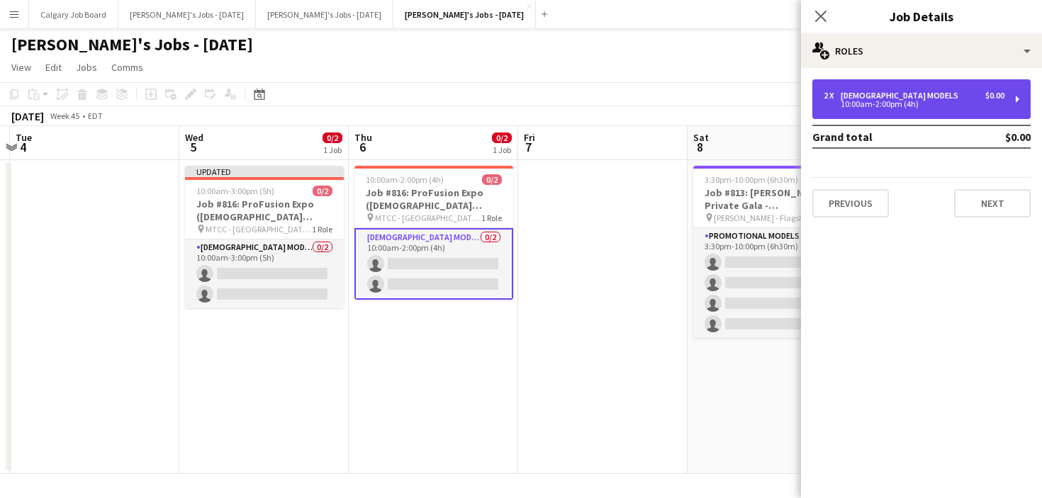
click at [905, 105] on div "10:00am-2:00pm (4h)" at bounding box center [913, 104] width 181 height 7
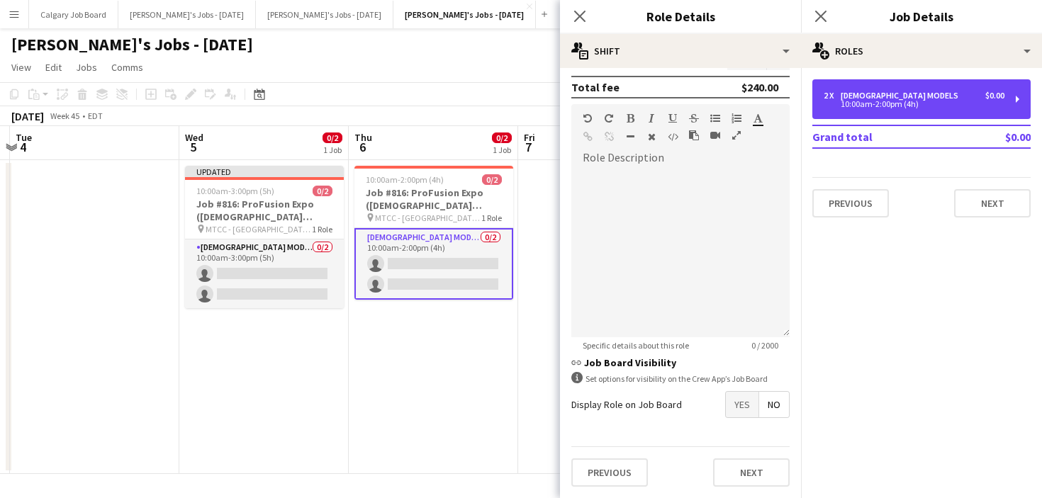
scroll to position [389, 0]
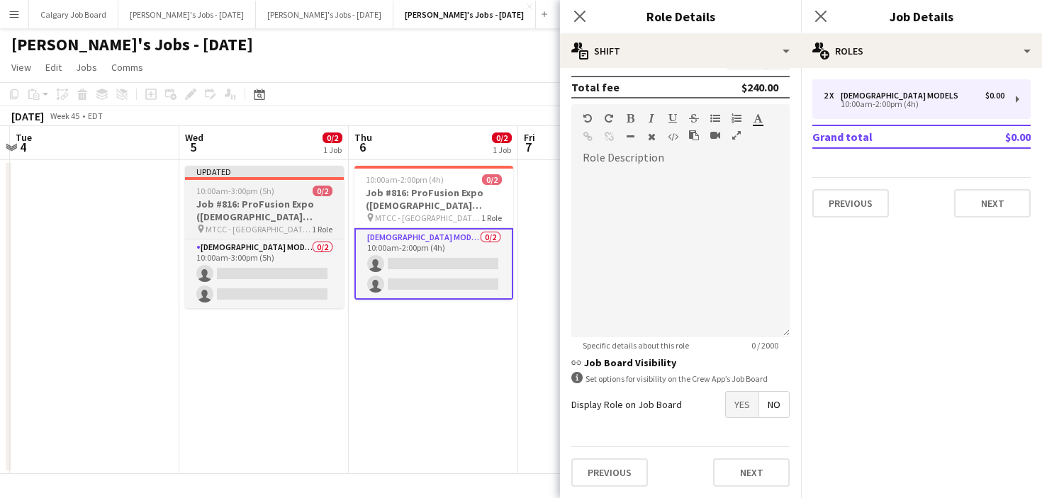
click at [311, 191] on div "10:00am-3:00pm (5h) 0/2" at bounding box center [264, 191] width 159 height 11
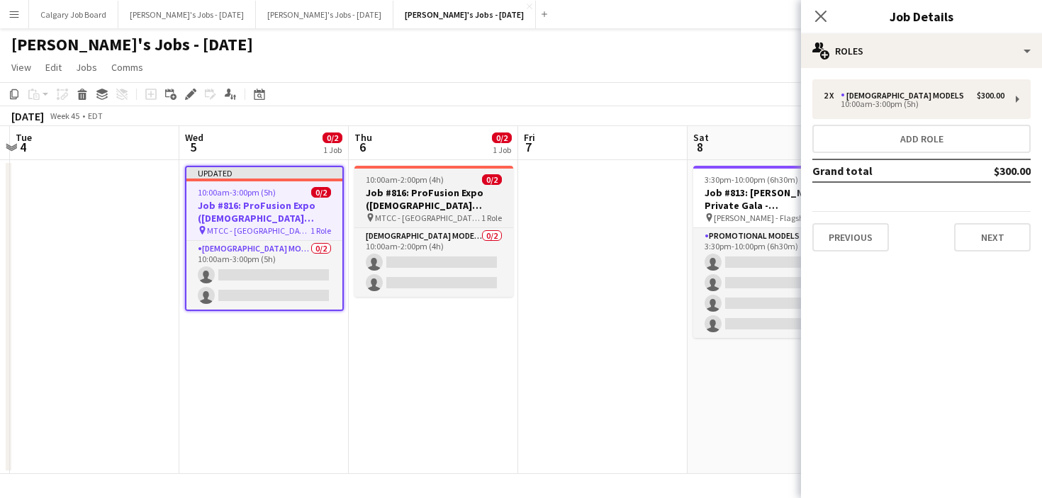
click at [414, 191] on h3 "Job #816: ProFusion Expo ([DEMOGRAPHIC_DATA] Client) - [GEOGRAPHIC_DATA]" at bounding box center [433, 199] width 159 height 26
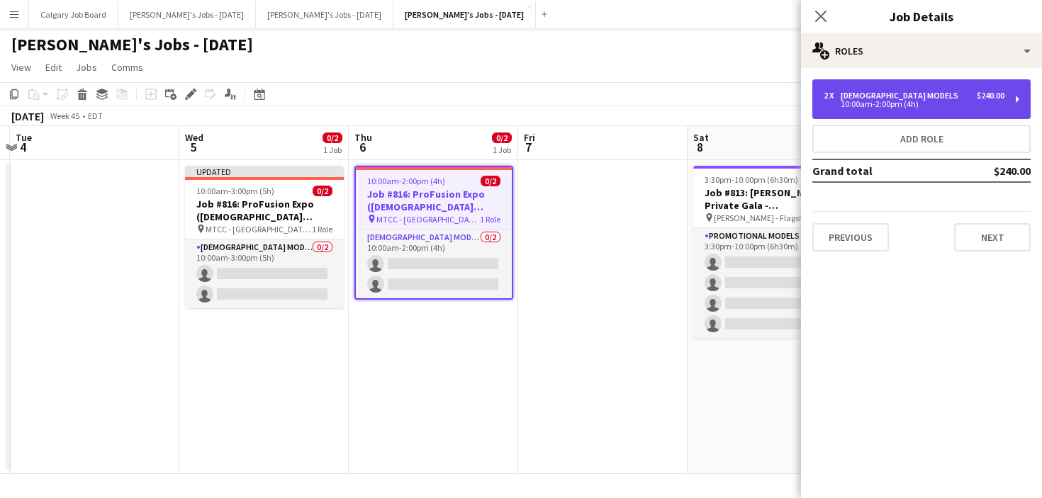
click at [957, 108] on div "2 x Female Models $240.00 10:00am-2:00pm (4h)" at bounding box center [921, 99] width 218 height 40
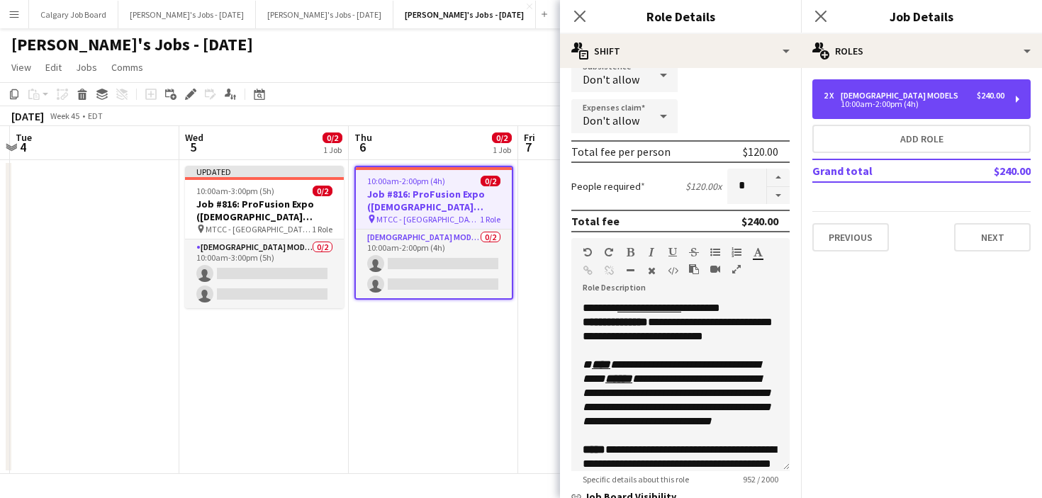
scroll to position [311, 0]
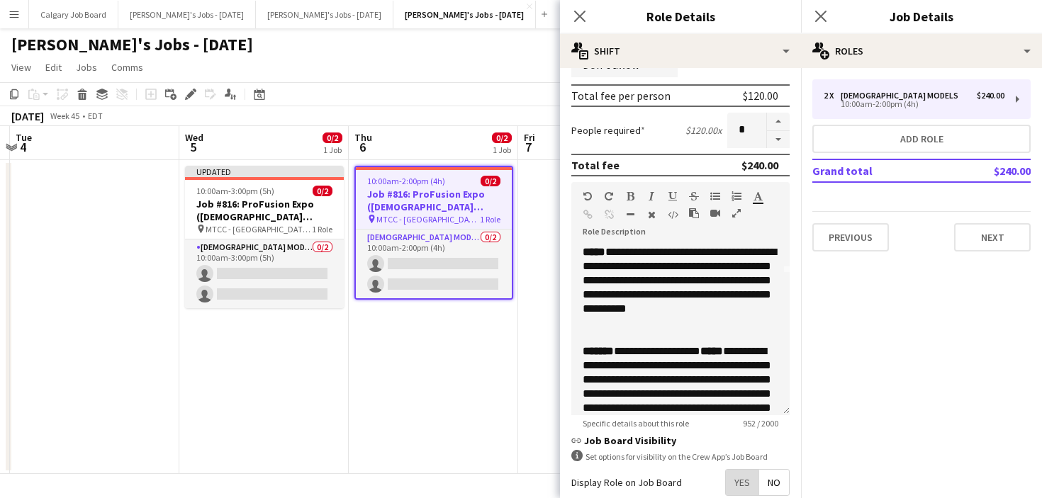
click at [739, 486] on span "Yes" at bounding box center [742, 483] width 33 height 26
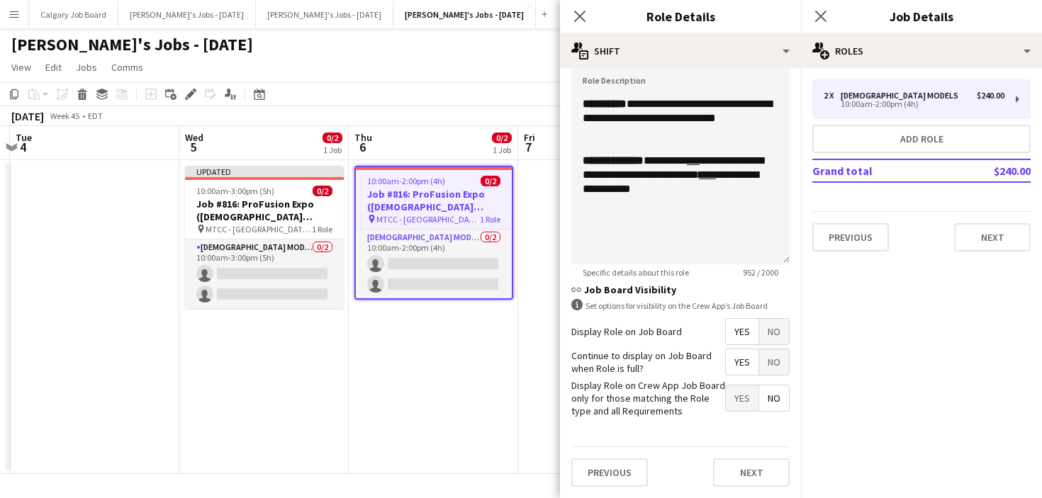
scroll to position [461, 0]
drag, startPoint x: 741, startPoint y: 369, endPoint x: 702, endPoint y: 369, distance: 38.3
click at [741, 369] on span "Yes" at bounding box center [742, 363] width 33 height 26
drag, startPoint x: 401, startPoint y: 390, endPoint x: 438, endPoint y: 363, distance: 45.6
click at [401, 390] on app-date-cell "10:00am-2:00pm (4h) 0/2 Job #816: ProFusion Expo (GODOX Client) - TORONTO pin M…" at bounding box center [433, 317] width 169 height 314
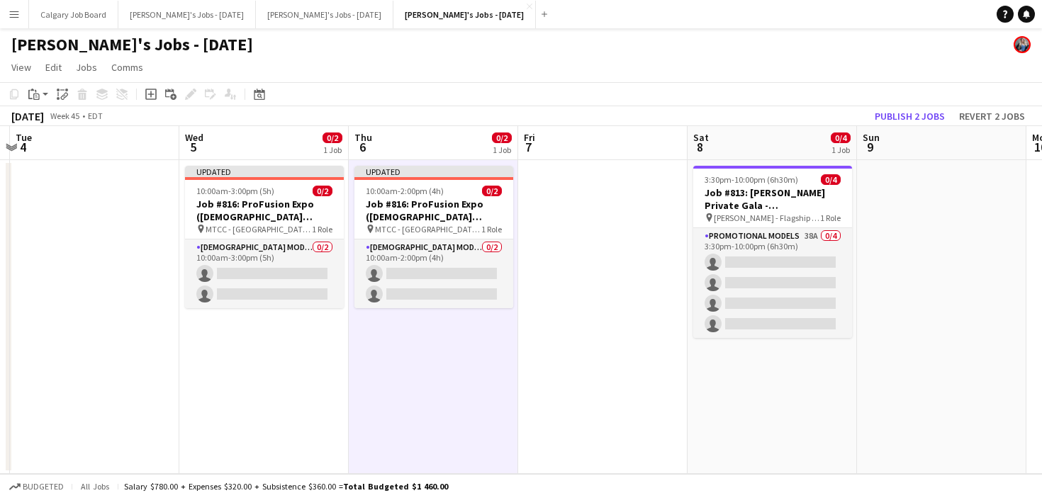
click at [883, 112] on button "Publish 2 jobs" at bounding box center [909, 116] width 81 height 18
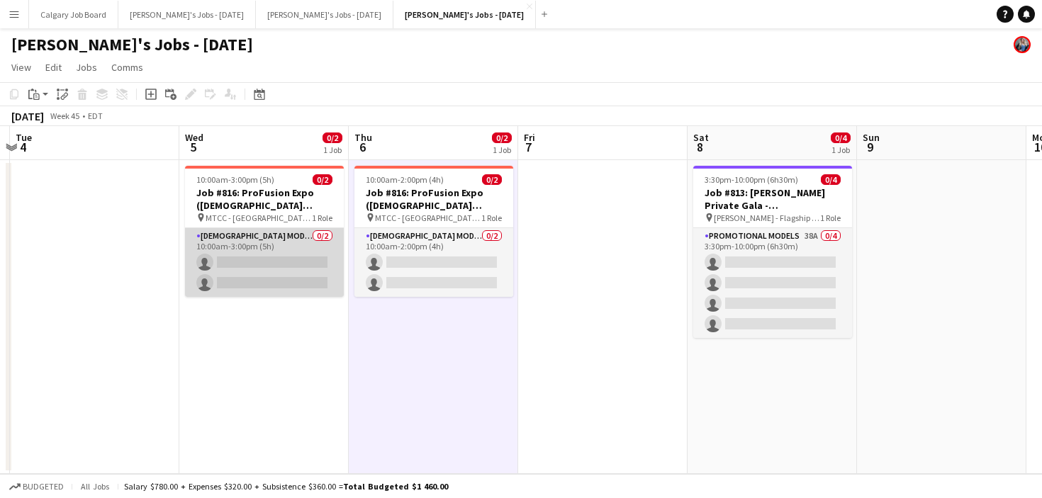
click at [254, 232] on app-card-role "Female Models 0/2 10:00am-3:00pm (5h) single-neutral-actions single-neutral-act…" at bounding box center [264, 262] width 159 height 69
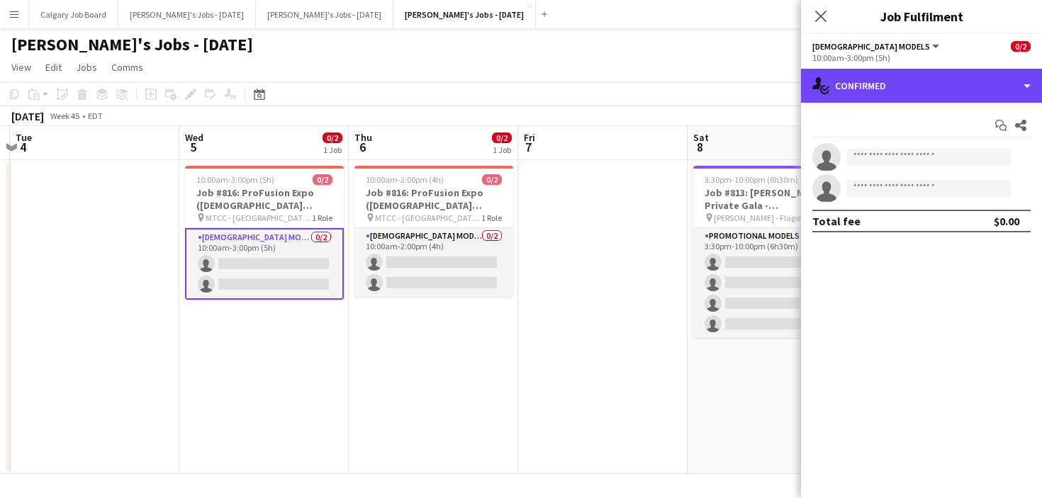
drag, startPoint x: 846, startPoint y: 91, endPoint x: 925, endPoint y: 271, distance: 197.1
click at [846, 91] on div "single-neutral-actions-check-2 Confirmed" at bounding box center [921, 86] width 241 height 34
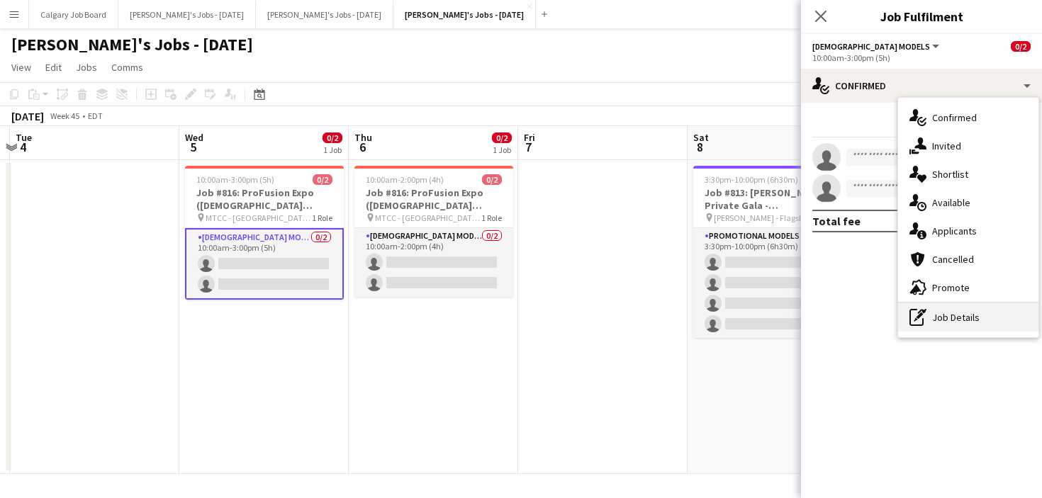
click at [939, 309] on div "pen-write Job Details" at bounding box center [968, 317] width 140 height 28
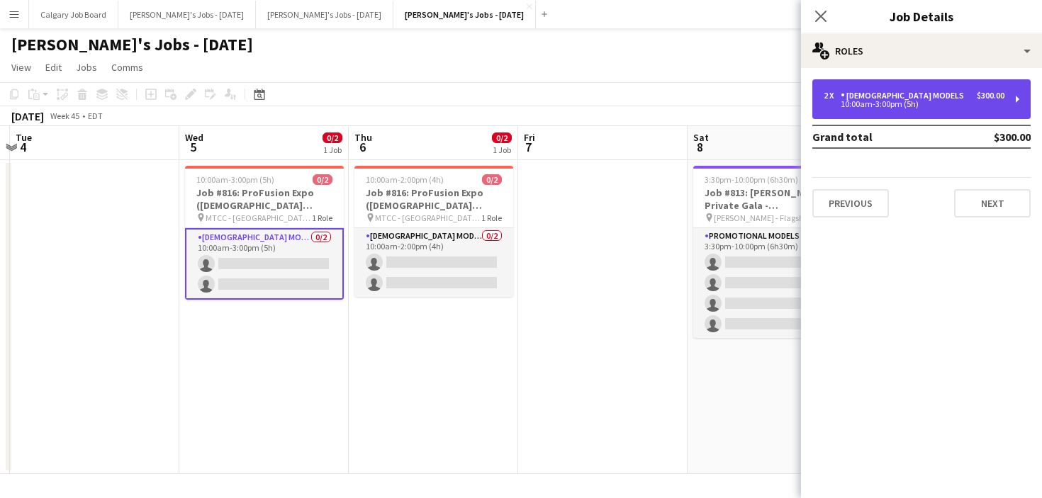
click at [889, 111] on div "2 x Female Models $300.00 10:00am-3:00pm (5h)" at bounding box center [921, 99] width 218 height 40
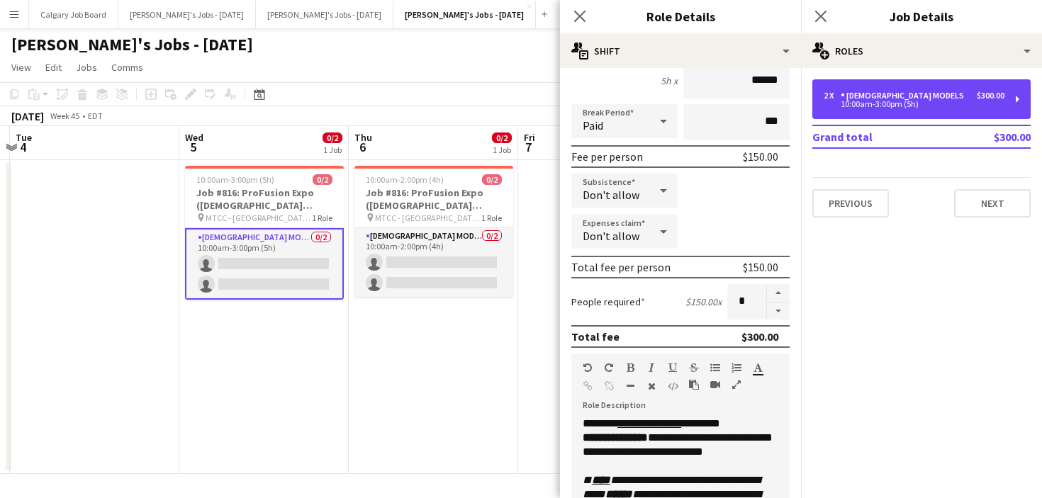
scroll to position [172, 0]
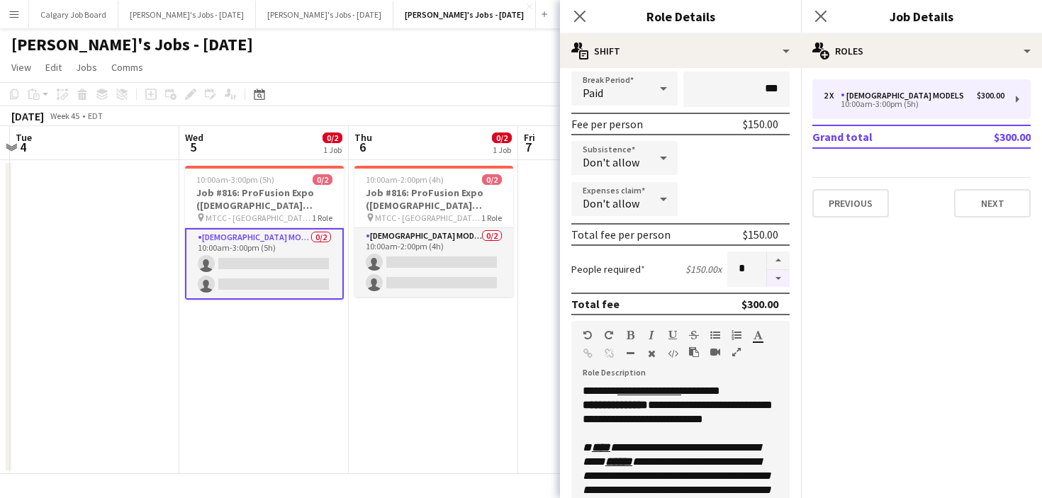
click at [782, 276] on button "button" at bounding box center [778, 279] width 23 height 18
type input "*"
click at [681, 393] on u "**********" at bounding box center [649, 391] width 64 height 11
click at [631, 395] on u "**********" at bounding box center [649, 391] width 64 height 11
click at [704, 391] on div "**********" at bounding box center [680, 469] width 218 height 170
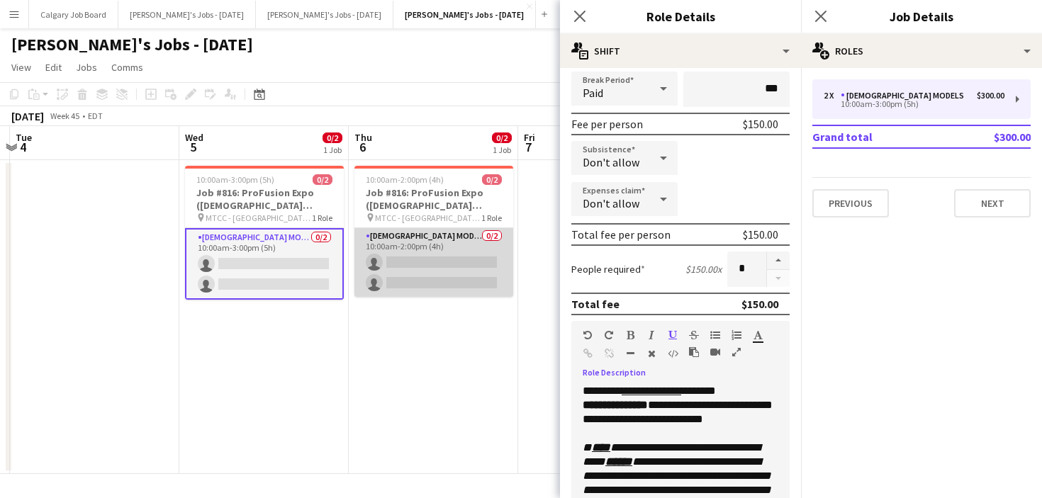
click at [438, 284] on app-card-role "Female Models 0/2 10:00am-2:00pm (4h) single-neutral-actions single-neutral-act…" at bounding box center [433, 262] width 159 height 69
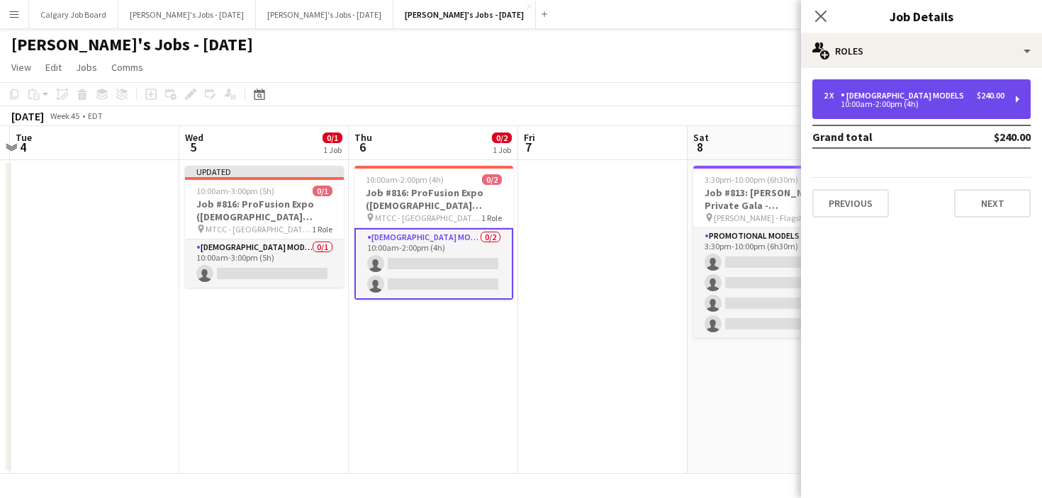
drag, startPoint x: 957, startPoint y: 82, endPoint x: 932, endPoint y: 105, distance: 34.1
click at [957, 82] on div "2 x Female Models $240.00 10:00am-2:00pm (4h)" at bounding box center [921, 99] width 218 height 40
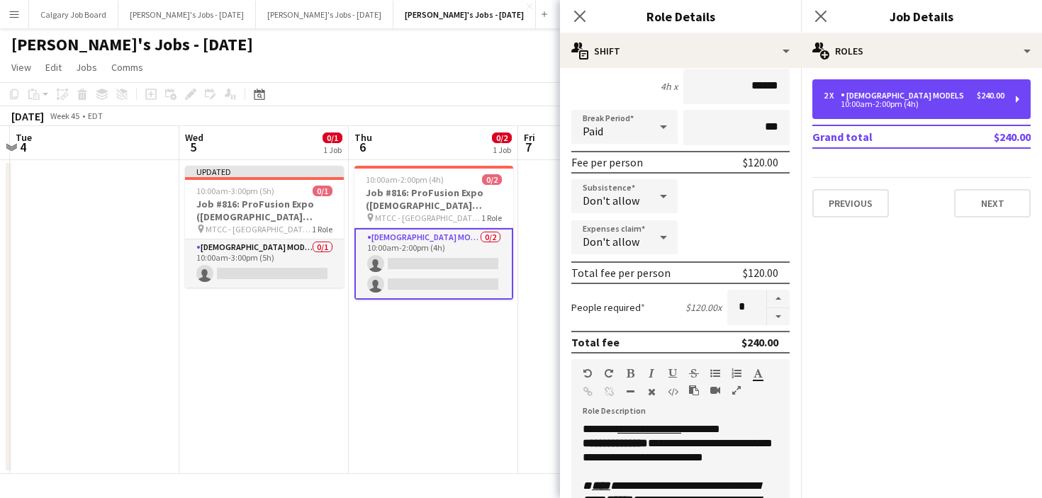
scroll to position [154, 0]
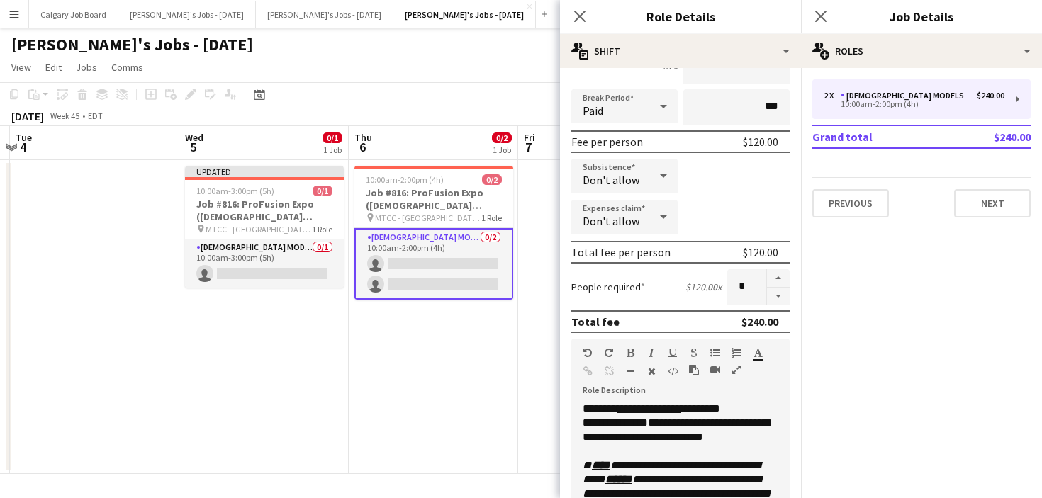
click at [776, 309] on form "**********" at bounding box center [680, 365] width 241 height 881
click at [776, 302] on button "button" at bounding box center [778, 297] width 23 height 18
type input "*"
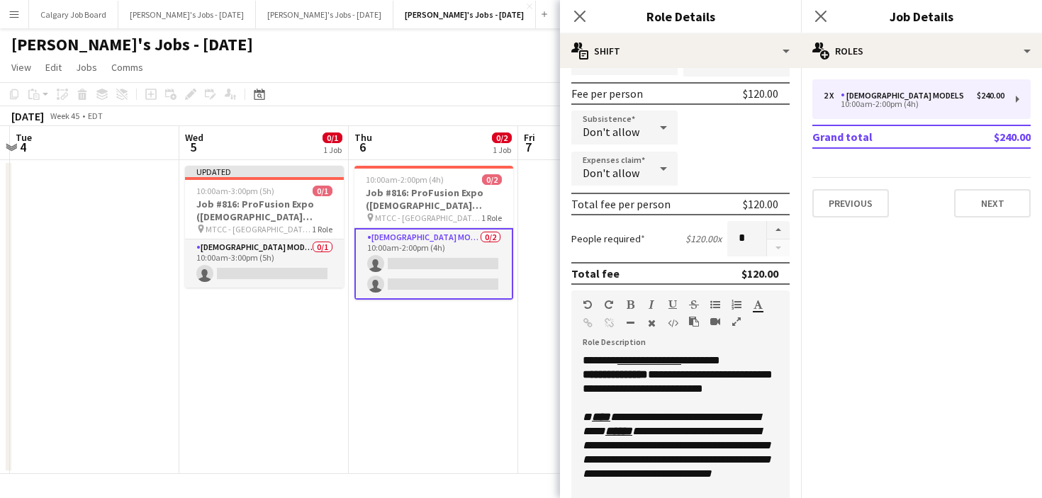
scroll to position [215, 0]
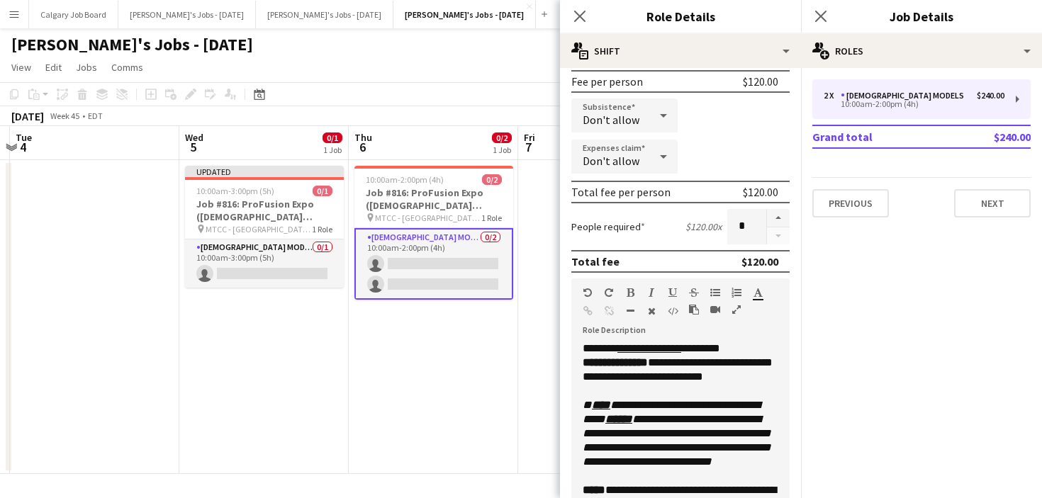
click at [631, 347] on u "**********" at bounding box center [649, 348] width 64 height 11
click at [704, 349] on div "**********" at bounding box center [680, 427] width 218 height 170
click at [412, 420] on app-date-cell "10:00am-2:00pm (4h) 0/2 Job #816: ProFusion Expo (GODOX Client) - TORONTO pin M…" at bounding box center [433, 317] width 169 height 314
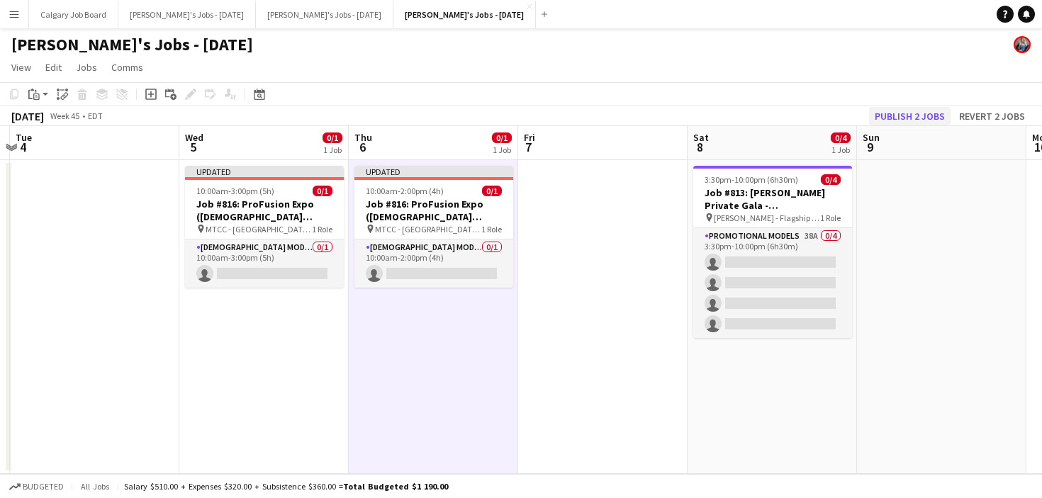
click at [904, 113] on button "Publish 2 jobs" at bounding box center [909, 116] width 81 height 18
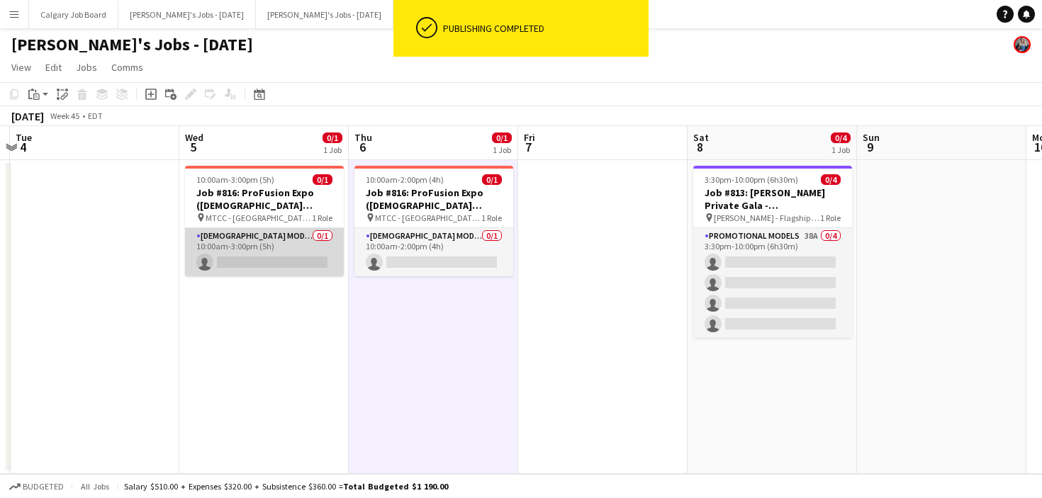
drag, startPoint x: 235, startPoint y: 244, endPoint x: 244, endPoint y: 242, distance: 9.5
click at [235, 244] on app-card-role "Female Models 0/1 10:00am-3:00pm (5h) single-neutral-actions" at bounding box center [264, 252] width 159 height 48
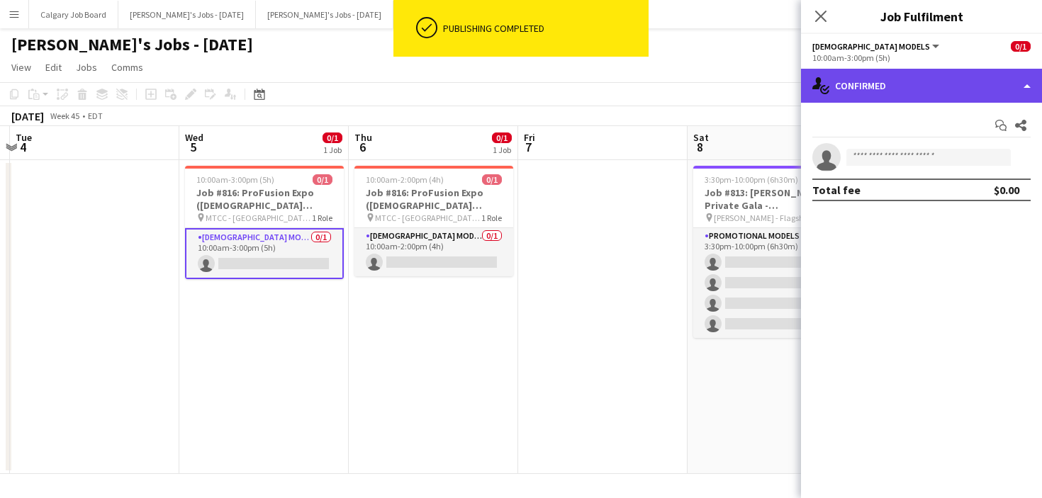
click at [900, 86] on div "single-neutral-actions-check-2 Confirmed" at bounding box center [921, 86] width 241 height 34
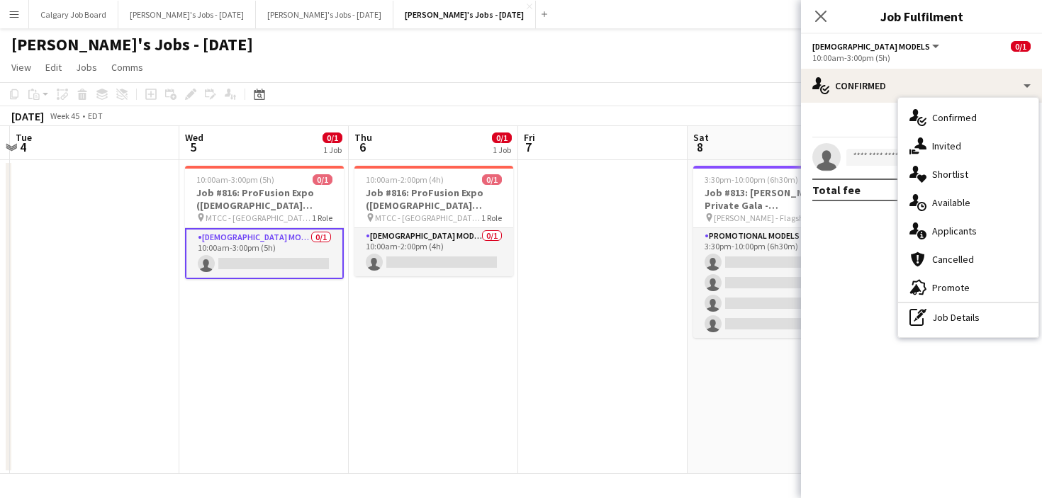
click at [591, 286] on app-date-cell at bounding box center [602, 317] width 169 height 314
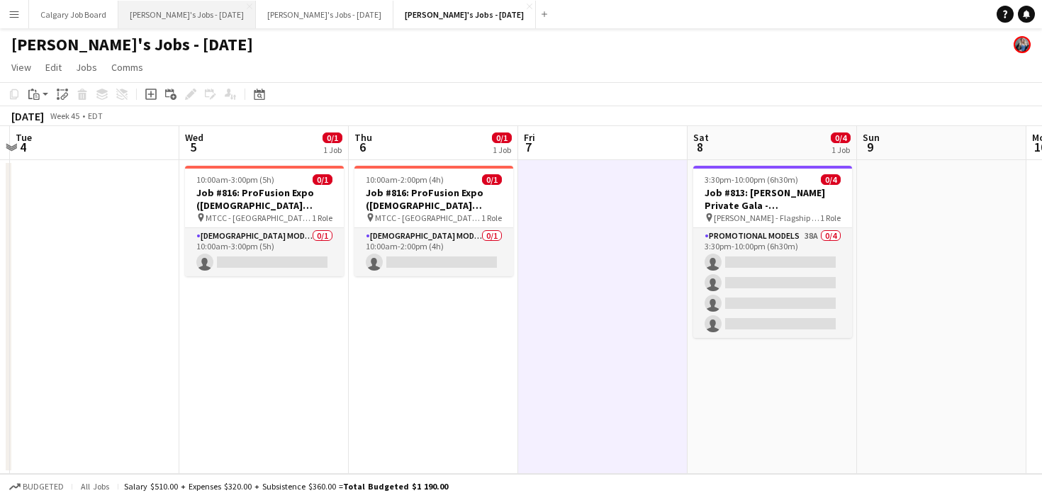
click at [242, 17] on button "Kirsten's Jobs - September 2025 Close" at bounding box center [186, 15] width 137 height 28
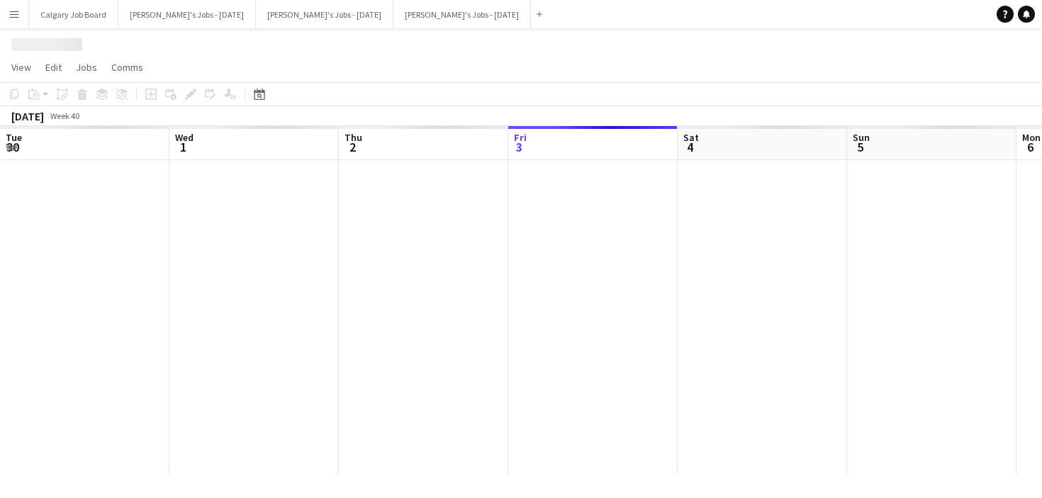
scroll to position [0, 339]
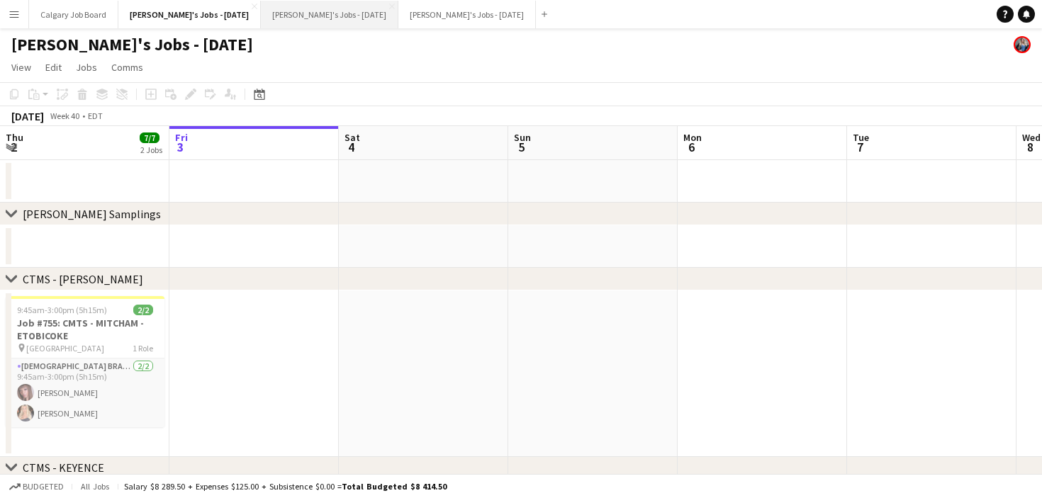
click at [319, 21] on button "[PERSON_NAME]'s Jobs - [DATE] Close" at bounding box center [329, 15] width 137 height 28
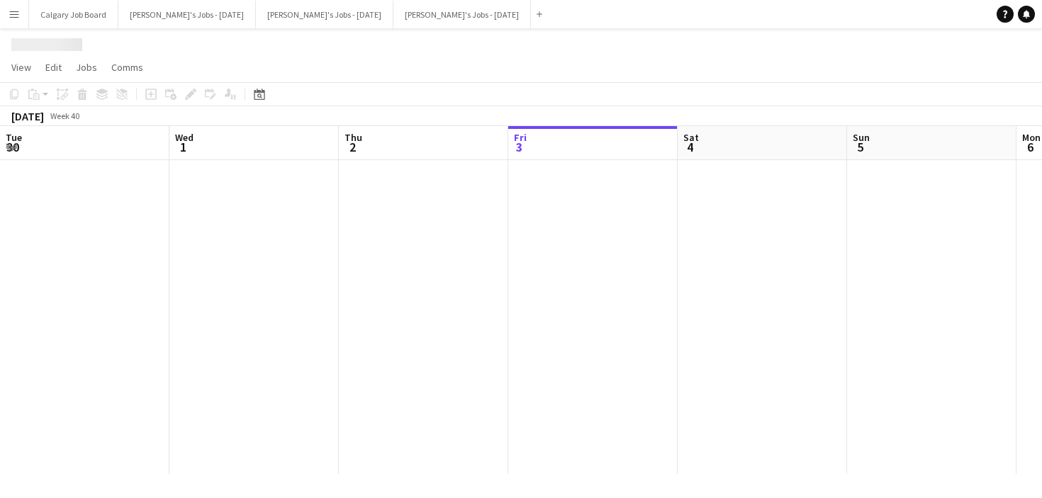
scroll to position [0, 339]
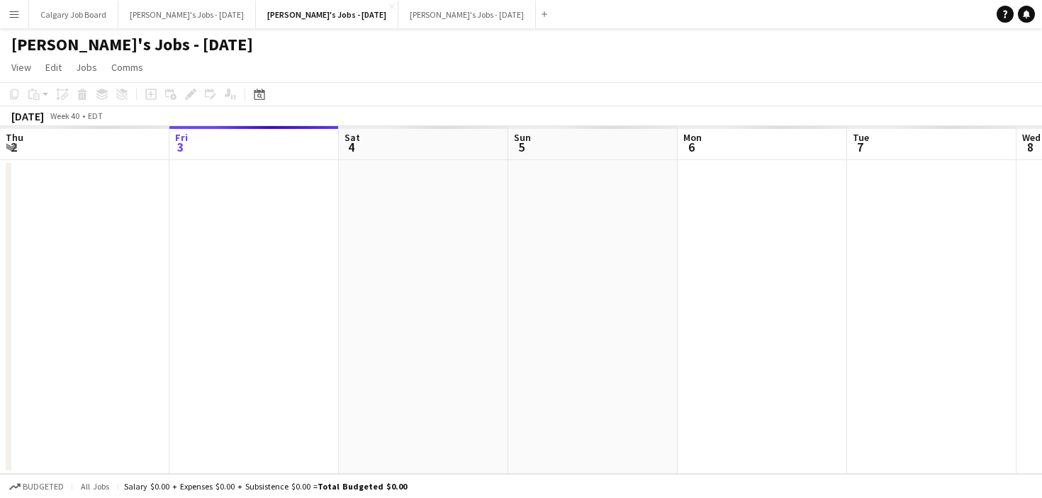
click at [9, 16] on app-icon "Menu" at bounding box center [14, 14] width 11 height 11
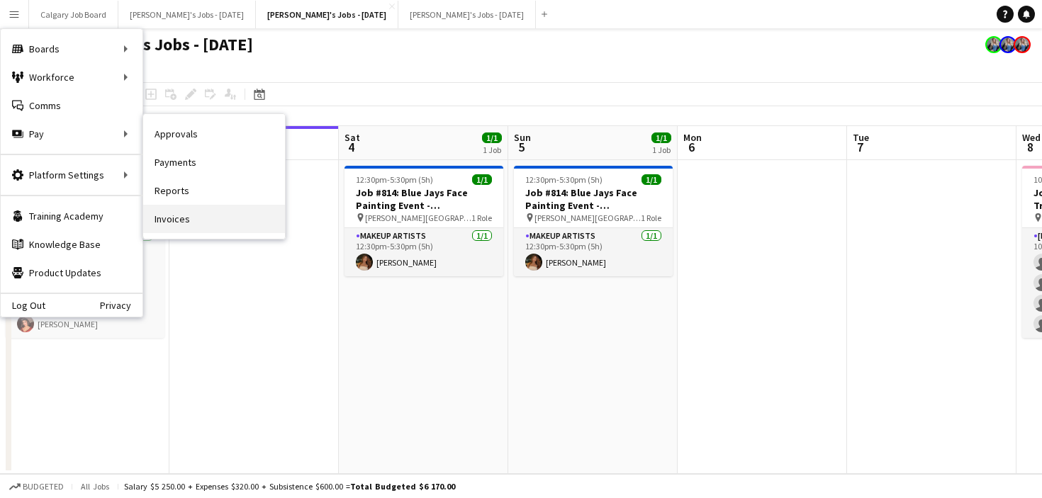
click at [197, 213] on link "Invoices" at bounding box center [214, 219] width 142 height 28
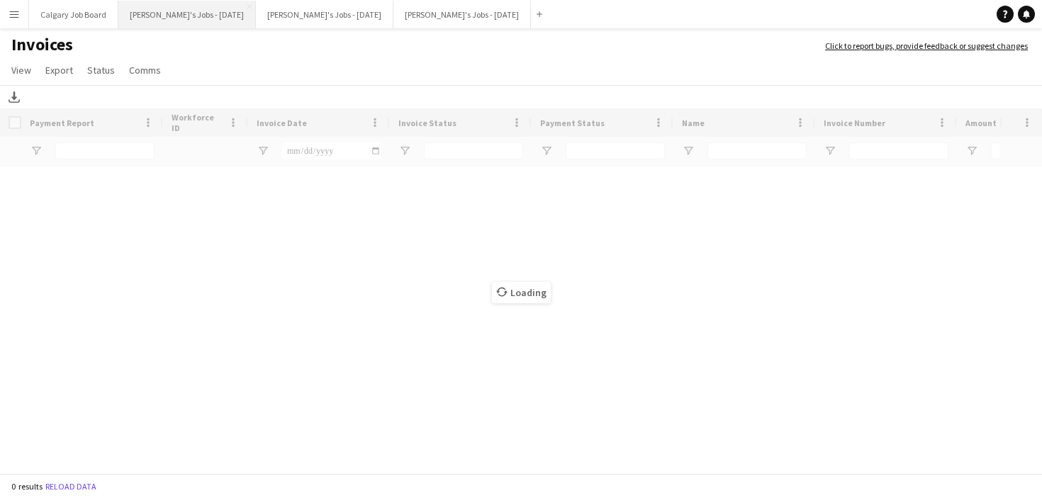
click at [179, 18] on button "Kirsten's Jobs - September 2025 Close" at bounding box center [186, 15] width 137 height 28
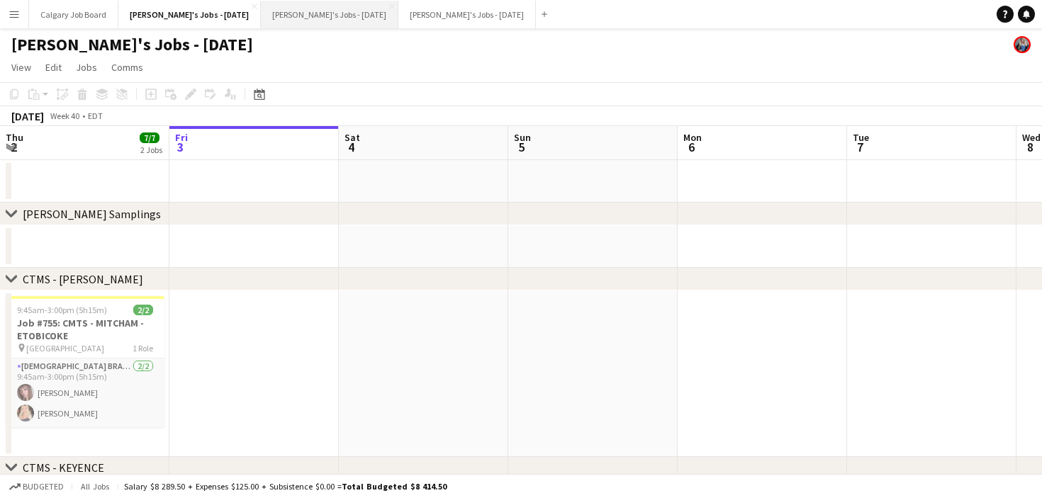
click at [333, 21] on button "[PERSON_NAME]'s Jobs - [DATE] Close" at bounding box center [329, 15] width 137 height 28
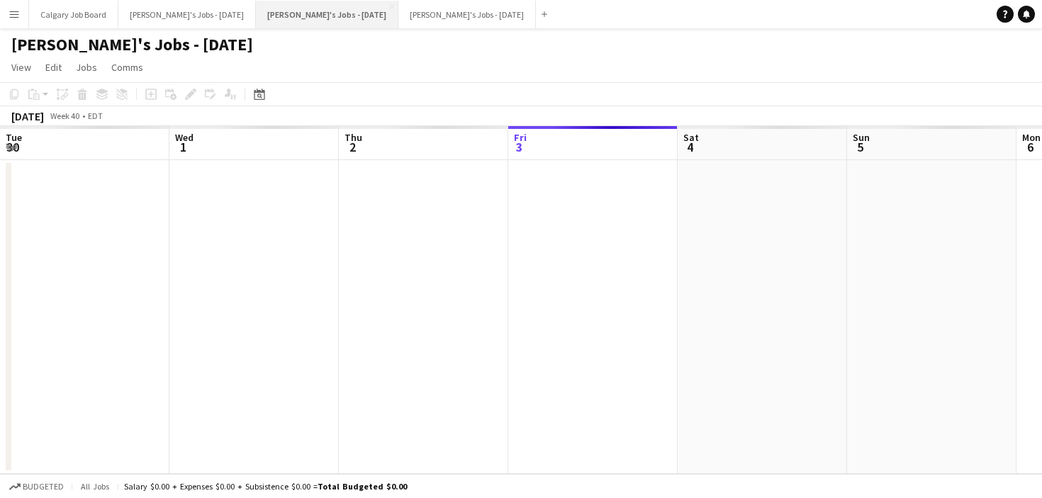
scroll to position [0, 339]
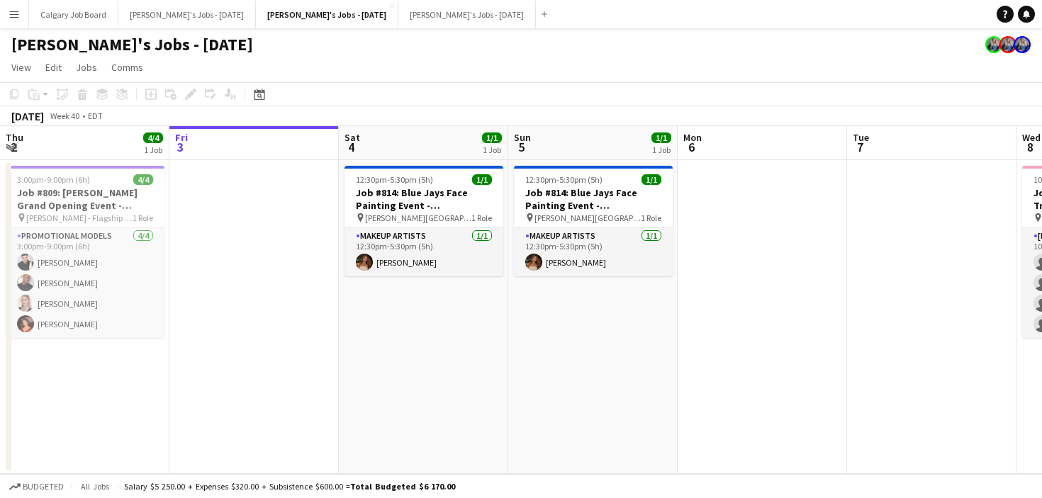
drag, startPoint x: 454, startPoint y: 254, endPoint x: 729, endPoint y: 184, distance: 283.6
click at [455, 254] on app-card-role "Makeup Artists 1/1 12:30pm-5:30pm (5h) Cat Liu" at bounding box center [423, 252] width 159 height 48
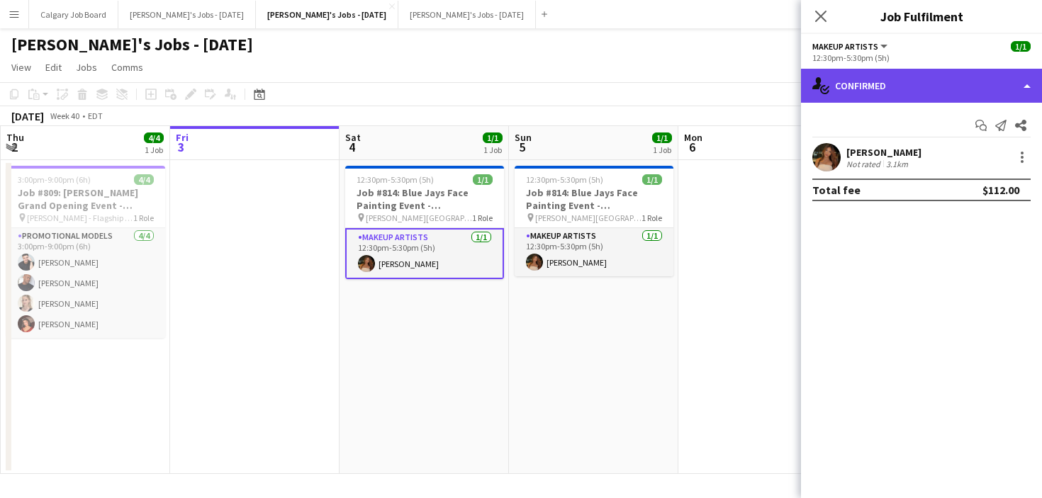
click at [918, 101] on div "single-neutral-actions-check-2 Confirmed" at bounding box center [921, 86] width 241 height 34
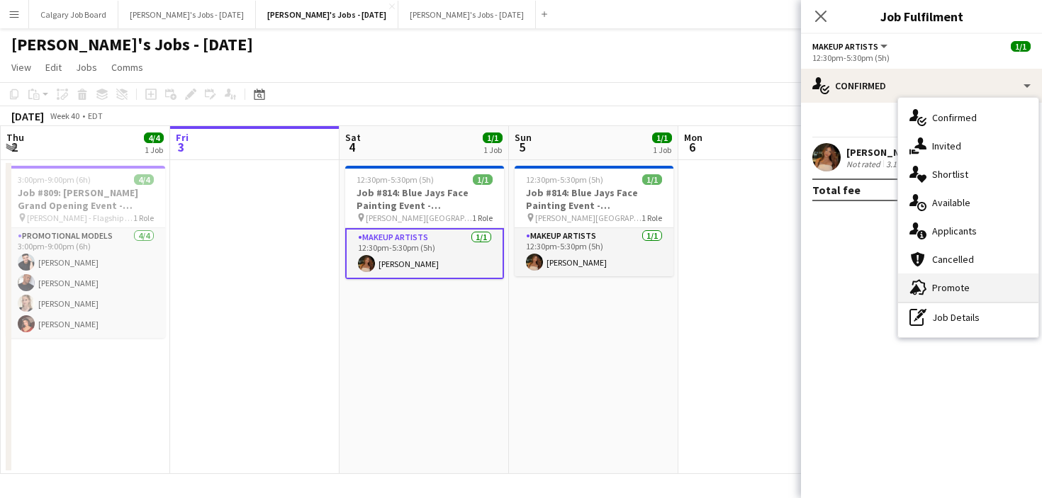
click at [948, 300] on div "advertising-megaphone Promote" at bounding box center [968, 288] width 140 height 28
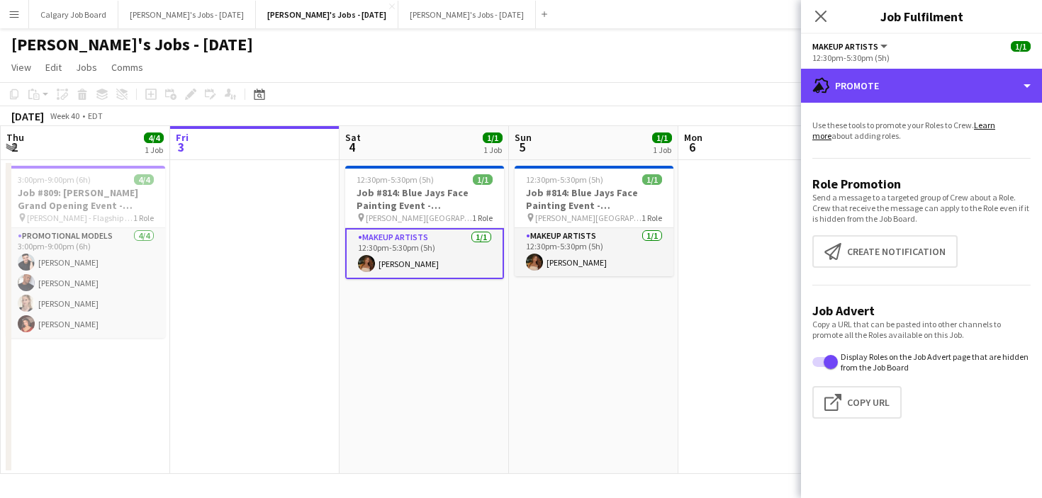
drag, startPoint x: 907, startPoint y: 93, endPoint x: 973, endPoint y: 293, distance: 210.4
click at [911, 96] on div "advertising-megaphone Promote" at bounding box center [921, 86] width 241 height 34
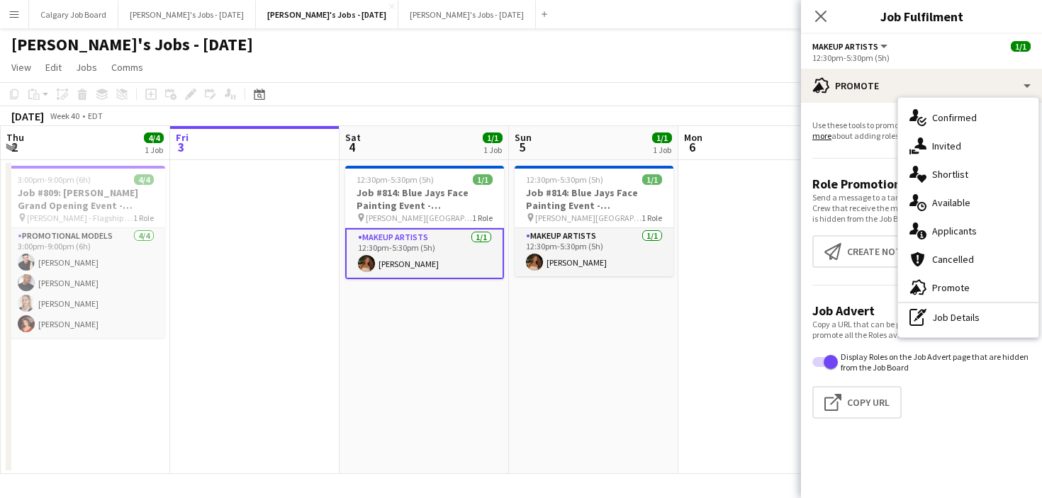
drag, startPoint x: 977, startPoint y: 324, endPoint x: 971, endPoint y: 282, distance: 42.3
click at [978, 322] on div "pen-write Job Details" at bounding box center [968, 317] width 140 height 28
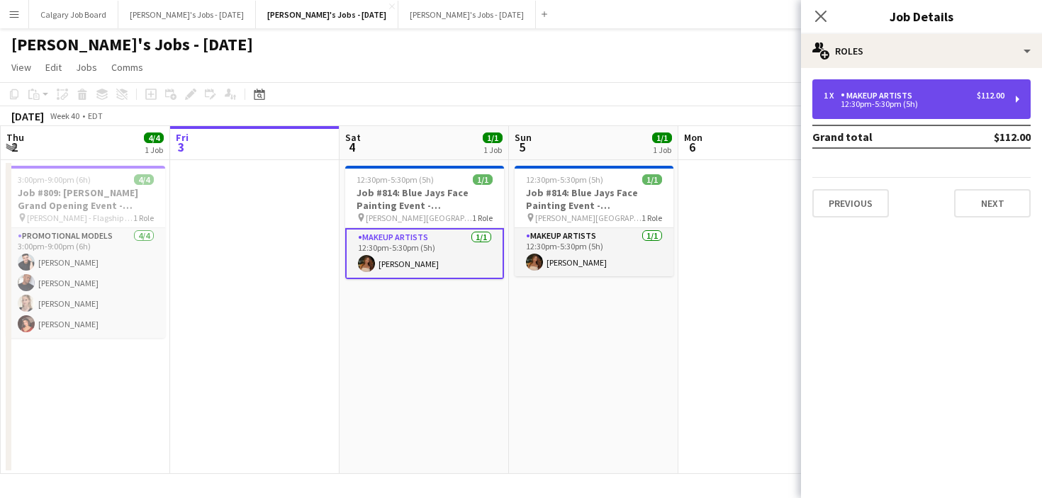
click at [892, 97] on div "Makeup Artists" at bounding box center [878, 96] width 77 height 10
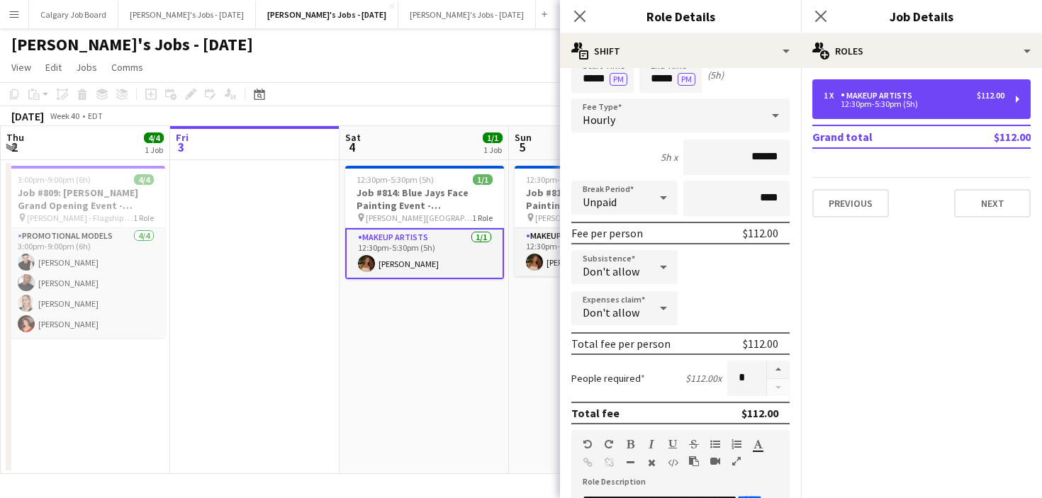
scroll to position [72, 0]
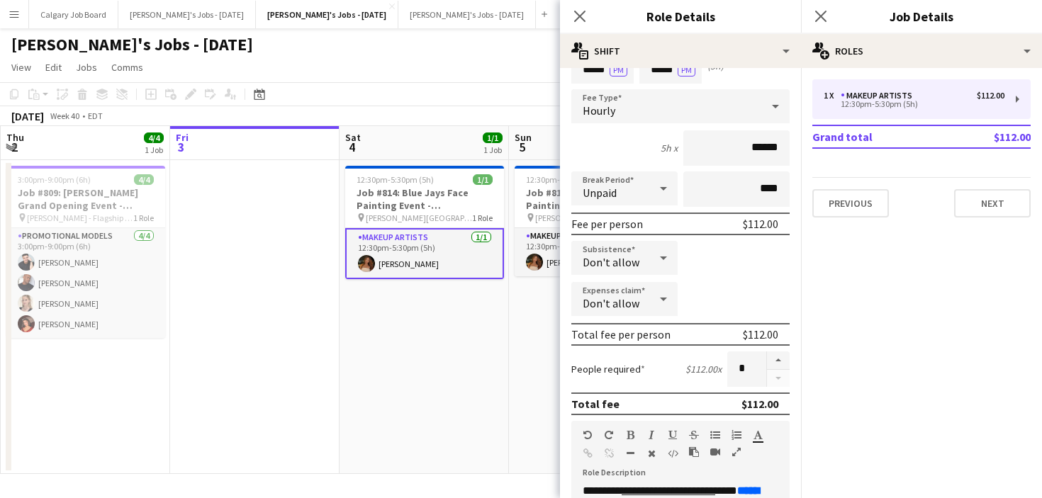
click at [775, 351] on form "**********" at bounding box center [680, 447] width 241 height 881
click at [772, 364] on button "button" at bounding box center [778, 360] width 23 height 18
type input "*"
click at [479, 361] on app-date-cell "12:30pm-5:30pm (5h) 1/1 Job #814: Blue Jays Face Painting Event - TORONTO pin R…" at bounding box center [423, 317] width 169 height 314
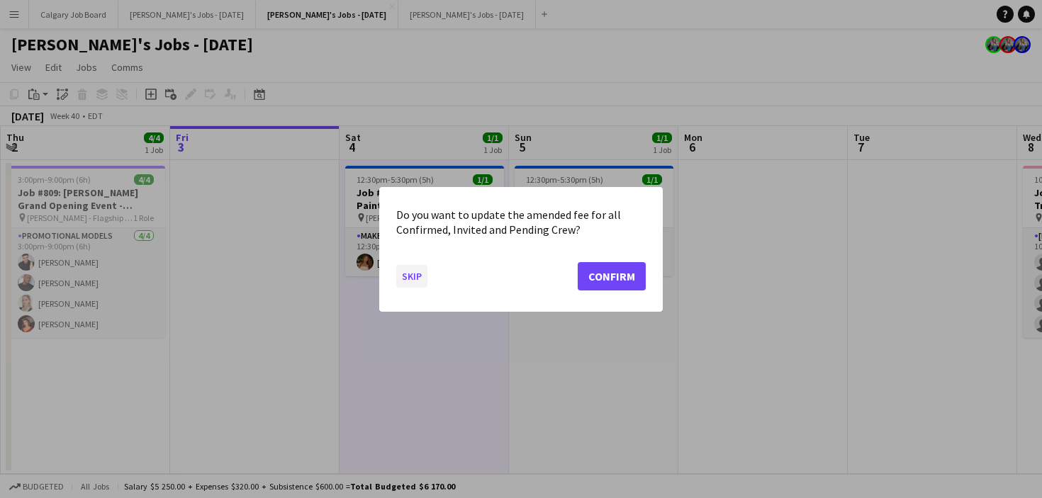
click at [401, 281] on button "Skip" at bounding box center [411, 275] width 31 height 23
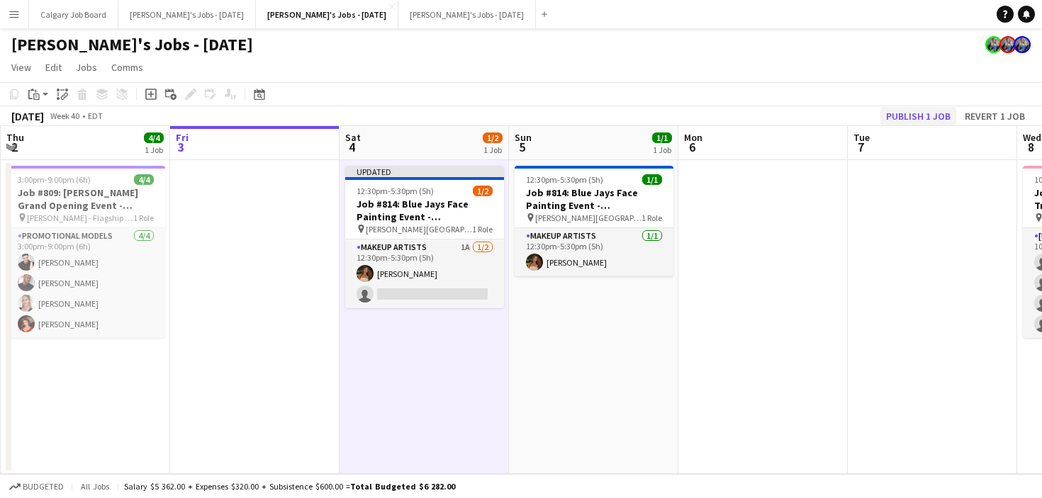
click at [943, 124] on button "Publish 1 job" at bounding box center [918, 116] width 76 height 18
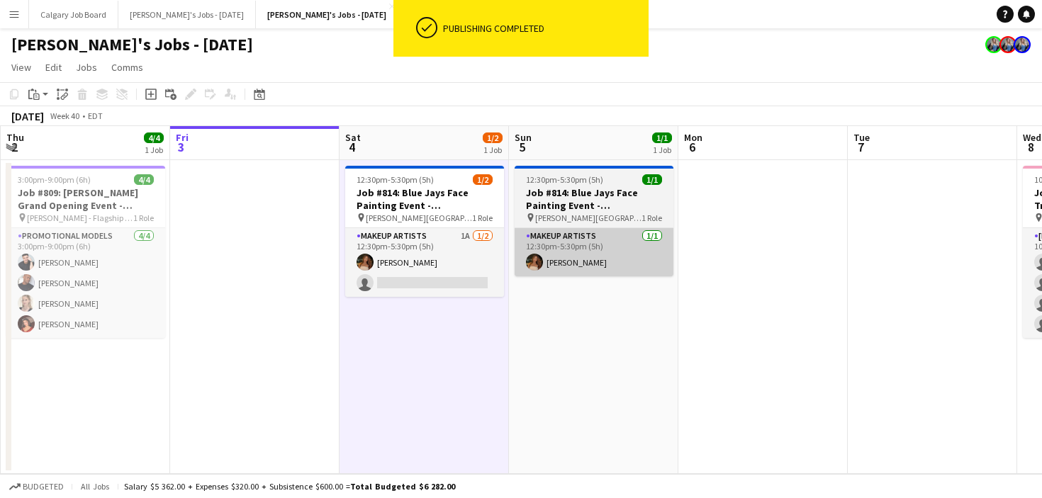
drag, startPoint x: 438, startPoint y: 281, endPoint x: 564, endPoint y: 231, distance: 135.5
click at [440, 279] on app-card-role "Makeup Artists 1A 1/2 12:30pm-5:30pm (5h) Cat Liu single-neutral-actions" at bounding box center [424, 262] width 159 height 69
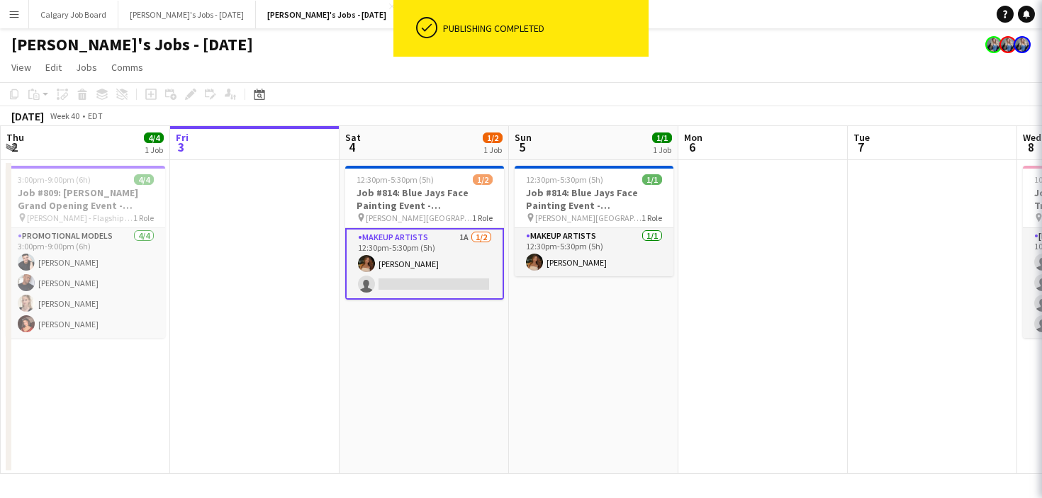
scroll to position [0, 336]
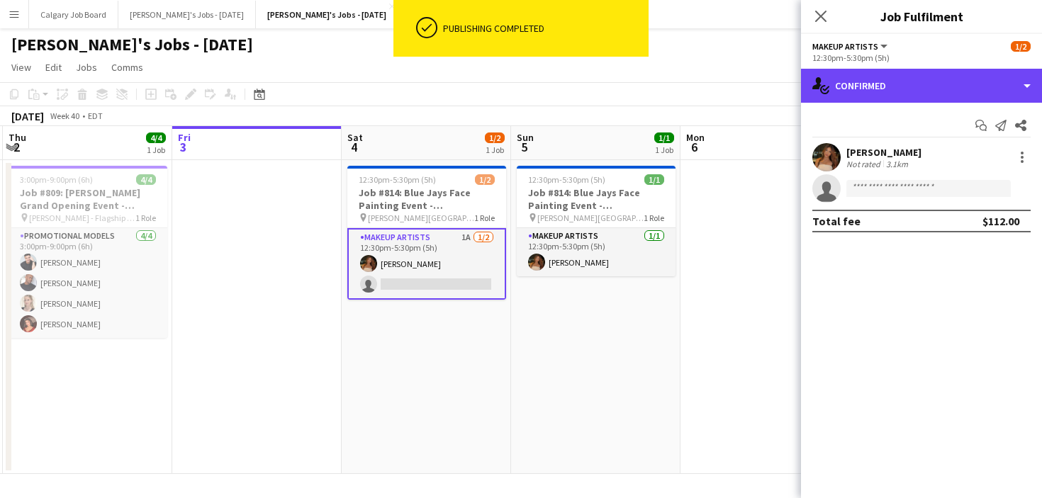
drag, startPoint x: 921, startPoint y: 96, endPoint x: 932, endPoint y: 129, distance: 35.0
click at [922, 95] on div "single-neutral-actions-check-2 Confirmed" at bounding box center [921, 86] width 241 height 34
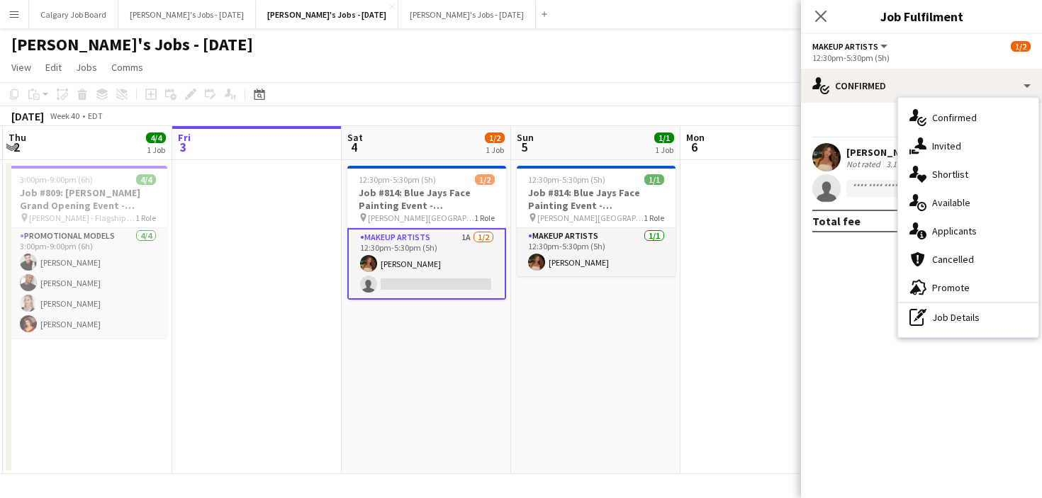
drag, startPoint x: 935, startPoint y: 316, endPoint x: 919, endPoint y: 145, distance: 171.5
click at [935, 315] on div "pen-write Job Details" at bounding box center [968, 317] width 140 height 28
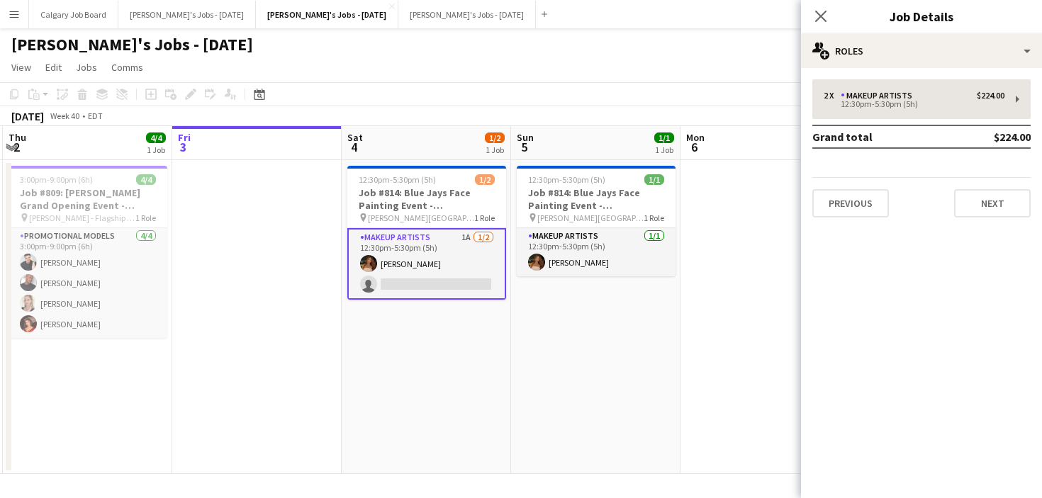
drag, startPoint x: 913, startPoint y: 128, endPoint x: 904, endPoint y: 116, distance: 15.2
click at [913, 128] on td "Grand total" at bounding box center [879, 136] width 135 height 23
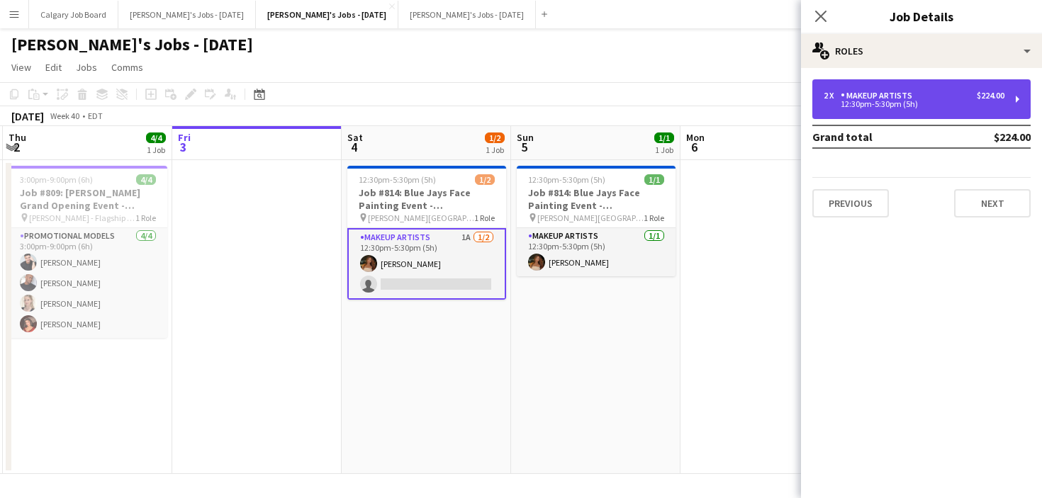
click at [903, 115] on div "2 x Makeup Artists $224.00 12:30pm-5:30pm (5h)" at bounding box center [921, 99] width 218 height 40
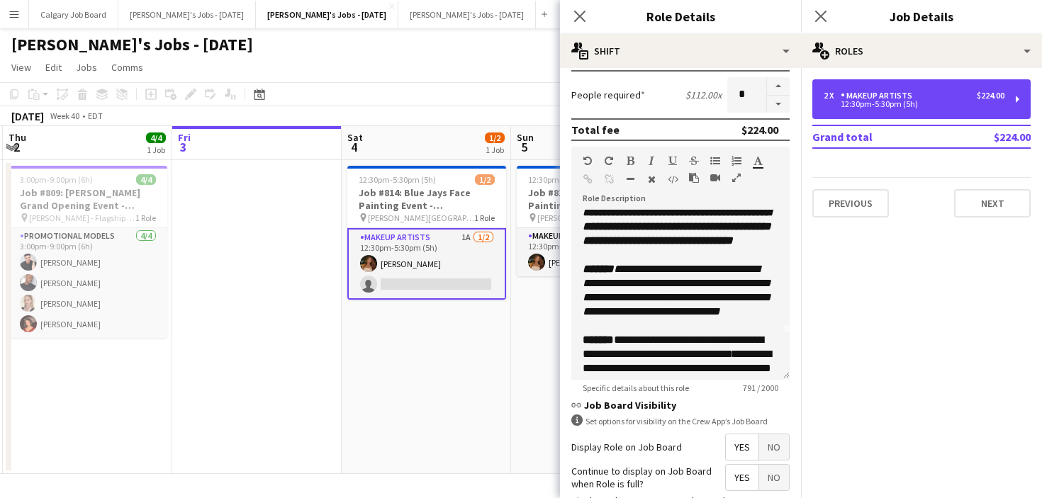
scroll to position [67, 0]
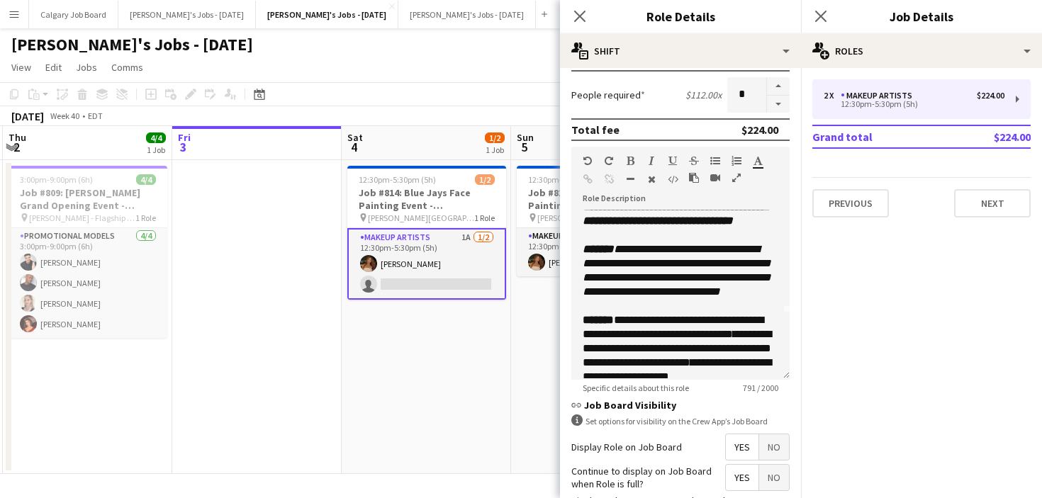
drag, startPoint x: 449, startPoint y: 430, endPoint x: 463, endPoint y: 381, distance: 51.6
click at [449, 429] on app-date-cell "12:30pm-5:30pm (5h) 1/2 Job #814: Blue Jays Face Painting Event - TORONTO pin R…" at bounding box center [426, 317] width 169 height 314
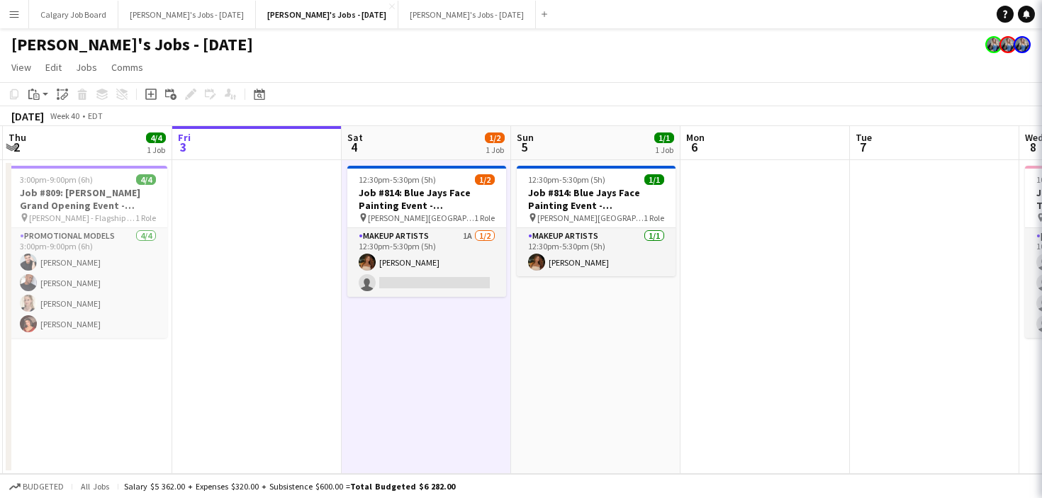
scroll to position [0, 335]
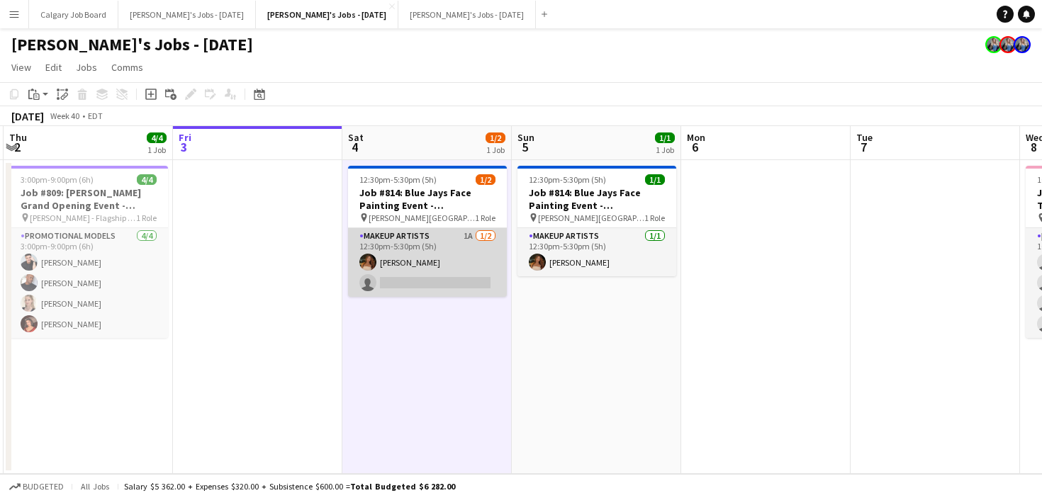
click at [467, 286] on app-card-role "Makeup Artists 1A 1/2 12:30pm-5:30pm (5h) Cat Liu single-neutral-actions" at bounding box center [427, 262] width 159 height 69
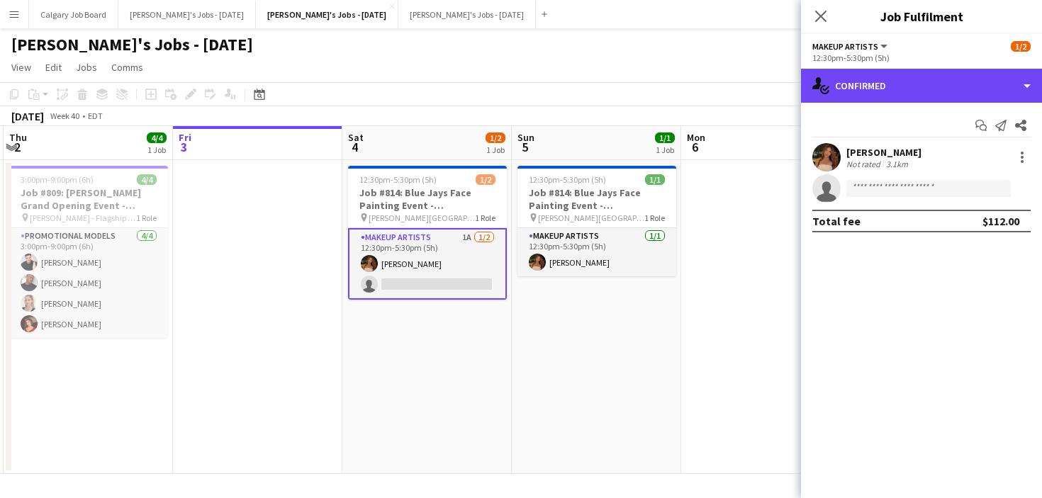
drag, startPoint x: 945, startPoint y: 89, endPoint x: 962, endPoint y: 150, distance: 63.5
click at [945, 89] on div "single-neutral-actions-check-2 Confirmed" at bounding box center [921, 86] width 241 height 34
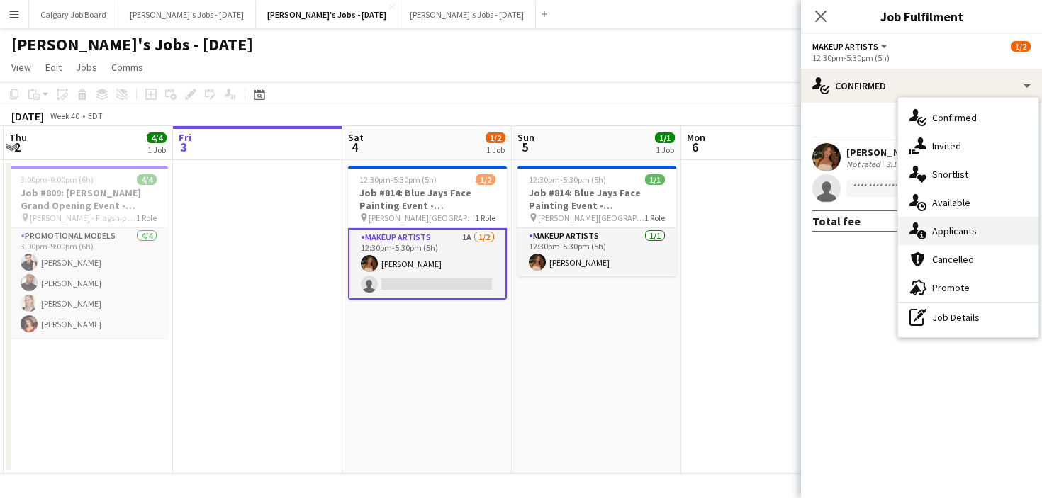
click at [969, 232] on span "Applicants" at bounding box center [954, 231] width 45 height 13
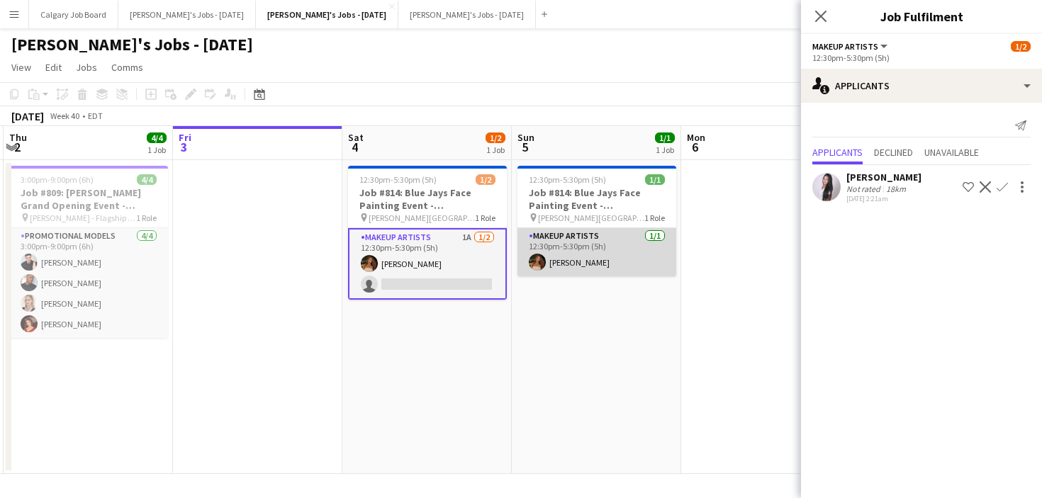
click at [638, 259] on app-card-role "Makeup Artists 1/1 12:30pm-5:30pm (5h) Cat Liu" at bounding box center [596, 252] width 159 height 48
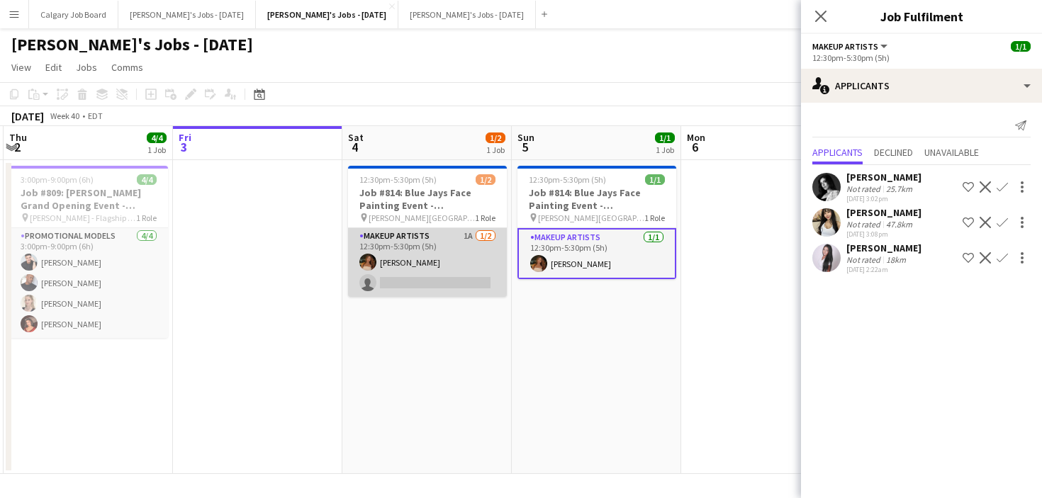
click at [443, 267] on app-card-role "Makeup Artists 1A 1/2 12:30pm-5:30pm (5h) Cat Liu single-neutral-actions" at bounding box center [427, 262] width 159 height 69
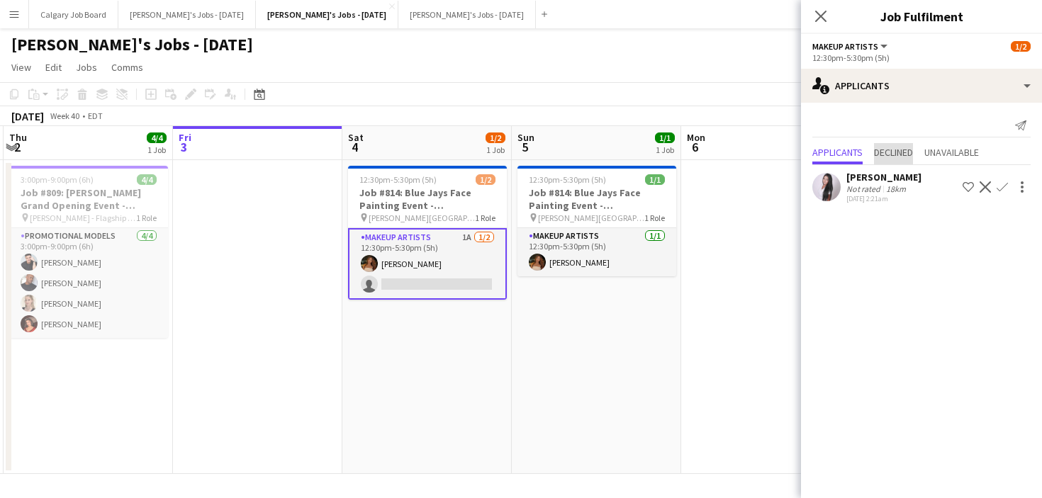
click at [911, 150] on span "Declined" at bounding box center [893, 152] width 39 height 10
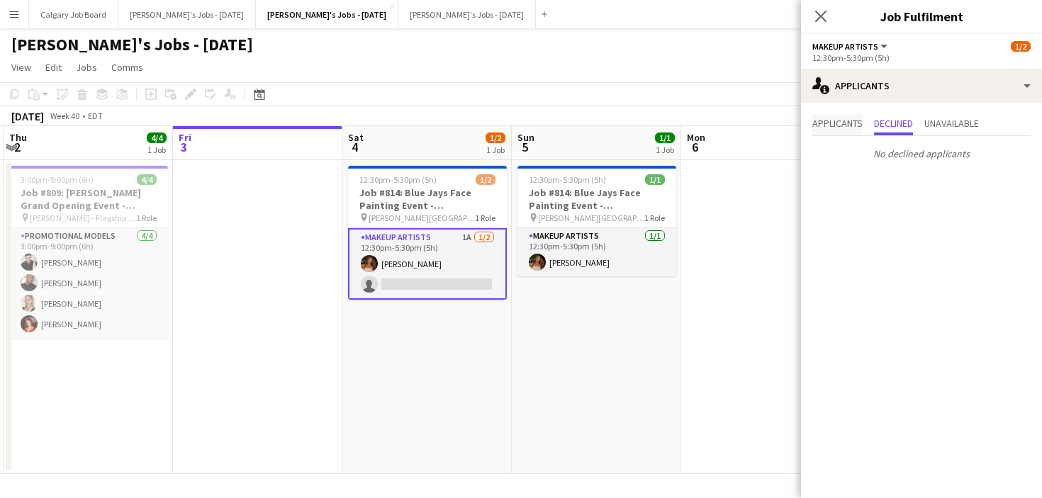
click at [818, 119] on span "Applicants" at bounding box center [837, 123] width 50 height 10
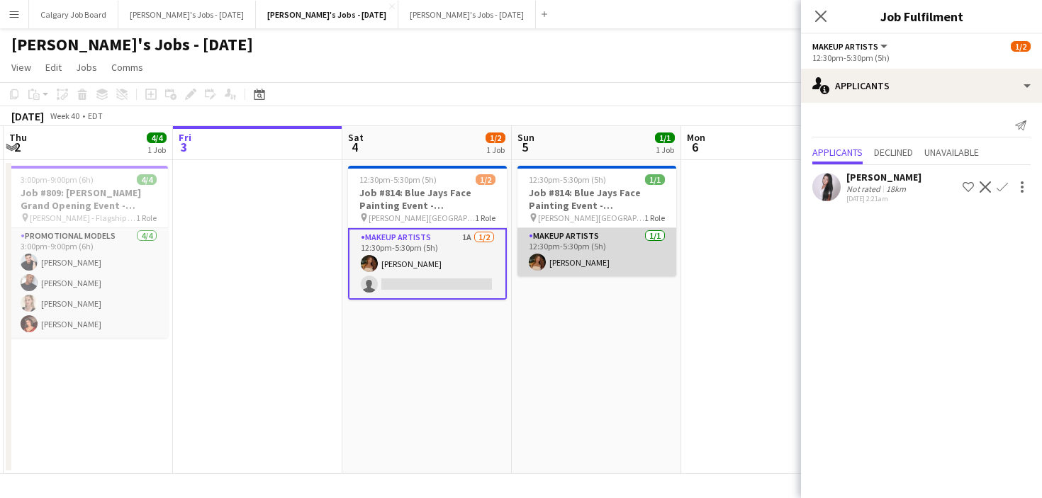
click at [605, 240] on app-card-role "Makeup Artists 1/1 12:30pm-5:30pm (5h) Cat Liu" at bounding box center [596, 252] width 159 height 48
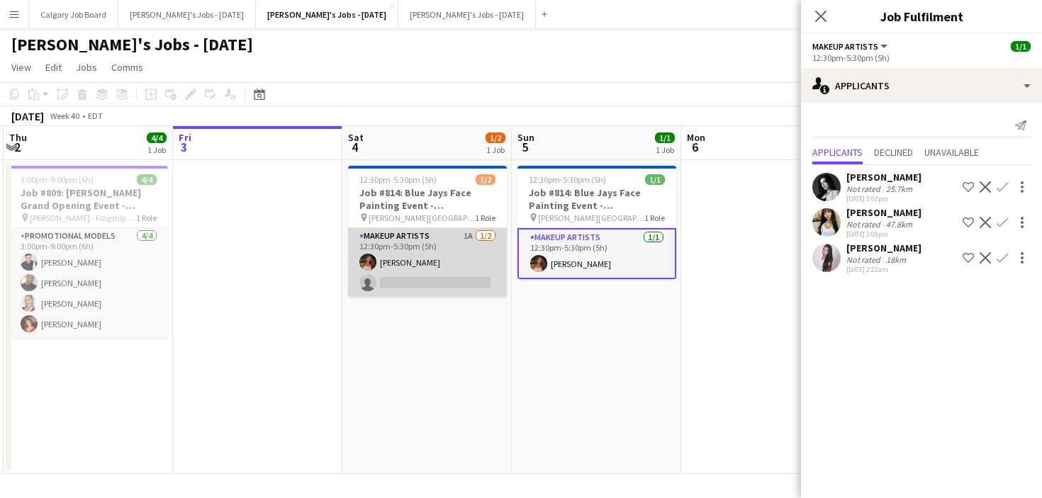
click at [458, 280] on app-card-role "Makeup Artists 1A 1/2 12:30pm-5:30pm (5h) Cat Liu single-neutral-actions" at bounding box center [427, 262] width 159 height 69
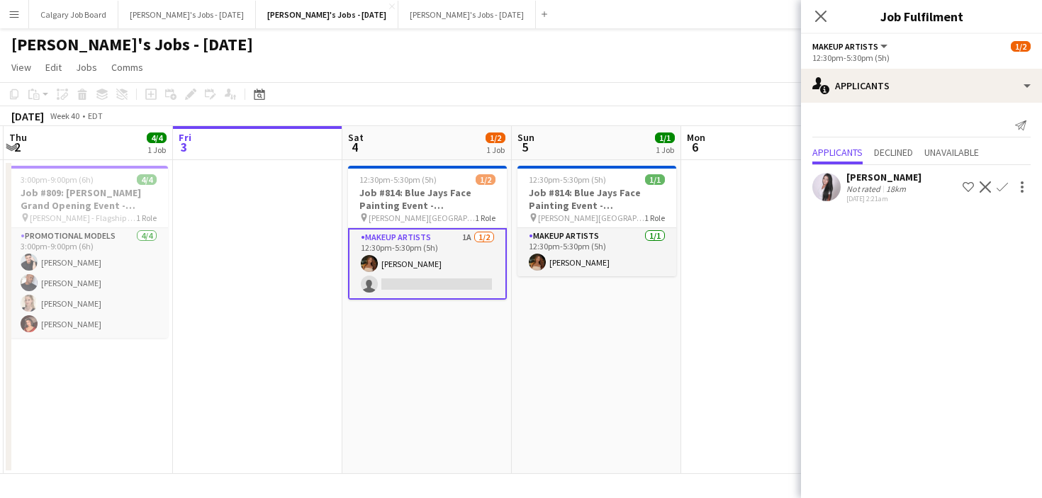
click at [449, 326] on app-date-cell "12:30pm-5:30pm (5h) 1/2 Job #814: Blue Jays Face Painting Event - TORONTO pin R…" at bounding box center [426, 317] width 169 height 314
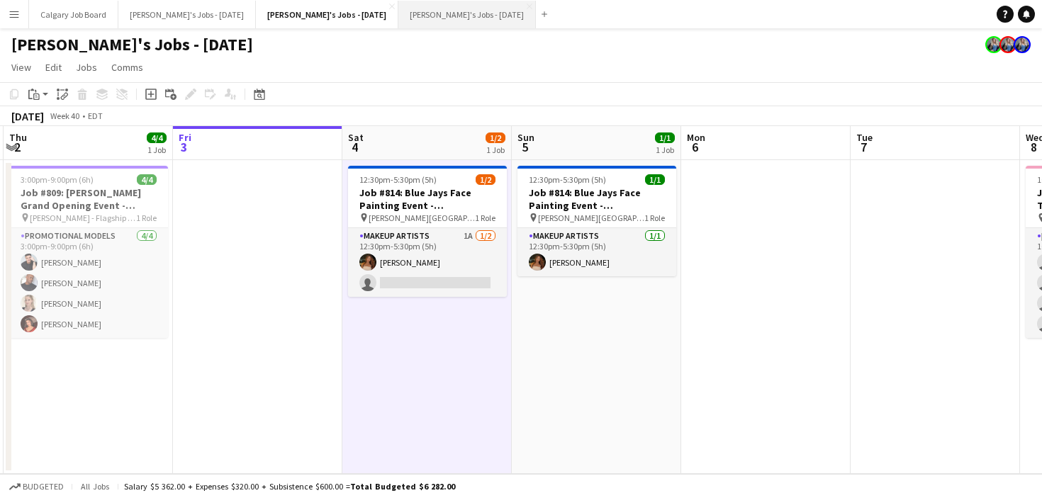
click at [438, 10] on button "Kirsten's Jobs - November 2025 Close" at bounding box center [466, 15] width 137 height 28
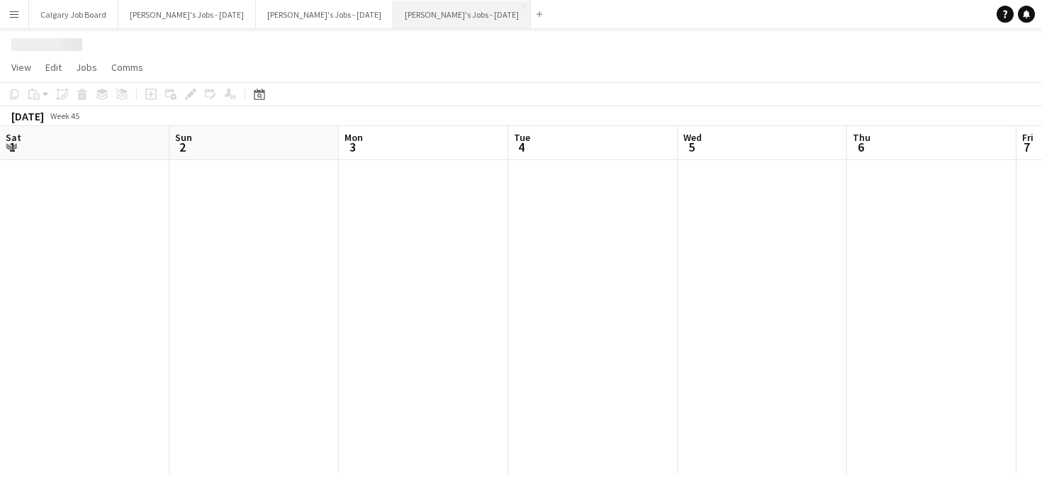
scroll to position [0, 498]
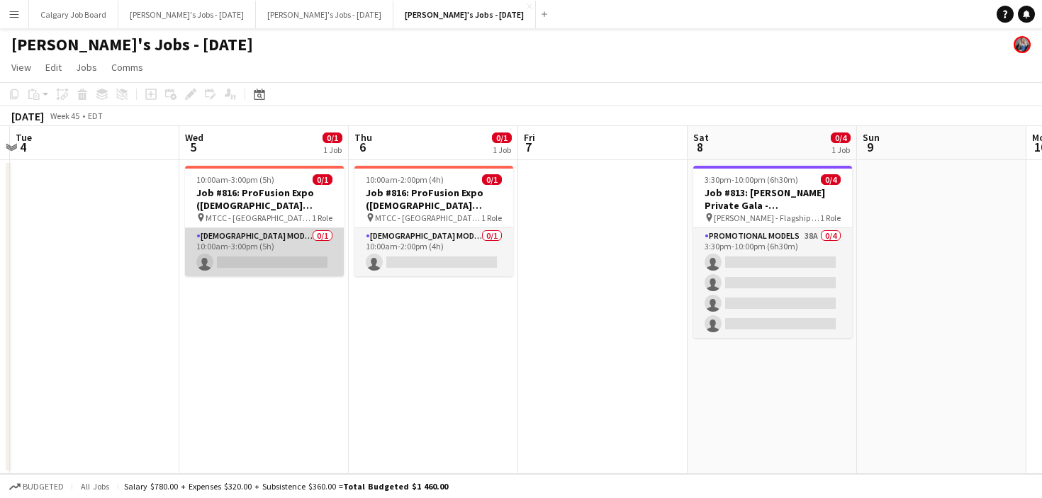
click at [290, 259] on app-card-role "Female Models 0/1 10:00am-3:00pm (5h) single-neutral-actions" at bounding box center [264, 252] width 159 height 48
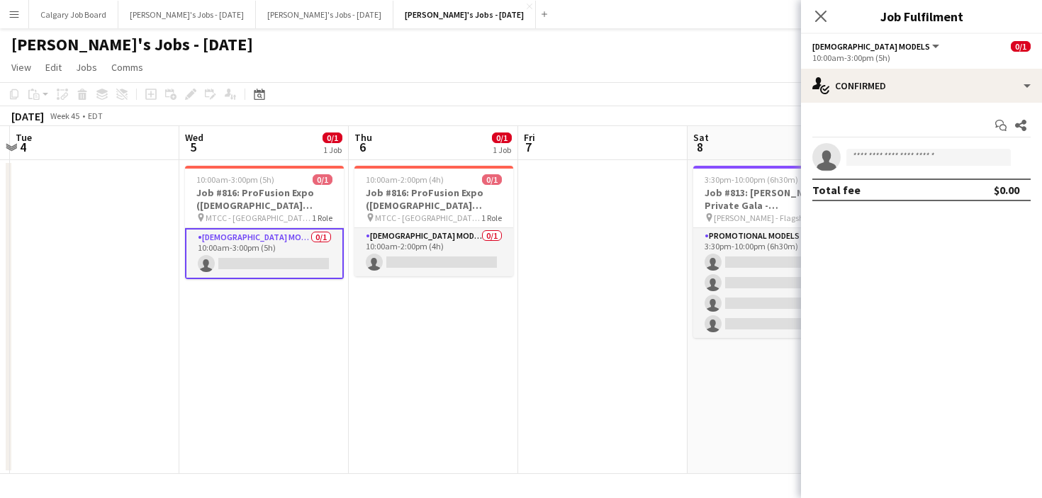
click at [617, 111] on div "November 2025 Week 45 • EDT" at bounding box center [521, 116] width 1042 height 20
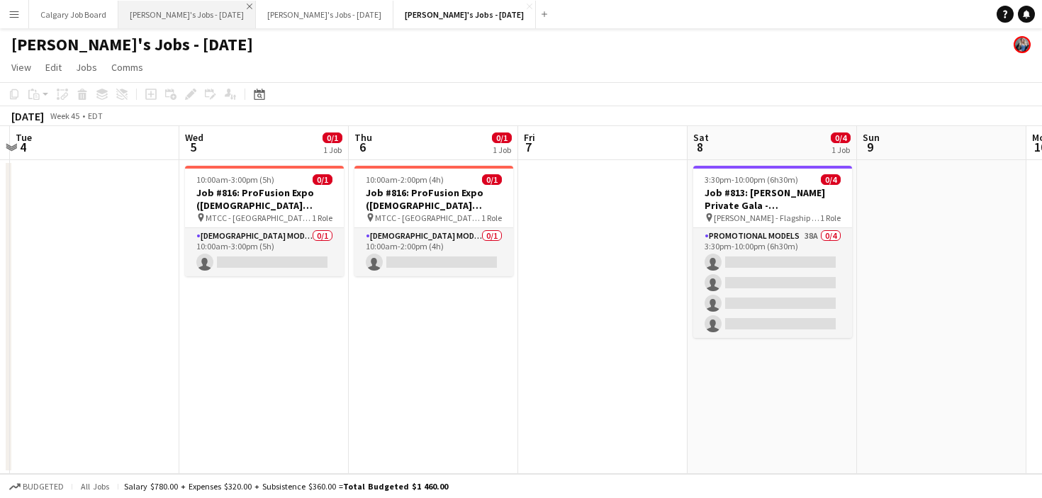
click at [247, 7] on app-icon "Close" at bounding box center [250, 7] width 6 height 6
click at [28, 18] on button "Menu" at bounding box center [14, 14] width 28 height 28
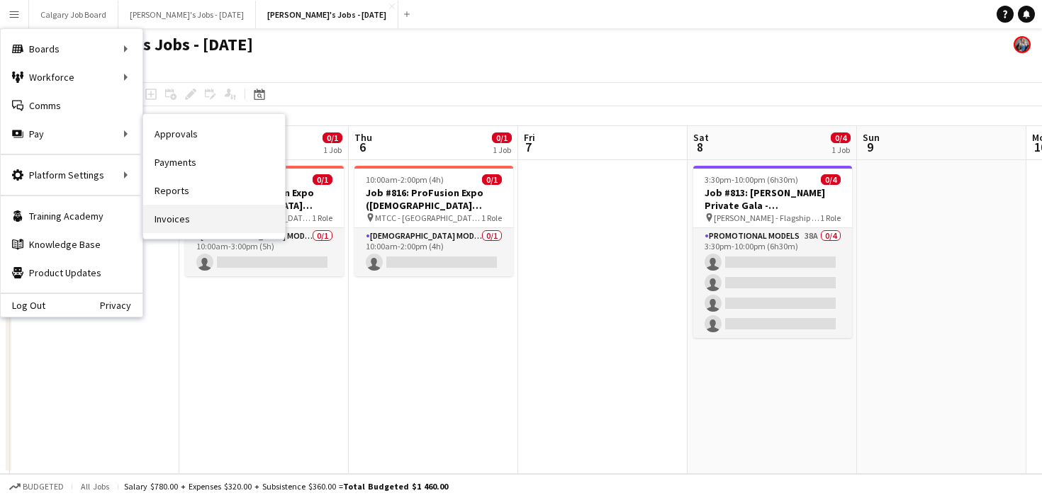
click at [191, 211] on link "Invoices" at bounding box center [214, 219] width 142 height 28
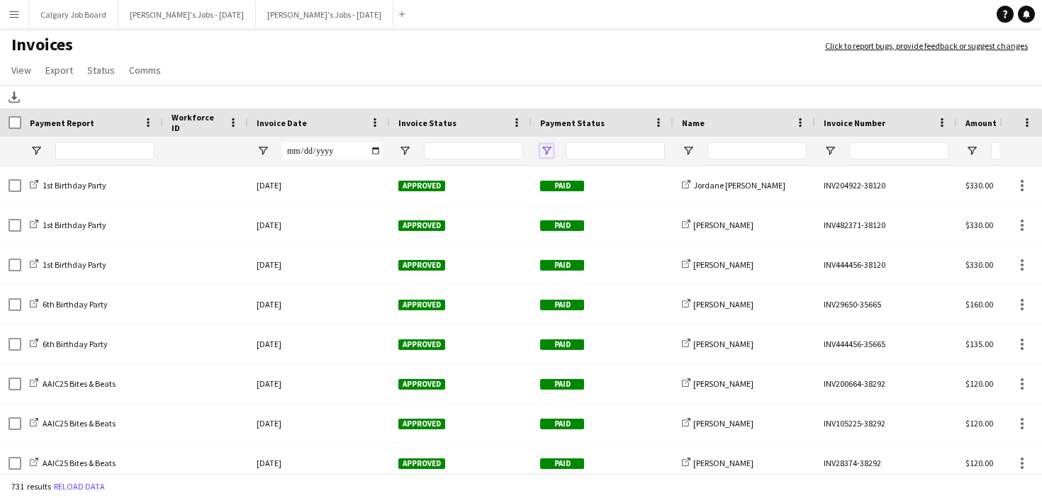
click at [548, 152] on span "Open Filter Menu" at bounding box center [546, 151] width 13 height 13
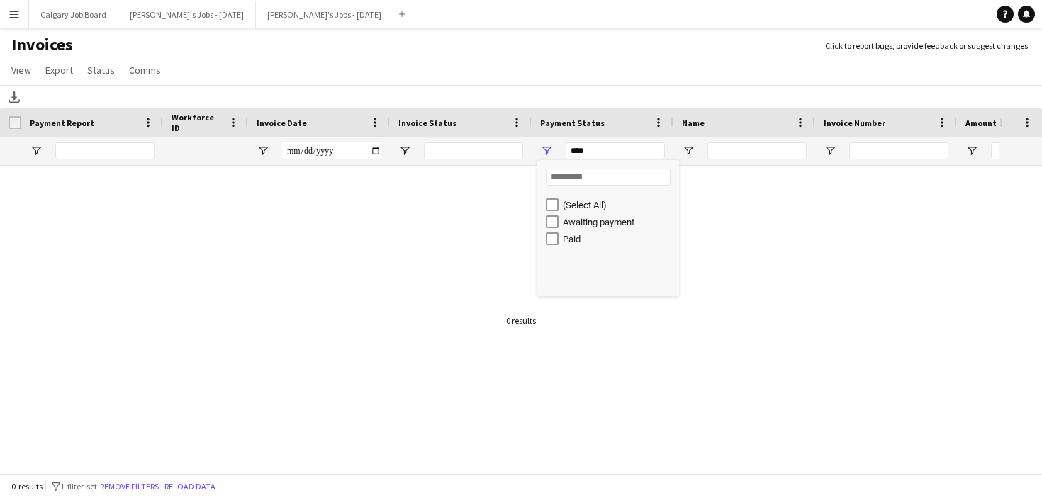
click at [553, 232] on div "Paid" at bounding box center [612, 238] width 133 height 17
type input "**********"
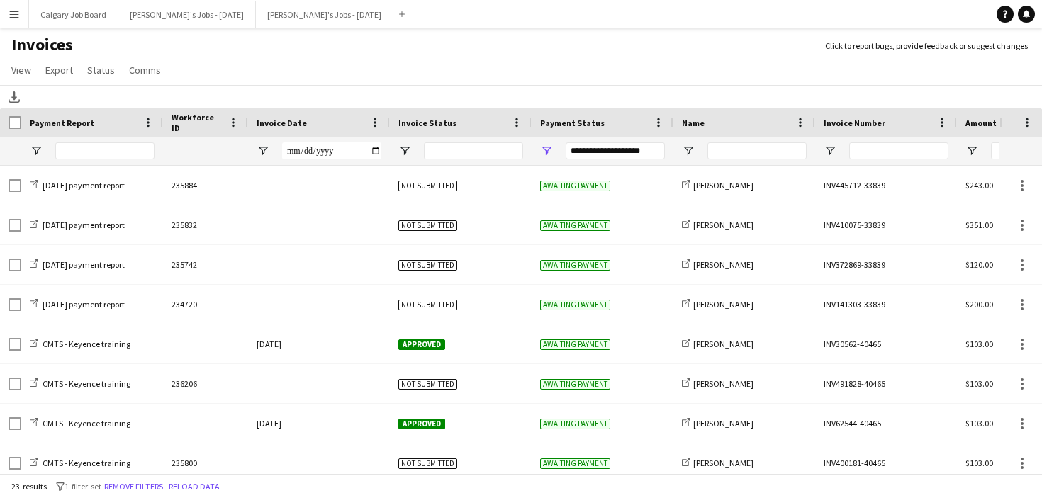
click at [578, 87] on div "Download" at bounding box center [521, 96] width 1042 height 23
click at [407, 147] on span "Open Filter Menu" at bounding box center [404, 151] width 13 height 13
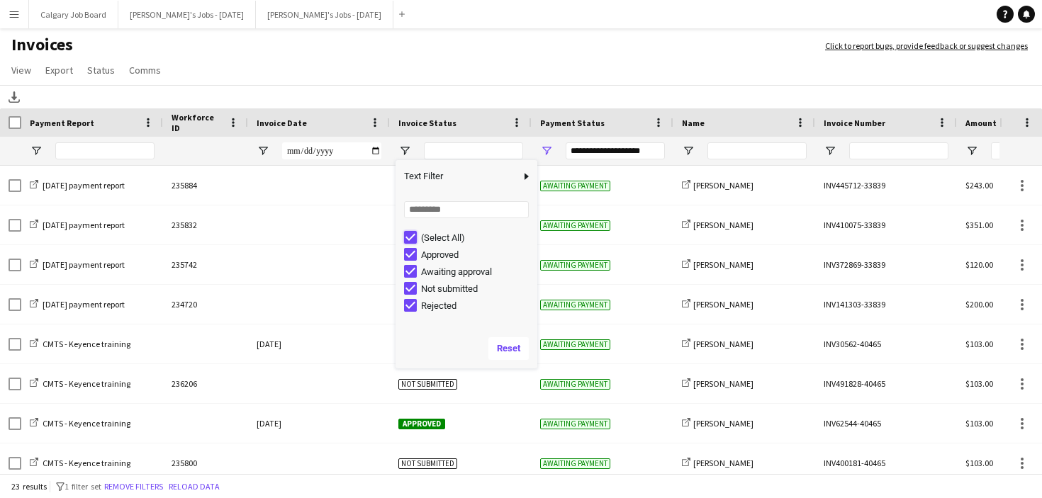
type input "***"
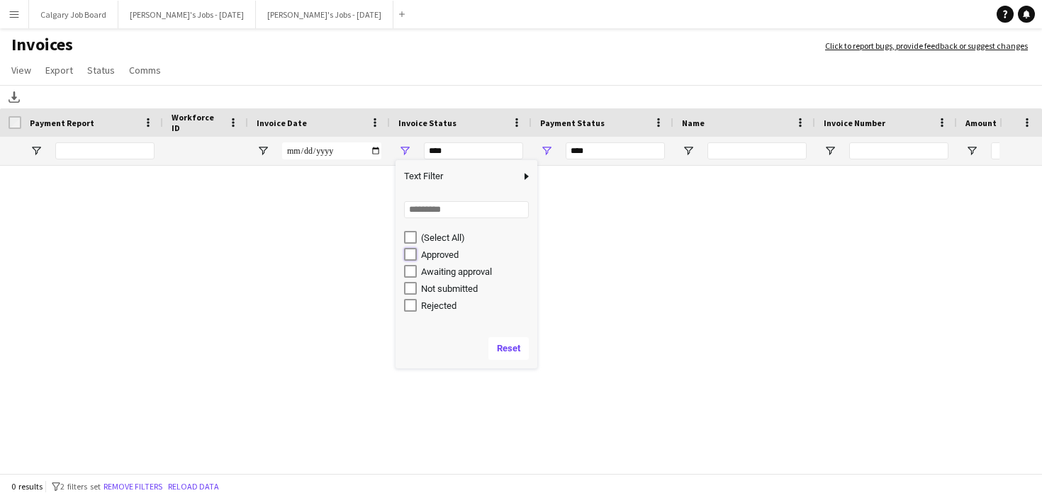
type input "**********"
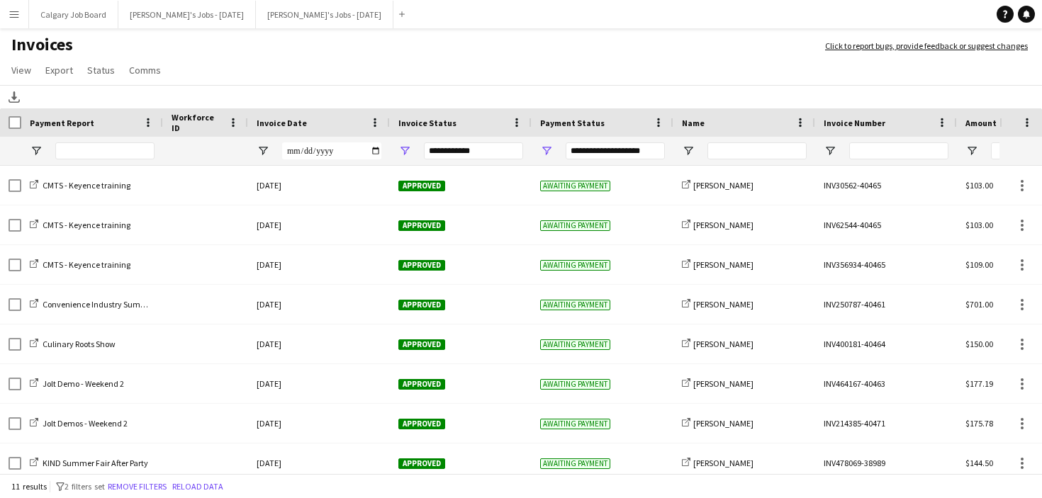
click at [461, 76] on app-page-menu "View Customise view Customise filters Reset Filters Reset View Reset All Export…" at bounding box center [521, 71] width 1042 height 27
click at [404, 152] on span "Open Filter Menu" at bounding box center [404, 151] width 13 height 13
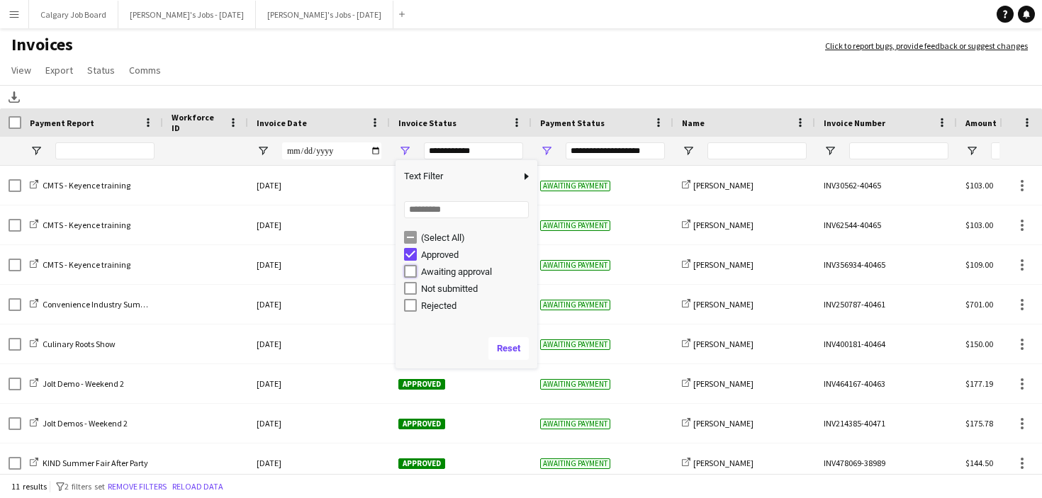
type input "**********"
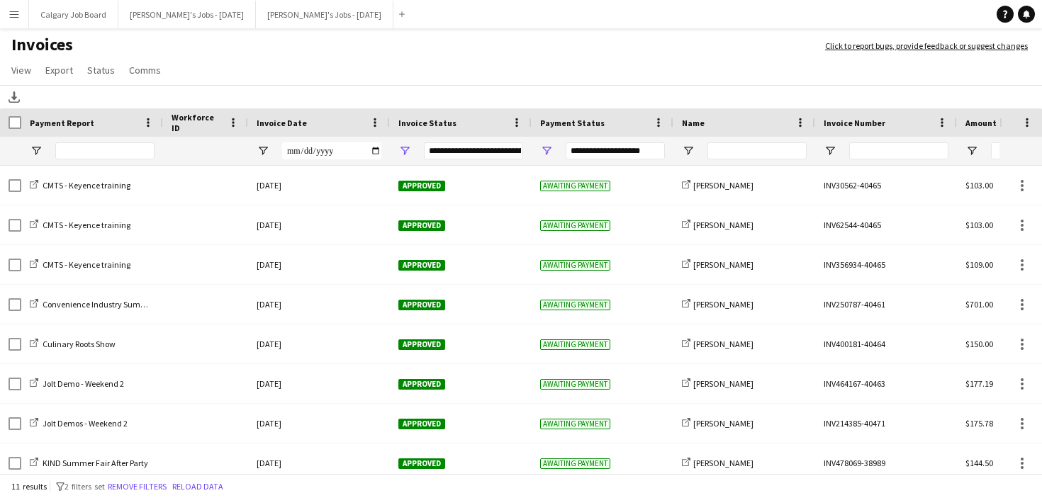
click at [446, 45] on h1 "Invoices" at bounding box center [405, 46] width 811 height 24
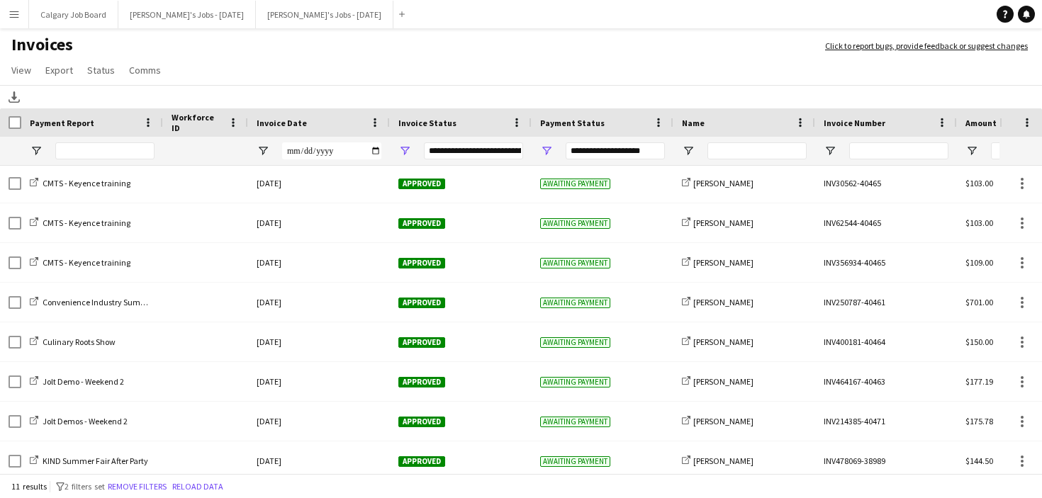
click at [709, 120] on div "Name" at bounding box center [736, 122] width 108 height 21
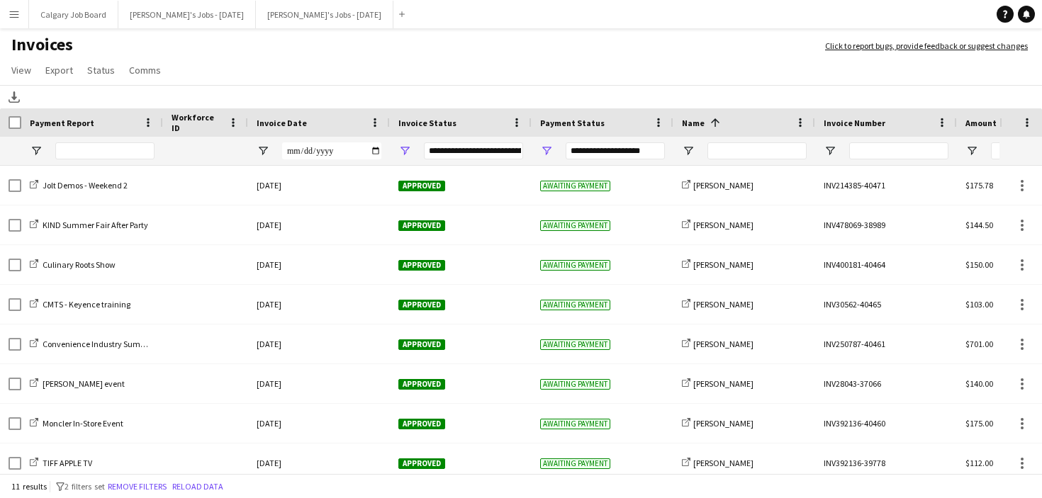
click at [90, 116] on div "Payment Report" at bounding box center [84, 122] width 108 height 21
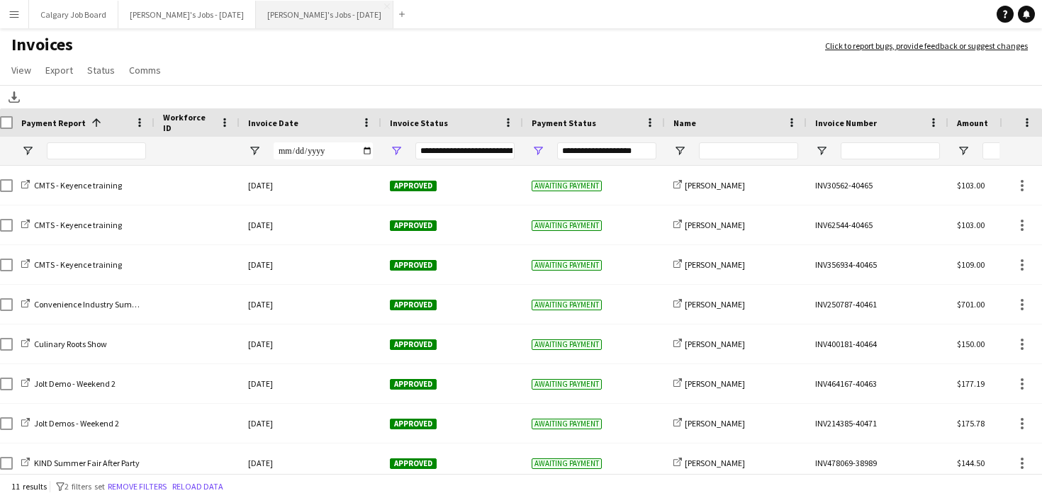
click at [308, 18] on button "Kirsten's Jobs - November 2025 Close" at bounding box center [324, 15] width 137 height 28
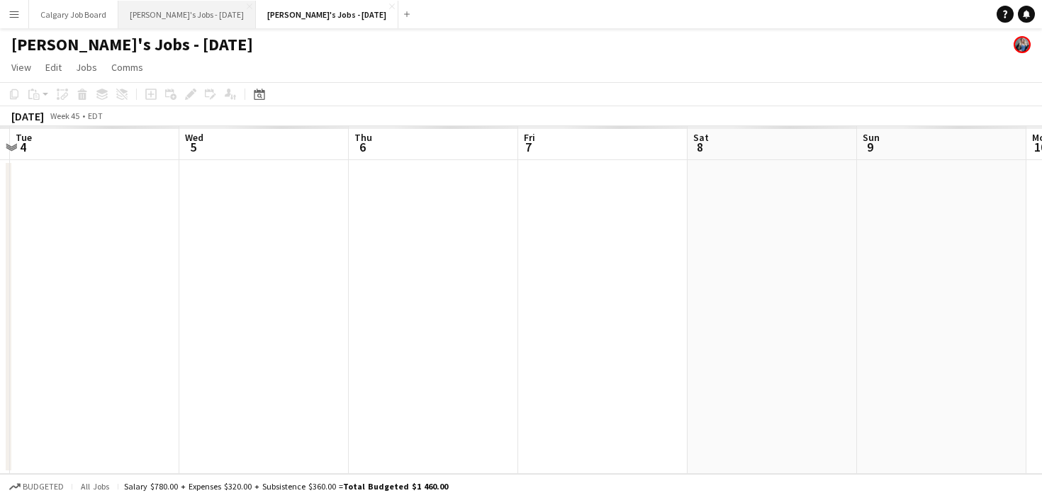
click at [203, 16] on button "[PERSON_NAME]'s Jobs - [DATE] Close" at bounding box center [186, 15] width 137 height 28
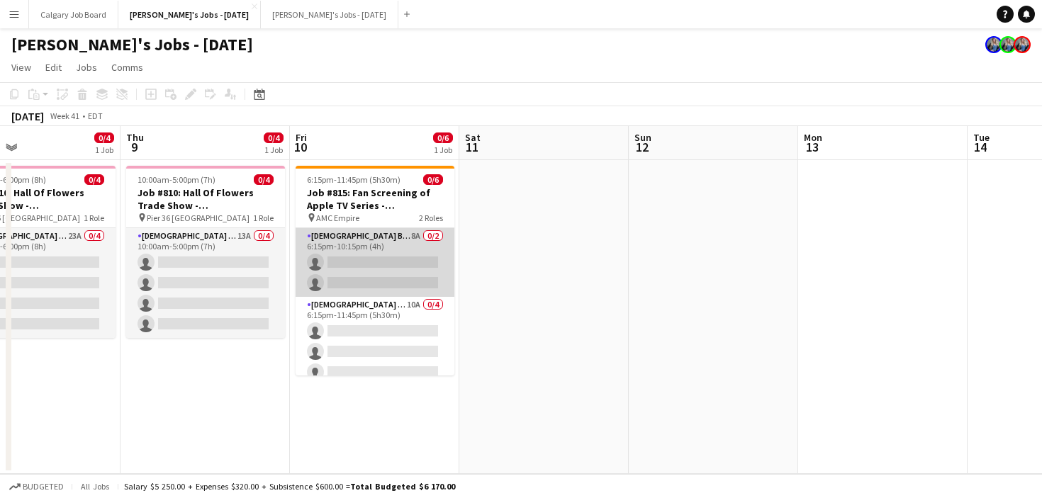
click at [397, 271] on app-card-role "Female Brand Ambassador - Shift 1 8A 0/2 6:15pm-10:15pm (4h) single-neutral-act…" at bounding box center [375, 262] width 159 height 69
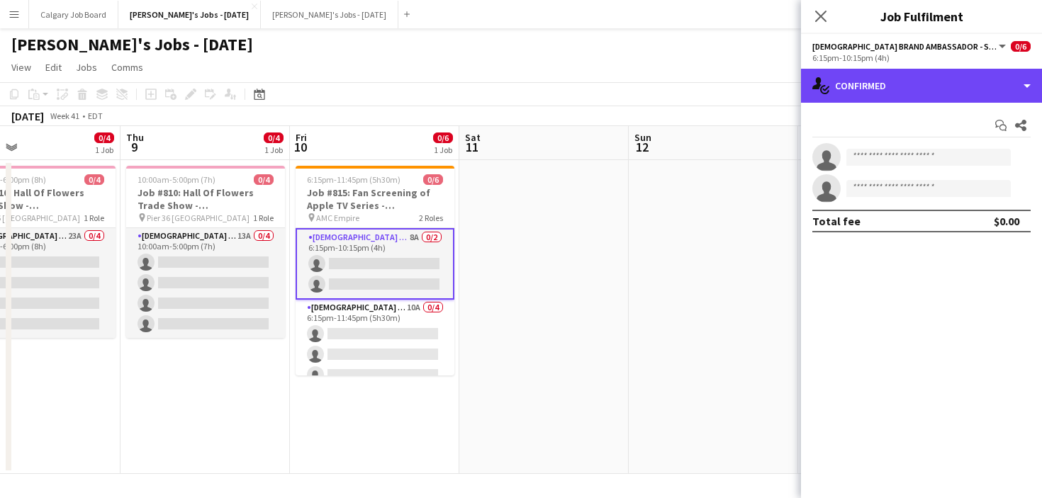
drag, startPoint x: 977, startPoint y: 89, endPoint x: 984, endPoint y: 162, distance: 72.6
click at [978, 90] on div "single-neutral-actions-check-2 Confirmed" at bounding box center [921, 86] width 241 height 34
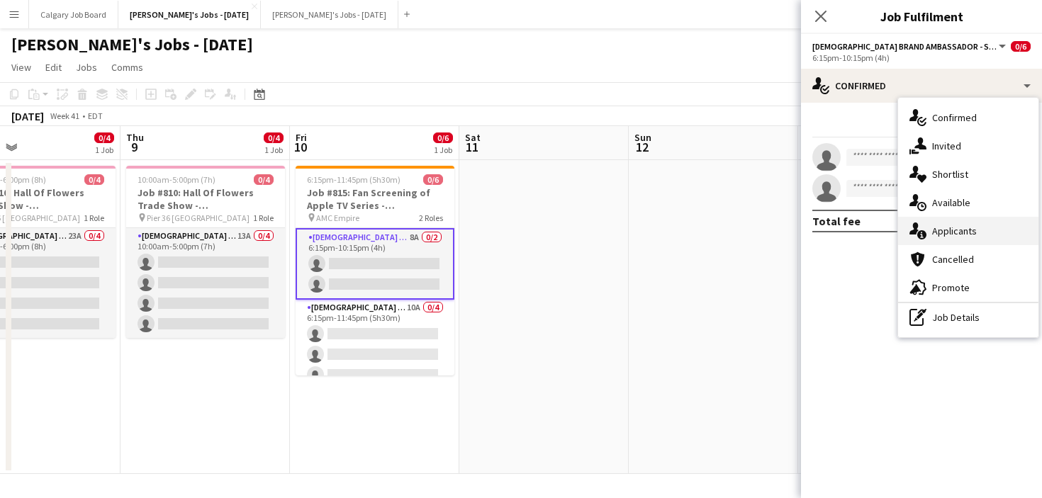
click at [967, 232] on span "Applicants" at bounding box center [954, 231] width 45 height 13
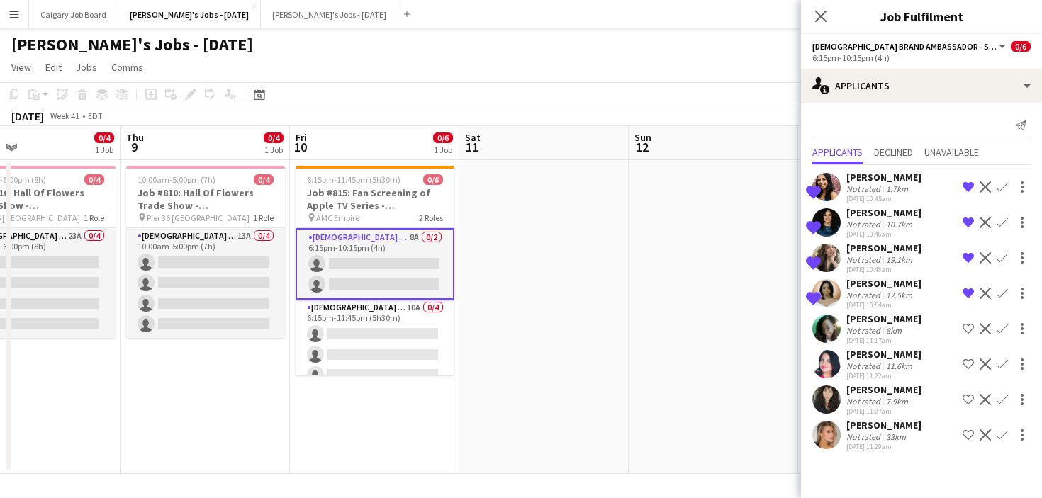
scroll to position [0, 1]
click at [968, 367] on app-icon "Shortlist crew" at bounding box center [967, 364] width 11 height 11
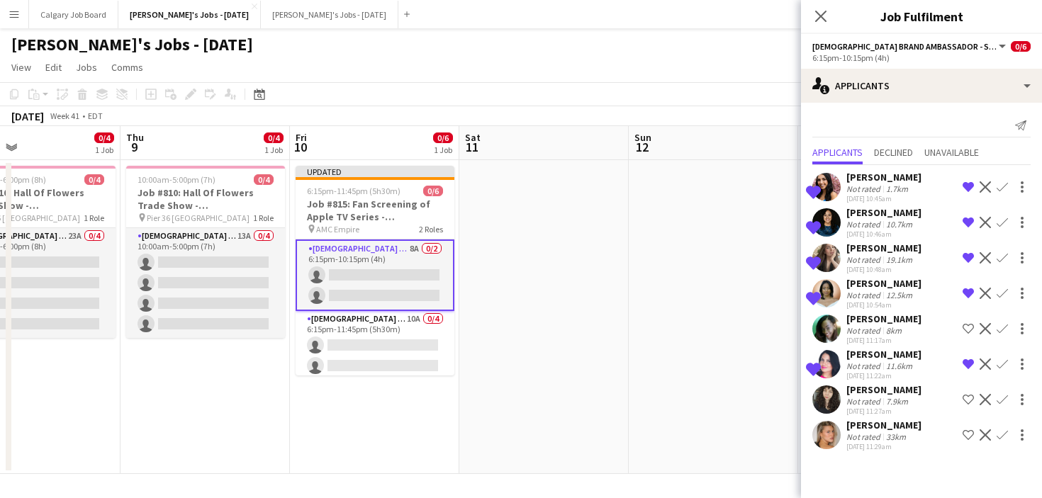
scroll to position [0, 0]
click at [967, 432] on app-icon "Shortlist crew" at bounding box center [967, 434] width 11 height 11
click at [456, 357] on app-date-cell "Updated 6:15pm-11:45pm (5h30m) 0/6 Job #815: Fan Screening of Apple TV Series -…" at bounding box center [374, 317] width 169 height 314
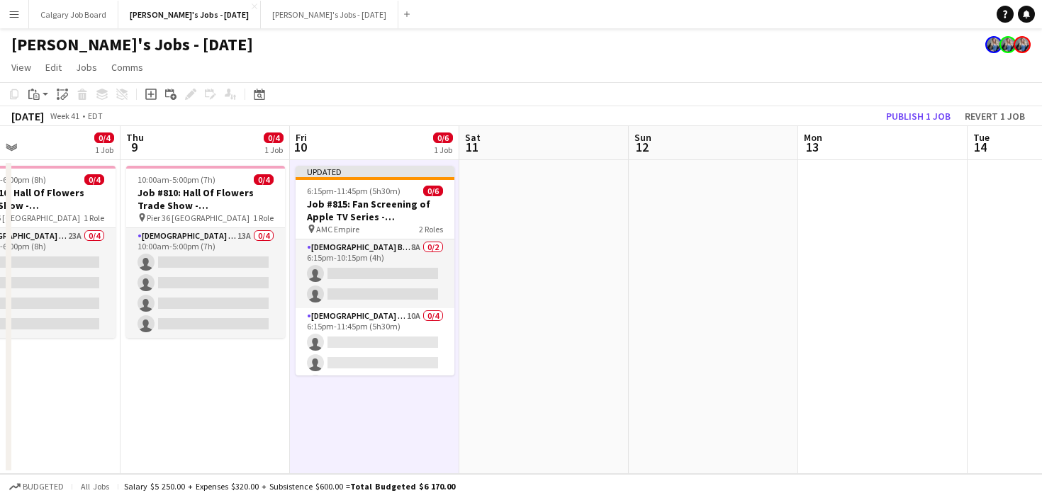
drag, startPoint x: 434, startPoint y: 357, endPoint x: 536, endPoint y: 305, distance: 113.8
click at [435, 357] on app-card-role "Female Brand Ambassador - Shift 2 10A 0/4 6:15pm-11:45pm (5h30m) single-neutral…" at bounding box center [375, 363] width 159 height 110
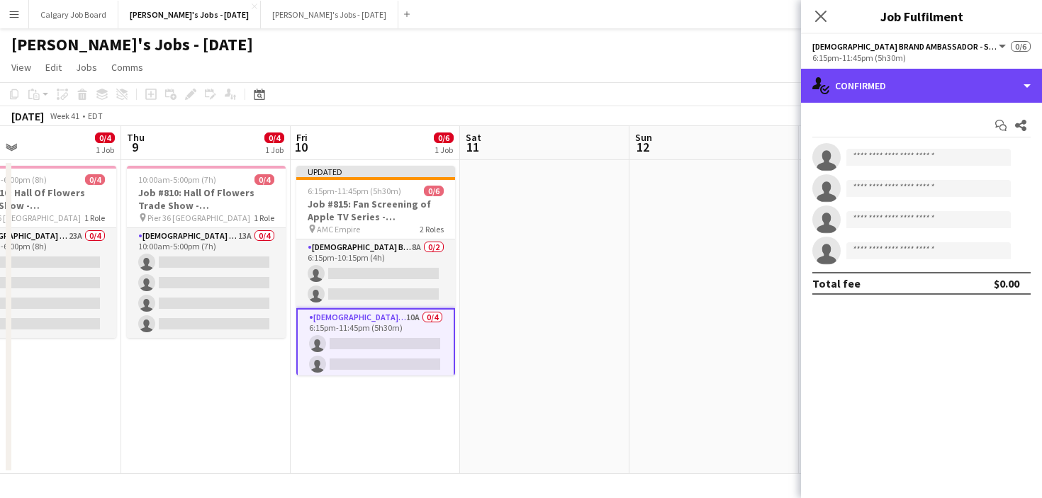
drag, startPoint x: 887, startPoint y: 94, endPoint x: 922, endPoint y: 182, distance: 94.5
click at [887, 94] on div "single-neutral-actions-check-2 Confirmed" at bounding box center [921, 86] width 241 height 34
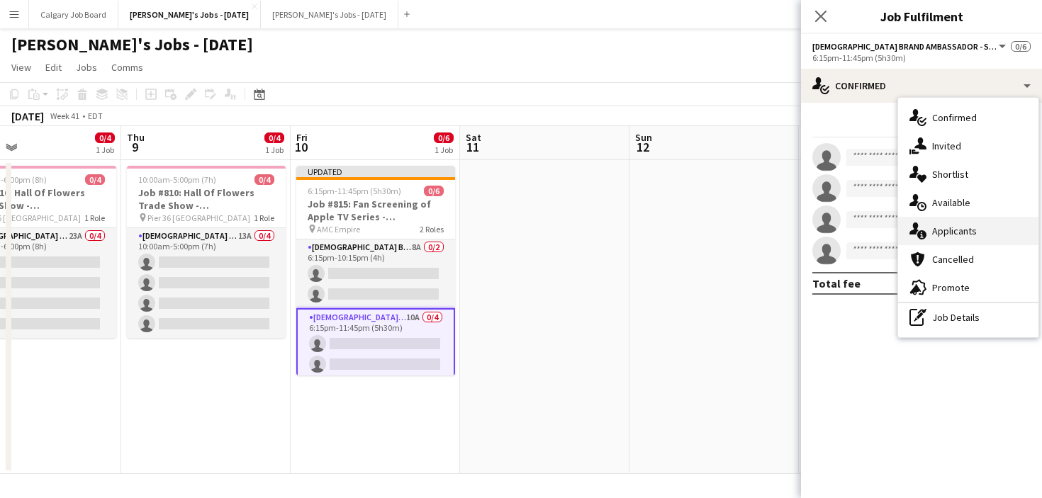
click at [943, 227] on span "Applicants" at bounding box center [954, 231] width 45 height 13
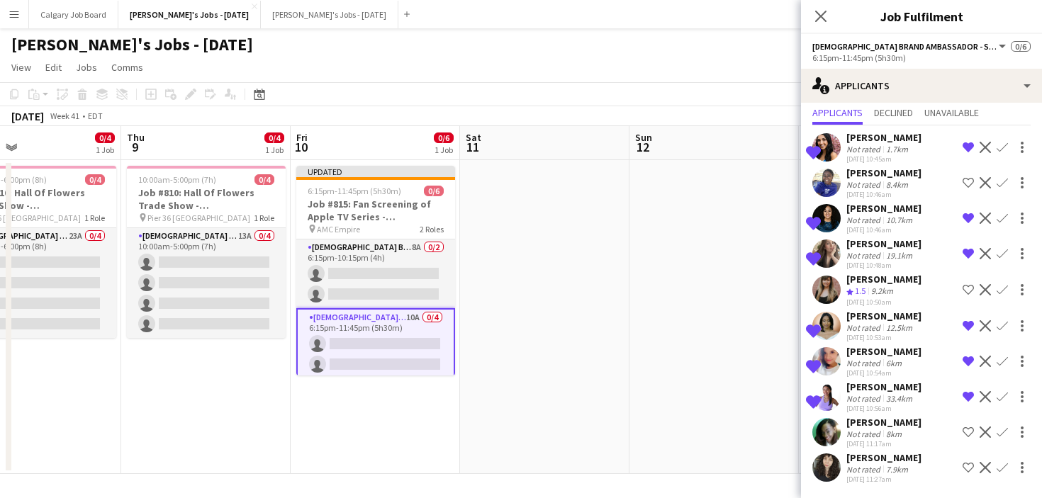
scroll to position [40, 0]
click at [669, 366] on app-date-cell at bounding box center [713, 317] width 169 height 314
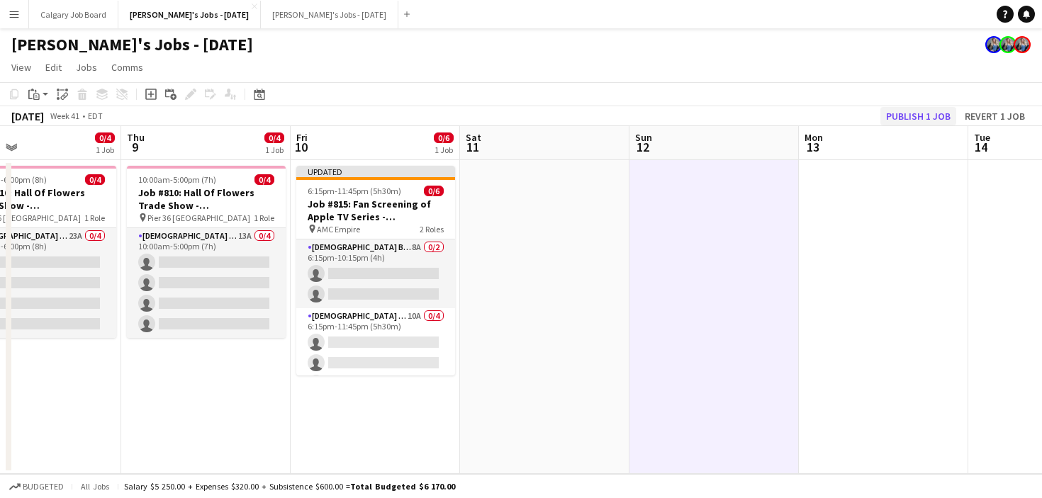
click at [932, 118] on button "Publish 1 job" at bounding box center [918, 116] width 76 height 18
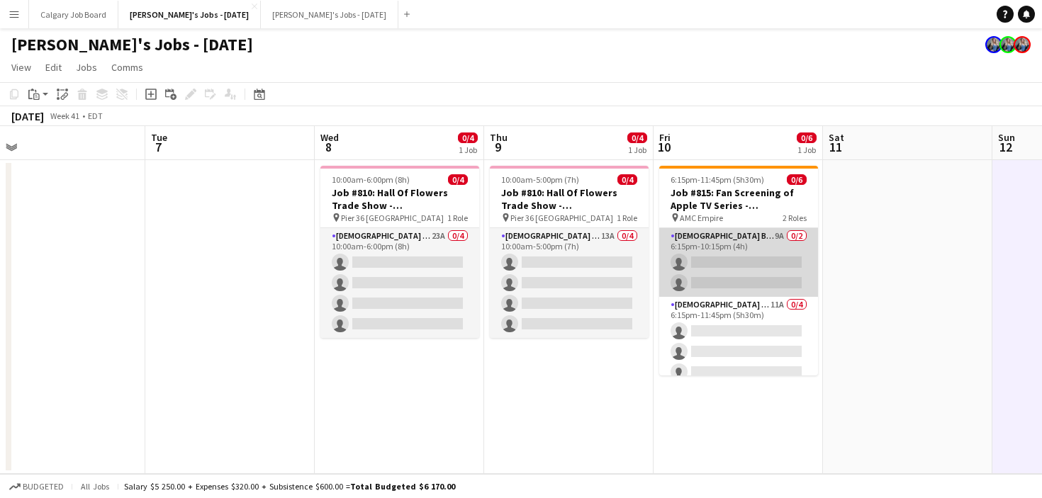
scroll to position [0, 0]
click at [714, 265] on app-card-role "Female Brand Ambassador - Shift 1 9A 0/2 6:15pm-10:15pm (4h) single-neutral-act…" at bounding box center [738, 262] width 159 height 69
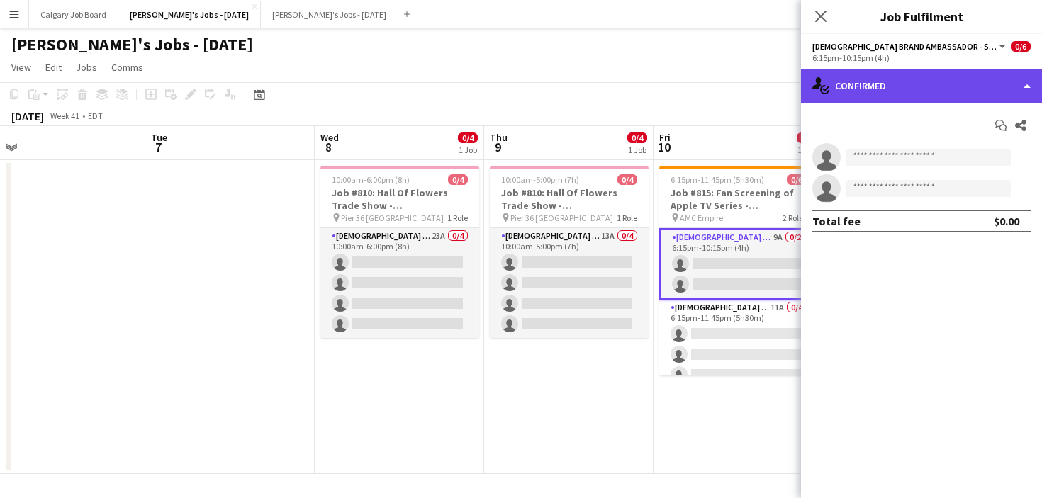
click at [964, 93] on div "single-neutral-actions-check-2 Confirmed" at bounding box center [921, 86] width 241 height 34
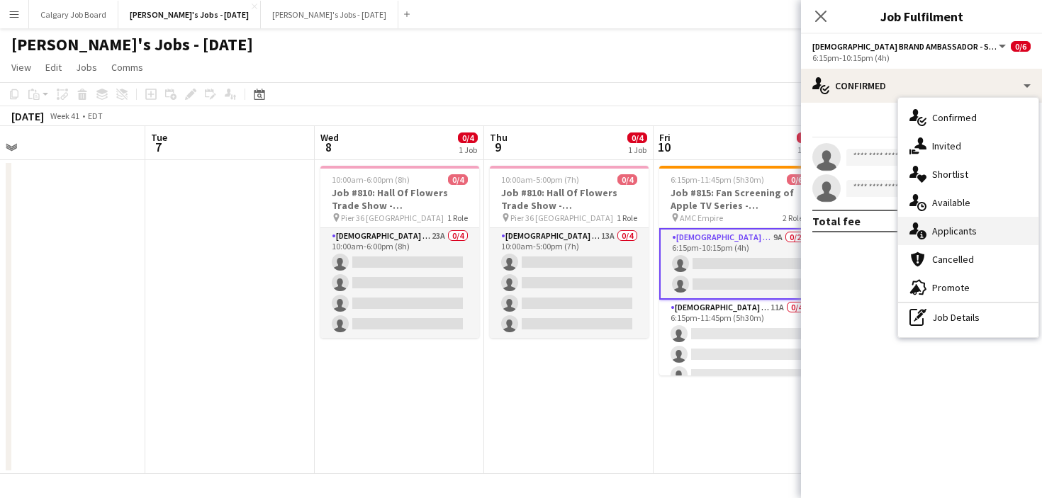
click at [978, 233] on div "single-neutral-actions-information Applicants" at bounding box center [968, 231] width 140 height 28
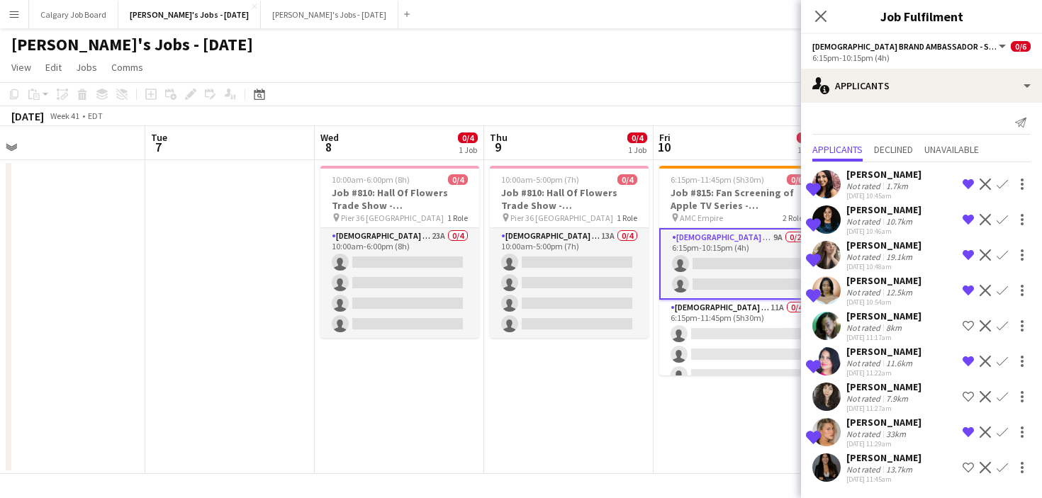
click at [971, 467] on app-icon "Shortlist crew" at bounding box center [967, 467] width 11 height 11
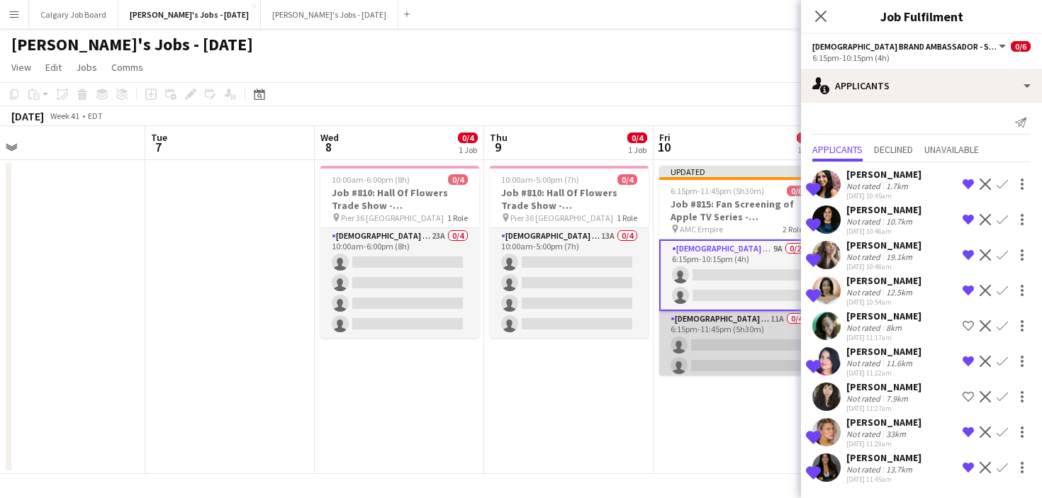
click at [733, 325] on app-card-role "Female Brand Ambassador - Shift 2 11A 0/4 6:15pm-11:45pm (5h30m) single-neutral…" at bounding box center [738, 366] width 159 height 110
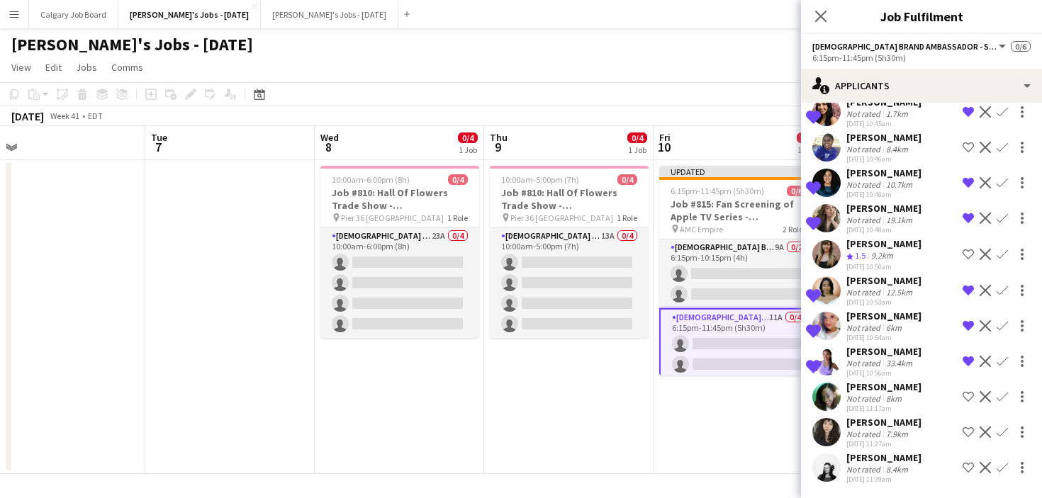
scroll to position [75, 0]
click at [936, 464] on div "Denise Hurlburt Not rated 8.4km 03-10-2025 11:39am Shortlist crew Decline Confi…" at bounding box center [921, 467] width 241 height 33
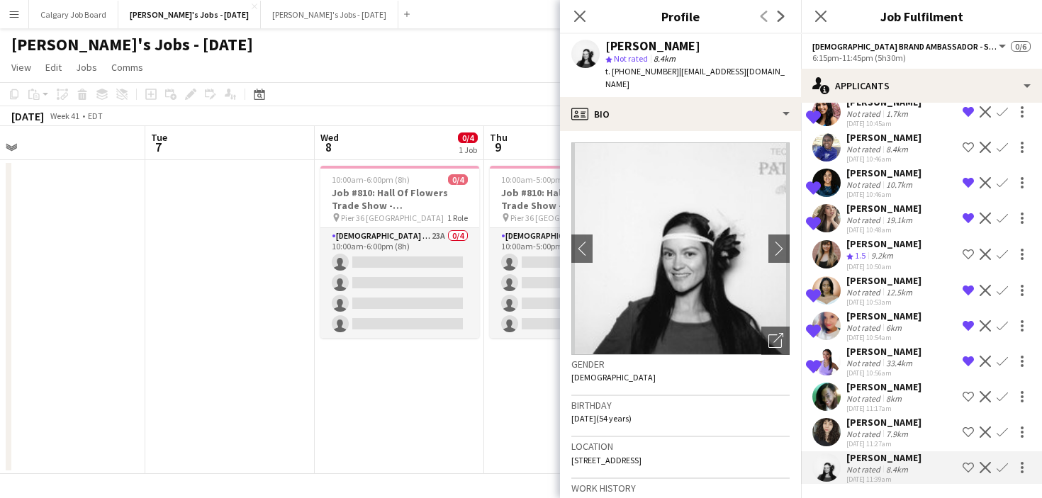
click at [927, 424] on div "Angelica Berry Not rated 7.9km 03-10-2025 11:27am Shortlist crew Decline Confirm" at bounding box center [921, 432] width 241 height 33
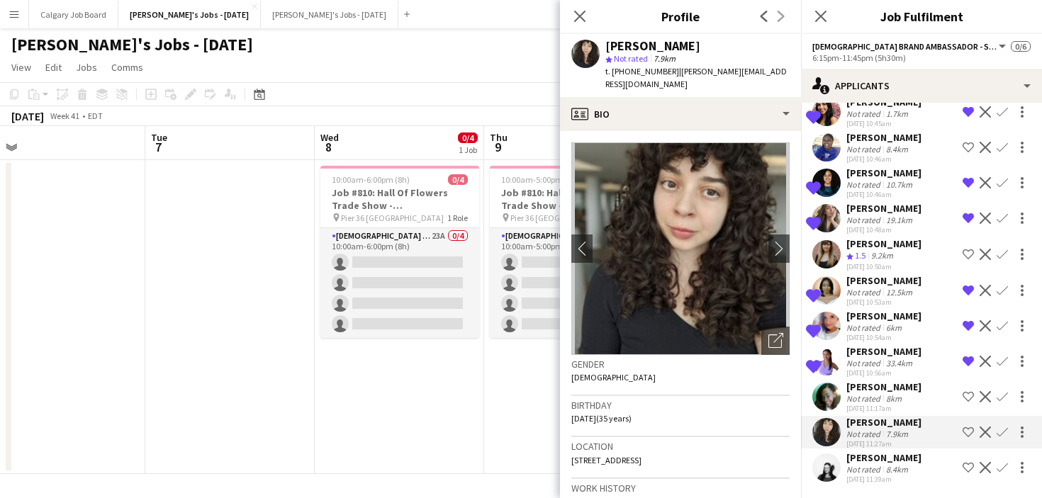
click at [497, 411] on app-date-cell "10:00am-5:00pm (7h) 0/4 Job #810: Hall Of Flowers Trade Show - NYC pin Pier 36 …" at bounding box center [568, 317] width 169 height 314
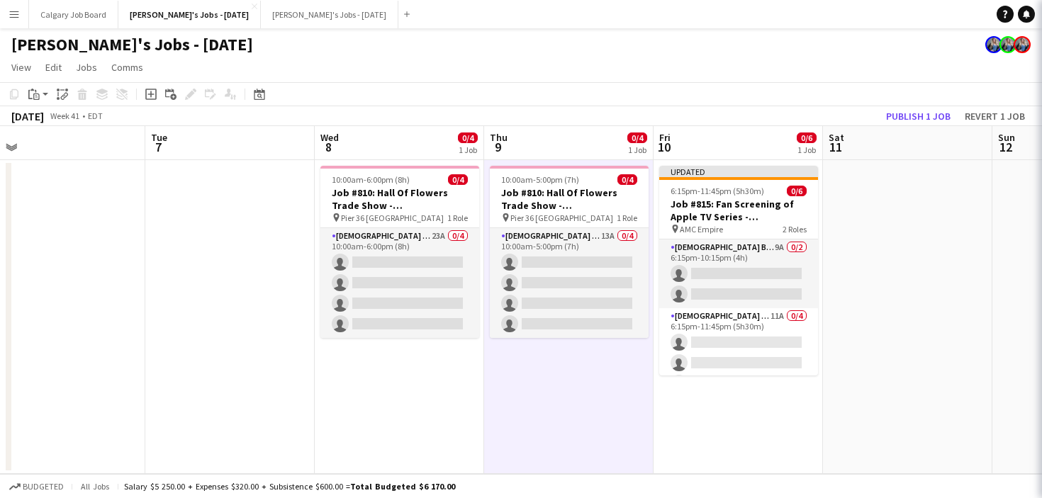
scroll to position [0, 0]
click at [907, 108] on button "Publish 1 job" at bounding box center [918, 116] width 76 height 18
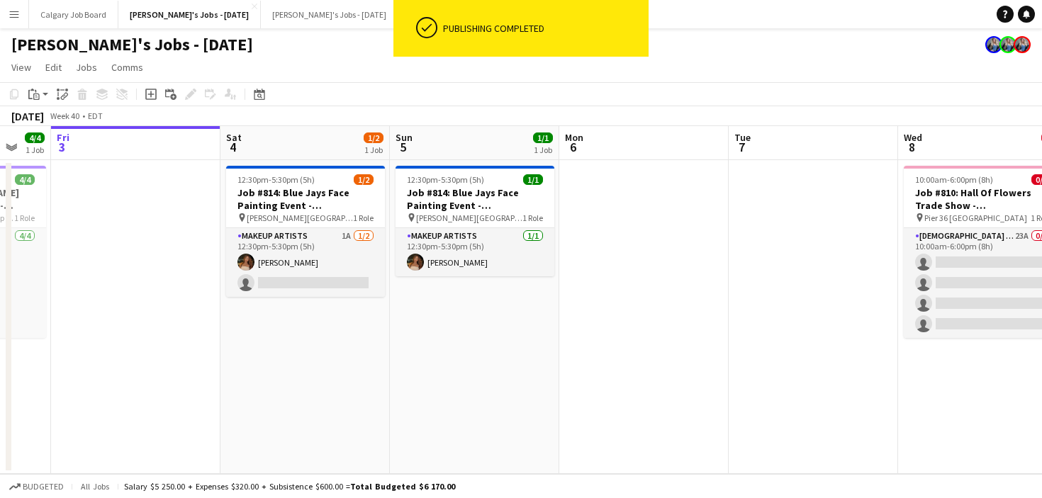
scroll to position [0, 425]
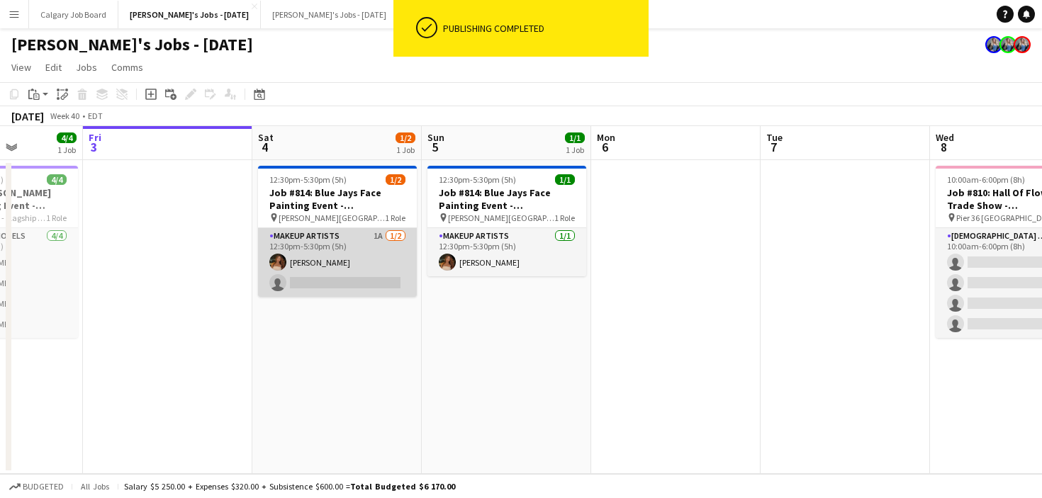
click at [388, 269] on app-card-role "Makeup Artists 1A 1/2 12:30pm-5:30pm (5h) Cat Liu single-neutral-actions" at bounding box center [337, 262] width 159 height 69
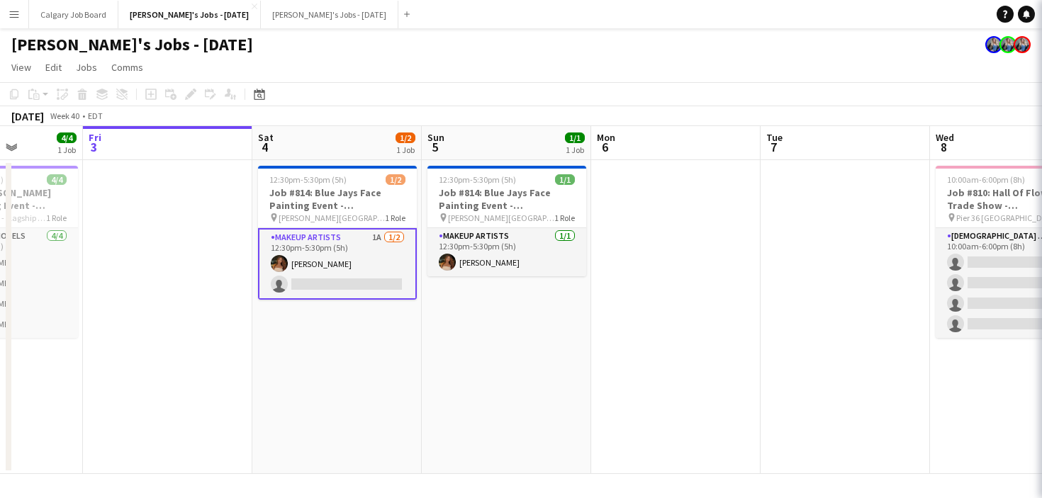
click at [748, 239] on app-date-cell at bounding box center [675, 317] width 169 height 314
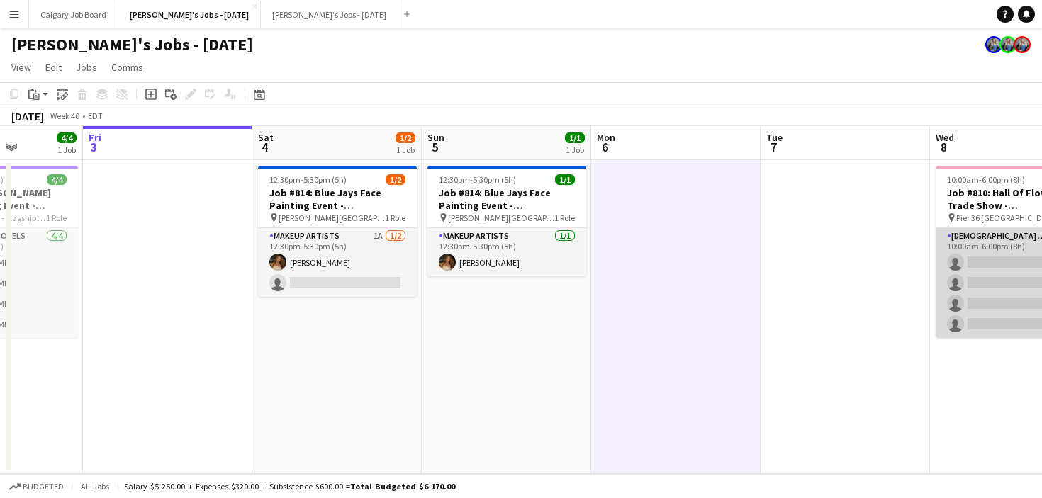
drag, startPoint x: 969, startPoint y: 299, endPoint x: 972, endPoint y: 258, distance: 41.3
click at [969, 298] on app-card-role "Female Brand Ambassadors 23A 0/4 10:00am-6:00pm (8h) single-neutral-actions sin…" at bounding box center [1014, 283] width 159 height 110
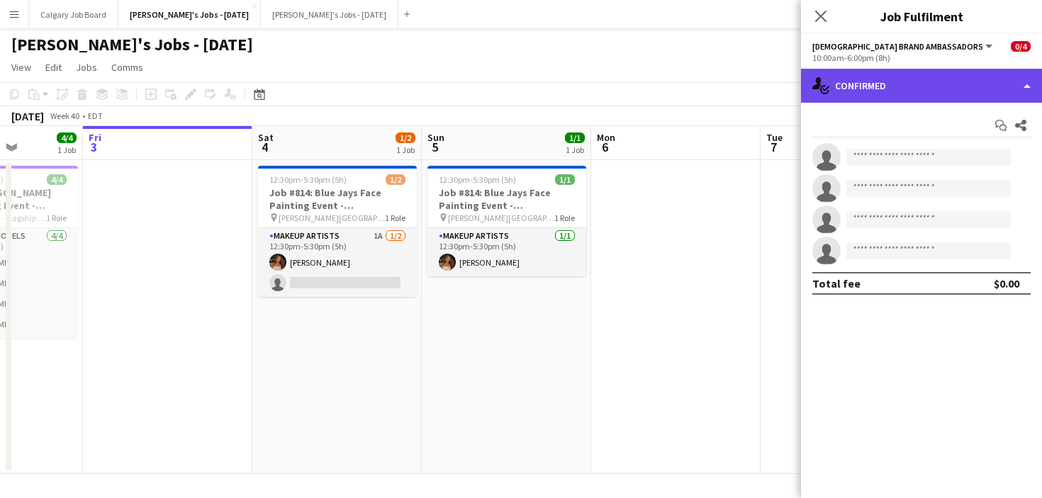
click at [942, 91] on div "single-neutral-actions-check-2 Confirmed" at bounding box center [921, 86] width 241 height 34
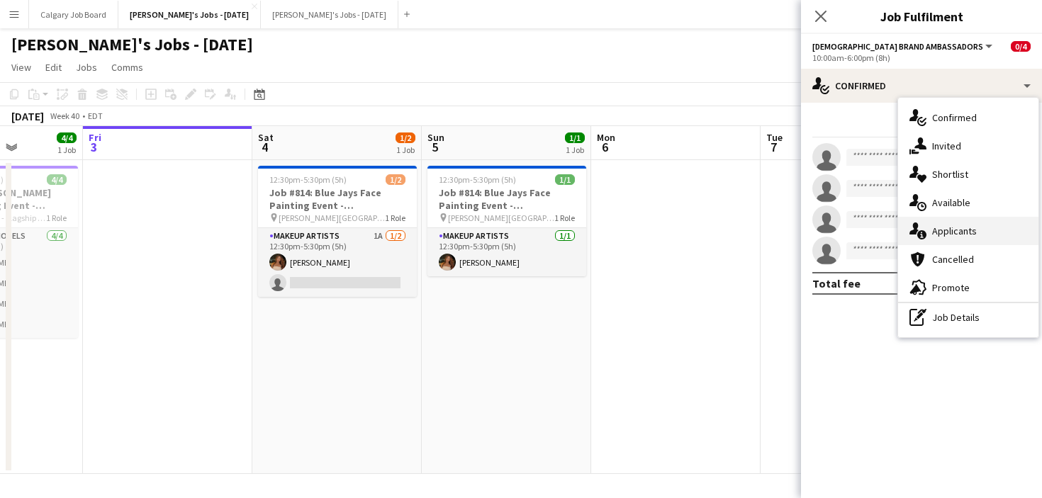
click at [952, 232] on span "Applicants" at bounding box center [954, 231] width 45 height 13
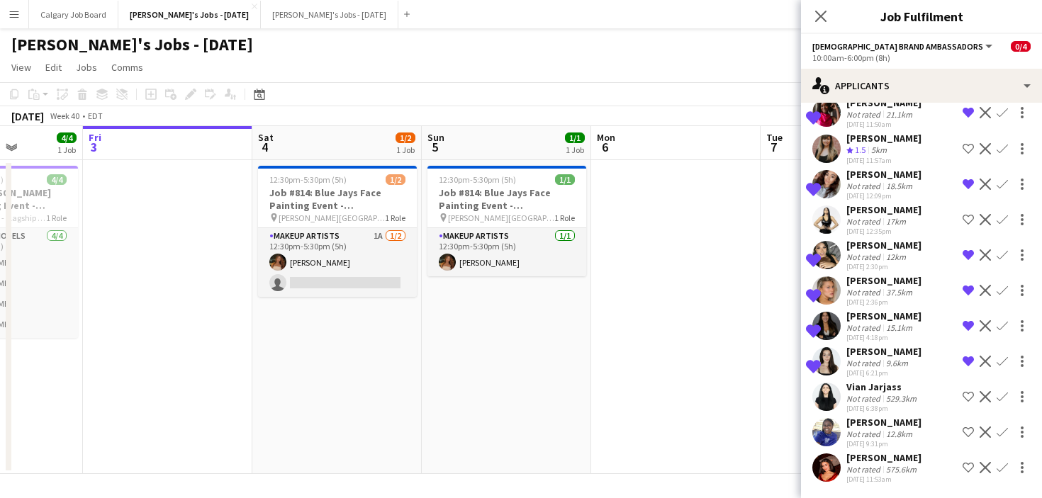
scroll to position [501, 0]
click at [694, 390] on app-date-cell at bounding box center [675, 317] width 169 height 314
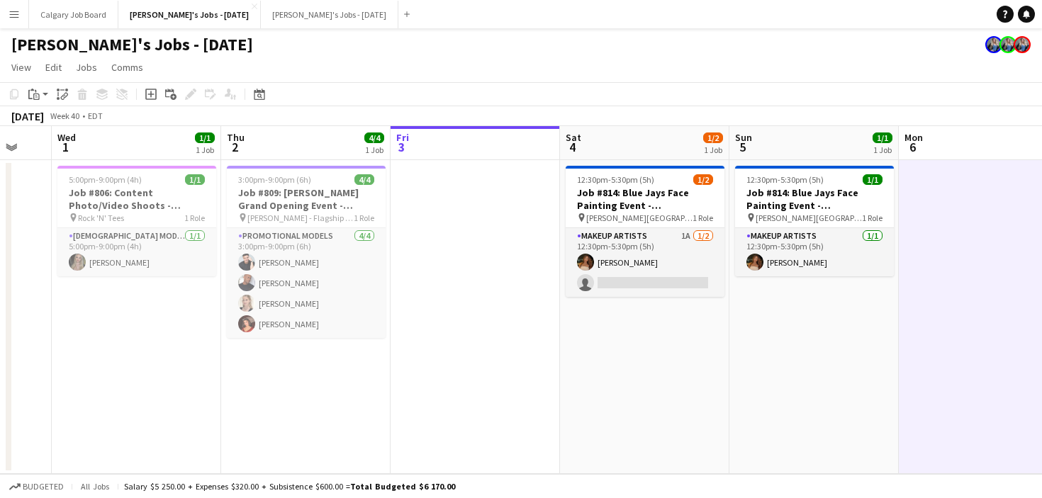
scroll to position [0, 286]
click at [592, 343] on app-date-cell "12:30pm-5:30pm (5h) 1/2 Job #814: Blue Jays Face Painting Event - TORONTO pin R…" at bounding box center [645, 317] width 169 height 314
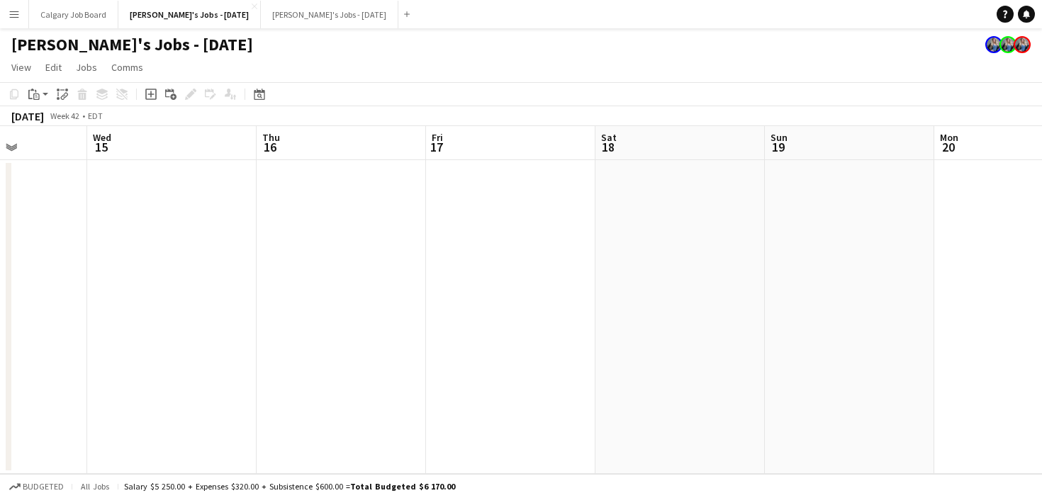
scroll to position [0, 427]
click at [312, 16] on button "Kirsten's Jobs - November 2025 Close" at bounding box center [329, 15] width 137 height 28
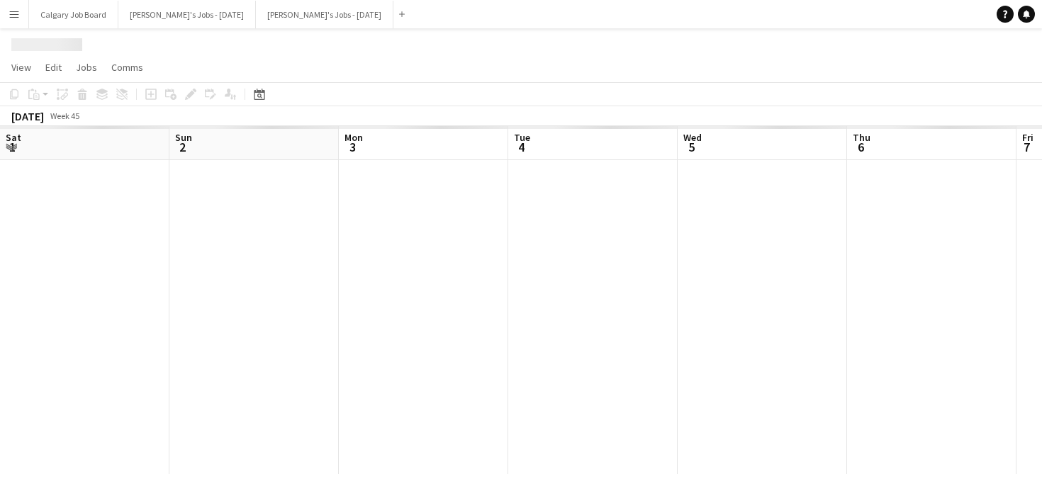
scroll to position [0, 498]
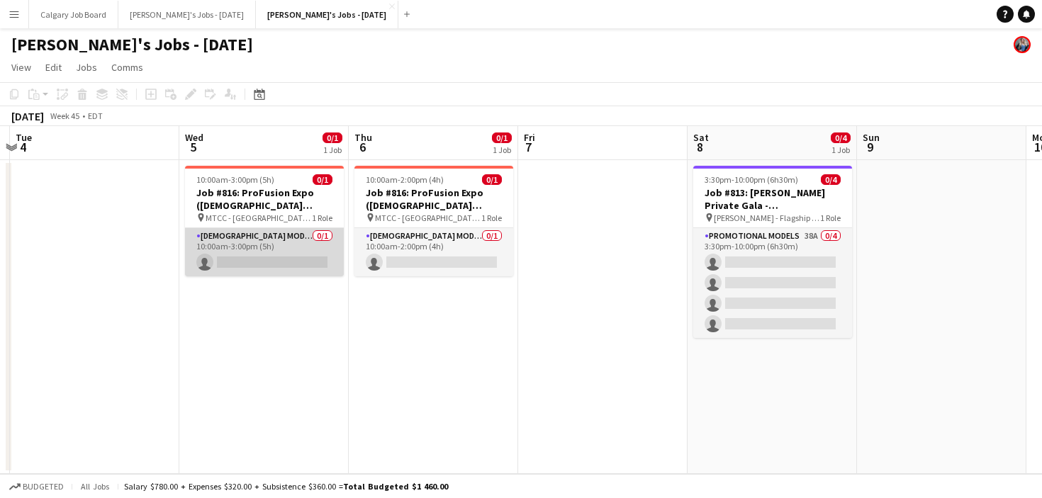
click at [275, 240] on app-card-role "Female Models 0/1 10:00am-3:00pm (5h) single-neutral-actions" at bounding box center [264, 252] width 159 height 48
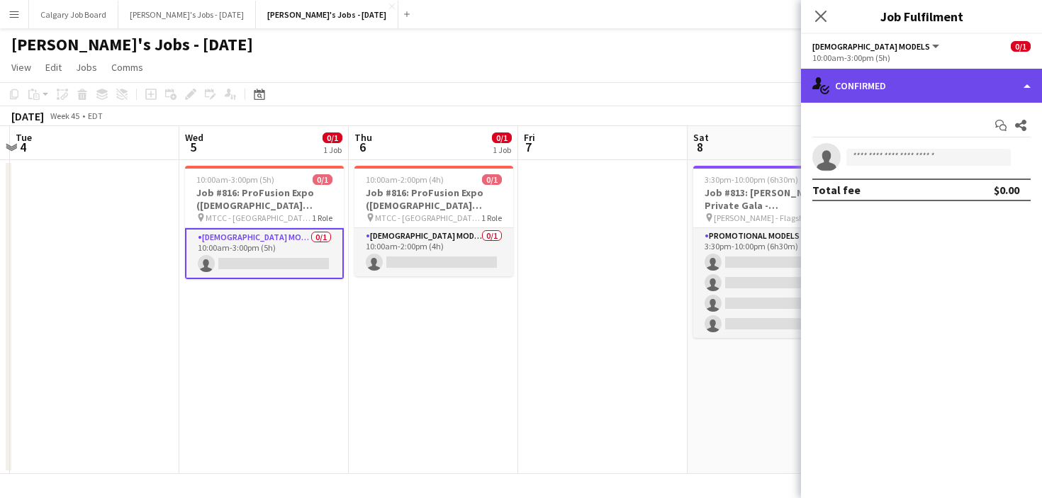
click at [887, 93] on div "single-neutral-actions-check-2 Confirmed" at bounding box center [921, 86] width 241 height 34
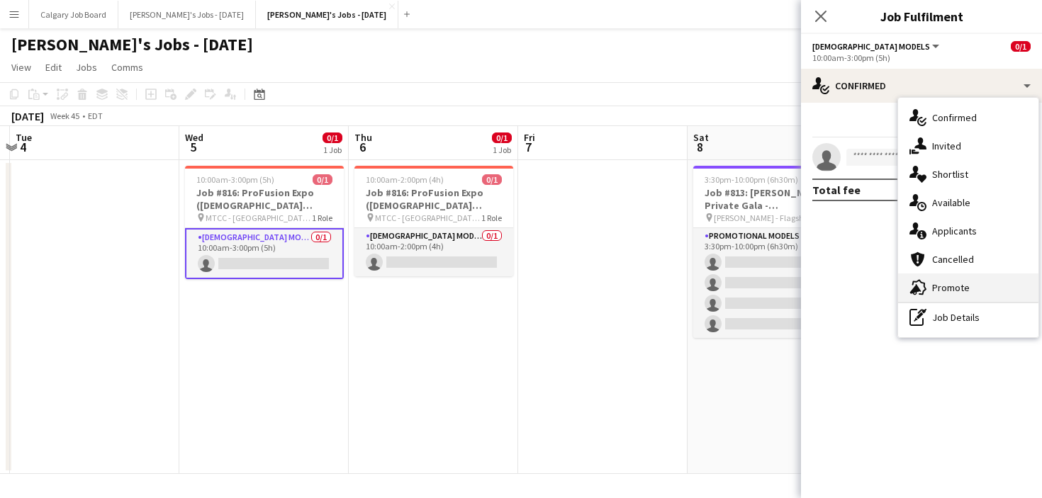
click at [969, 290] on div "advertising-megaphone Promote" at bounding box center [968, 288] width 140 height 28
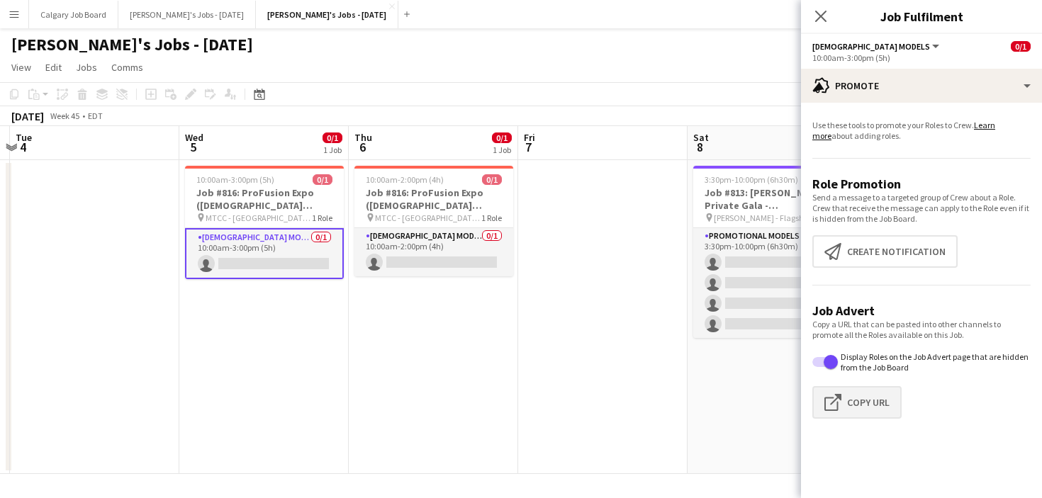
drag, startPoint x: 891, startPoint y: 410, endPoint x: 869, endPoint y: 407, distance: 22.9
click at [891, 410] on button "Click to copy URL Copy Url" at bounding box center [856, 402] width 89 height 33
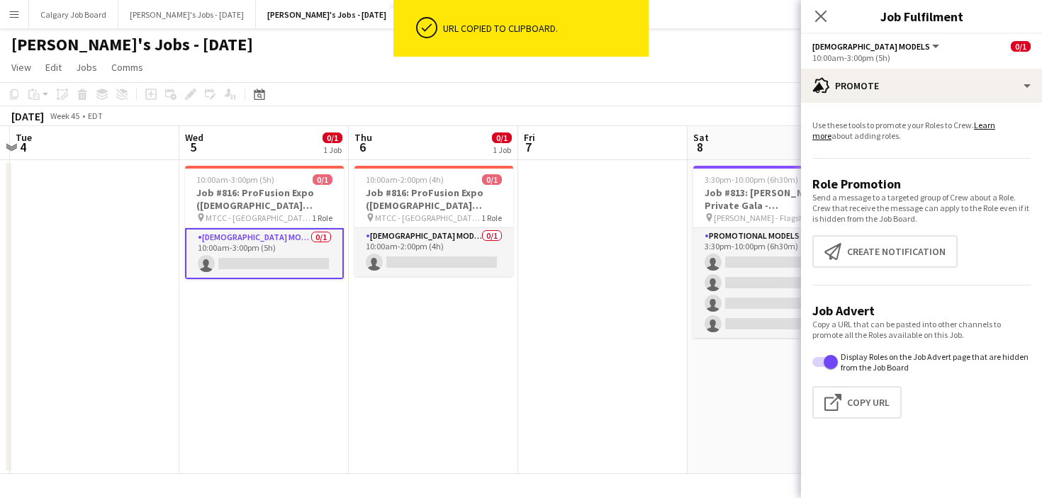
click at [332, 287] on app-date-cell "10:00am-3:00pm (5h) 0/1 Job #816: ProFusion Expo (GODOX Client) - TORONTO pin M…" at bounding box center [263, 317] width 169 height 314
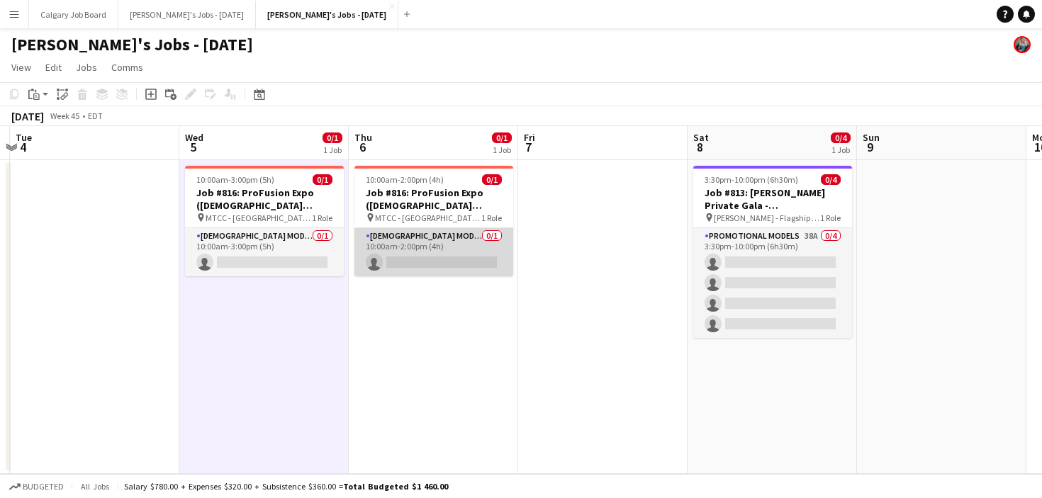
click at [373, 228] on app-card-role "Female Models 0/1 10:00am-2:00pm (4h) single-neutral-actions" at bounding box center [433, 252] width 159 height 48
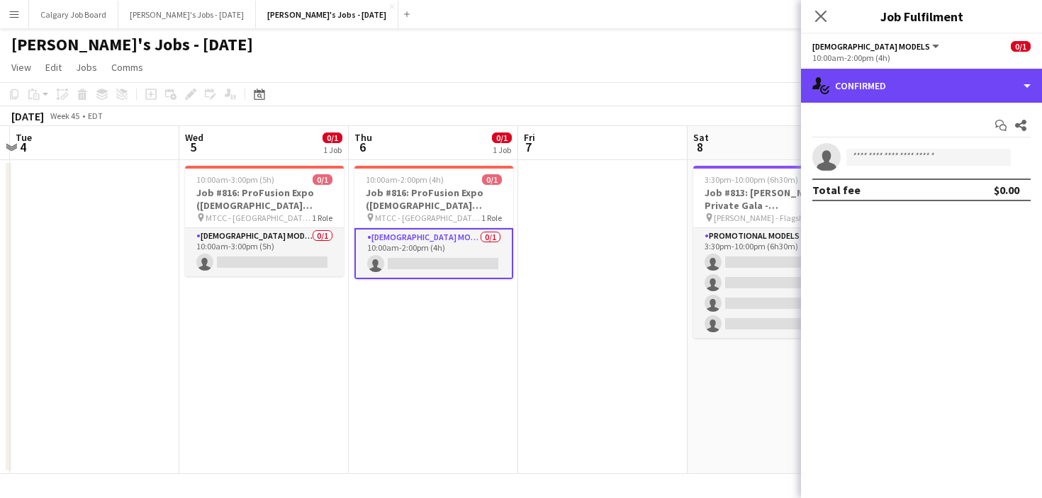
drag, startPoint x: 839, startPoint y: 88, endPoint x: 922, endPoint y: 160, distance: 110.0
click at [840, 88] on div "single-neutral-actions-check-2 Confirmed" at bounding box center [921, 86] width 241 height 34
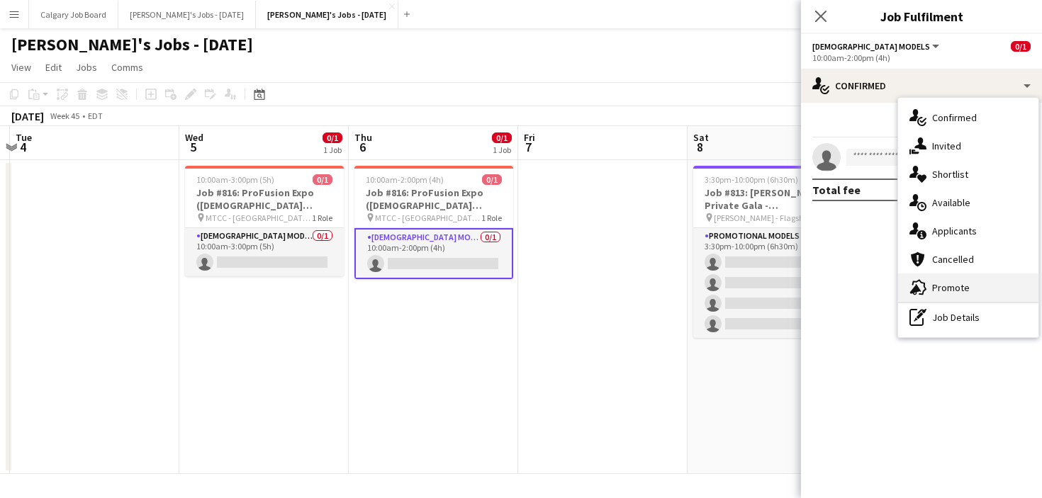
click at [969, 286] on div "advertising-megaphone Promote" at bounding box center [968, 288] width 140 height 28
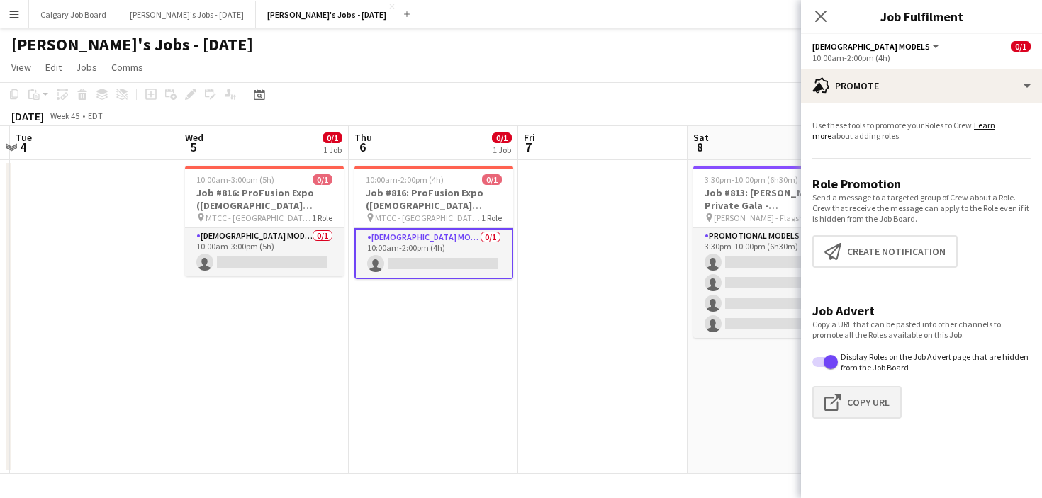
click at [865, 391] on button "Click to copy URL Copy Url" at bounding box center [856, 402] width 89 height 33
type textarea "**********"
click at [471, 93] on app-toolbar "Copy Paste Paste Command V Paste with crew Command Shift V Paste linked Job Del…" at bounding box center [521, 94] width 1042 height 24
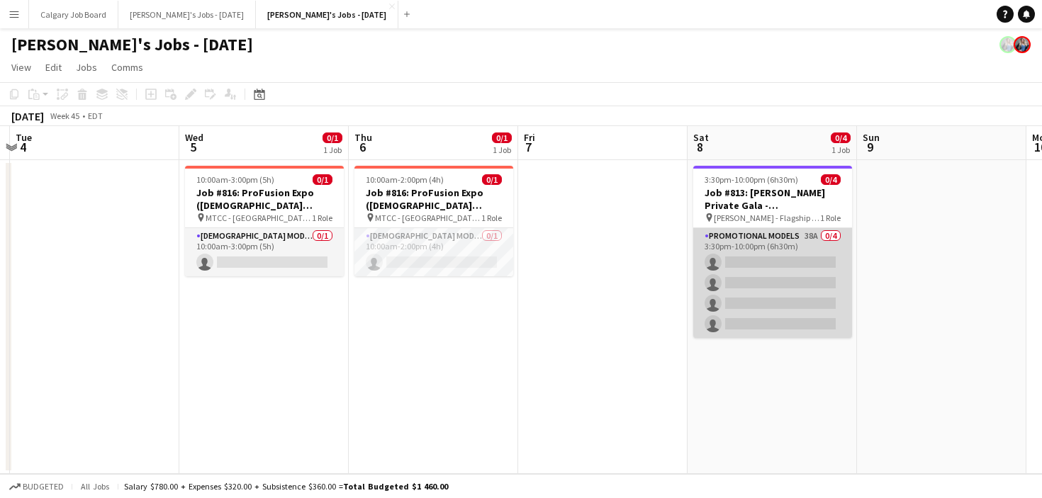
click at [733, 264] on app-card-role "Promotional Models 38A 0/4 3:30pm-10:00pm (6h30m) single-neutral-actions single…" at bounding box center [772, 283] width 159 height 110
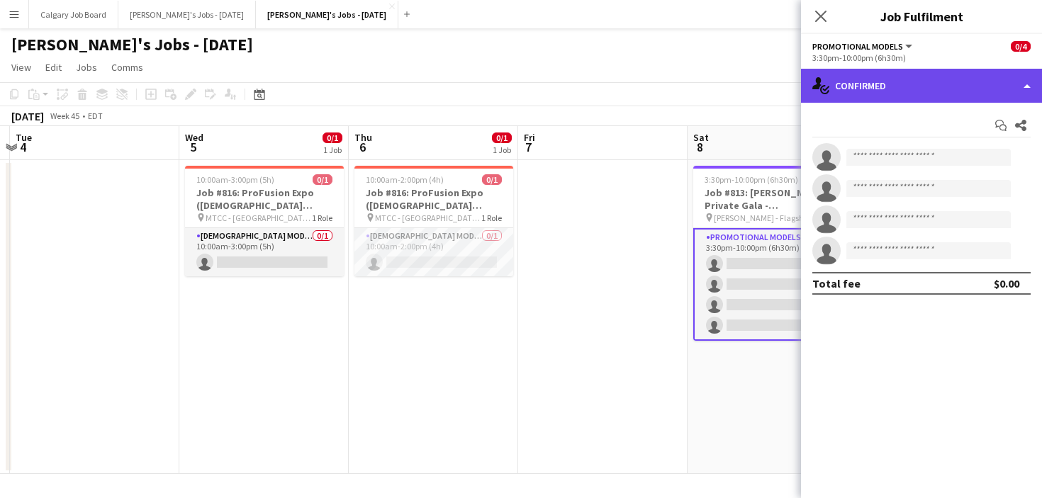
click at [884, 87] on div "single-neutral-actions-check-2 Confirmed" at bounding box center [921, 86] width 241 height 34
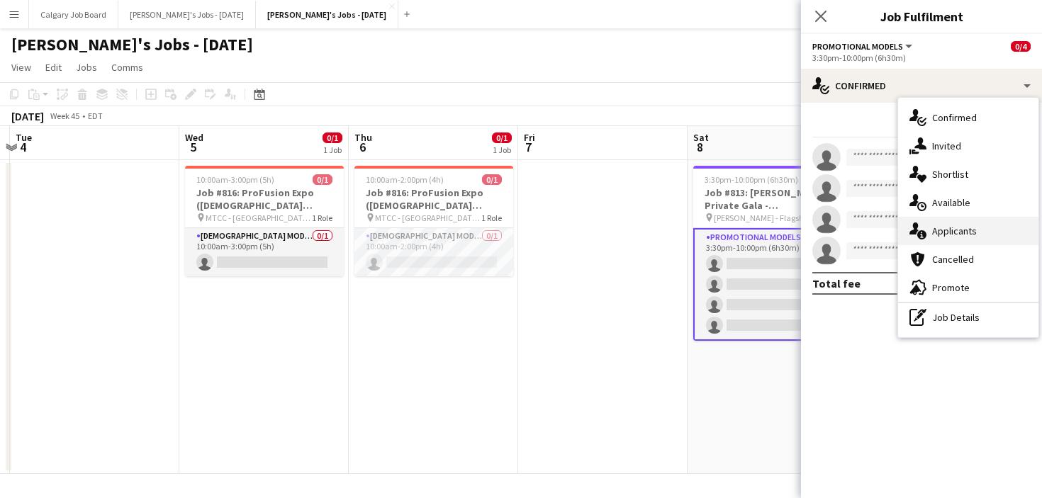
click at [985, 244] on div "single-neutral-actions-information Applicants" at bounding box center [968, 231] width 140 height 28
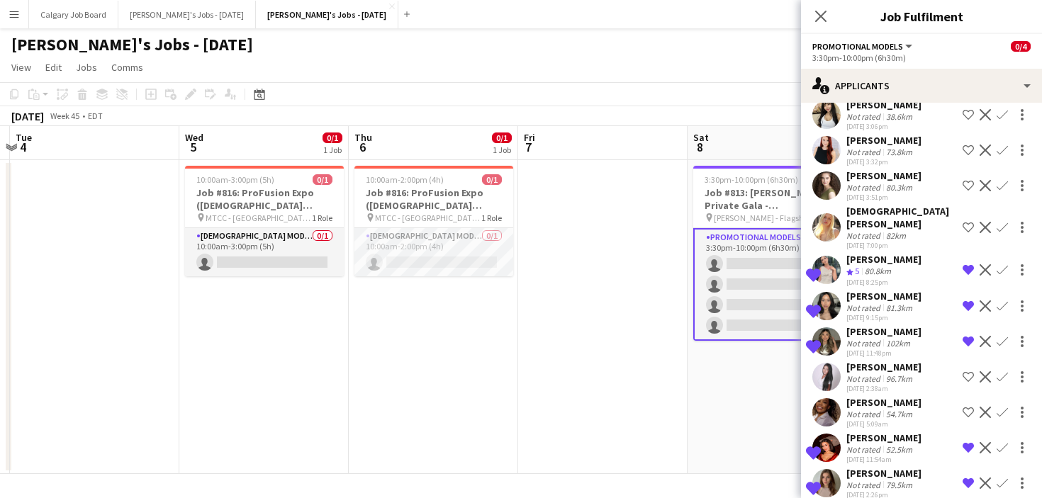
scroll to position [1050, 0]
click at [612, 405] on app-date-cell at bounding box center [602, 317] width 169 height 314
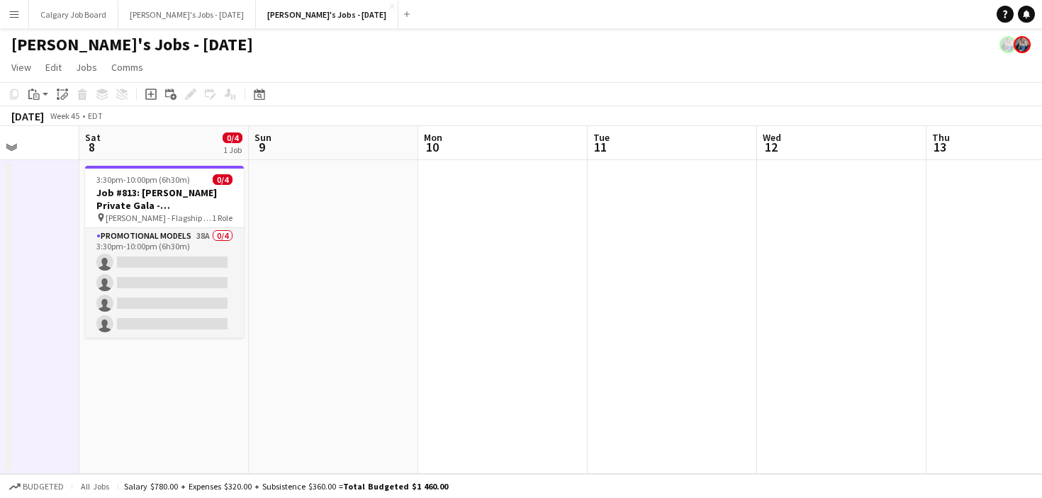
scroll to position [0, 427]
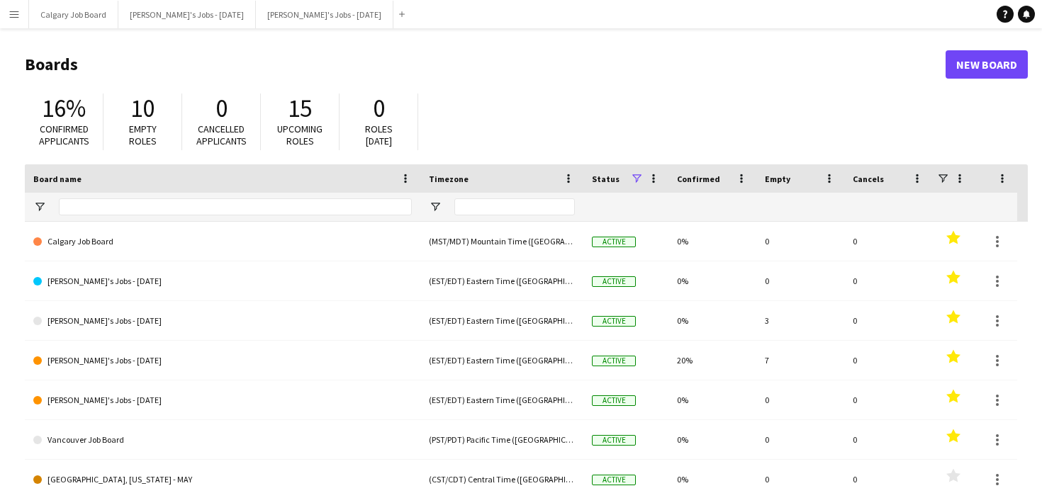
click at [23, 16] on button "Menu" at bounding box center [14, 14] width 28 height 28
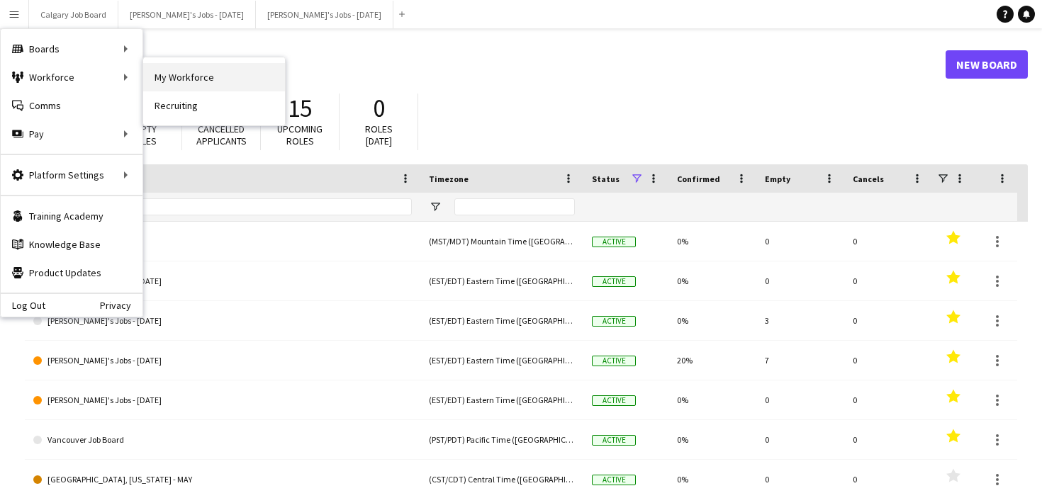
click at [204, 80] on link "My Workforce" at bounding box center [214, 77] width 142 height 28
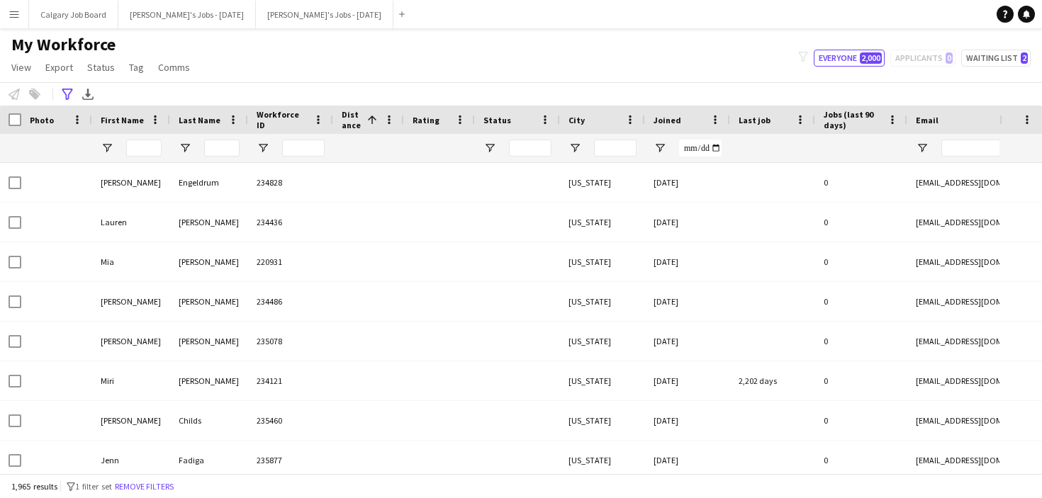
type input "**********"
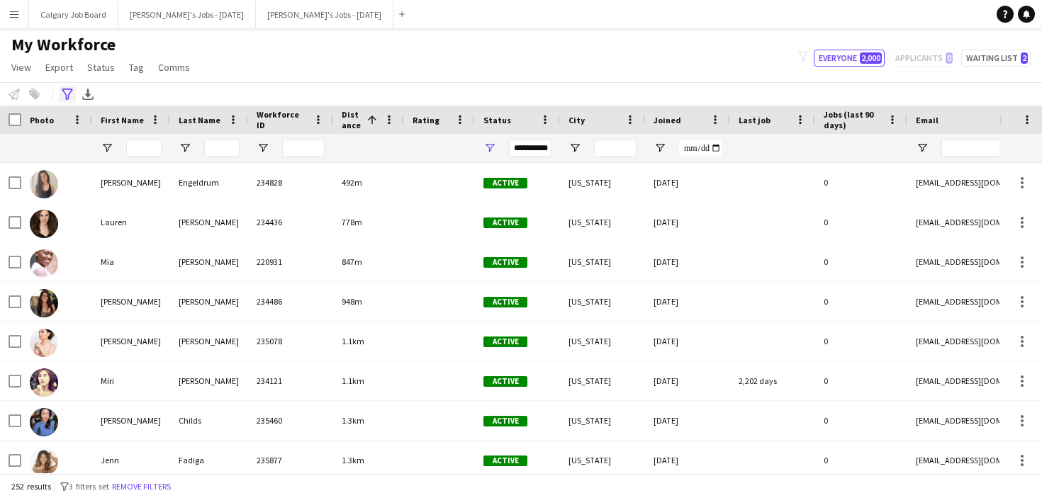
click at [64, 96] on icon "Advanced filters" at bounding box center [67, 94] width 11 height 11
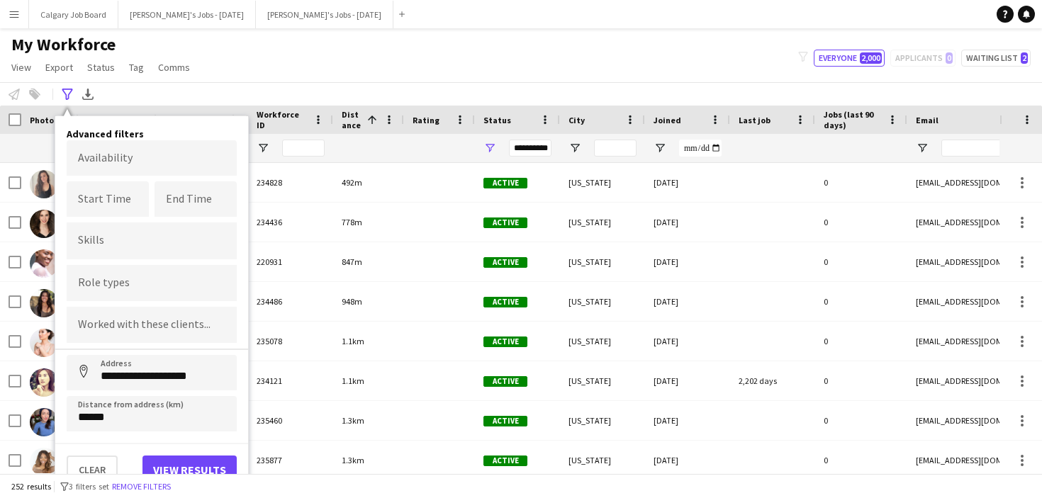
drag, startPoint x: 97, startPoint y: 462, endPoint x: 117, endPoint y: 431, distance: 37.0
click at [97, 462] on button "Clear" at bounding box center [92, 470] width 51 height 28
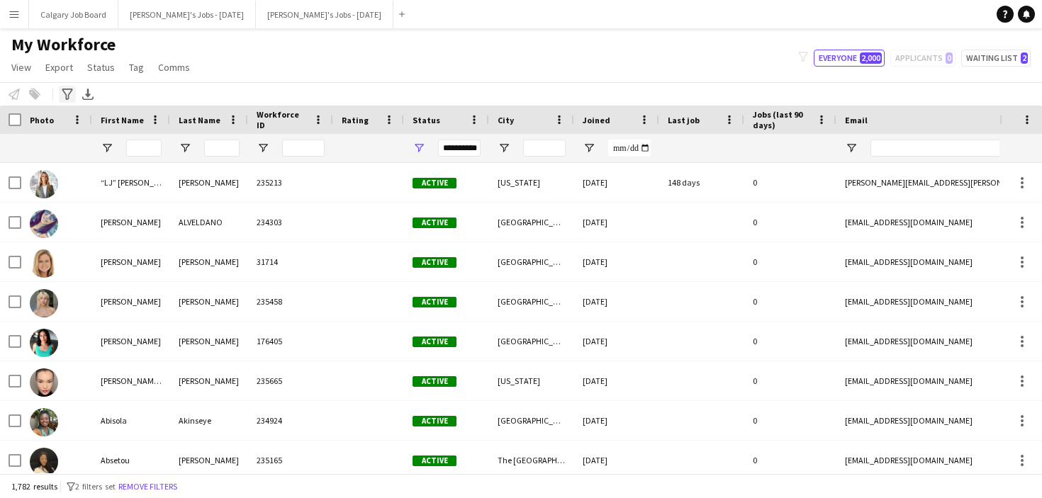
click at [64, 98] on icon "Advanced filters" at bounding box center [67, 94] width 11 height 11
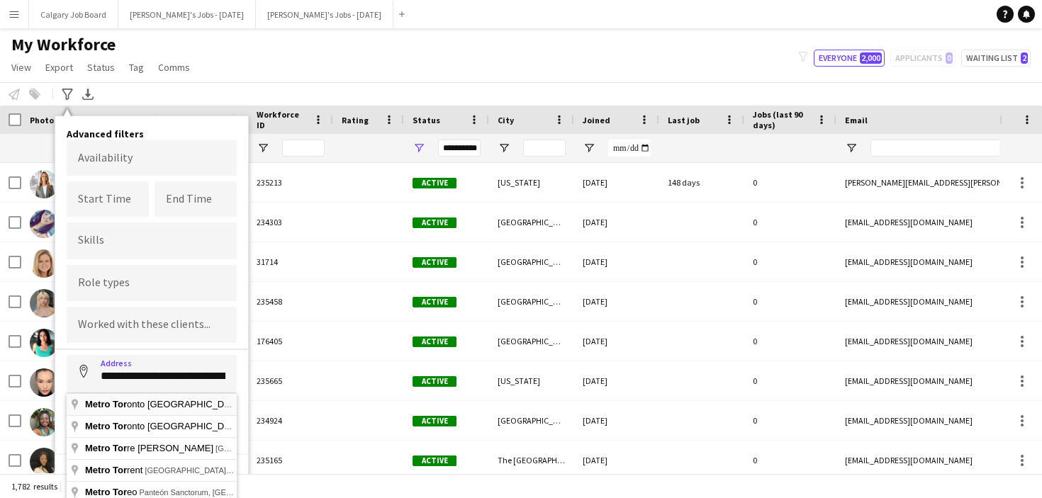
type input "**********"
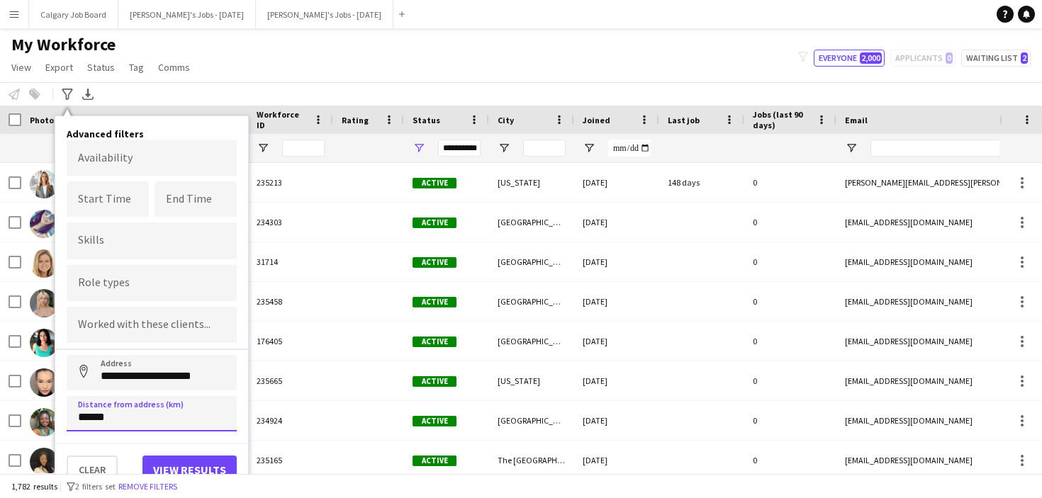
type input "******"
click at [184, 465] on button "View results" at bounding box center [189, 470] width 94 height 28
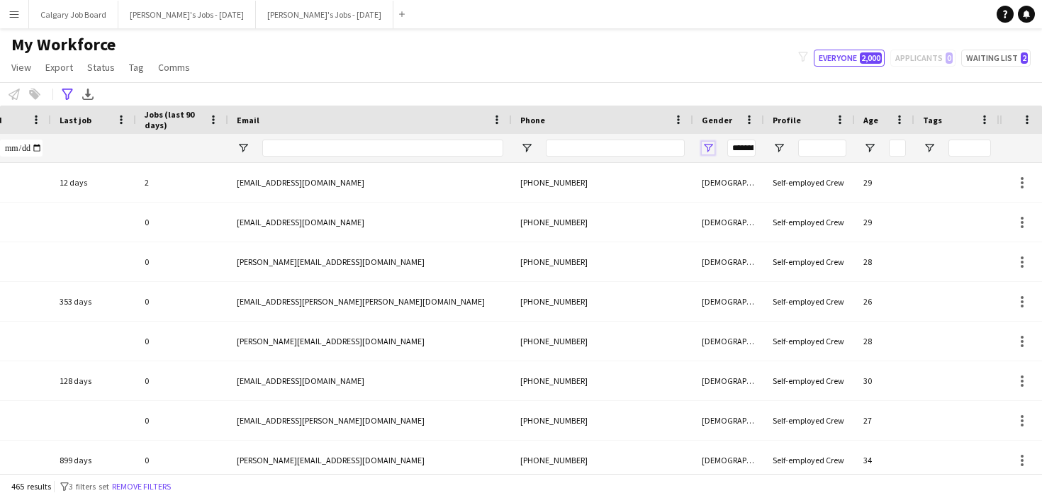
click at [707, 152] on span "Open Filter Menu" at bounding box center [708, 148] width 13 height 13
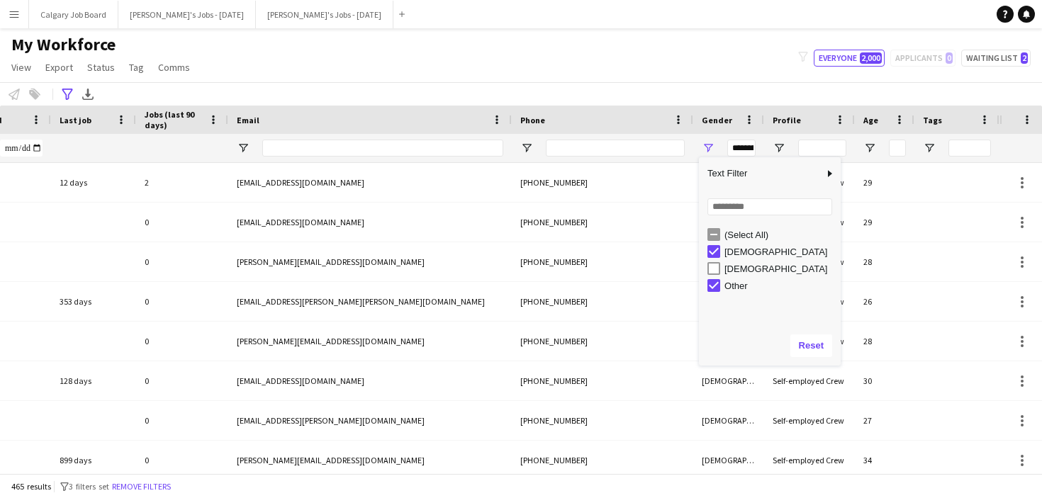
drag, startPoint x: 609, startPoint y: 86, endPoint x: 612, endPoint y: 109, distance: 23.6
click at [610, 86] on div "**********" at bounding box center [521, 93] width 1042 height 23
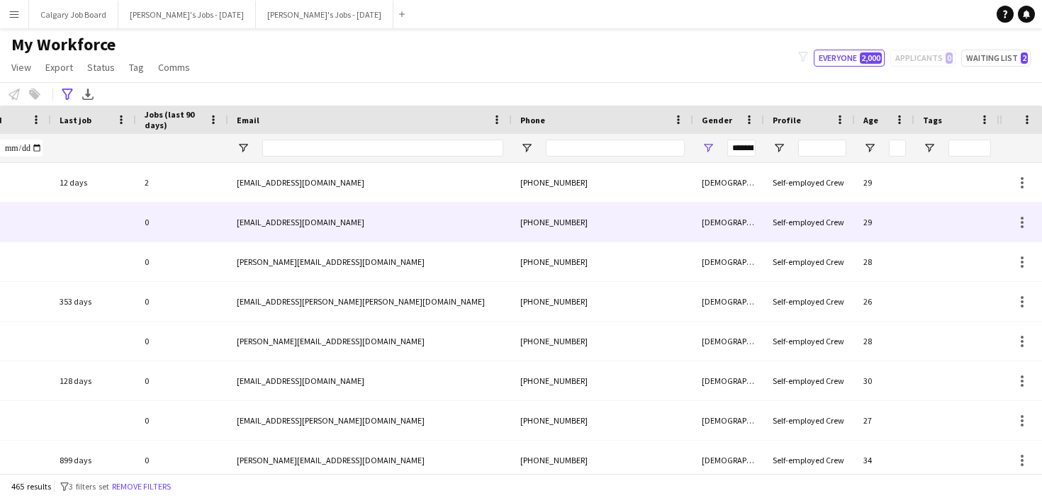
scroll to position [0, 43]
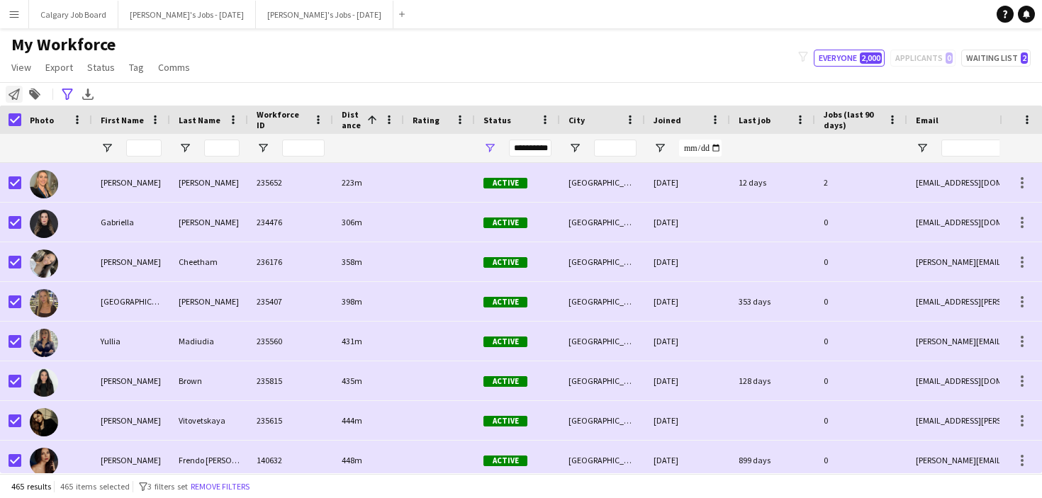
click at [13, 94] on icon "Notify workforce" at bounding box center [14, 94] width 11 height 11
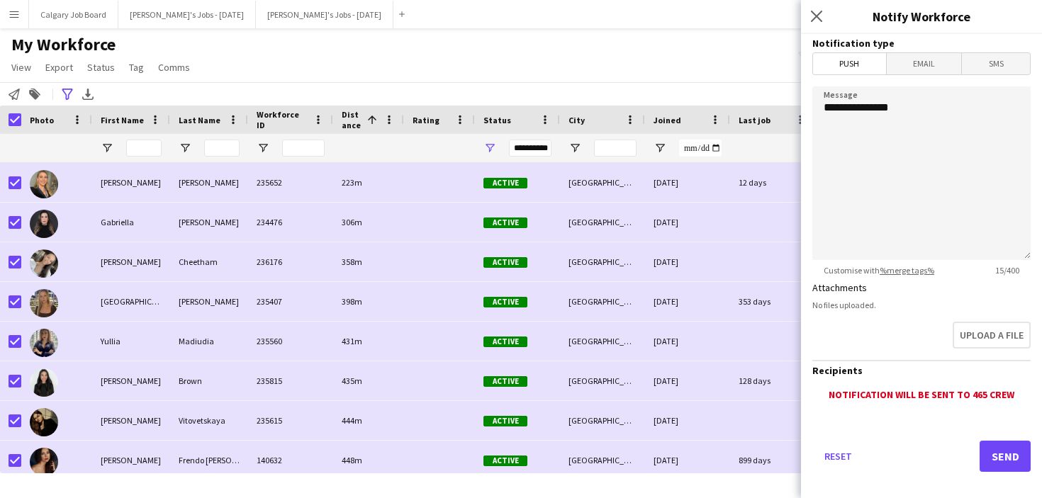
click at [937, 55] on span "Email" at bounding box center [924, 63] width 75 height 21
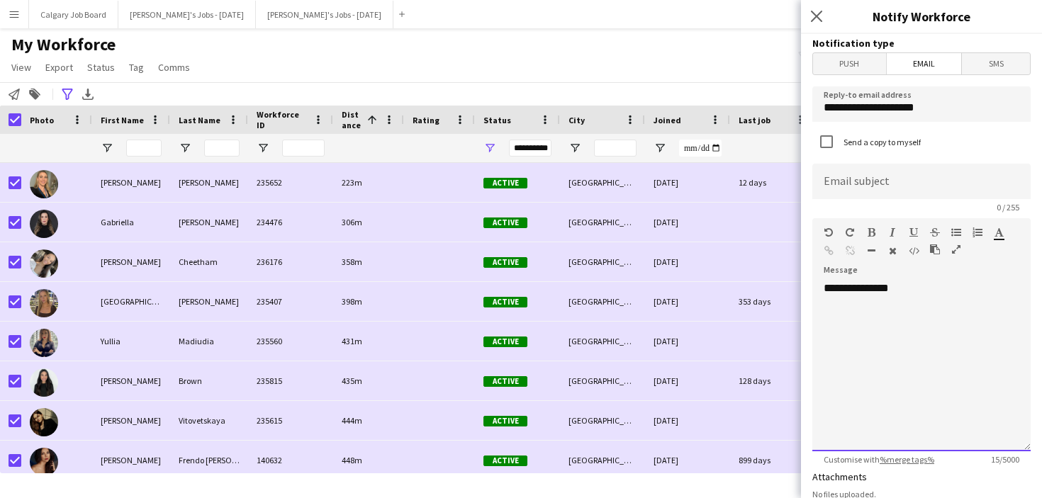
click at [927, 294] on div "**********" at bounding box center [921, 366] width 218 height 170
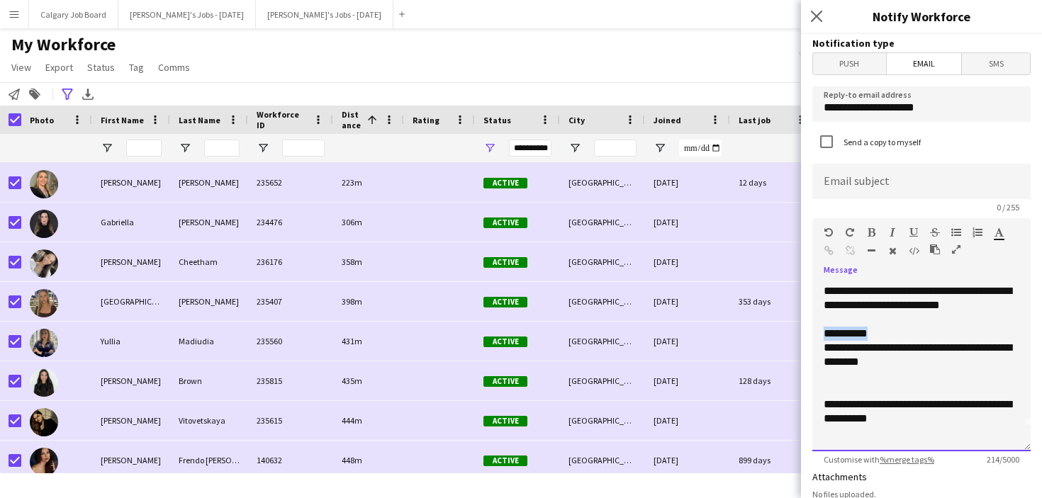
drag, startPoint x: 825, startPoint y: 335, endPoint x: 902, endPoint y: 332, distance: 77.3
click at [902, 332] on div "**********" at bounding box center [921, 334] width 196 height 14
click at [866, 235] on button "button" at bounding box center [871, 232] width 10 height 11
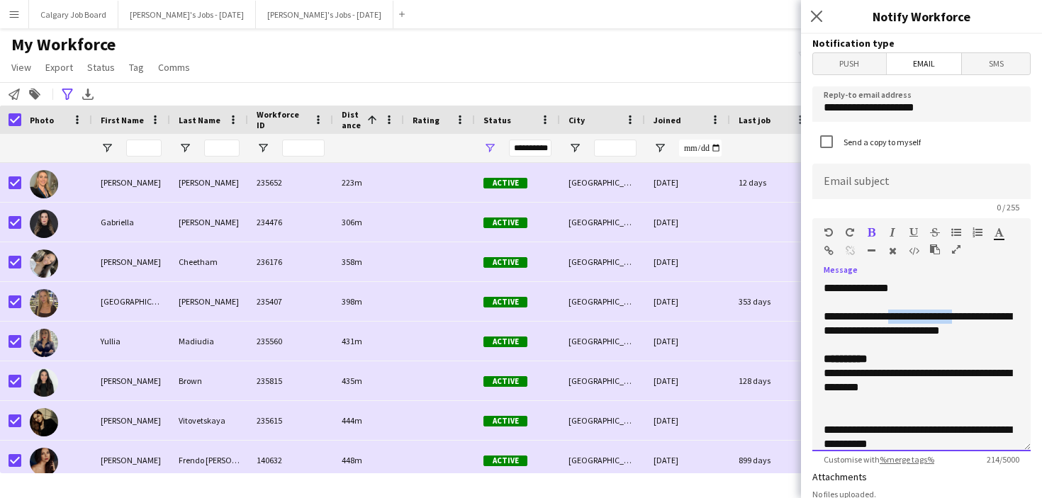
drag, startPoint x: 901, startPoint y: 319, endPoint x: 974, endPoint y: 317, distance: 73.7
click at [974, 317] on div "**********" at bounding box center [921, 324] width 196 height 28
click at [913, 231] on icon "button" at bounding box center [913, 232] width 9 height 10
click at [939, 344] on div at bounding box center [921, 345] width 196 height 14
drag, startPoint x: 823, startPoint y: 330, endPoint x: 864, endPoint y: 243, distance: 96.4
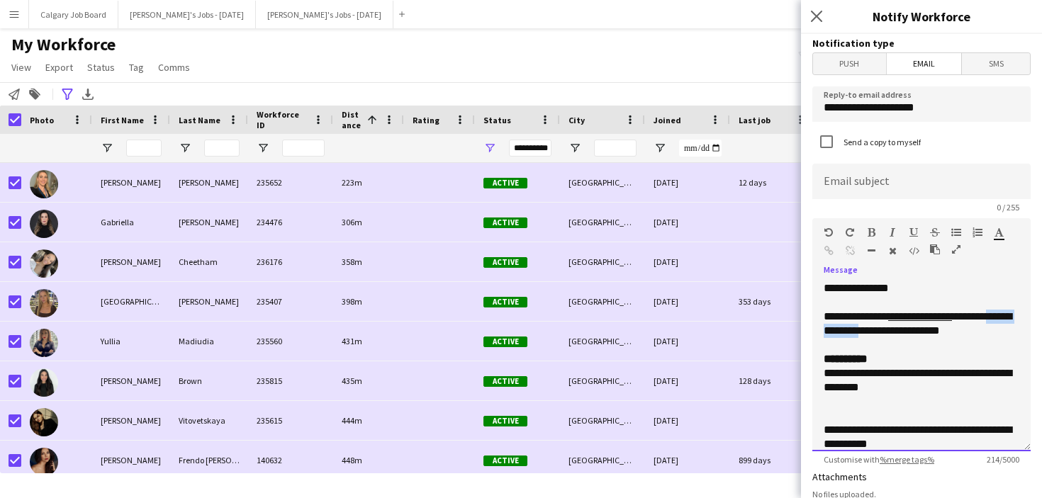
click at [898, 330] on div "**********" at bounding box center [921, 366] width 218 height 170
click at [870, 229] on icon "button" at bounding box center [871, 232] width 8 height 10
drag, startPoint x: 979, startPoint y: 356, endPoint x: 969, endPoint y: 336, distance: 22.2
click at [979, 356] on div "**********" at bounding box center [921, 359] width 196 height 14
drag, startPoint x: 966, startPoint y: 332, endPoint x: 916, endPoint y: 261, distance: 86.5
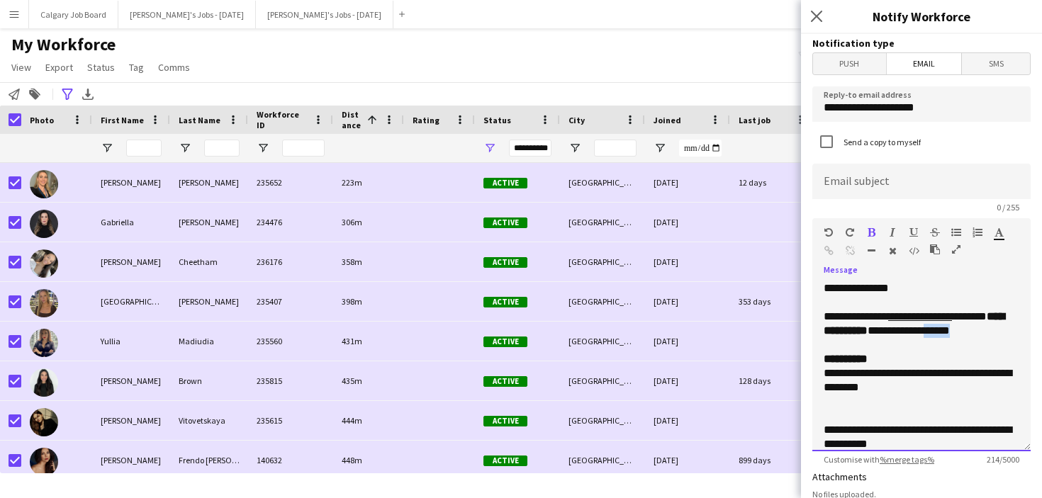
click at [1008, 330] on div "**********" at bounding box center [921, 324] width 196 height 28
click at [872, 230] on icon "button" at bounding box center [871, 232] width 8 height 10
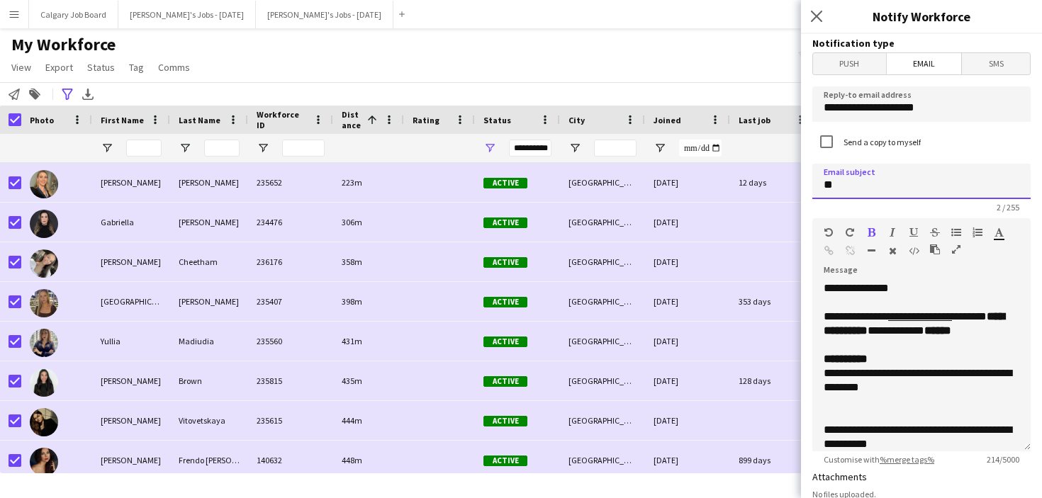
type input "*"
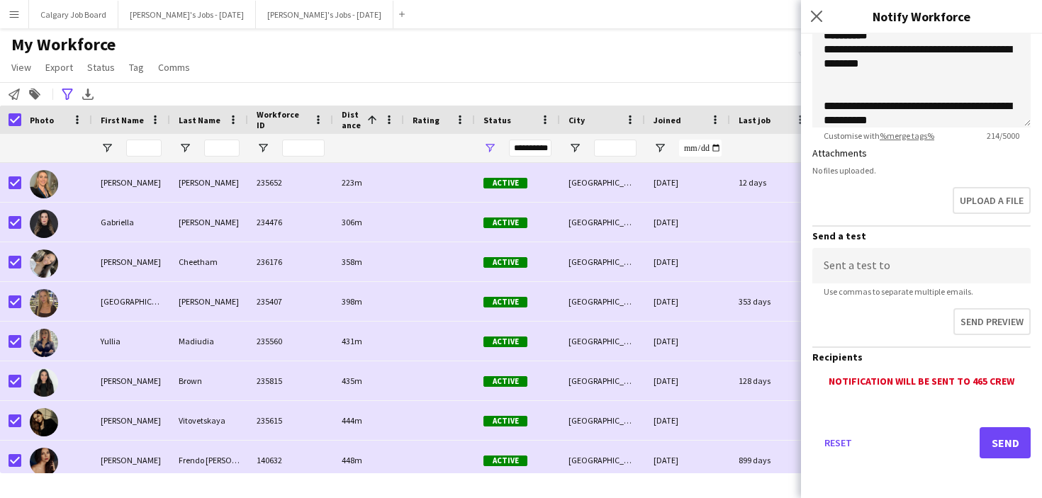
scroll to position [324, 0]
type input "**********"
click at [998, 449] on button "Send" at bounding box center [1004, 442] width 51 height 31
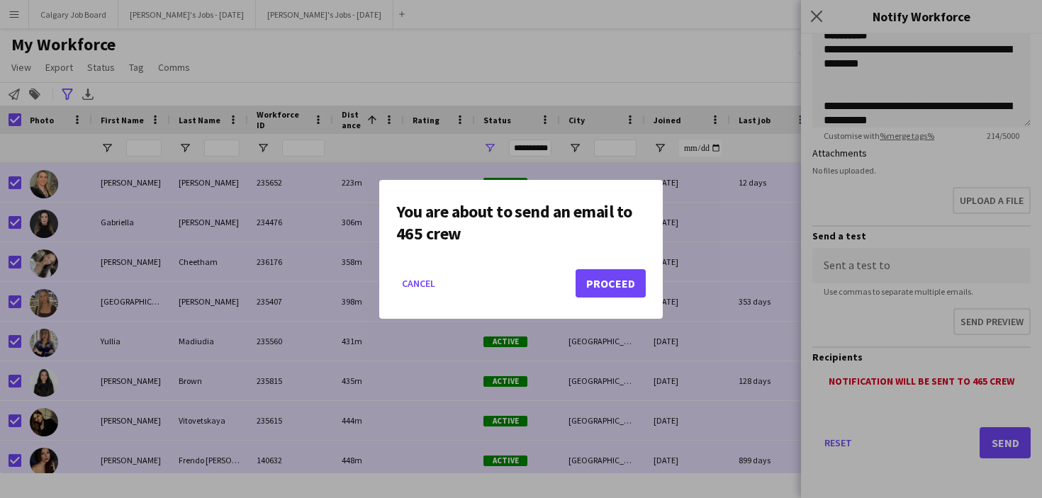
click at [601, 274] on button "Proceed" at bounding box center [610, 283] width 70 height 28
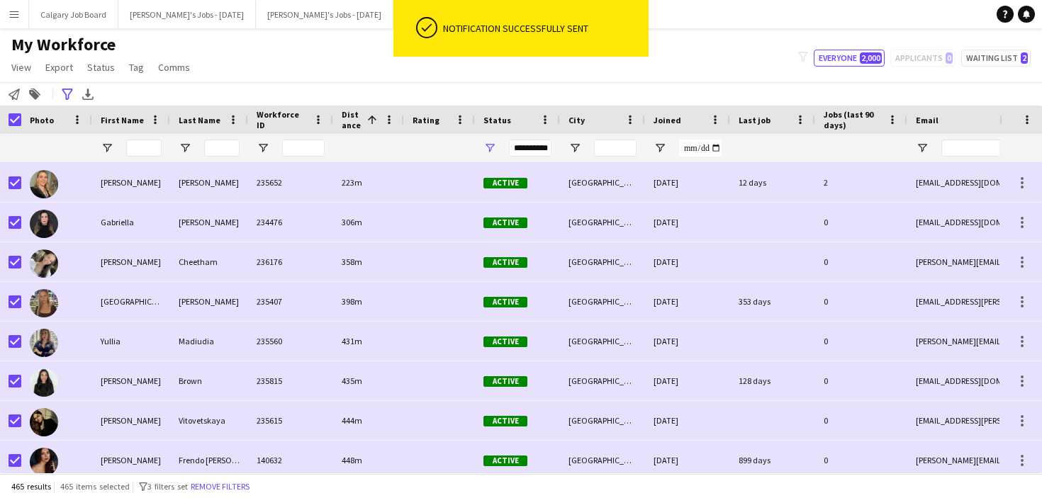
click at [349, 49] on div "My Workforce View Views Default view Active New view Update view Delete view Ed…" at bounding box center [521, 58] width 1042 height 48
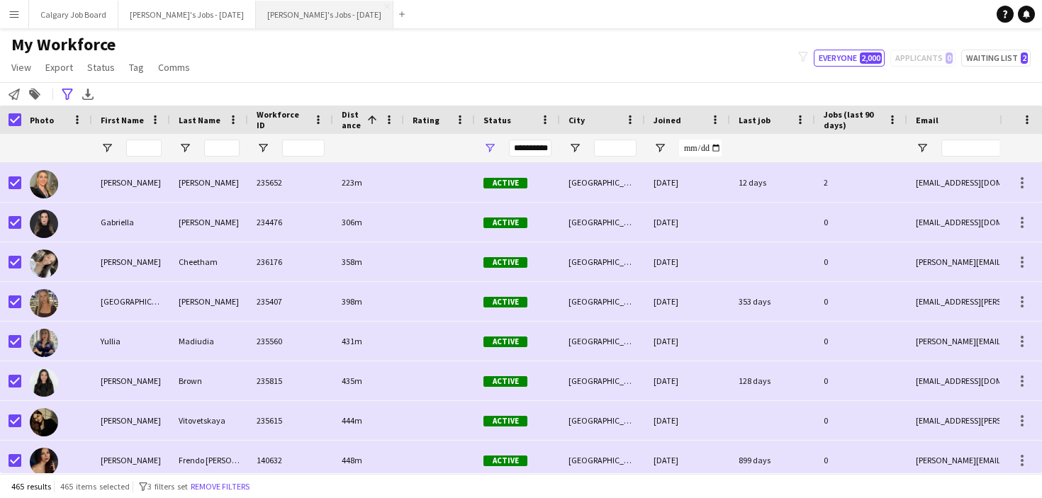
click at [330, 17] on button "Kirsten's Jobs - November 2025 Close" at bounding box center [324, 15] width 137 height 28
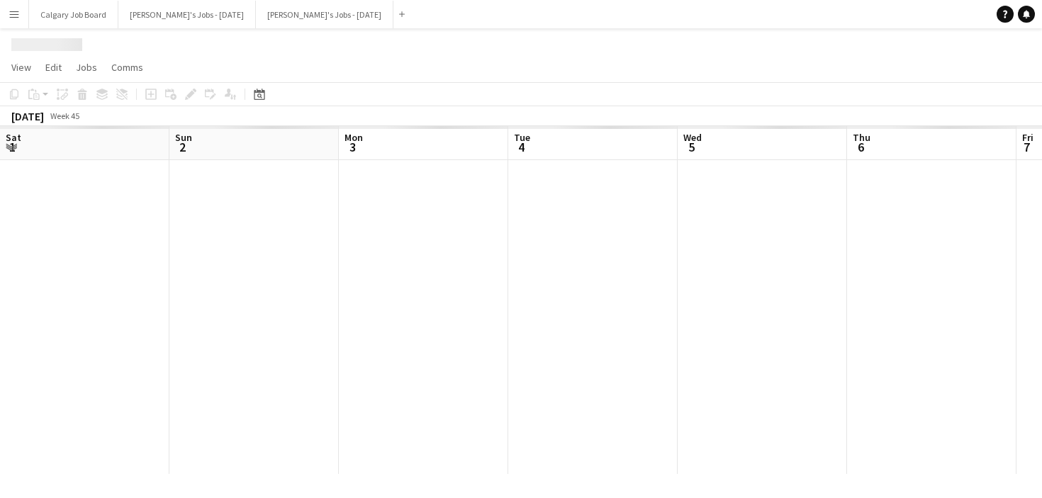
scroll to position [0, 498]
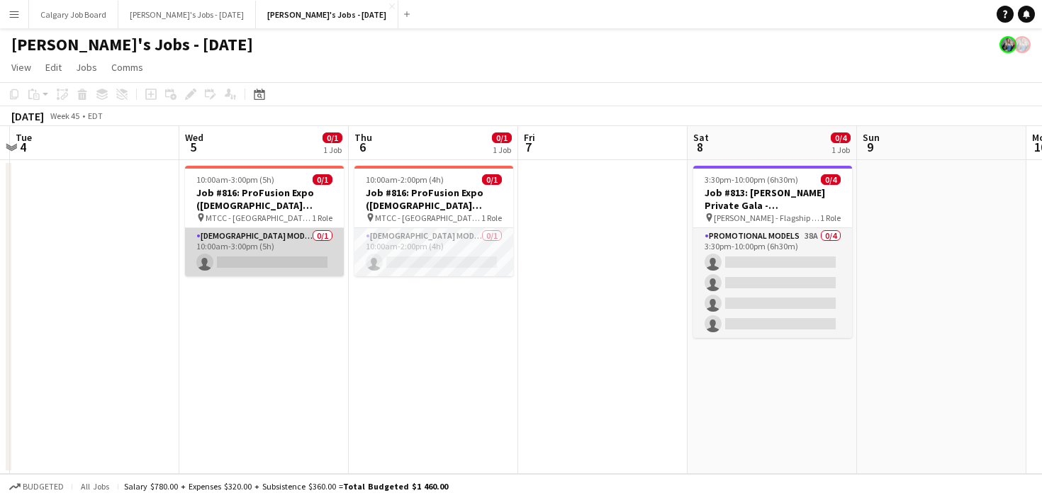
click at [239, 244] on app-card-role "Female Models 0/1 10:00am-3:00pm (5h) single-neutral-actions" at bounding box center [264, 252] width 159 height 48
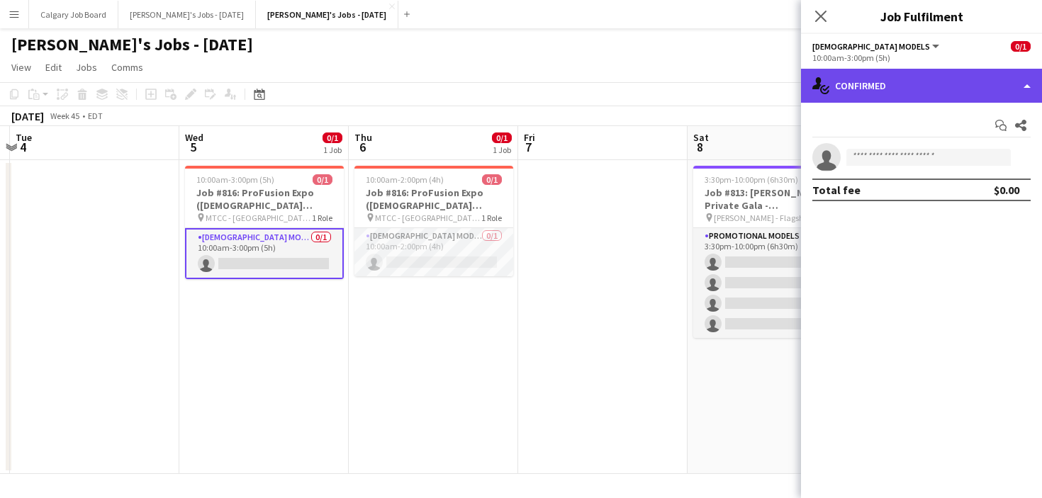
click at [827, 78] on icon "single-neutral-actions-check-2" at bounding box center [820, 85] width 17 height 17
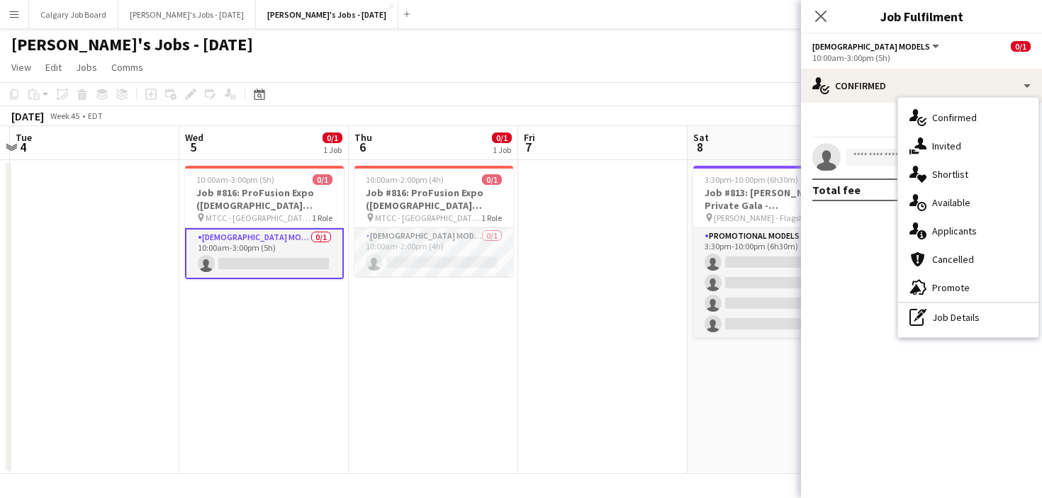
drag, startPoint x: 988, startPoint y: 317, endPoint x: 933, endPoint y: 174, distance: 153.2
click at [986, 312] on div "pen-write Job Details" at bounding box center [968, 317] width 140 height 28
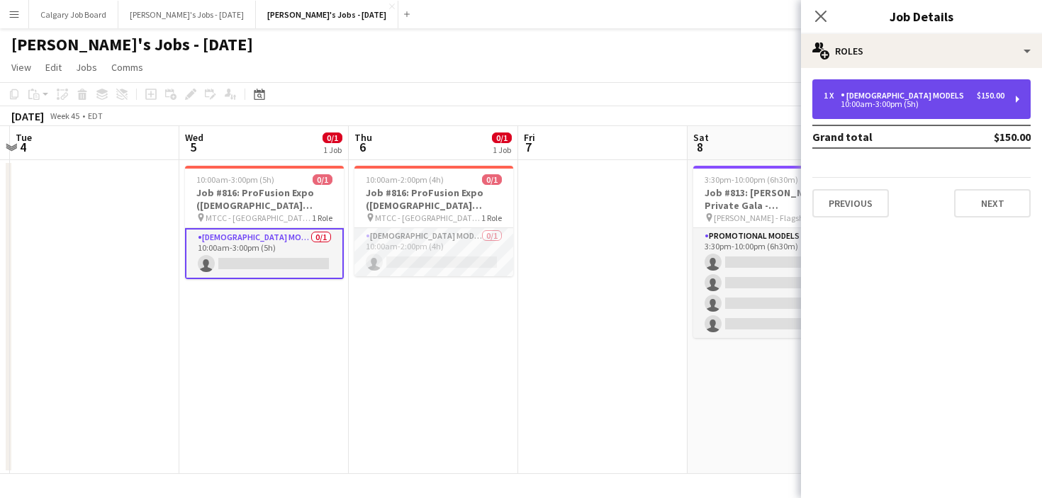
click at [889, 96] on div "[DEMOGRAPHIC_DATA] Models" at bounding box center [904, 96] width 129 height 10
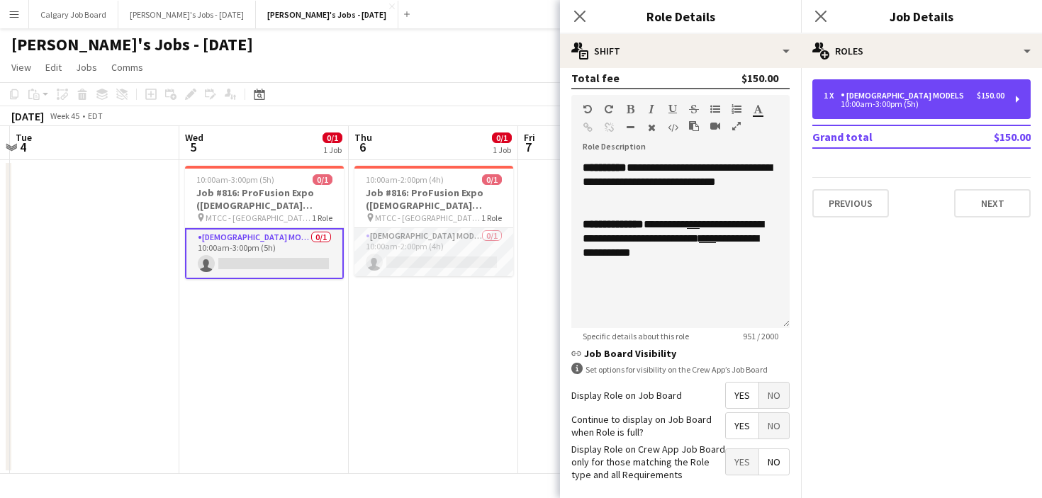
scroll to position [366, 0]
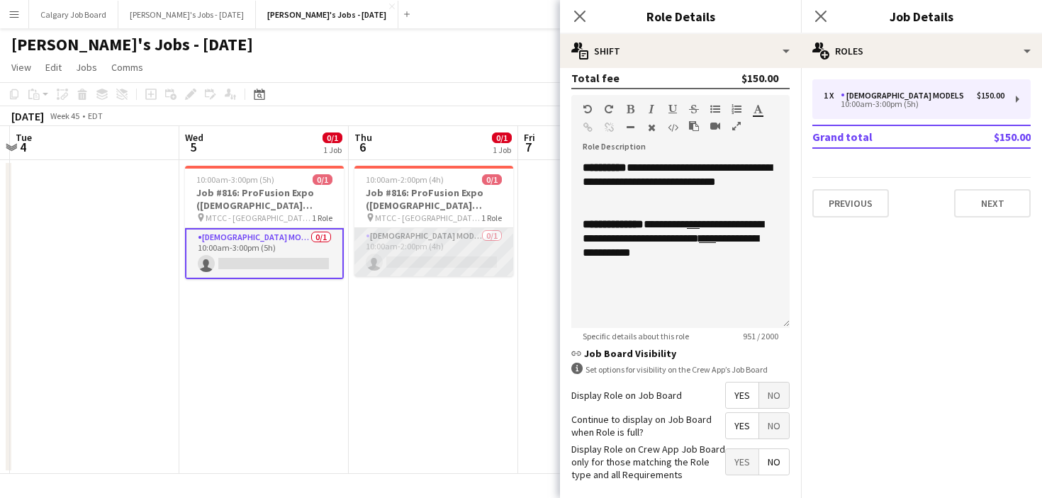
click at [452, 265] on app-card-role "Female Models 0/1 10:00am-2:00pm (4h) single-neutral-actions" at bounding box center [433, 252] width 159 height 48
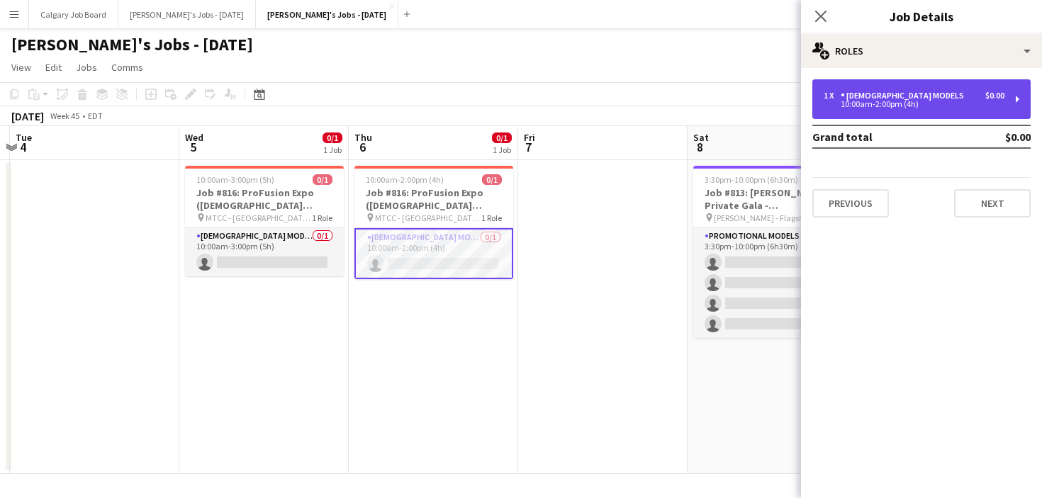
click at [918, 100] on div "1 x Female Models $0.00" at bounding box center [913, 96] width 181 height 10
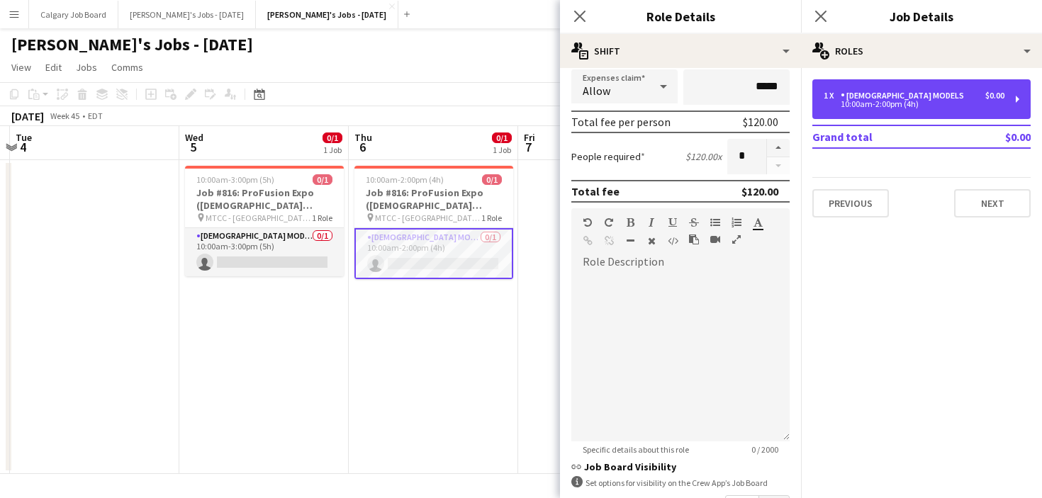
scroll to position [269, 0]
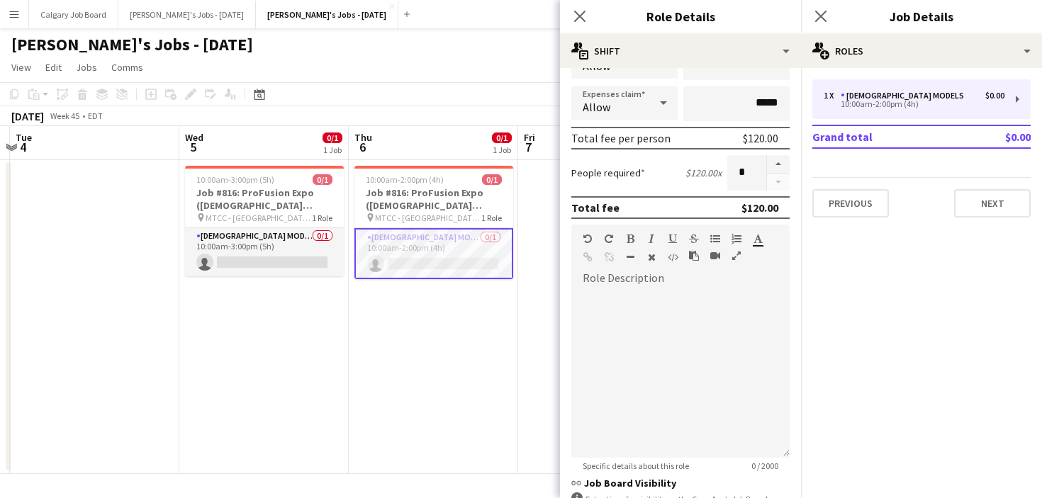
click at [387, 74] on app-page-menu "View Day view expanded Day view collapsed Month view Date picker Jump to today …" at bounding box center [521, 68] width 1042 height 27
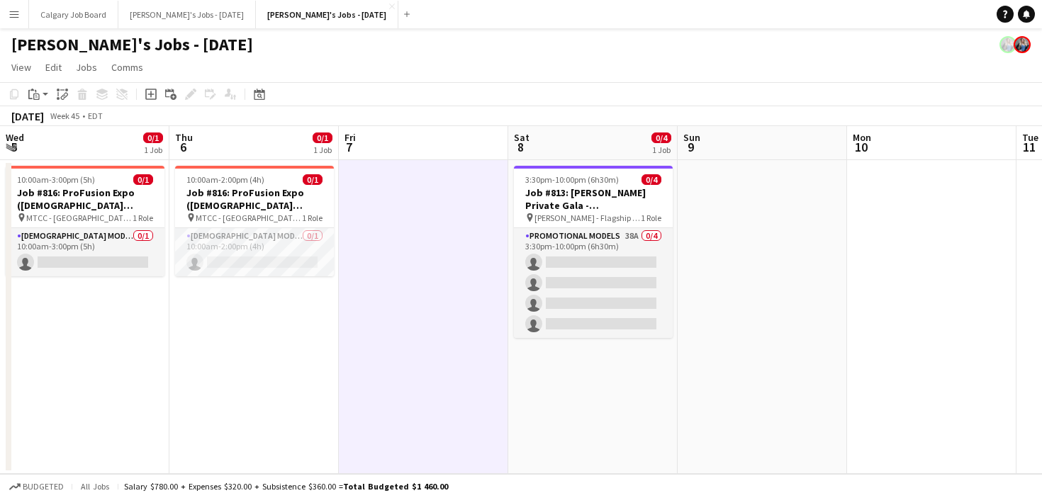
scroll to position [0, 427]
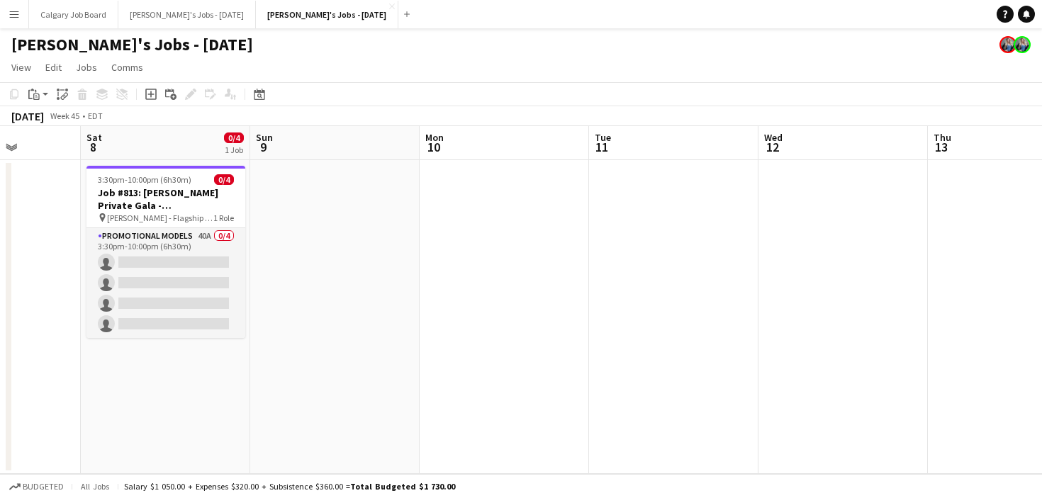
drag, startPoint x: 17, startPoint y: 16, endPoint x: 27, endPoint y: 60, distance: 45.7
click at [18, 16] on app-icon "Menu" at bounding box center [14, 14] width 11 height 11
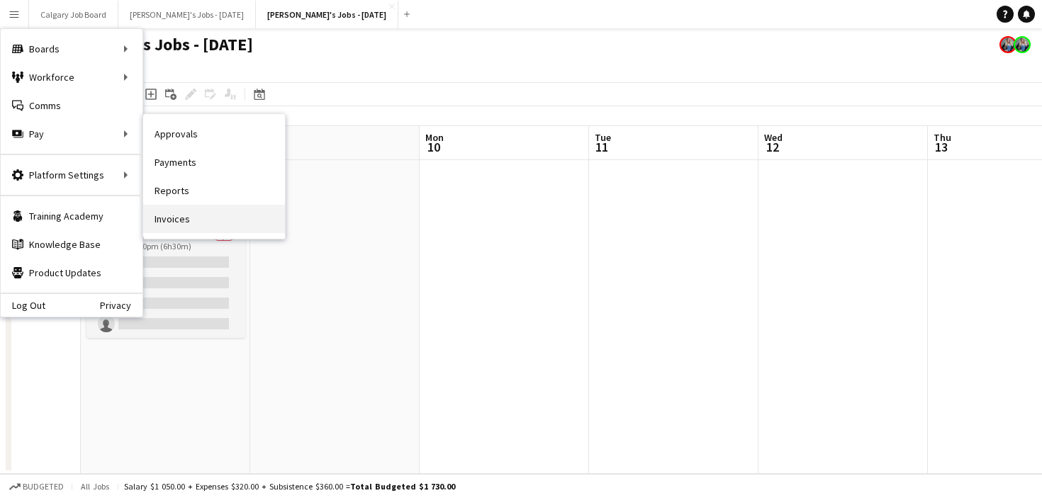
click at [195, 215] on link "Invoices" at bounding box center [214, 219] width 142 height 28
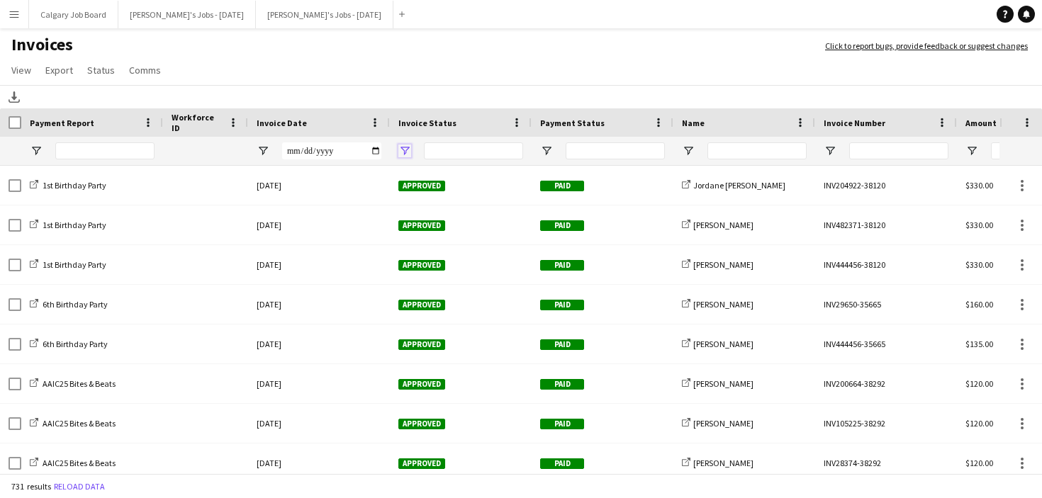
click at [404, 153] on span "Open Filter Menu" at bounding box center [404, 151] width 13 height 13
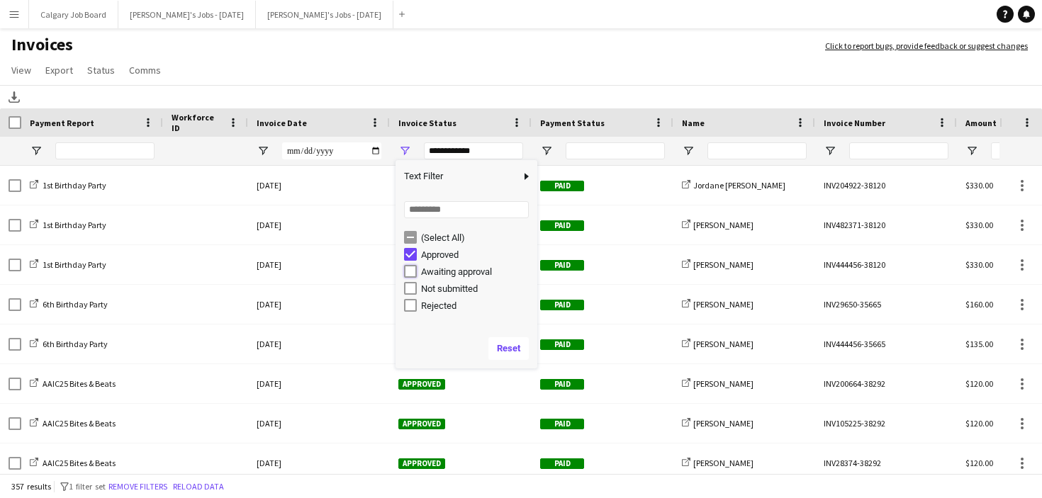
type input "**********"
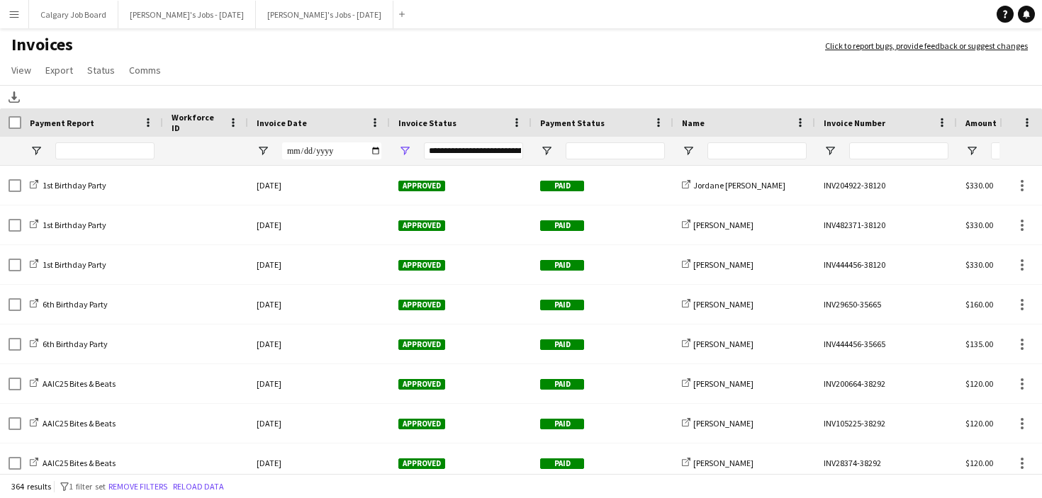
click at [474, 96] on div "Download" at bounding box center [521, 96] width 1042 height 23
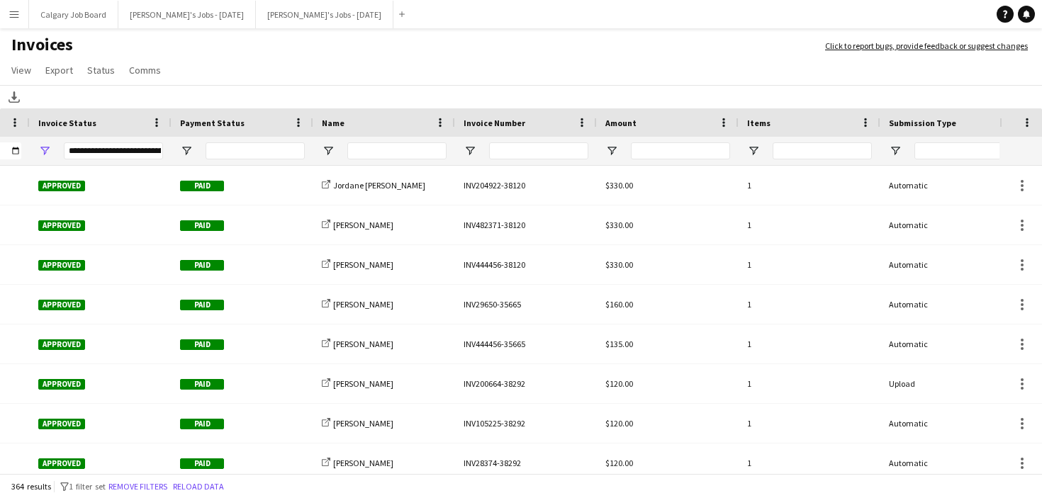
scroll to position [0, 344]
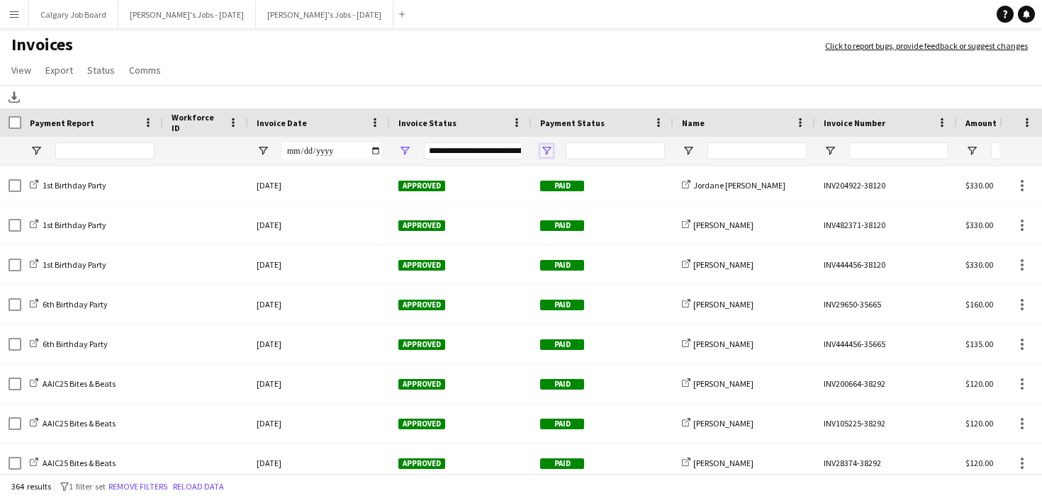
click at [550, 154] on span "Open Filter Menu" at bounding box center [546, 151] width 13 height 13
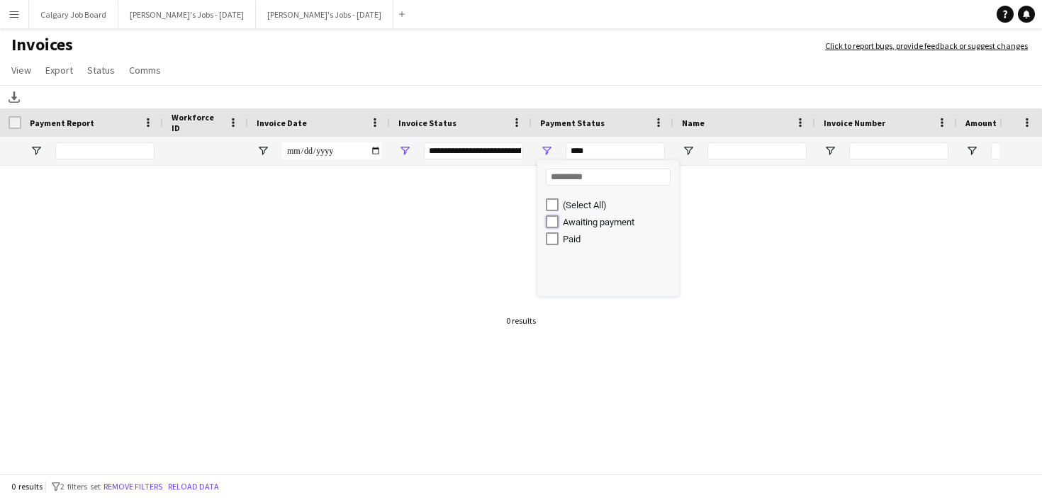
type input "**********"
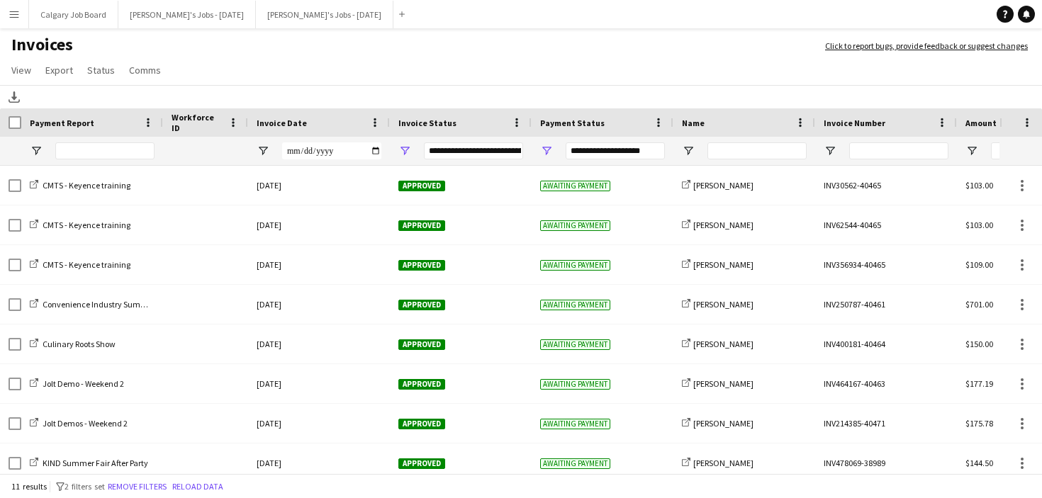
drag, startPoint x: 496, startPoint y: 96, endPoint x: 500, endPoint y: 116, distance: 20.9
click at [496, 95] on div "Download" at bounding box center [521, 96] width 1042 height 23
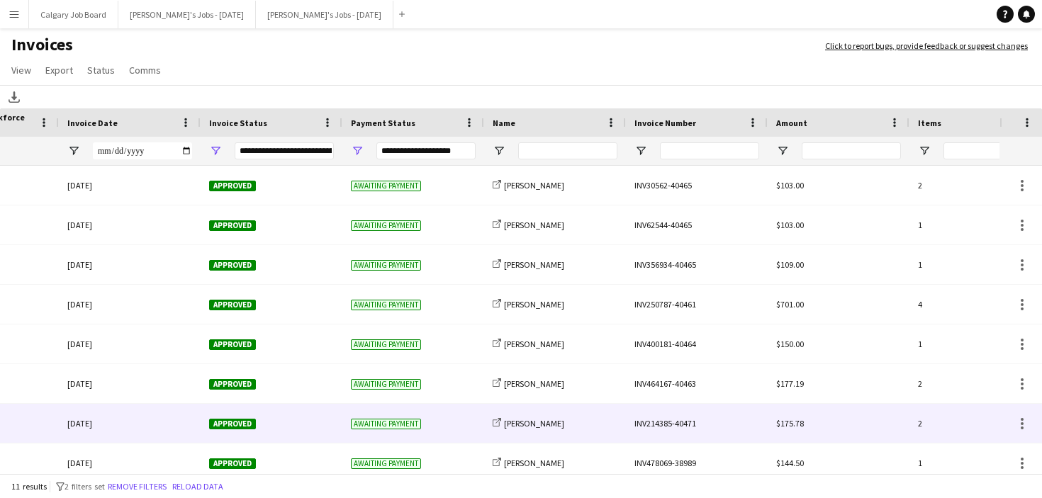
drag, startPoint x: 799, startPoint y: 181, endPoint x: 778, endPoint y: 274, distance: 95.8
click at [797, 406] on div "[DATE] Approved Awaiting payment share-external-link-1 [PERSON_NAME] INV30562-4…" at bounding box center [502, 384] width 1382 height 437
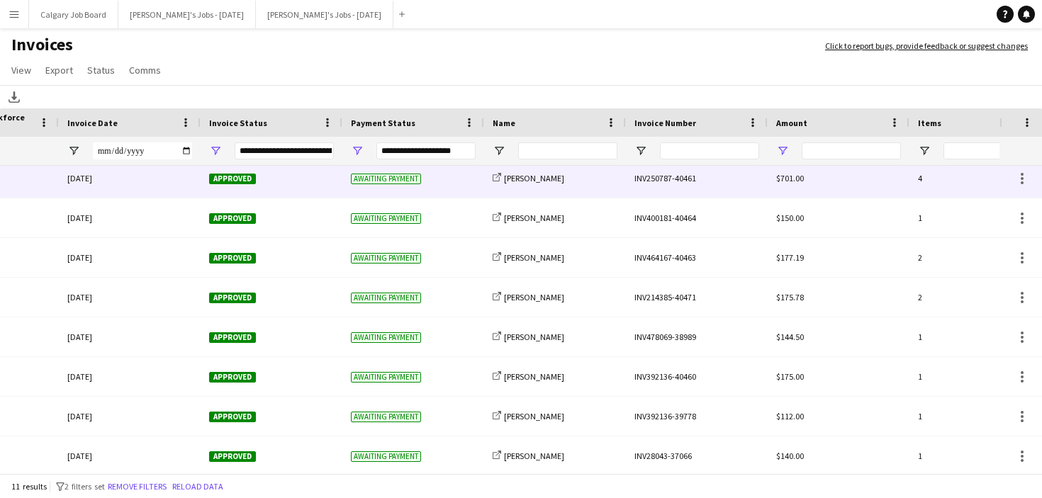
drag, startPoint x: 794, startPoint y: 454, endPoint x: 782, endPoint y: 154, distance: 299.3
click at [789, 164] on div "Invoice Date Invoice Status Payment Status Name" at bounding box center [521, 292] width 1042 height 368
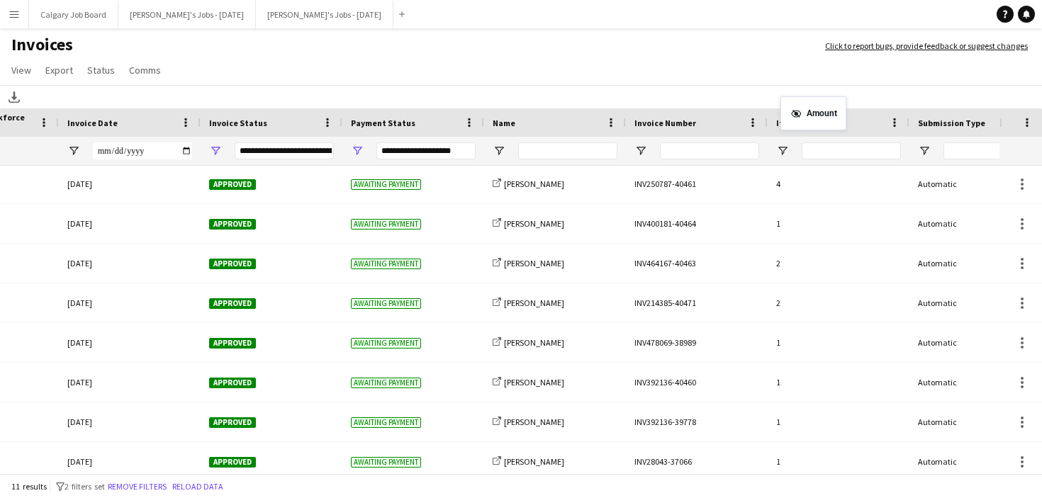
drag, startPoint x: 783, startPoint y: 126, endPoint x: 787, endPoint y: 109, distance: 17.4
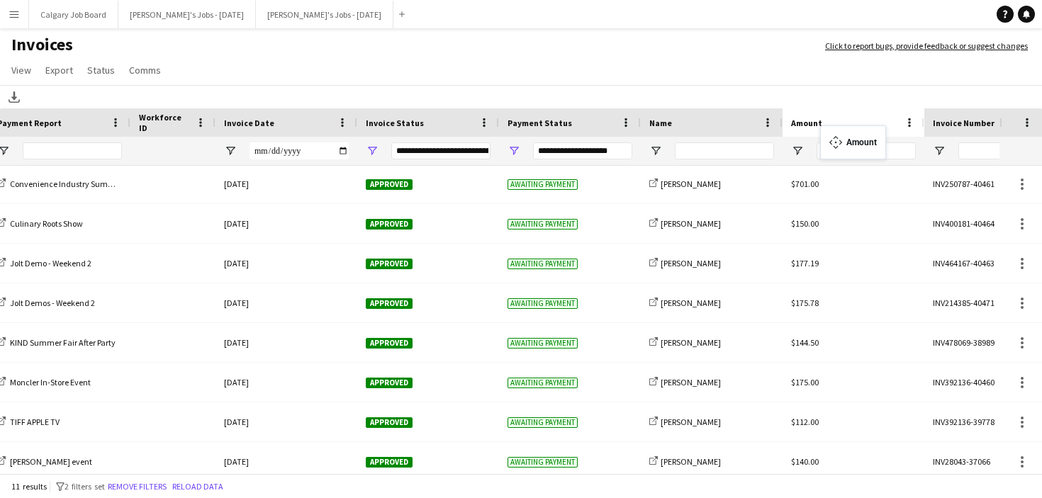
drag, startPoint x: 942, startPoint y: 128, endPoint x: 827, endPoint y: 134, distance: 115.7
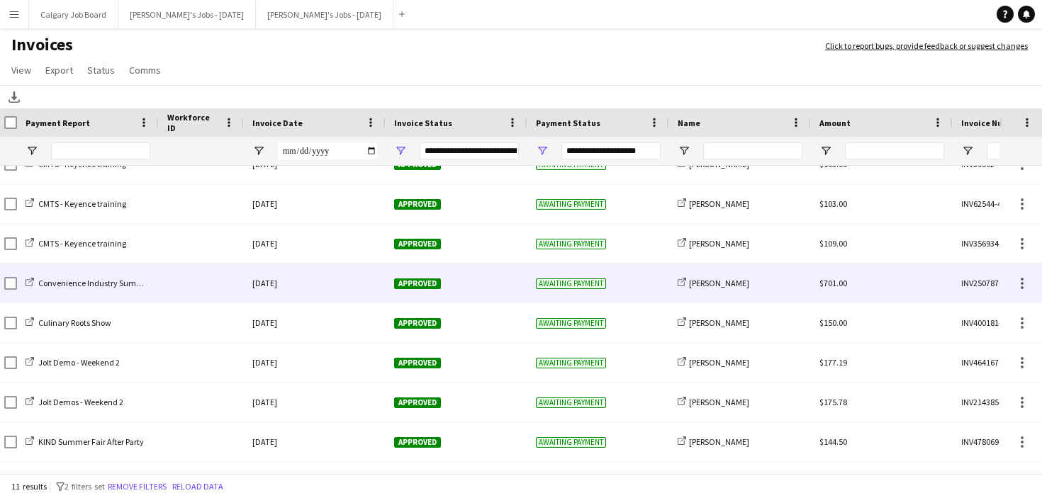
scroll to position [19, 0]
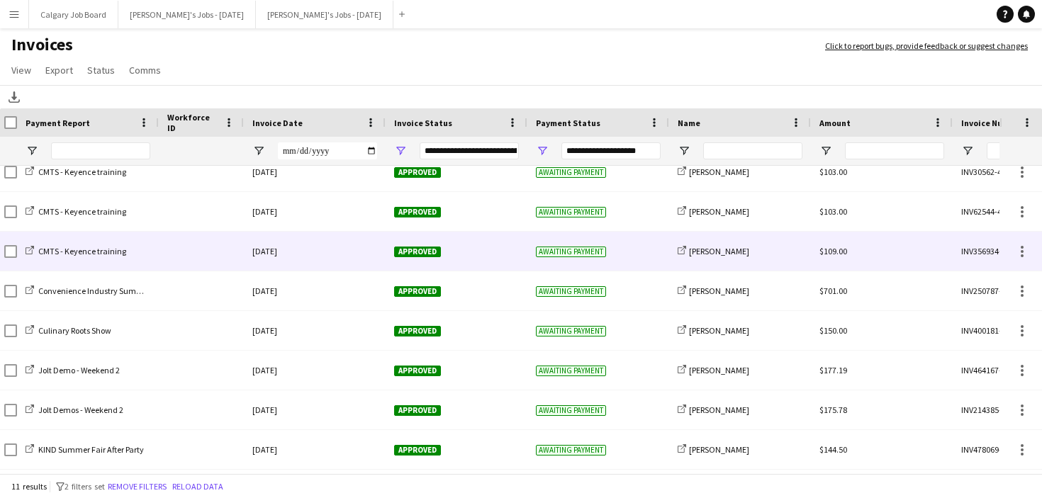
click at [523, 266] on div "Approved" at bounding box center [457, 251] width 142 height 39
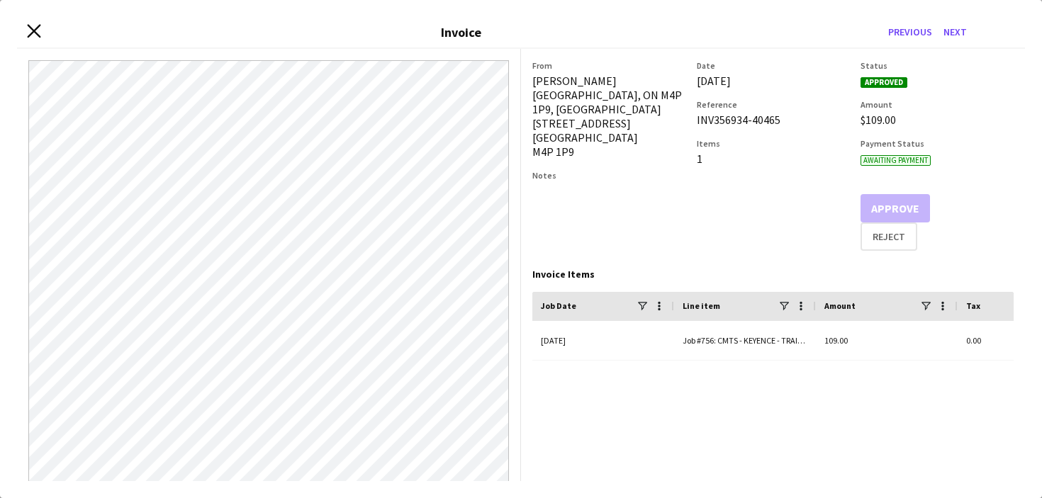
click at [37, 33] on icon at bounding box center [33, 31] width 13 height 13
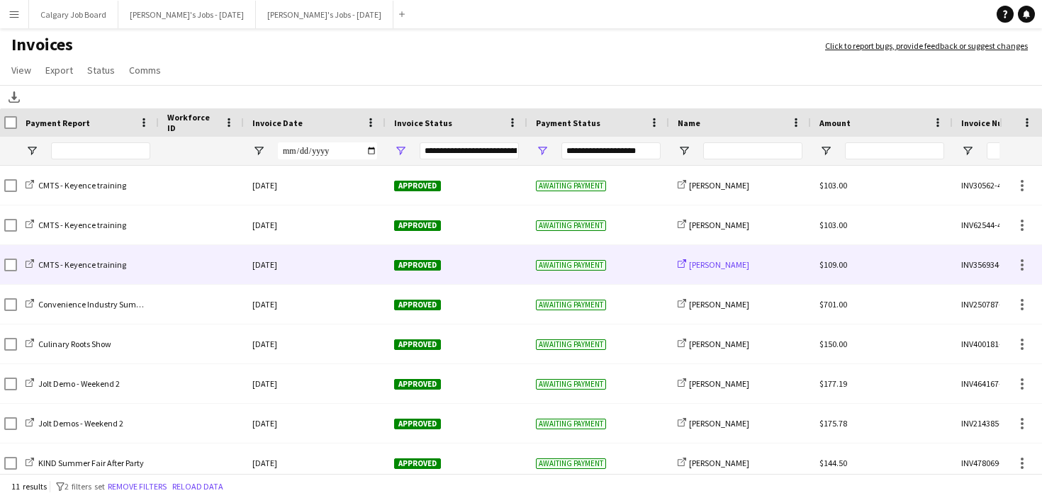
click at [709, 268] on span "[PERSON_NAME]" at bounding box center [719, 264] width 60 height 11
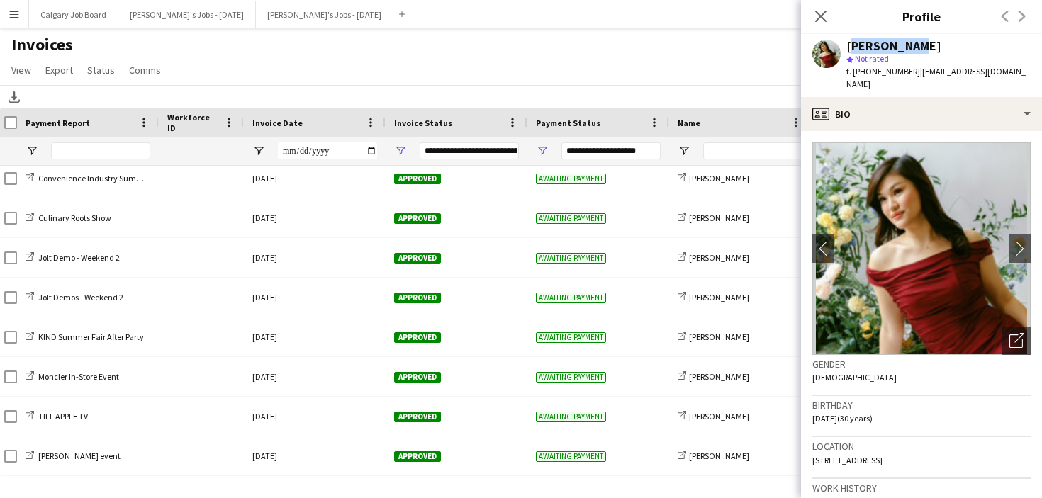
drag, startPoint x: 848, startPoint y: 45, endPoint x: 921, endPoint y: 46, distance: 73.0
click at [921, 46] on div "[PERSON_NAME]" at bounding box center [938, 46] width 184 height 13
copy div "[PERSON_NAME]"
drag, startPoint x: 909, startPoint y: 73, endPoint x: 998, endPoint y: 74, distance: 88.6
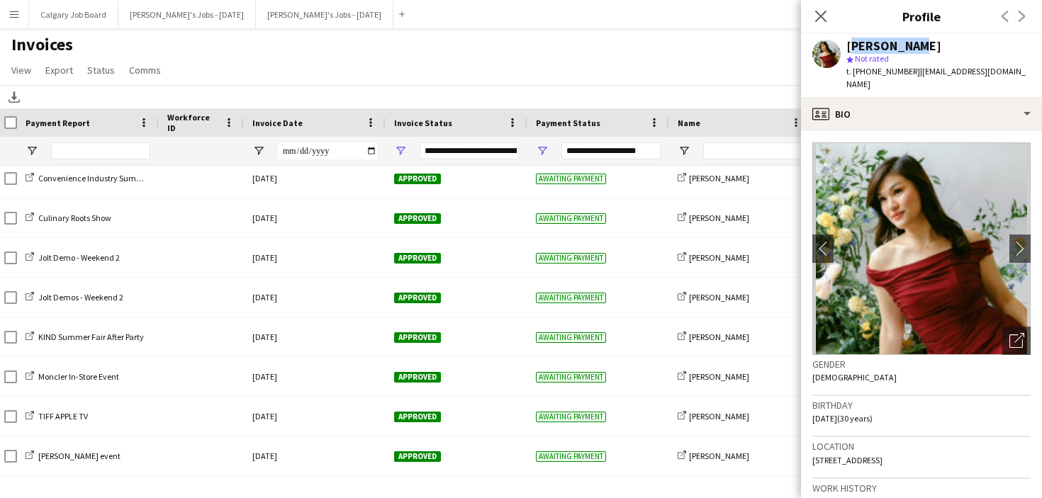
click at [998, 74] on span "| [EMAIL_ADDRESS][DOMAIN_NAME]" at bounding box center [935, 77] width 179 height 23
copy span "[EMAIL_ADDRESS][DOMAIN_NAME]"
click at [599, 79] on app-page-menu "View Customise view Customise filters Reset Filters Reset View Reset All Export…" at bounding box center [521, 71] width 1042 height 27
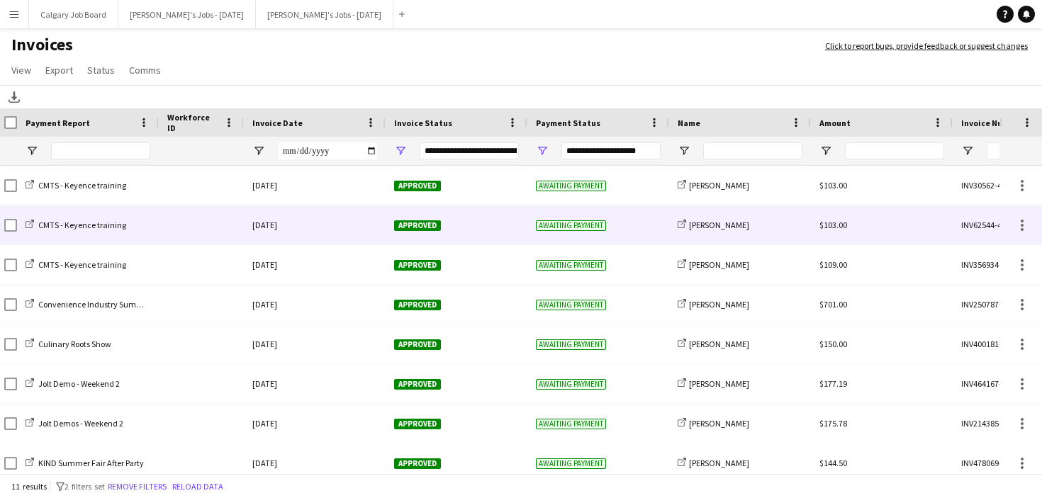
scroll to position [0, 0]
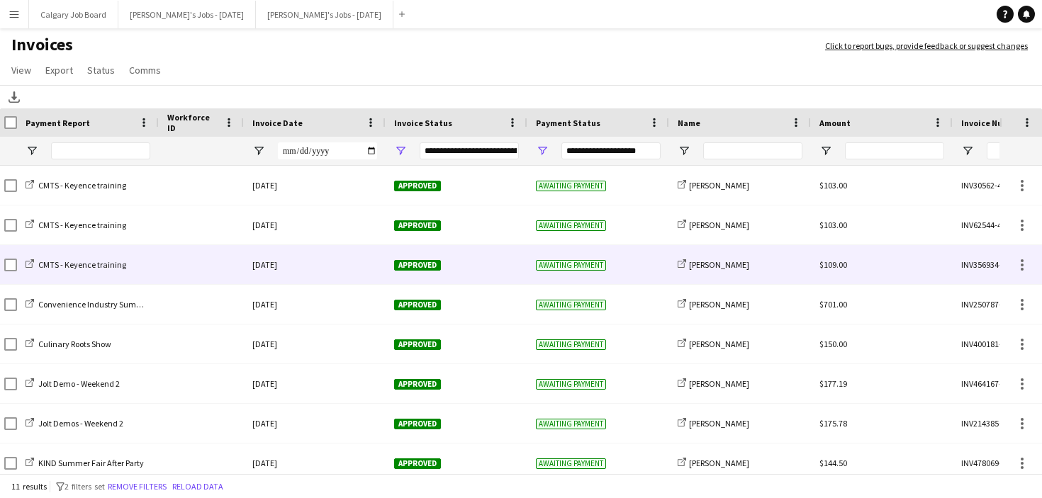
click at [366, 269] on div "[DATE]" at bounding box center [315, 264] width 142 height 39
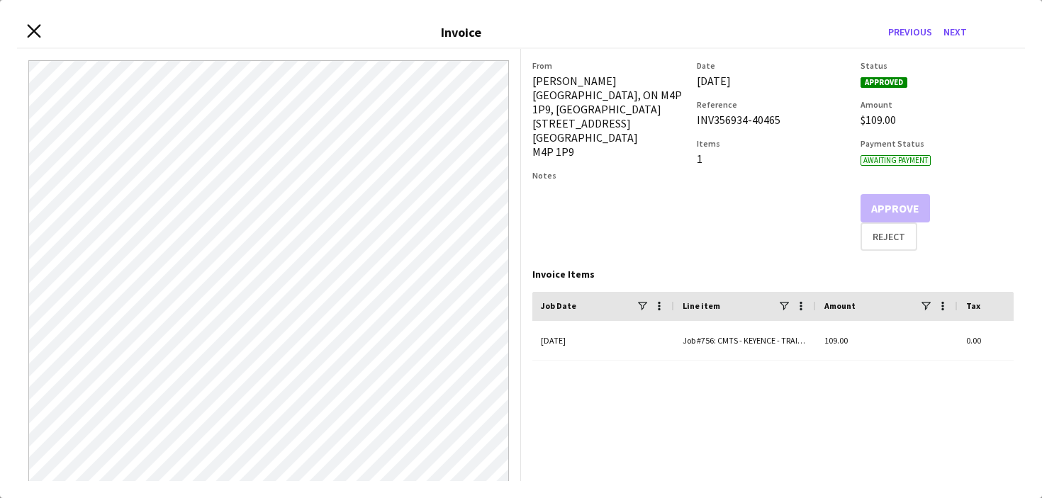
click at [33, 32] on icon at bounding box center [33, 31] width 13 height 13
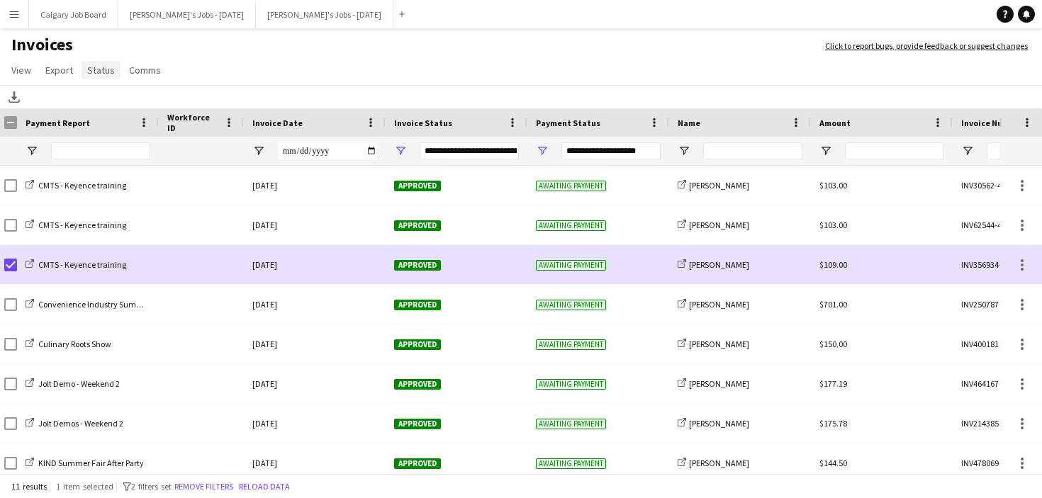
click at [92, 72] on span "Status" at bounding box center [101, 70] width 28 height 13
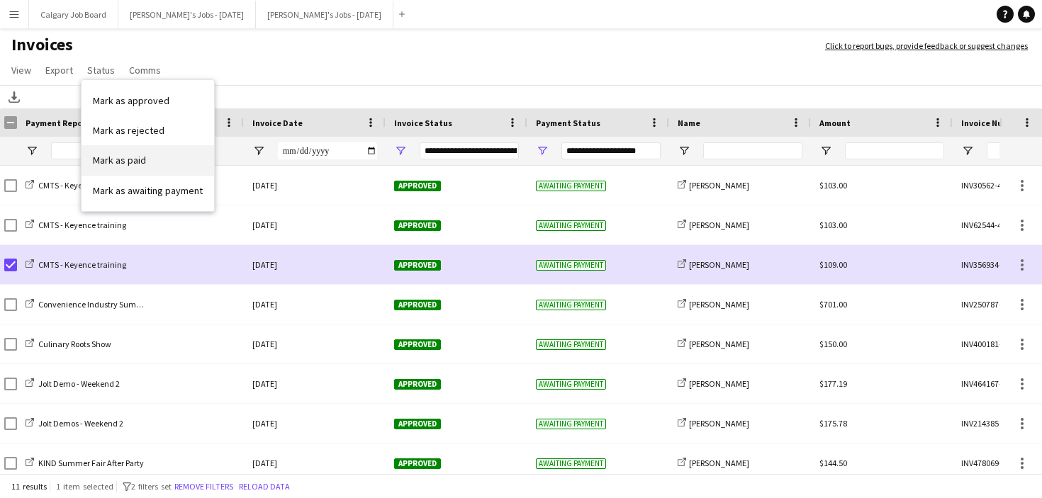
click at [145, 166] on span "Mark as paid" at bounding box center [119, 160] width 53 height 13
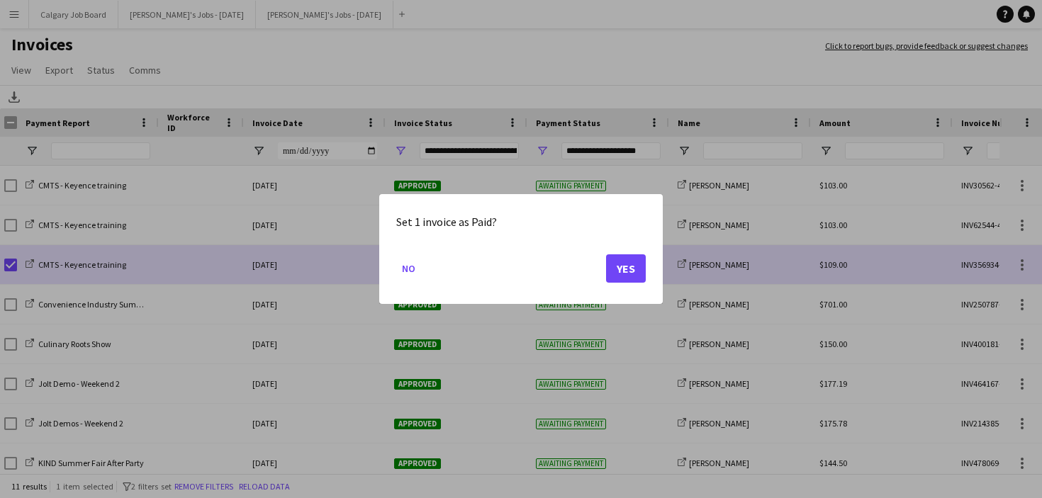
click at [626, 262] on button "Yes" at bounding box center [626, 268] width 40 height 28
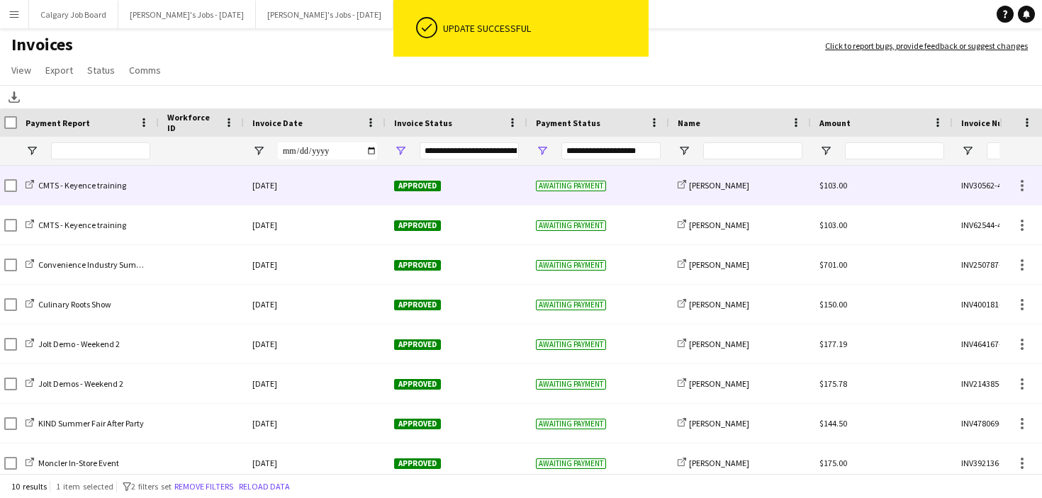
click at [196, 187] on div at bounding box center [201, 185] width 85 height 39
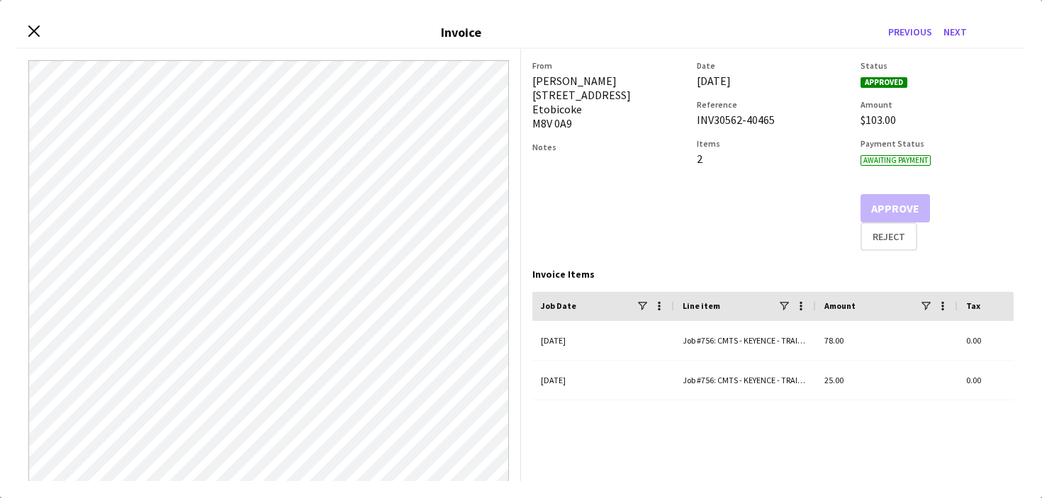
drag, startPoint x: 534, startPoint y: 79, endPoint x: 631, endPoint y: 79, distance: 97.8
click at [631, 79] on div "[PERSON_NAME] [STREET_ADDRESS]" at bounding box center [608, 102] width 153 height 57
copy div "[PERSON_NAME]"
click at [33, 34] on icon "Close invoice dialog" at bounding box center [33, 31] width 13 height 13
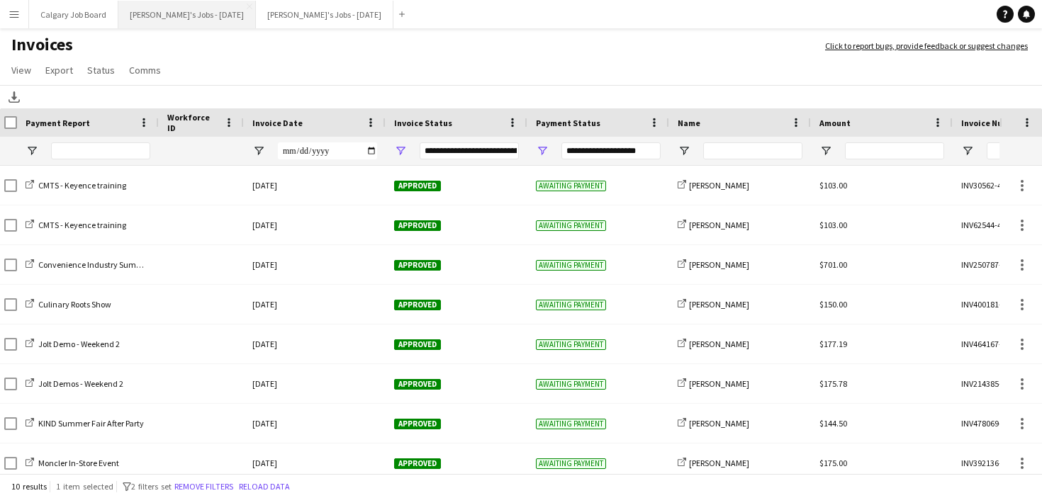
click at [195, 18] on button "[PERSON_NAME]'s Jobs - [DATE] Close" at bounding box center [186, 15] width 137 height 28
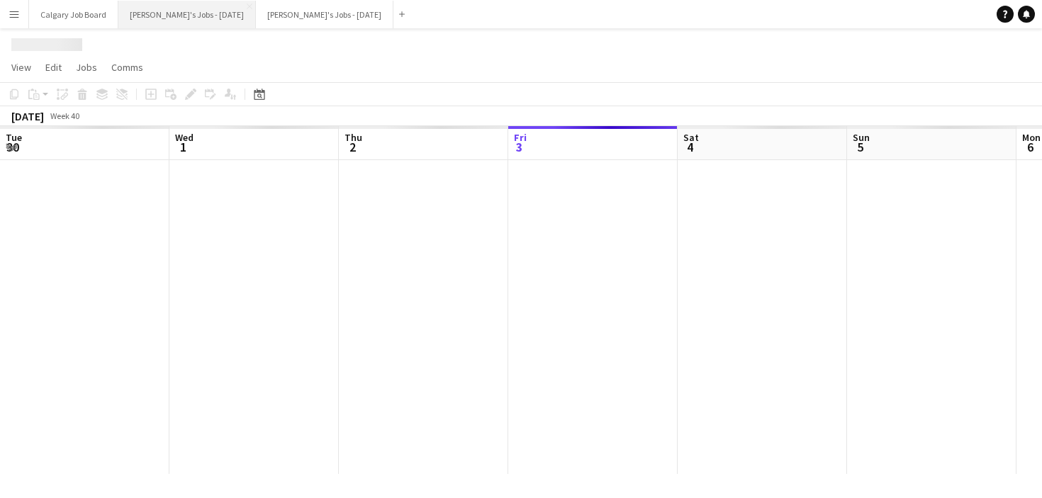
scroll to position [0, 339]
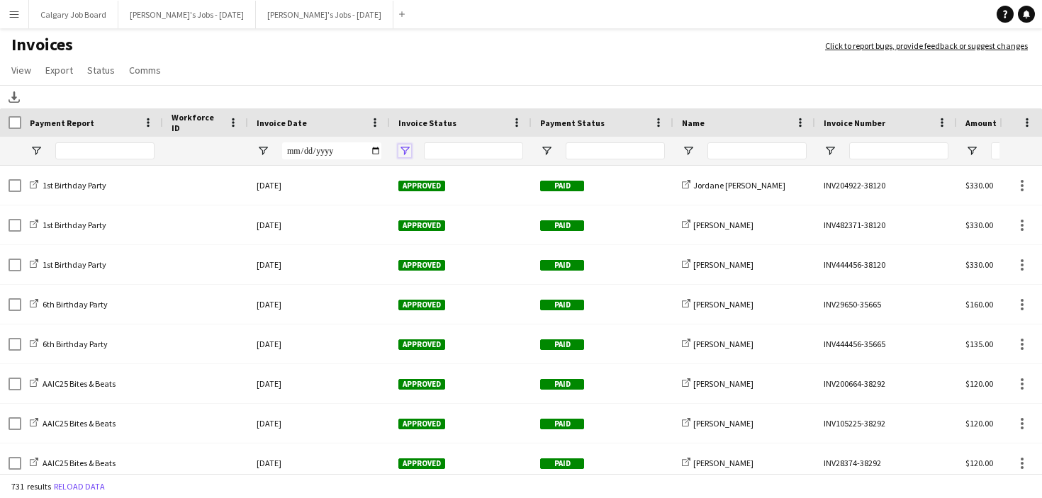
drag, startPoint x: 403, startPoint y: 147, endPoint x: 404, endPoint y: 154, distance: 7.1
click at [403, 147] on span "Open Filter Menu" at bounding box center [404, 151] width 13 height 13
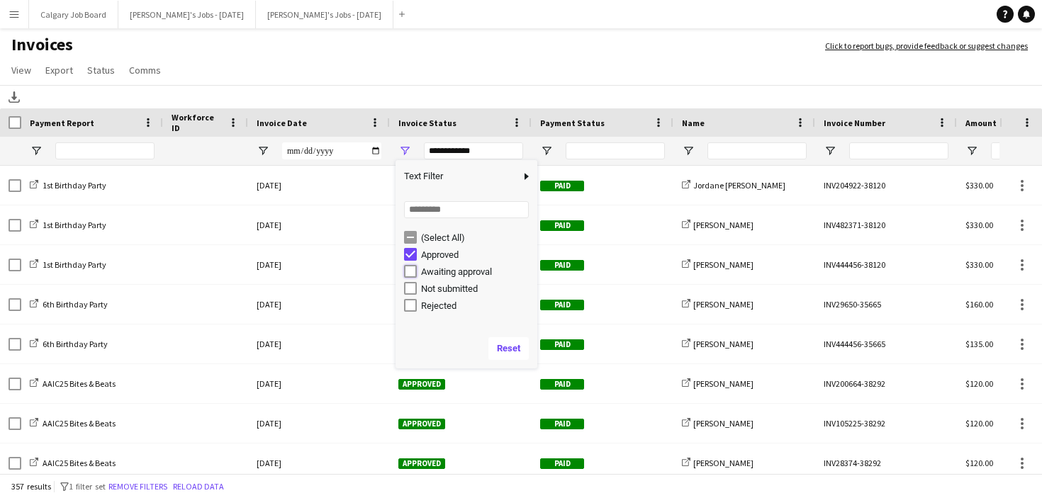
type input "**********"
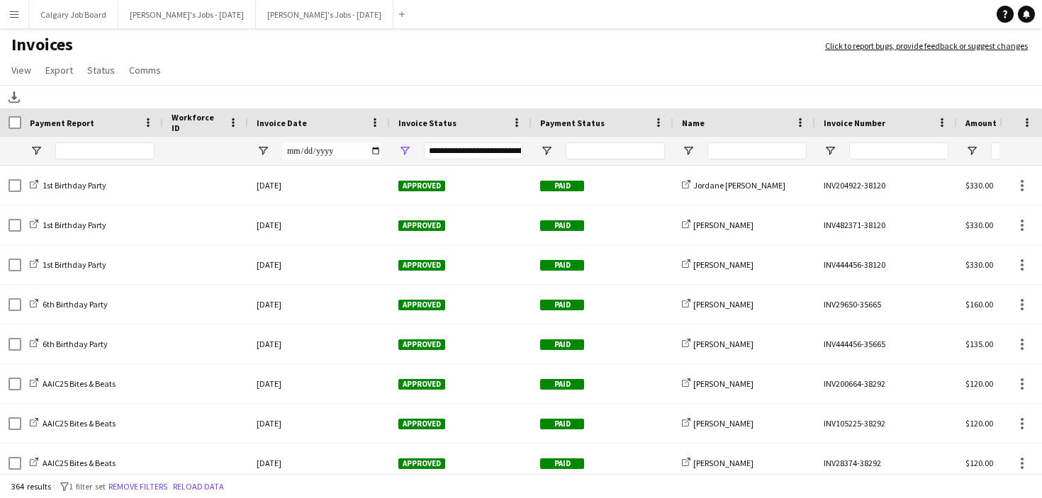
click at [546, 74] on app-page-menu "View Customise view Customise filters Reset Filters Reset View Reset All Export…" at bounding box center [521, 71] width 1042 height 27
click at [548, 153] on span "Open Filter Menu" at bounding box center [546, 151] width 13 height 13
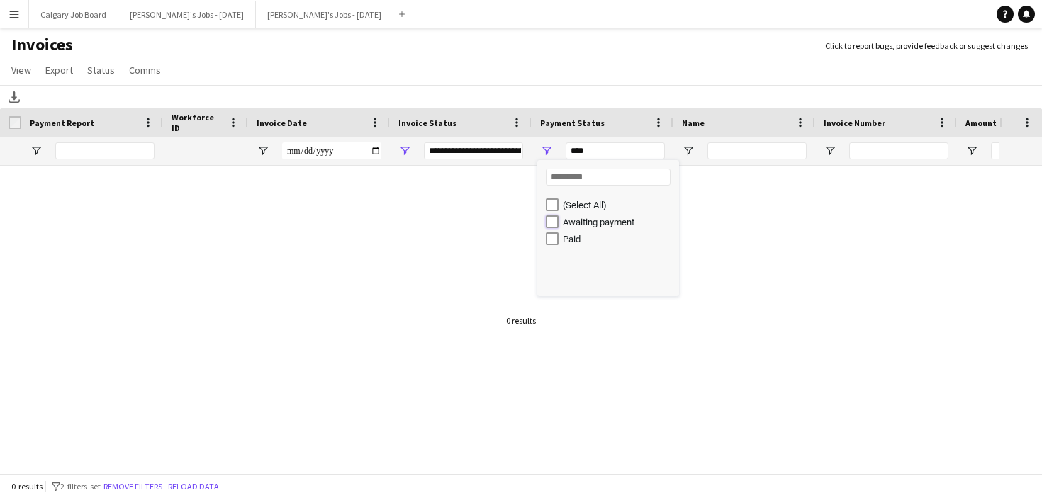
type input "**********"
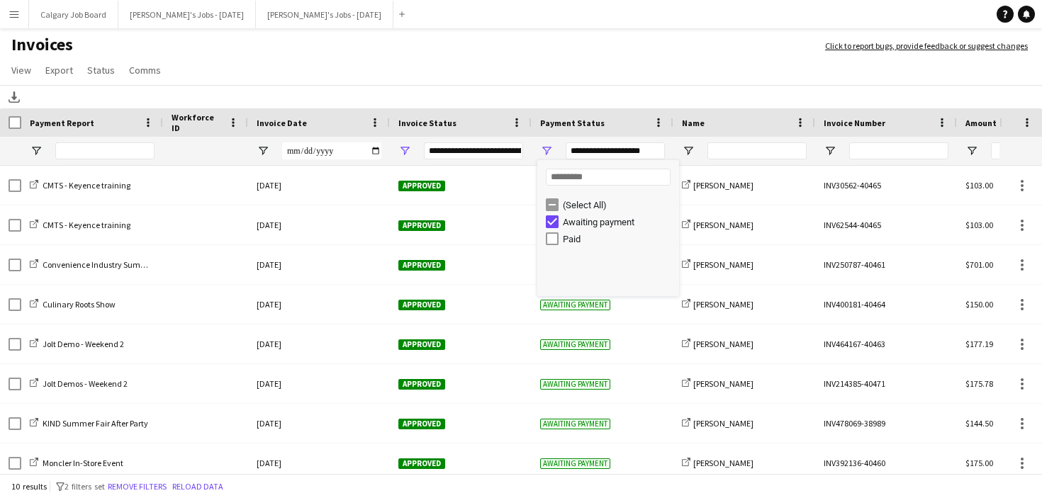
click at [556, 86] on div "Download" at bounding box center [521, 96] width 1042 height 23
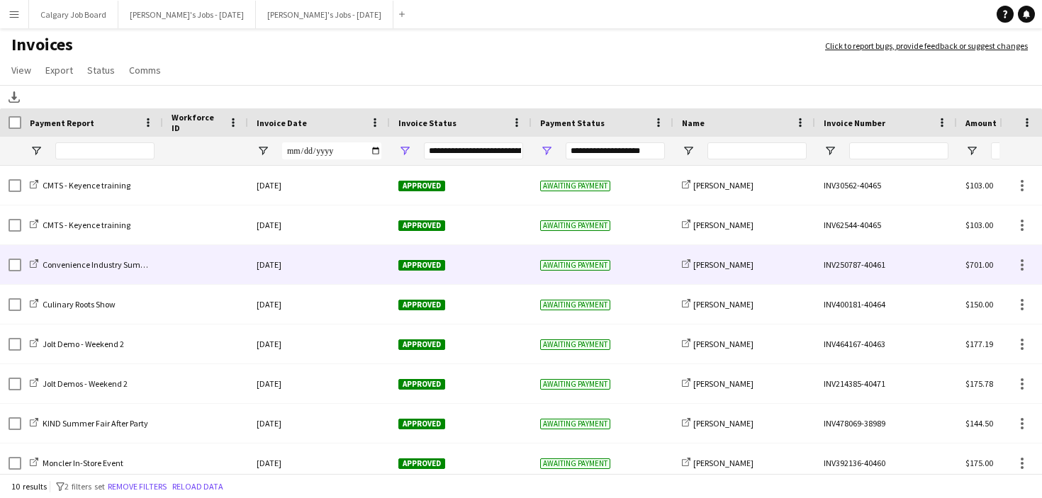
scroll to position [0, 1]
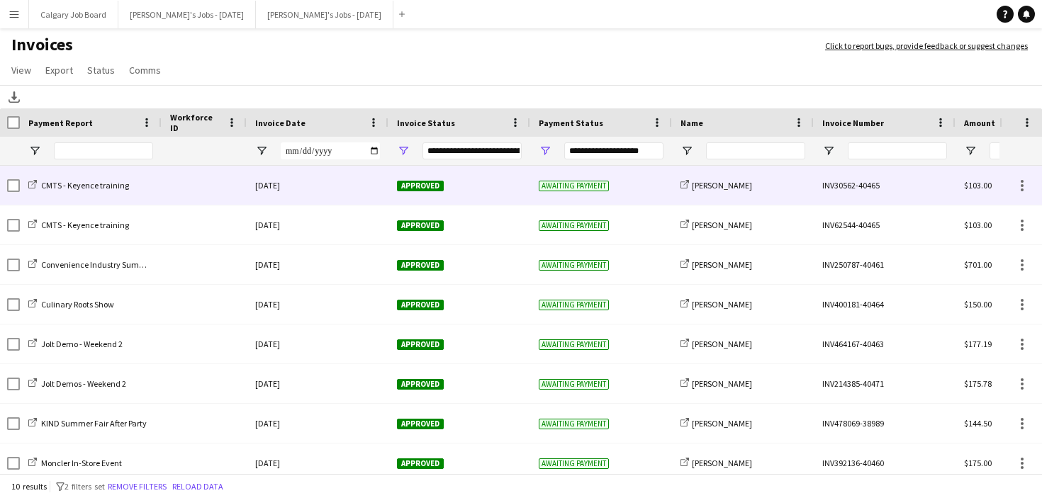
click at [702, 191] on div "share-external-link-1 [PERSON_NAME]" at bounding box center [743, 185] width 142 height 39
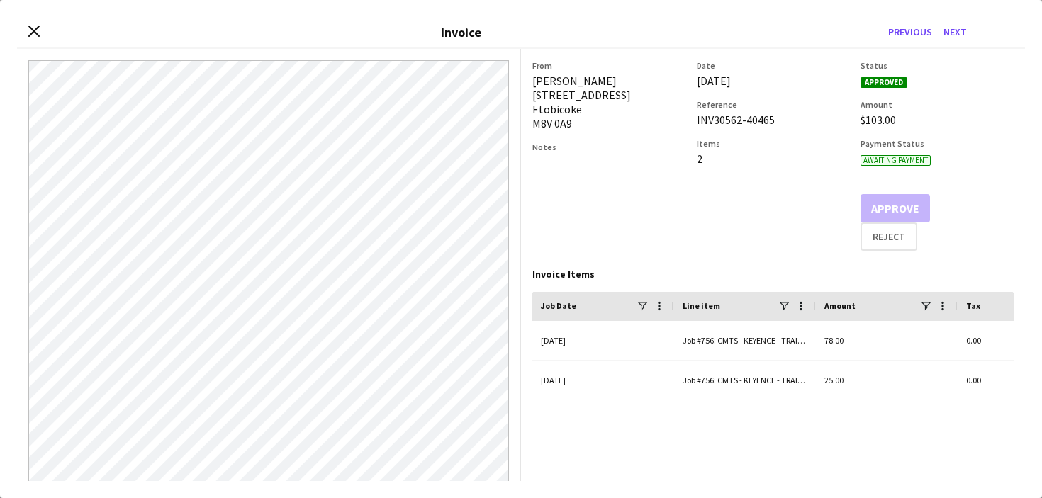
drag, startPoint x: 33, startPoint y: 32, endPoint x: 232, endPoint y: 72, distance: 203.9
click at [33, 32] on icon at bounding box center [33, 31] width 11 height 11
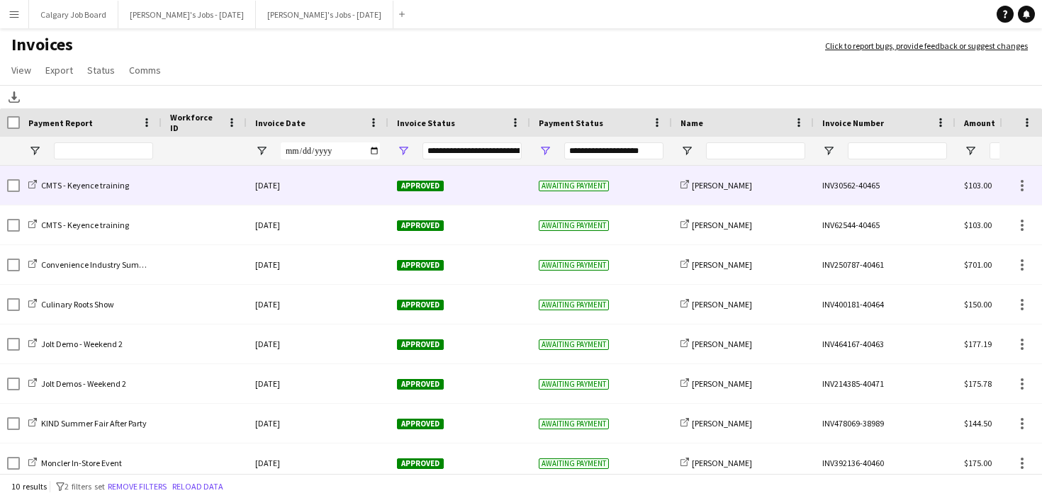
drag, startPoint x: 740, startPoint y: 180, endPoint x: 731, endPoint y: 197, distance: 19.3
click at [740, 180] on span "[PERSON_NAME]" at bounding box center [722, 185] width 60 height 11
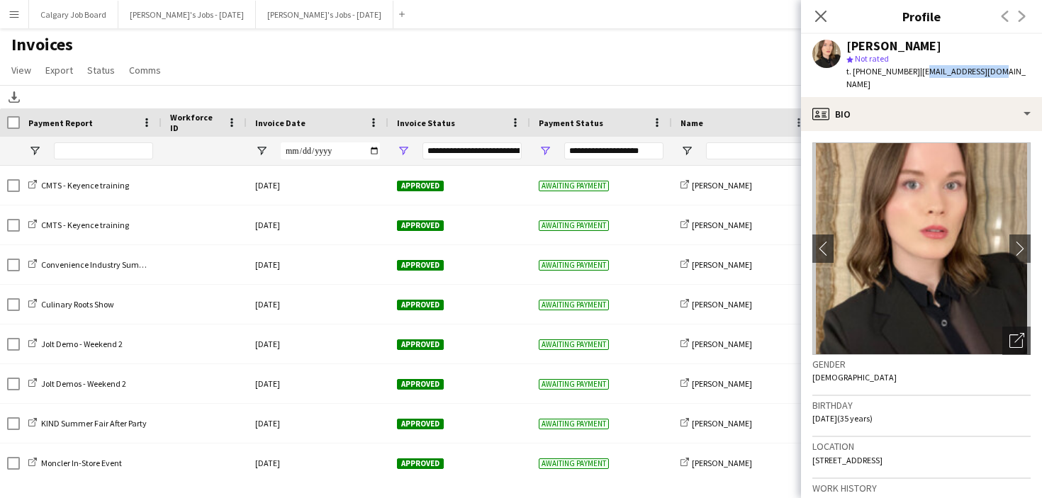
drag, startPoint x: 911, startPoint y: 70, endPoint x: 923, endPoint y: 72, distance: 12.1
click at [970, 70] on span "| [EMAIL_ADDRESS][DOMAIN_NAME]" at bounding box center [935, 77] width 179 height 23
drag, startPoint x: 923, startPoint y: 72, endPoint x: 911, endPoint y: 72, distance: 12.1
click at [922, 72] on span "| [EMAIL_ADDRESS][DOMAIN_NAME]" at bounding box center [935, 77] width 179 height 23
drag, startPoint x: 910, startPoint y: 72, endPoint x: 1005, endPoint y: 72, distance: 95.0
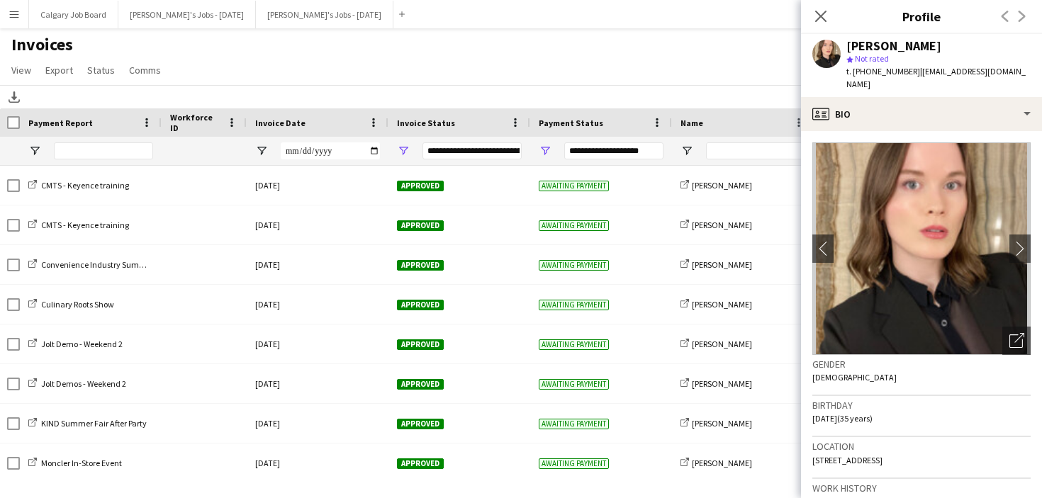
click at [1005, 72] on app-profile-header "[PERSON_NAME] star Not rated t. [PHONE_NUMBER] | [EMAIL_ADDRESS][DOMAIN_NAME]" at bounding box center [921, 65] width 241 height 63
copy span "[EMAIL_ADDRESS][DOMAIN_NAME]"
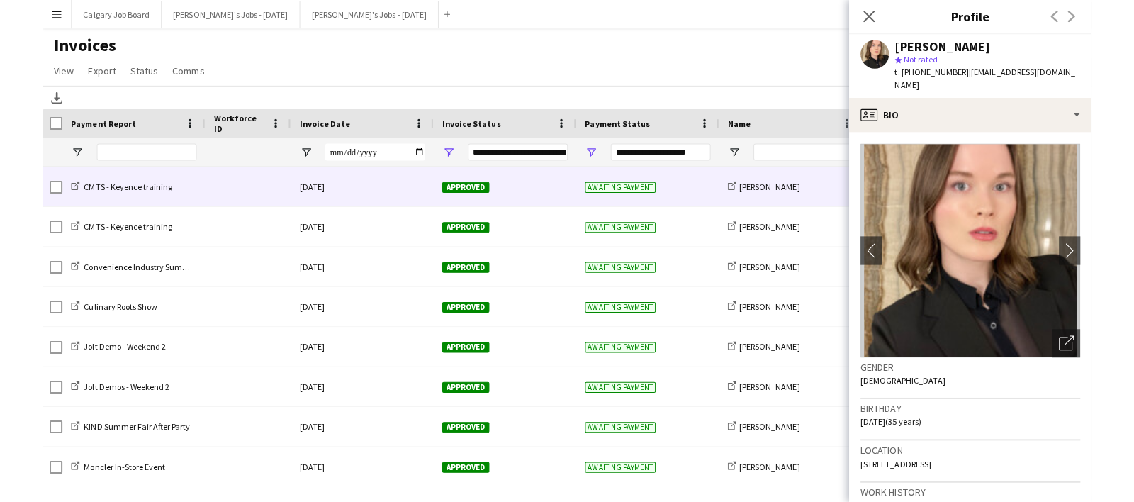
scroll to position [0, 0]
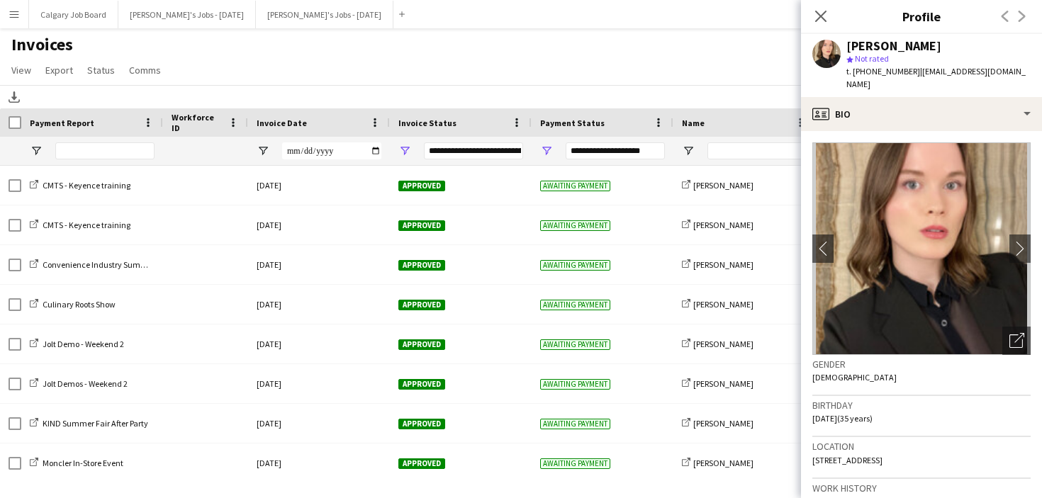
drag, startPoint x: 264, startPoint y: 85, endPoint x: 43, endPoint y: 152, distance: 230.4
click at [259, 85] on div "Download" at bounding box center [521, 96] width 1042 height 23
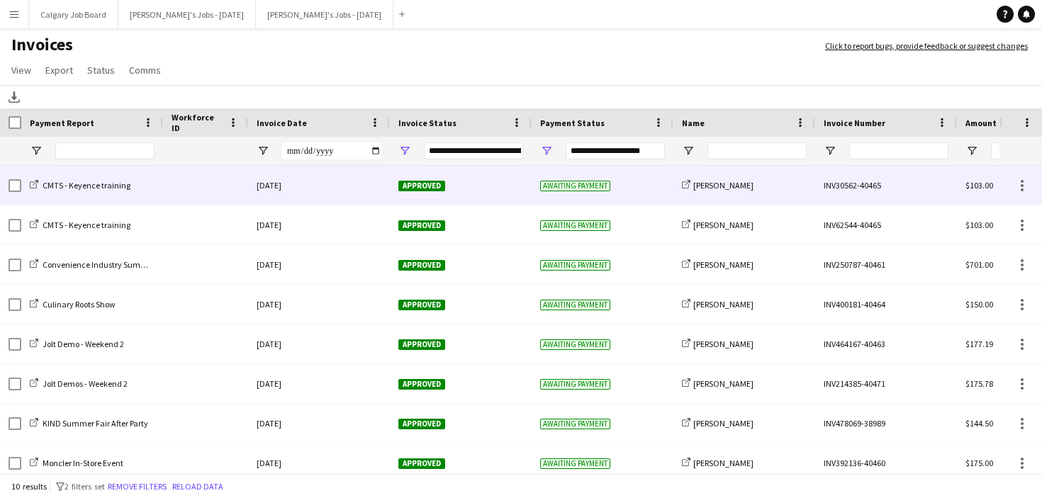
click at [6, 184] on div at bounding box center [10, 185] width 21 height 39
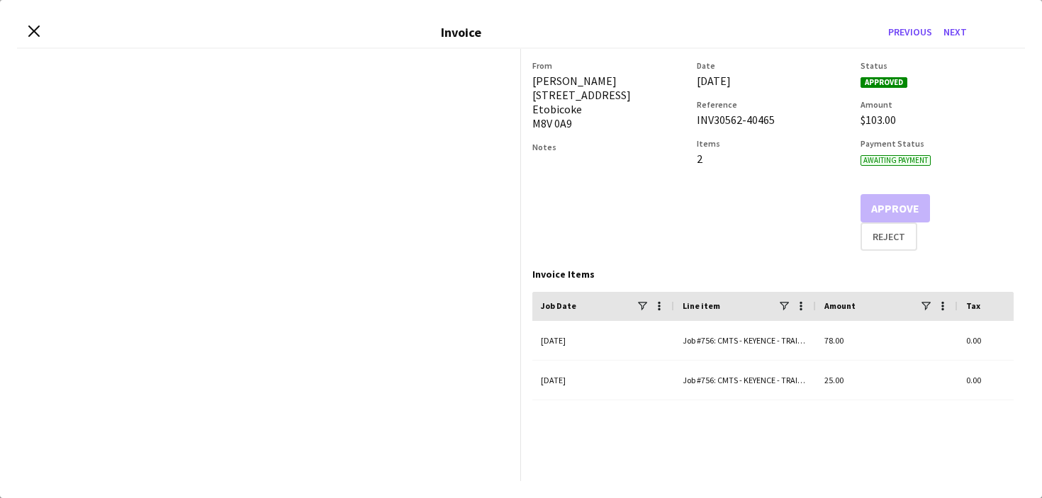
click at [18, 184] on app-invoice-preview at bounding box center [269, 265] width 504 height 432
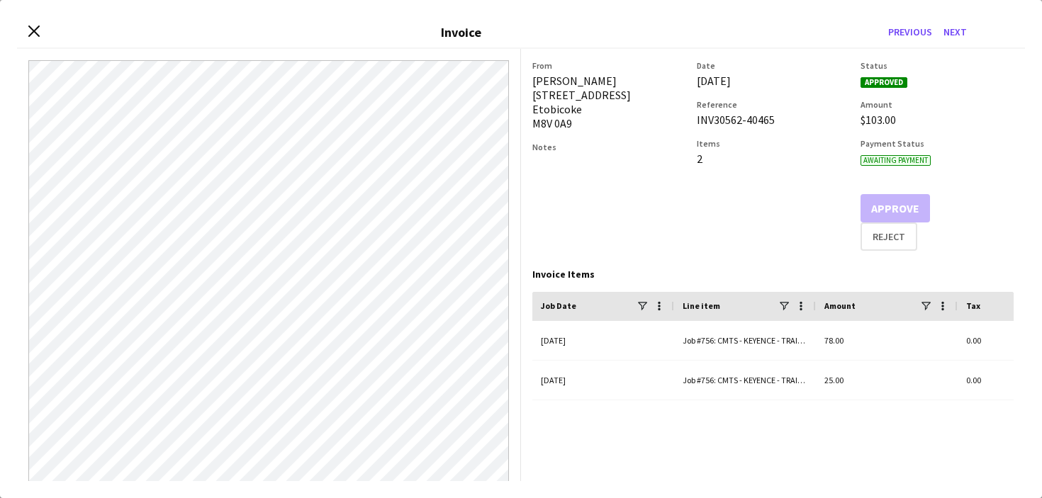
drag, startPoint x: 34, startPoint y: 30, endPoint x: 51, endPoint y: 133, distance: 104.2
click at [35, 31] on icon "Close invoice dialog" at bounding box center [33, 31] width 11 height 11
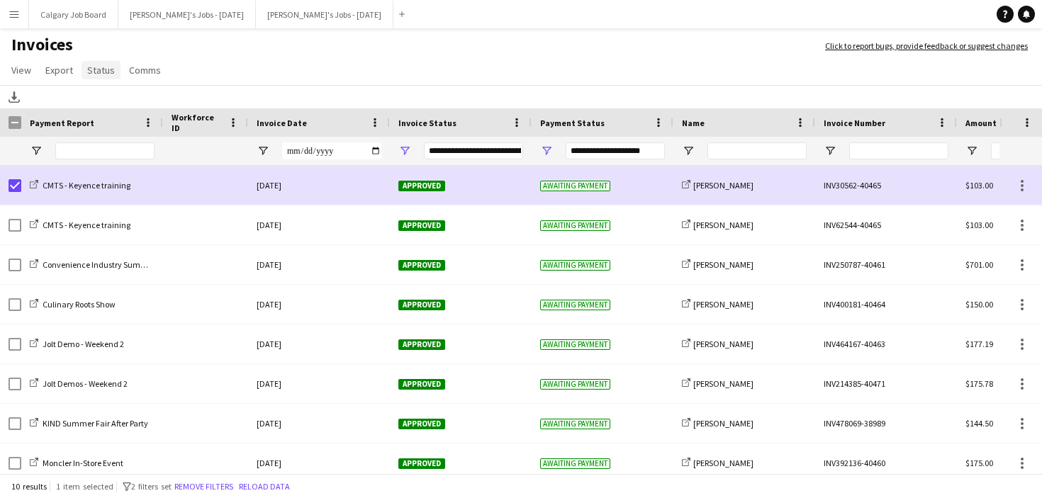
click at [97, 69] on span "Status" at bounding box center [101, 70] width 28 height 13
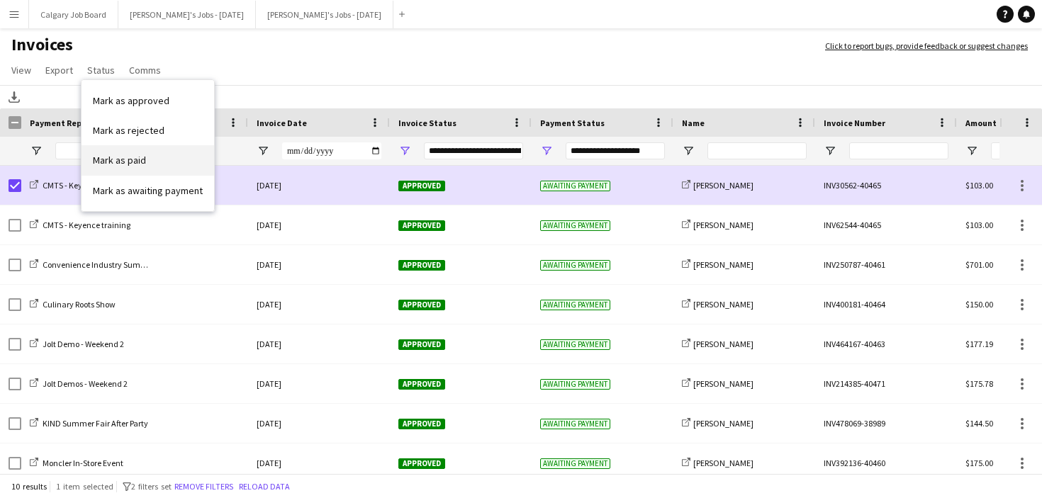
click at [132, 159] on span "Mark as paid" at bounding box center [119, 160] width 53 height 13
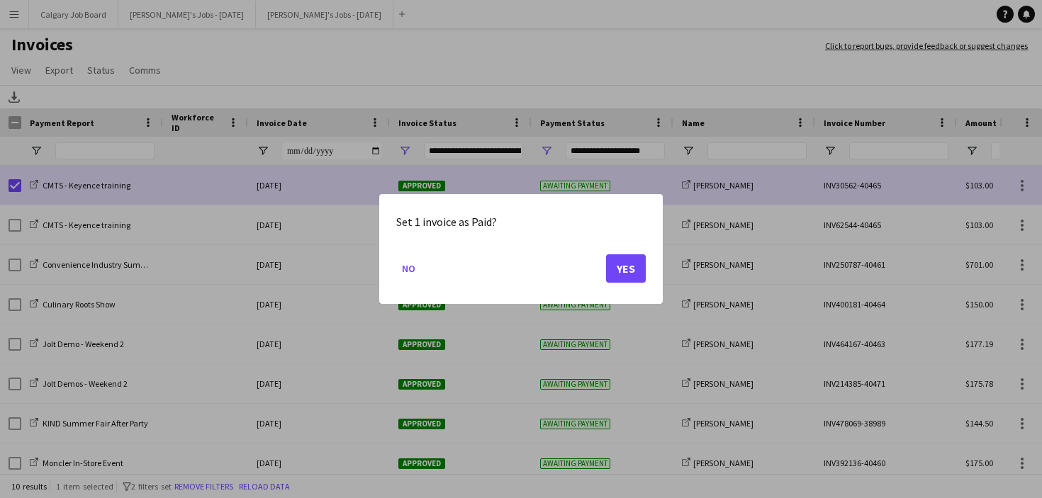
click at [630, 268] on button "Yes" at bounding box center [626, 268] width 40 height 28
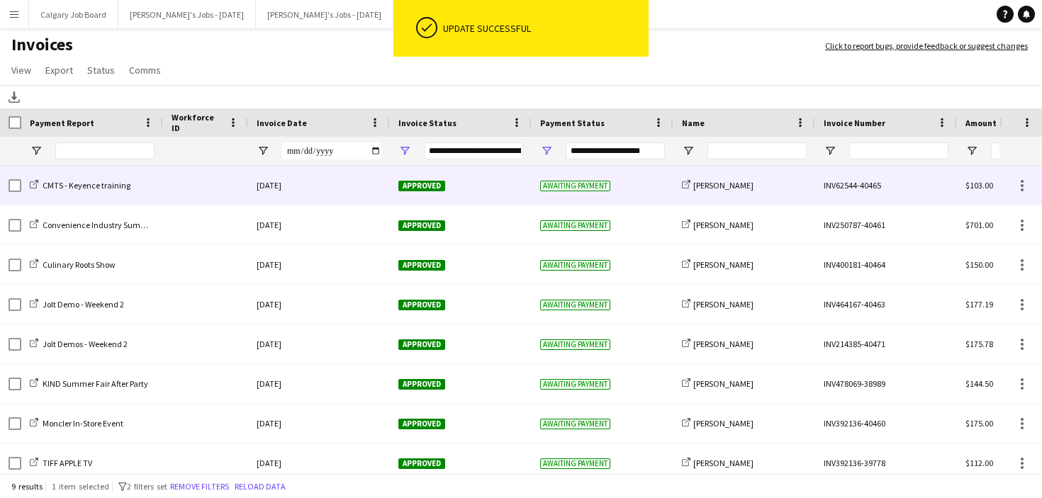
click at [486, 196] on div "Approved" at bounding box center [461, 185] width 142 height 39
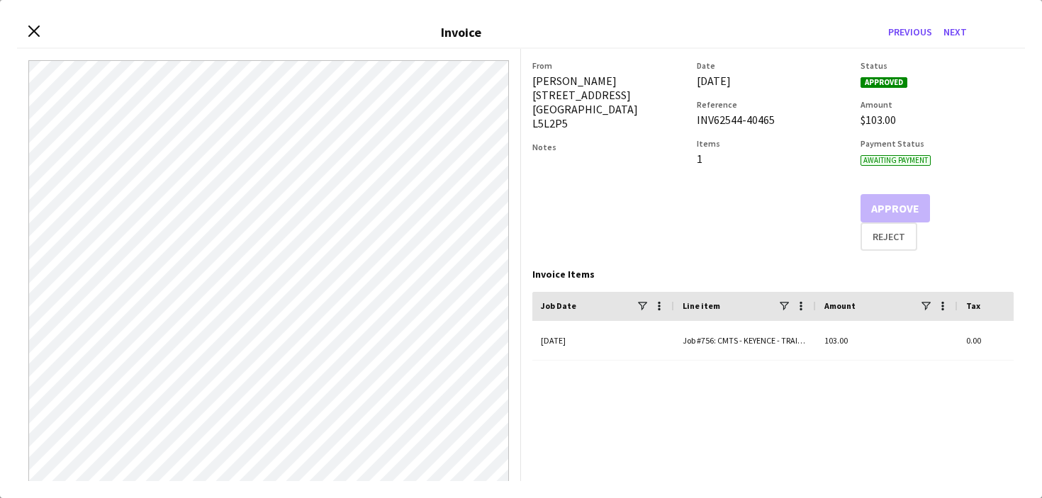
drag, startPoint x: 535, startPoint y: 81, endPoint x: 658, endPoint y: 78, distance: 123.4
click at [658, 78] on div "[PERSON_NAME]-Lazou [STREET_ADDRESS]" at bounding box center [608, 102] width 153 height 57
copy div "[PERSON_NAME]"
drag, startPoint x: 33, startPoint y: 35, endPoint x: 142, endPoint y: 38, distance: 109.2
click at [33, 35] on icon "Close invoice dialog" at bounding box center [33, 31] width 11 height 11
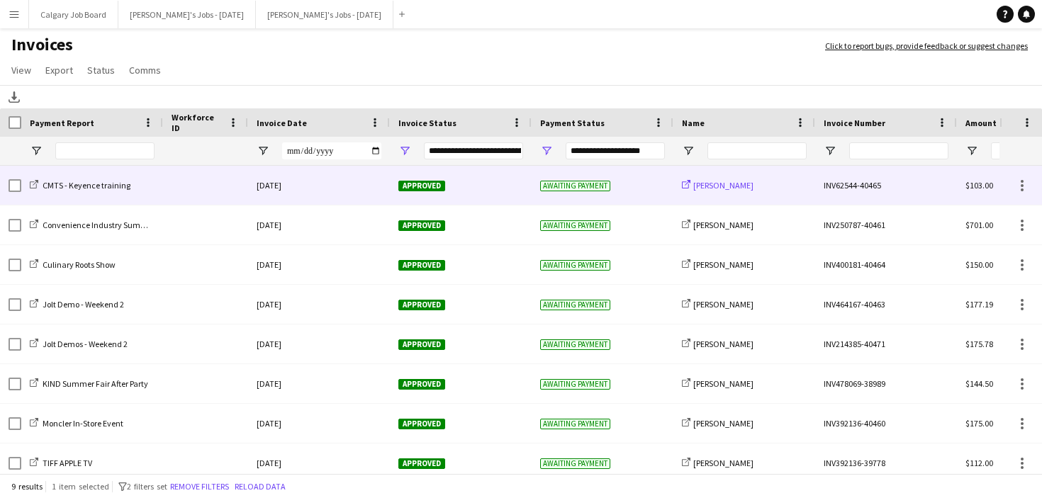
click at [733, 181] on span "[PERSON_NAME]" at bounding box center [723, 185] width 60 height 11
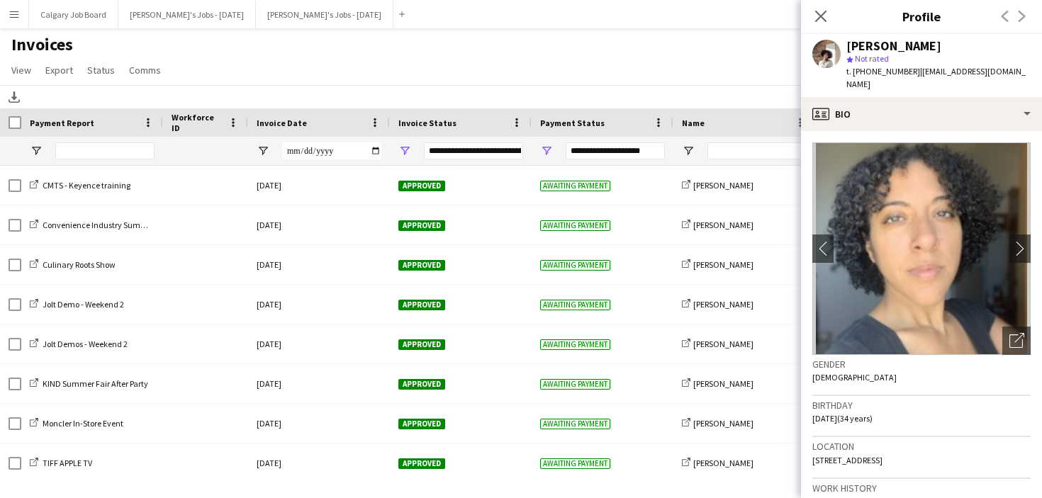
drag, startPoint x: 912, startPoint y: 69, endPoint x: 1030, endPoint y: 69, distance: 118.3
click at [1030, 69] on div "[PERSON_NAME]-Lazou star Not rated t. [PHONE_NUMBER] | [EMAIL_ADDRESS][DOMAIN_N…" at bounding box center [921, 65] width 241 height 63
copy span "[EMAIL_ADDRESS][DOMAIN_NAME]"
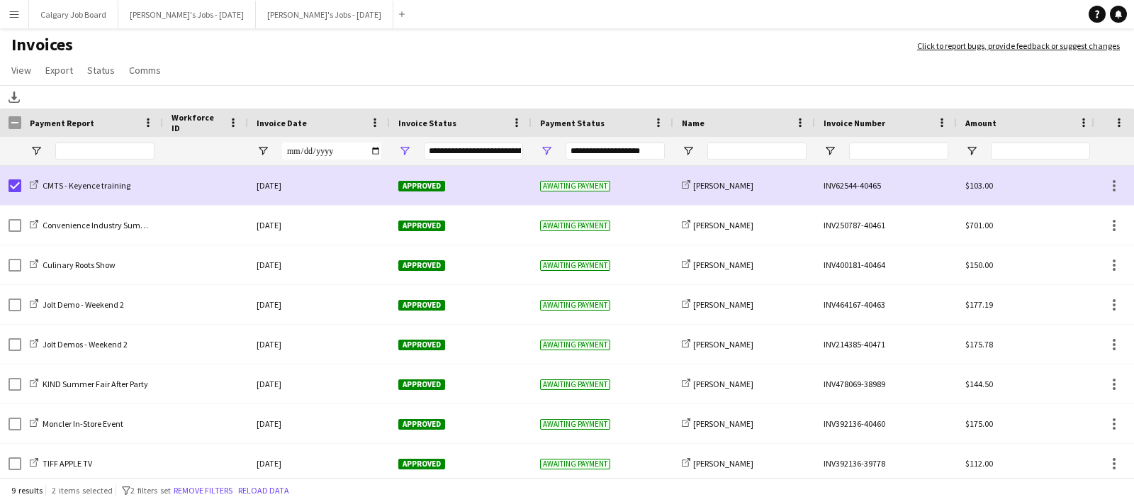
drag, startPoint x: 99, startPoint y: 72, endPoint x: 154, endPoint y: 159, distance: 102.8
click at [105, 74] on span "Status" at bounding box center [101, 70] width 28 height 13
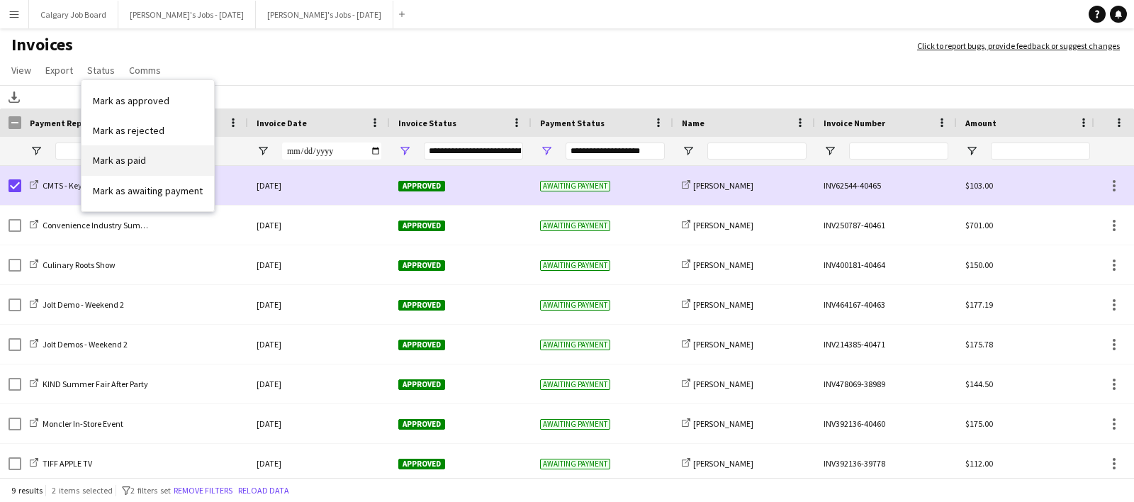
click at [159, 167] on link "Mark as paid" at bounding box center [147, 160] width 133 height 30
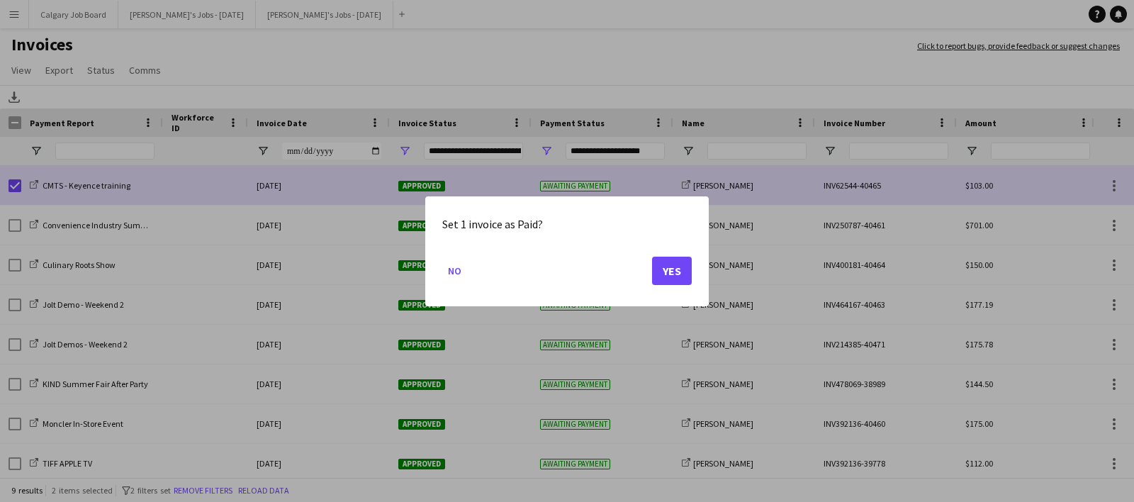
click at [664, 270] on button "Yes" at bounding box center [672, 270] width 40 height 28
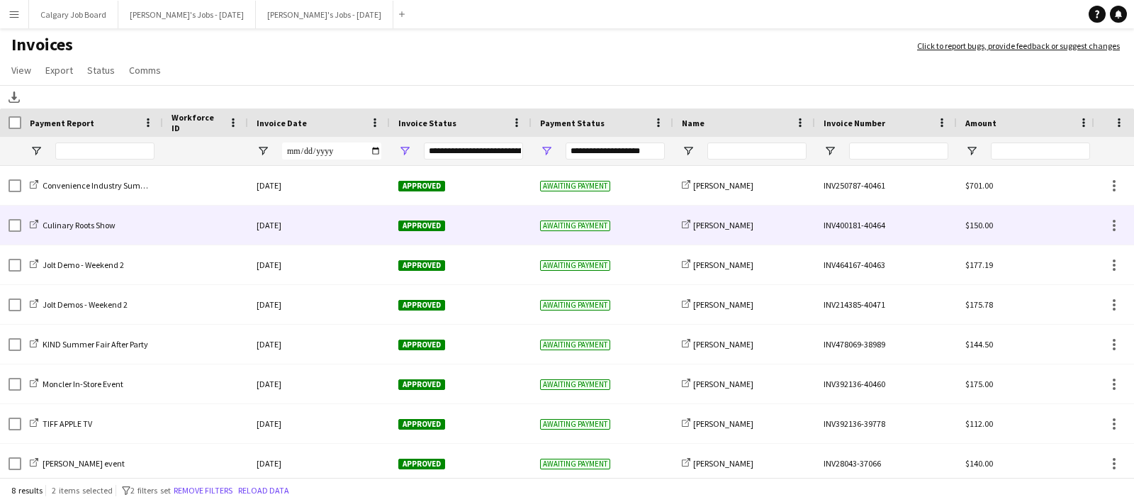
click at [155, 233] on div "Culinary Roots Show" at bounding box center [92, 225] width 142 height 39
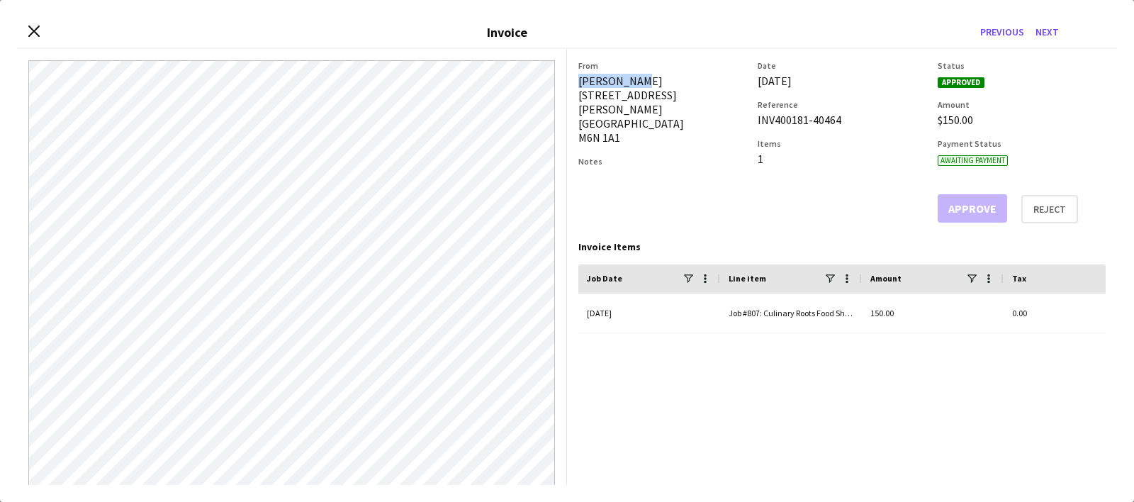
drag, startPoint x: 578, startPoint y: 83, endPoint x: 651, endPoint y: 78, distance: 72.5
click at [651, 78] on div "[PERSON_NAME] [STREET_ADDRESS][PERSON_NAME]" at bounding box center [662, 109] width 168 height 71
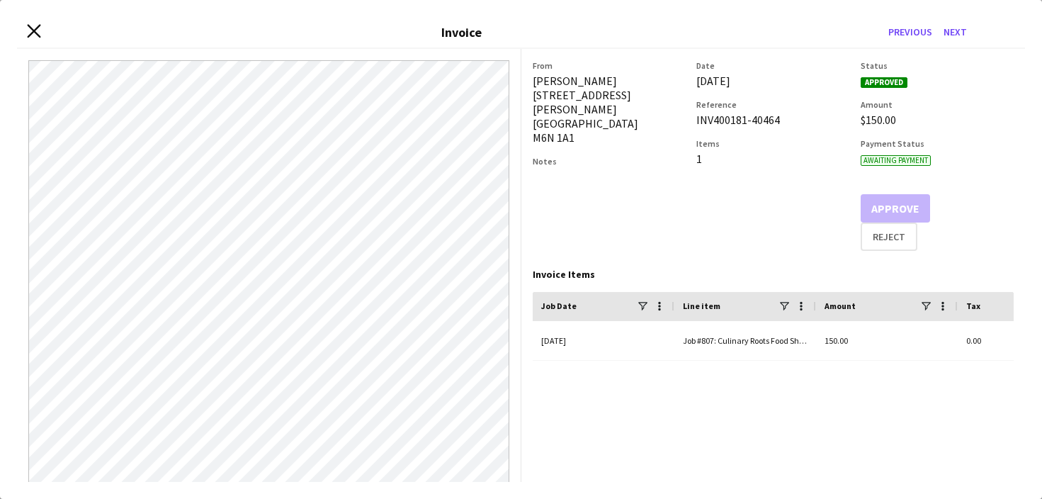
click at [33, 35] on icon "Close invoice dialog" at bounding box center [33, 31] width 13 height 13
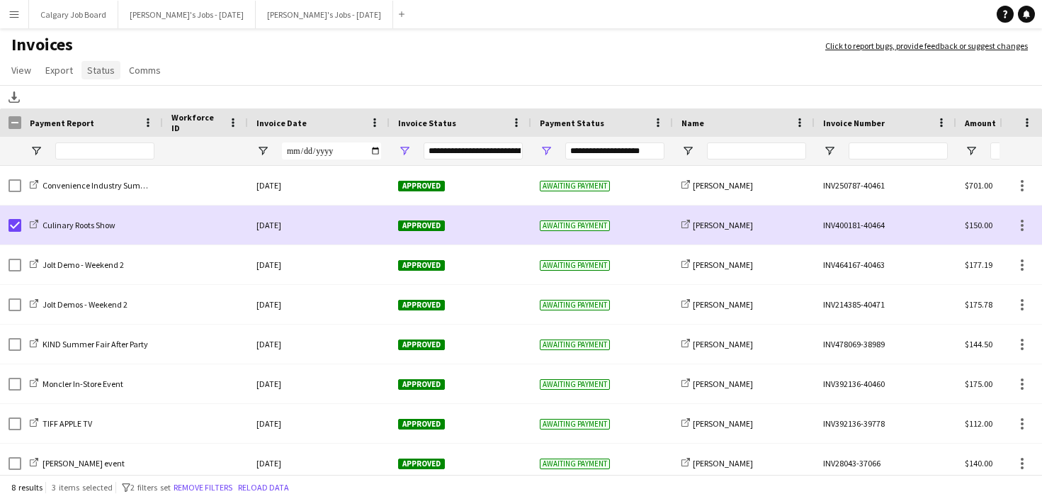
click at [90, 74] on span "Status" at bounding box center [101, 70] width 28 height 13
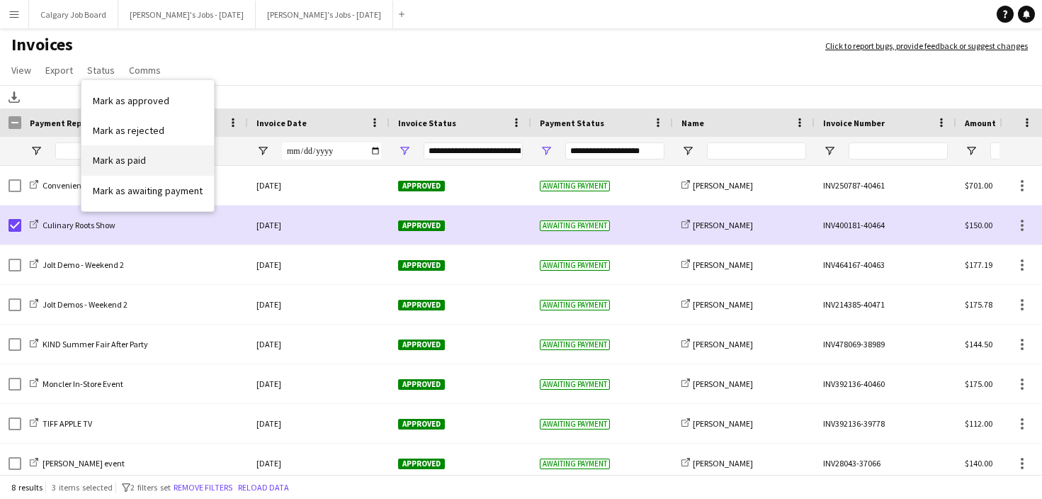
click at [141, 164] on span "Mark as paid" at bounding box center [119, 160] width 53 height 13
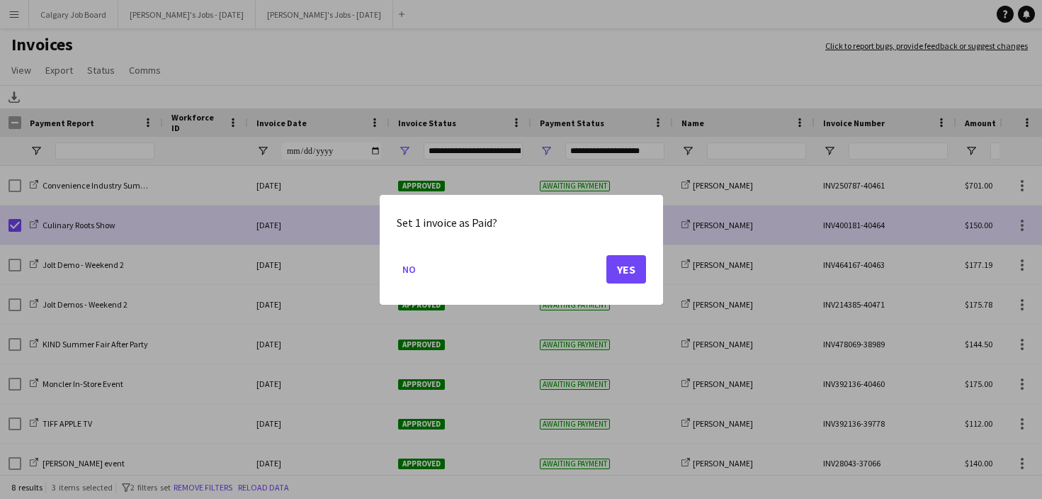
click at [623, 269] on button "Yes" at bounding box center [627, 268] width 40 height 28
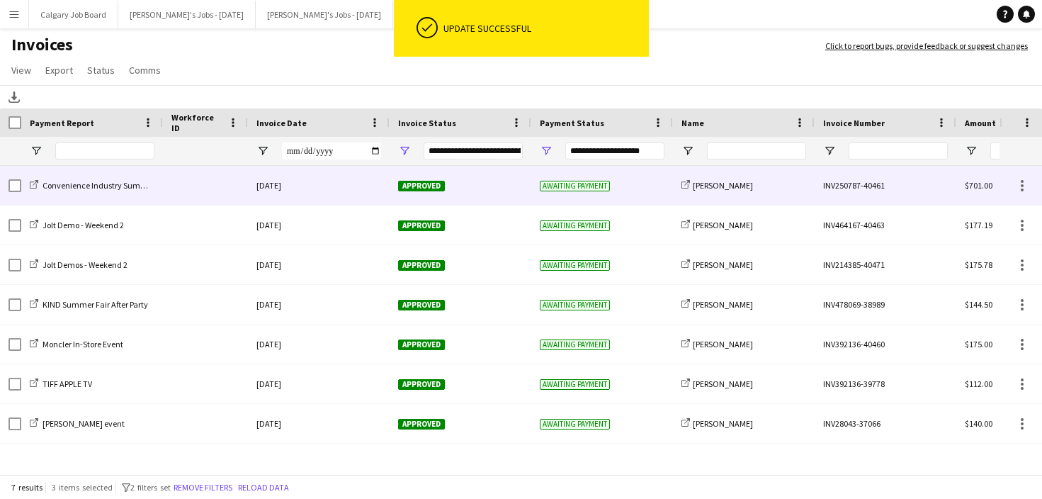
click at [171, 186] on div at bounding box center [205, 185] width 85 height 39
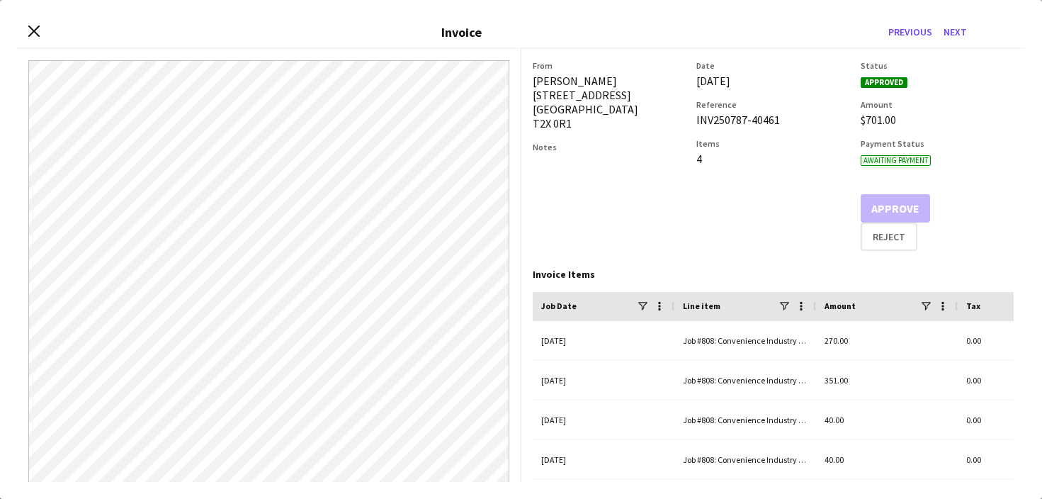
click at [40, 30] on div "Close invoice dialog Invoice Previous Next" at bounding box center [521, 33] width 1008 height 32
click at [28, 31] on icon "Close invoice dialog" at bounding box center [33, 31] width 13 height 13
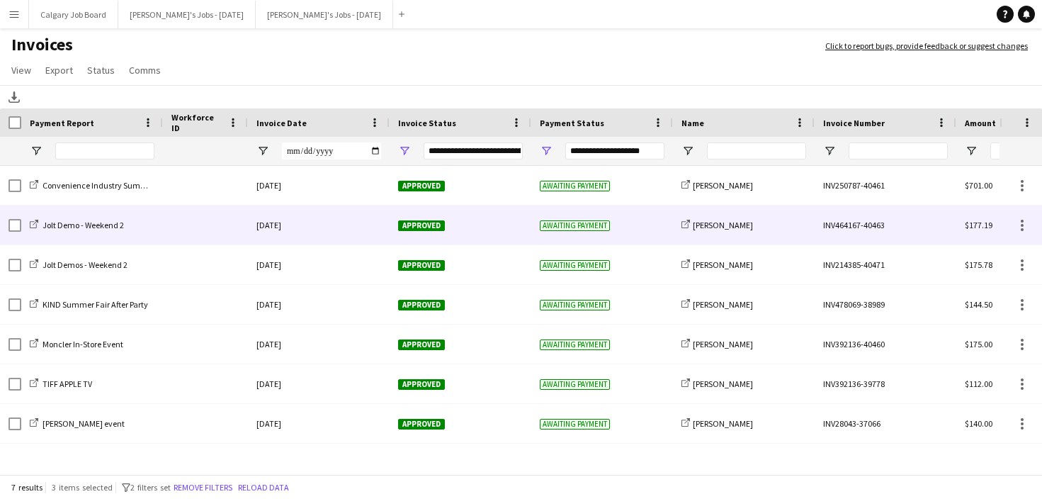
click at [191, 232] on div at bounding box center [205, 225] width 85 height 39
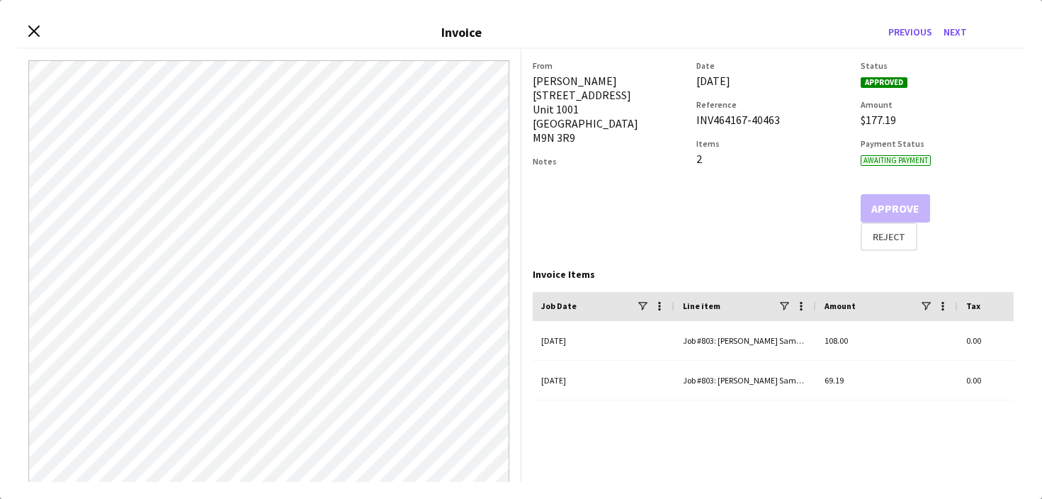
drag, startPoint x: 534, startPoint y: 82, endPoint x: 632, endPoint y: 79, distance: 98.5
click at [632, 79] on div "[PERSON_NAME] [STREET_ADDRESS][PERSON_NAME]" at bounding box center [609, 109] width 153 height 71
copy div "[PERSON_NAME]"
click at [38, 29] on icon "Close invoice dialog" at bounding box center [33, 31] width 13 height 13
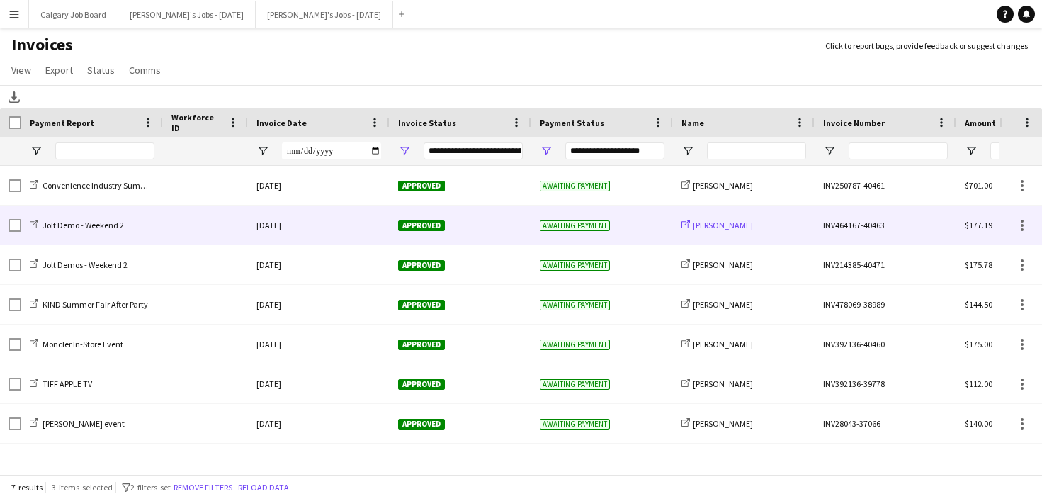
drag, startPoint x: 720, startPoint y: 224, endPoint x: 740, endPoint y: 221, distance: 20.0
click at [721, 224] on span "[PERSON_NAME]" at bounding box center [723, 225] width 60 height 11
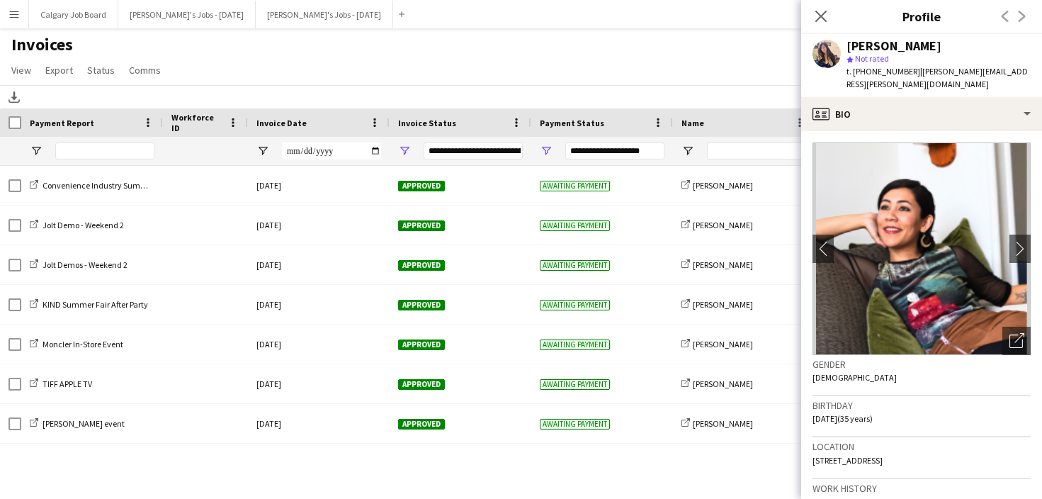
drag, startPoint x: 911, startPoint y: 72, endPoint x: 1030, endPoint y: 75, distance: 119.1
click at [1022, 77] on div "[PERSON_NAME] star Not rated t. [PHONE_NUMBER] | [PERSON_NAME][EMAIL_ADDRESS][P…" at bounding box center [921, 65] width 241 height 63
copy span "[PERSON_NAME][EMAIL_ADDRESS][PERSON_NAME][DOMAIN_NAME]"
click at [468, 96] on div "Download" at bounding box center [521, 96] width 1042 height 23
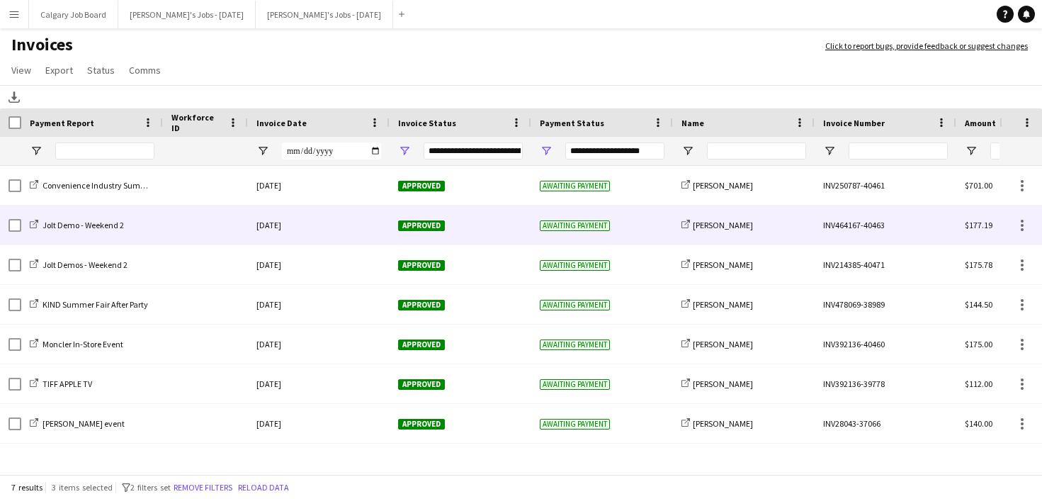
click at [628, 218] on div "Awaiting payment" at bounding box center [602, 225] width 142 height 39
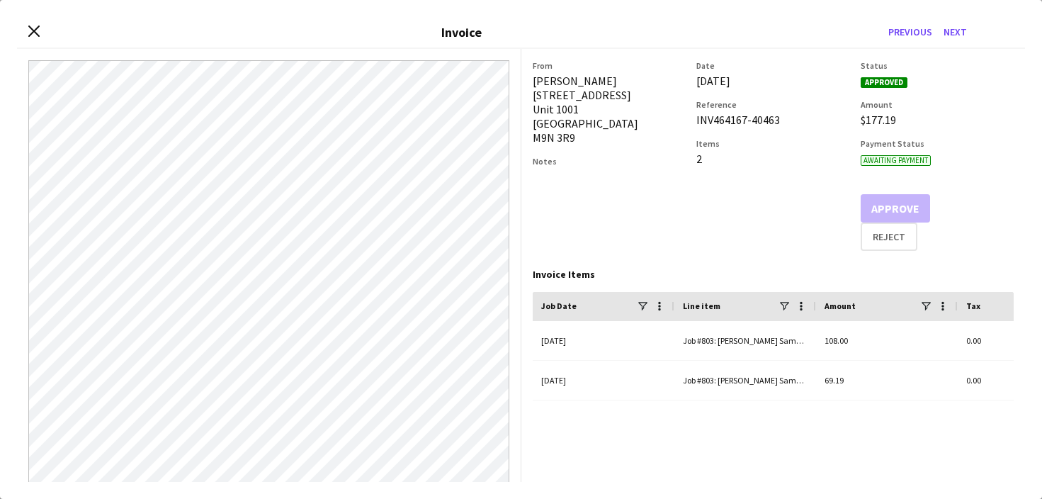
click at [33, 30] on icon at bounding box center [33, 31] width 11 height 11
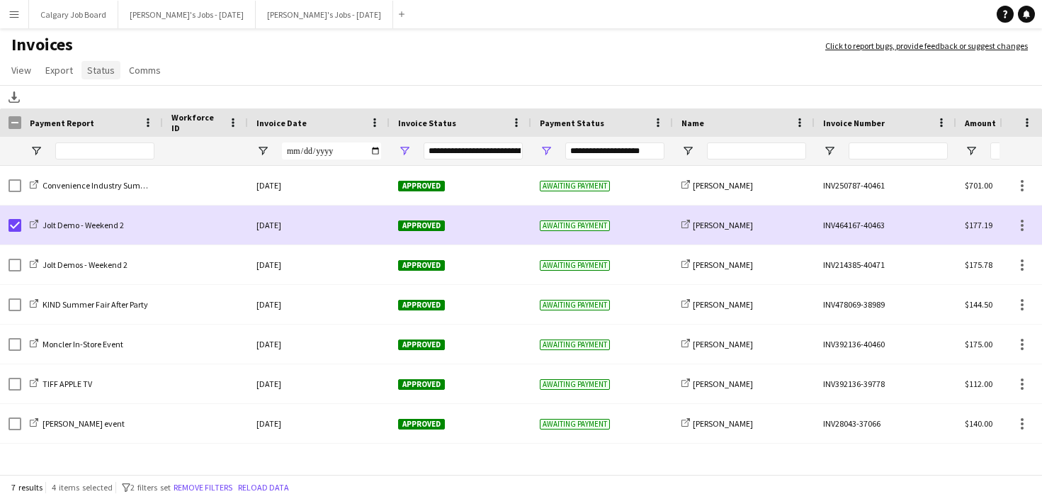
click at [99, 69] on span "Status" at bounding box center [101, 70] width 28 height 13
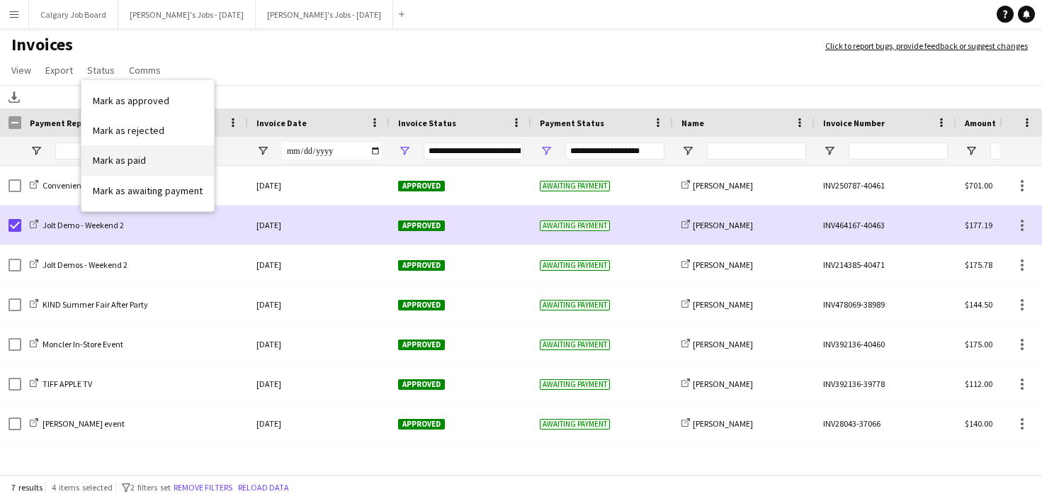
click at [153, 161] on link "Mark as paid" at bounding box center [147, 160] width 133 height 30
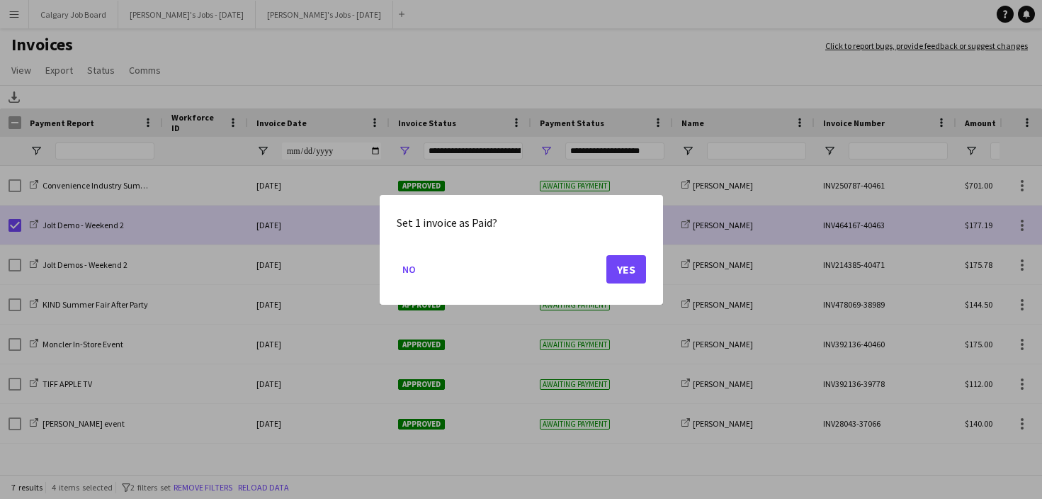
click at [613, 268] on button "Yes" at bounding box center [627, 268] width 40 height 28
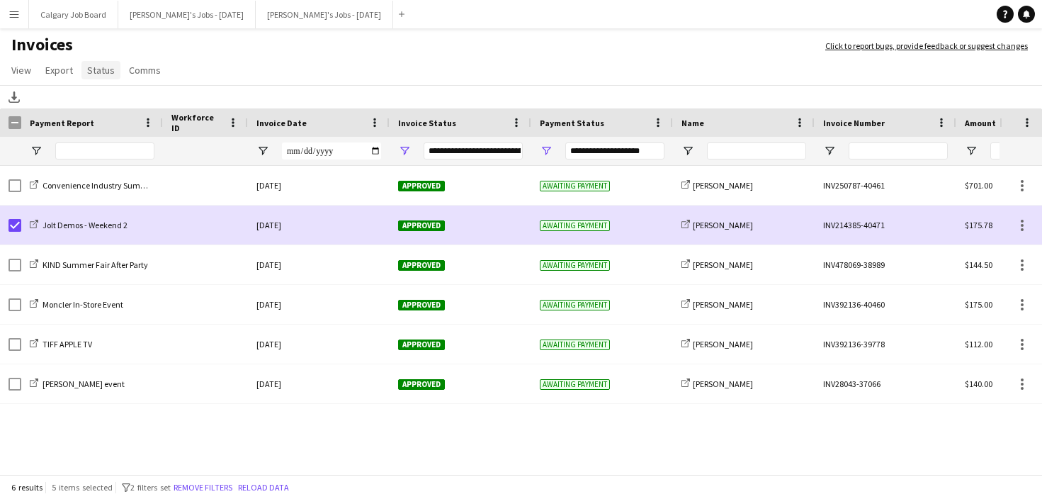
click at [94, 69] on span "Status" at bounding box center [101, 70] width 28 height 13
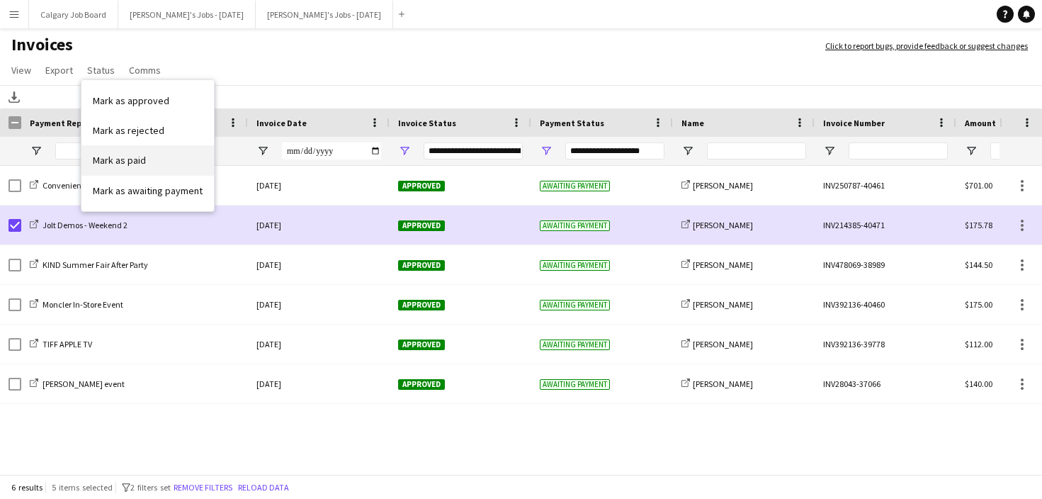
click at [178, 163] on link "Mark as paid" at bounding box center [147, 160] width 133 height 30
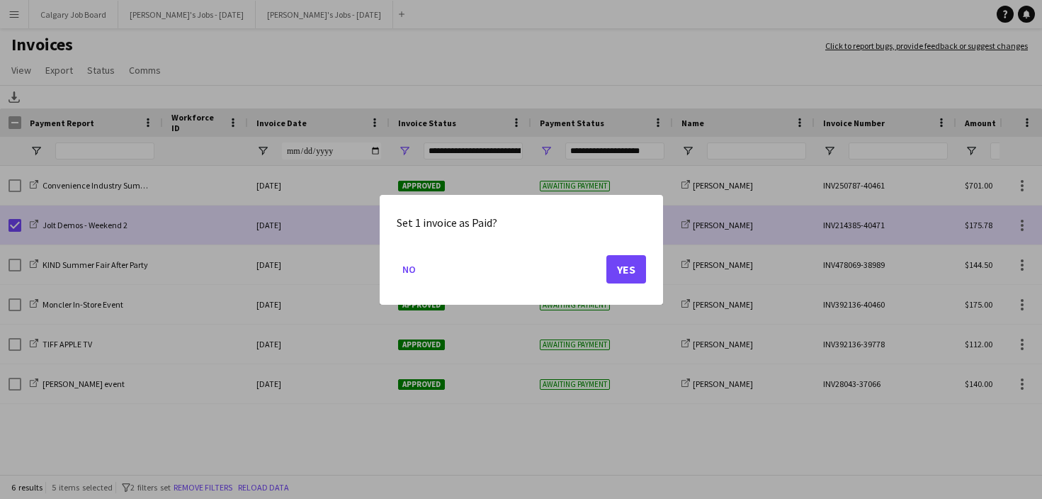
click at [618, 272] on button "Yes" at bounding box center [627, 268] width 40 height 28
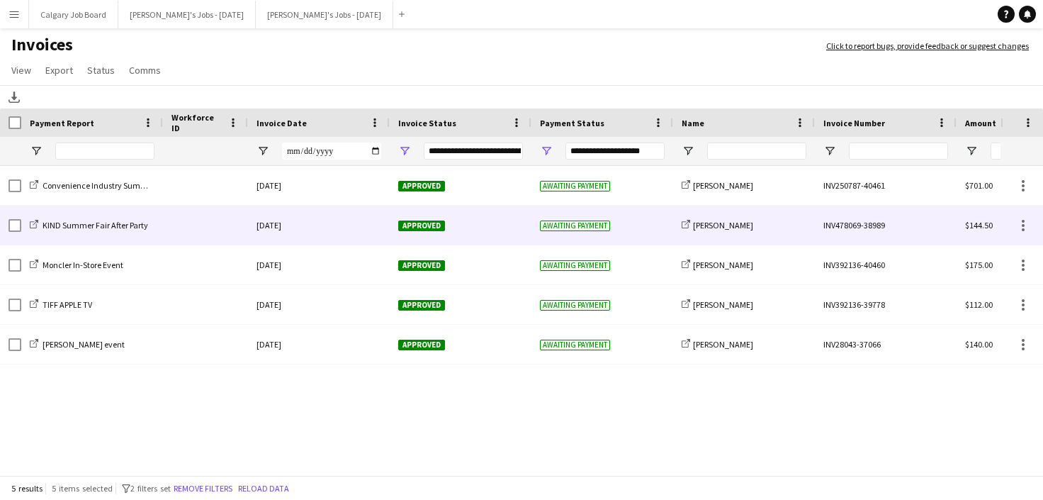
click at [362, 228] on div "[DATE]" at bounding box center [319, 225] width 142 height 39
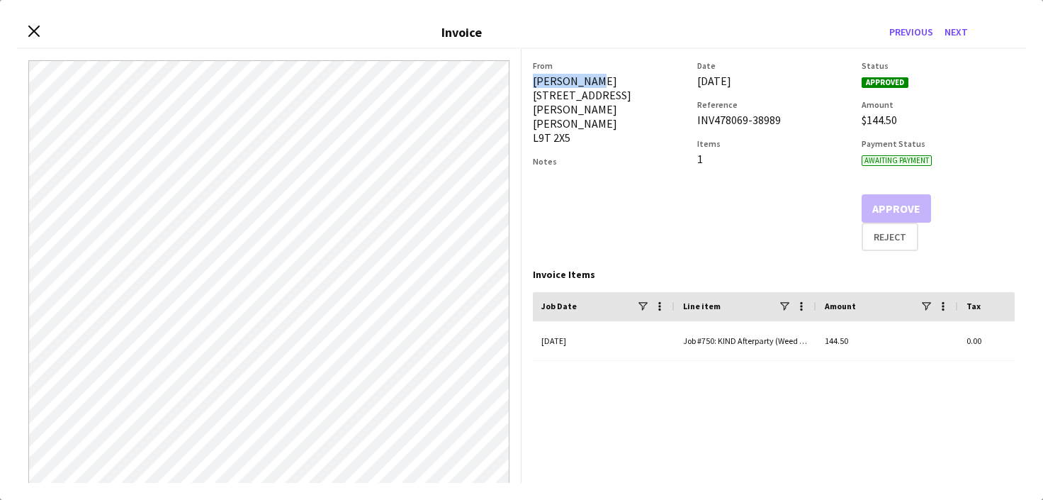
drag, startPoint x: 534, startPoint y: 79, endPoint x: 607, endPoint y: 79, distance: 73.0
click at [607, 79] on div "[PERSON_NAME] [STREET_ADDRESS][PERSON_NAME][PERSON_NAME]" at bounding box center [609, 109] width 153 height 71
copy div "[PERSON_NAME]"
click at [30, 30] on icon "Close invoice dialog" at bounding box center [33, 31] width 13 height 13
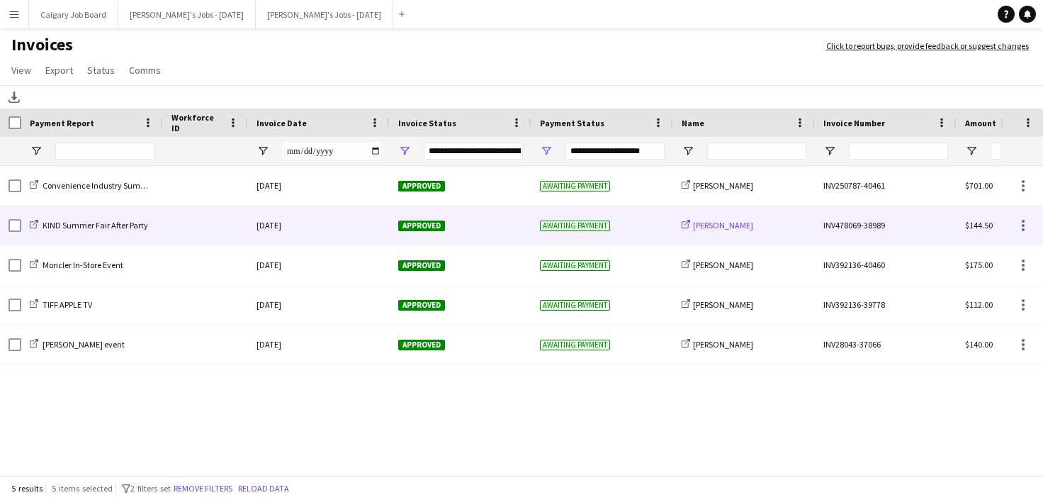
click at [719, 226] on span "[PERSON_NAME]" at bounding box center [723, 225] width 60 height 11
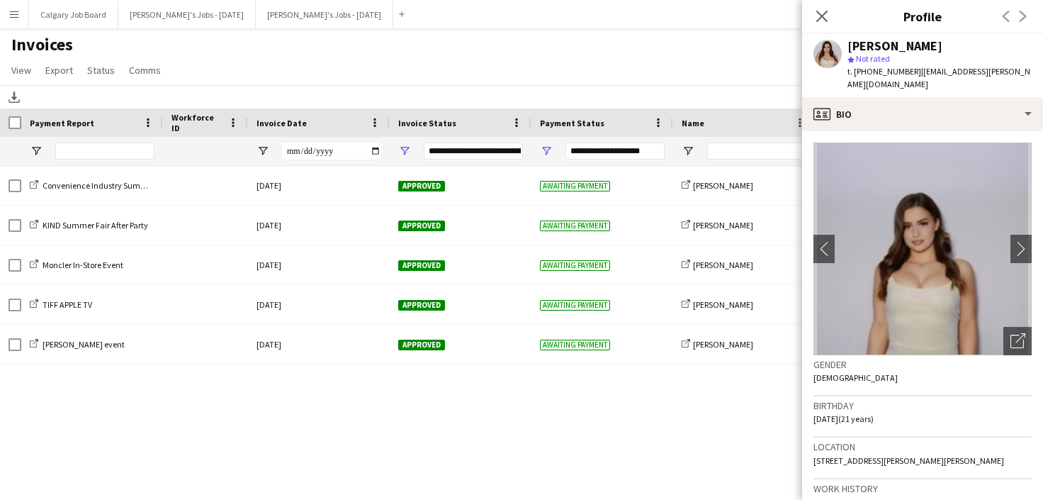
drag, startPoint x: 912, startPoint y: 69, endPoint x: 1036, endPoint y: 72, distance: 124.1
click at [1036, 72] on app-profile-header "[PERSON_NAME] star Not rated t. [PHONE_NUMBER] | [EMAIL_ADDRESS][PERSON_NAME][D…" at bounding box center [922, 65] width 241 height 63
click at [434, 76] on app-page-menu "View Customise view Customise filters Reset Filters Reset View Reset All Export…" at bounding box center [521, 71] width 1043 height 27
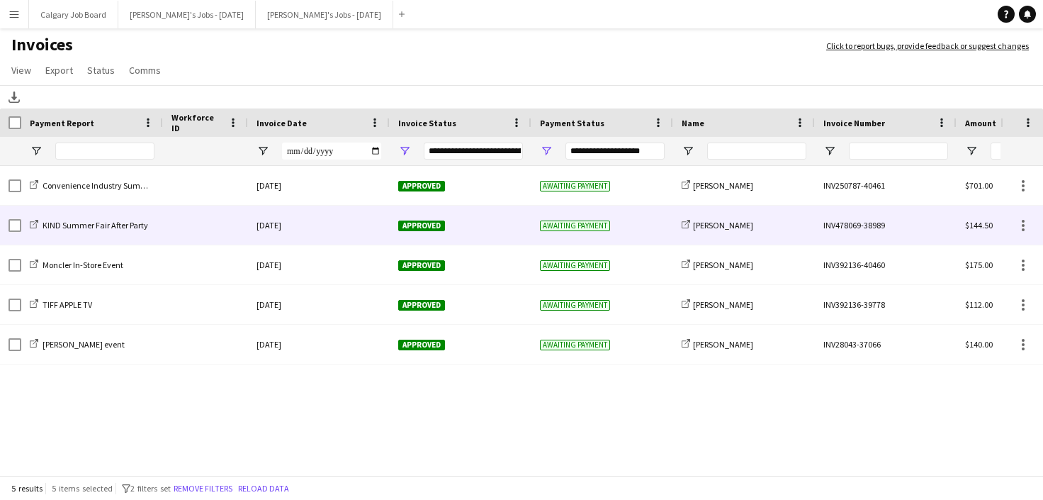
click at [636, 225] on div "Awaiting payment" at bounding box center [602, 225] width 142 height 39
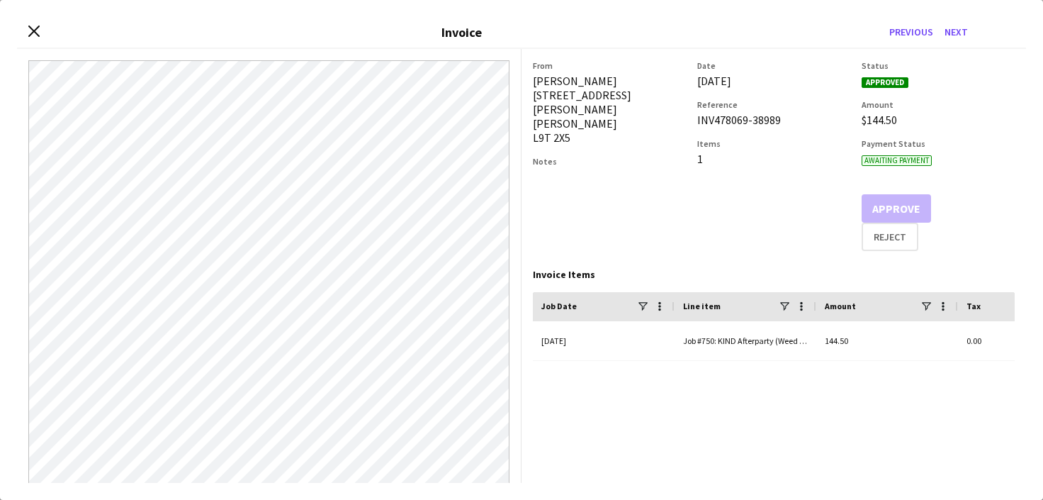
drag, startPoint x: 36, startPoint y: 30, endPoint x: 45, endPoint y: 28, distance: 9.0
click at [39, 30] on icon "Close invoice dialog" at bounding box center [33, 31] width 11 height 11
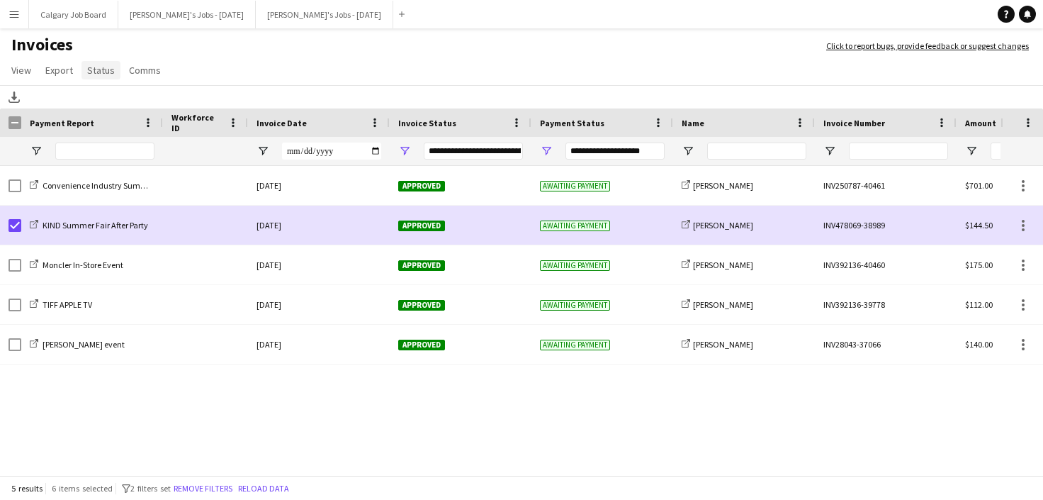
click at [103, 71] on span "Status" at bounding box center [101, 70] width 28 height 13
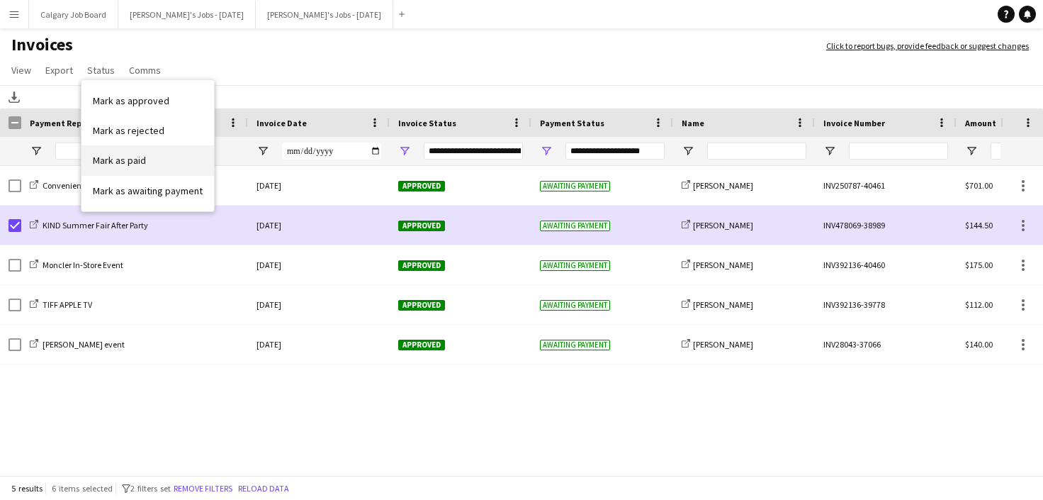
click at [151, 163] on link "Mark as paid" at bounding box center [147, 160] width 133 height 30
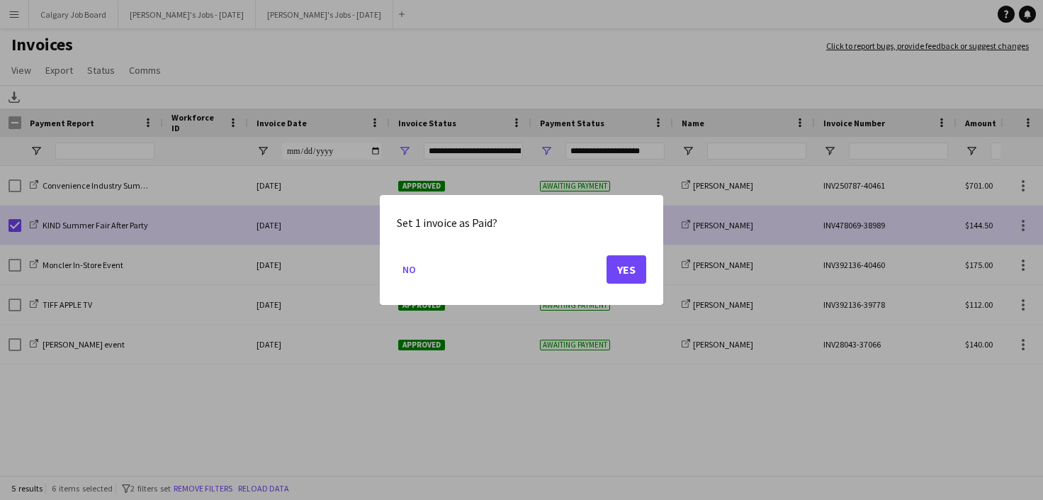
drag, startPoint x: 627, startPoint y: 272, endPoint x: 602, endPoint y: 261, distance: 27.6
click at [626, 272] on button "Yes" at bounding box center [627, 269] width 40 height 28
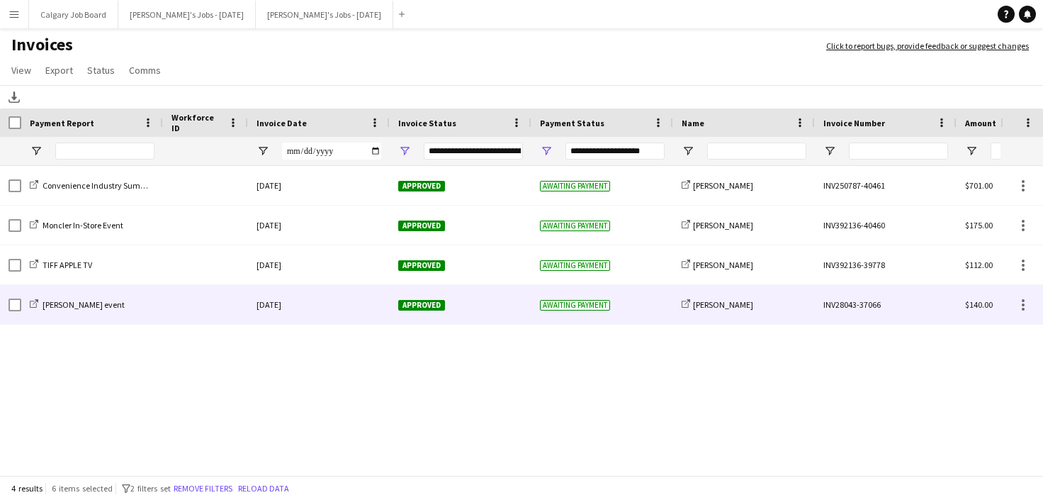
click at [184, 296] on div at bounding box center [205, 304] width 85 height 39
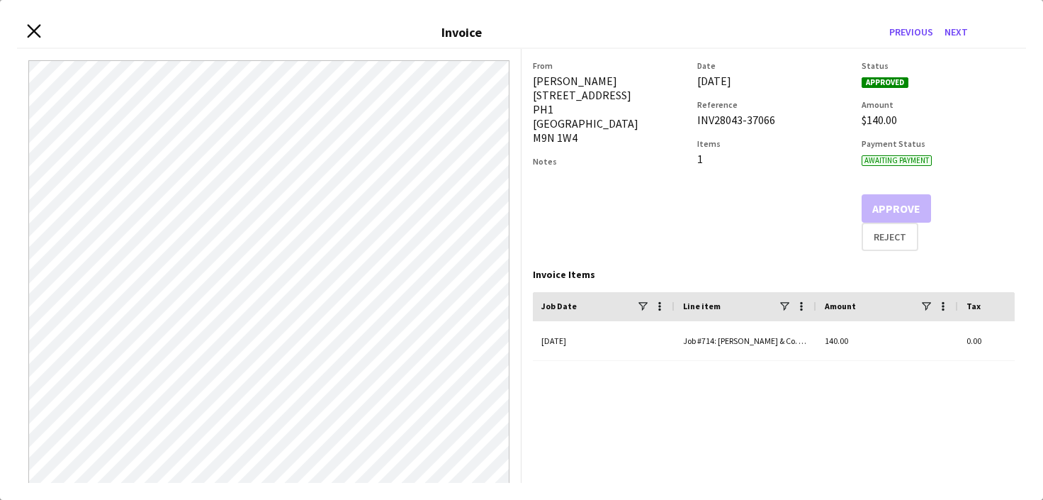
click at [35, 31] on icon "Close invoice dialog" at bounding box center [33, 31] width 13 height 13
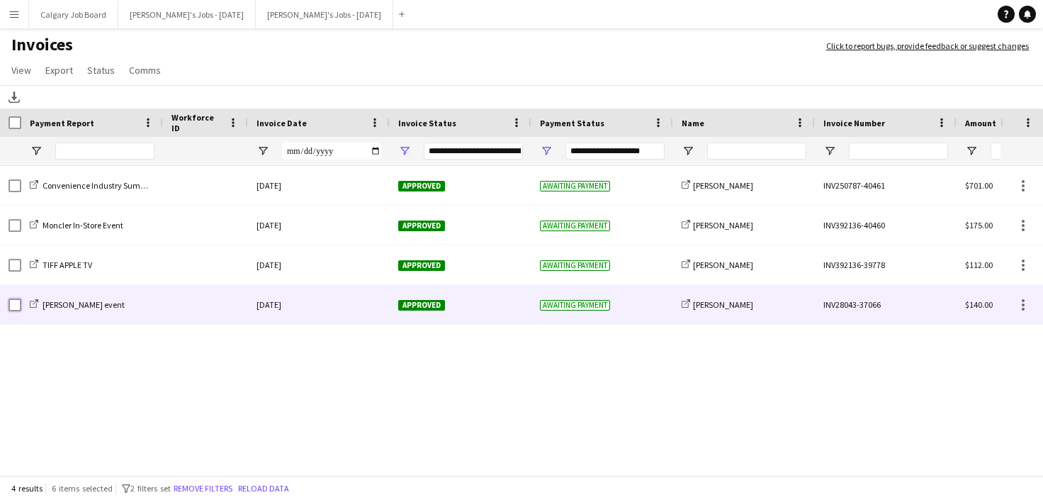
click at [16, 296] on div at bounding box center [15, 305] width 13 height 40
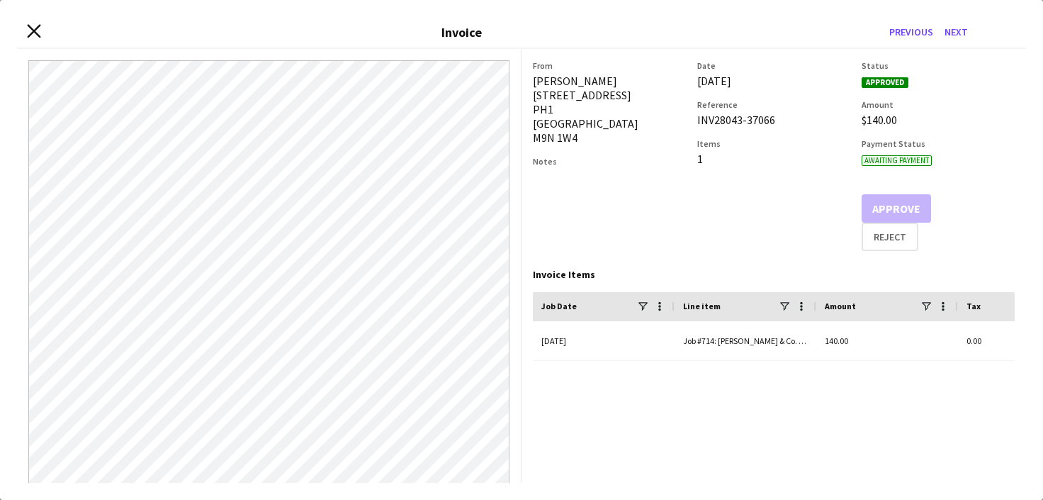
click at [28, 31] on icon "Close invoice dialog" at bounding box center [33, 31] width 13 height 13
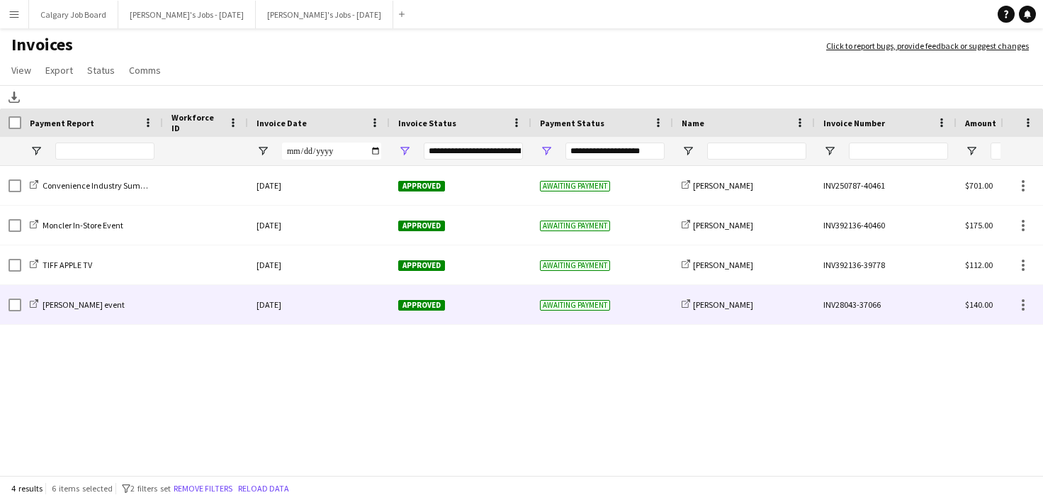
click at [8, 303] on div at bounding box center [10, 304] width 21 height 39
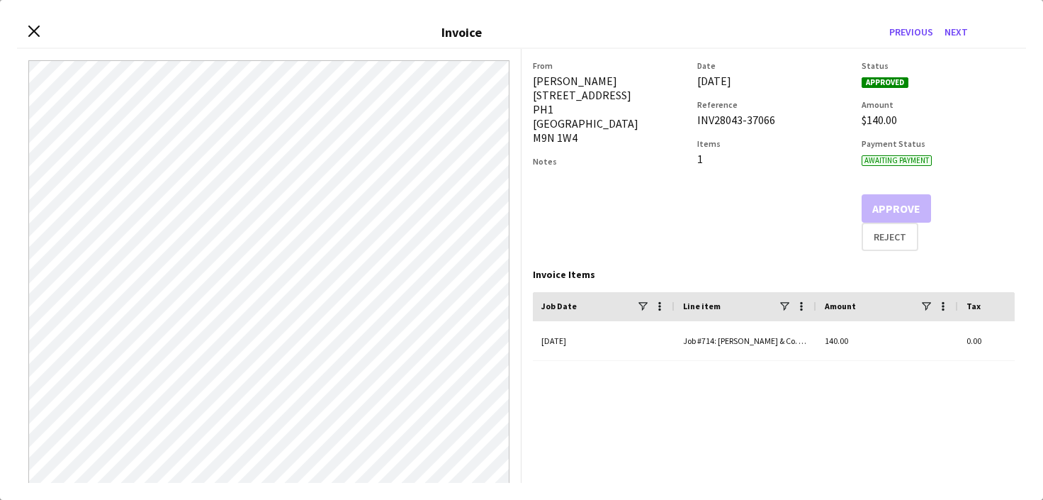
click at [31, 23] on div "Close invoice dialog Invoice Previous Next" at bounding box center [521, 33] width 1009 height 32
click at [37, 30] on icon "Close invoice dialog" at bounding box center [33, 31] width 11 height 11
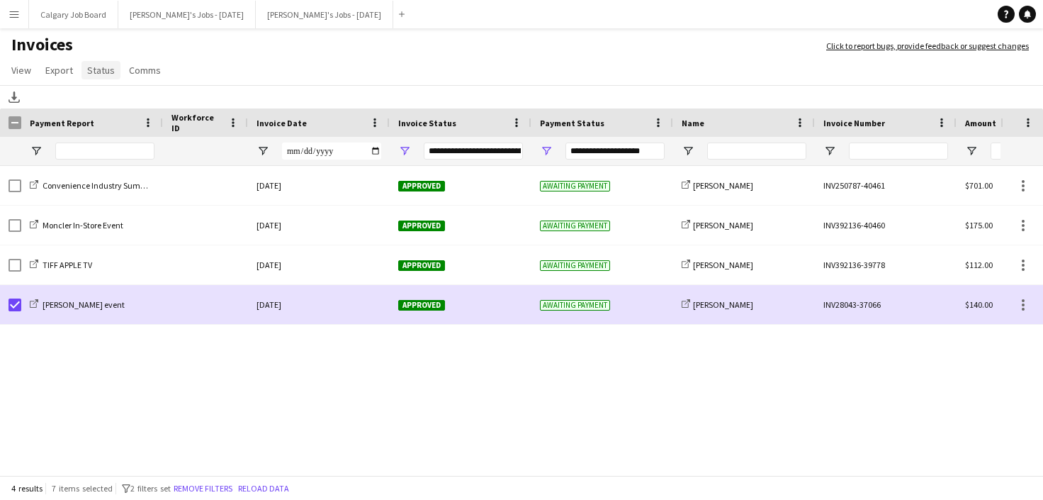
click at [103, 72] on span "Status" at bounding box center [101, 70] width 28 height 13
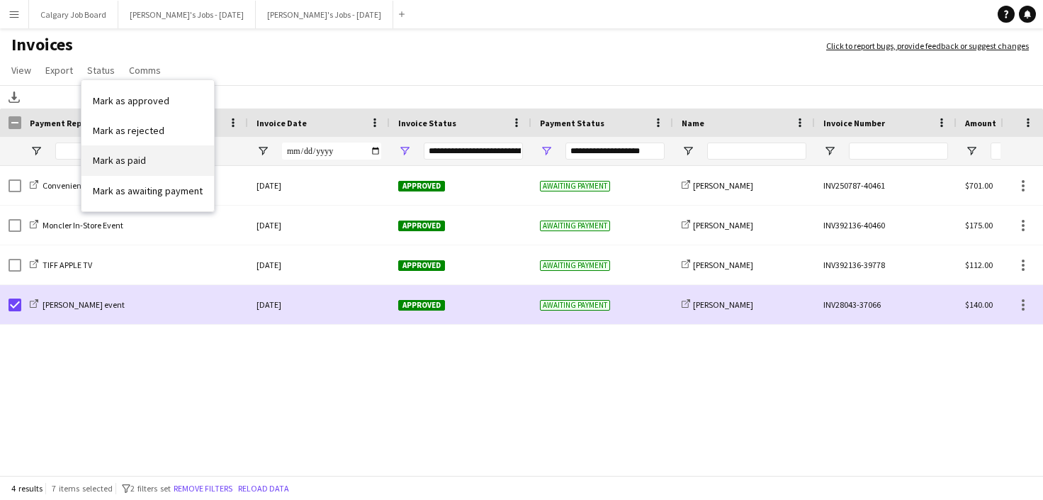
click at [133, 153] on link "Mark as paid" at bounding box center [147, 160] width 133 height 30
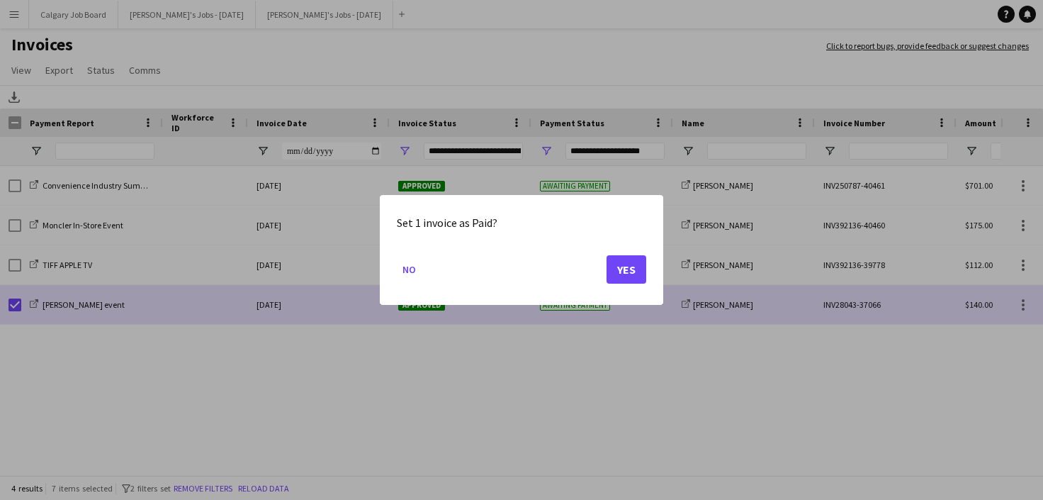
click at [618, 268] on button "Yes" at bounding box center [627, 269] width 40 height 28
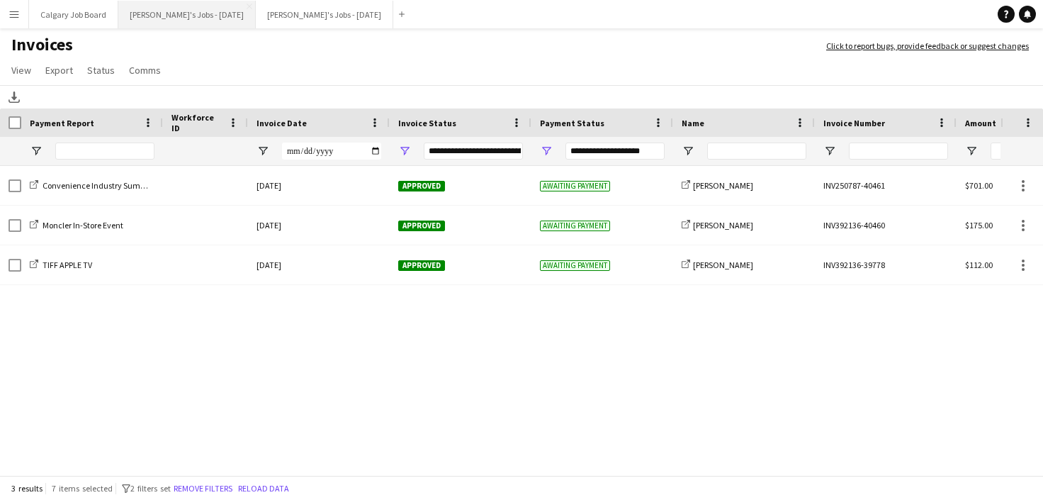
click at [200, 13] on button "[PERSON_NAME]'s Jobs - [DATE] Close" at bounding box center [186, 15] width 137 height 28
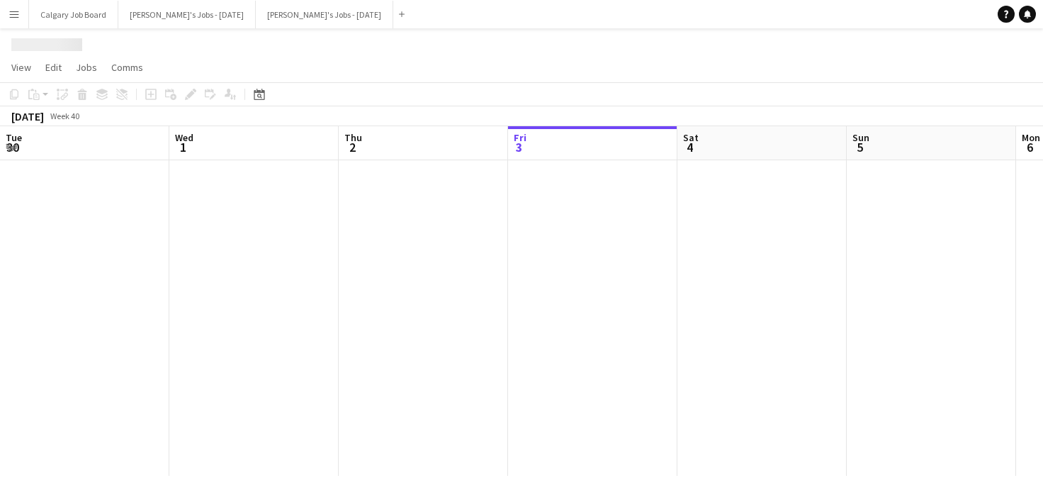
scroll to position [0, 339]
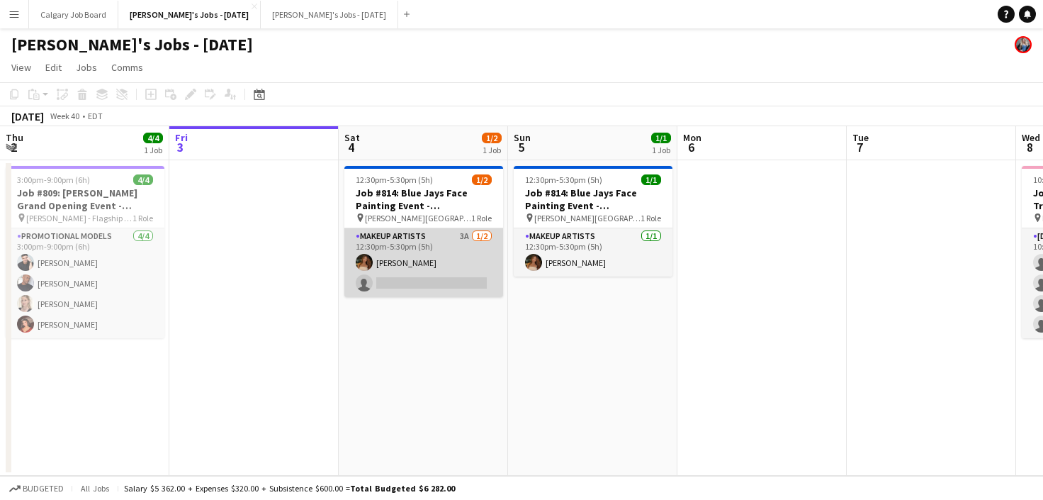
click at [432, 281] on app-card-role "Makeup Artists 3A [DATE] 12:30pm-5:30pm (5h) [PERSON_NAME] single-neutral-actio…" at bounding box center [423, 262] width 159 height 69
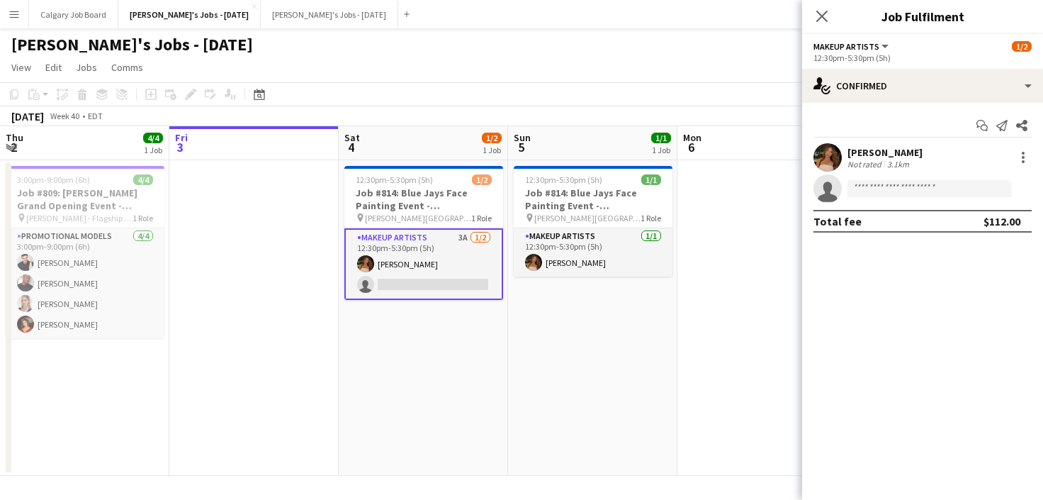
click at [850, 157] on div "[PERSON_NAME]" at bounding box center [885, 152] width 75 height 13
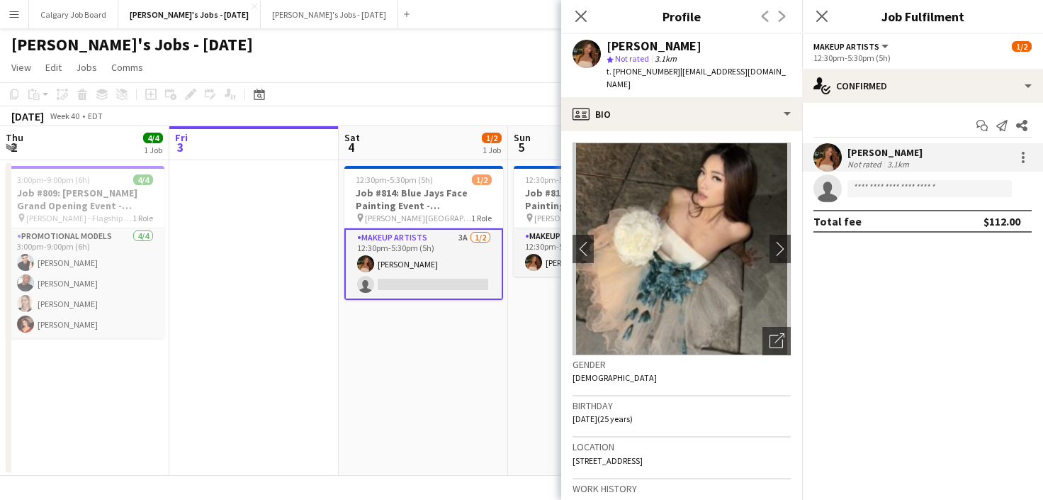
drag, startPoint x: 670, startPoint y: 71, endPoint x: 787, endPoint y: 69, distance: 116.2
click at [787, 69] on app-profile-header "Cat Liu star Not rated 3.1km t. [PHONE_NUMBER] | [EMAIL_ADDRESS][DOMAIN_NAME]" at bounding box center [681, 65] width 241 height 63
